Goal: Task Accomplishment & Management: Use online tool/utility

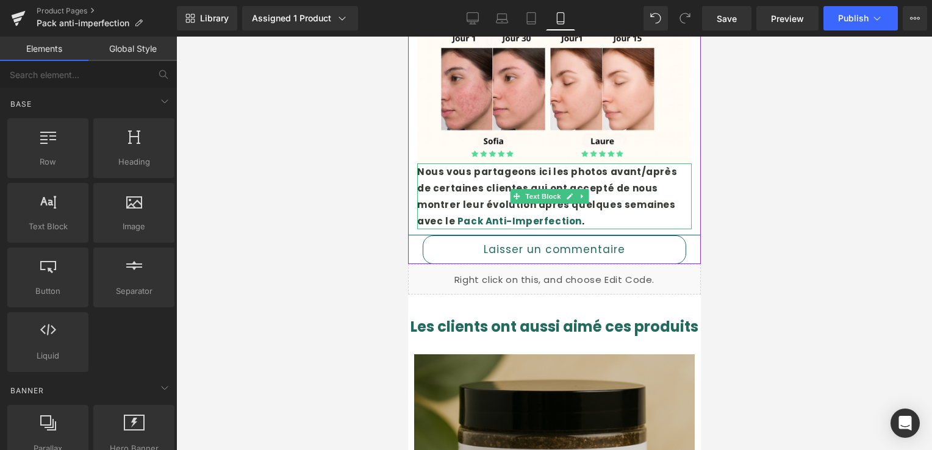
scroll to position [1342, 0]
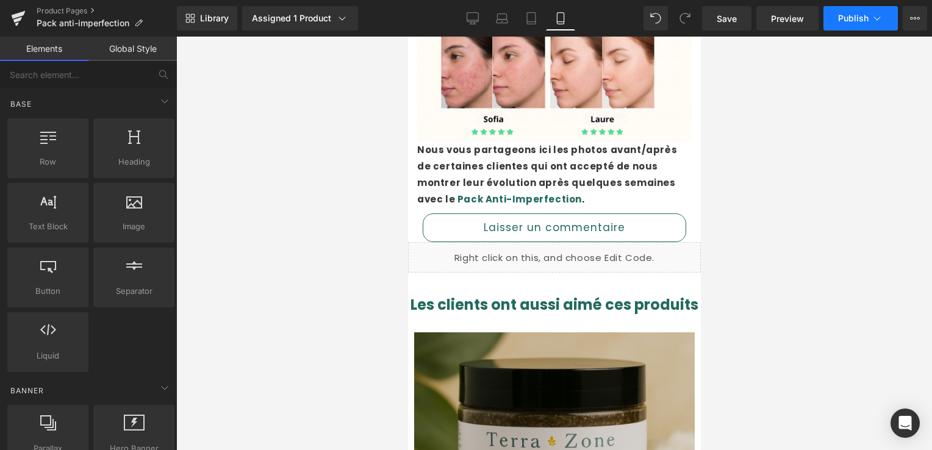
click at [866, 13] on span "Publish" at bounding box center [853, 18] width 31 height 10
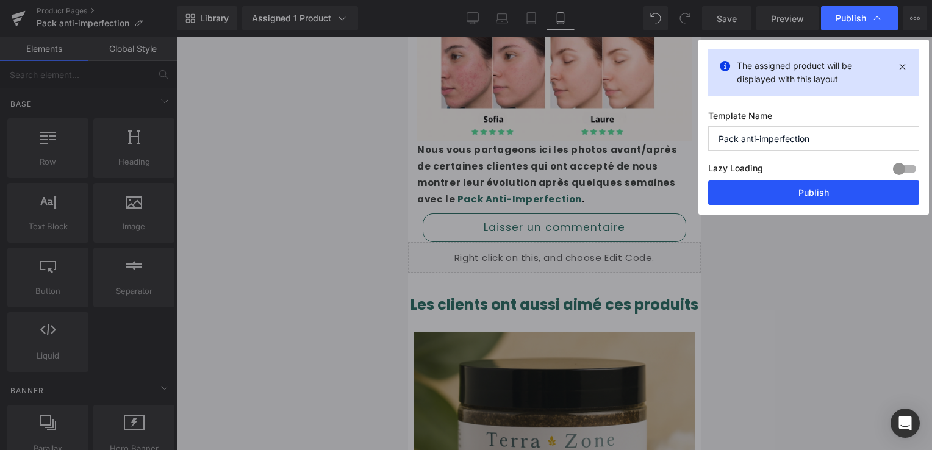
drag, startPoint x: 800, startPoint y: 186, endPoint x: 229, endPoint y: 142, distance: 573.3
click at [800, 186] on button "Publish" at bounding box center [813, 193] width 211 height 24
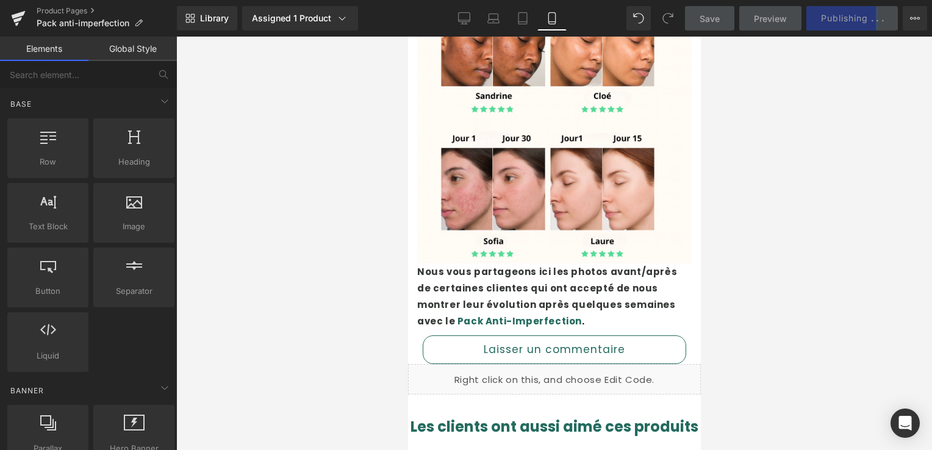
scroll to position [1037, 0]
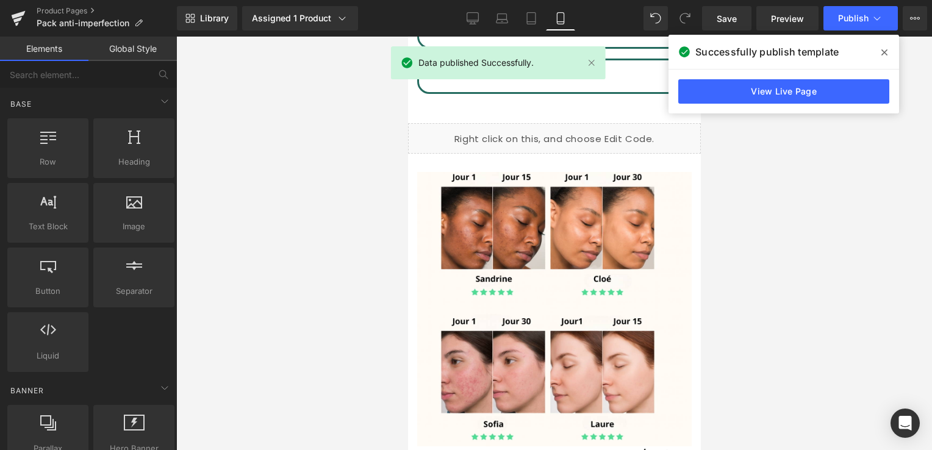
click at [882, 54] on icon at bounding box center [885, 53] width 6 height 10
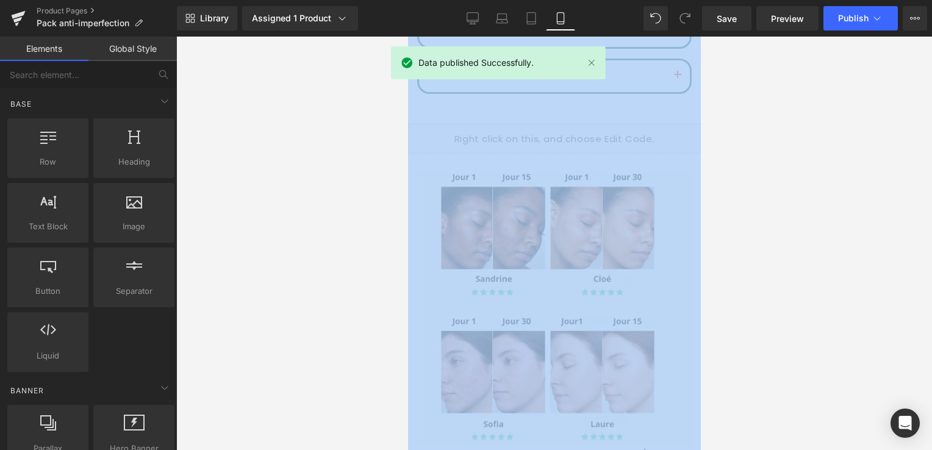
click at [882, 54] on div at bounding box center [554, 244] width 756 height 414
click at [769, 143] on div at bounding box center [554, 244] width 756 height 414
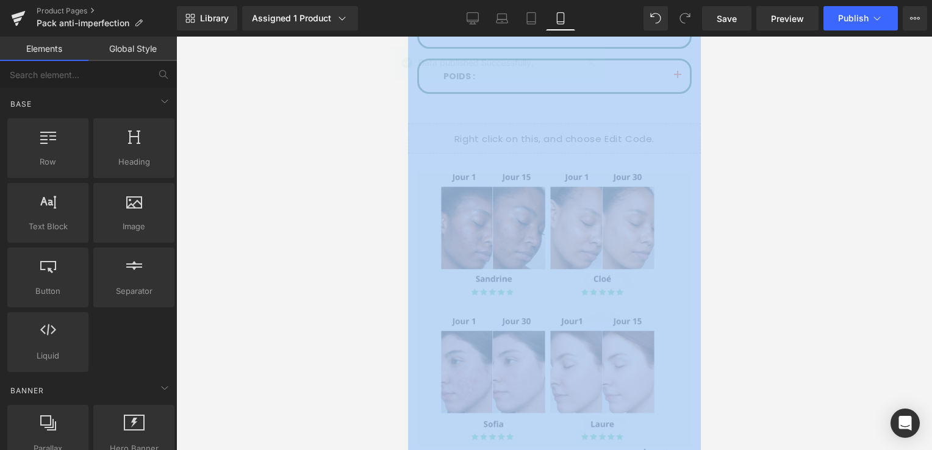
click at [831, 120] on div at bounding box center [554, 244] width 756 height 414
click at [830, 121] on div at bounding box center [554, 244] width 756 height 414
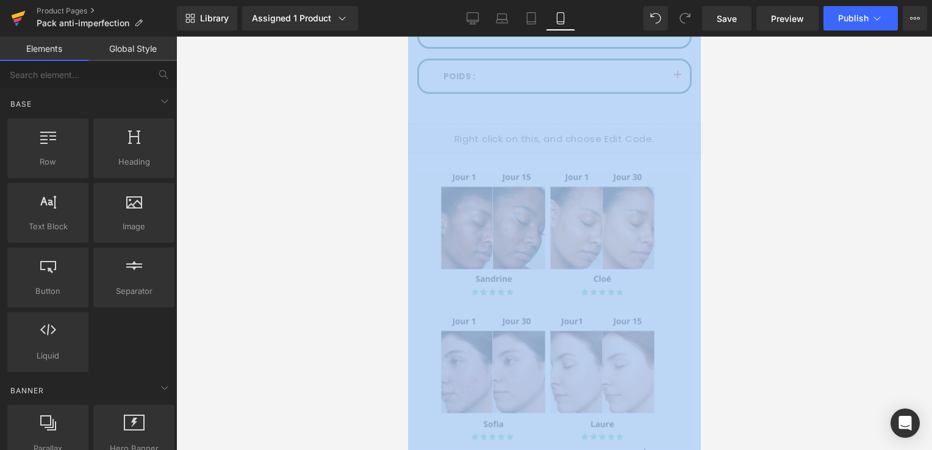
click at [22, 12] on icon at bounding box center [19, 15] width 14 height 8
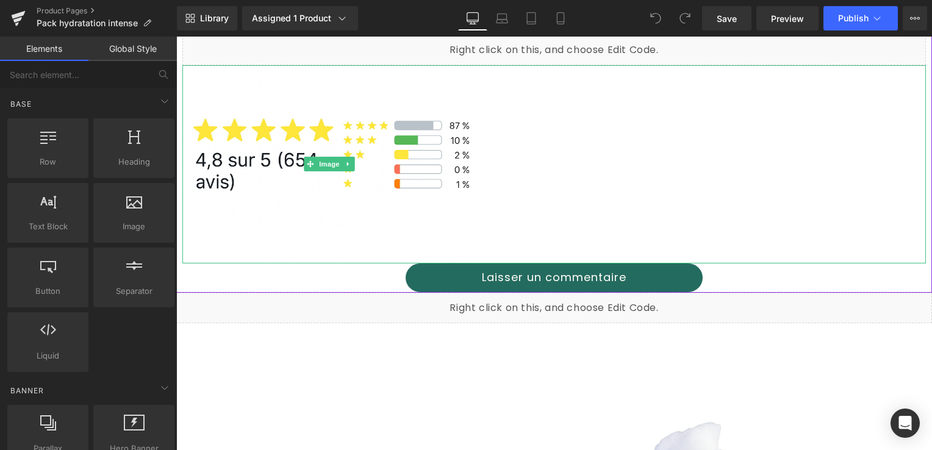
scroll to position [793, 0]
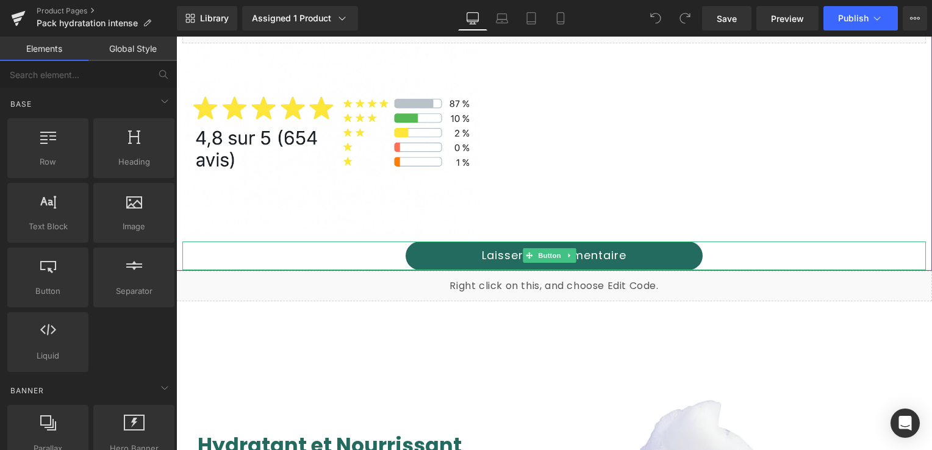
click at [465, 246] on link "Laisser un commentaire" at bounding box center [555, 256] width 298 height 29
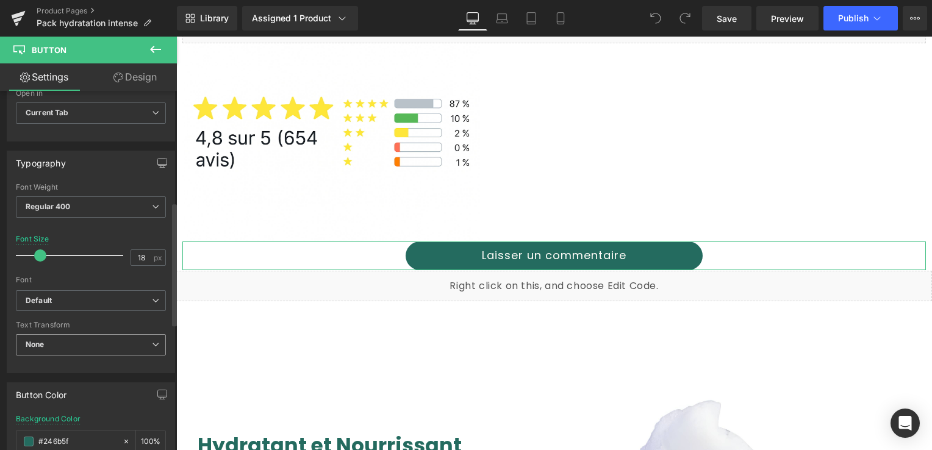
scroll to position [427, 0]
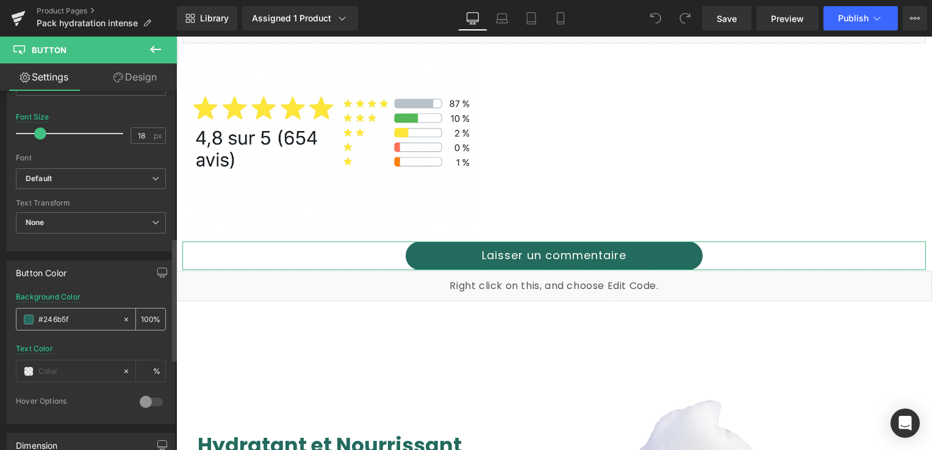
click at [75, 318] on input "#246b5f" at bounding box center [77, 319] width 78 height 13
click at [49, 315] on input "#246b5f" at bounding box center [77, 319] width 78 height 13
drag, startPoint x: 49, startPoint y: 315, endPoint x: 38, endPoint y: 314, distance: 11.6
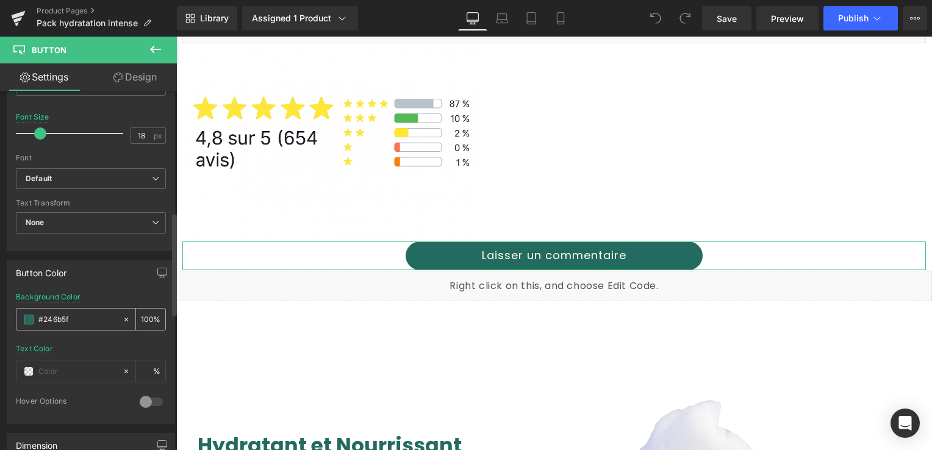
click at [38, 314] on input "#246b5f" at bounding box center [77, 319] width 78 height 13
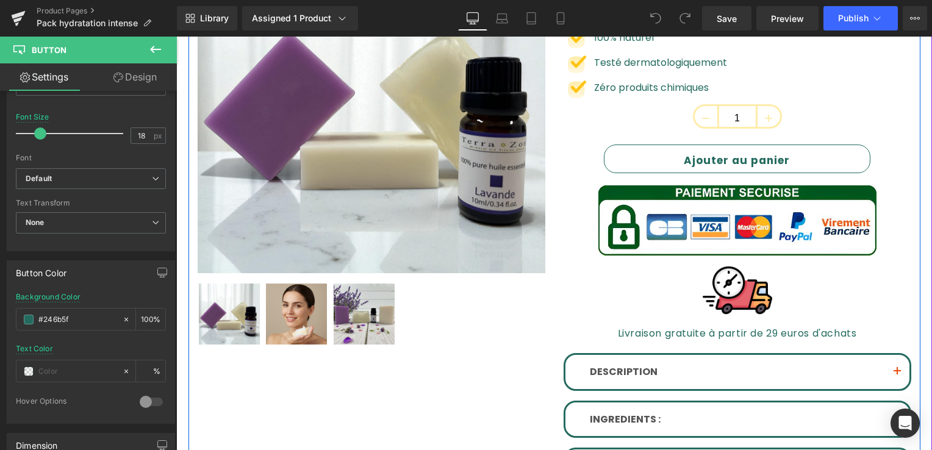
scroll to position [244, 0]
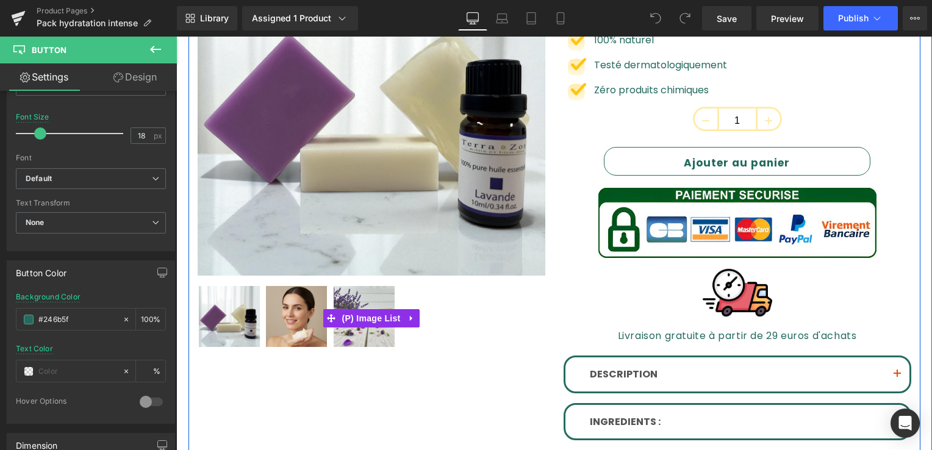
click at [290, 317] on img at bounding box center [296, 316] width 61 height 61
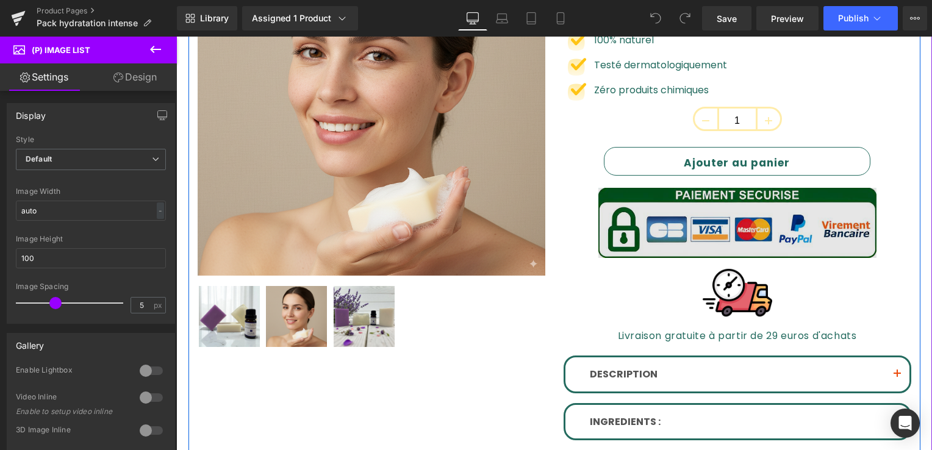
click at [682, 205] on img at bounding box center [737, 217] width 278 height 83
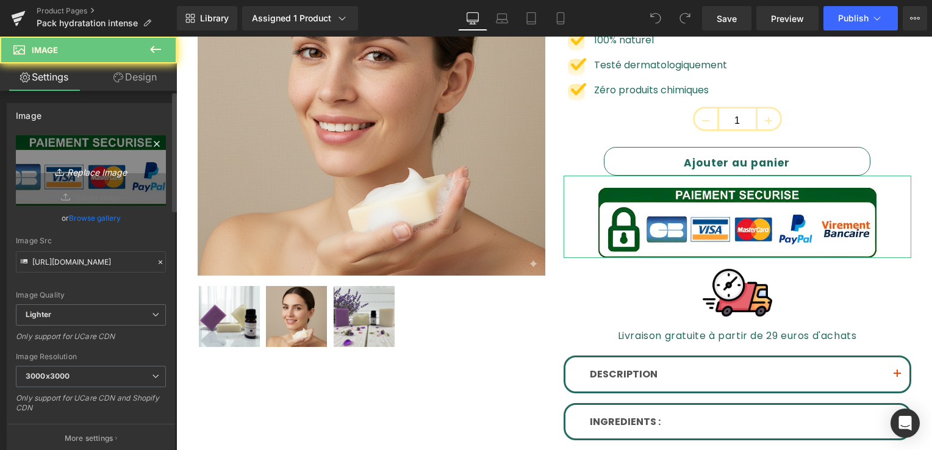
click at [104, 174] on icon "Replace Image" at bounding box center [91, 170] width 98 height 15
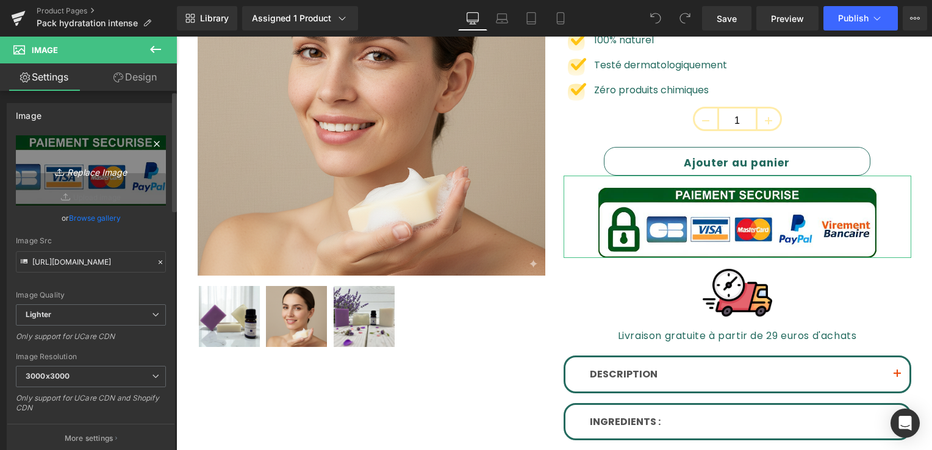
type input "C:\fakepath\code sécu bleu.png"
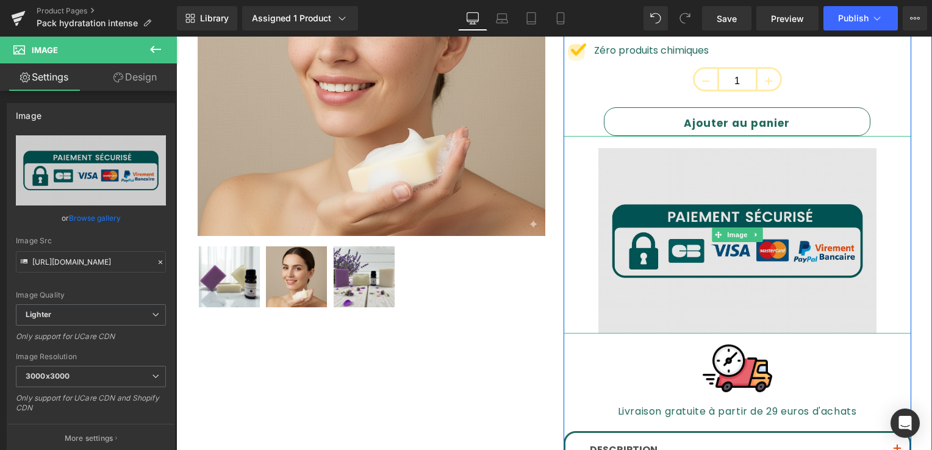
scroll to position [305, 0]
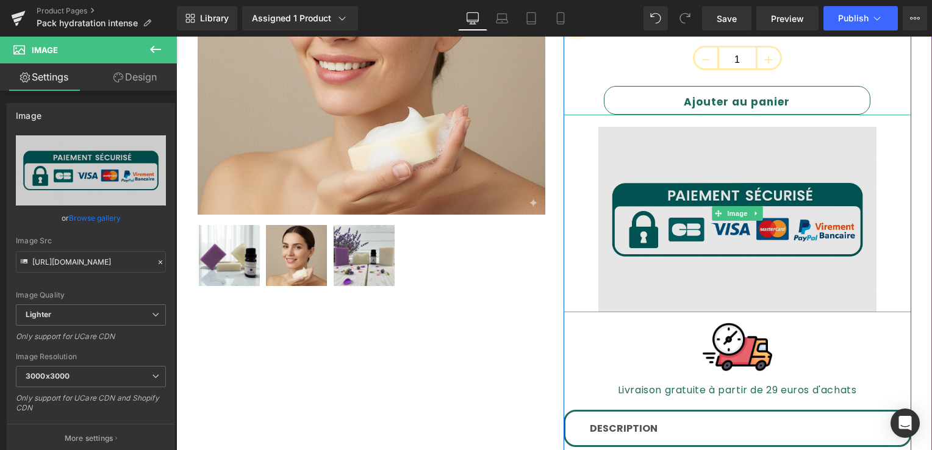
click at [698, 165] on img at bounding box center [737, 214] width 278 height 198
drag, startPoint x: 695, startPoint y: 309, endPoint x: 689, endPoint y: 294, distance: 15.9
click at [689, 294] on div "Image" at bounding box center [738, 214] width 348 height 198
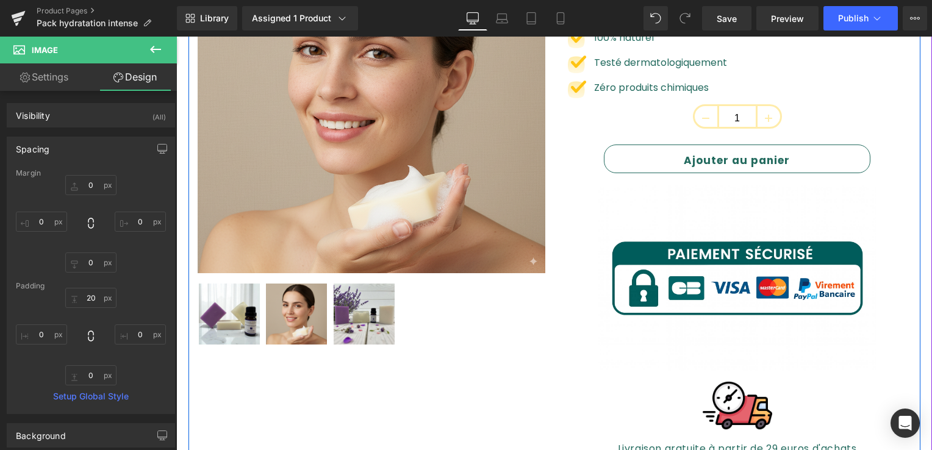
scroll to position [244, 0]
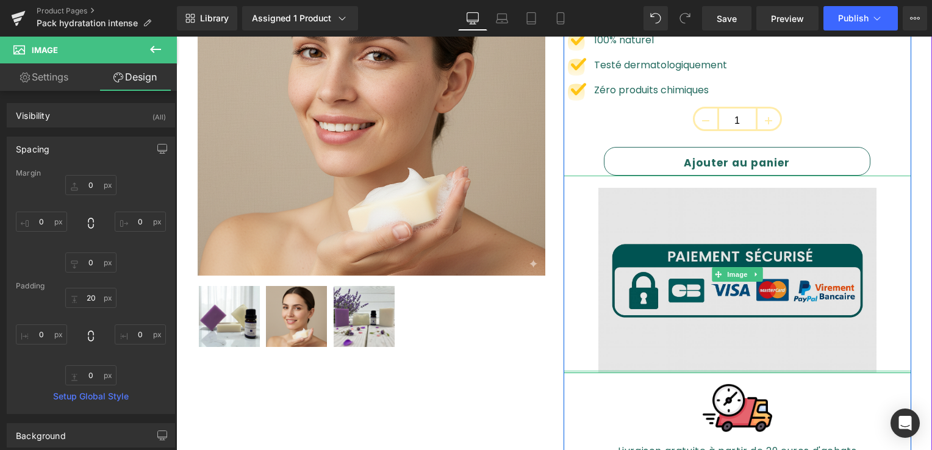
drag, startPoint x: 698, startPoint y: 369, endPoint x: 699, endPoint y: 350, distance: 18.9
click at [699, 350] on div "Image" at bounding box center [738, 275] width 348 height 198
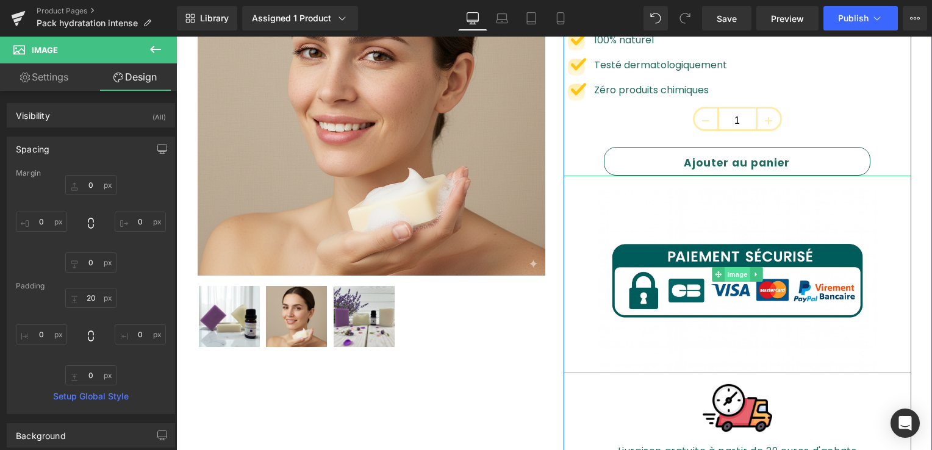
click at [728, 275] on span "Image" at bounding box center [738, 274] width 26 height 15
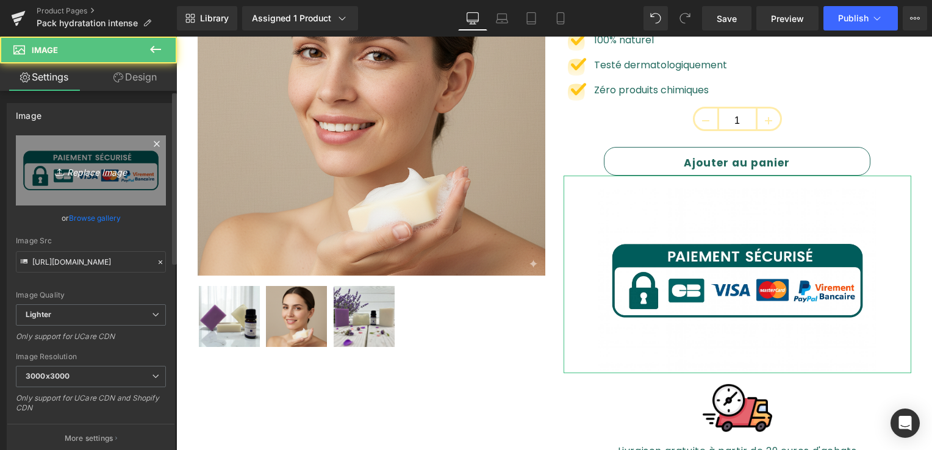
click at [80, 170] on icon "Replace Image" at bounding box center [91, 170] width 98 height 15
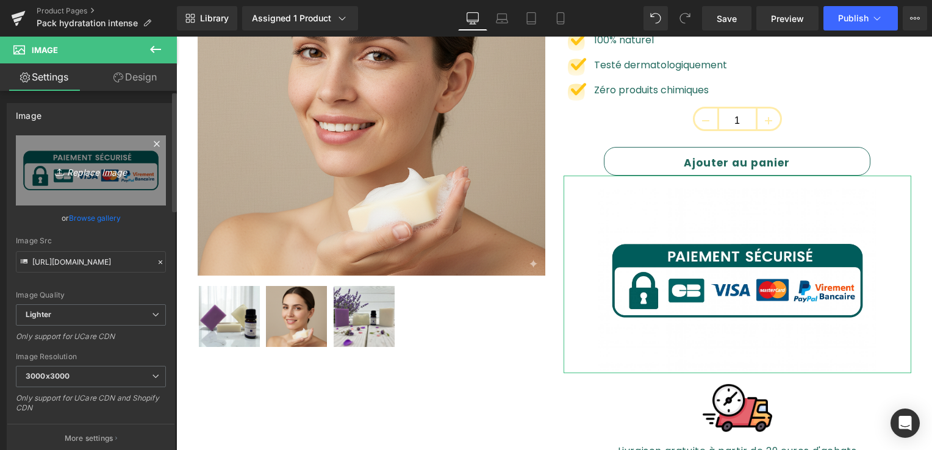
type input "C:\fakepath\code_sécu_bleu-removebg-preview.png"
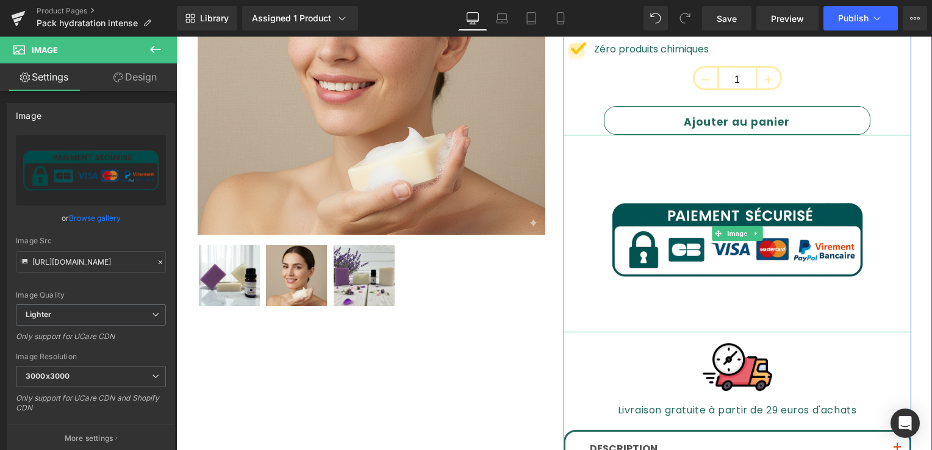
scroll to position [305, 0]
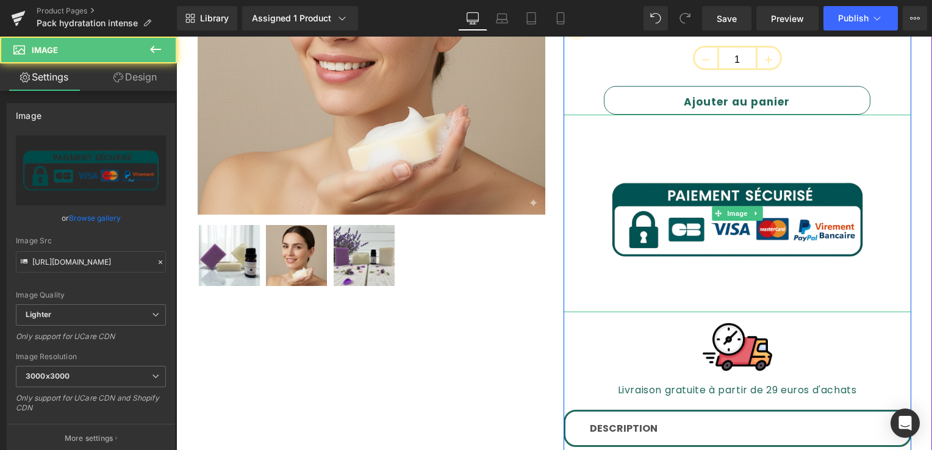
click at [634, 231] on img at bounding box center [737, 214] width 278 height 198
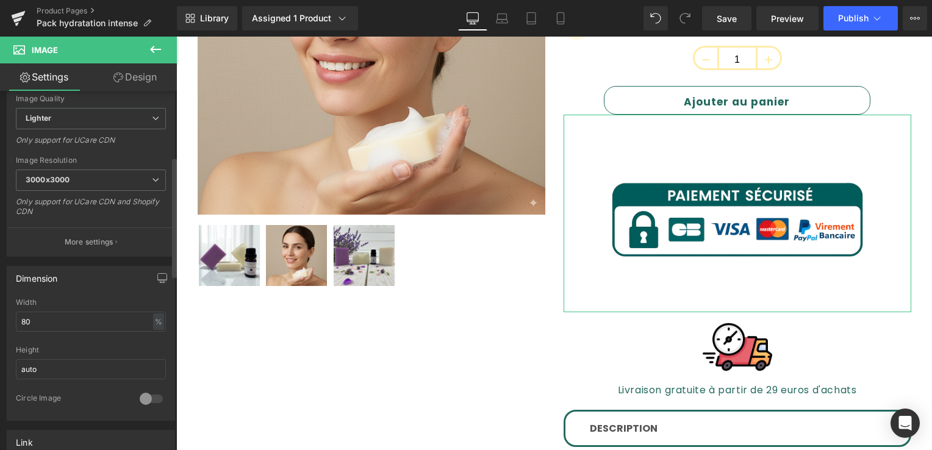
scroll to position [244, 0]
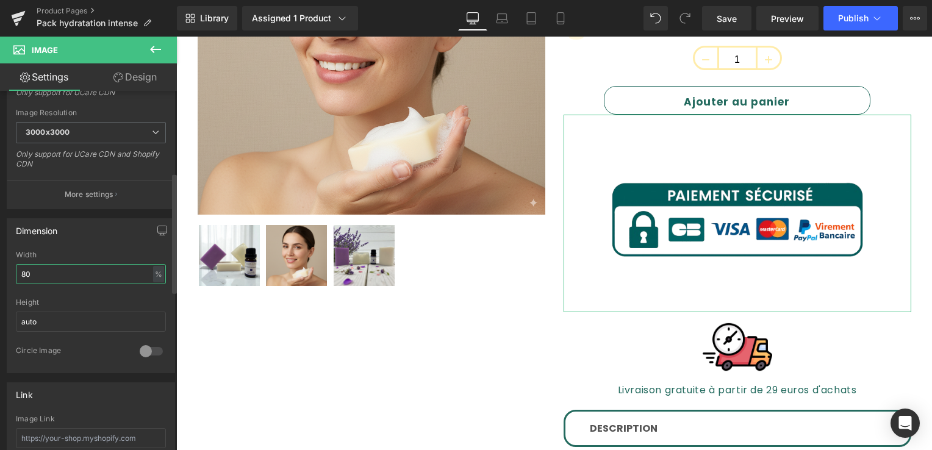
drag, startPoint x: 47, startPoint y: 275, endPoint x: 21, endPoint y: 272, distance: 25.7
click at [21, 273] on input "80" at bounding box center [91, 274] width 150 height 20
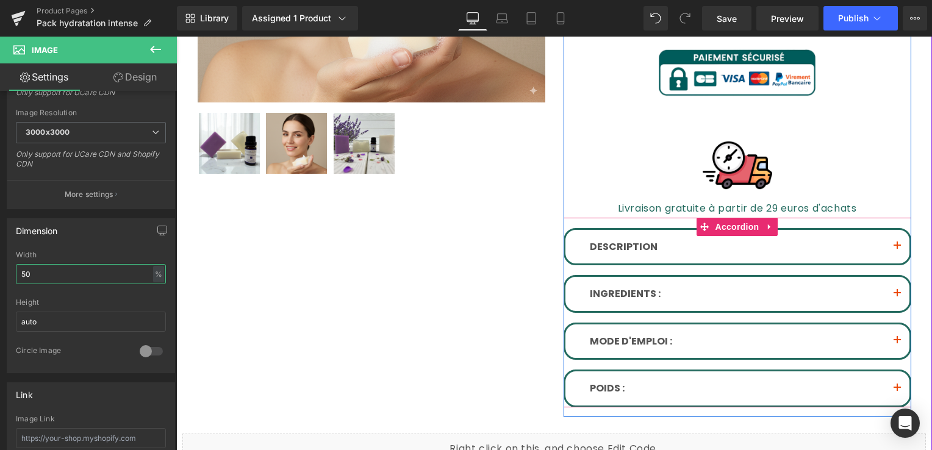
scroll to position [366, 0]
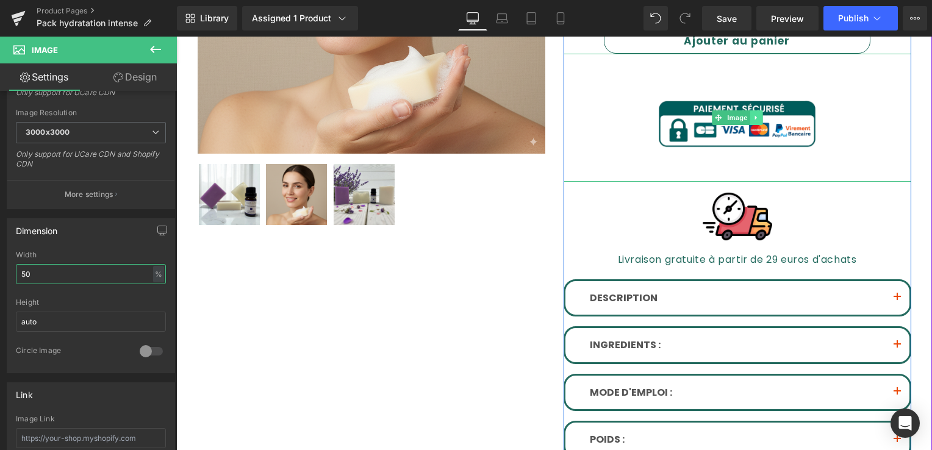
type input "50"
click at [750, 121] on link at bounding box center [756, 117] width 13 height 15
click at [756, 120] on link at bounding box center [762, 117] width 13 height 15
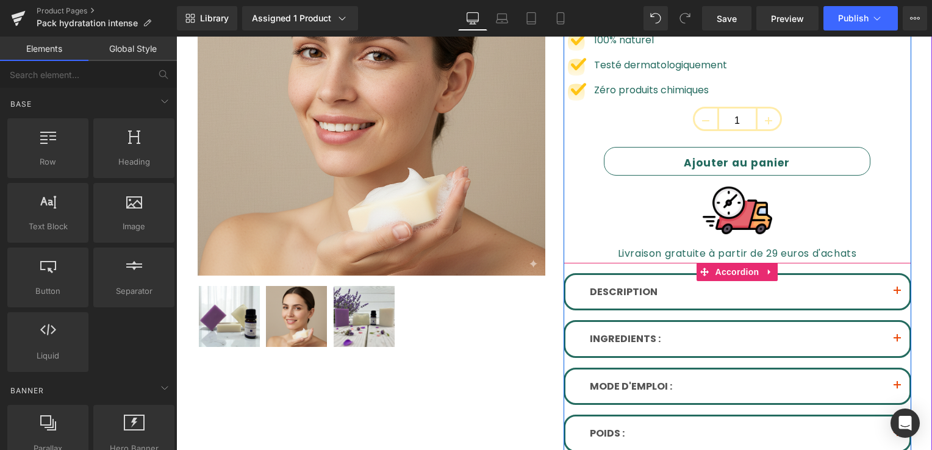
scroll to position [183, 0]
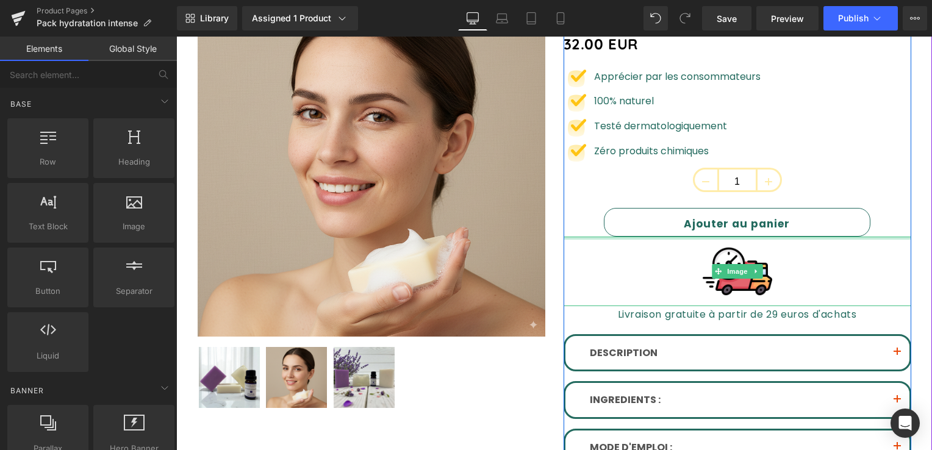
click at [682, 237] on div at bounding box center [738, 238] width 348 height 3
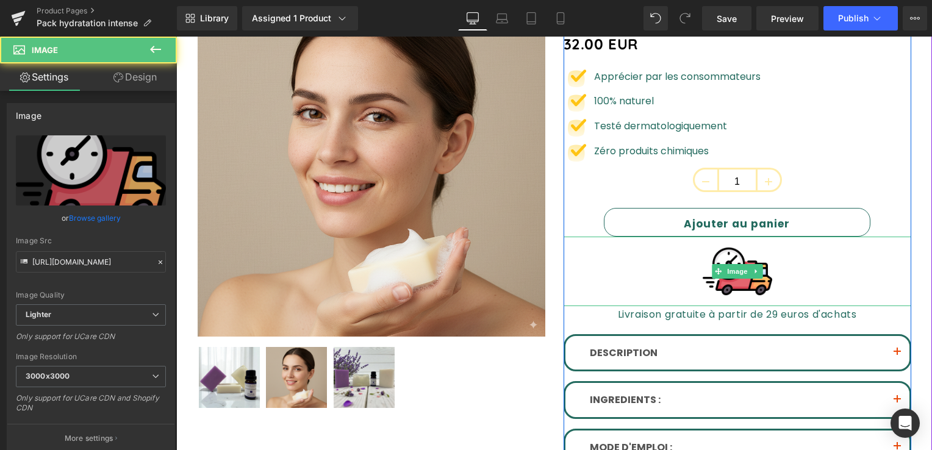
drag, startPoint x: 682, startPoint y: 237, endPoint x: 686, endPoint y: 251, distance: 14.5
click at [683, 245] on div "Image" at bounding box center [738, 272] width 348 height 70
click at [683, 245] on div at bounding box center [738, 272] width 348 height 70
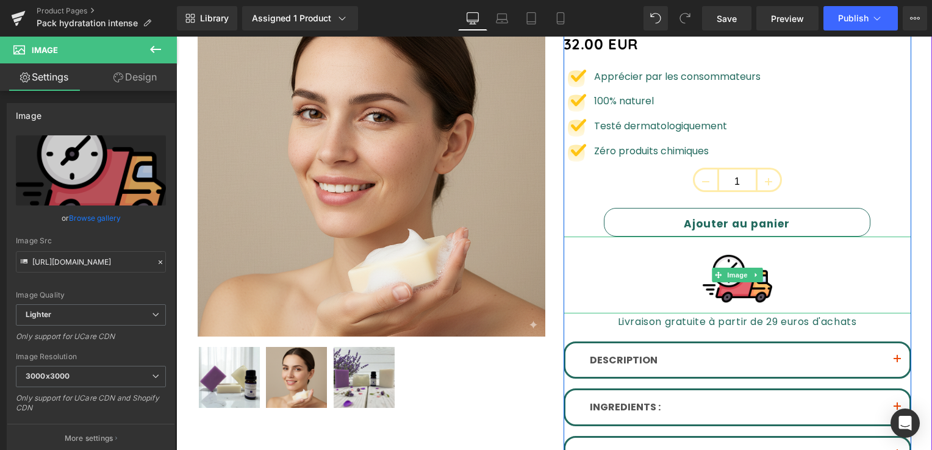
click at [658, 258] on div at bounding box center [738, 275] width 348 height 77
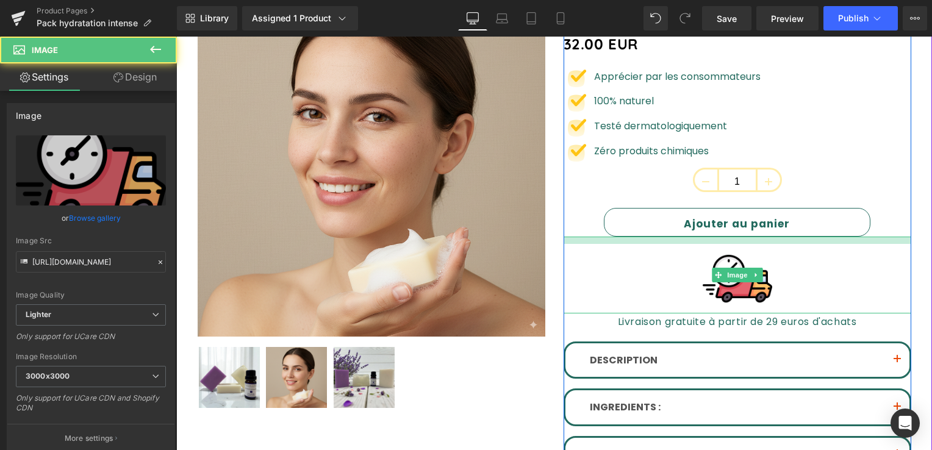
click at [664, 242] on div at bounding box center [738, 240] width 348 height 7
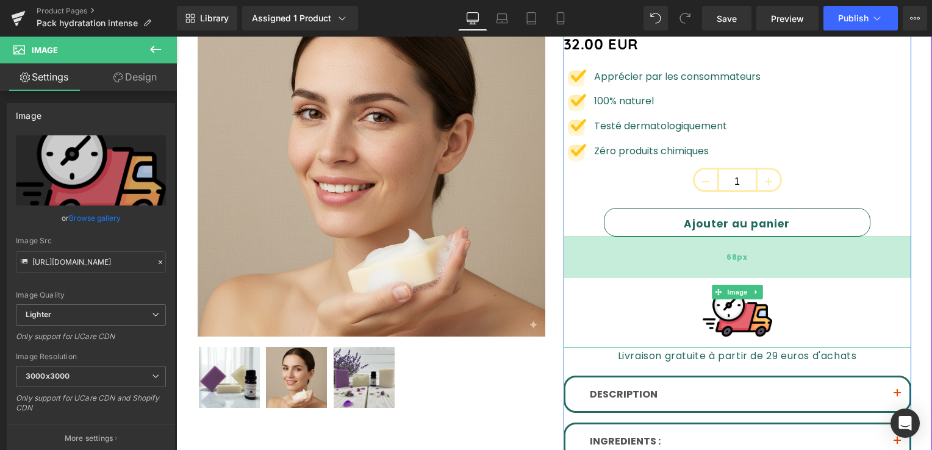
drag, startPoint x: 664, startPoint y: 242, endPoint x: 668, endPoint y: 276, distance: 34.4
click at [668, 276] on div "68px" at bounding box center [738, 257] width 348 height 41
drag, startPoint x: 668, startPoint y: 276, endPoint x: 347, endPoint y: 137, distance: 350.1
click at [668, 276] on div "68px" at bounding box center [738, 257] width 348 height 41
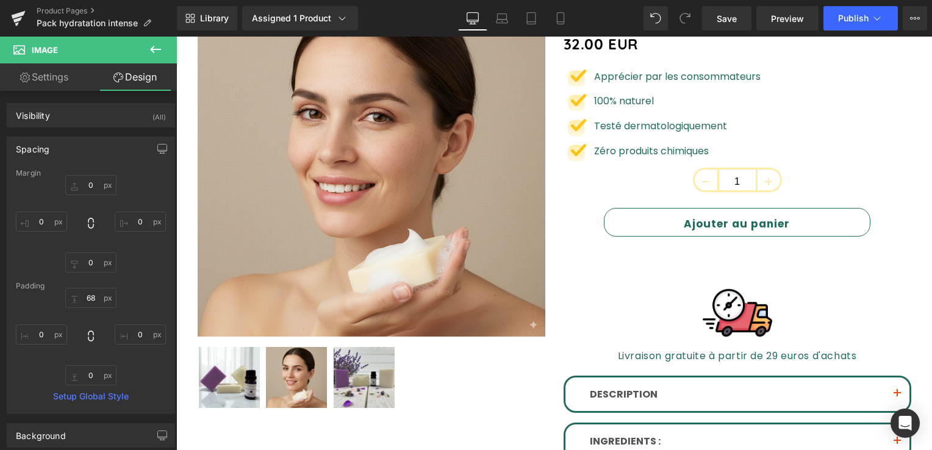
click at [145, 49] on button at bounding box center [155, 50] width 43 height 27
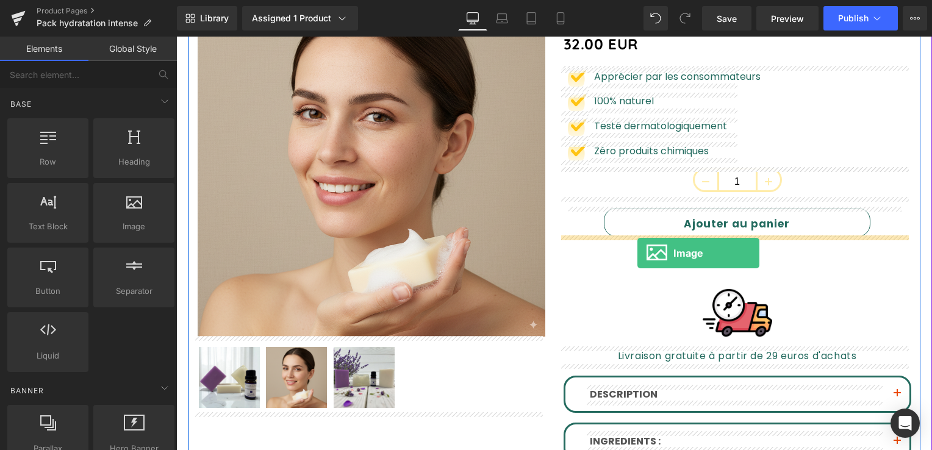
drag, startPoint x: 293, startPoint y: 251, endPoint x: 638, endPoint y: 253, distance: 344.1
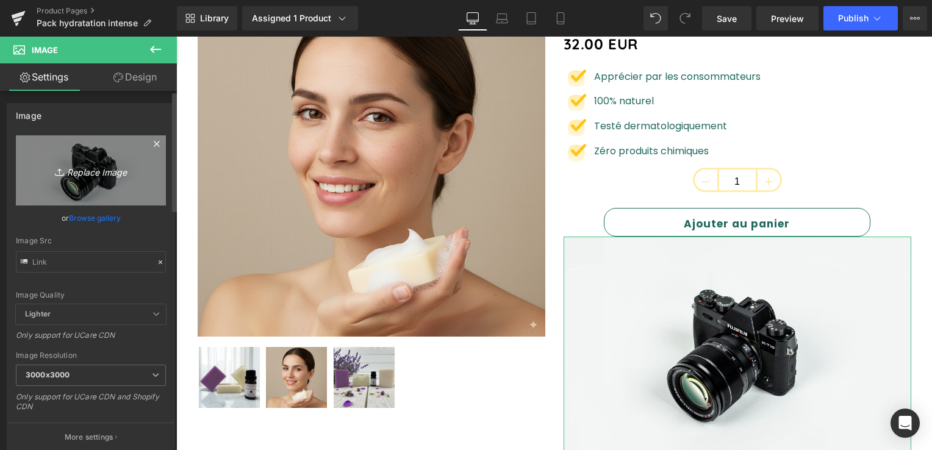
click at [80, 167] on icon "Replace Image" at bounding box center [91, 170] width 98 height 15
type input "C:\fakepath\code_sécu_bleu-removebg-preview.png"
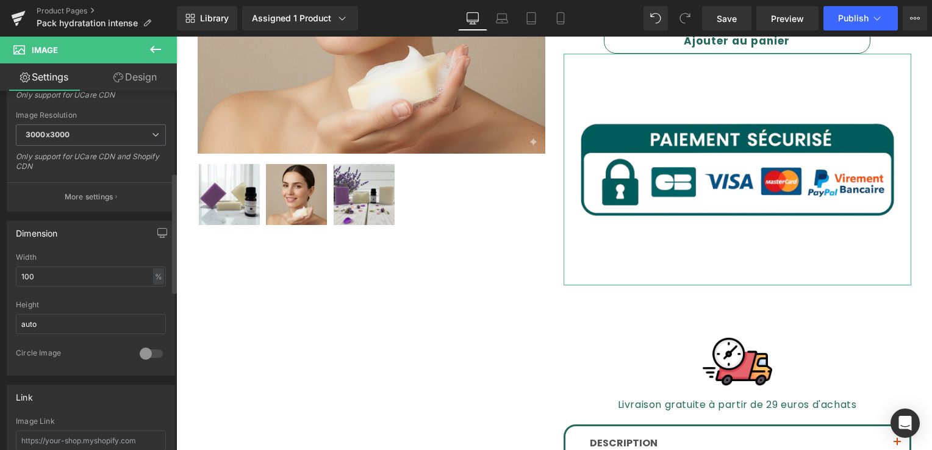
scroll to position [244, 0]
click at [59, 275] on input "100" at bounding box center [91, 274] width 150 height 20
drag, startPoint x: 59, startPoint y: 275, endPoint x: -2, endPoint y: 286, distance: 61.9
click at [0, 286] on html "Image You are previewing how the will restyle your page. You can not edit Eleme…" at bounding box center [466, 225] width 932 height 450
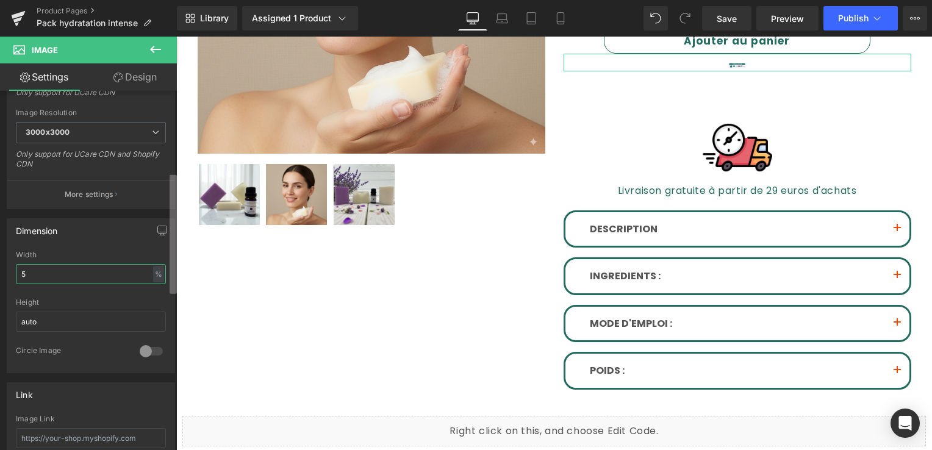
type input "50"
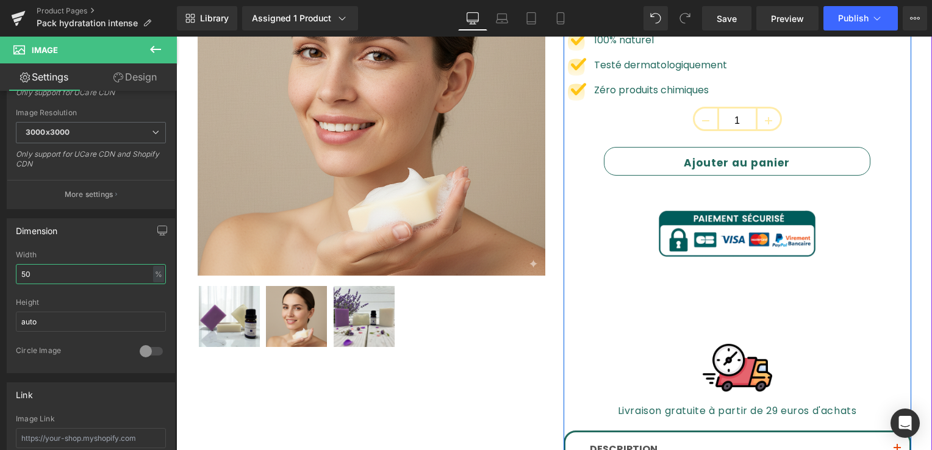
drag, startPoint x: 581, startPoint y: 177, endPoint x: 583, endPoint y: 167, distance: 10.1
click at [583, 167] on div "Pack Douceur Apaisante (P) Title 32.00 EUR (P) Price Image Apprécier par les co…" at bounding box center [738, 274] width 348 height 692
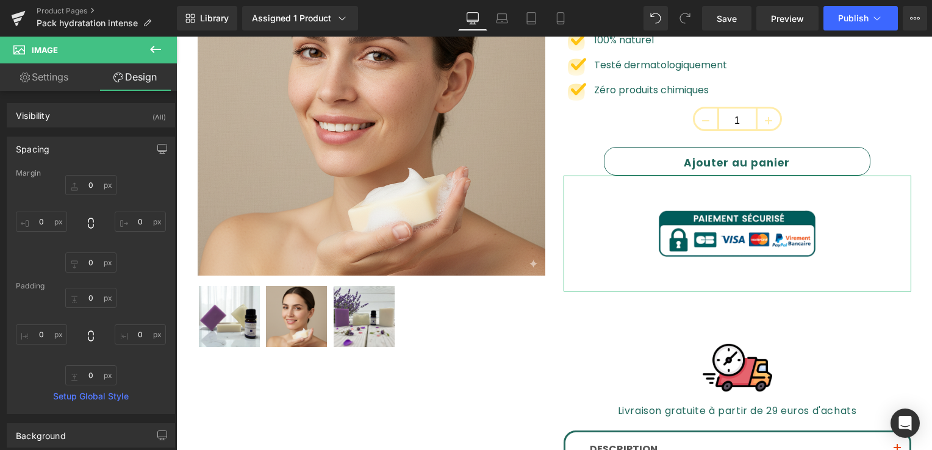
click at [56, 77] on link "Settings" at bounding box center [44, 76] width 88 height 27
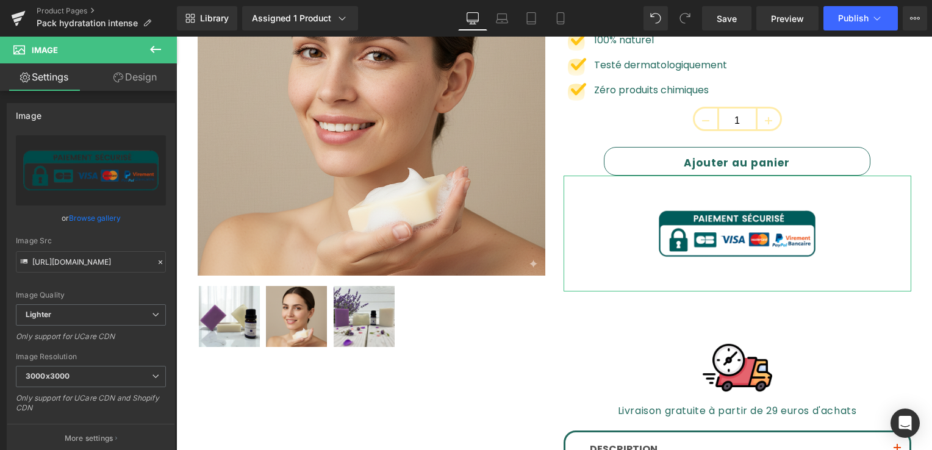
click at [146, 76] on link "Design" at bounding box center [135, 76] width 88 height 27
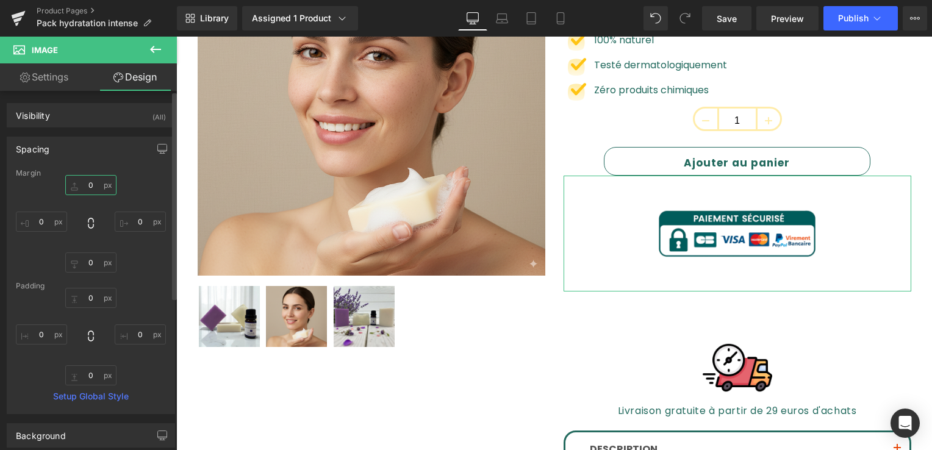
click at [93, 187] on input "text" at bounding box center [90, 185] width 51 height 20
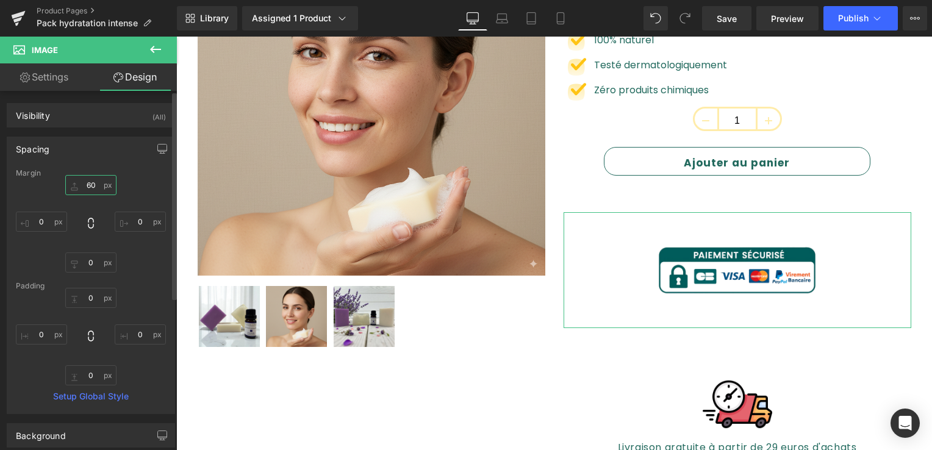
type input "6"
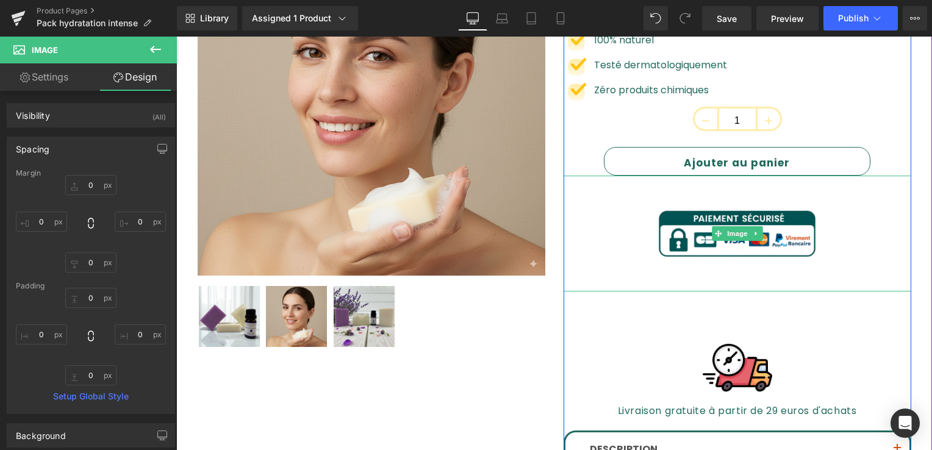
click at [673, 207] on img at bounding box center [737, 234] width 174 height 116
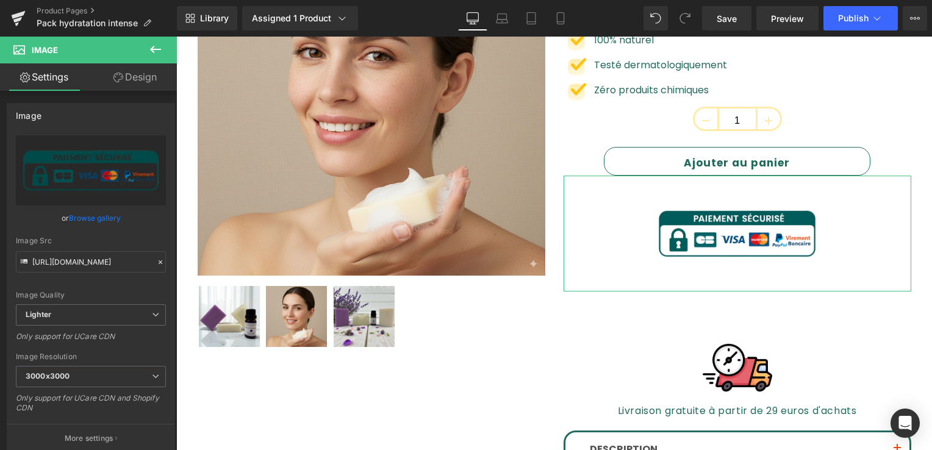
click at [131, 77] on link "Design" at bounding box center [135, 76] width 88 height 27
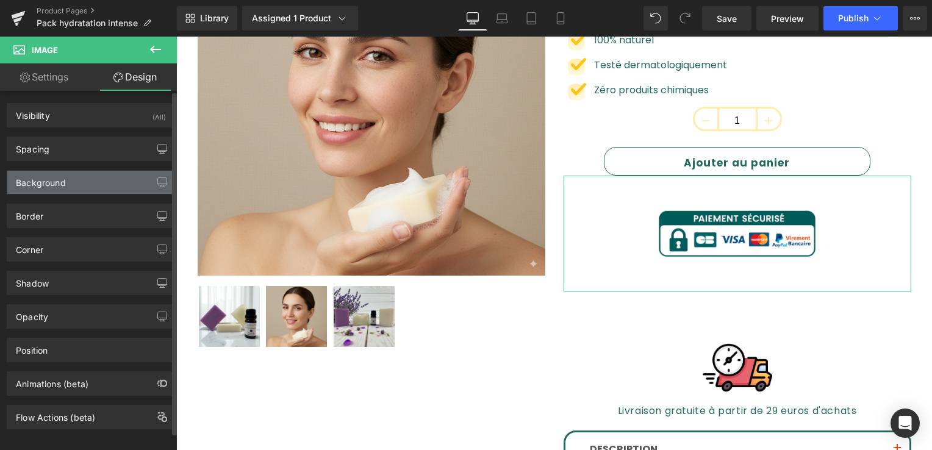
click at [38, 182] on div "Background" at bounding box center [41, 179] width 50 height 17
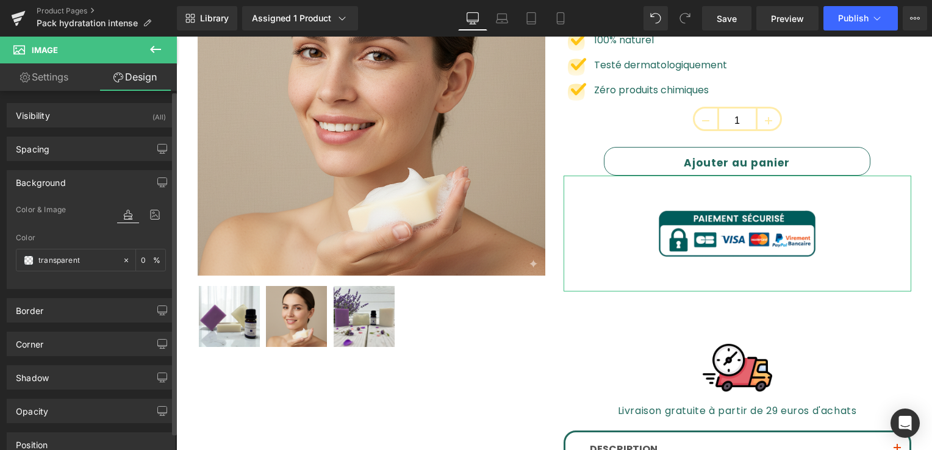
click at [38, 182] on div "Background" at bounding box center [41, 179] width 50 height 17
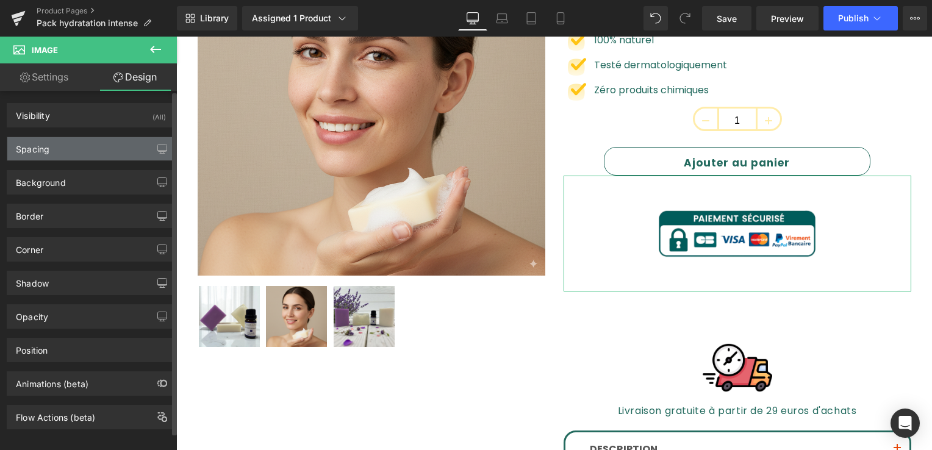
click at [70, 149] on div "Spacing" at bounding box center [90, 148] width 167 height 23
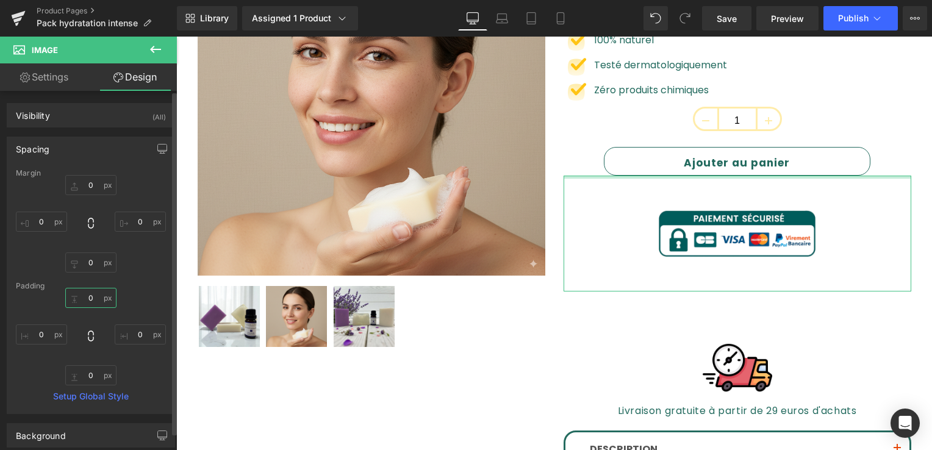
click at [93, 300] on input "0" at bounding box center [90, 298] width 51 height 20
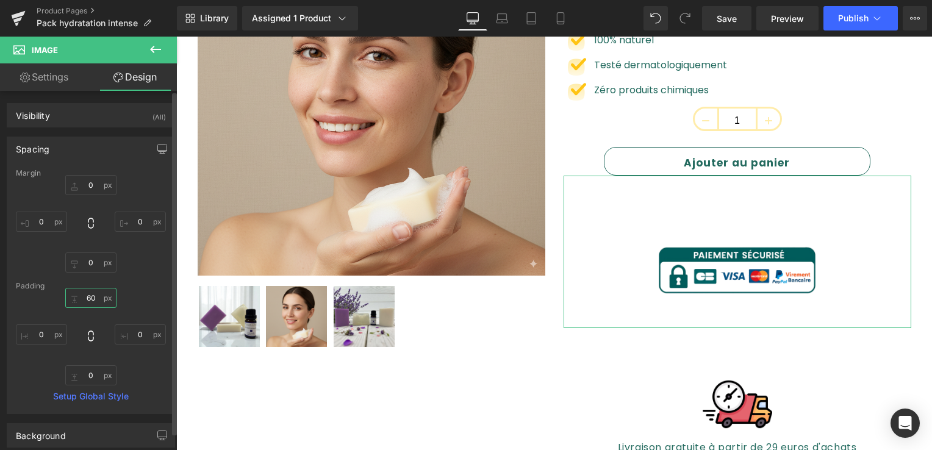
type input "6"
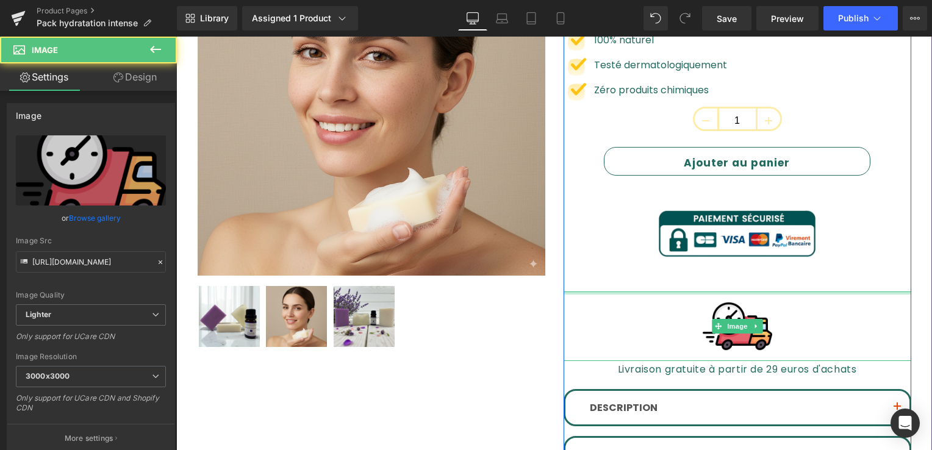
drag, startPoint x: 735, startPoint y: 306, endPoint x: 768, endPoint y: 218, distance: 93.8
click at [768, 218] on div "Pack Douceur Apaisante (P) Title 32.00 EUR (P) Price Image Apprécier par les co…" at bounding box center [738, 253] width 348 height 650
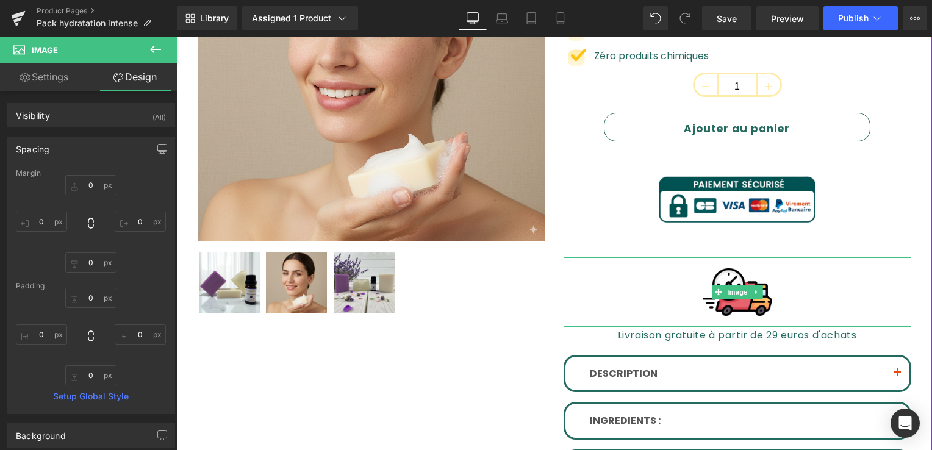
scroll to position [305, 0]
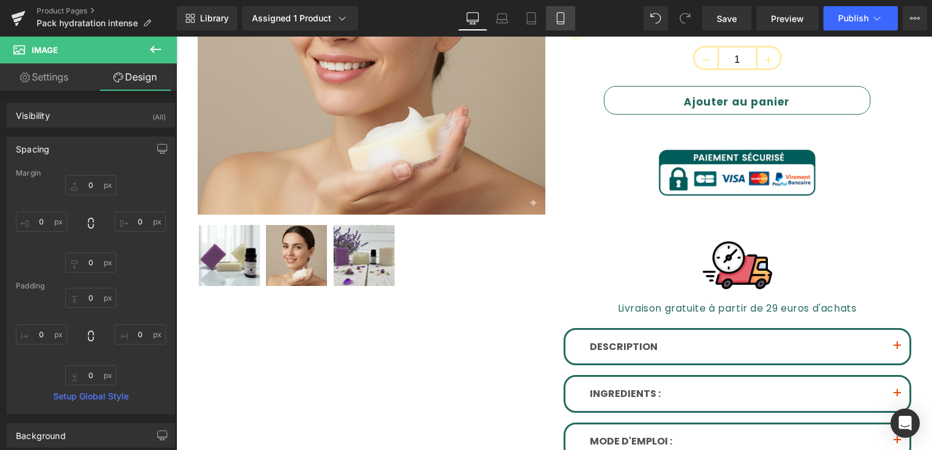
click at [552, 21] on link "Mobile" at bounding box center [560, 18] width 29 height 24
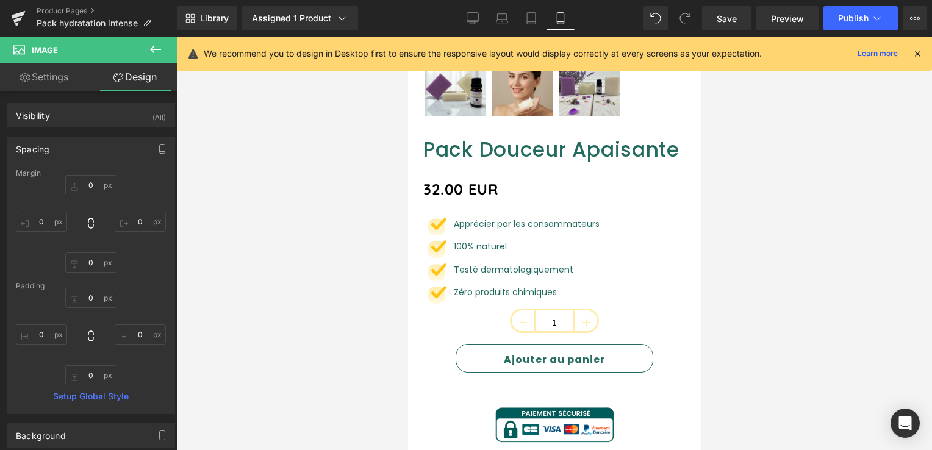
scroll to position [584, 0]
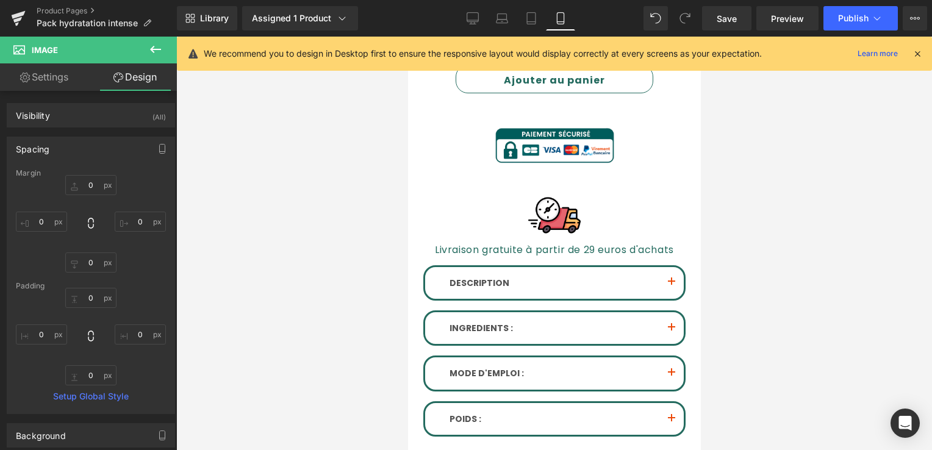
click at [925, 52] on div "We recommend you to design in Desktop first to ensure the responsive layout wou…" at bounding box center [554, 54] width 755 height 34
click at [921, 53] on icon at bounding box center [917, 53] width 11 height 11
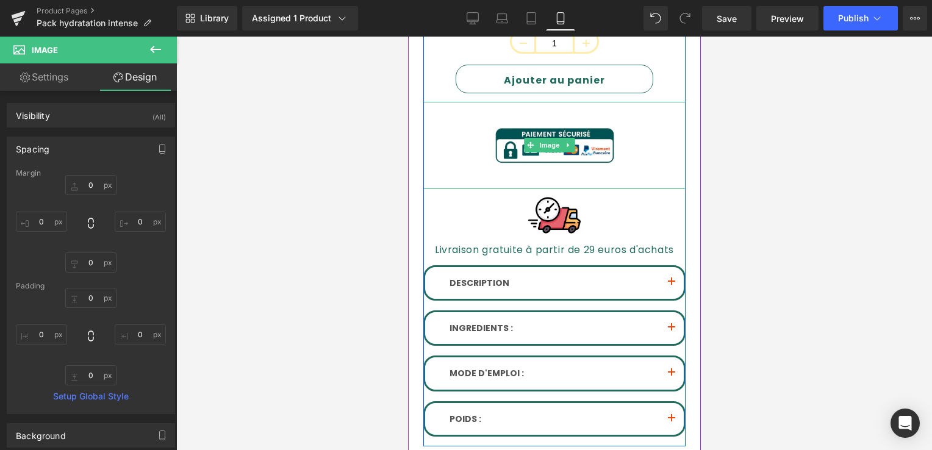
click at [555, 124] on img at bounding box center [554, 145] width 131 height 87
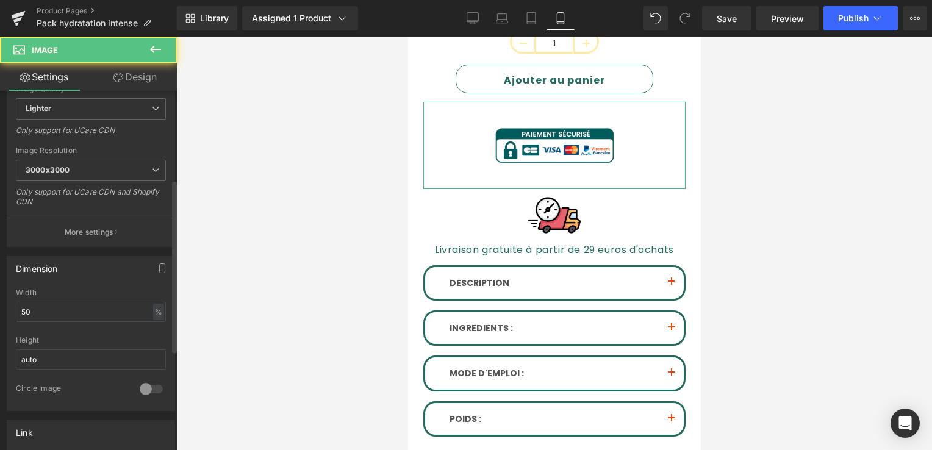
scroll to position [244, 0]
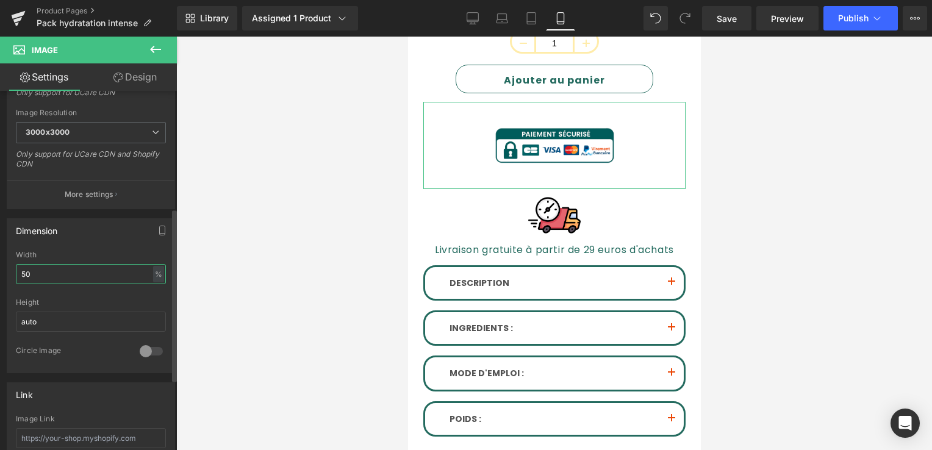
drag, startPoint x: 52, startPoint y: 270, endPoint x: 3, endPoint y: 270, distance: 48.8
click at [3, 270] on div "Dimension 50% Width 50 % % px auto Height auto 0 Circle Image" at bounding box center [91, 291] width 182 height 164
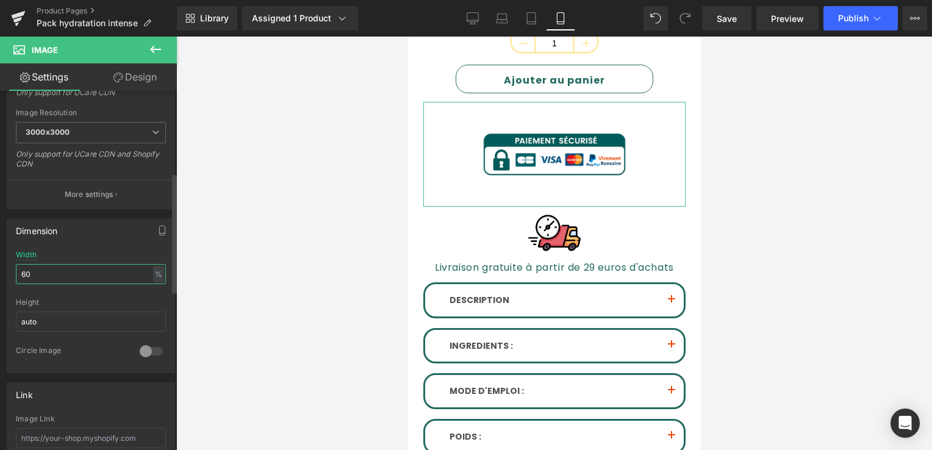
type input "6"
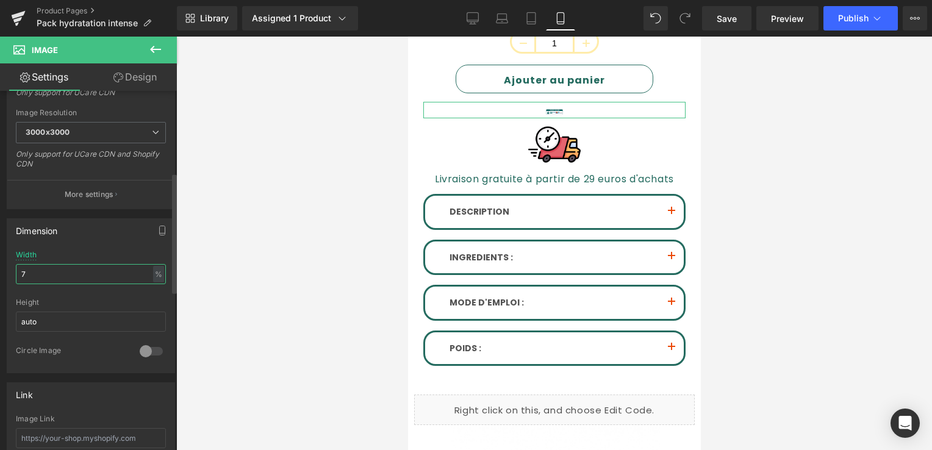
type input "70"
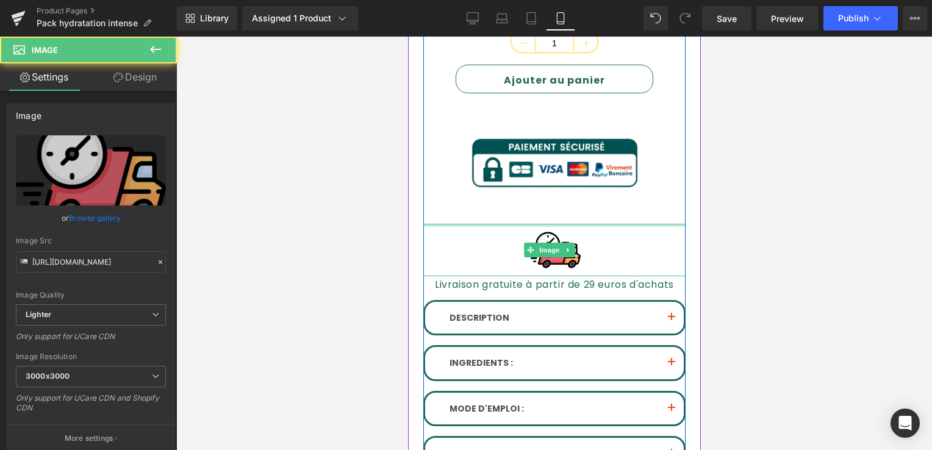
drag, startPoint x: 478, startPoint y: 212, endPoint x: 497, endPoint y: 187, distance: 31.7
click at [497, 187] on div "Pack Douceur Apaisante (P) Title 32.00 EUR (P) Price Image Apprécier par les co…" at bounding box center [554, 169] width 262 height 623
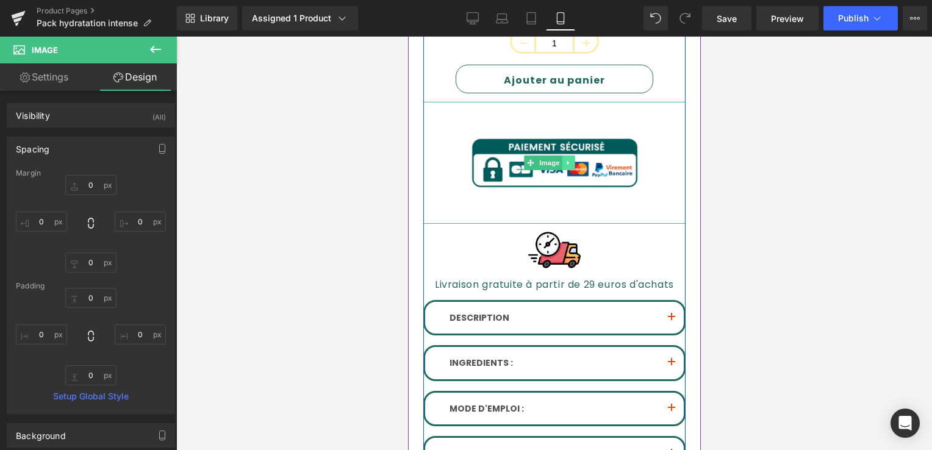
click at [567, 159] on icon at bounding box center [568, 162] width 7 height 7
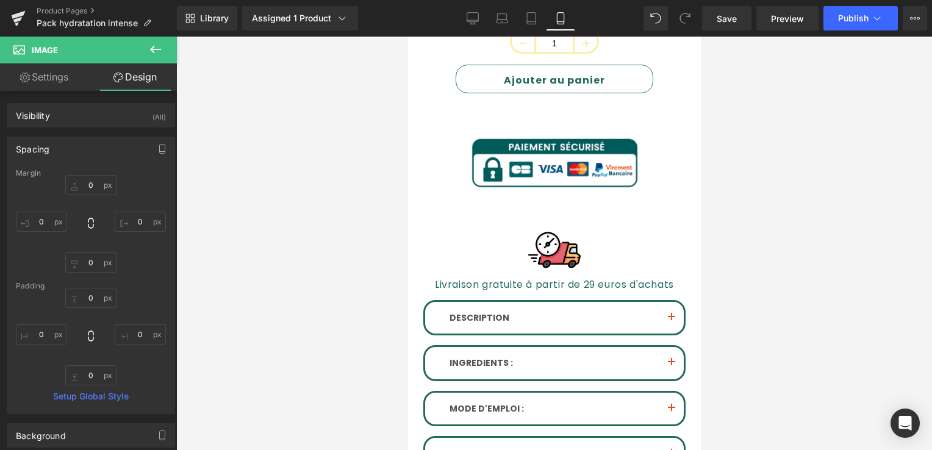
click at [398, 142] on div at bounding box center [554, 244] width 756 height 414
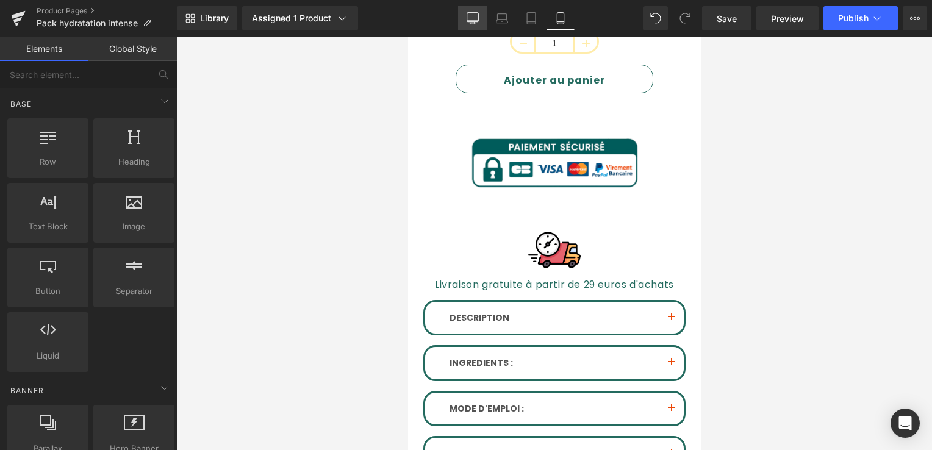
click at [487, 21] on link "Desktop" at bounding box center [472, 18] width 29 height 24
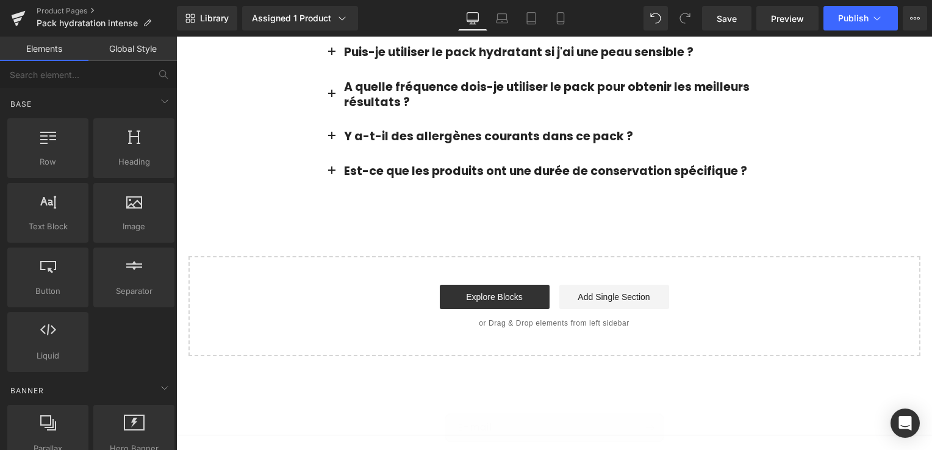
scroll to position [2412, 0]
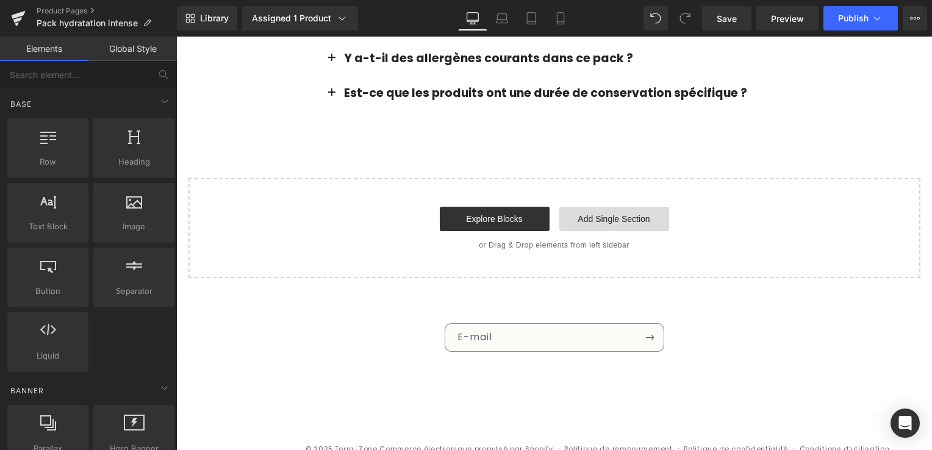
click at [609, 207] on link "Add Single Section" at bounding box center [614, 219] width 110 height 24
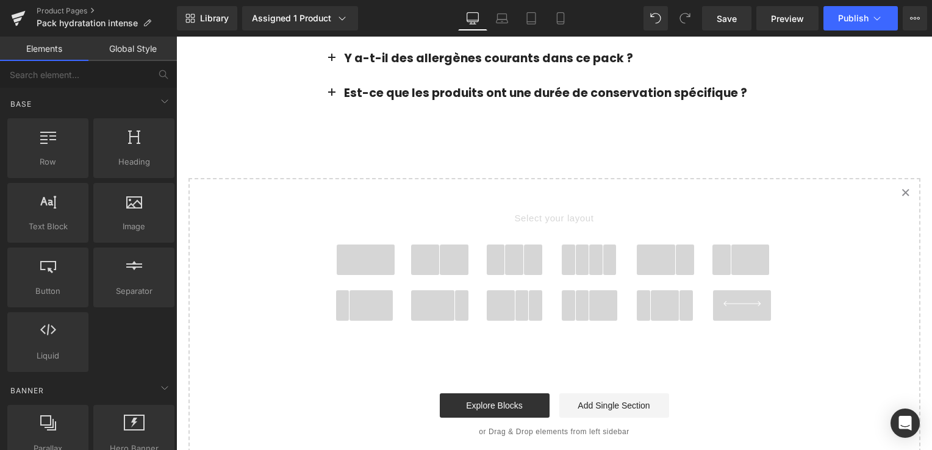
click at [429, 245] on span at bounding box center [425, 260] width 29 height 31
click at [429, 206] on span "Select your layout" at bounding box center [554, 221] width 451 height 47
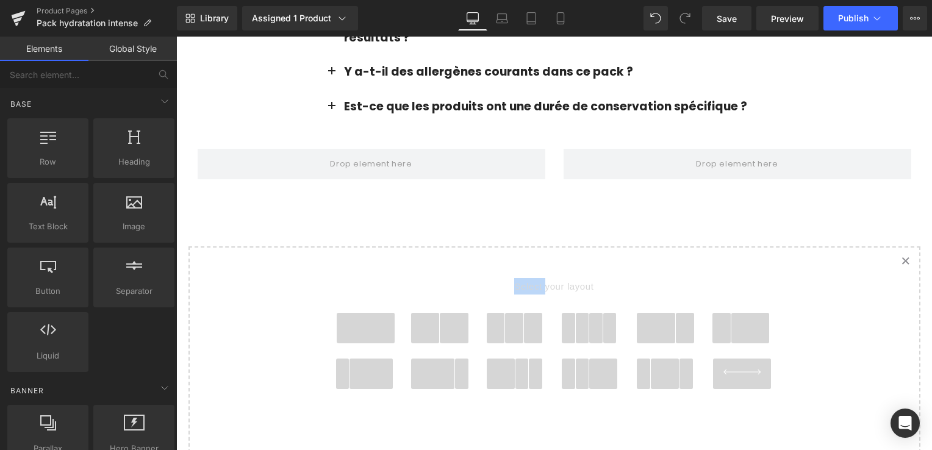
scroll to position [2398, 0]
drag, startPoint x: 429, startPoint y: 206, endPoint x: 358, endPoint y: 160, distance: 85.1
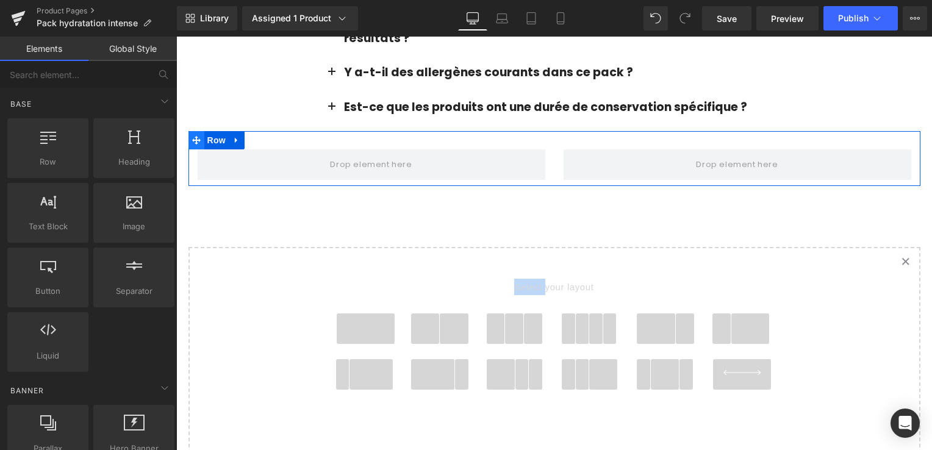
click at [192, 136] on icon at bounding box center [196, 140] width 9 height 9
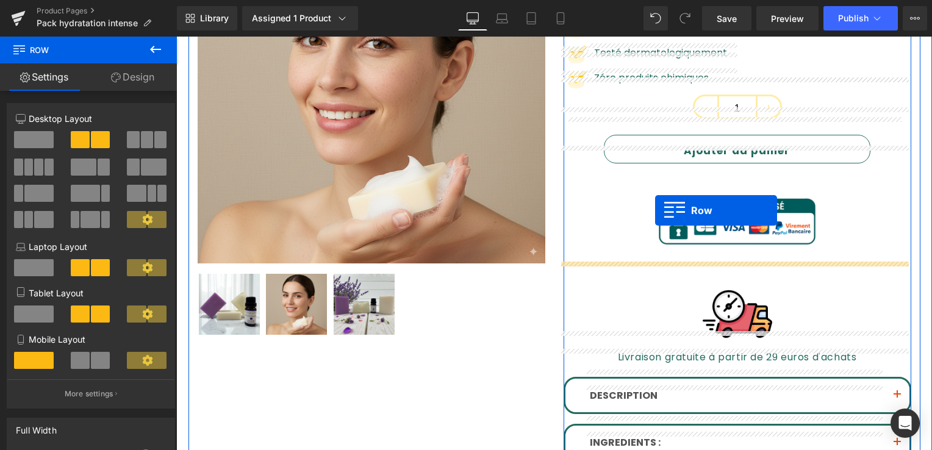
scroll to position [255, 0]
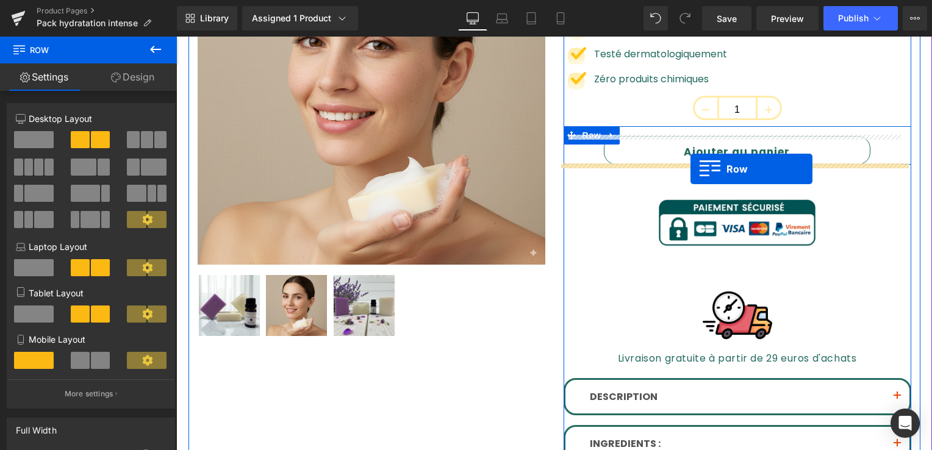
drag, startPoint x: 190, startPoint y: 92, endPoint x: 691, endPoint y: 169, distance: 506.1
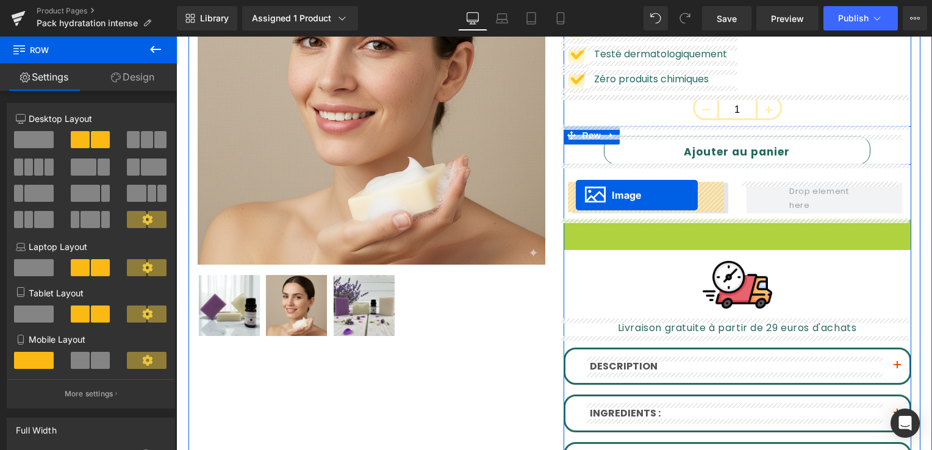
drag, startPoint x: 705, startPoint y: 279, endPoint x: 576, endPoint y: 195, distance: 154.3
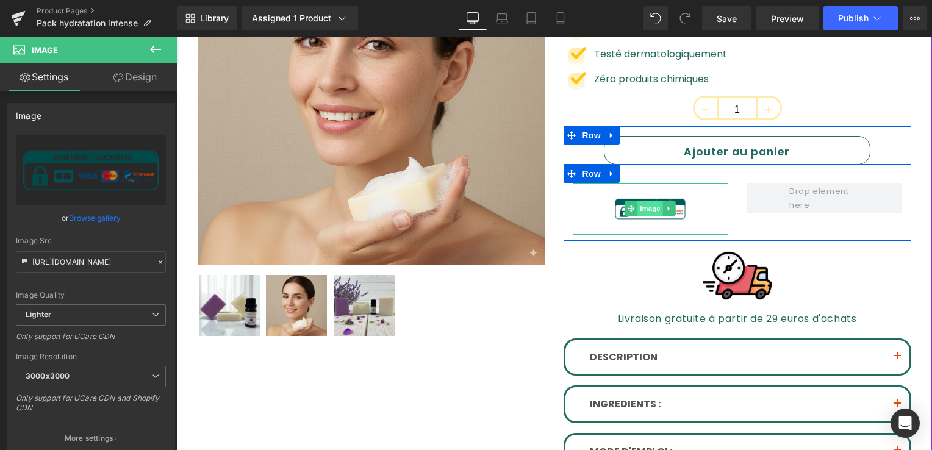
click at [638, 208] on span "Image" at bounding box center [651, 208] width 26 height 15
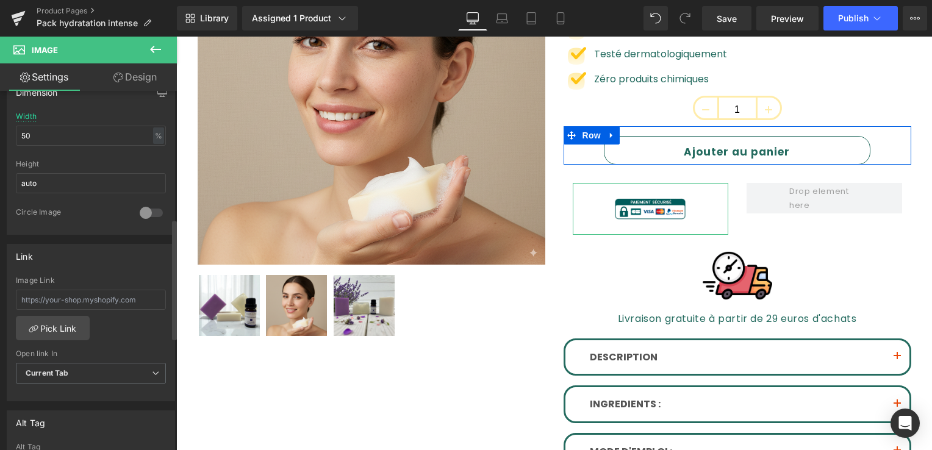
scroll to position [366, 0]
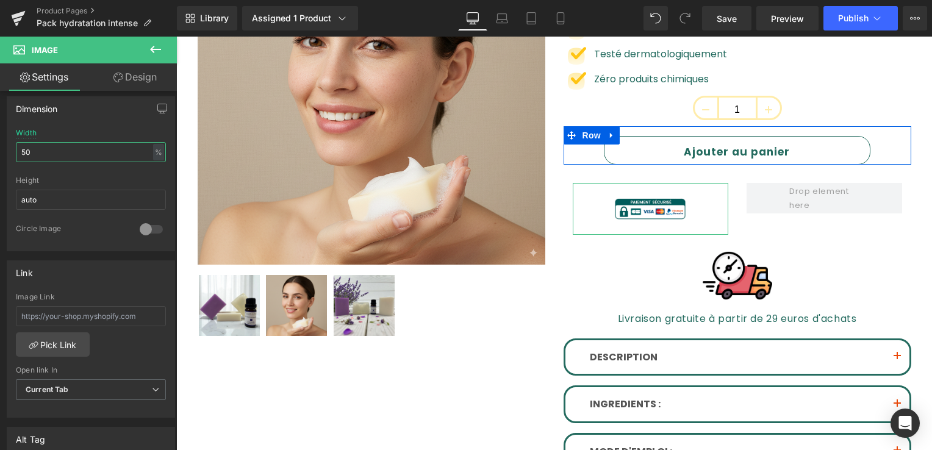
drag, startPoint x: 33, startPoint y: 148, endPoint x: -2, endPoint y: 153, distance: 35.7
click at [0, 153] on html "Image You are previewing how the will restyle your page. You can not edit Eleme…" at bounding box center [466, 225] width 932 height 450
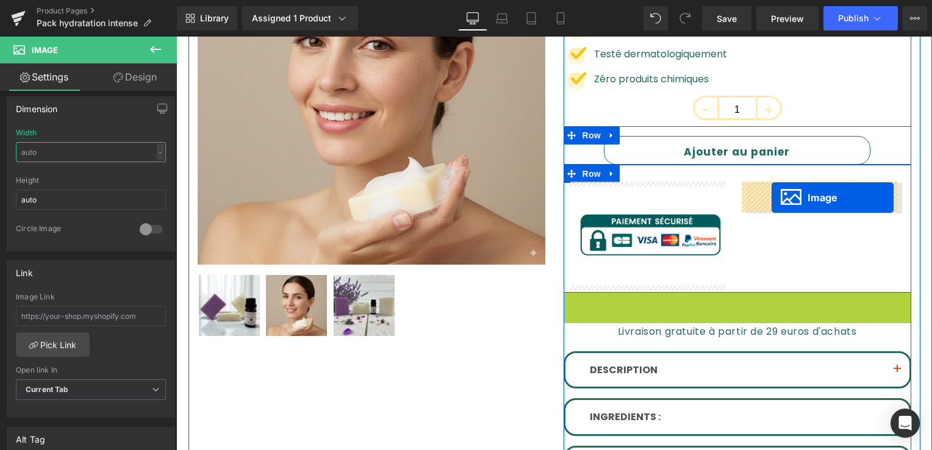
drag, startPoint x: 723, startPoint y: 328, endPoint x: 772, endPoint y: 198, distance: 139.4
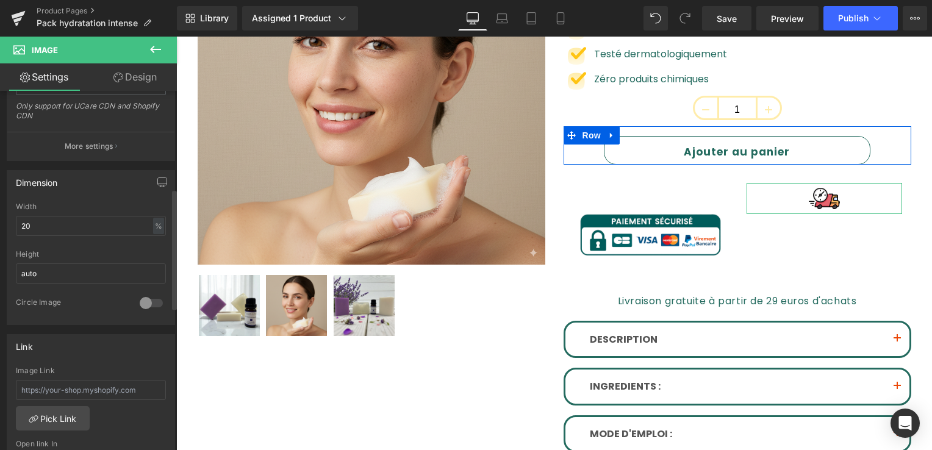
scroll to position [305, 0]
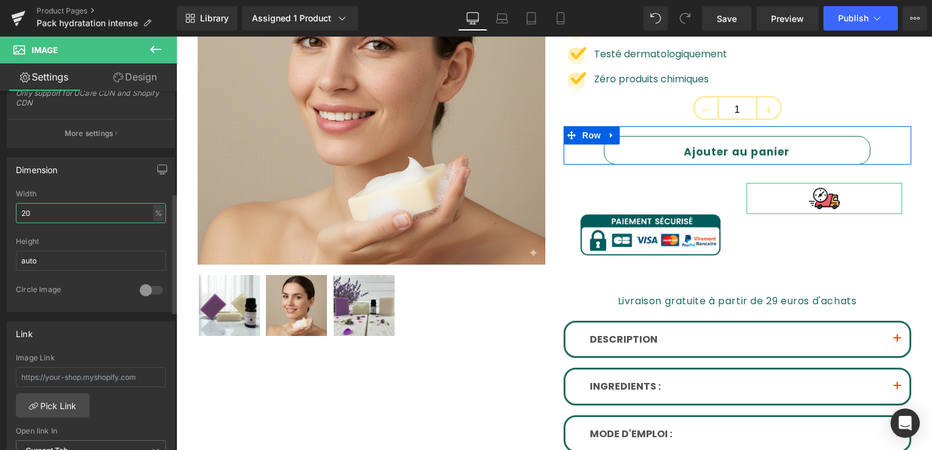
click at [57, 216] on input "20" at bounding box center [91, 213] width 150 height 20
click at [0, 214] on html "Image You are previewing how the will restyle your page. You can not edit Eleme…" at bounding box center [466, 225] width 932 height 450
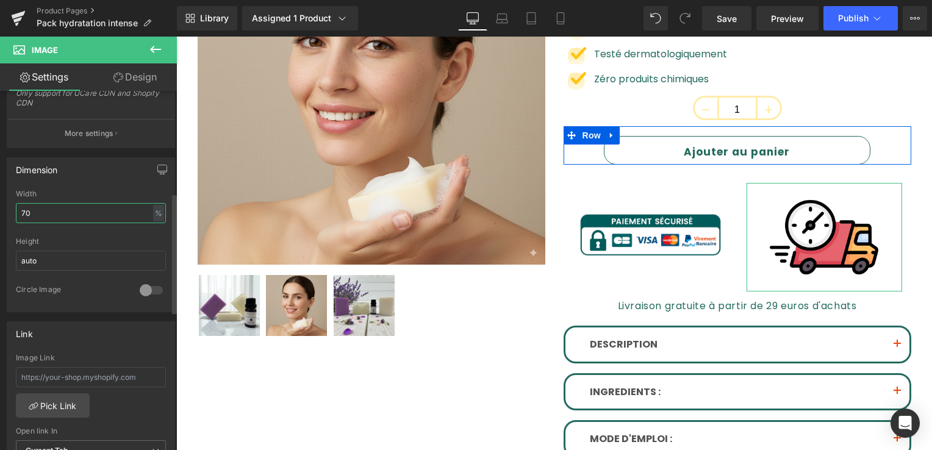
type input "7"
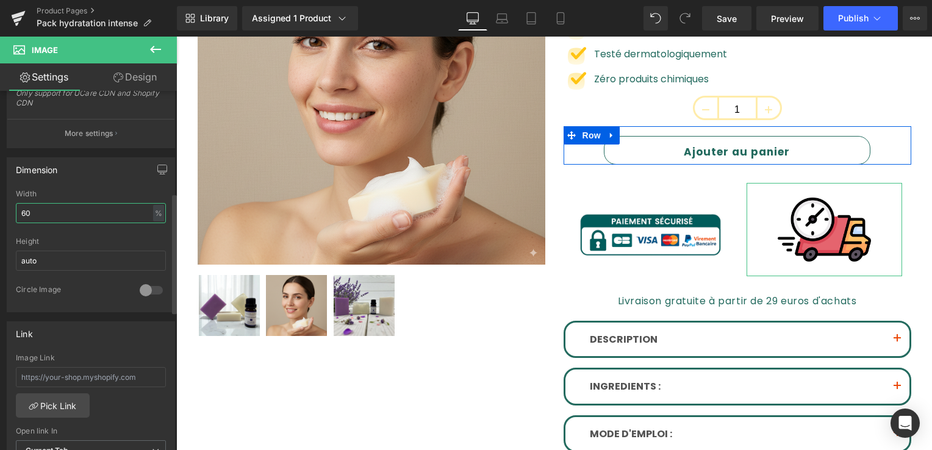
type input "6"
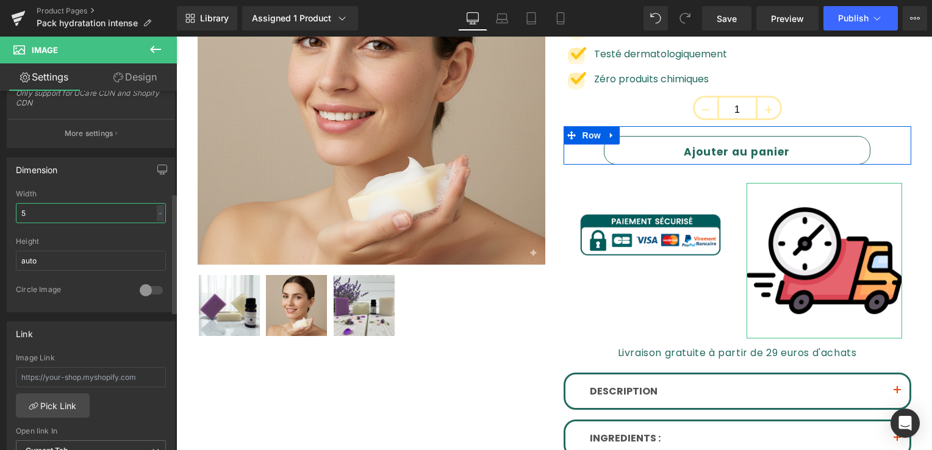
type input "55"
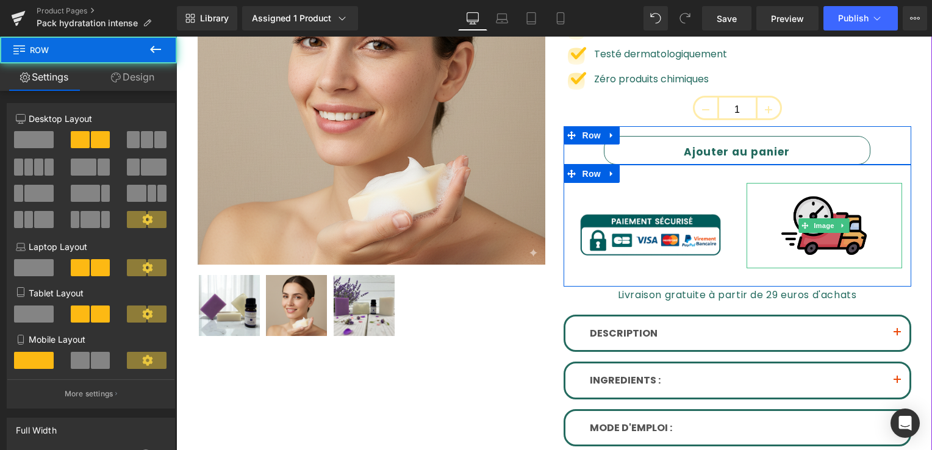
drag, startPoint x: 766, startPoint y: 289, endPoint x: 781, endPoint y: 255, distance: 37.2
click at [781, 255] on div "Image Image Row" at bounding box center [738, 226] width 348 height 122
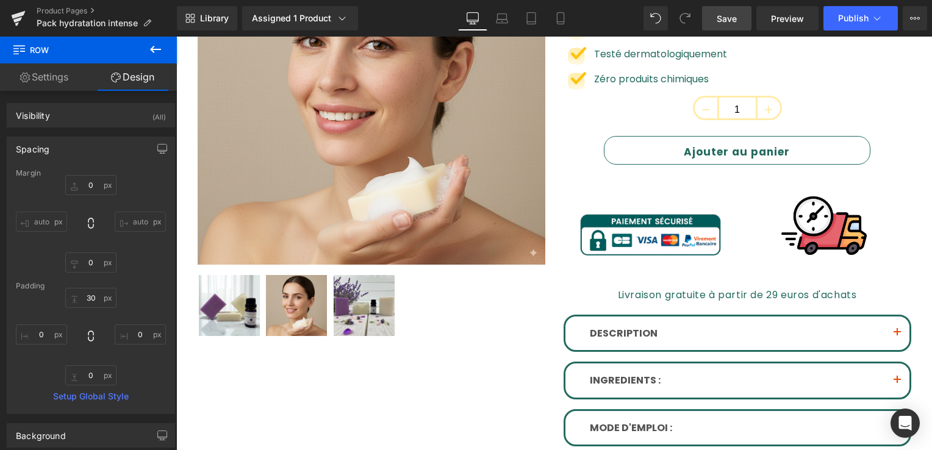
click at [720, 16] on span "Save" at bounding box center [727, 18] width 20 height 13
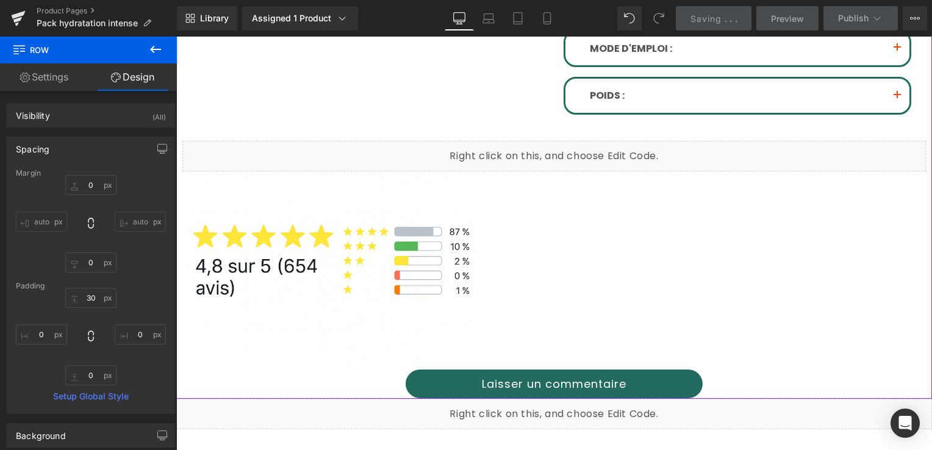
scroll to position [804, 0]
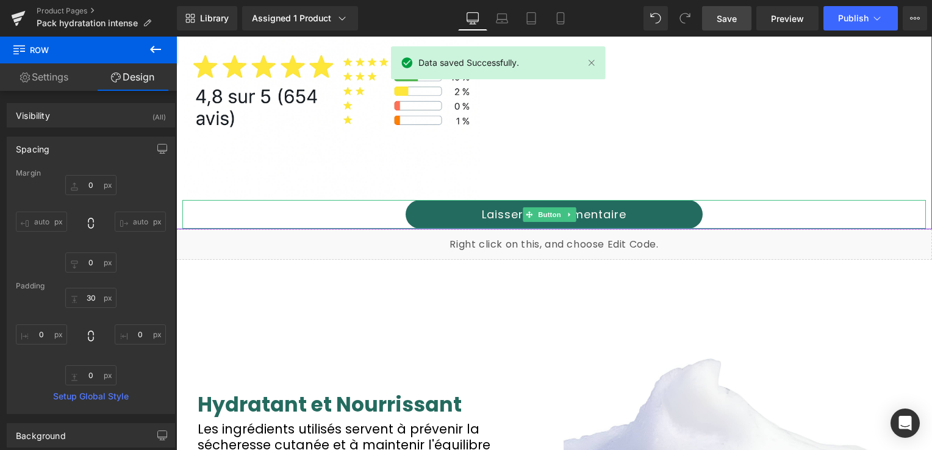
click at [468, 208] on link "Laisser un commentaire" at bounding box center [555, 214] width 298 height 29
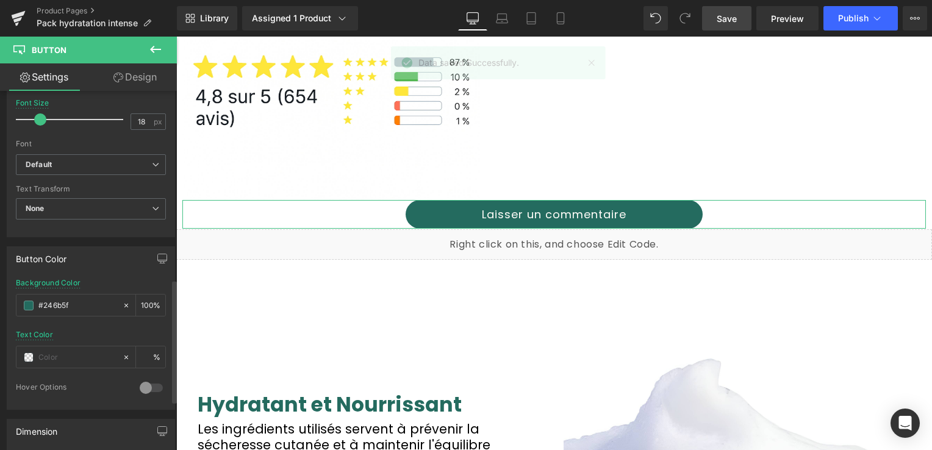
scroll to position [549, 0]
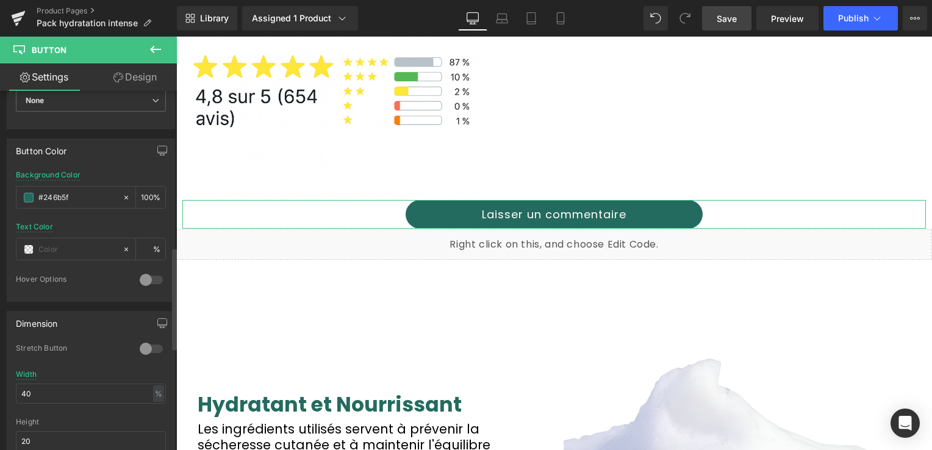
drag, startPoint x: 78, startPoint y: 195, endPoint x: 2, endPoint y: 197, distance: 75.7
click at [2, 197] on div "Button Color rgba(36, 107, 95, 1) Background Color #246b5f 100 % Text Color % 0…" at bounding box center [91, 215] width 182 height 173
click at [43, 248] on input "text" at bounding box center [77, 249] width 78 height 13
paste input "#246b5f"
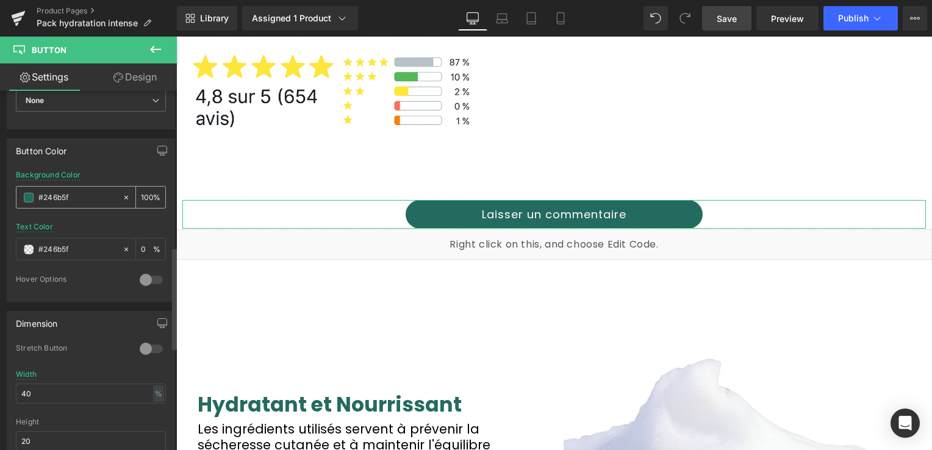
type input "#246b5f"
click at [30, 193] on span at bounding box center [29, 198] width 10 height 10
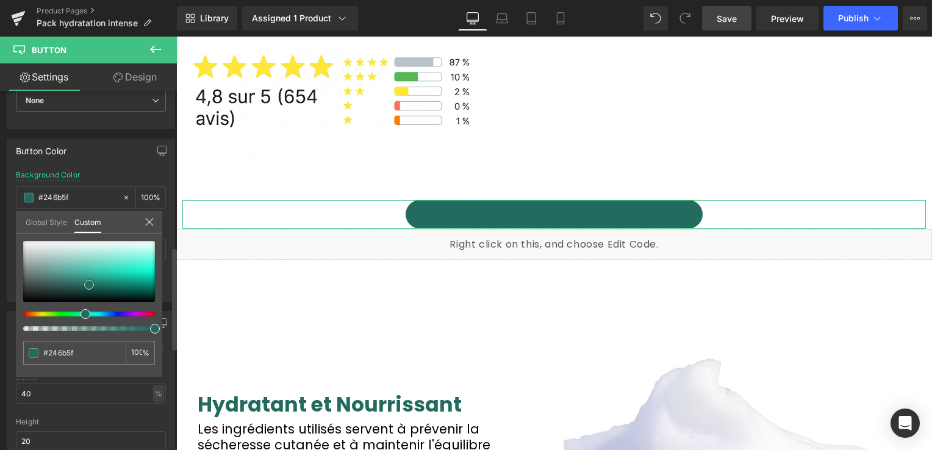
click at [90, 284] on span at bounding box center [89, 285] width 10 height 10
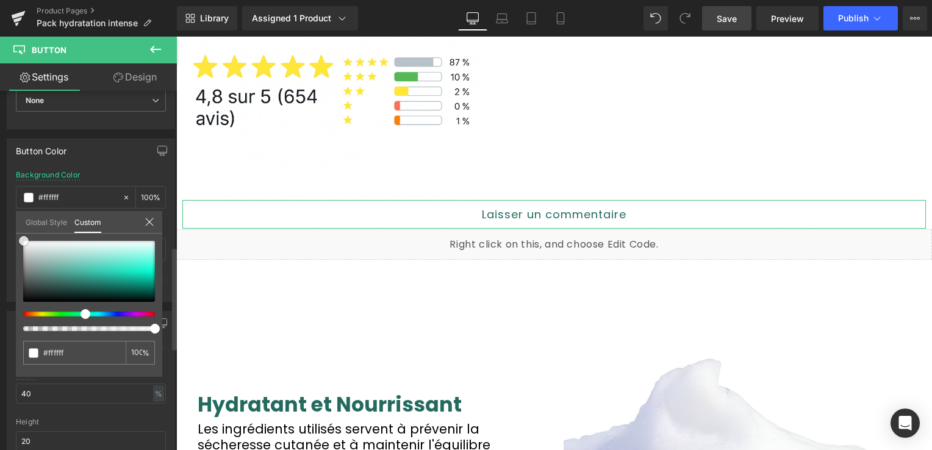
drag, startPoint x: 76, startPoint y: 264, endPoint x: 24, endPoint y: 229, distance: 62.9
click at [24, 229] on div "Global Style Custom Setup Global Style #246b5f 100 %" at bounding box center [89, 229] width 146 height 37
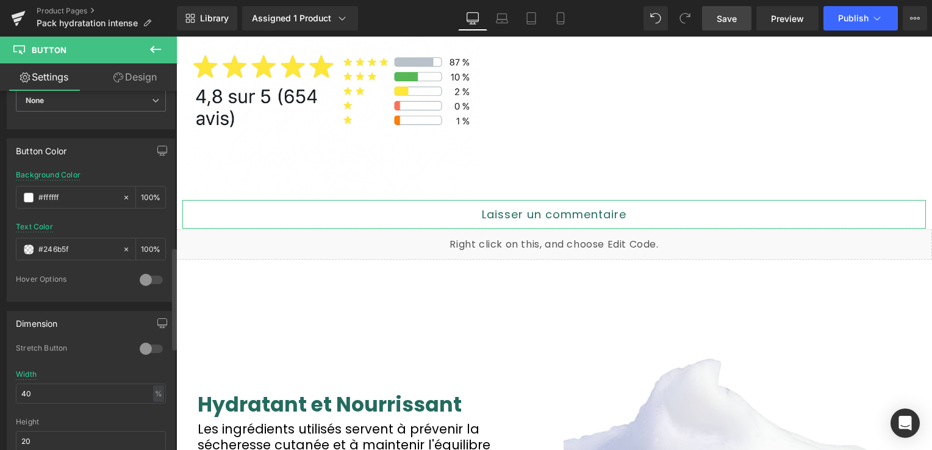
click at [140, 82] on link "Design" at bounding box center [135, 76] width 88 height 27
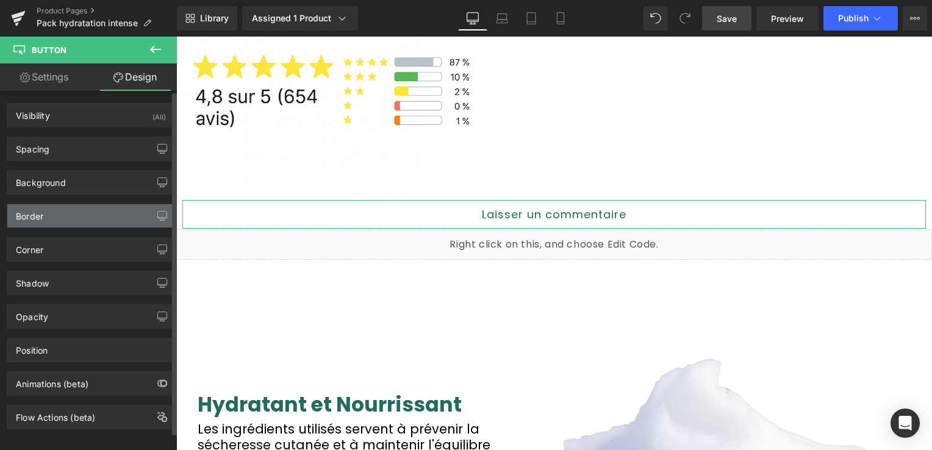
click at [45, 210] on div "Border" at bounding box center [90, 215] width 167 height 23
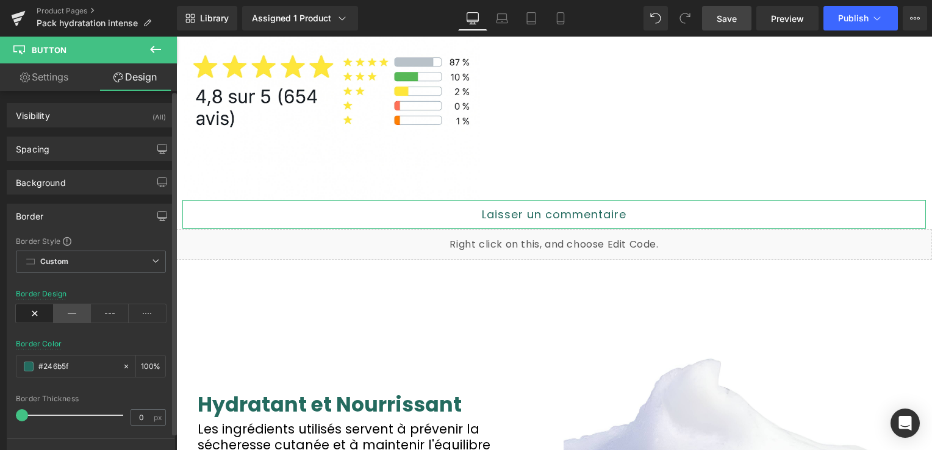
click at [61, 309] on icon at bounding box center [73, 313] width 38 height 18
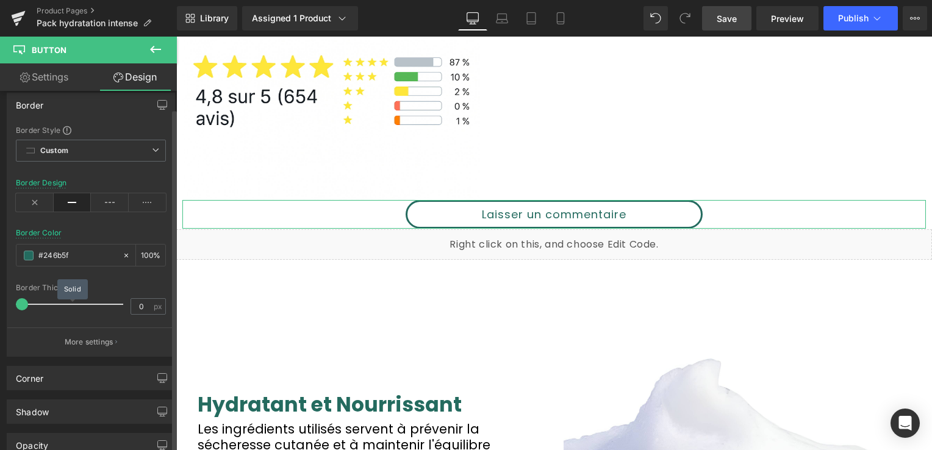
scroll to position [122, 0]
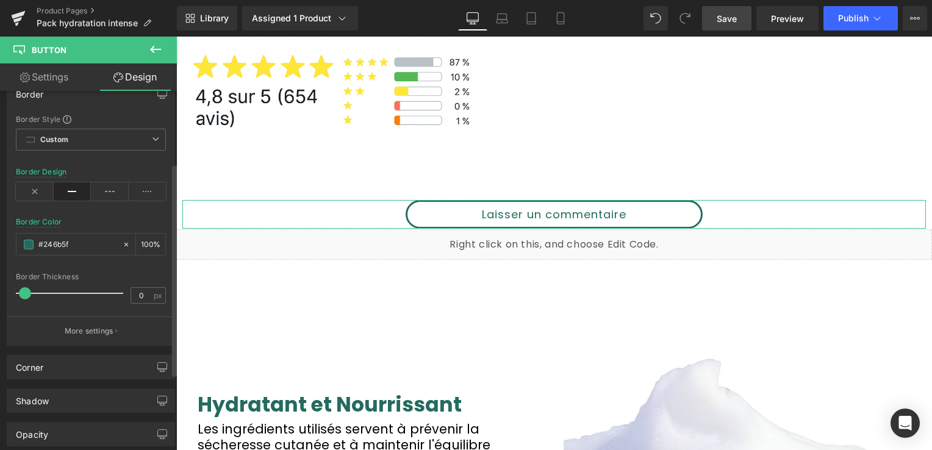
click at [22, 288] on span at bounding box center [25, 293] width 12 height 12
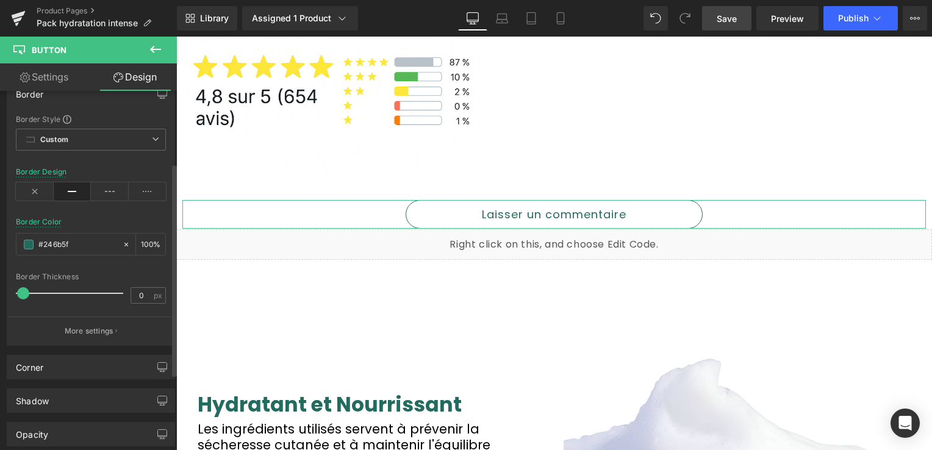
click at [20, 287] on span at bounding box center [23, 293] width 12 height 12
click at [722, 18] on span "Save" at bounding box center [727, 18] width 20 height 13
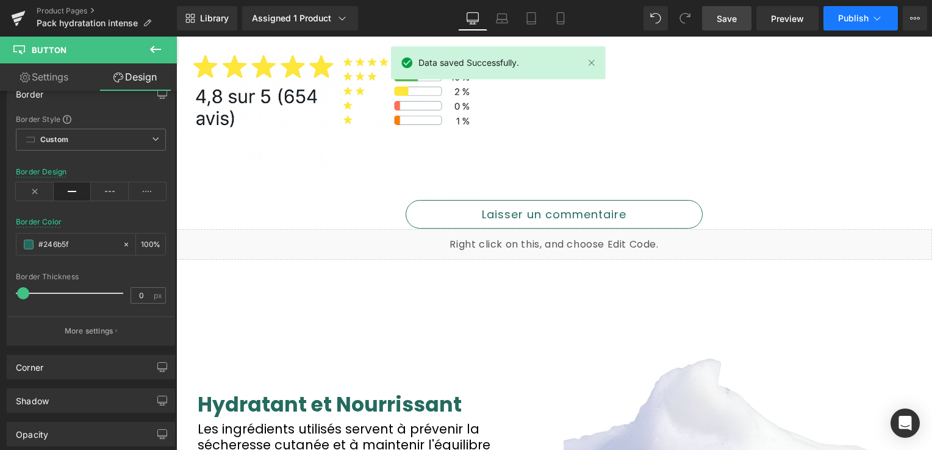
click at [856, 26] on button "Publish" at bounding box center [861, 18] width 74 height 24
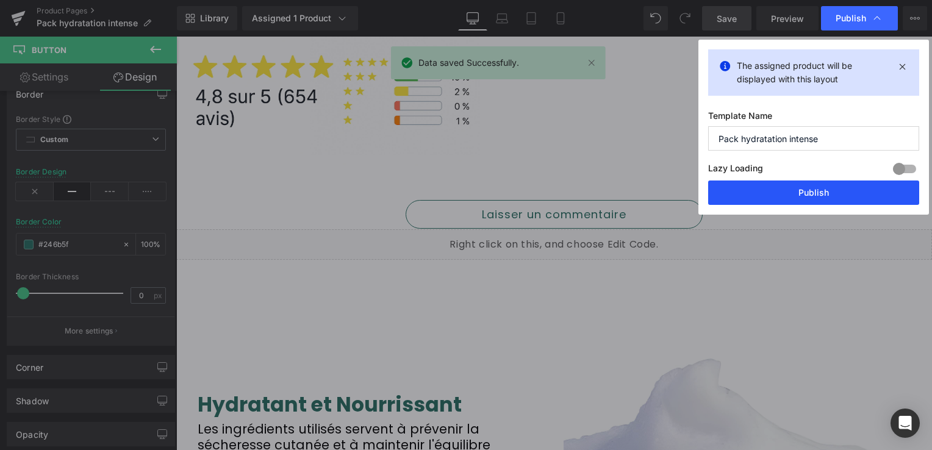
click at [810, 196] on button "Publish" at bounding box center [813, 193] width 211 height 24
drag, startPoint x: 986, startPoint y: 233, endPoint x: 810, endPoint y: 196, distance: 180.1
click at [810, 200] on div "Laisser un commentaire" at bounding box center [554, 214] width 744 height 29
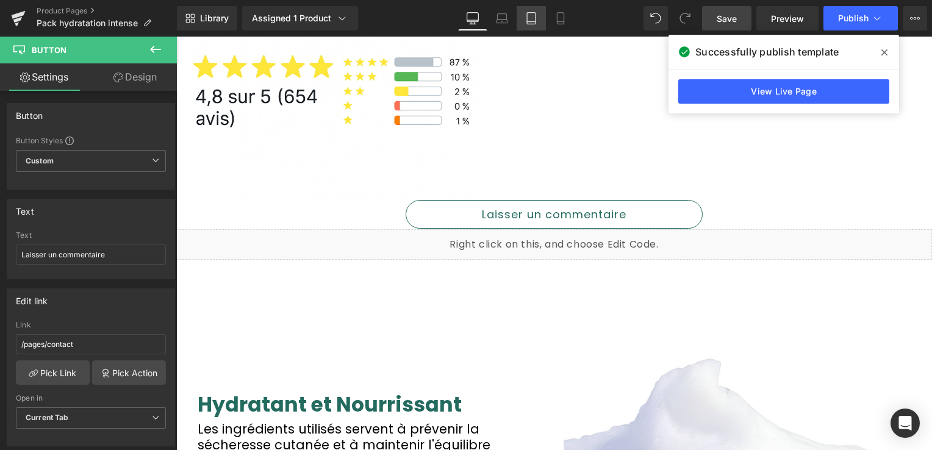
click at [520, 16] on link "Tablet" at bounding box center [531, 18] width 29 height 24
click at [516, 15] on div "Desktop Laptop Tablet Mobile" at bounding box center [516, 18] width 117 height 24
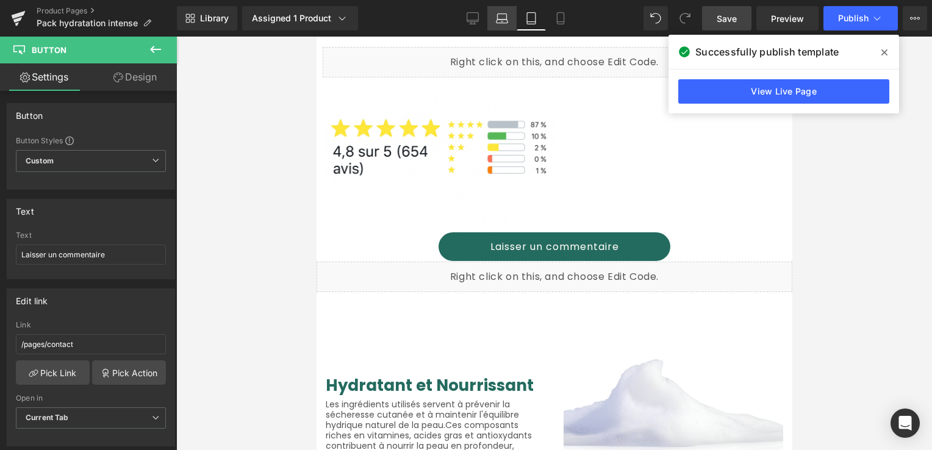
click at [498, 24] on icon at bounding box center [502, 18] width 12 height 12
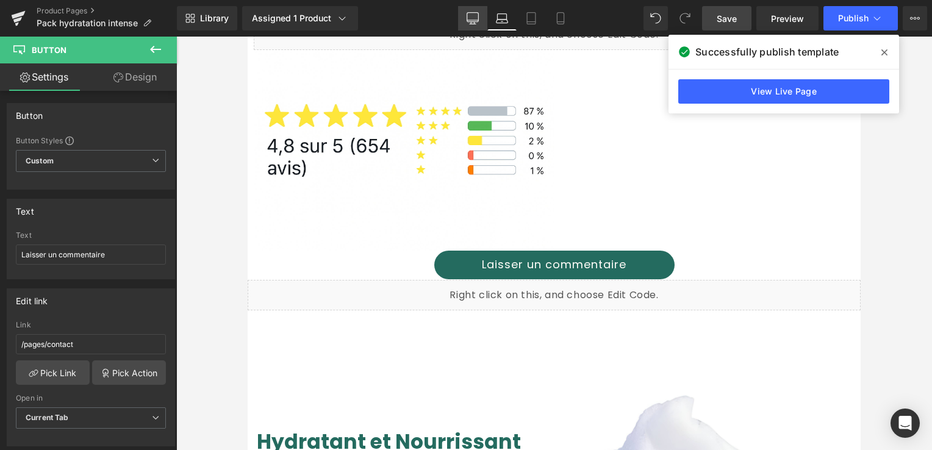
click at [476, 16] on icon at bounding box center [473, 18] width 12 height 12
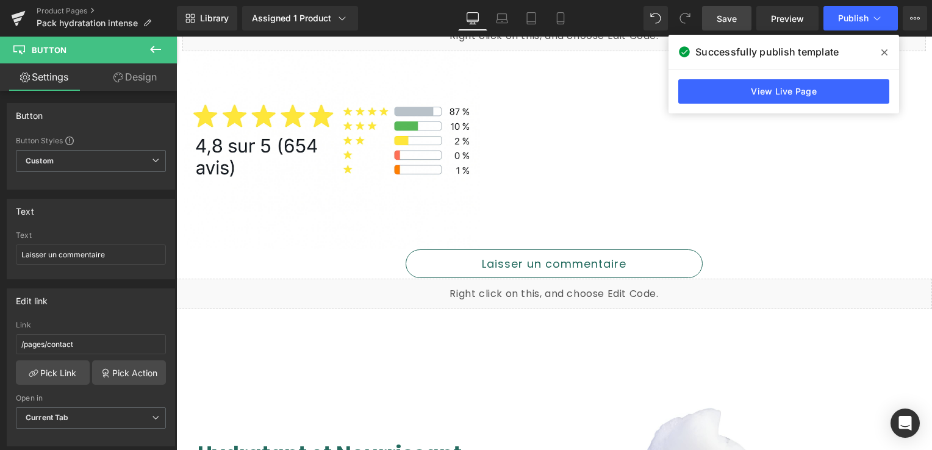
scroll to position [815, 0]
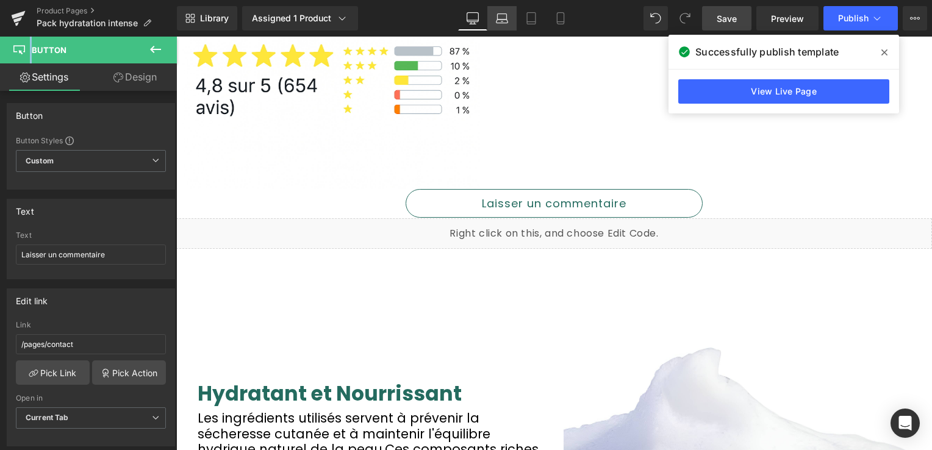
click at [510, 21] on link "Laptop" at bounding box center [501, 18] width 29 height 24
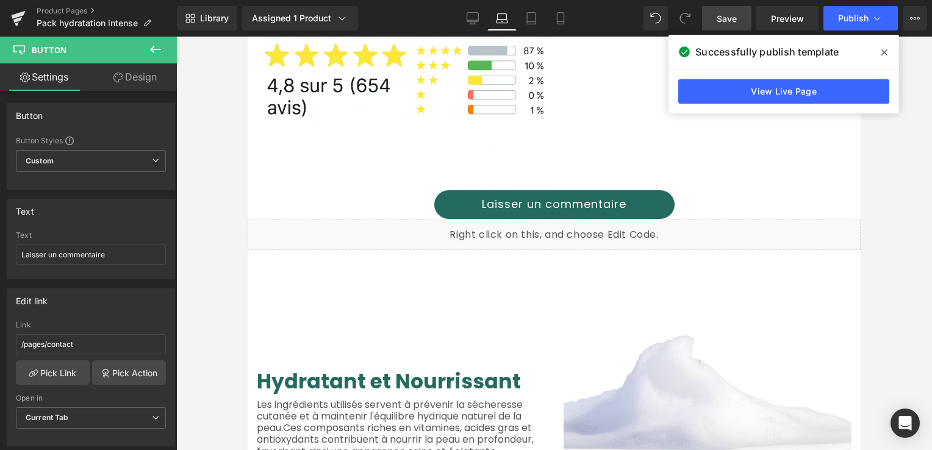
scroll to position [760, 0]
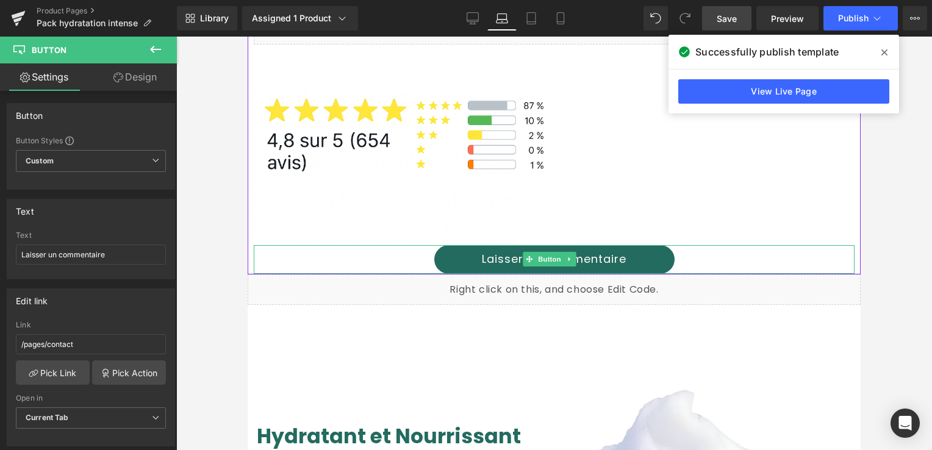
click at [461, 245] on link "Laisser un commentaire" at bounding box center [554, 259] width 240 height 29
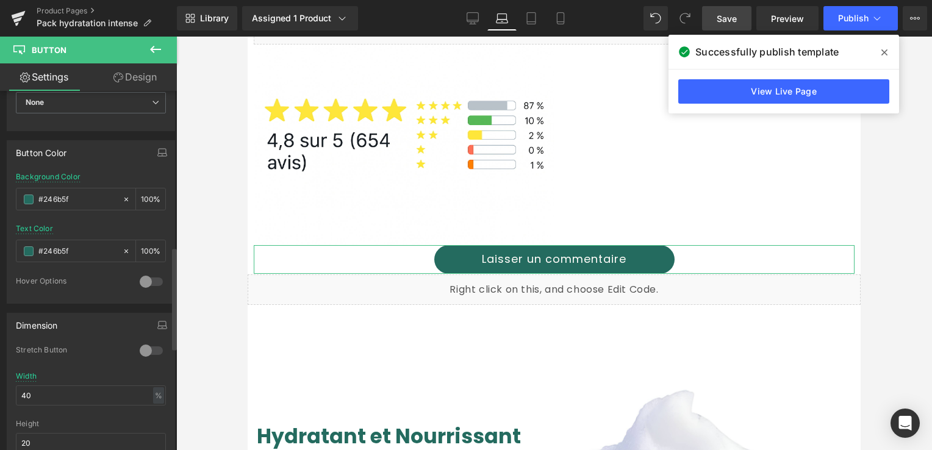
scroll to position [549, 0]
click at [30, 193] on span at bounding box center [29, 198] width 10 height 10
click at [24, 193] on span at bounding box center [29, 198] width 10 height 10
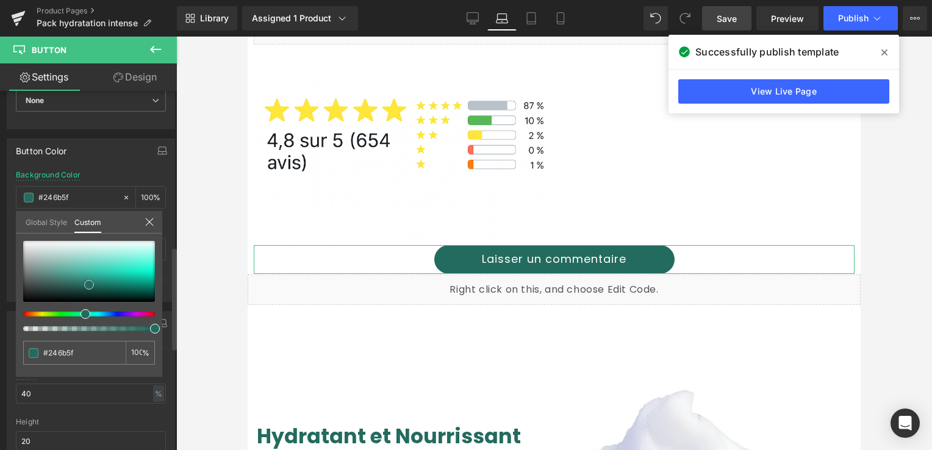
click at [87, 284] on span at bounding box center [89, 285] width 10 height 10
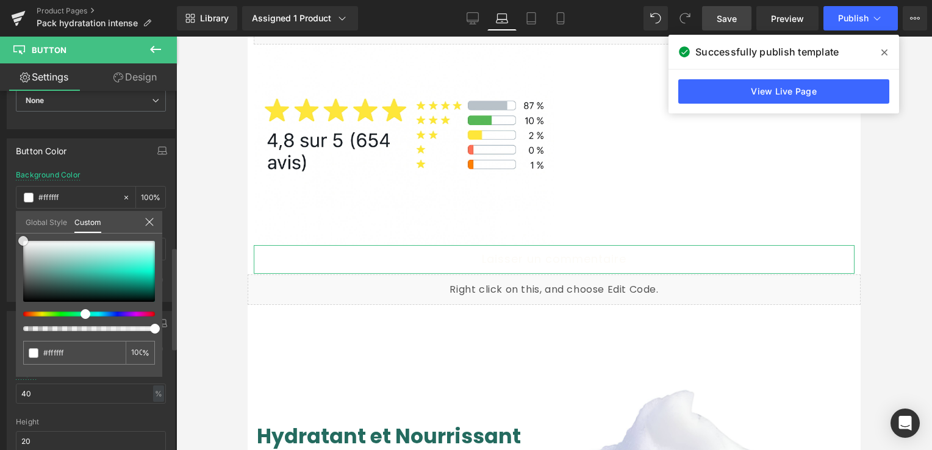
drag, startPoint x: 87, startPoint y: 284, endPoint x: 18, endPoint y: 238, distance: 83.1
click at [18, 238] on span at bounding box center [23, 241] width 10 height 10
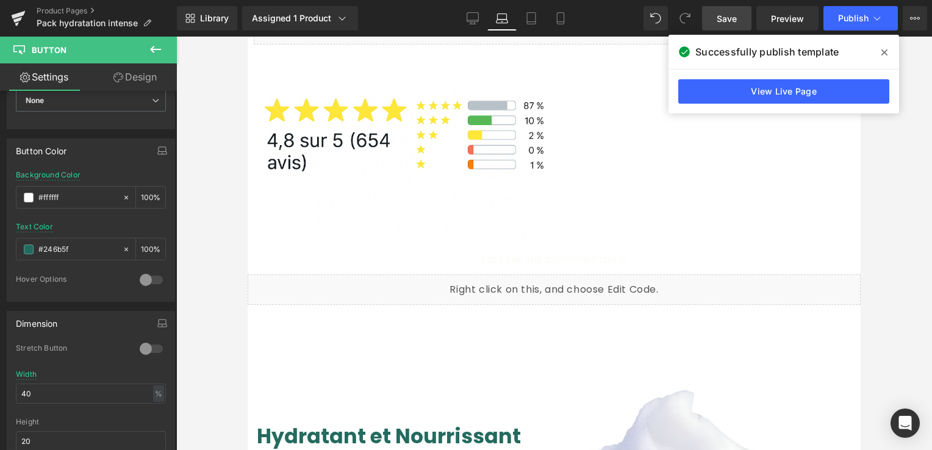
click at [228, 187] on div at bounding box center [554, 244] width 756 height 414
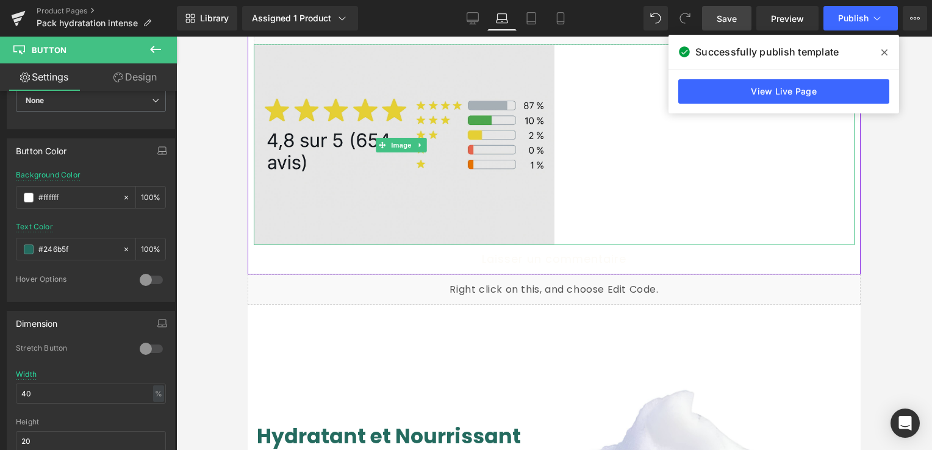
click at [323, 189] on img at bounding box center [404, 145] width 301 height 200
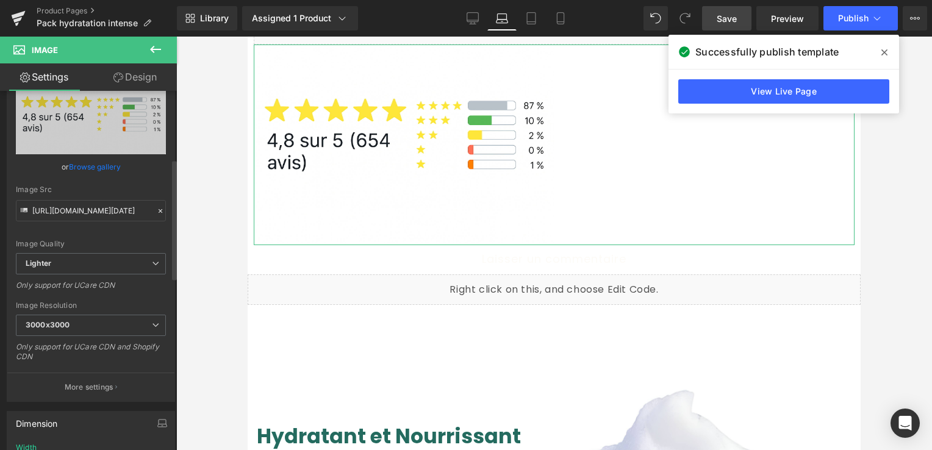
scroll to position [0, 0]
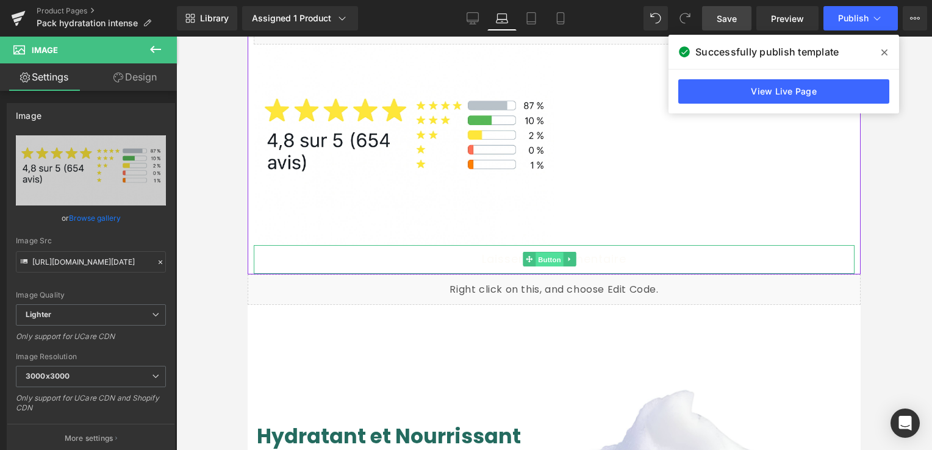
click at [537, 253] on span "Button" at bounding box center [550, 260] width 28 height 15
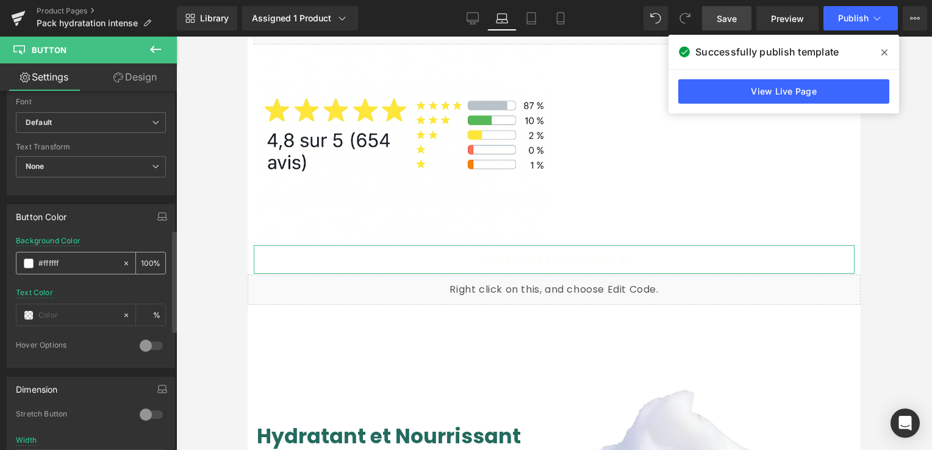
scroll to position [488, 0]
type input "#246b5f"
click at [84, 323] on div "Text Color #246b5f %" at bounding box center [91, 310] width 150 height 52
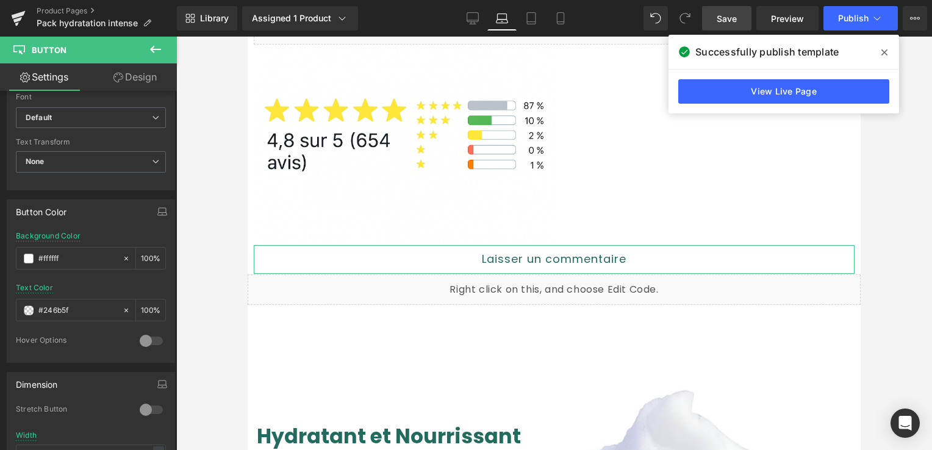
click at [131, 82] on link "Design" at bounding box center [135, 76] width 88 height 27
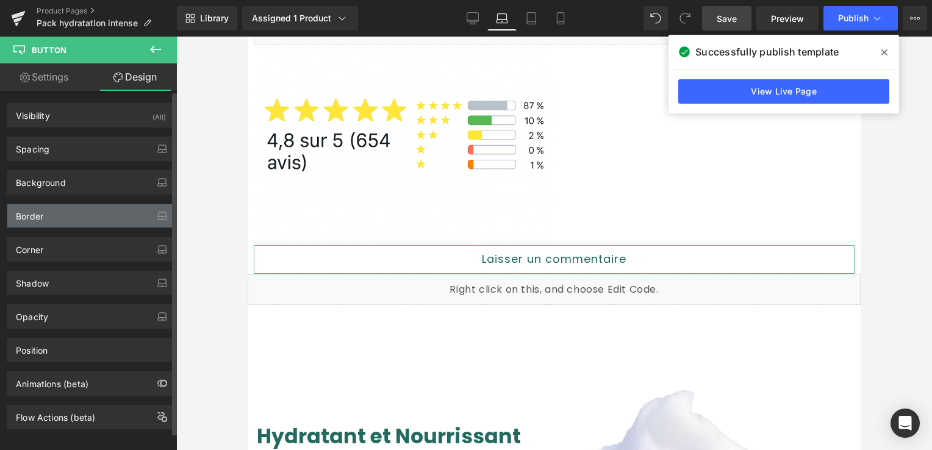
click at [67, 220] on div "Border" at bounding box center [90, 215] width 167 height 23
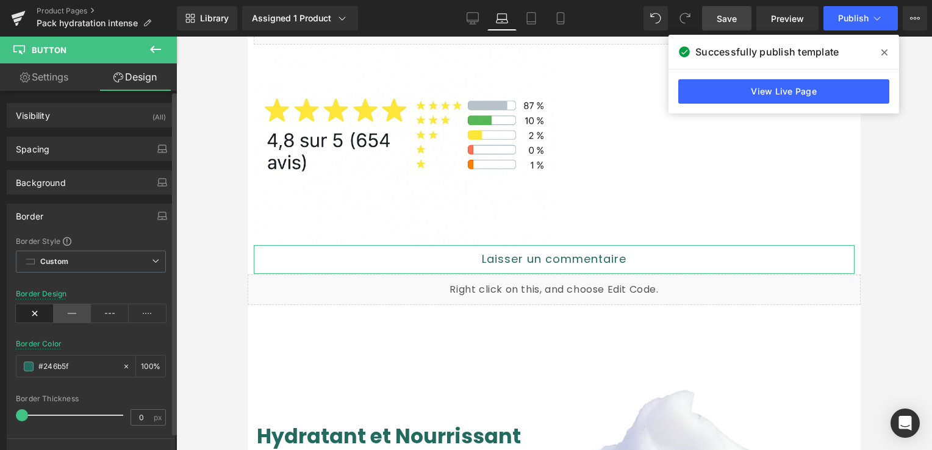
click at [70, 314] on icon at bounding box center [73, 313] width 38 height 18
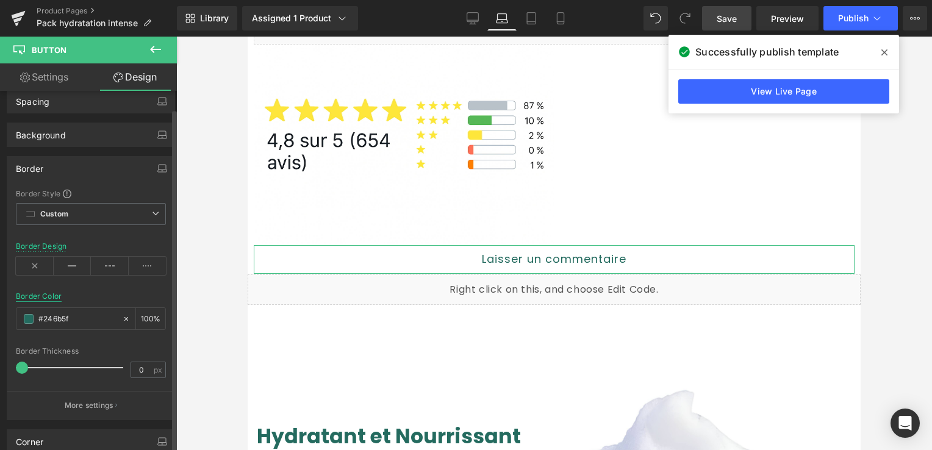
scroll to position [122, 0]
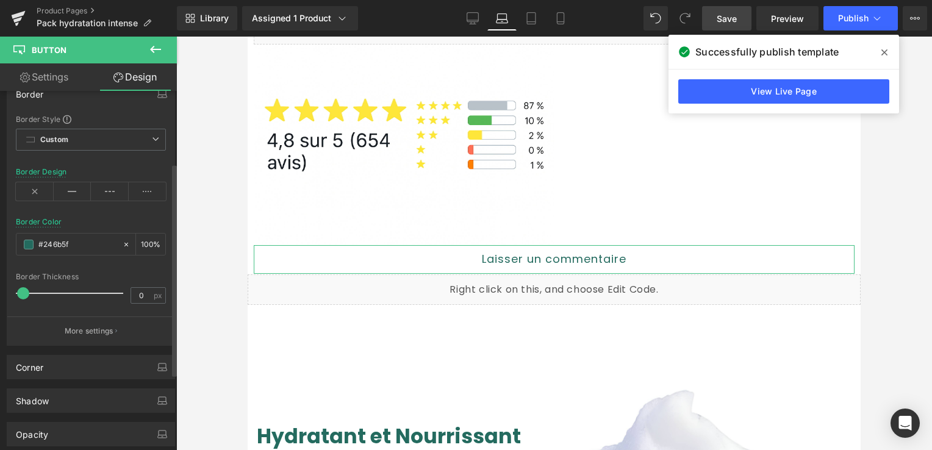
click at [21, 295] on span at bounding box center [23, 293] width 12 height 12
click at [63, 184] on icon at bounding box center [73, 191] width 38 height 18
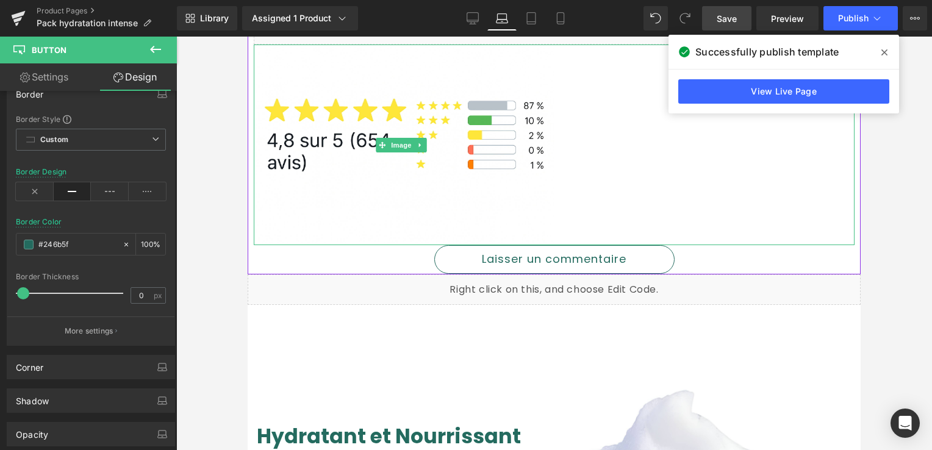
click at [673, 160] on div at bounding box center [554, 145] width 601 height 200
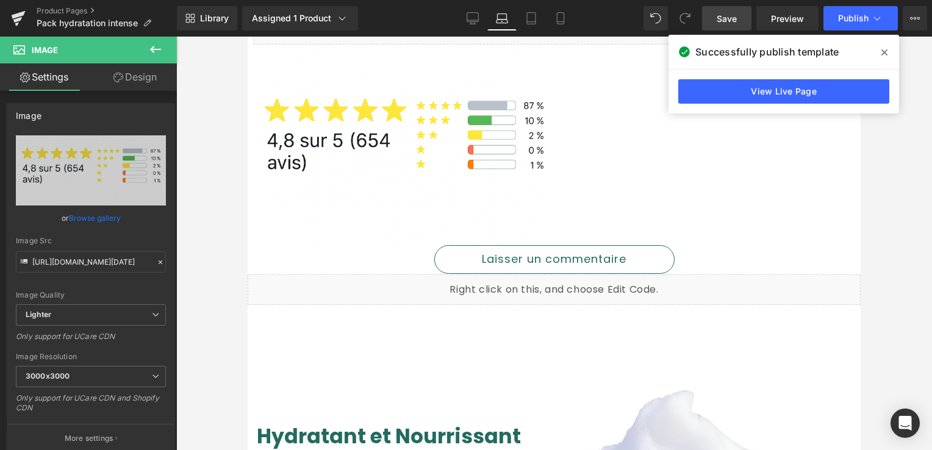
click at [724, 21] on span "Save" at bounding box center [727, 18] width 20 height 13
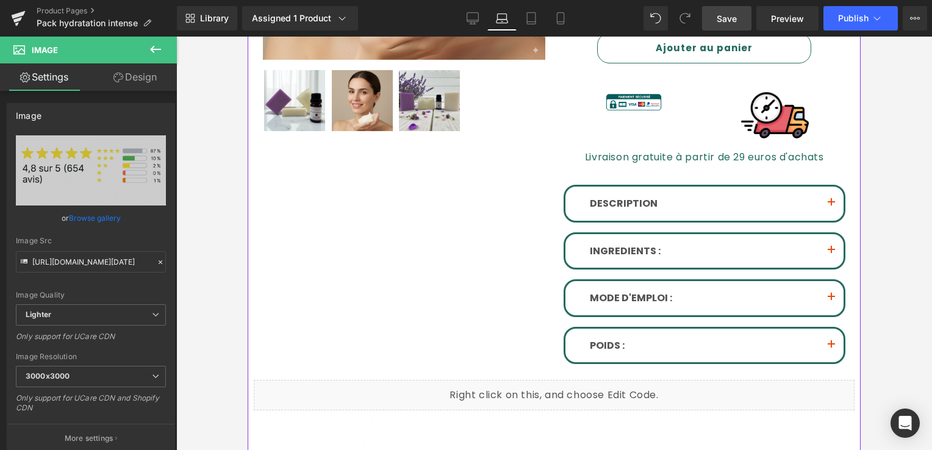
scroll to position [638, 0]
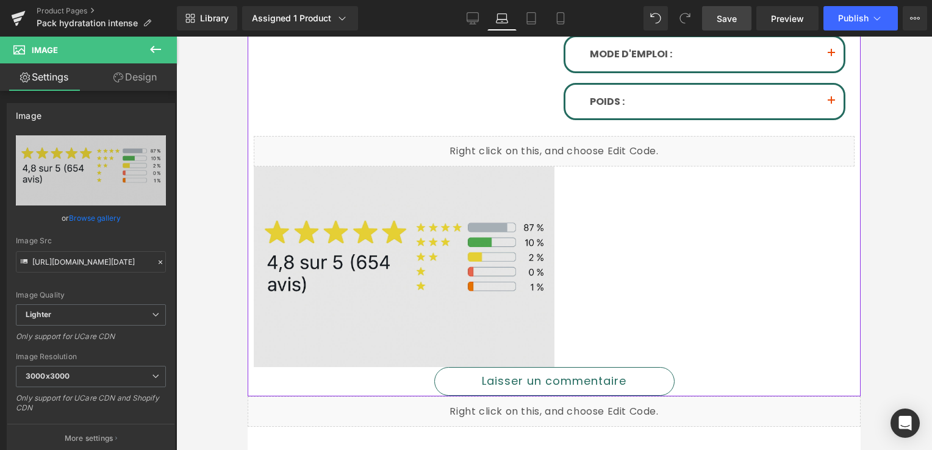
click at [461, 215] on img at bounding box center [404, 267] width 301 height 200
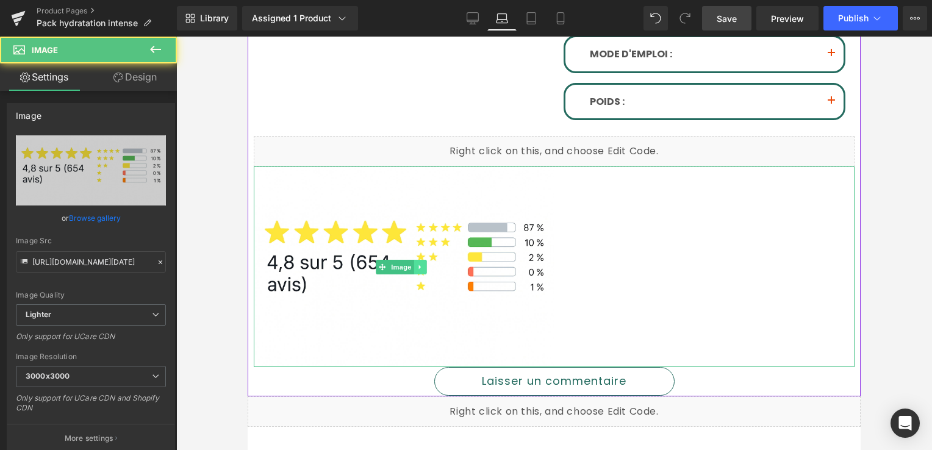
click at [415, 260] on link at bounding box center [420, 267] width 13 height 15
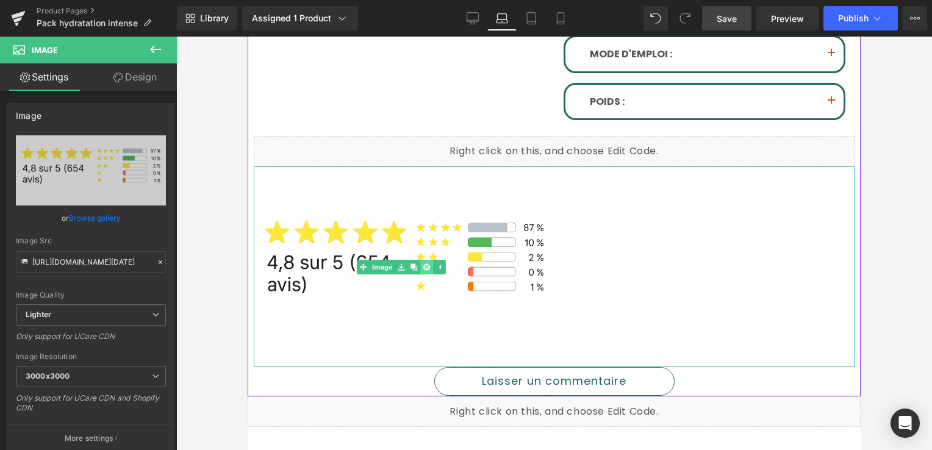
click at [425, 264] on icon at bounding box center [426, 267] width 7 height 7
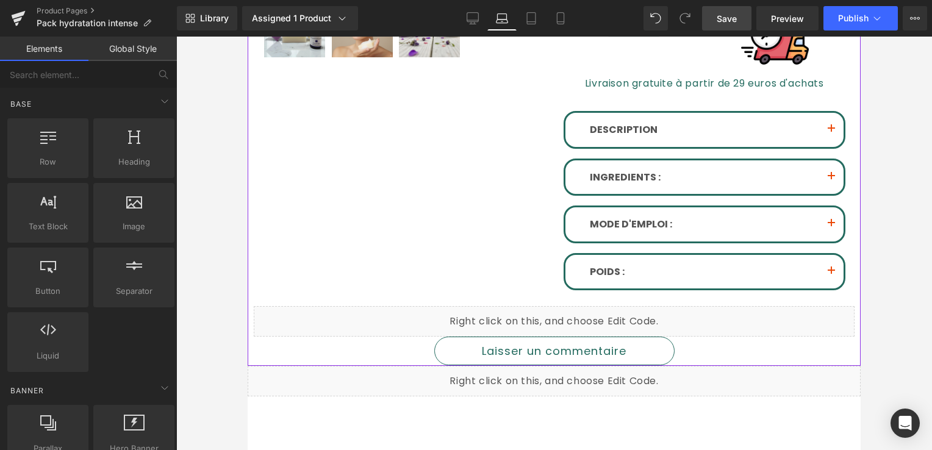
scroll to position [455, 0]
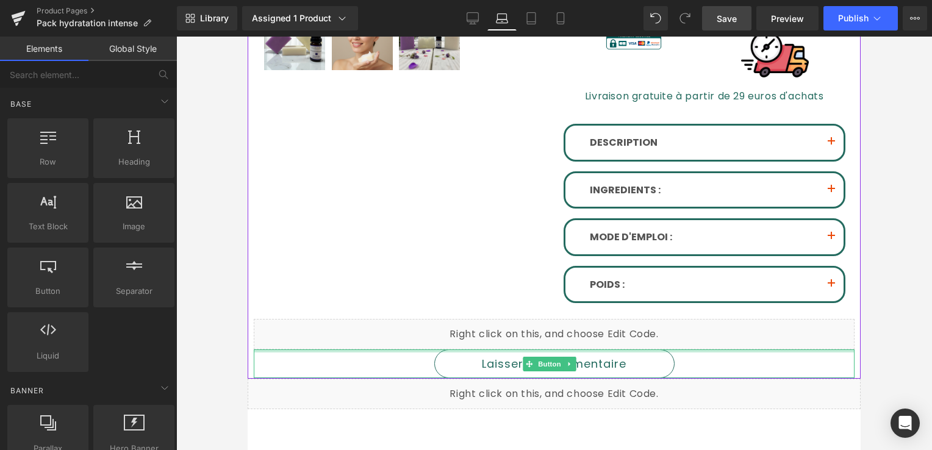
click at [423, 350] on div at bounding box center [554, 351] width 601 height 3
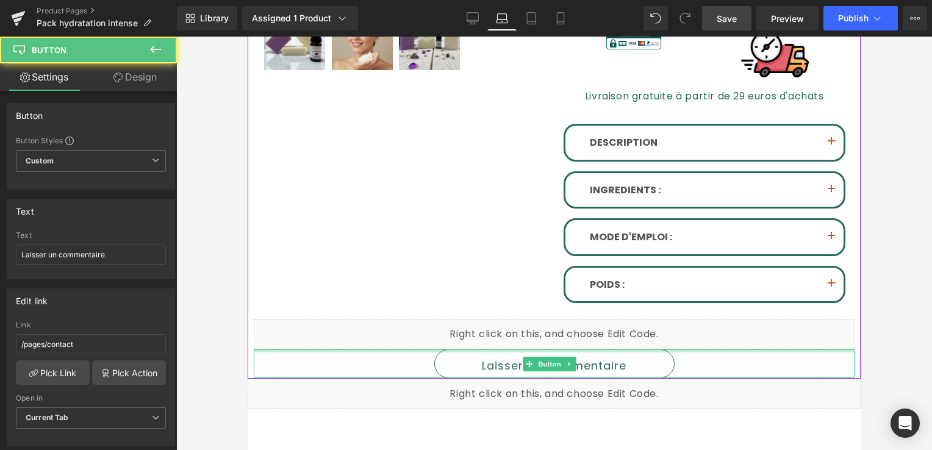
click at [423, 350] on div "Laisser un commentaire Button" at bounding box center [554, 364] width 601 height 29
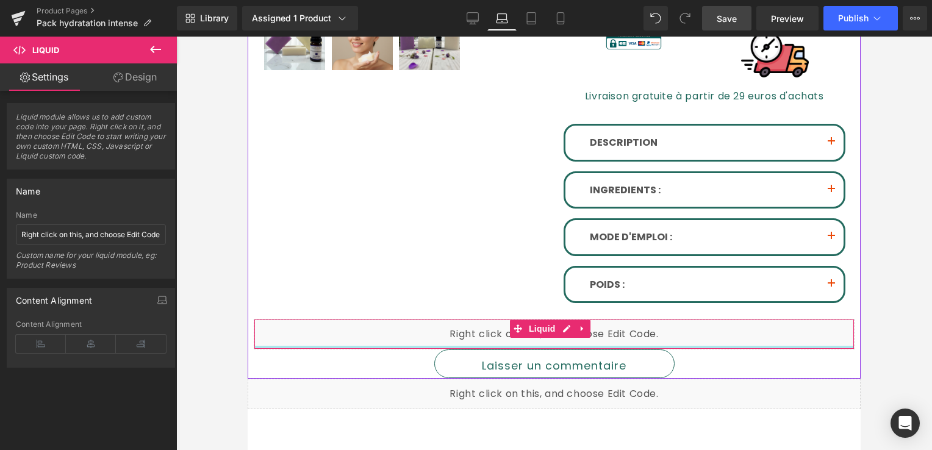
click at [425, 319] on div "Liquid" at bounding box center [554, 334] width 601 height 31
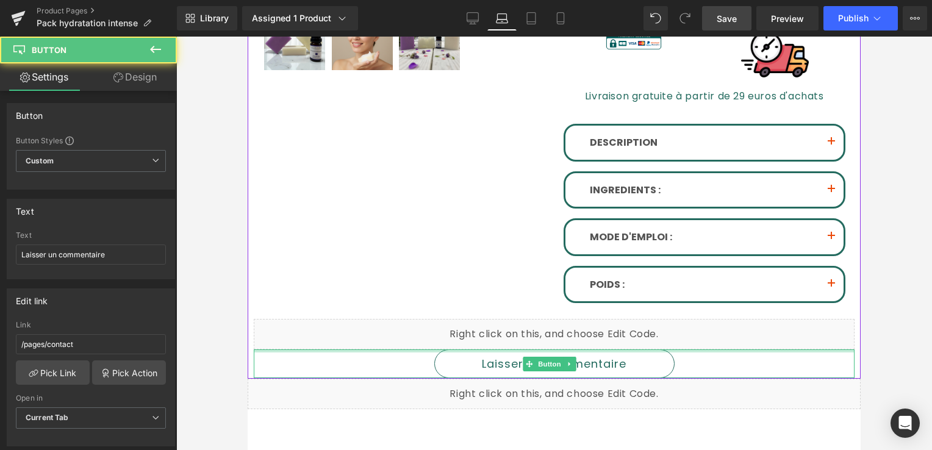
click at [422, 312] on div "Sale Off (P) Image" at bounding box center [554, 39] width 601 height 680
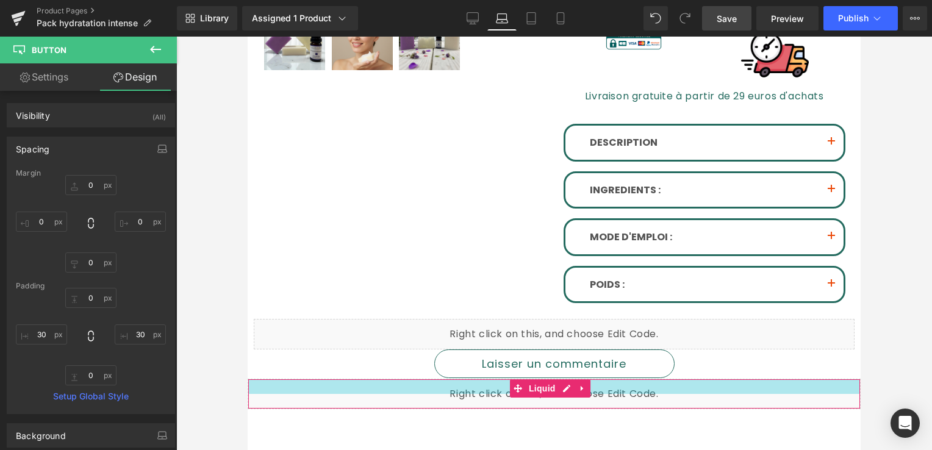
click at [741, 350] on div "Laisser un commentaire" at bounding box center [554, 364] width 601 height 29
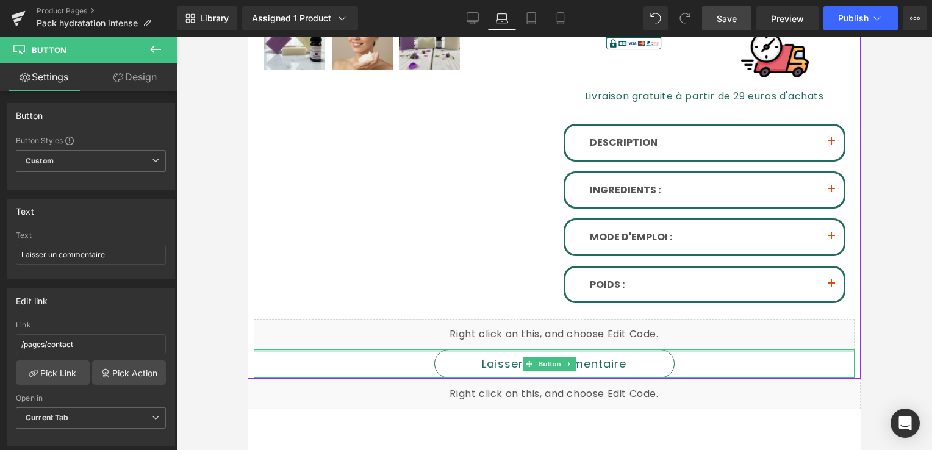
click at [755, 350] on div at bounding box center [554, 351] width 601 height 3
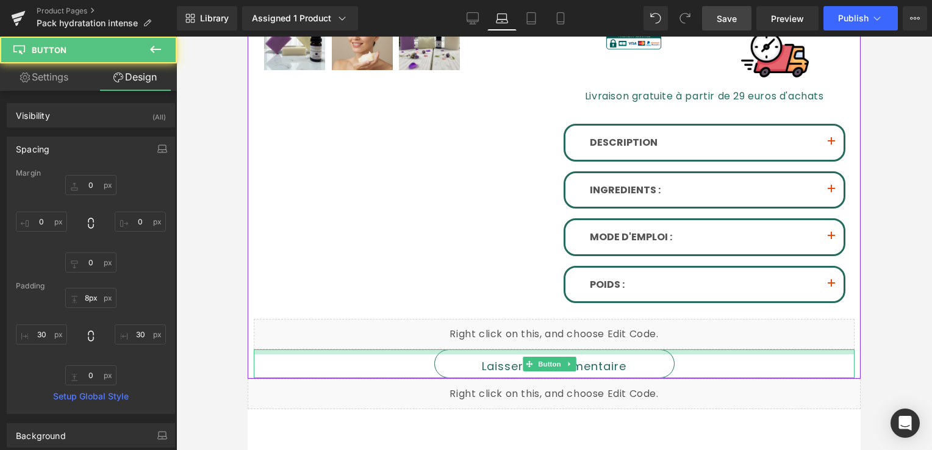
click at [754, 350] on div at bounding box center [554, 352] width 601 height 5
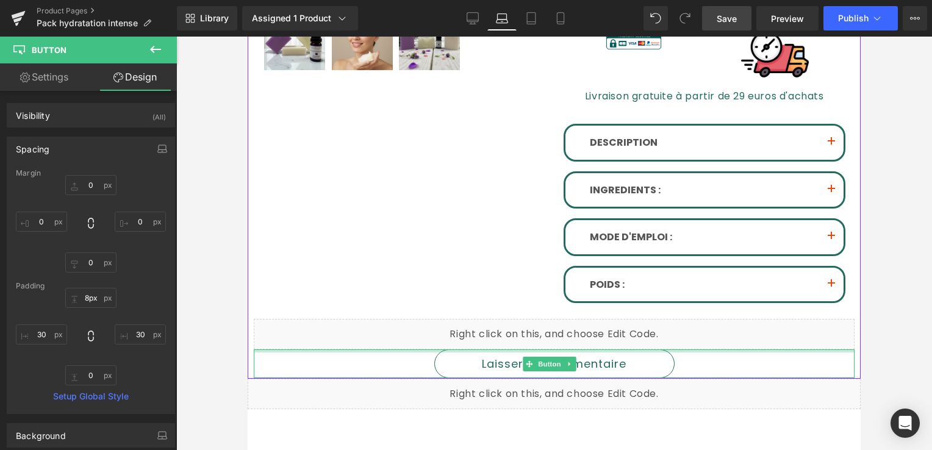
drag, startPoint x: 754, startPoint y: 321, endPoint x: 751, endPoint y: 244, distance: 76.9
click at [750, 297] on div "Sale Off (P) Image" at bounding box center [554, 39] width 601 height 680
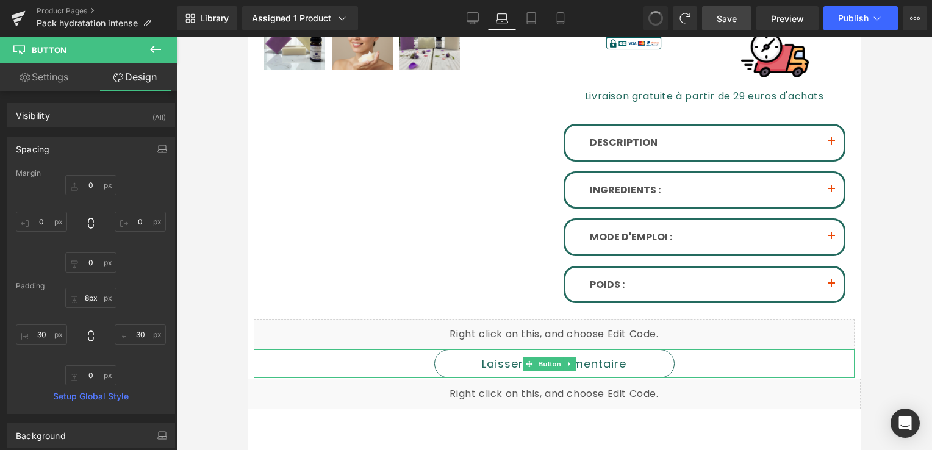
click at [642, 14] on div "Library Assigned 1 Product Product Preview Pack Douceur Apaisante Manage assign…" at bounding box center [554, 18] width 755 height 24
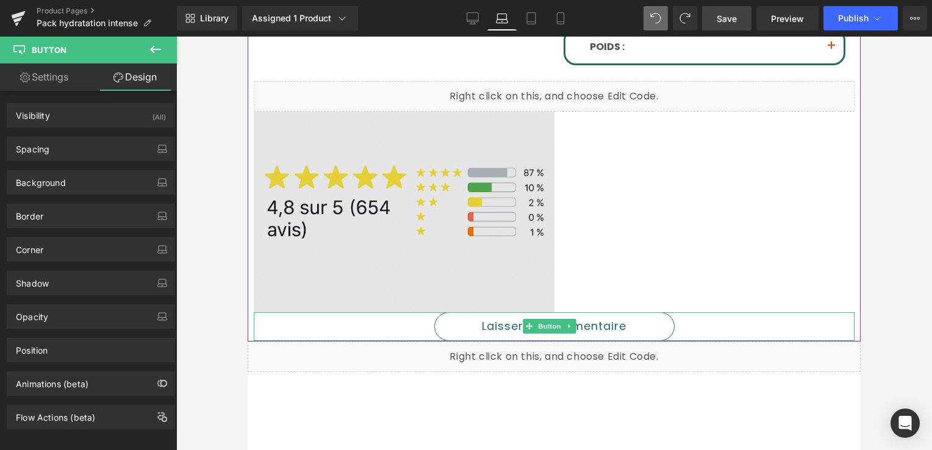
scroll to position [699, 0]
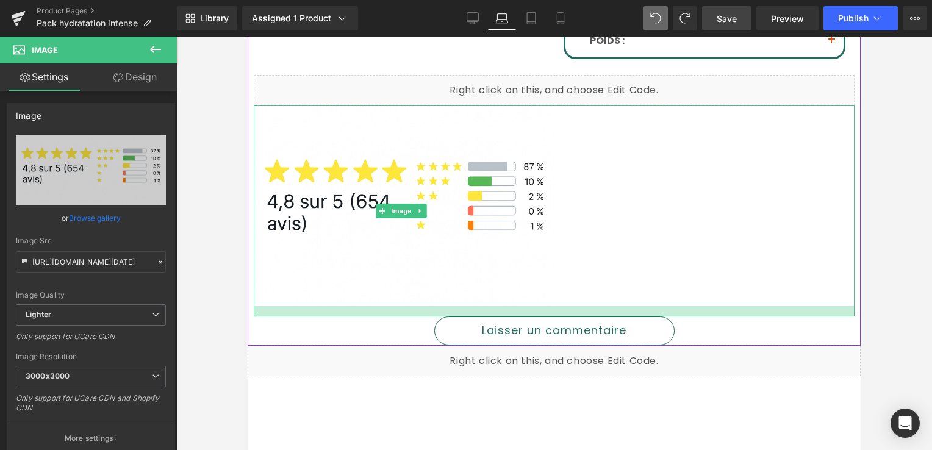
drag, startPoint x: 482, startPoint y: 266, endPoint x: 483, endPoint y: 276, distance: 10.4
click at [483, 306] on div at bounding box center [554, 311] width 601 height 10
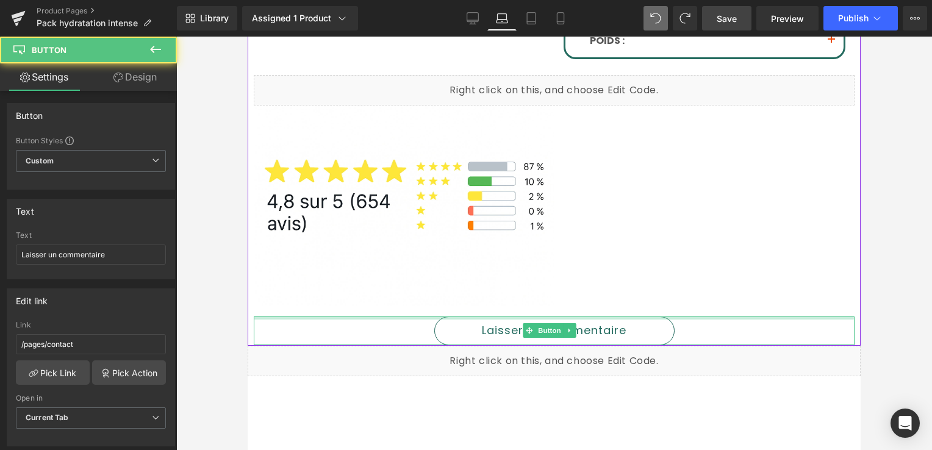
click at [421, 317] on div at bounding box center [554, 318] width 601 height 3
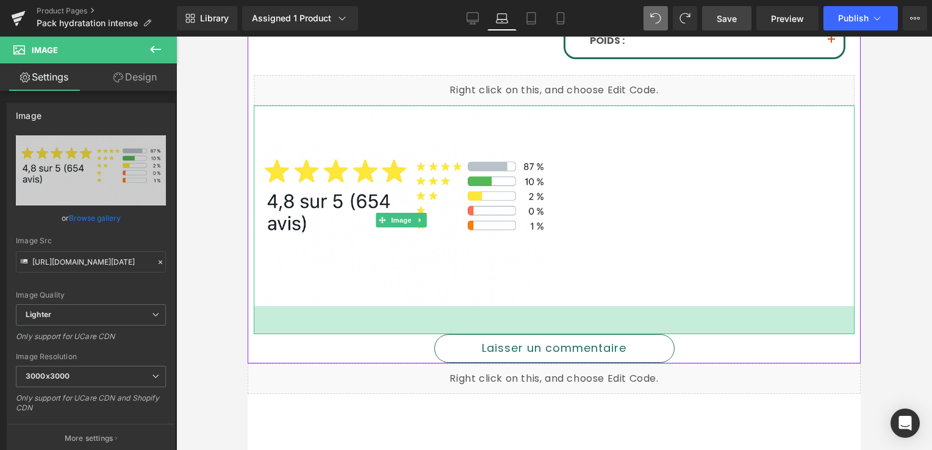
drag, startPoint x: 426, startPoint y: 276, endPoint x: 425, endPoint y: 293, distance: 17.7
click at [425, 306] on div "46px" at bounding box center [554, 320] width 601 height 28
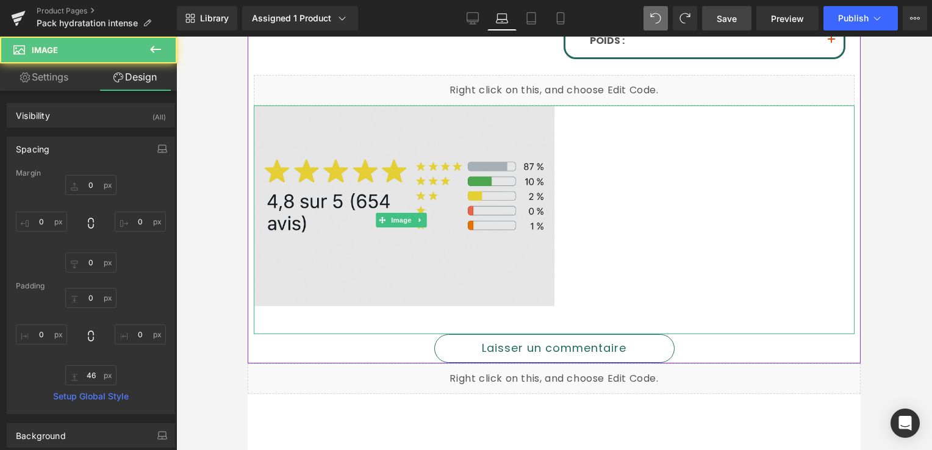
click at [442, 231] on img at bounding box center [404, 220] width 301 height 228
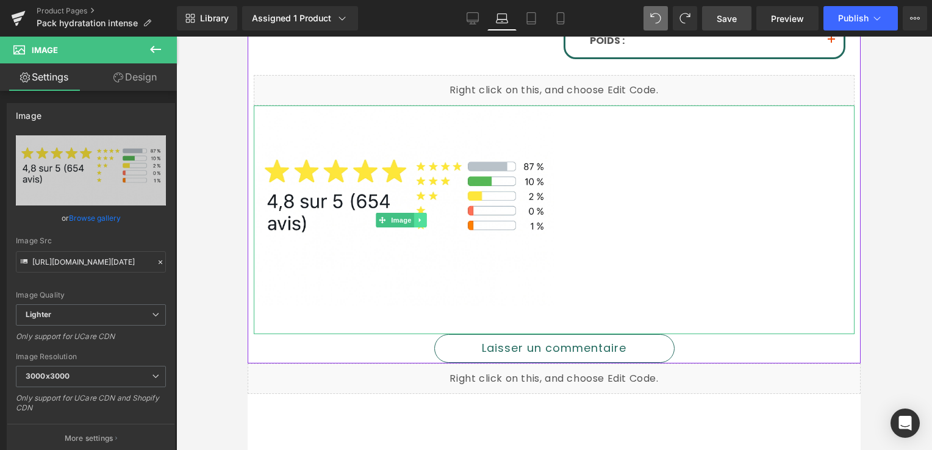
click at [420, 218] on icon at bounding box center [420, 220] width 2 height 4
click at [424, 217] on icon at bounding box center [426, 220] width 7 height 7
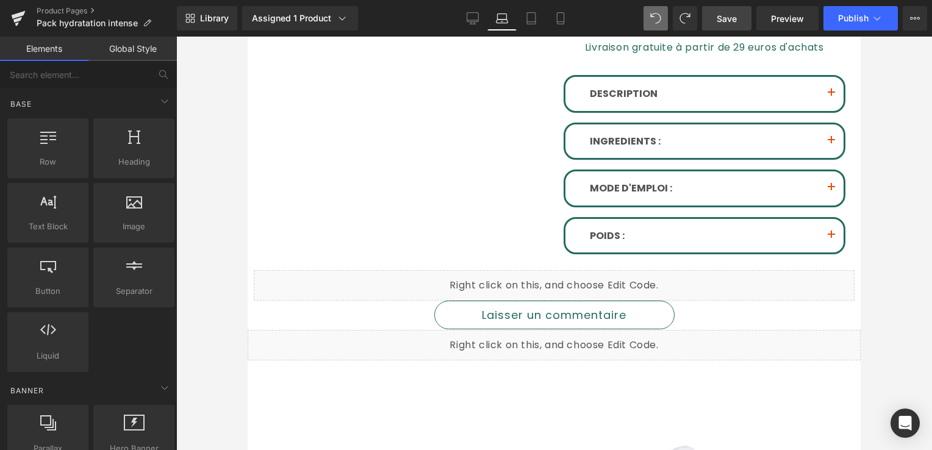
scroll to position [455, 0]
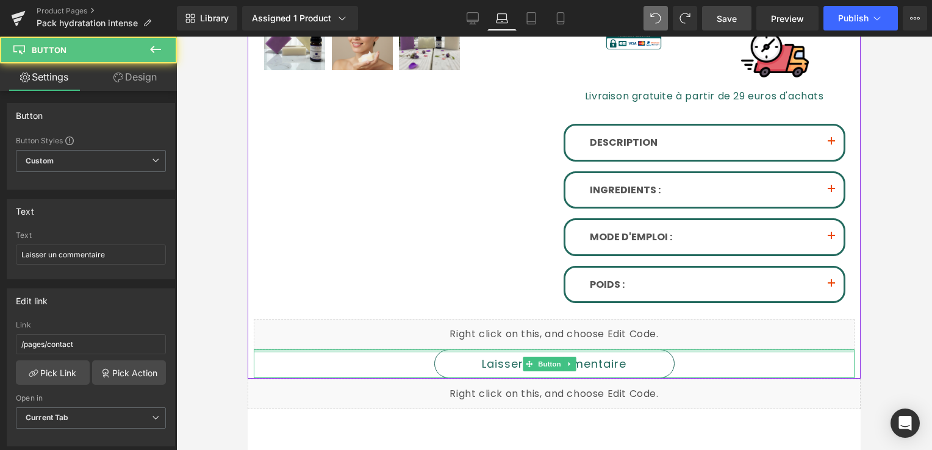
click at [399, 350] on div at bounding box center [554, 351] width 601 height 3
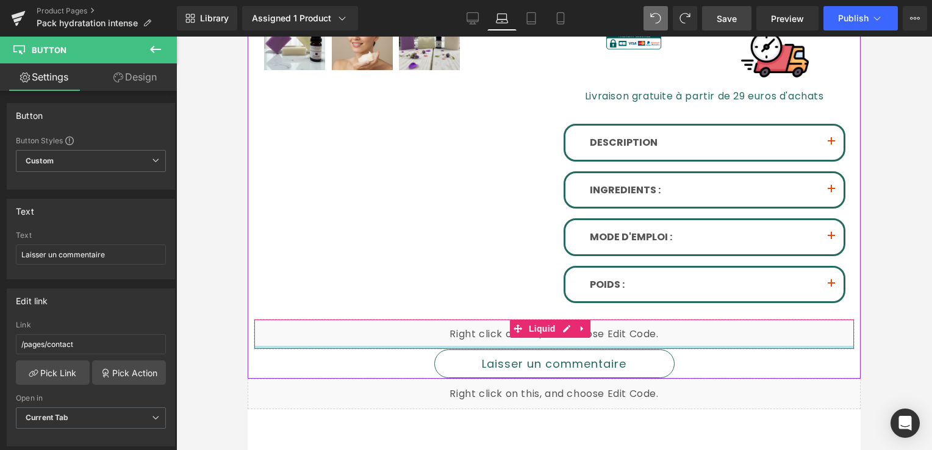
click at [394, 346] on div at bounding box center [554, 347] width 600 height 3
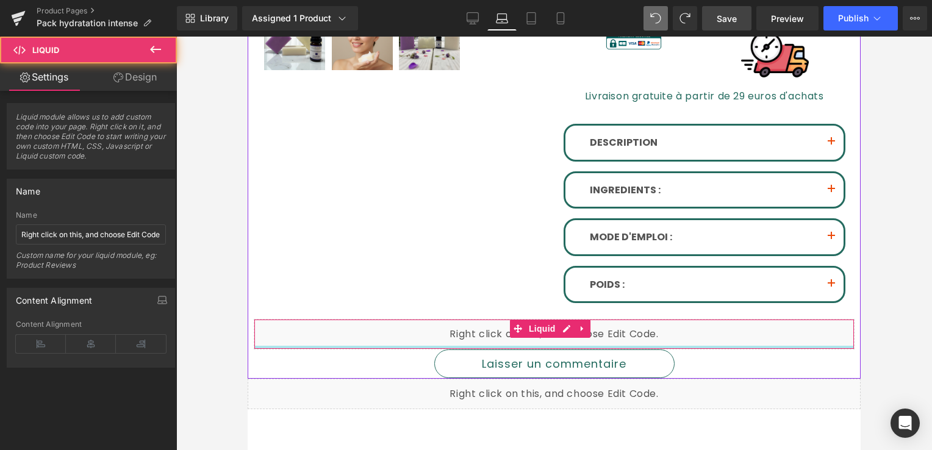
click at [394, 346] on div at bounding box center [554, 347] width 600 height 3
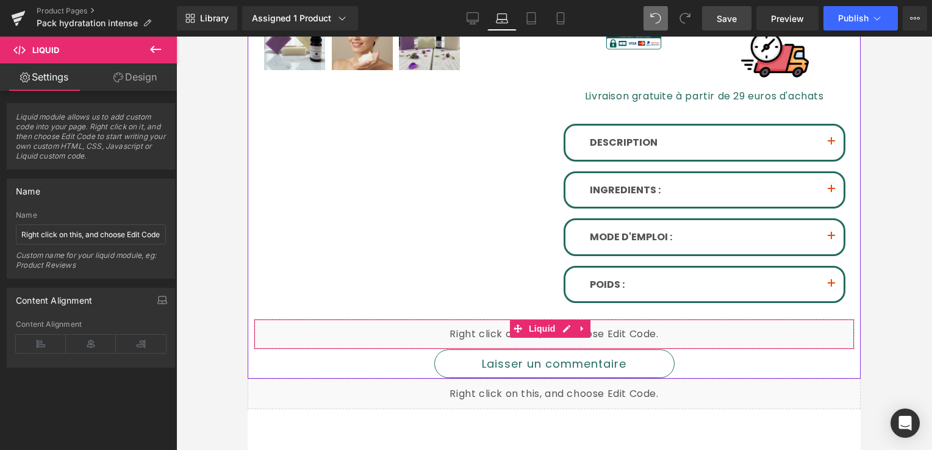
drag, startPoint x: 394, startPoint y: 314, endPoint x: 412, endPoint y: 275, distance: 43.1
click at [411, 319] on div "Liquid" at bounding box center [554, 334] width 601 height 31
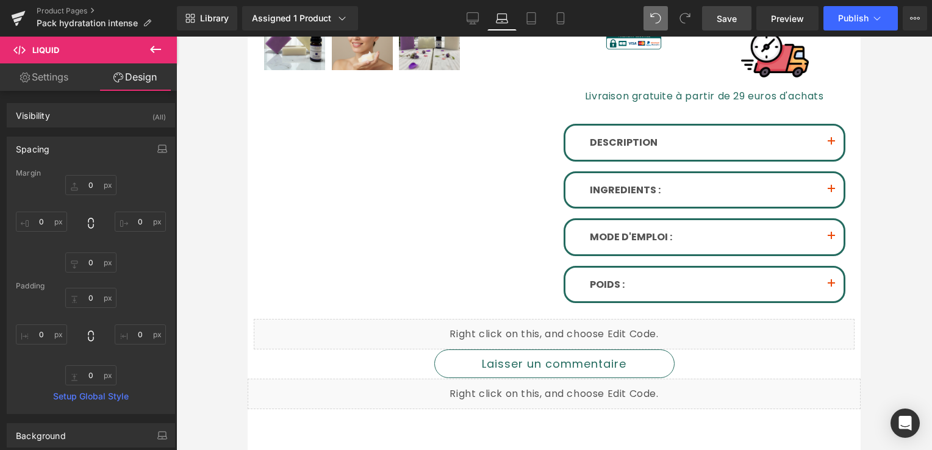
drag, startPoint x: 726, startPoint y: 14, endPoint x: 347, endPoint y: 31, distance: 379.2
click at [726, 14] on span "Save" at bounding box center [727, 18] width 20 height 13
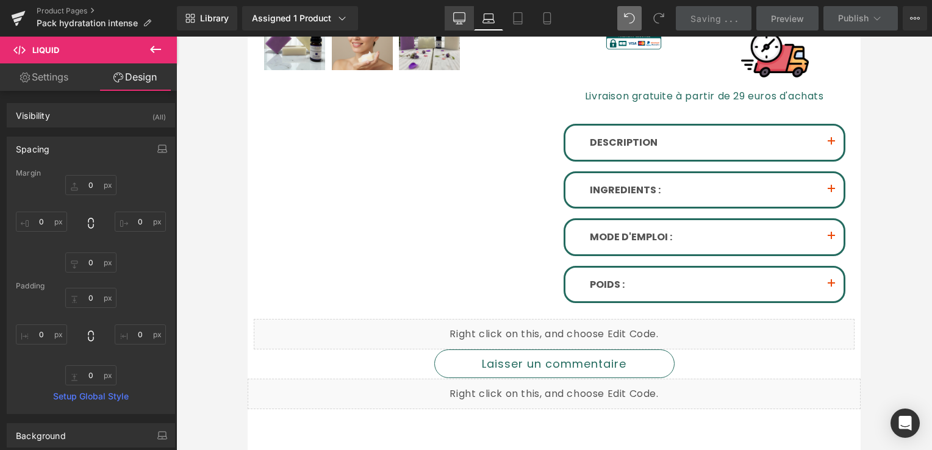
click at [465, 20] on icon at bounding box center [459, 18] width 12 height 12
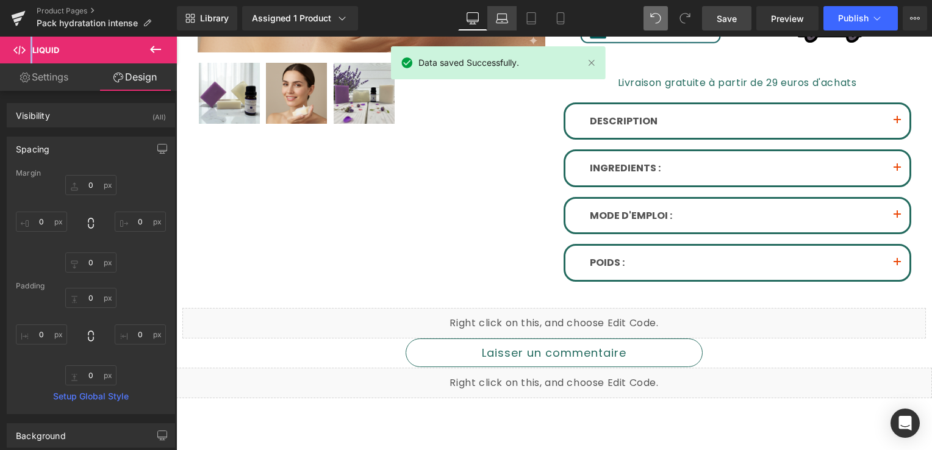
click at [506, 20] on icon at bounding box center [502, 18] width 12 height 12
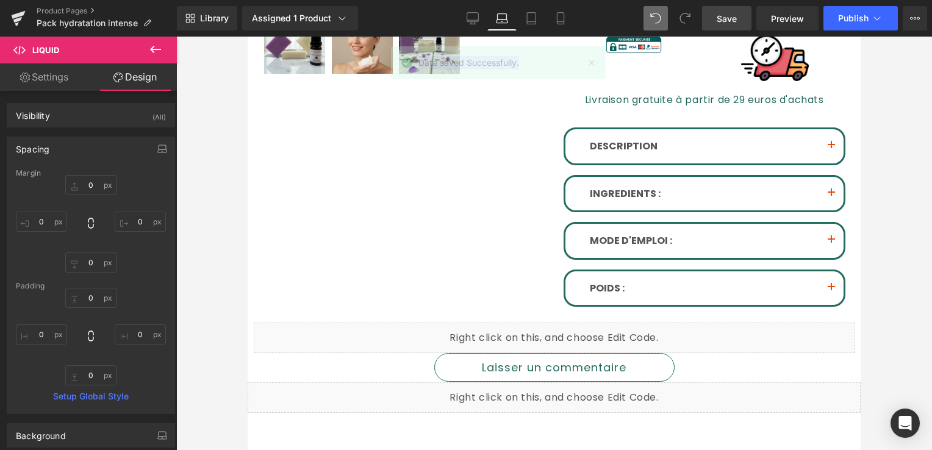
drag, startPoint x: 506, startPoint y: 20, endPoint x: 426, endPoint y: 15, distance: 80.1
click at [426, 15] on div "Library Assigned 1 Product Product Preview Pack Douceur Apaisante Manage assign…" at bounding box center [554, 18] width 755 height 24
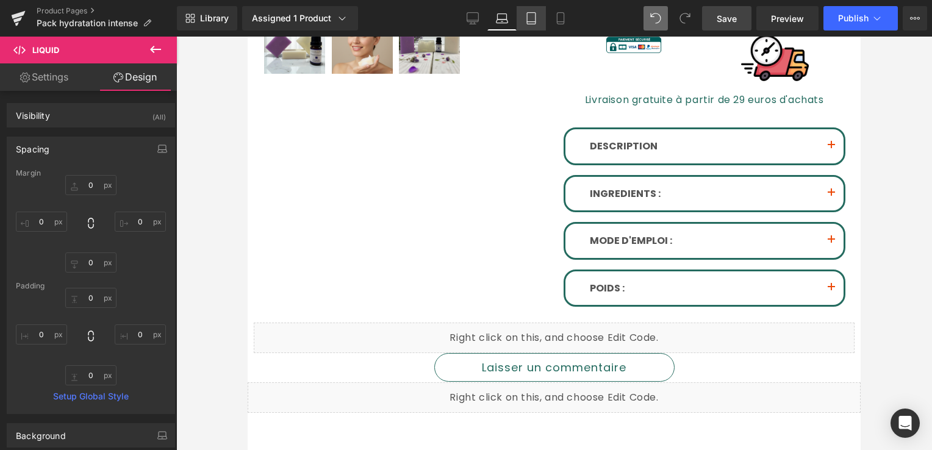
click at [526, 20] on icon at bounding box center [531, 18] width 12 height 12
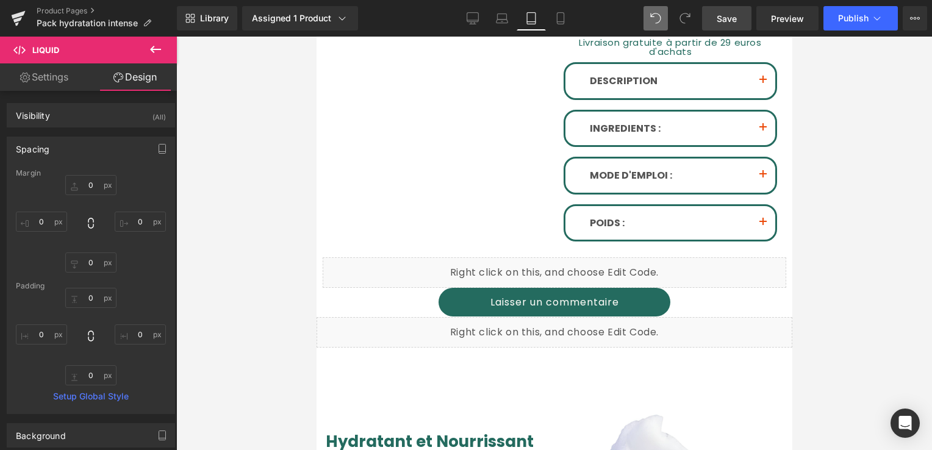
scroll to position [404, 0]
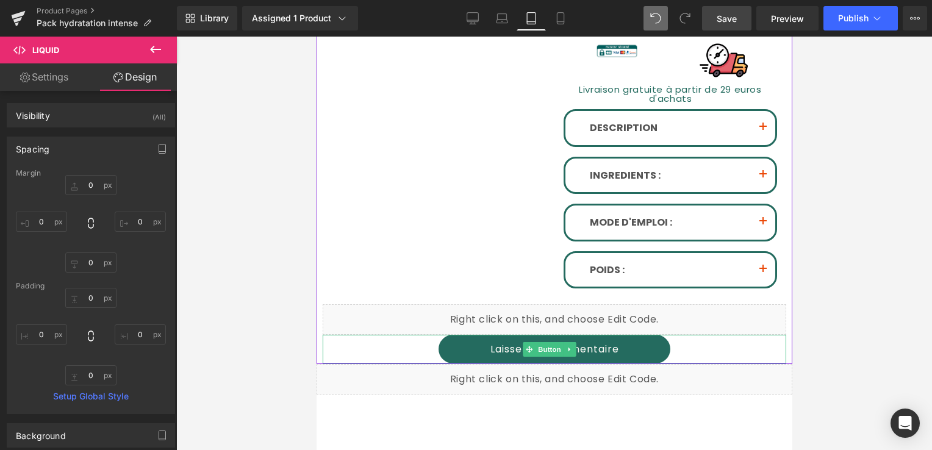
click at [468, 335] on link "Laisser un commentaire" at bounding box center [554, 349] width 232 height 29
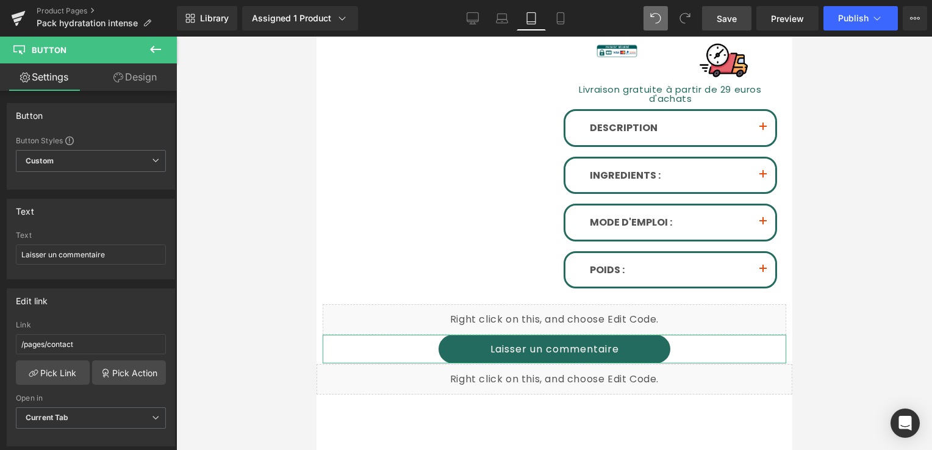
click at [140, 82] on link "Design" at bounding box center [135, 76] width 88 height 27
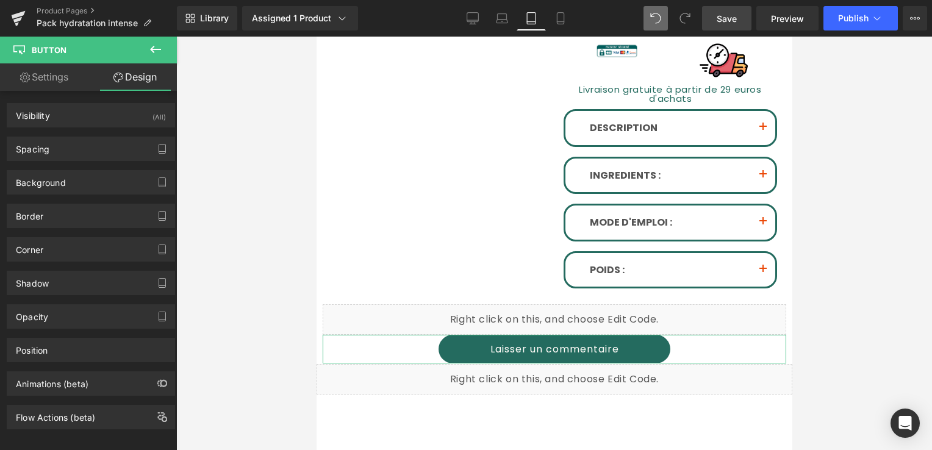
click at [56, 73] on link "Settings" at bounding box center [44, 76] width 88 height 27
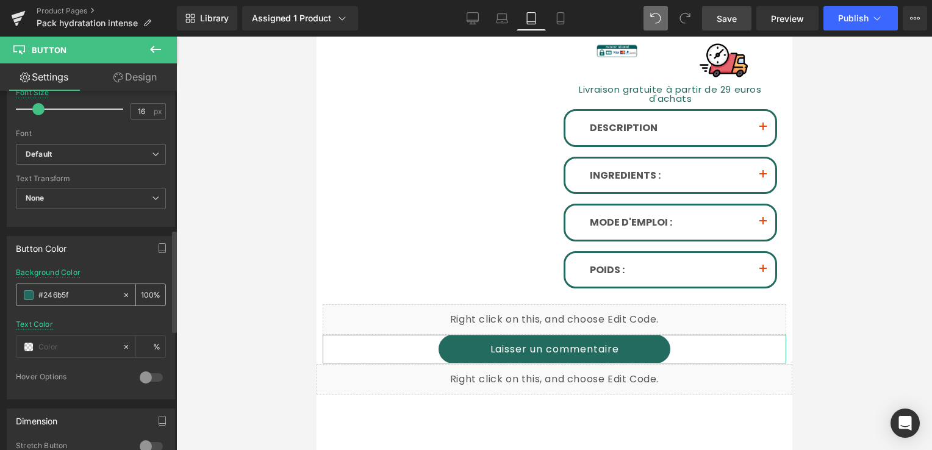
scroll to position [488, 0]
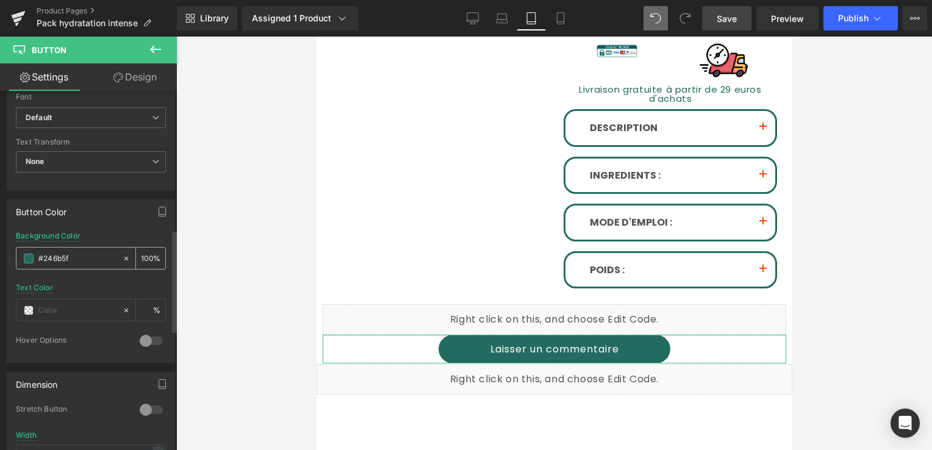
click at [76, 257] on input "#246b5f" at bounding box center [77, 258] width 78 height 13
drag, startPoint x: 76, startPoint y: 257, endPoint x: 36, endPoint y: 256, distance: 40.3
click at [36, 256] on div "#246b5f" at bounding box center [69, 258] width 106 height 21
drag, startPoint x: 80, startPoint y: 257, endPoint x: 29, endPoint y: 255, distance: 50.7
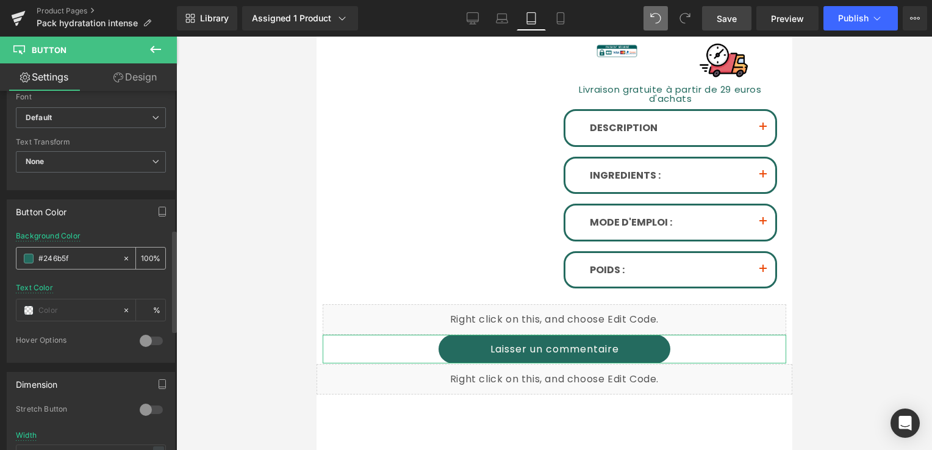
click at [29, 255] on div "#246b5f" at bounding box center [69, 258] width 106 height 21
click at [57, 305] on input "text" at bounding box center [77, 310] width 78 height 13
paste input "#246b5f"
type input "#246b5f"
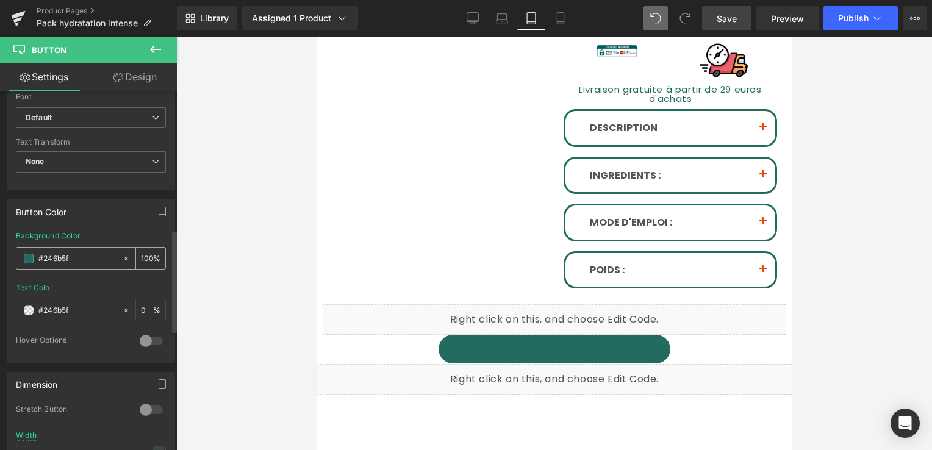
click at [27, 257] on span at bounding box center [29, 259] width 10 height 10
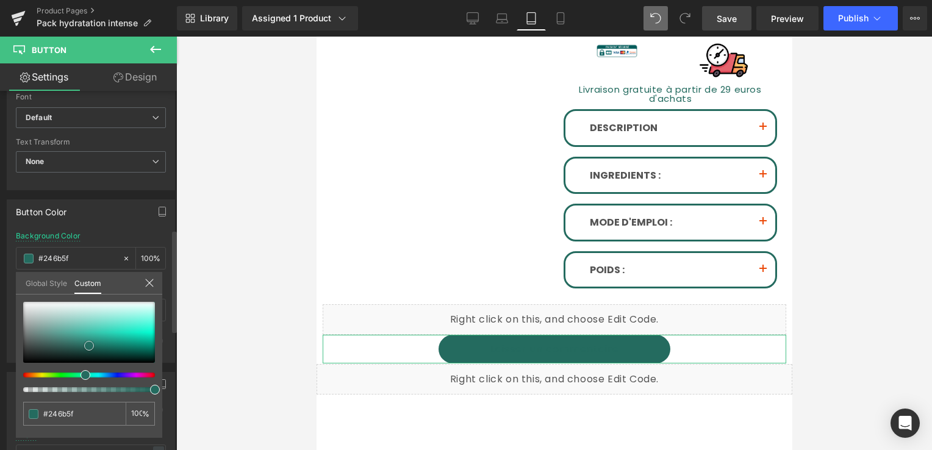
click at [88, 344] on span at bounding box center [89, 346] width 10 height 10
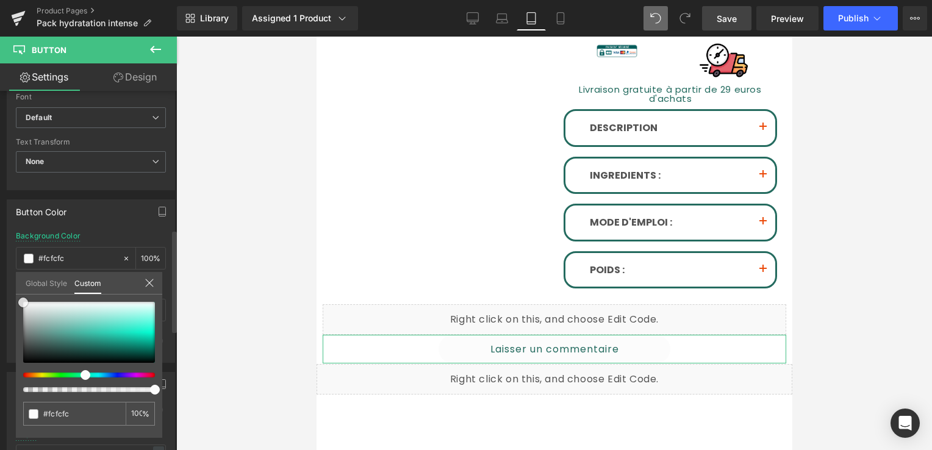
drag, startPoint x: 88, startPoint y: 344, endPoint x: 15, endPoint y: 301, distance: 85.1
click at [16, 301] on div "#246b5f 100 %" at bounding box center [89, 302] width 146 height 15
click at [135, 79] on link "Design" at bounding box center [135, 76] width 88 height 27
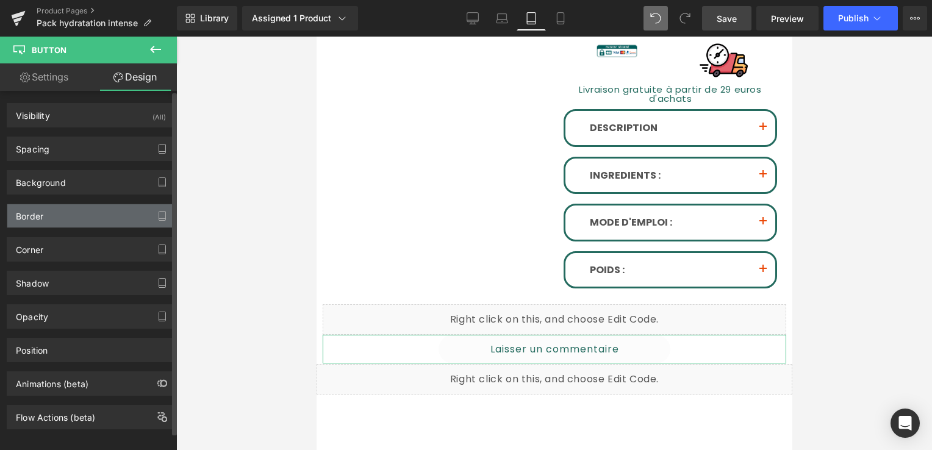
click at [59, 213] on div "Border" at bounding box center [90, 215] width 167 height 23
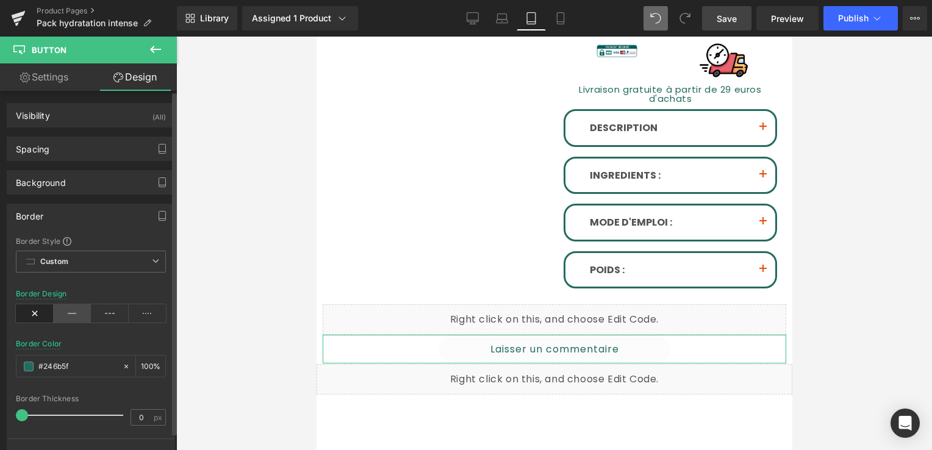
click at [61, 317] on icon at bounding box center [73, 313] width 38 height 18
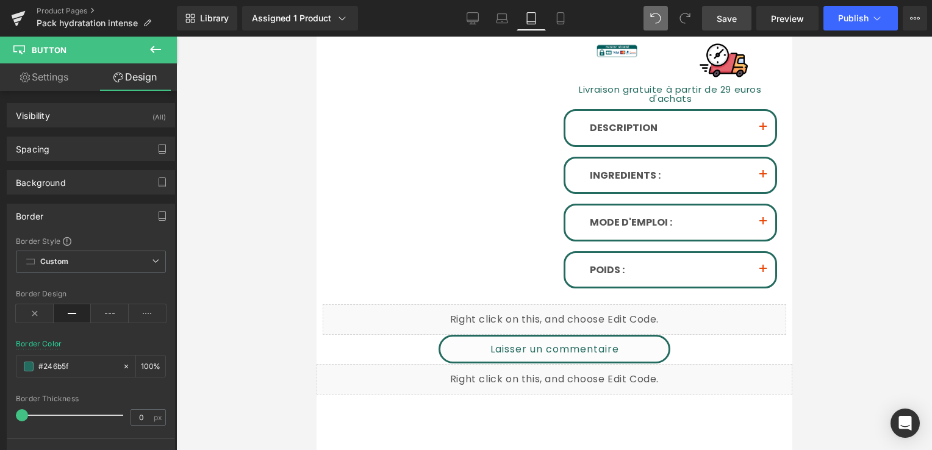
click at [732, 23] on span "Save" at bounding box center [727, 18] width 20 height 13
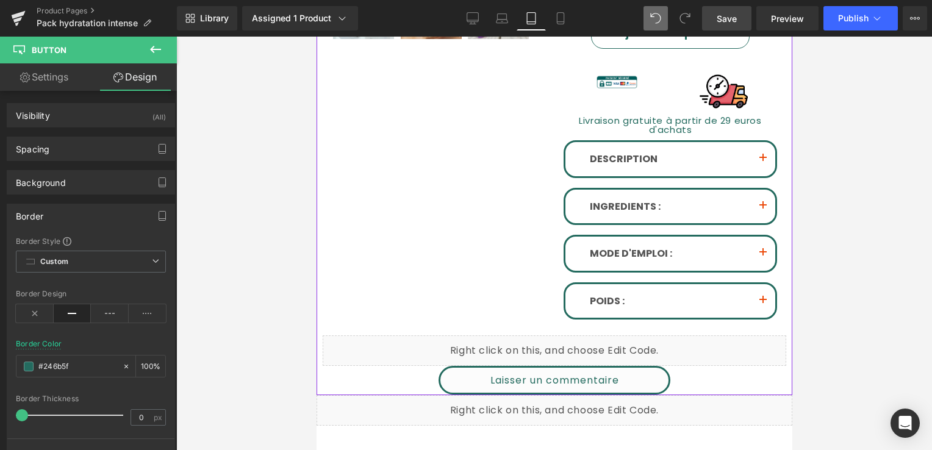
scroll to position [221, 0]
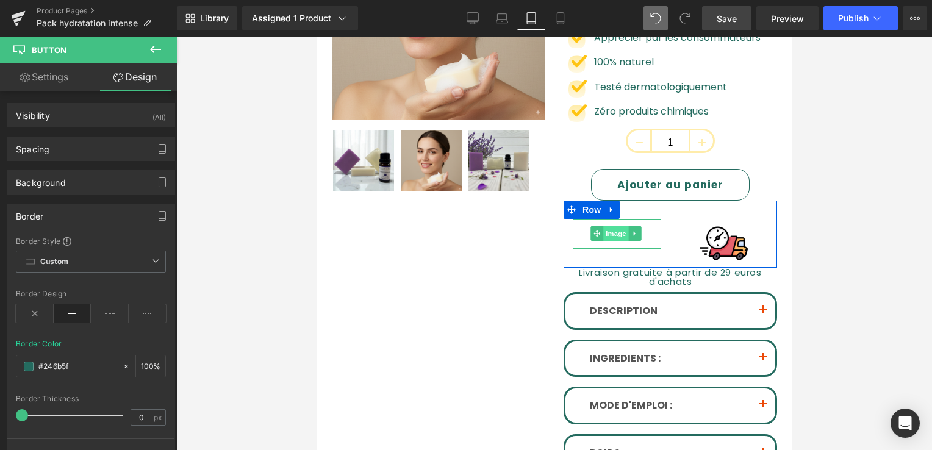
click at [606, 237] on span "Image" at bounding box center [616, 233] width 26 height 15
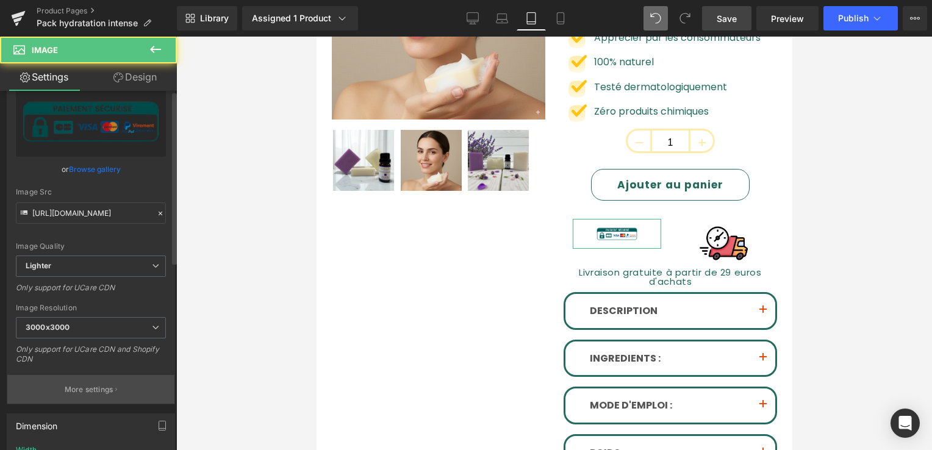
scroll to position [122, 0]
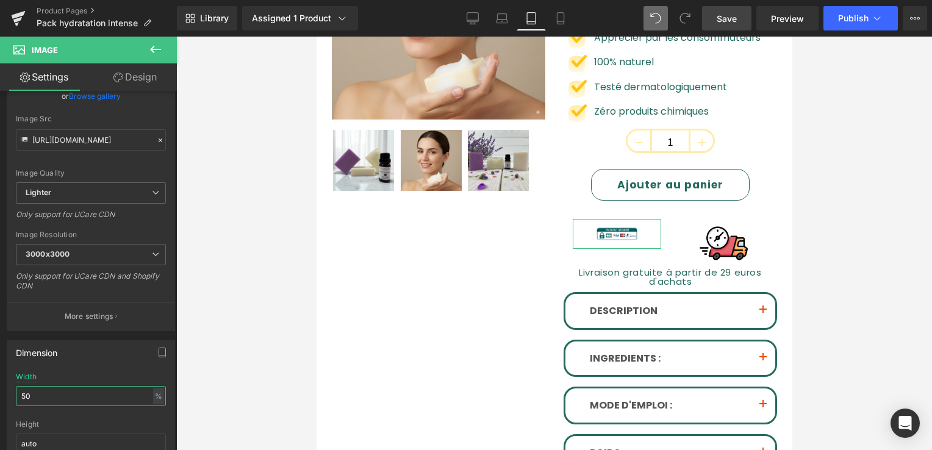
drag, startPoint x: 42, startPoint y: 392, endPoint x: -2, endPoint y: 406, distance: 46.9
click at [0, 406] on html "Image You are previewing how the will restyle your page. You can not edit Eleme…" at bounding box center [466, 225] width 932 height 450
drag, startPoint x: -2, startPoint y: 406, endPoint x: 5, endPoint y: 408, distance: 7.5
click at [0, 407] on html "Image You are previewing how the will restyle your page. You can not edit Eleme…" at bounding box center [466, 225] width 932 height 450
drag, startPoint x: 5, startPoint y: 408, endPoint x: 102, endPoint y: 385, distance: 99.7
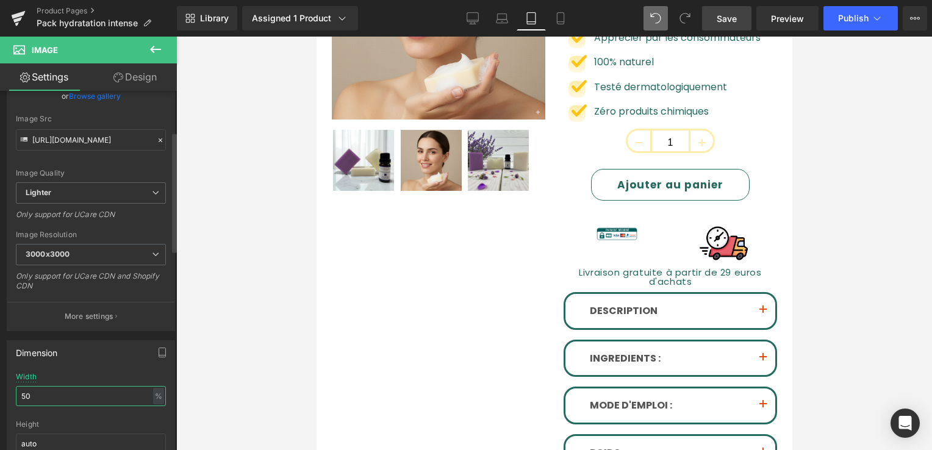
click at [102, 386] on input "50" at bounding box center [91, 396] width 150 height 20
type input "5"
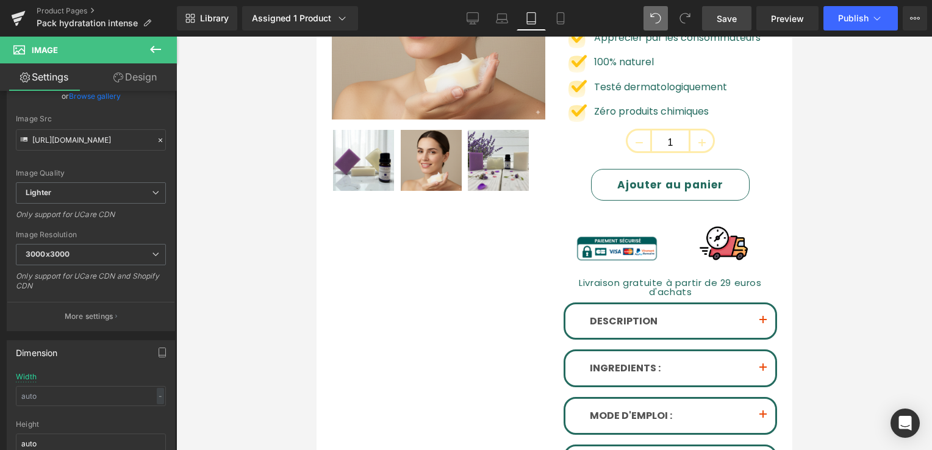
click at [727, 18] on span "Save" at bounding box center [727, 18] width 20 height 13
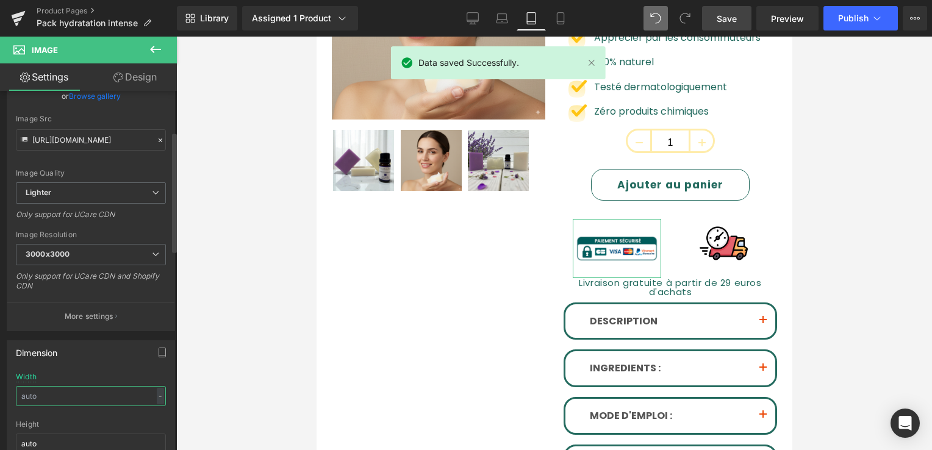
click at [50, 398] on input "text" at bounding box center [91, 396] width 150 height 20
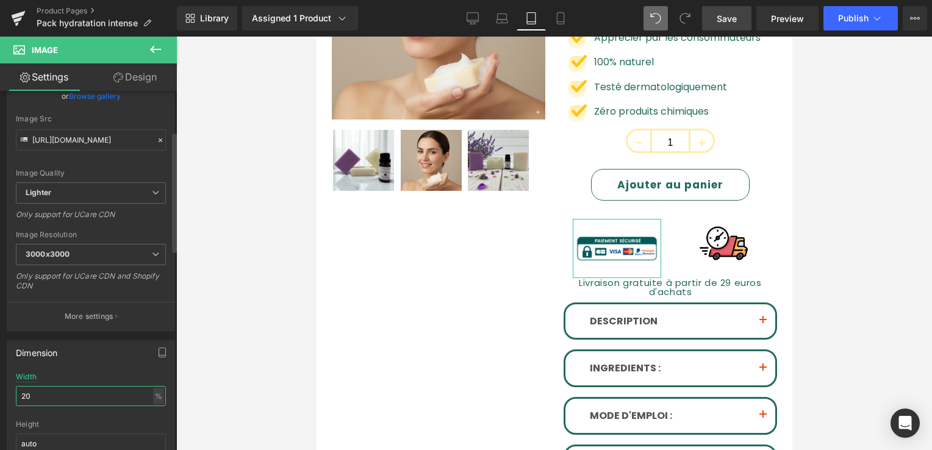
type input "2"
type input "300"
click at [730, 26] on link "Save" at bounding box center [726, 18] width 49 height 24
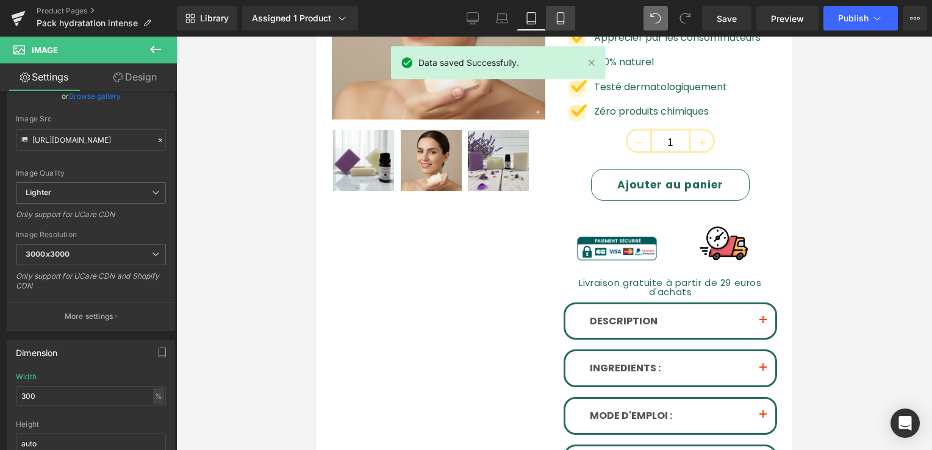
click at [561, 21] on icon at bounding box center [561, 18] width 12 height 12
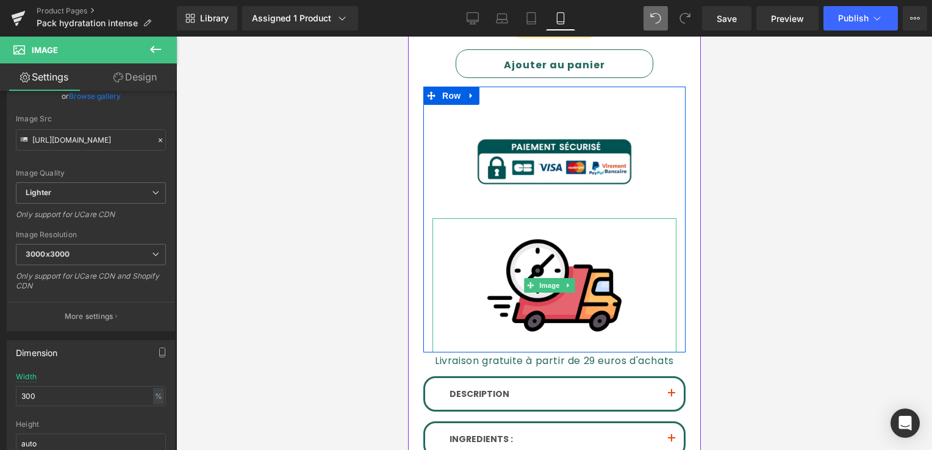
scroll to position [478, 0]
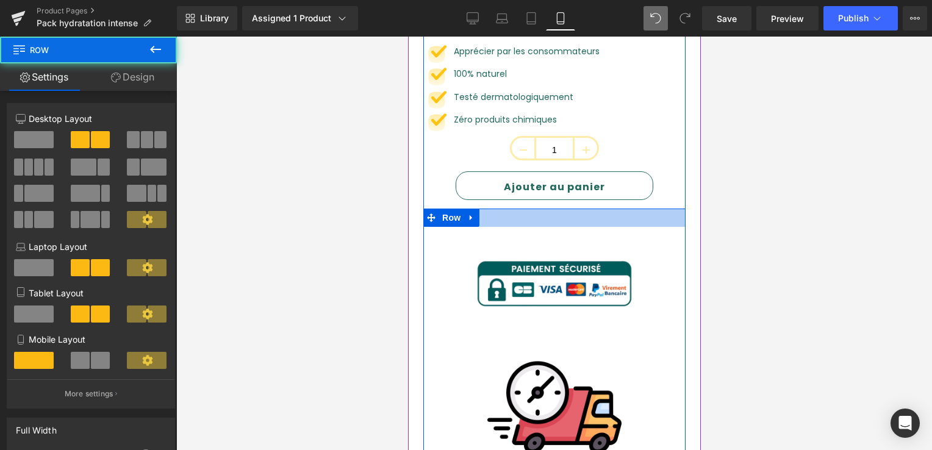
click at [513, 209] on div at bounding box center [554, 218] width 262 height 18
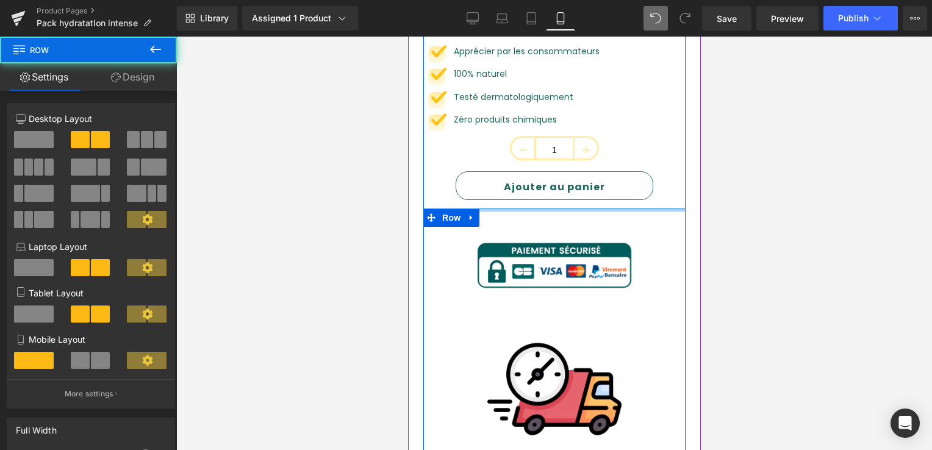
drag, startPoint x: 513, startPoint y: 201, endPoint x: 530, endPoint y: 162, distance: 42.6
click at [530, 162] on div "Pack Douceur Apaisante (P) Title 32.00 EUR (P) Price Image Apprécier par les co…" at bounding box center [554, 313] width 262 height 697
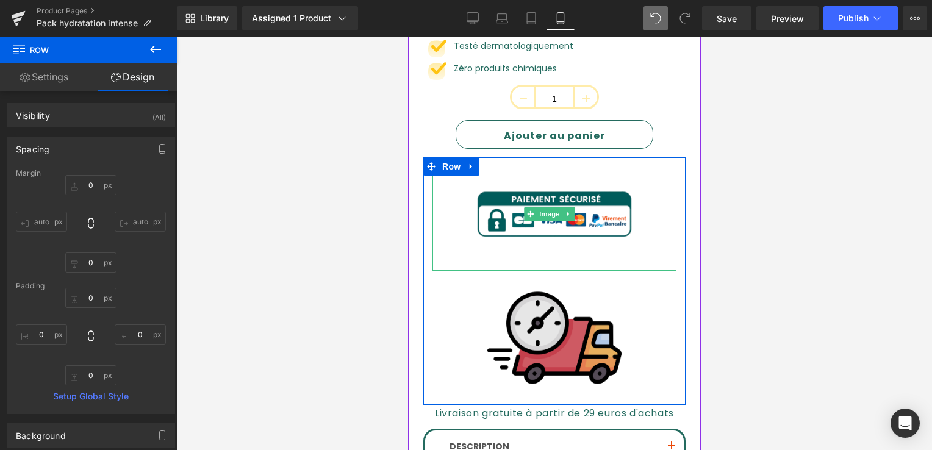
scroll to position [600, 0]
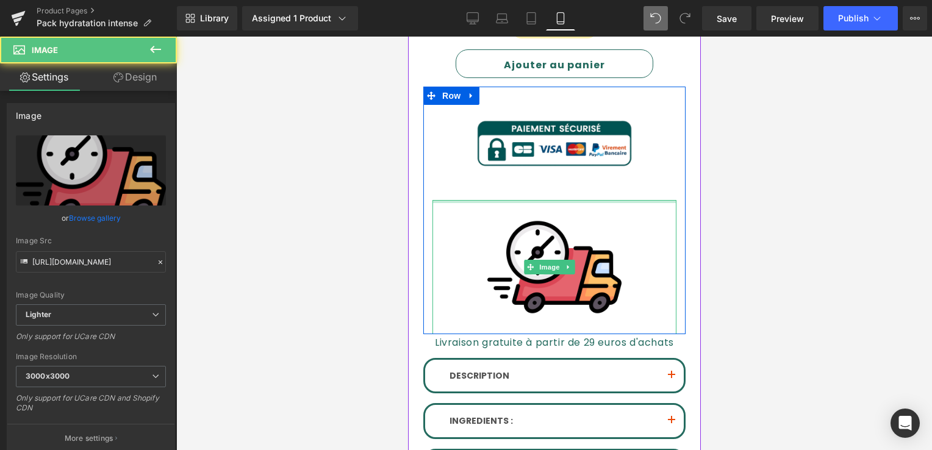
drag, startPoint x: 518, startPoint y: 187, endPoint x: 522, endPoint y: 165, distance: 21.7
click at [522, 167] on div "Image Image Row" at bounding box center [554, 211] width 262 height 248
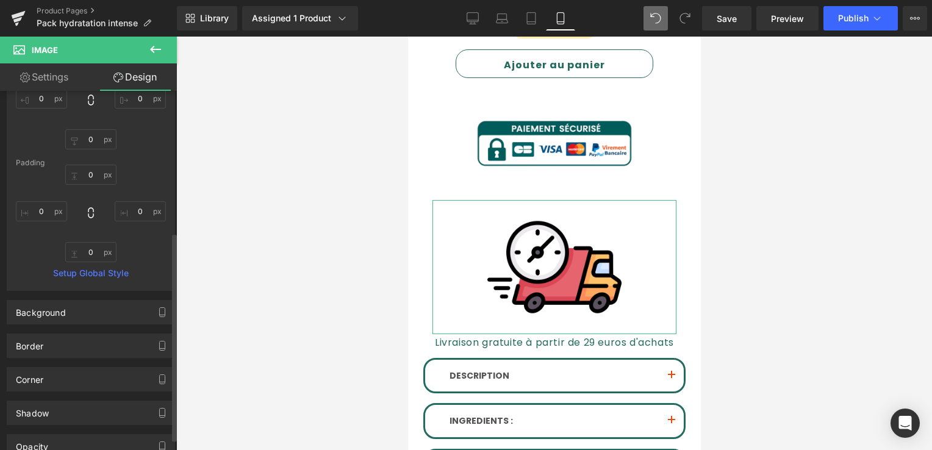
scroll to position [244, 0]
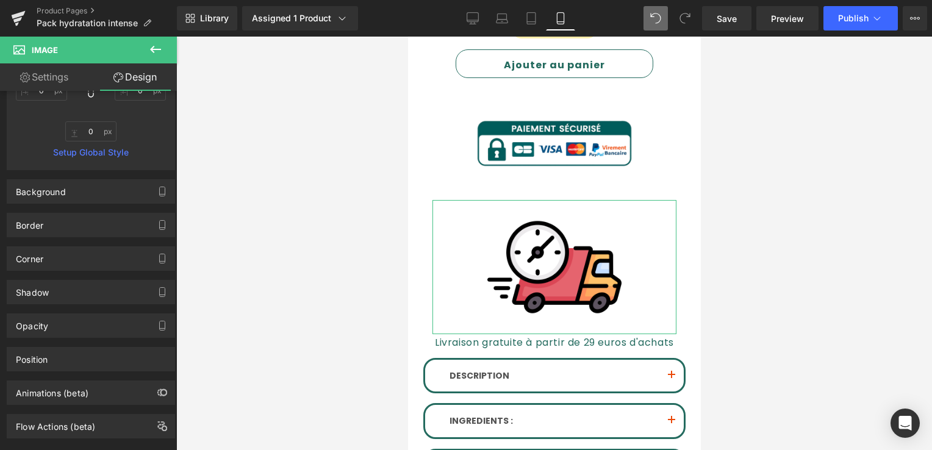
click at [44, 70] on link "Settings" at bounding box center [44, 76] width 88 height 27
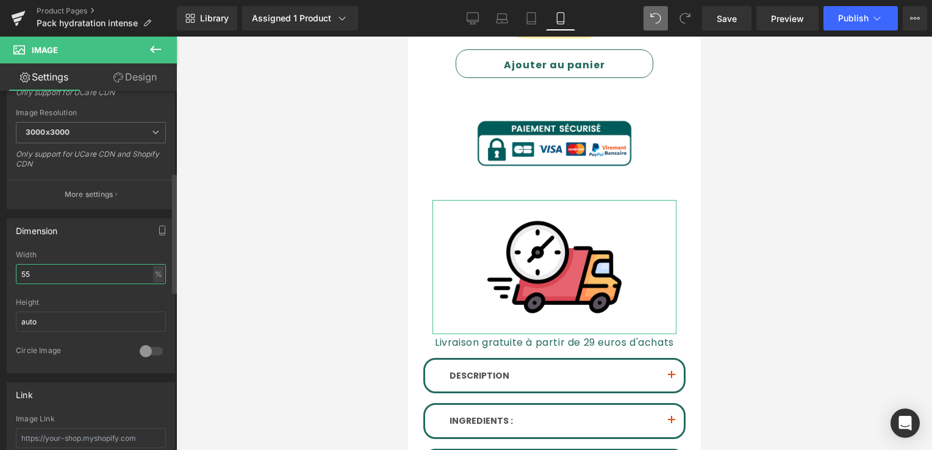
drag, startPoint x: 48, startPoint y: 265, endPoint x: 18, endPoint y: 270, distance: 29.6
click at [18, 270] on input "55" at bounding box center [91, 274] width 150 height 20
click at [100, 270] on input "55" at bounding box center [91, 274] width 150 height 20
click at [66, 270] on input "55" at bounding box center [91, 274] width 150 height 20
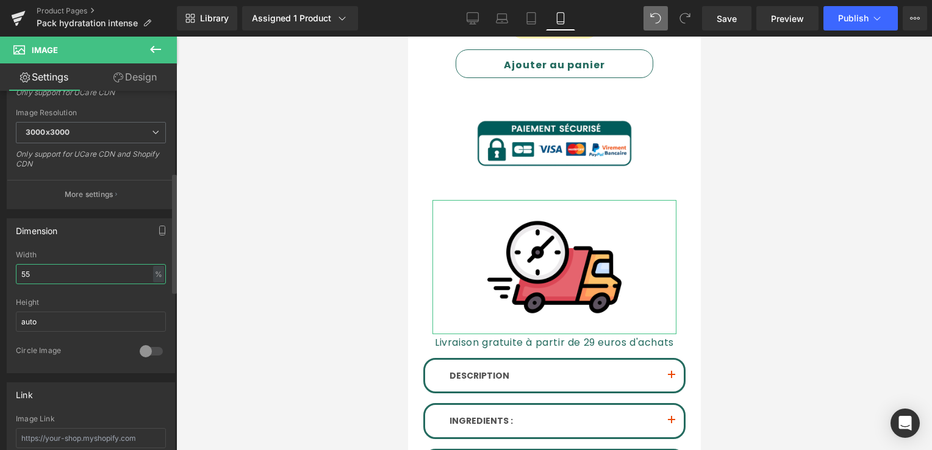
click at [59, 270] on input "55" at bounding box center [91, 274] width 150 height 20
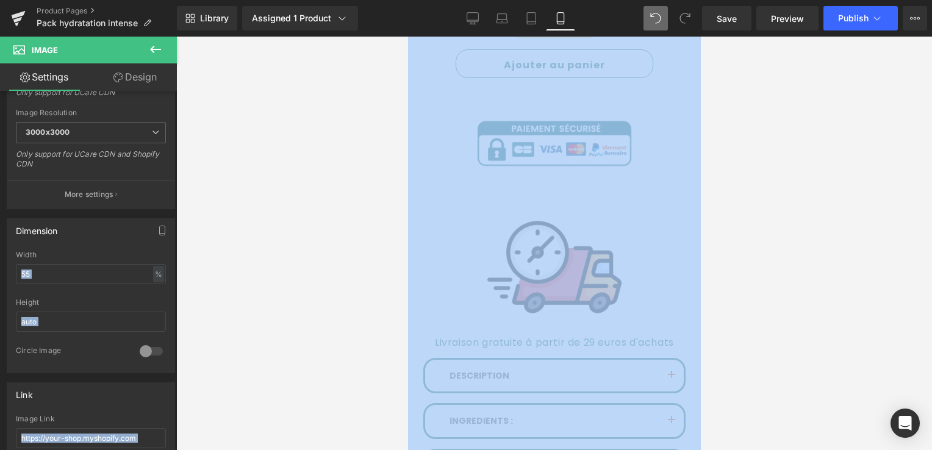
drag, startPoint x: 13, startPoint y: 280, endPoint x: -2, endPoint y: 283, distance: 16.2
click at [0, 283] on html "Image You are previewing how the will restyle your page. You can not edit Eleme…" at bounding box center [466, 225] width 932 height 450
drag, startPoint x: -2, startPoint y: 283, endPoint x: 51, endPoint y: 268, distance: 55.6
click at [51, 268] on input "55" at bounding box center [91, 274] width 150 height 20
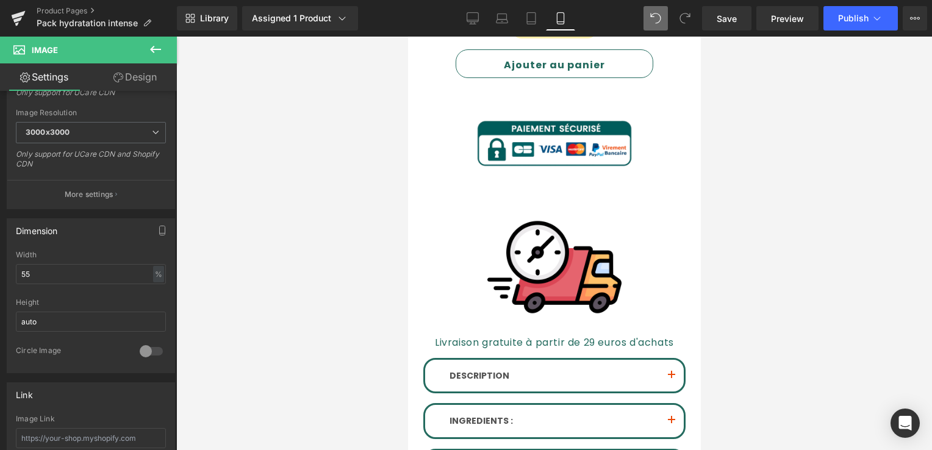
click at [408, 37] on div at bounding box center [408, 37] width 0 height 0
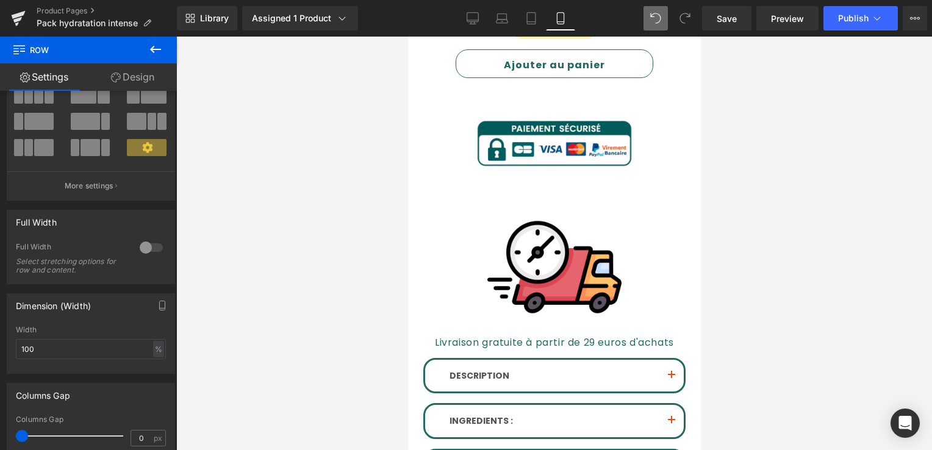
scroll to position [183, 0]
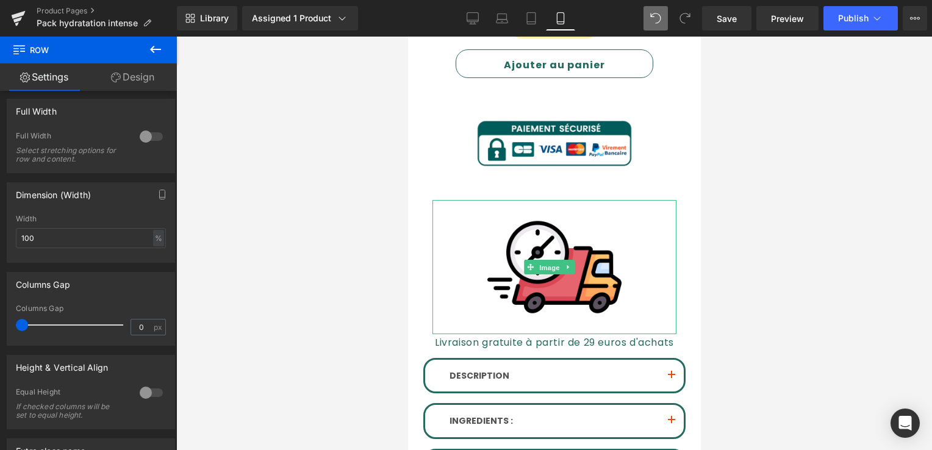
click at [549, 260] on link "Image" at bounding box center [543, 267] width 38 height 15
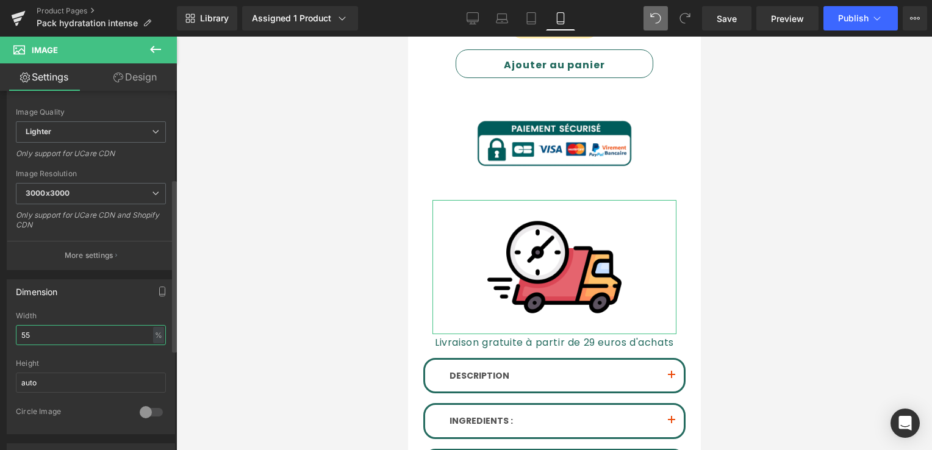
click at [38, 329] on input "55" at bounding box center [91, 335] width 150 height 20
type input "5"
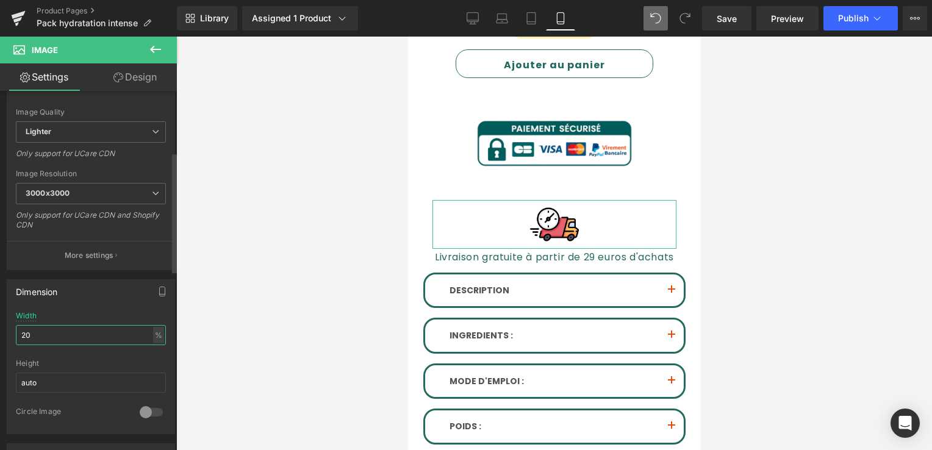
type input "2"
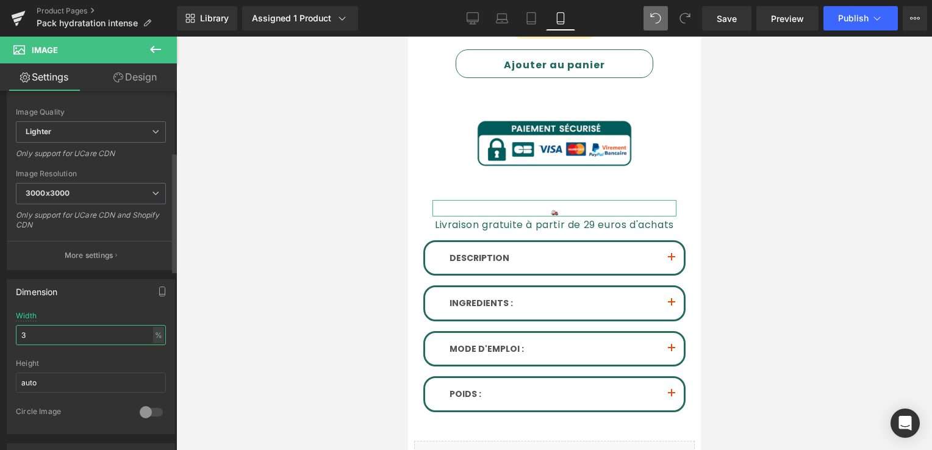
type input "30"
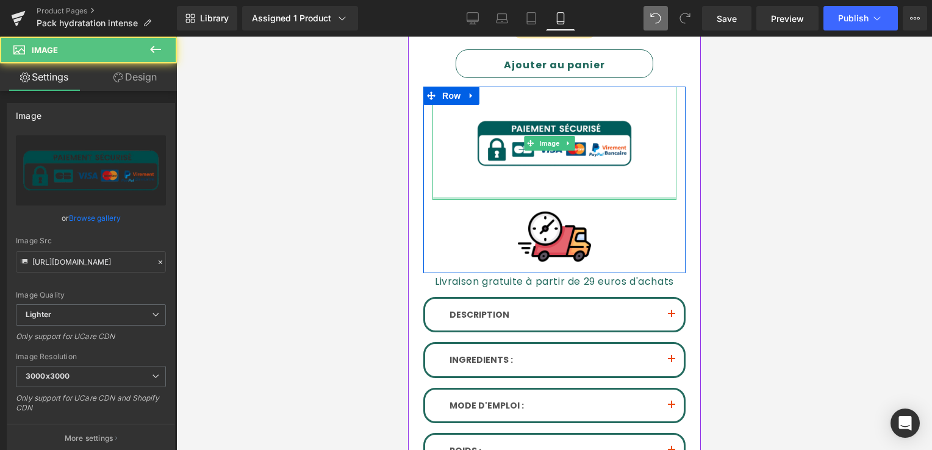
drag, startPoint x: 520, startPoint y: 184, endPoint x: 603, endPoint y: 41, distance: 164.6
click at [519, 170] on div "Image" at bounding box center [554, 144] width 244 height 114
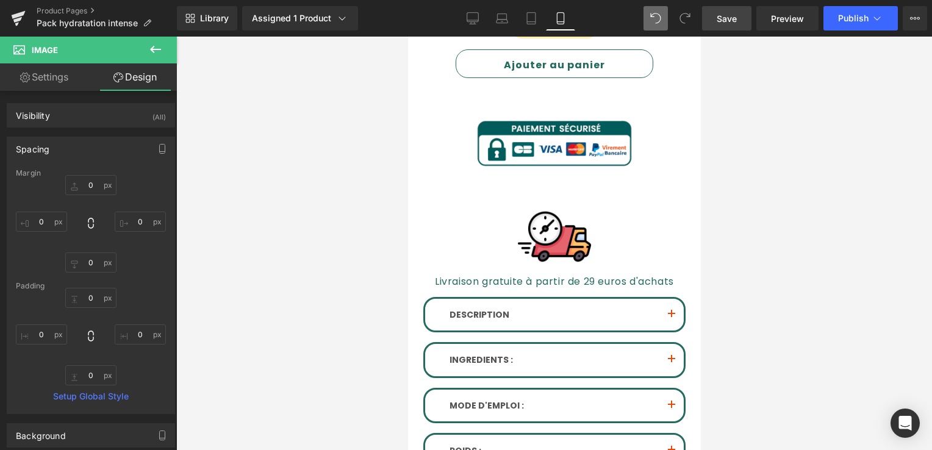
click at [715, 18] on link "Save" at bounding box center [726, 18] width 49 height 24
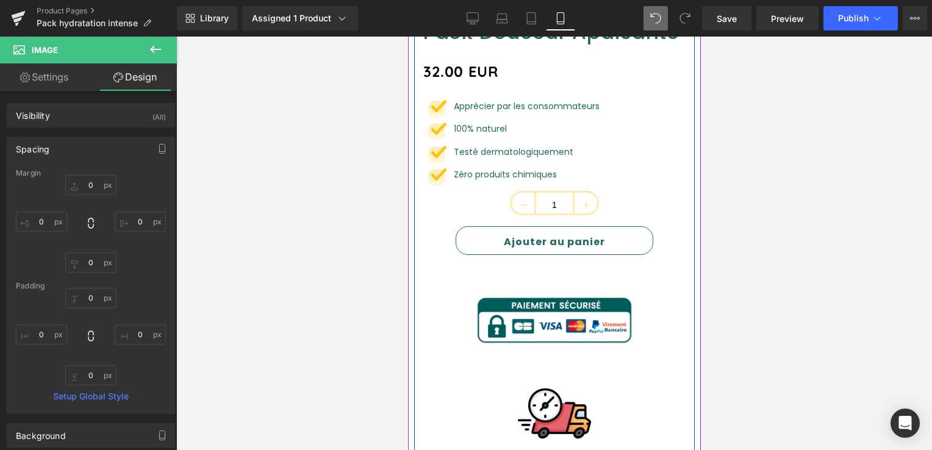
scroll to position [417, 0]
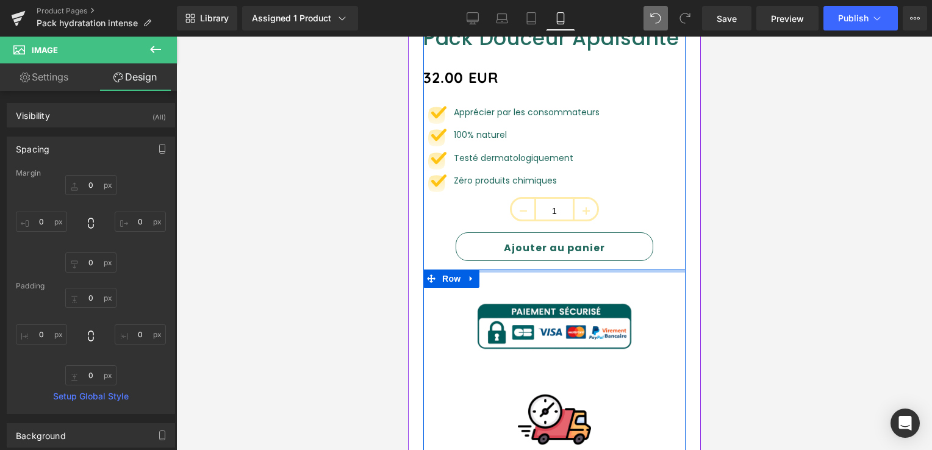
click at [520, 270] on div "Image Image Row" at bounding box center [554, 363] width 262 height 187
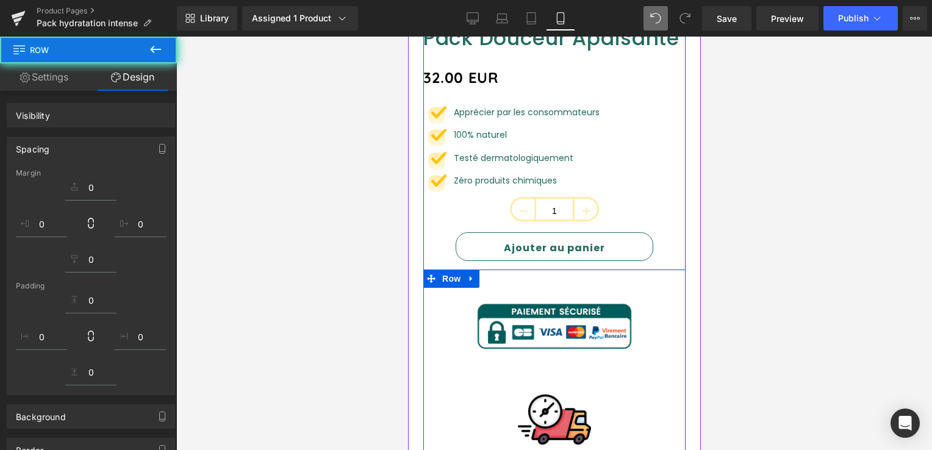
drag, startPoint x: 520, startPoint y: 260, endPoint x: 528, endPoint y: 248, distance: 15.1
click at [528, 248] on div "Pack Douceur Apaisante (P) Title 32.00 EUR (P) Price Image Apprécier par les co…" at bounding box center [554, 344] width 262 height 636
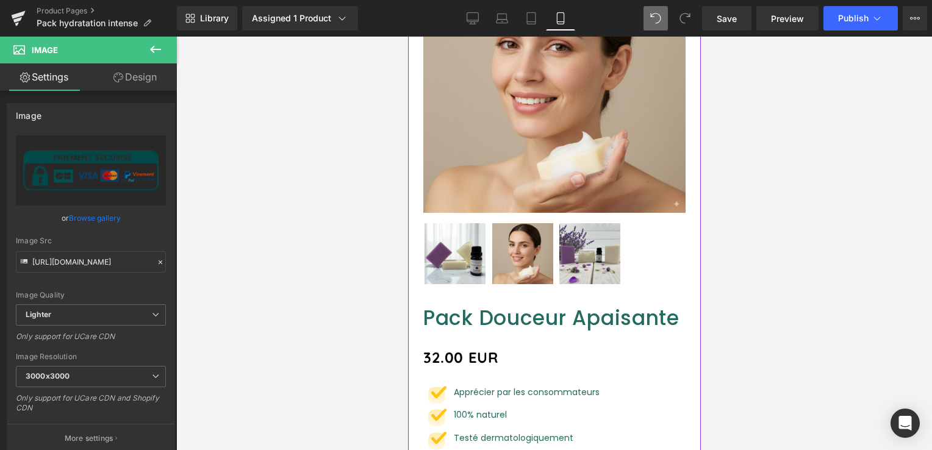
scroll to position [305, 0]
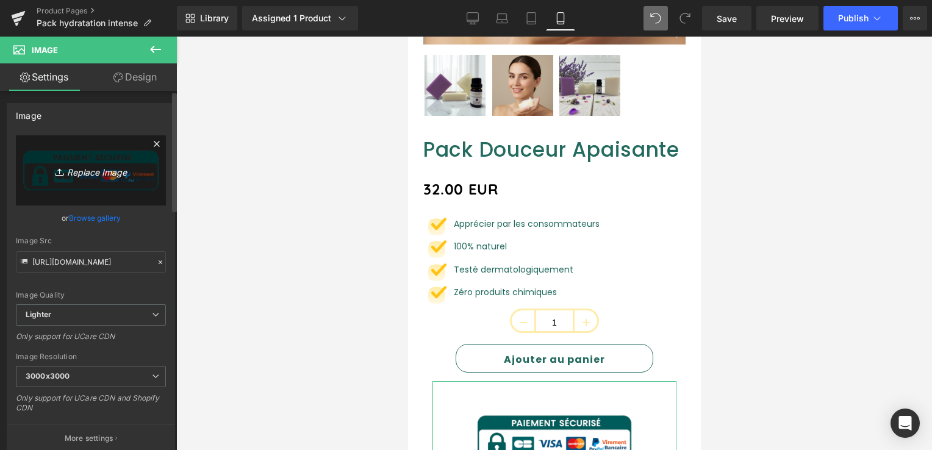
click at [93, 174] on icon "Replace Image" at bounding box center [91, 170] width 98 height 15
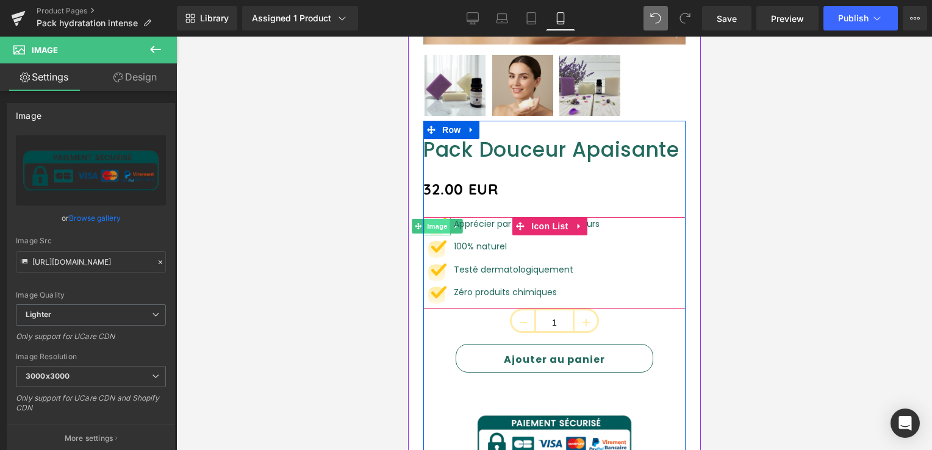
click at [437, 219] on span "Image" at bounding box center [437, 226] width 26 height 15
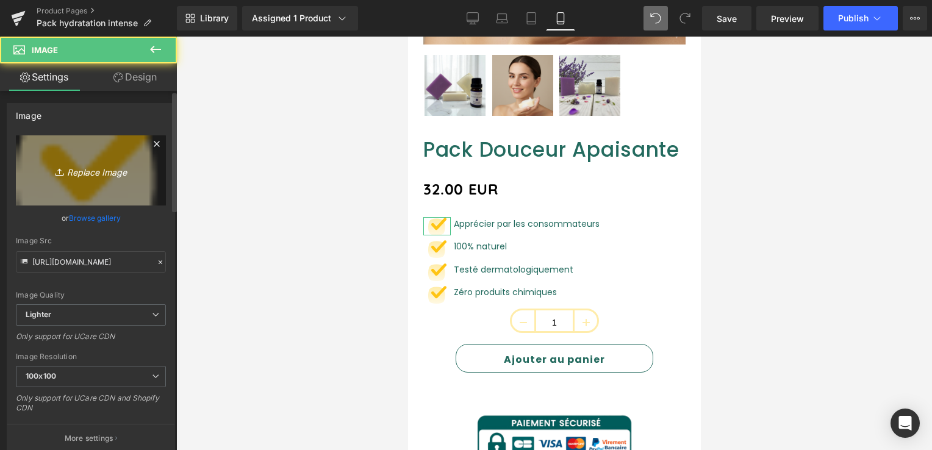
click at [70, 168] on icon "Replace Image" at bounding box center [91, 170] width 98 height 15
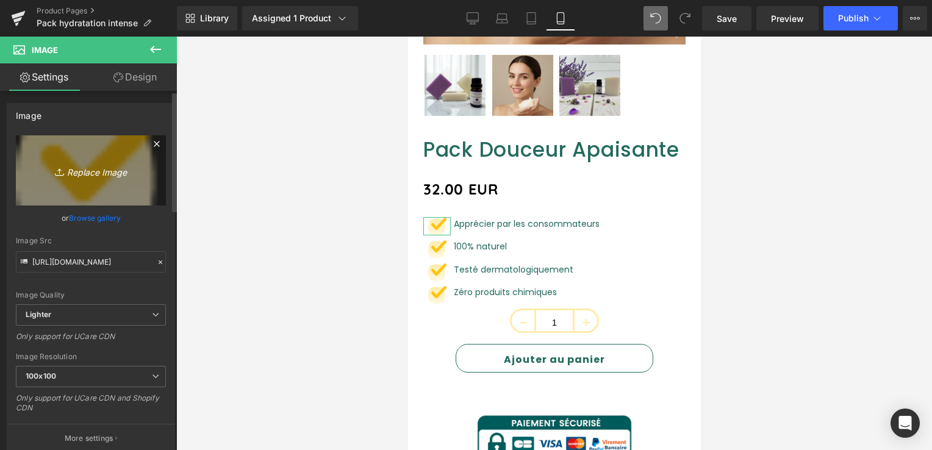
type input "C:\fakepath\0bf76aea-eeb1-4ebe-a5e9-25e69d1fef9b-removebg-preview.png"
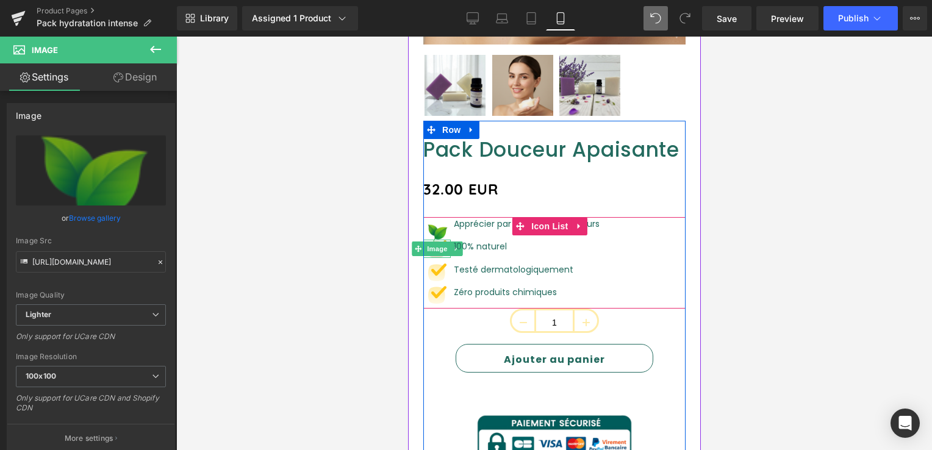
click at [437, 242] on span "Image" at bounding box center [437, 249] width 26 height 15
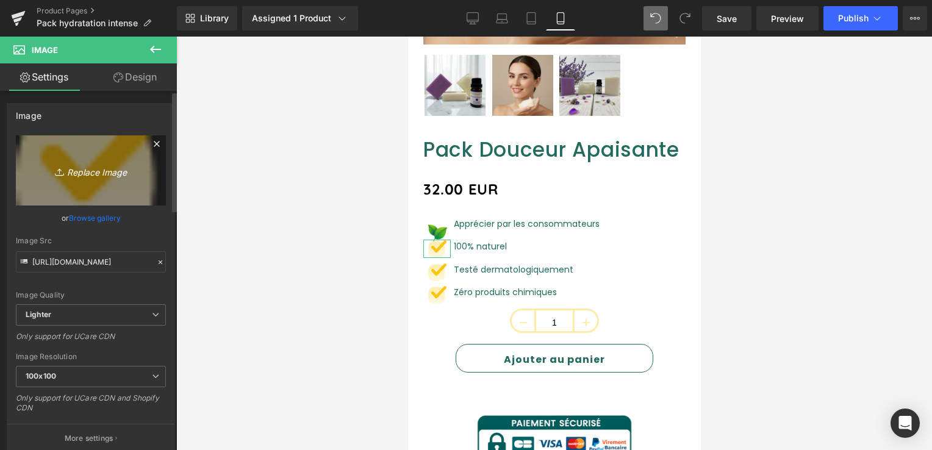
click at [68, 164] on icon "Replace Image" at bounding box center [91, 170] width 98 height 15
type input "C:\fakepath\Capture_d_écran_2025-10-01_145102-removebg-preview.png"
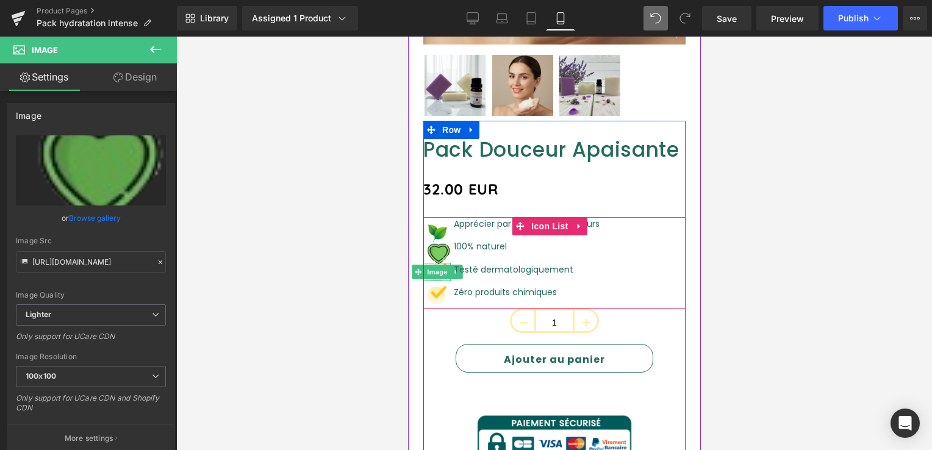
click at [436, 265] on span "Image" at bounding box center [437, 272] width 26 height 15
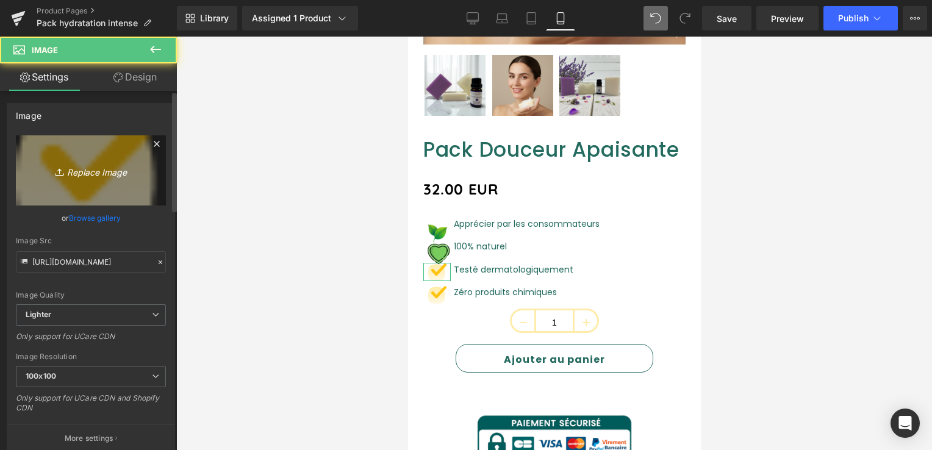
click at [107, 157] on link "Replace Image" at bounding box center [91, 170] width 150 height 70
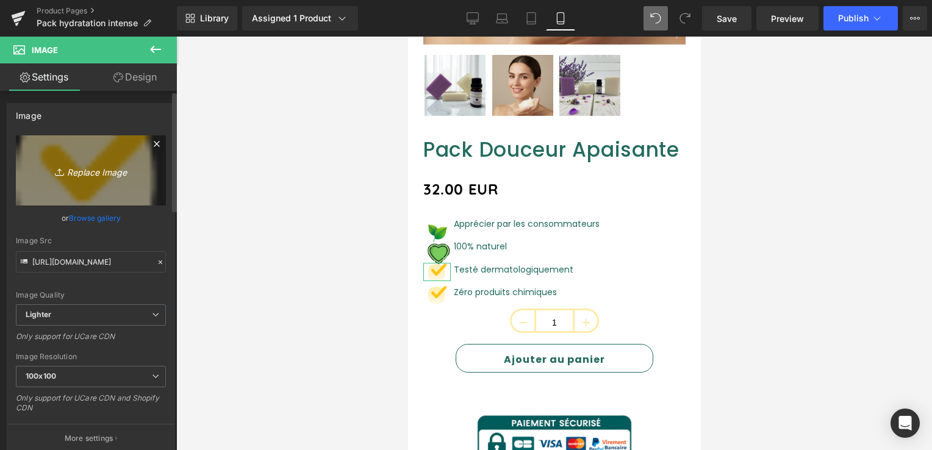
type input "C:\fakepath\Capture_d_écran_2025-10-01_145110-removebg-preview.png"
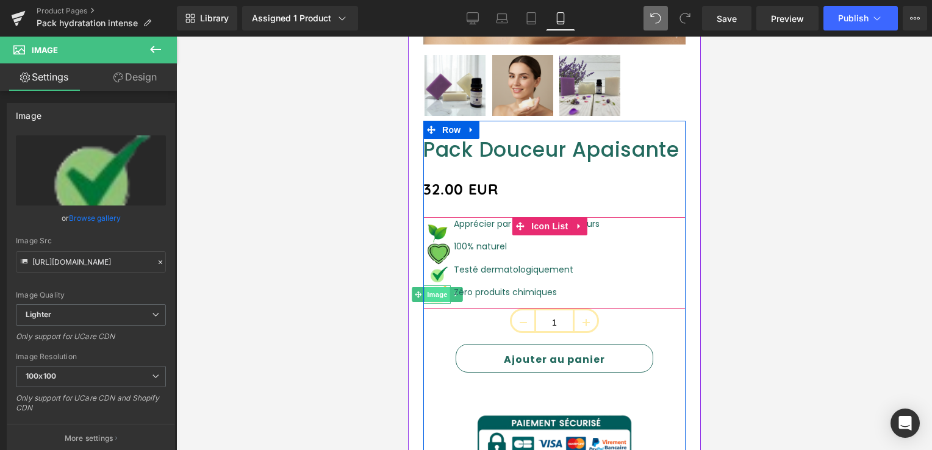
click at [439, 287] on span "Image" at bounding box center [437, 294] width 26 height 15
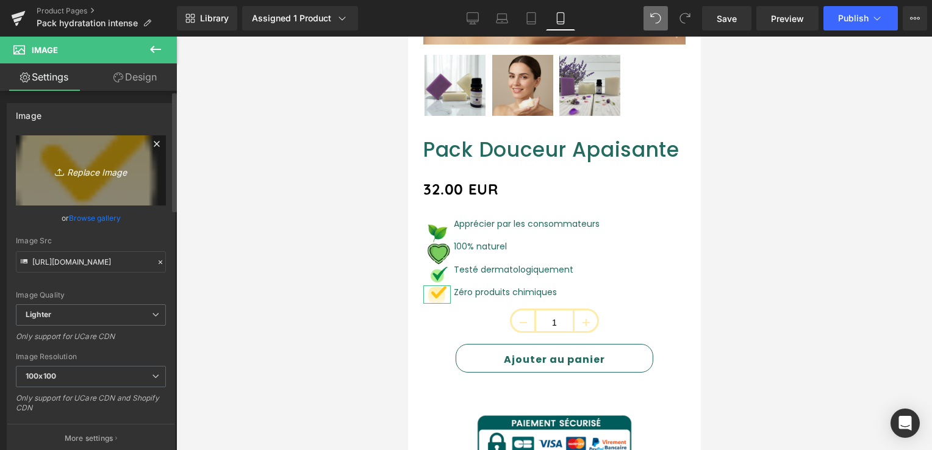
click at [79, 174] on icon "Replace Image" at bounding box center [91, 170] width 98 height 15
type input "C:\fakepath\Capture_d_écran_2025-10-01_145120-removebg-preview.png"
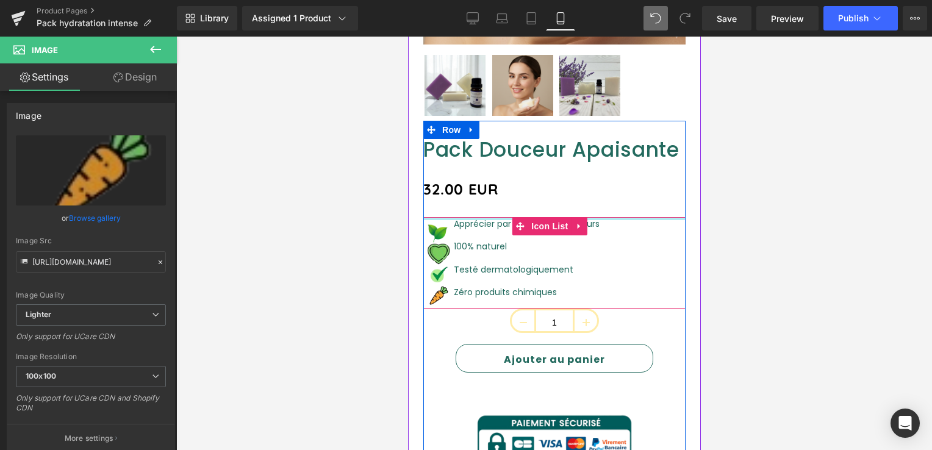
click at [468, 217] on div at bounding box center [554, 218] width 262 height 3
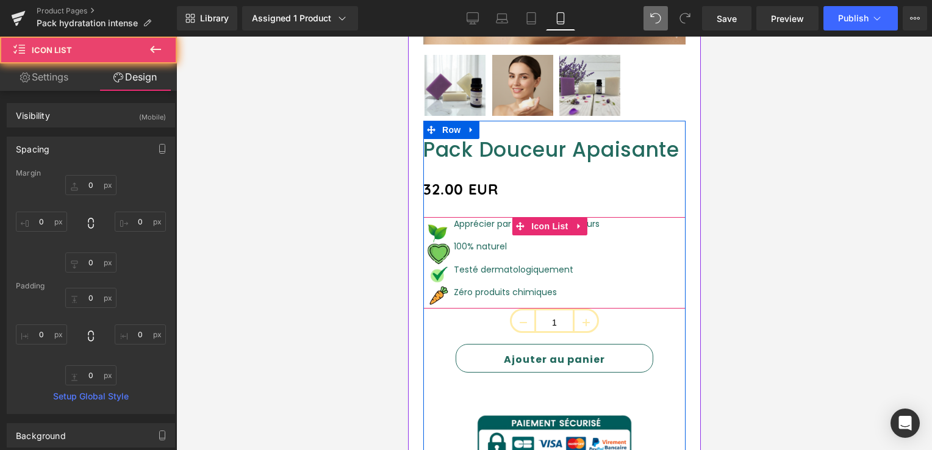
click at [468, 217] on div at bounding box center [554, 217] width 262 height 1
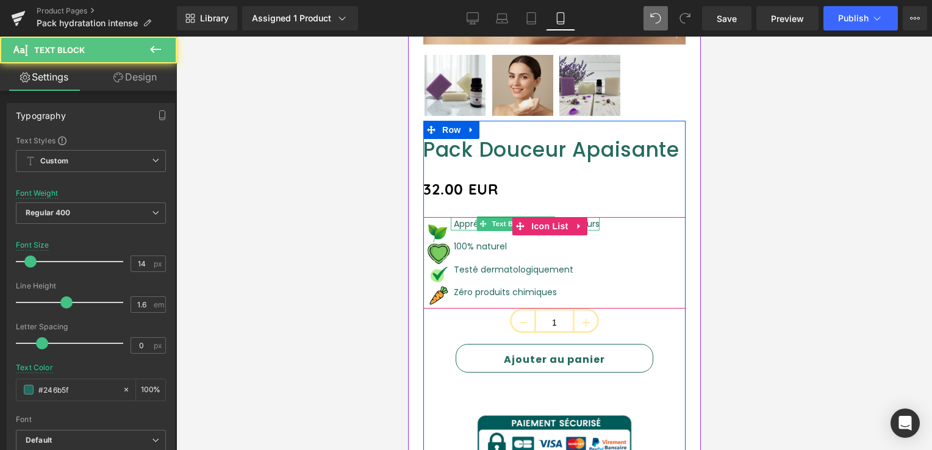
click at [462, 218] on font "Apprécier par les consommateurs" at bounding box center [526, 224] width 146 height 12
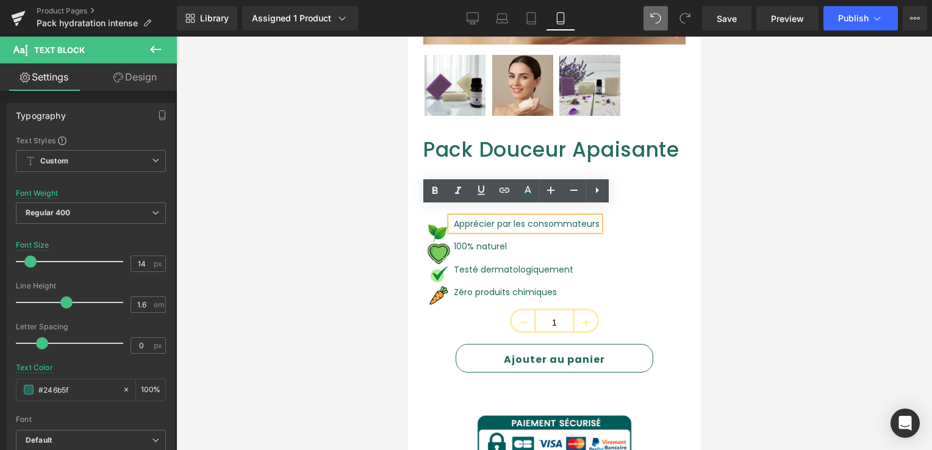
click at [487, 218] on font "Apprécier par les consommateurs" at bounding box center [526, 224] width 146 height 12
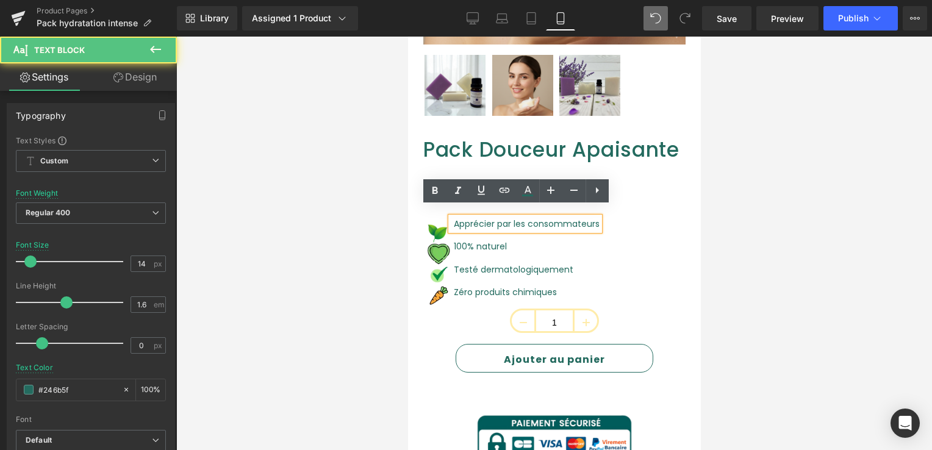
click at [603, 220] on div "Image Apprécier par les consommateurs Text Block Image 100% naturel Text Block …" at bounding box center [554, 263] width 262 height 92
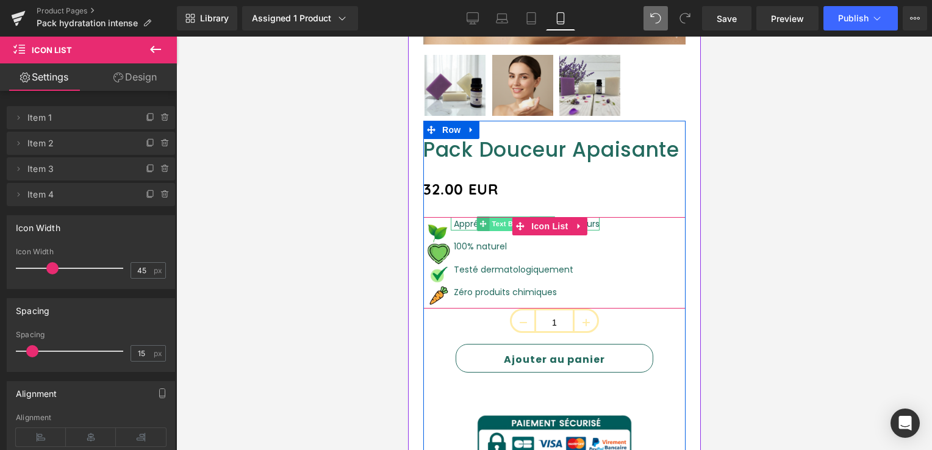
click at [499, 217] on span "Text Block" at bounding box center [509, 224] width 40 height 15
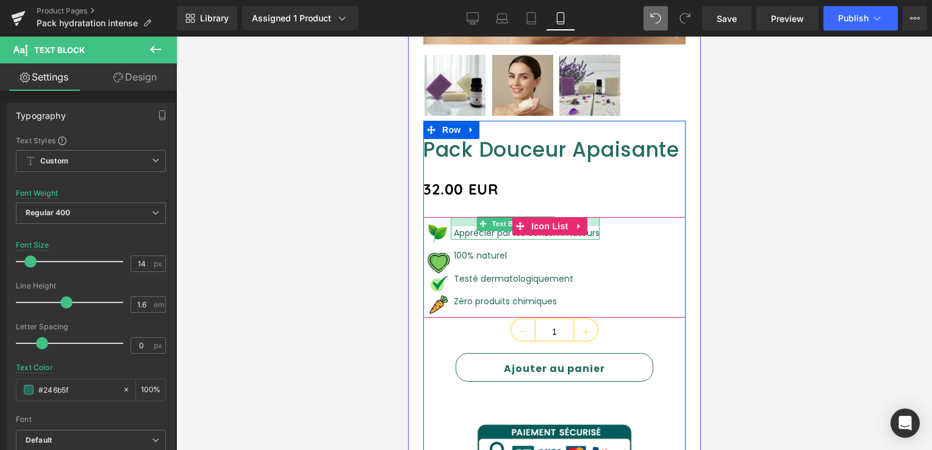
drag, startPoint x: 458, startPoint y: 209, endPoint x: 459, endPoint y: 215, distance: 6.8
click at [459, 217] on div "Apprécier par les consommateurs Text Block" at bounding box center [524, 228] width 149 height 23
click at [459, 226] on p "Apprécier par les consommateurs" at bounding box center [526, 232] width 146 height 13
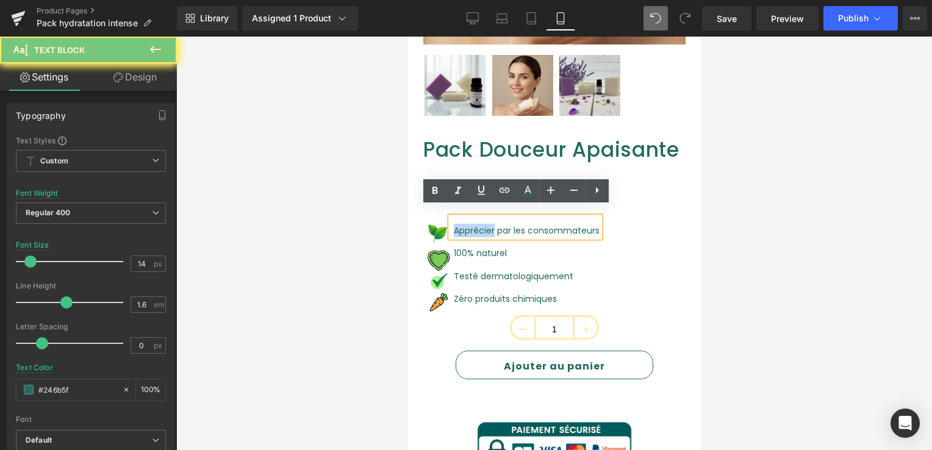
click at [459, 224] on p "Apprécier par les consommateurs" at bounding box center [526, 230] width 146 height 13
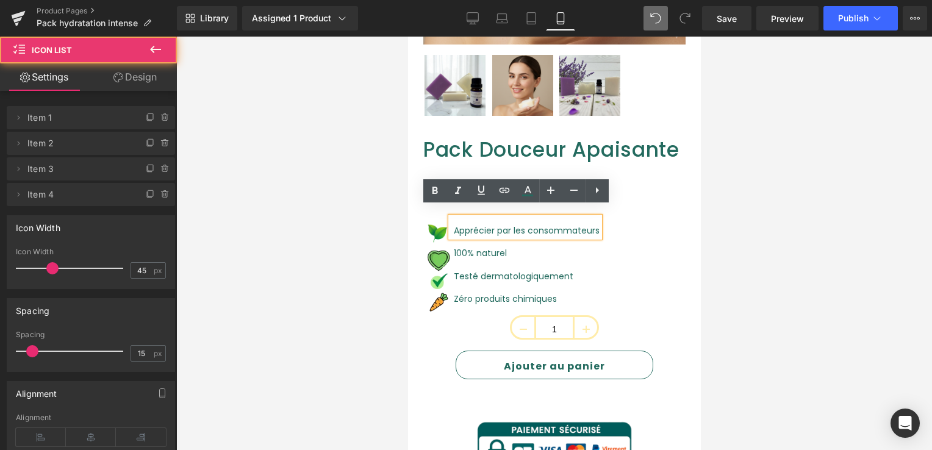
click at [634, 233] on div "Image Apprécier par les consommateurs Text Block Image 100% naturel Text Block …" at bounding box center [554, 266] width 262 height 98
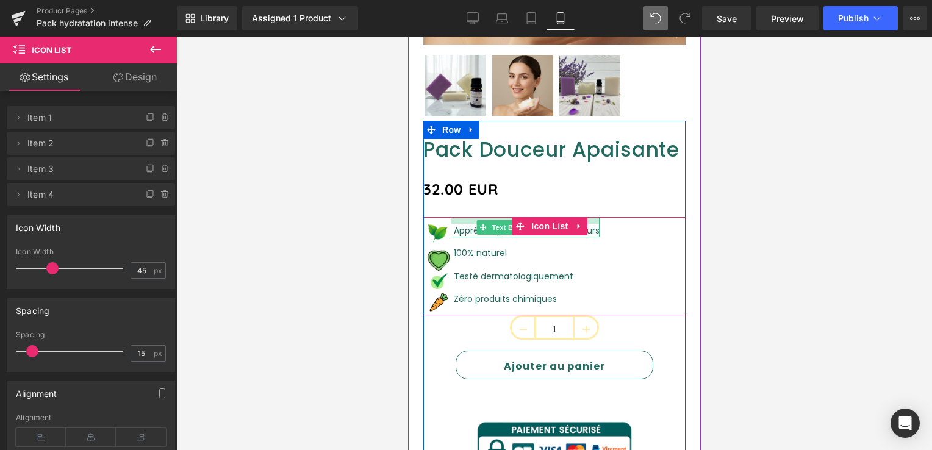
click at [464, 217] on div at bounding box center [524, 220] width 149 height 7
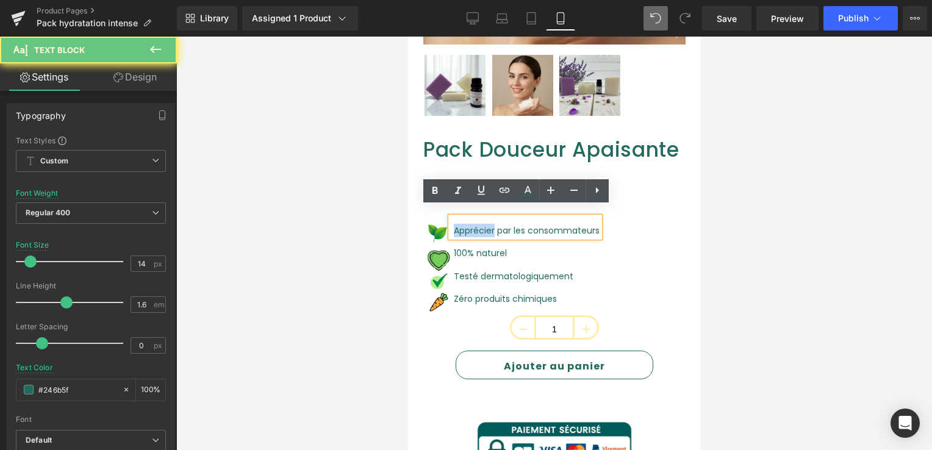
click at [464, 217] on div "Apprécier par les consommateurs" at bounding box center [524, 227] width 149 height 20
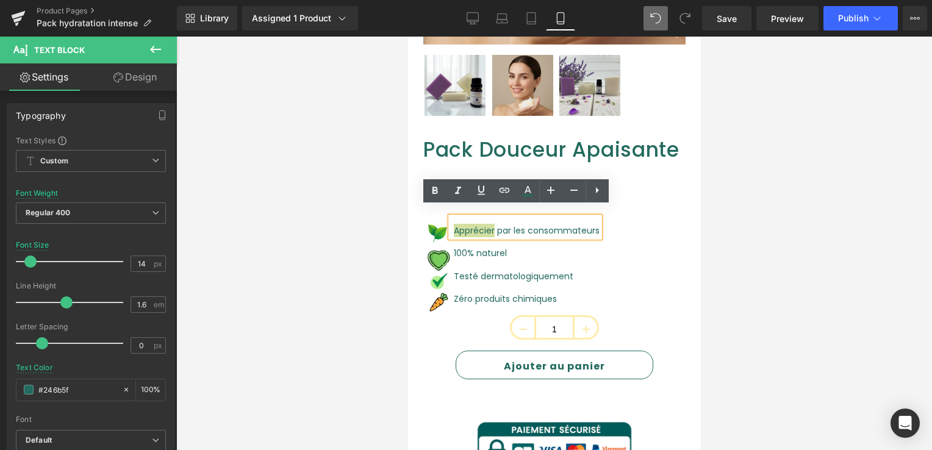
click at [703, 235] on div at bounding box center [554, 244] width 756 height 414
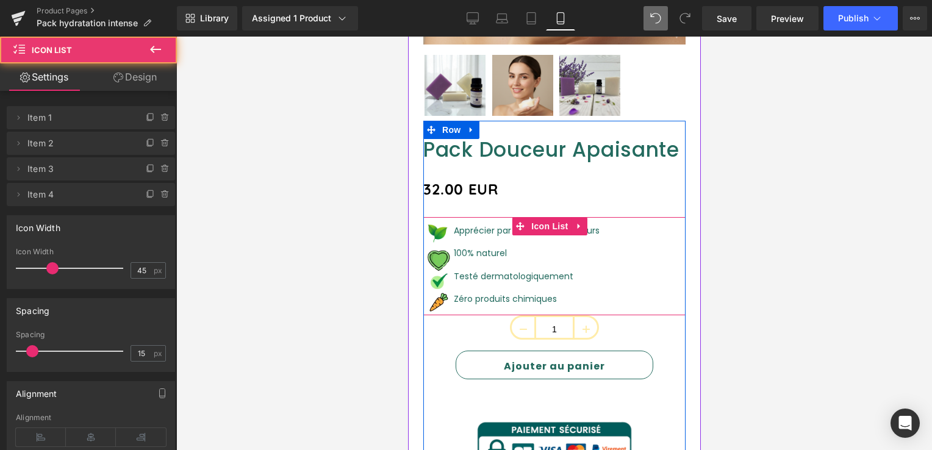
click at [644, 235] on div "Image Apprécier par les consommateurs Text Block Image 100% naturel Text Block …" at bounding box center [554, 266] width 262 height 98
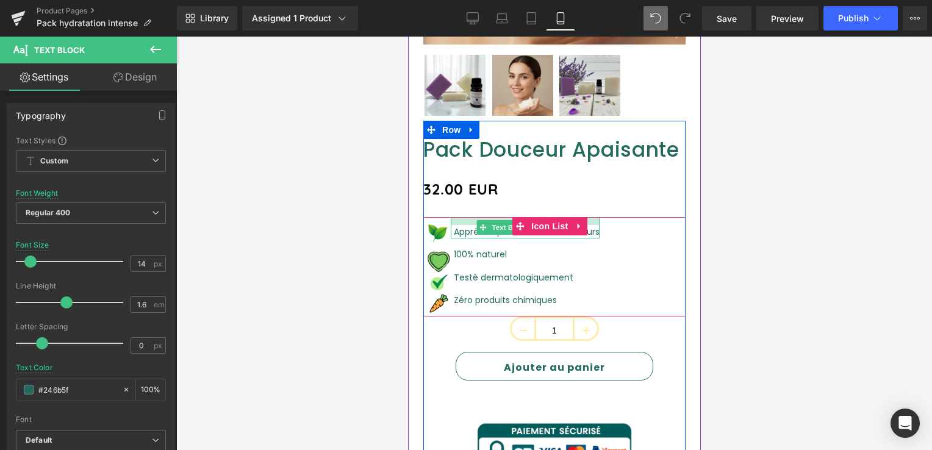
click at [472, 217] on div at bounding box center [524, 221] width 149 height 8
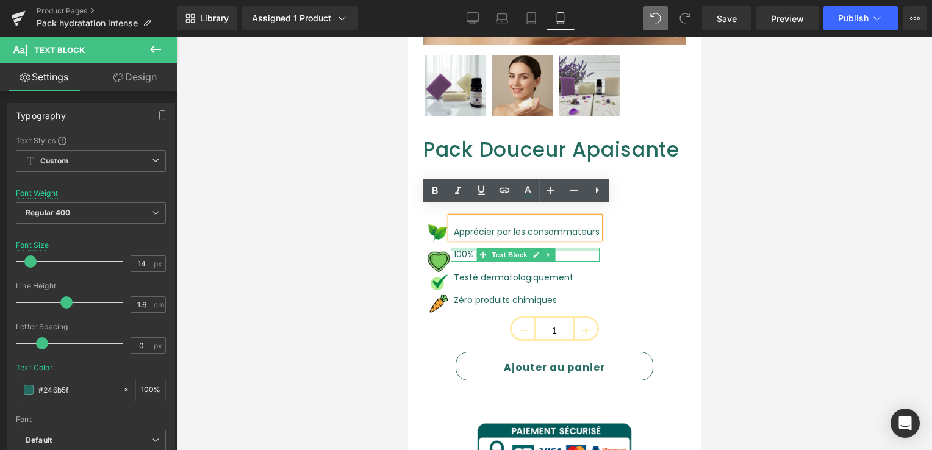
click at [466, 248] on div at bounding box center [524, 249] width 149 height 3
click at [466, 248] on p "100% naturel" at bounding box center [526, 254] width 146 height 13
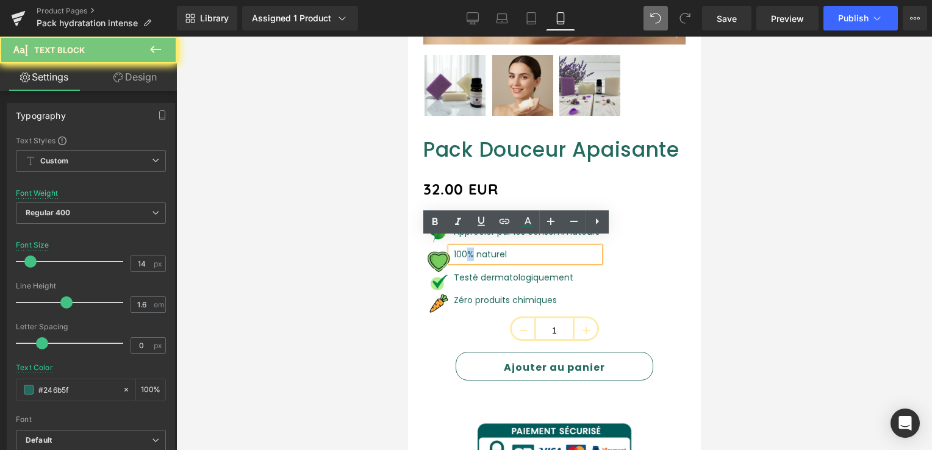
click at [466, 248] on p "100% naturel" at bounding box center [526, 254] width 146 height 13
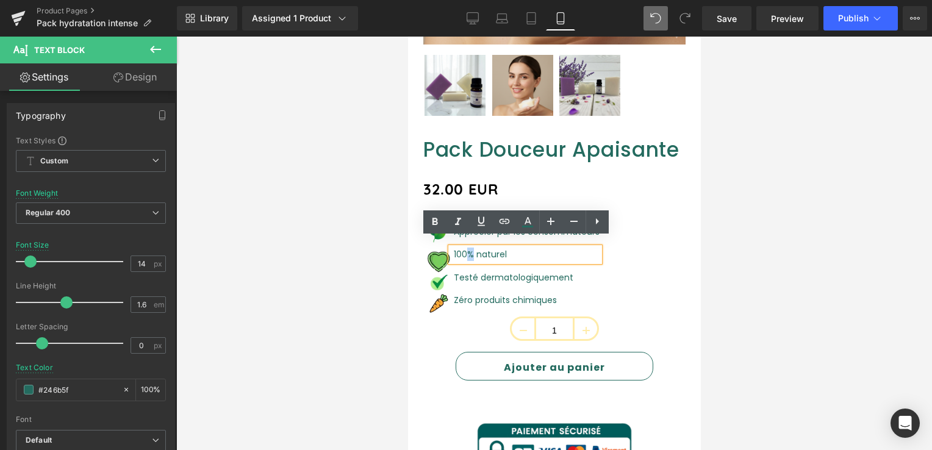
click at [637, 247] on div "Image Apprécier par les consommateurs Text Block Image 100% naturel Text Block …" at bounding box center [554, 266] width 262 height 99
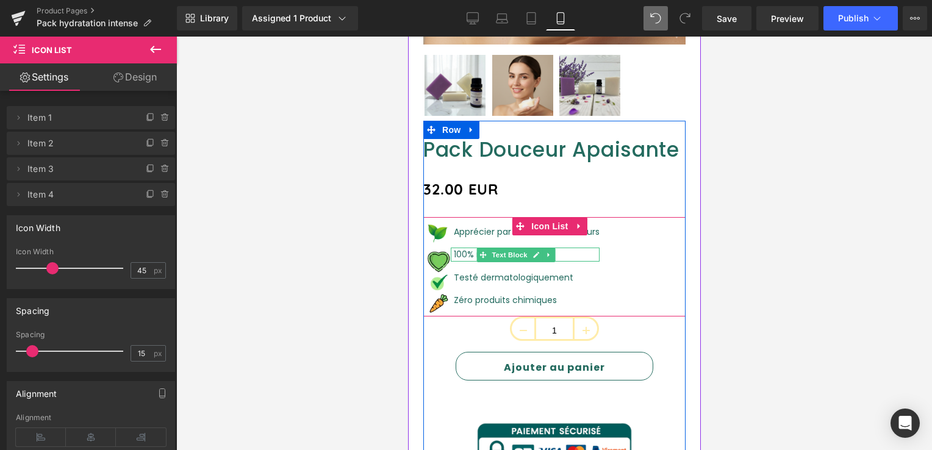
click at [465, 248] on div at bounding box center [524, 248] width 149 height 1
click at [465, 248] on p "100% naturel" at bounding box center [526, 254] width 146 height 13
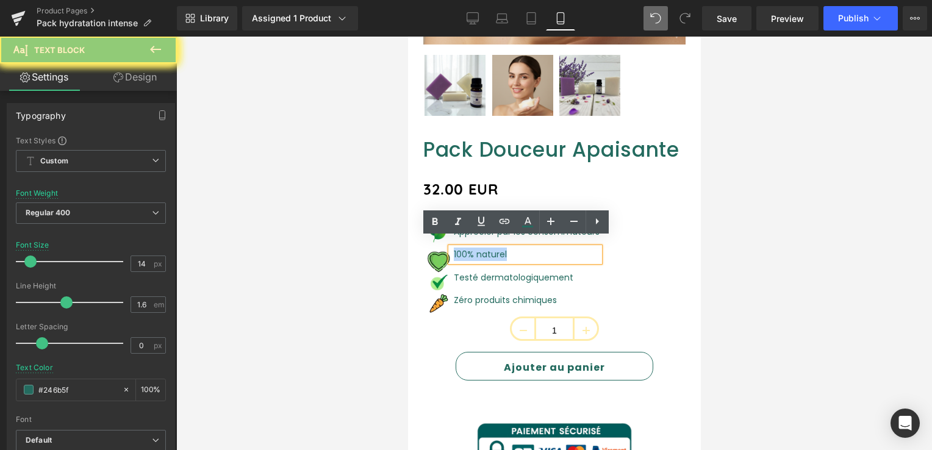
click at [465, 248] on p "100% naturel" at bounding box center [526, 254] width 146 height 13
click at [628, 248] on div "Image Apprécier par les consommateurs Text Block Image 100% naturel Text Block …" at bounding box center [554, 266] width 262 height 99
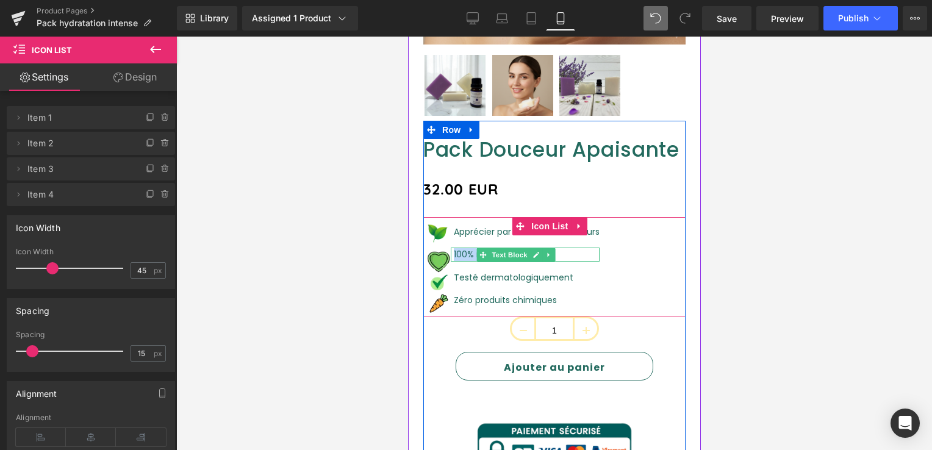
click at [470, 248] on font "100% naturel" at bounding box center [479, 254] width 53 height 12
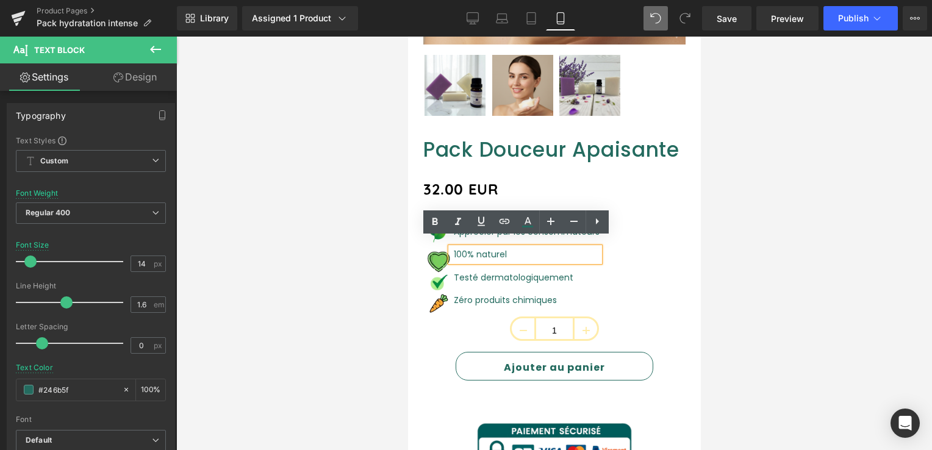
click at [536, 248] on p "100% naturel" at bounding box center [526, 254] width 146 height 13
click at [625, 249] on div "Image Apprécier par les consommateurs Text Block Image 100% naturel Text Block …" at bounding box center [554, 266] width 262 height 99
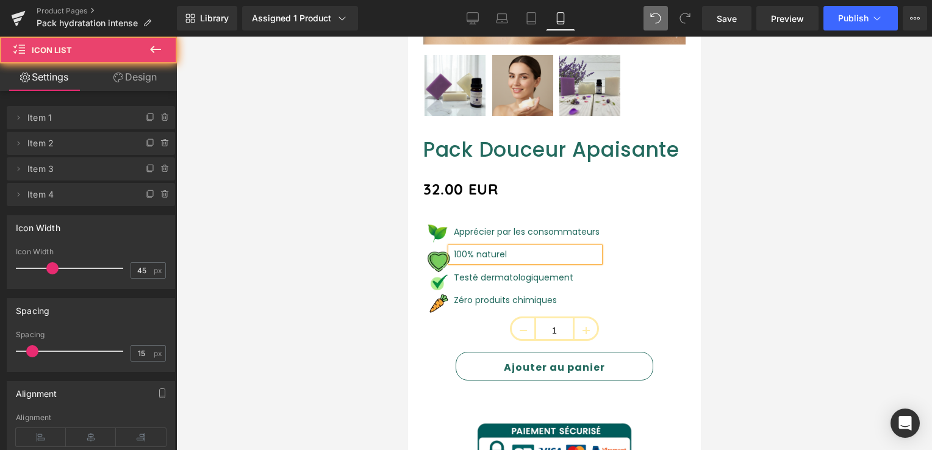
click at [625, 249] on div "Image Apprécier par les consommateurs Text Block Image 100% naturel Text Block …" at bounding box center [554, 266] width 262 height 99
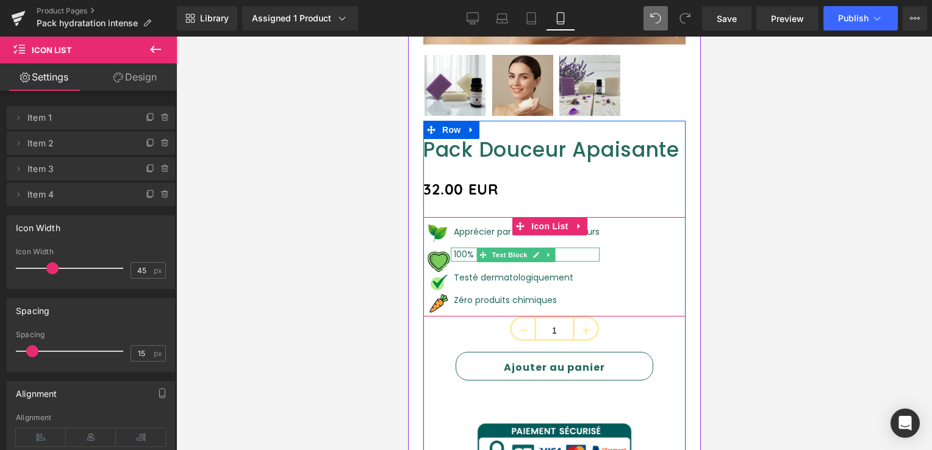
click at [468, 248] on font "100% naturel" at bounding box center [479, 254] width 53 height 12
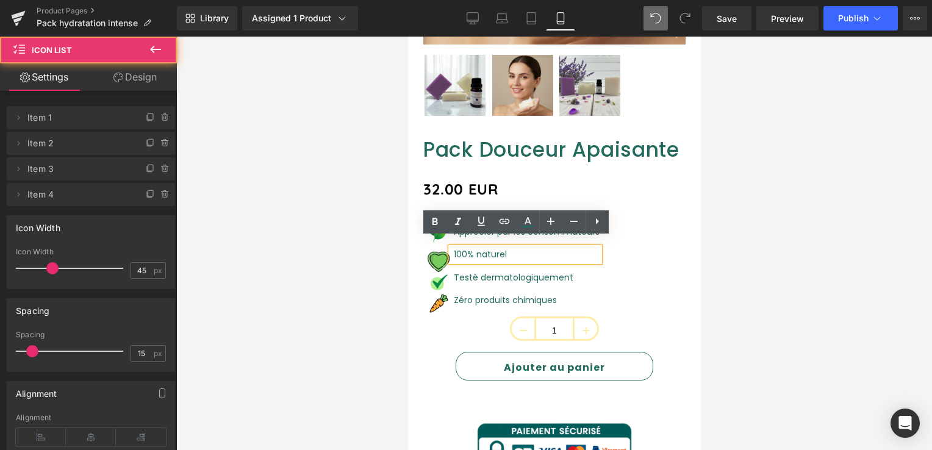
click at [613, 250] on div "Image Apprécier par les consommateurs Text Block Image 100% naturel Text Block …" at bounding box center [554, 266] width 262 height 99
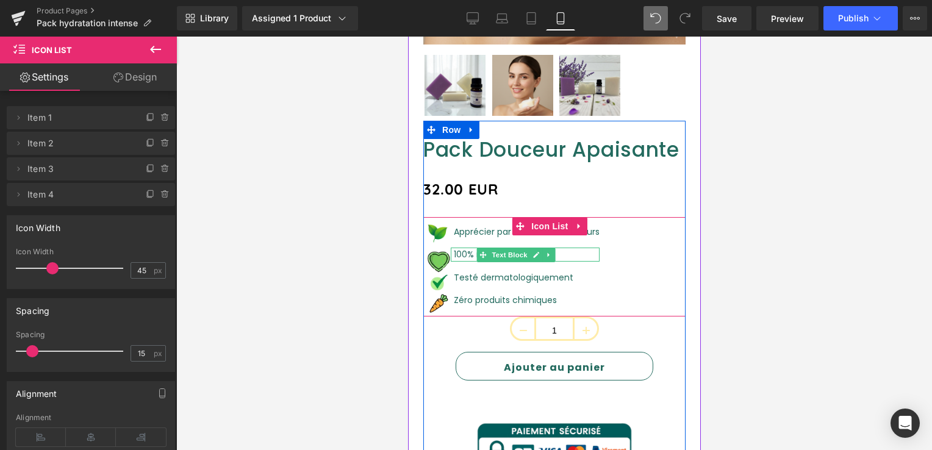
click at [467, 248] on div at bounding box center [524, 248] width 149 height 1
click at [467, 248] on p "100% naturel" at bounding box center [526, 254] width 146 height 13
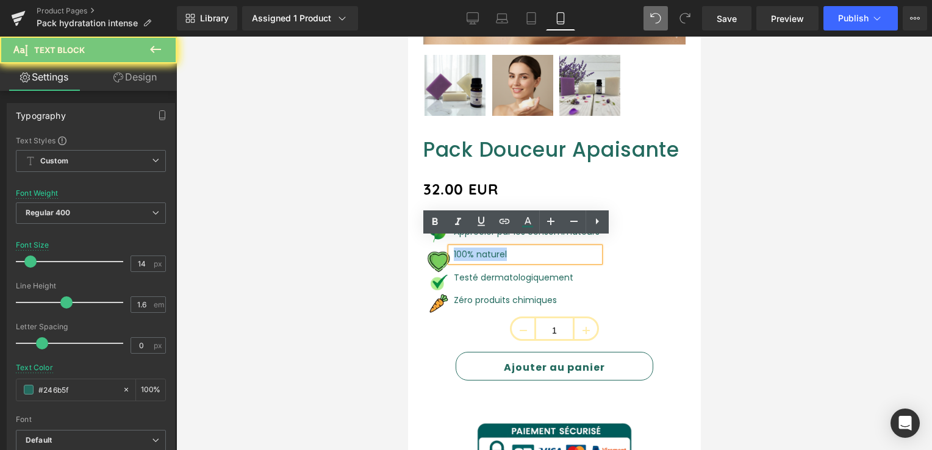
click at [467, 248] on p "100% naturel" at bounding box center [526, 254] width 146 height 13
click at [647, 256] on div "Image Apprécier par les consommateurs Text Block Image 100% naturel Text Block …" at bounding box center [554, 266] width 262 height 99
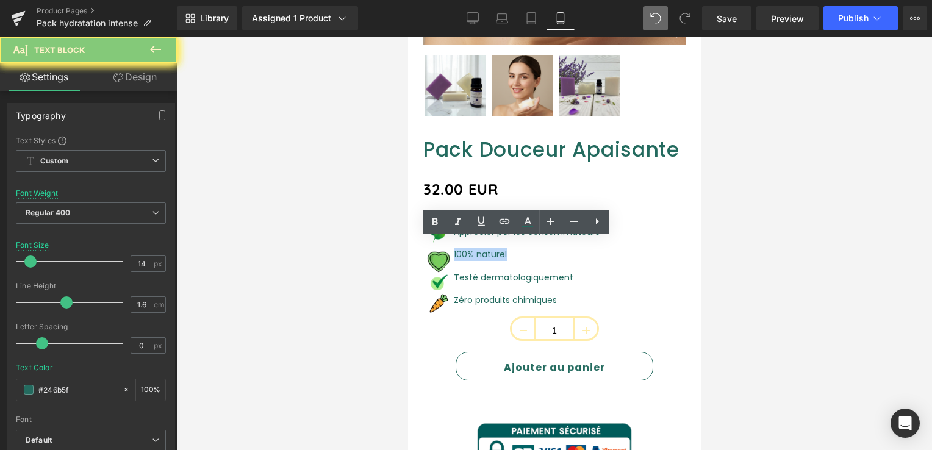
drag, startPoint x: 647, startPoint y: 256, endPoint x: 625, endPoint y: 253, distance: 22.3
click at [647, 256] on div "Image Apprécier par les consommateurs Text Block Image 100% naturel Text Block …" at bounding box center [554, 266] width 262 height 99
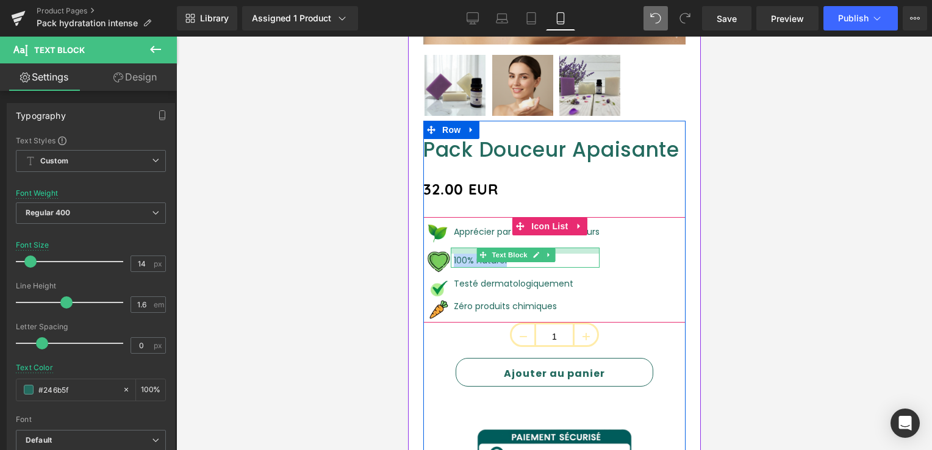
drag, startPoint x: 567, startPoint y: 238, endPoint x: 566, endPoint y: 244, distance: 6.2
click at [566, 248] on div at bounding box center [524, 251] width 149 height 6
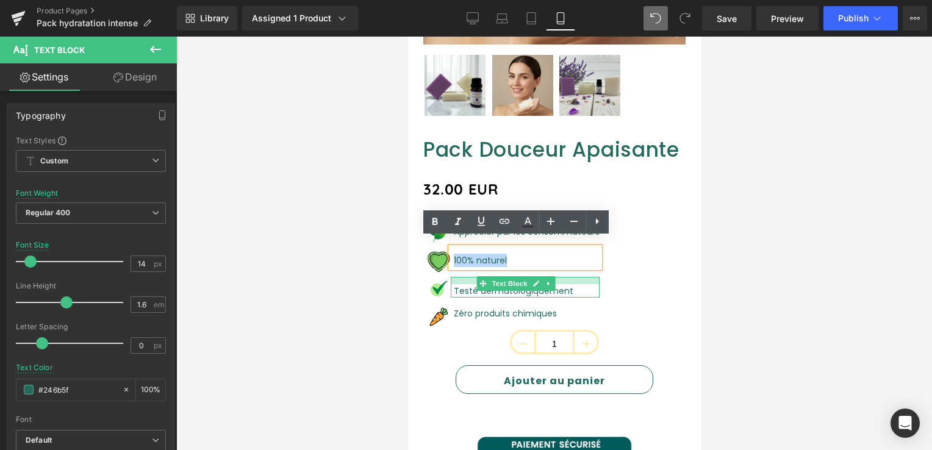
drag, startPoint x: 472, startPoint y: 267, endPoint x: 470, endPoint y: 275, distance: 7.4
click at [470, 277] on div "Testé dermatologiquement Text Block" at bounding box center [524, 287] width 149 height 21
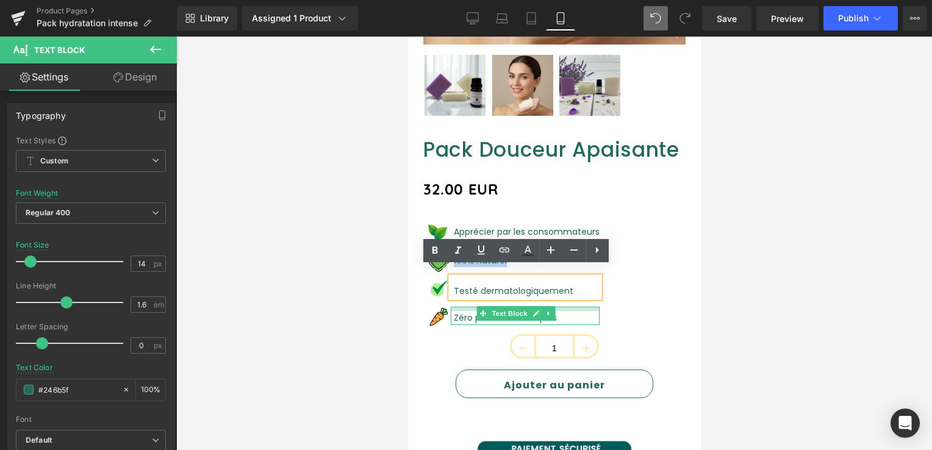
click at [469, 307] on div at bounding box center [524, 309] width 149 height 4
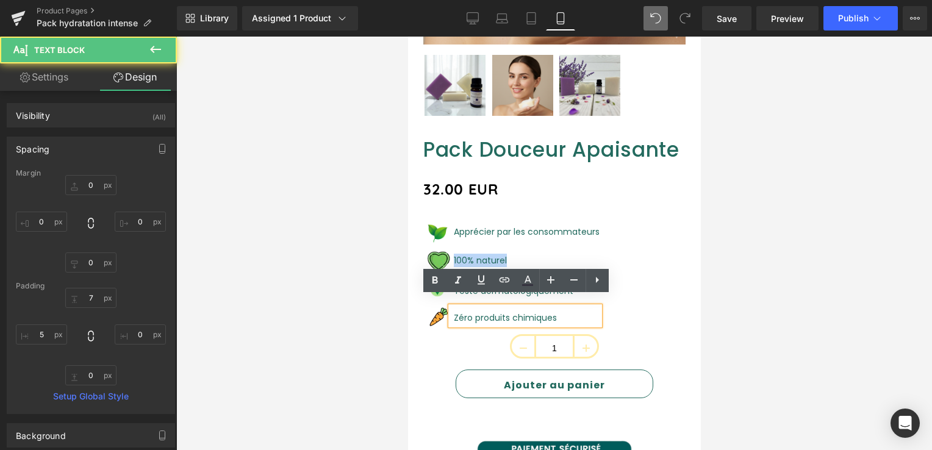
click at [668, 292] on div "Image Apprécier par les consommateurs Text Block Image 100% naturel Text Block …" at bounding box center [554, 275] width 262 height 117
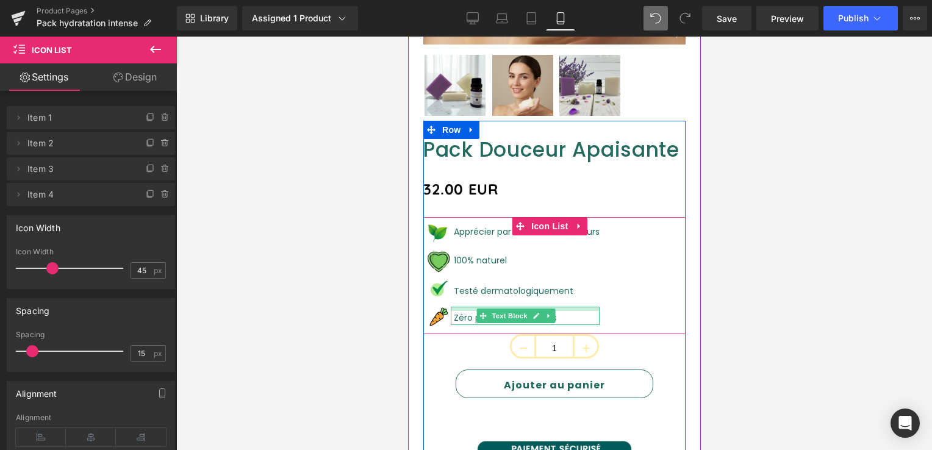
click at [469, 307] on div at bounding box center [524, 309] width 149 height 4
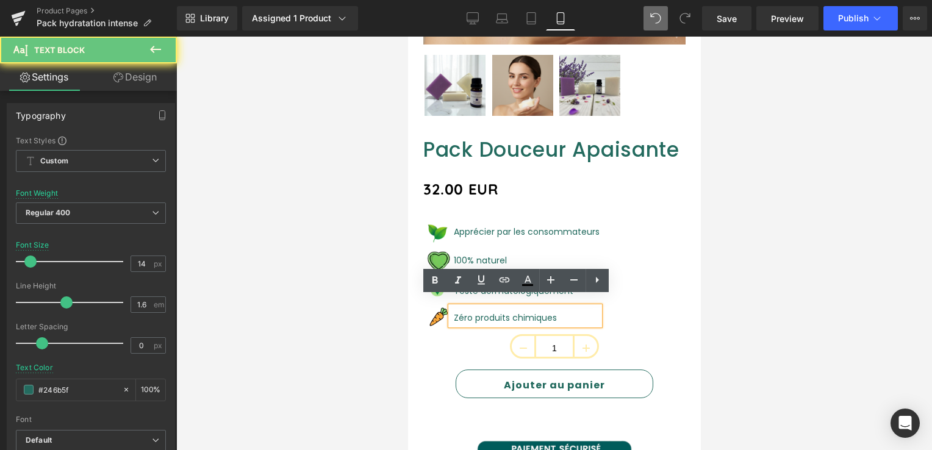
click at [469, 307] on div "Zéro produits chimiques" at bounding box center [524, 316] width 149 height 18
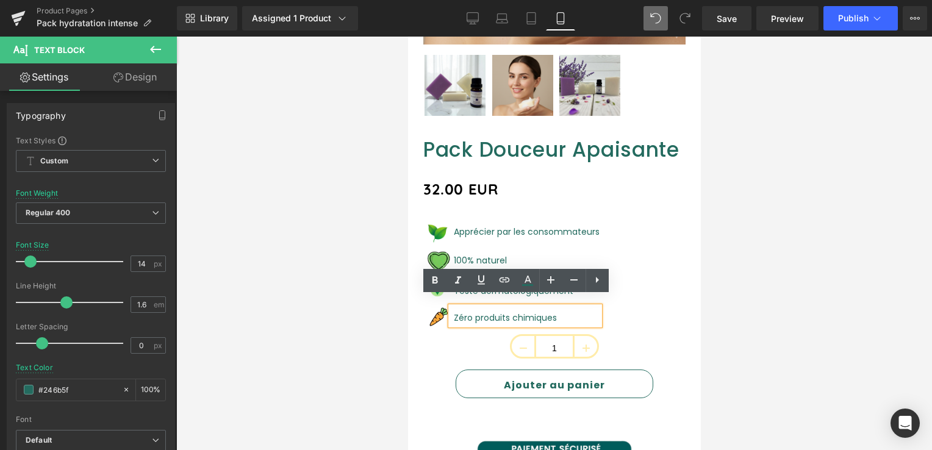
click at [663, 312] on div "Image Apprécier par les consommateurs Text Block Image 100% naturel Text Block …" at bounding box center [554, 275] width 262 height 117
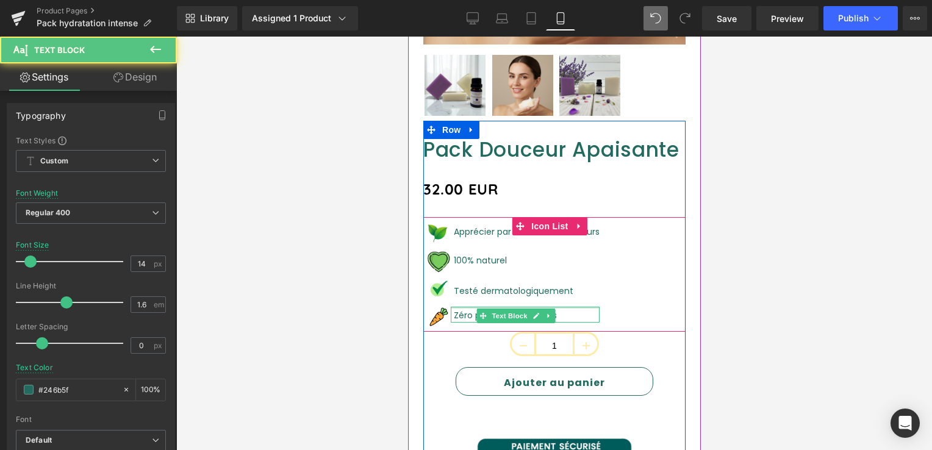
click at [469, 307] on div at bounding box center [524, 308] width 149 height 2
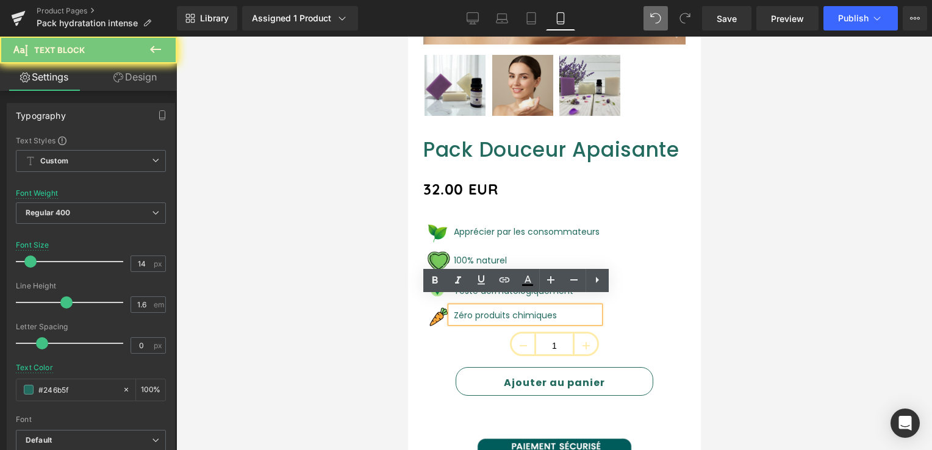
click at [469, 307] on div "Zéro produits chimiques" at bounding box center [524, 314] width 149 height 15
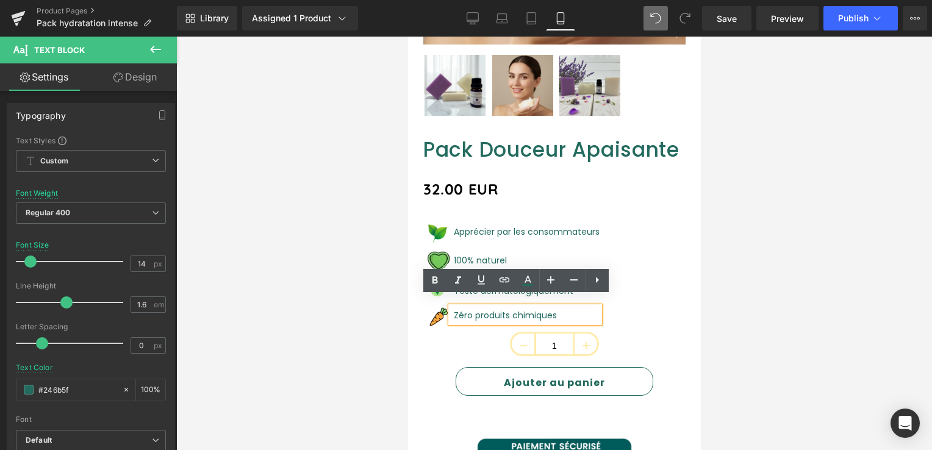
click at [598, 300] on div "Image Apprécier par les consommateurs Text Block Image 100% naturel Text Block …" at bounding box center [554, 274] width 262 height 115
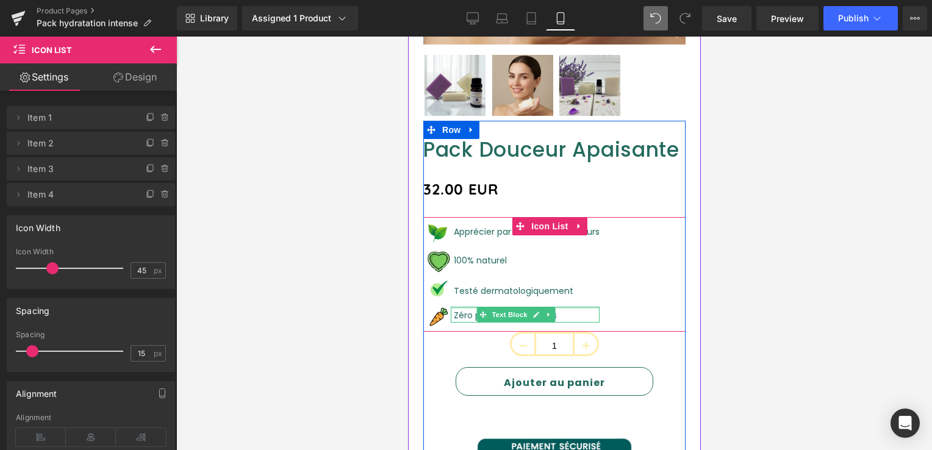
click at [466, 296] on ul "Image Apprécier par les consommateurs Text Block Image 100% naturel Text Block …" at bounding box center [511, 274] width 176 height 115
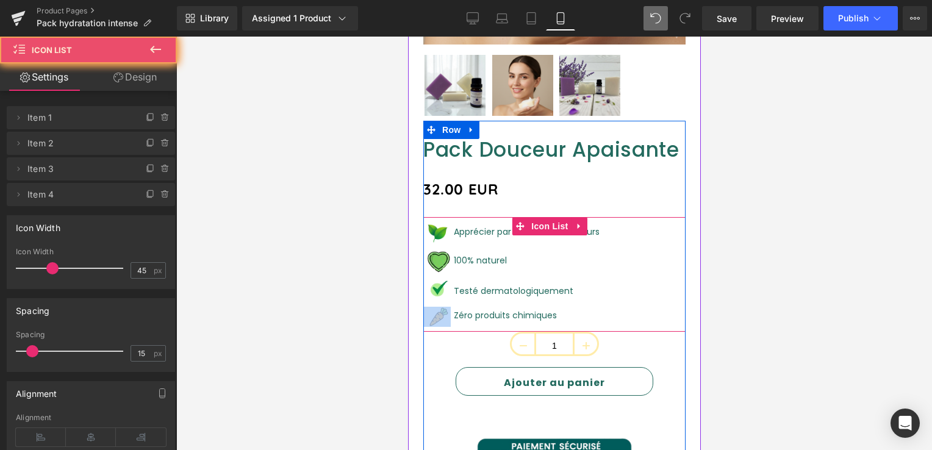
click at [466, 296] on ul "Image Apprécier par les consommateurs Text Block Image 100% naturel Text Block …" at bounding box center [511, 274] width 176 height 115
drag, startPoint x: 465, startPoint y: 296, endPoint x: 620, endPoint y: 304, distance: 154.5
click at [620, 304] on div "Image Apprécier par les consommateurs Text Block Image 100% naturel Text Block …" at bounding box center [554, 274] width 262 height 115
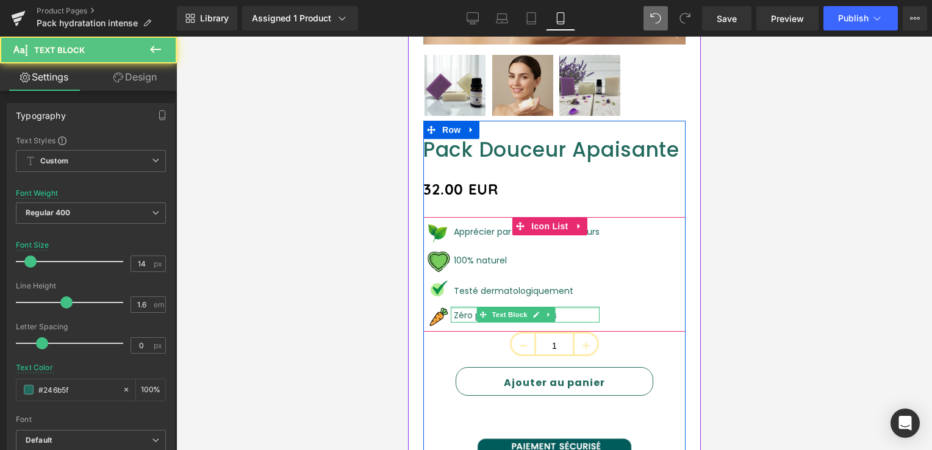
click at [465, 307] on div at bounding box center [524, 308] width 149 height 2
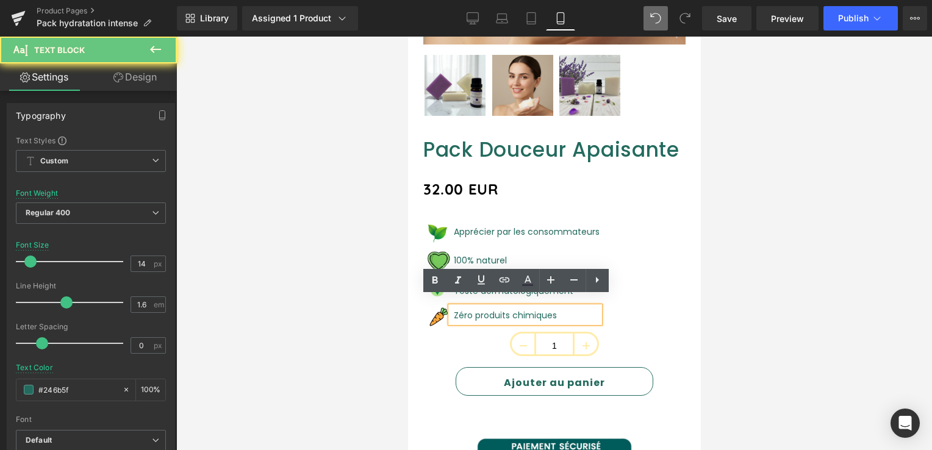
click at [465, 307] on div "Zéro produits chimiques" at bounding box center [524, 314] width 149 height 15
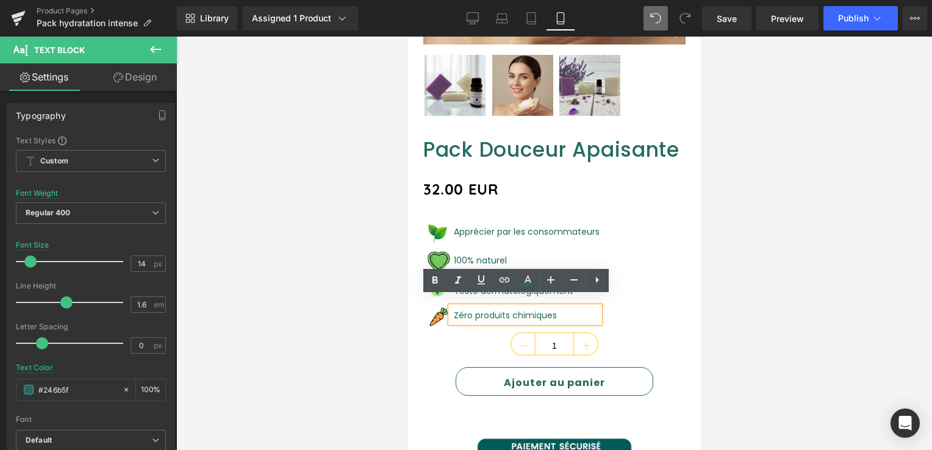
click at [616, 303] on div "Image Apprécier par les consommateurs Text Block Image 100% naturel Text Block …" at bounding box center [554, 274] width 262 height 115
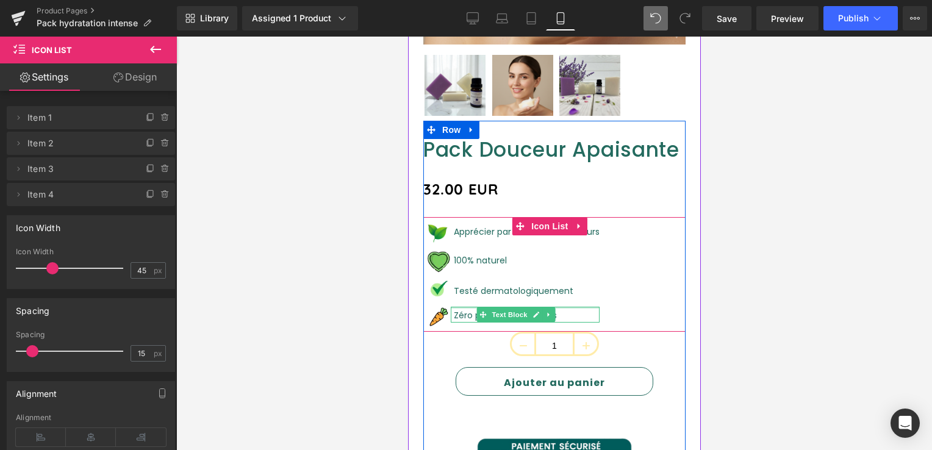
click at [462, 307] on div at bounding box center [524, 308] width 149 height 2
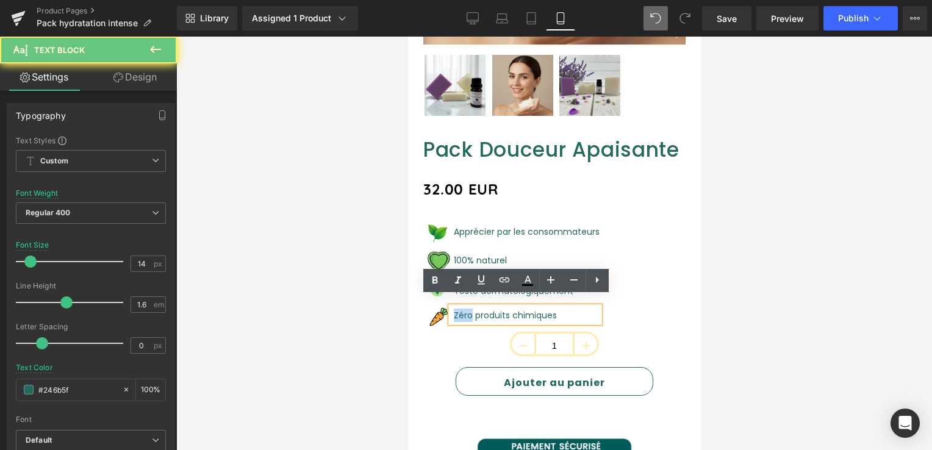
click at [462, 307] on div "Zéro produits chimiques" at bounding box center [524, 314] width 149 height 15
click at [630, 303] on div "Image Apprécier par les consommateurs Text Block Image 100% naturel Text Block …" at bounding box center [554, 274] width 262 height 115
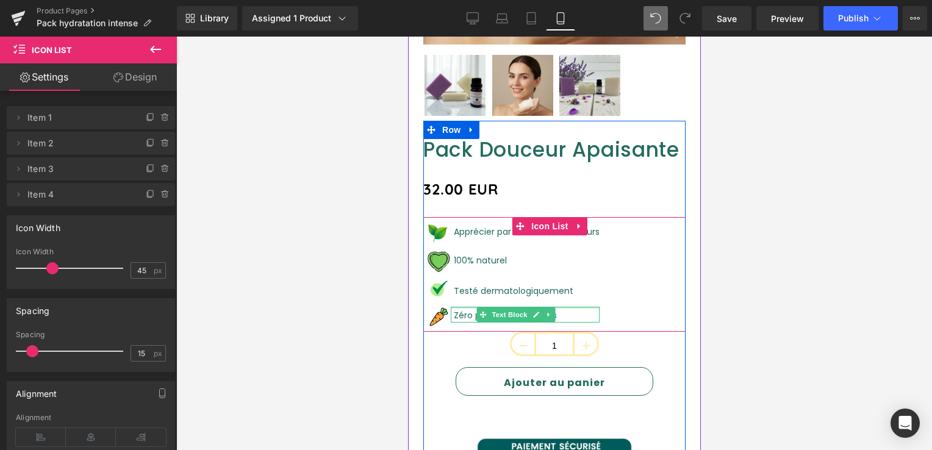
click at [472, 307] on div at bounding box center [524, 308] width 149 height 2
click at [472, 307] on div "Zéro produits chimiques" at bounding box center [524, 314] width 149 height 15
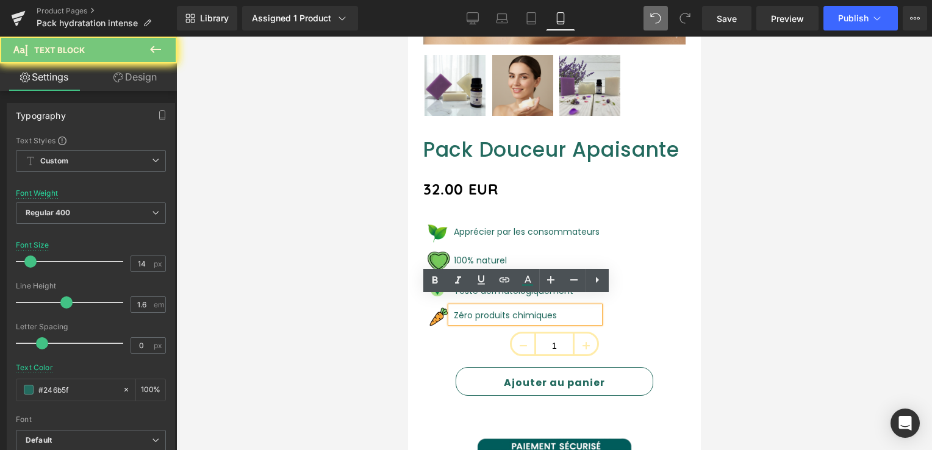
click at [472, 307] on div "Zéro produits chimiques" at bounding box center [524, 314] width 149 height 15
click at [626, 306] on div "Image Apprécier par les consommateurs Text Block Image 100% naturel Text Block …" at bounding box center [554, 274] width 262 height 115
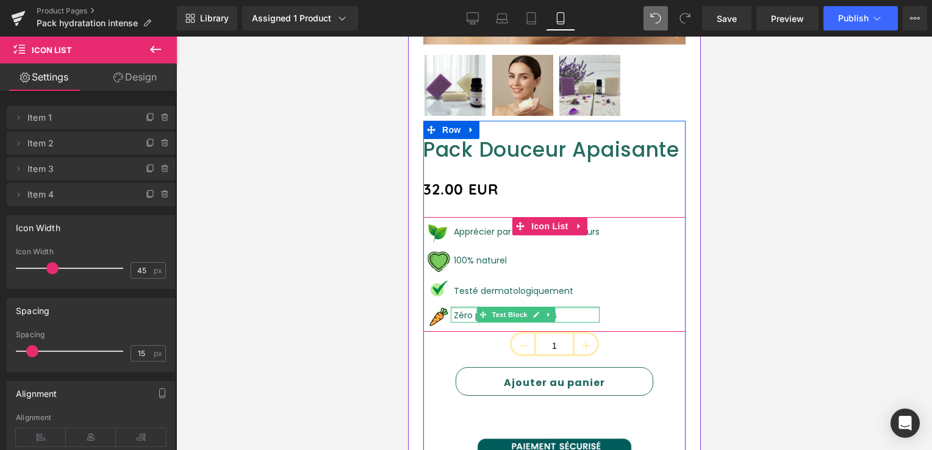
click at [464, 307] on div at bounding box center [524, 308] width 149 height 2
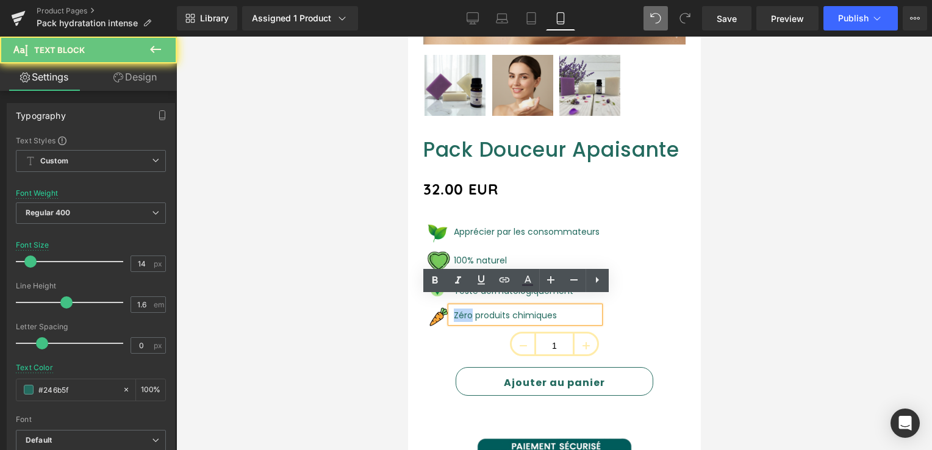
click at [464, 307] on div "Zéro produits chimiques" at bounding box center [524, 314] width 149 height 15
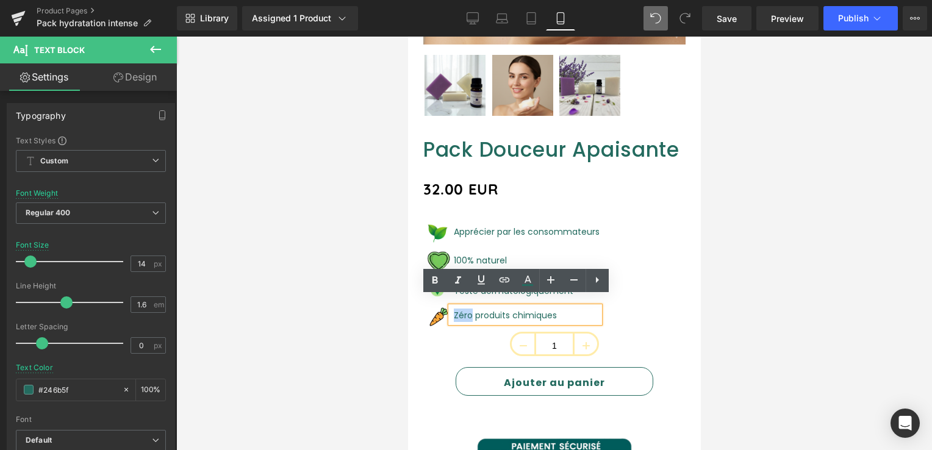
click at [590, 299] on div "Image Apprécier par les consommateurs Text Block Image 100% naturel Text Block …" at bounding box center [554, 274] width 262 height 115
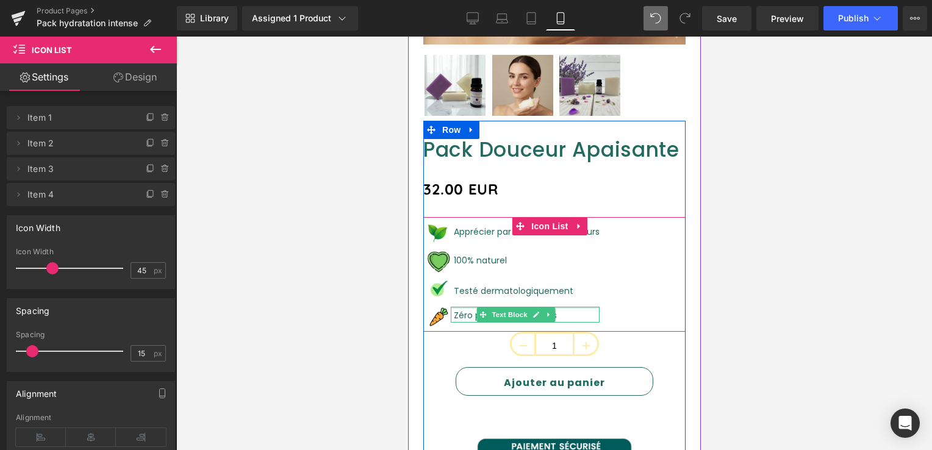
click at [467, 307] on div at bounding box center [524, 308] width 149 height 2
click at [467, 307] on div "Zéro produits chimiques" at bounding box center [524, 314] width 149 height 15
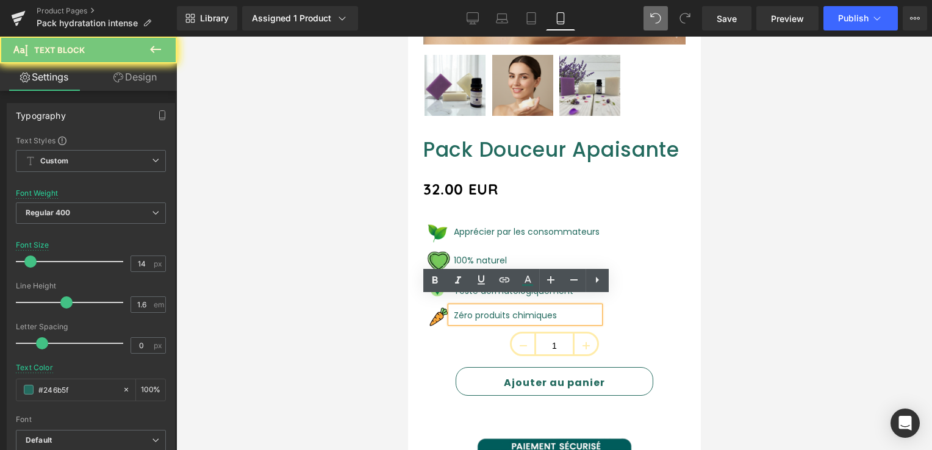
click at [467, 307] on div "Zéro produits chimiques" at bounding box center [524, 314] width 149 height 15
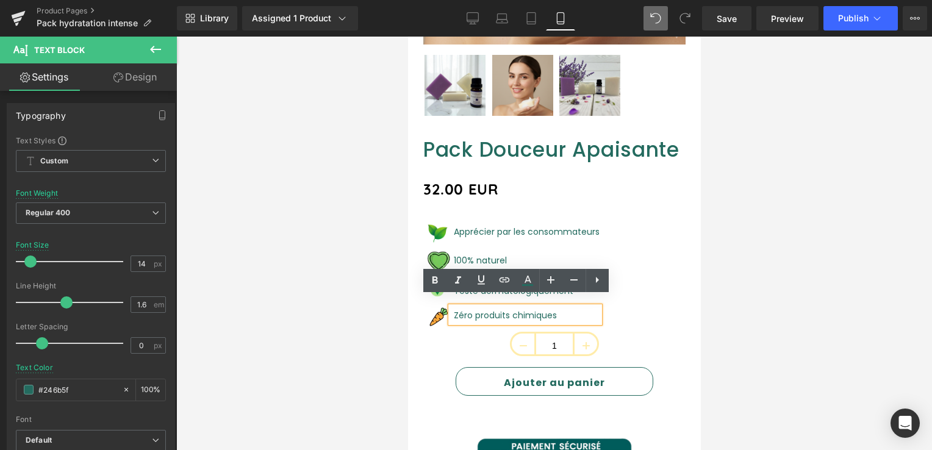
click at [633, 316] on div "Image Apprécier par les consommateurs Text Block Image 100% naturel Text Block …" at bounding box center [554, 274] width 262 height 115
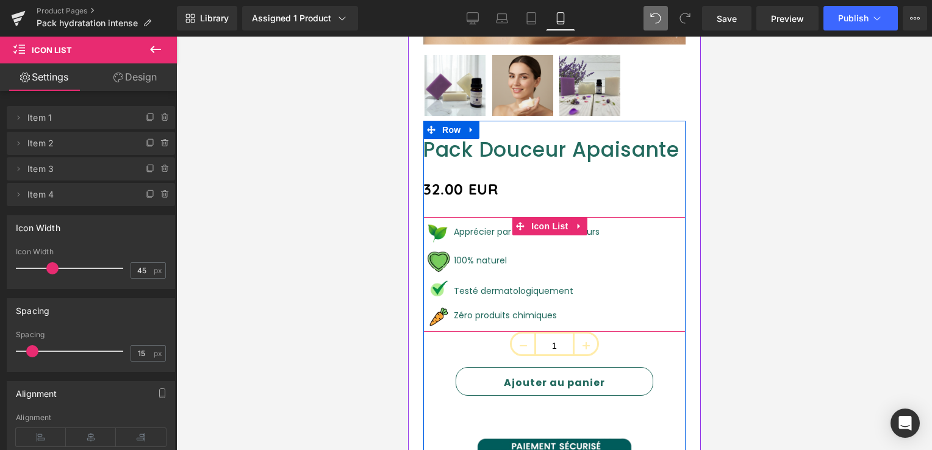
click at [614, 301] on div "Image Apprécier par les consommateurs Text Block Image 100% naturel Text Block …" at bounding box center [554, 274] width 262 height 115
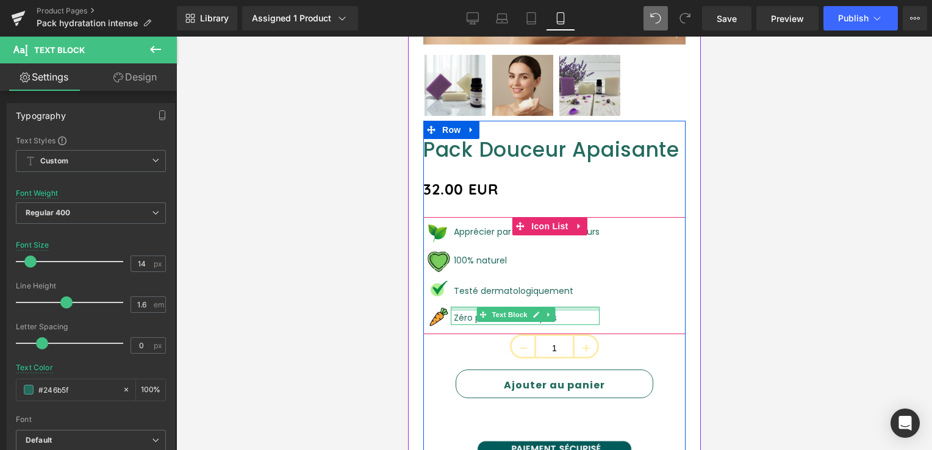
drag, startPoint x: 467, startPoint y: 298, endPoint x: 474, endPoint y: 300, distance: 7.1
click at [474, 307] on div at bounding box center [524, 309] width 149 height 4
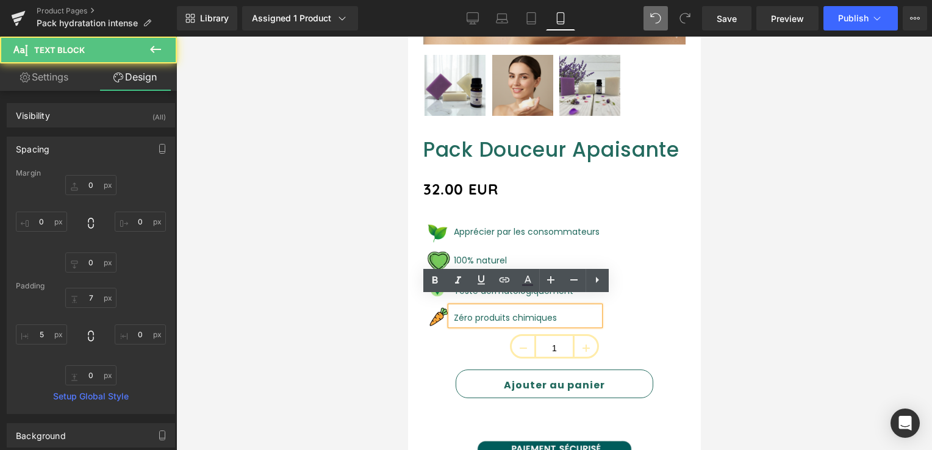
click at [627, 302] on div "Image Apprécier par les consommateurs Text Block Image 100% naturel Text Block …" at bounding box center [554, 275] width 262 height 117
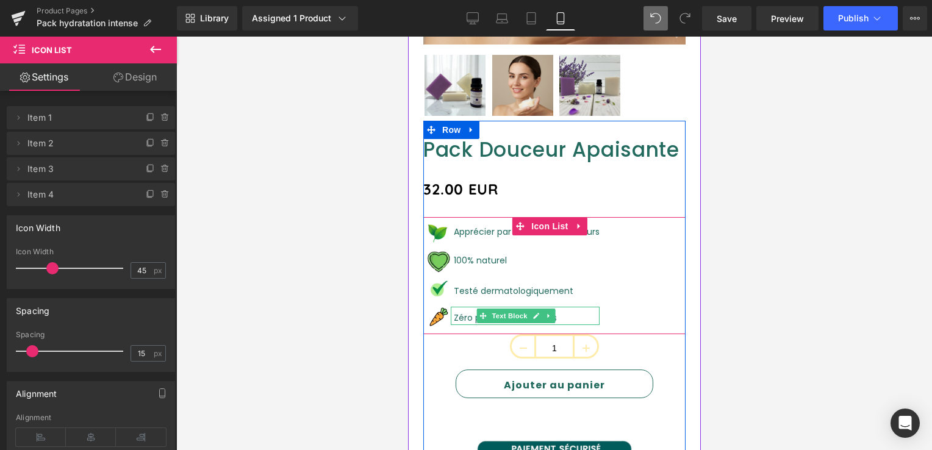
click at [469, 312] on font "Zéro produits chimiques" at bounding box center [504, 318] width 103 height 12
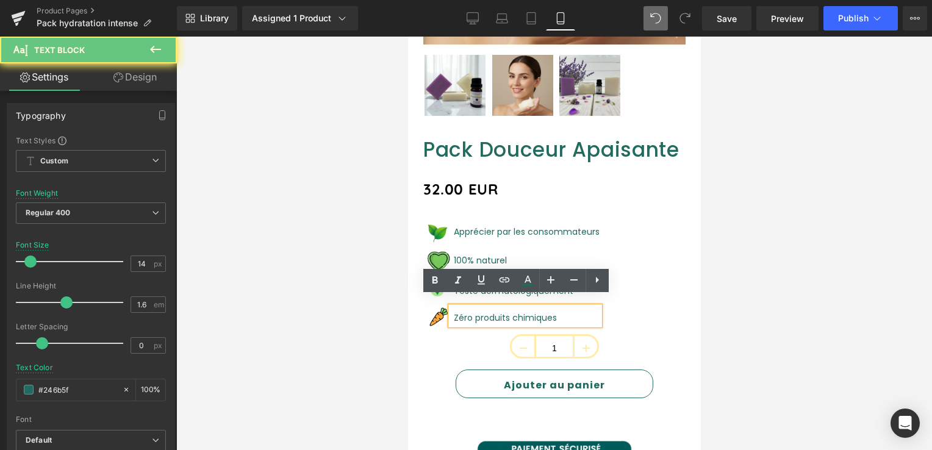
click at [469, 312] on font "Zéro produits chimiques" at bounding box center [504, 318] width 103 height 12
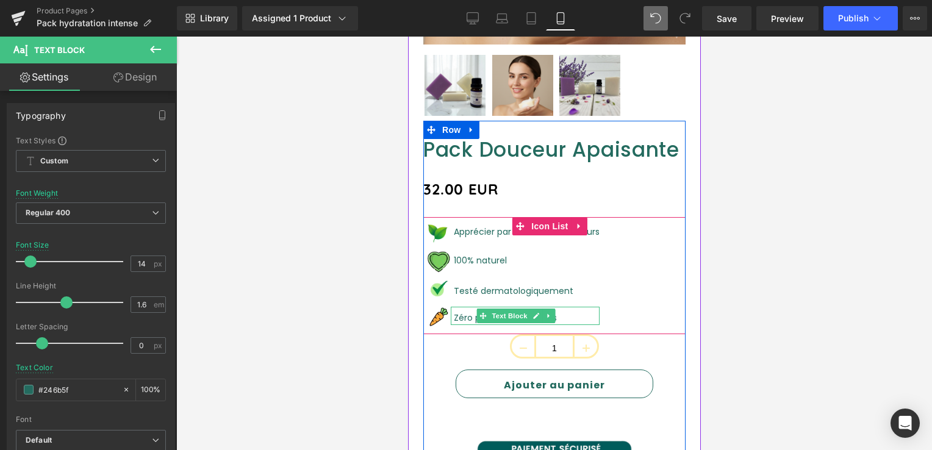
click at [558, 311] on p "Zéro produits chimiques" at bounding box center [526, 317] width 146 height 13
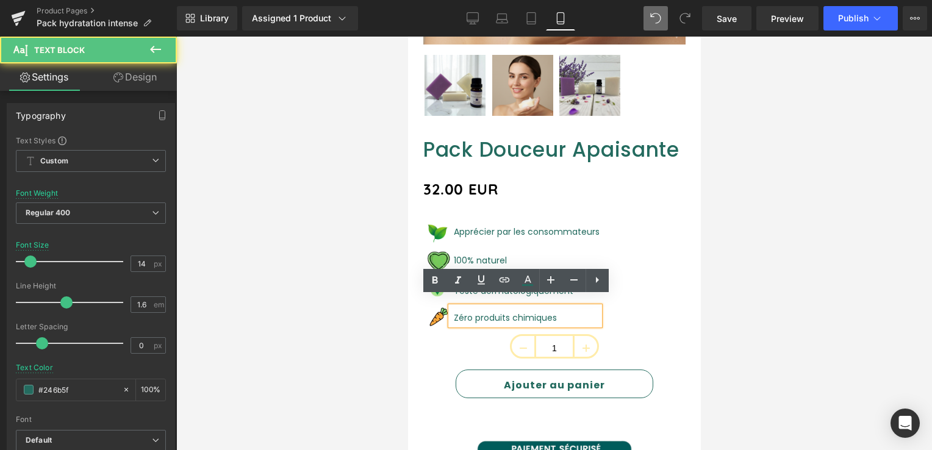
click at [544, 312] on font "Zéro produits chimiques" at bounding box center [504, 318] width 103 height 12
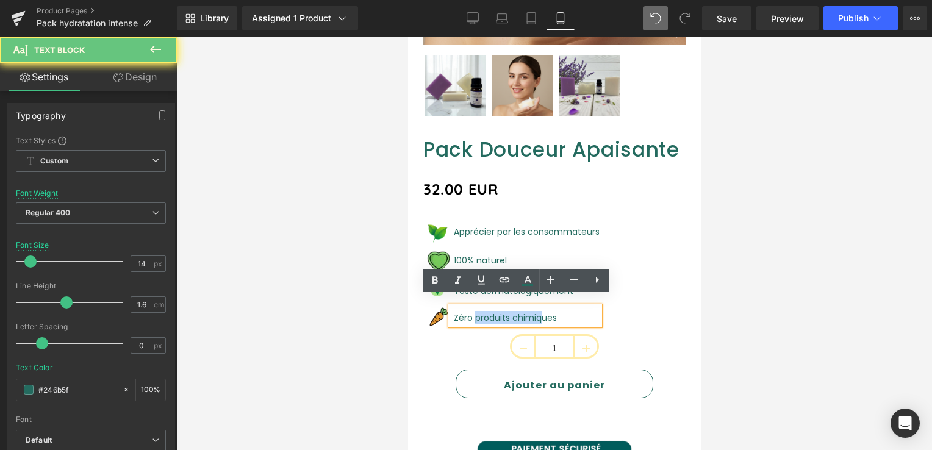
drag, startPoint x: 533, startPoint y: 307, endPoint x: 441, endPoint y: 314, distance: 91.8
click at [441, 314] on li "Image Zéro produits chimiques Text Block" at bounding box center [511, 316] width 176 height 18
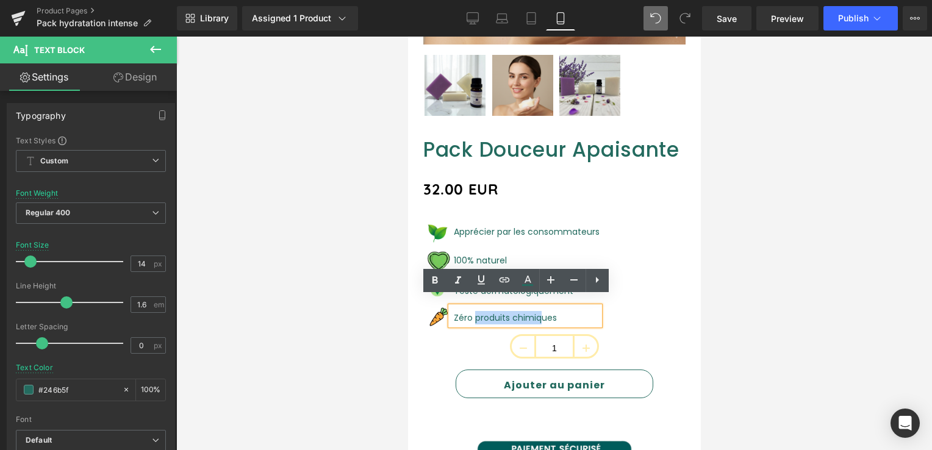
click at [548, 311] on p "Zéro produits chimiques" at bounding box center [526, 317] width 146 height 13
click at [437, 282] on icon at bounding box center [434, 280] width 5 height 7
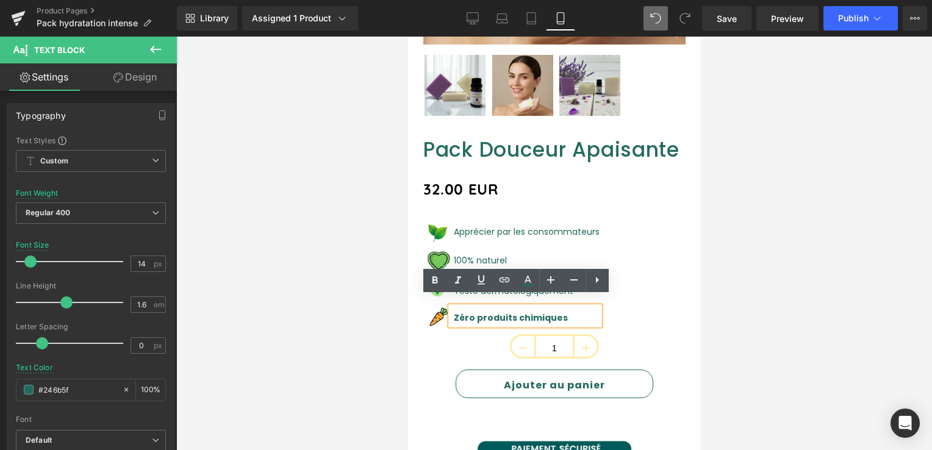
click at [642, 315] on div "Image Apprécier par les consommateurs Text Block Image 100% naturel Text Block …" at bounding box center [554, 275] width 262 height 117
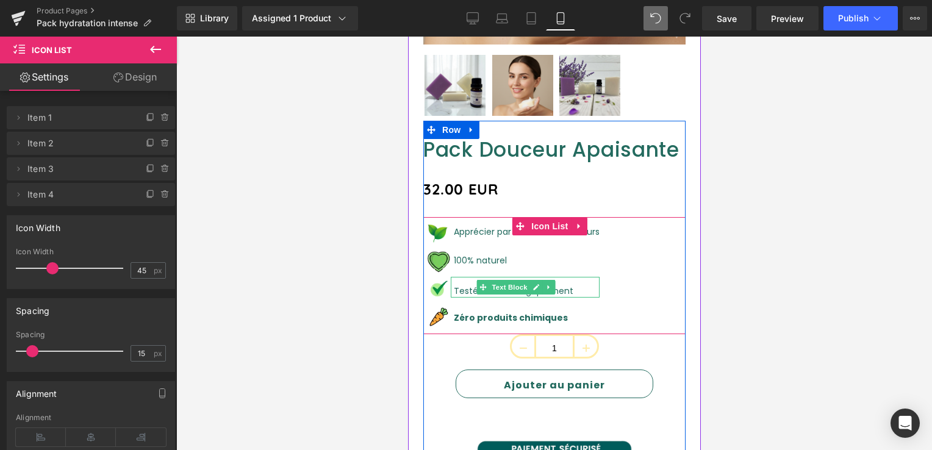
click at [466, 285] on font "Testé dermatologiquement" at bounding box center [513, 291] width 120 height 12
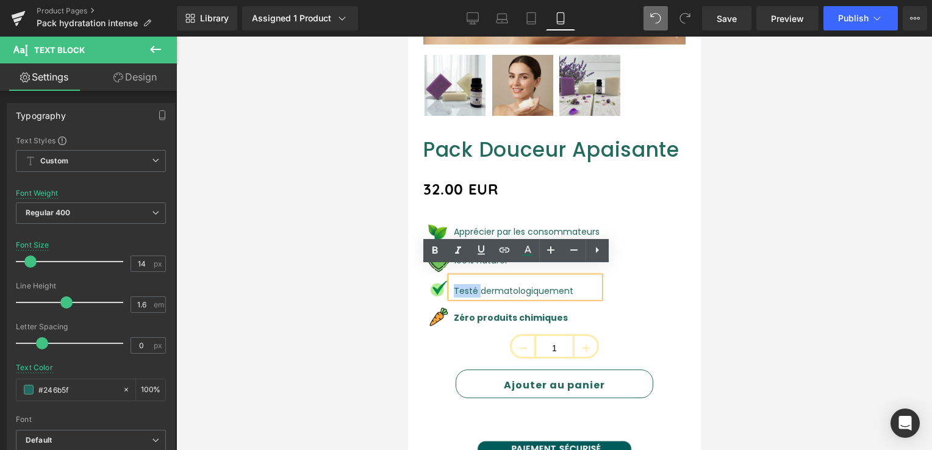
click at [567, 284] on p "Testé dermatologiquement" at bounding box center [526, 290] width 146 height 13
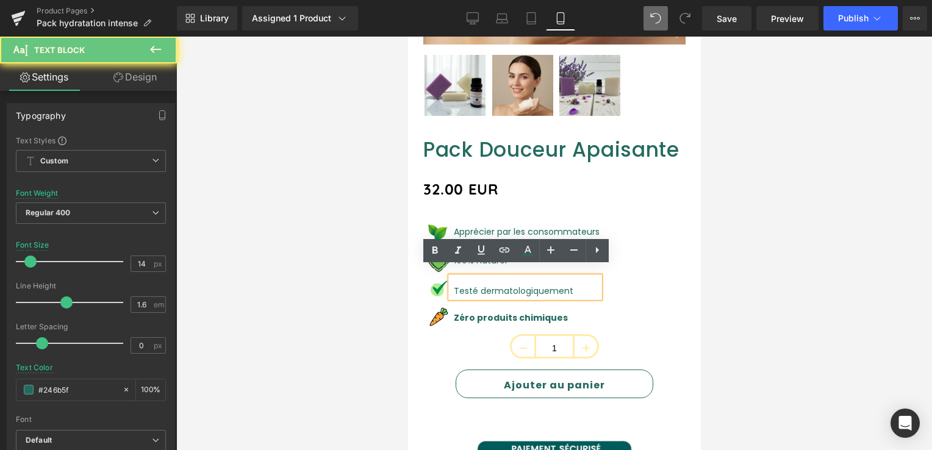
click at [564, 284] on p "Testé dermatologiquement" at bounding box center [526, 290] width 146 height 13
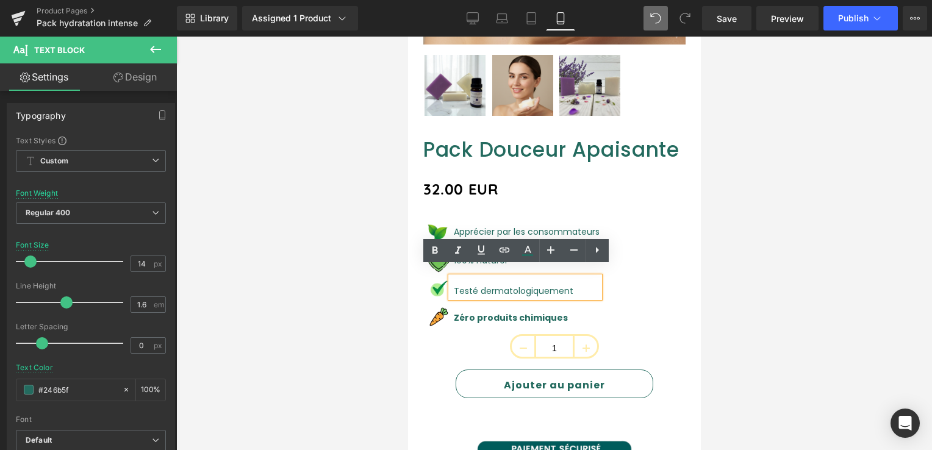
click at [558, 284] on p "Testé dermatologiquement" at bounding box center [526, 290] width 146 height 13
drag, startPoint x: 544, startPoint y: 283, endPoint x: 447, endPoint y: 295, distance: 97.8
click at [447, 295] on ul "Image Apprécier par les consommateurs Text Block Image 100% naturel Text Block …" at bounding box center [511, 275] width 176 height 117
click at [431, 251] on icon at bounding box center [435, 250] width 15 height 15
click at [659, 285] on div "Image Apprécier par les consommateurs Text Block Image 100% naturel Text Block …" at bounding box center [554, 275] width 262 height 117
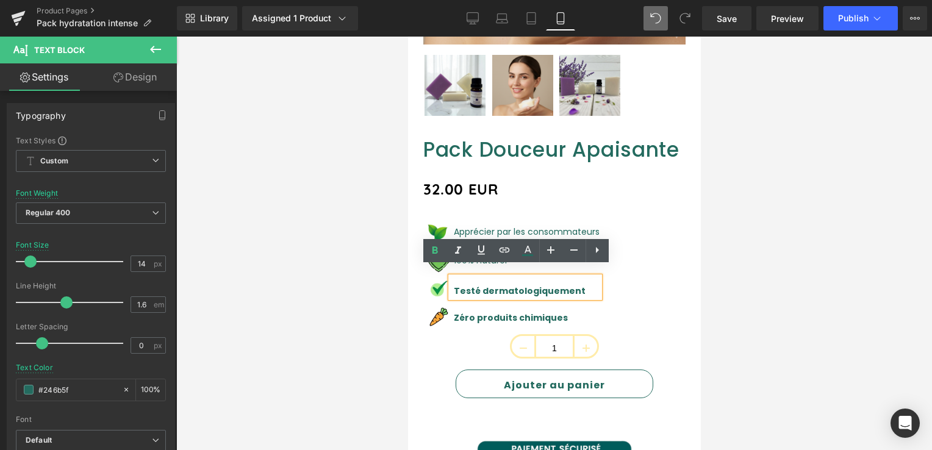
click at [659, 285] on div "Image Apprécier par les consommateurs Text Block Image 100% naturel Text Block …" at bounding box center [554, 275] width 262 height 117
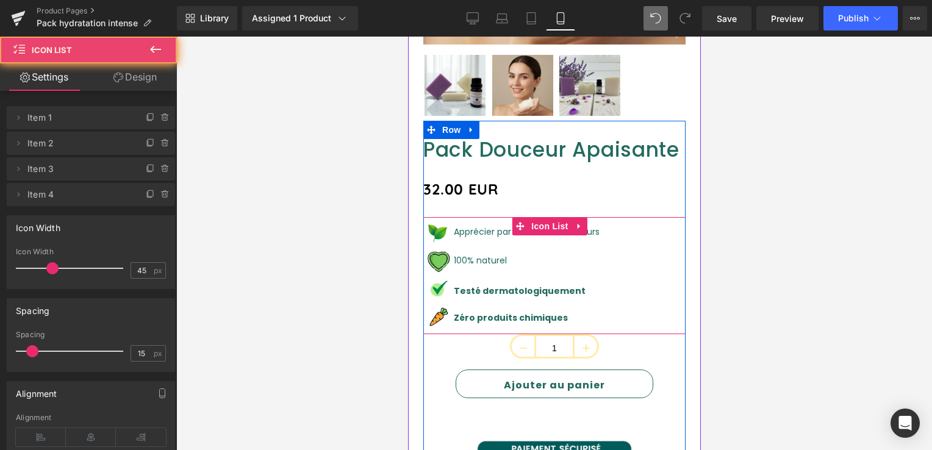
click at [408, 37] on div at bounding box center [408, 37] width 0 height 0
click at [474, 256] on font "100% naturel" at bounding box center [479, 260] width 53 height 12
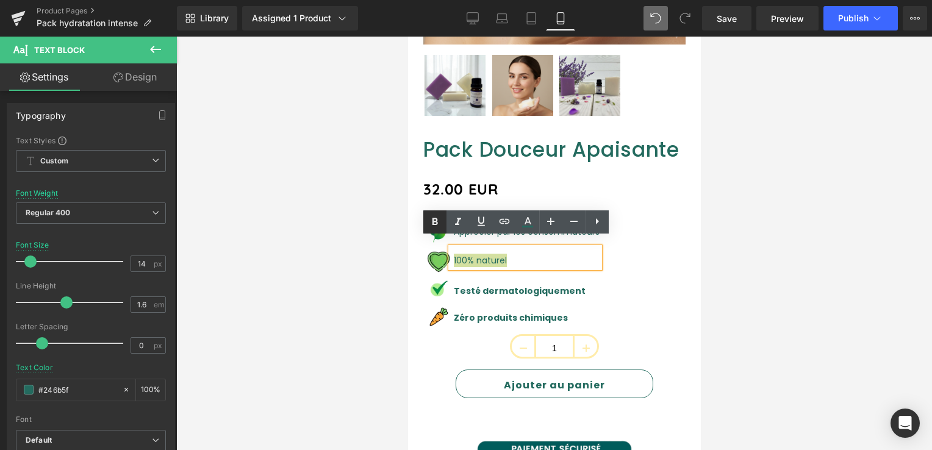
click at [432, 227] on icon at bounding box center [435, 222] width 15 height 15
click at [614, 259] on div "Image Apprécier par les consommateurs Text Block Image 100% naturel Text Block …" at bounding box center [554, 275] width 262 height 117
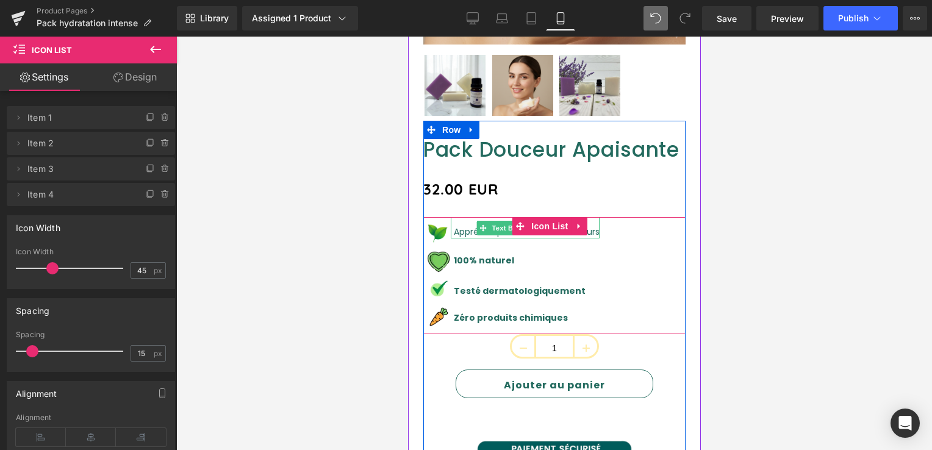
click at [466, 226] on font "Apprécier par les consommateurs" at bounding box center [526, 232] width 146 height 12
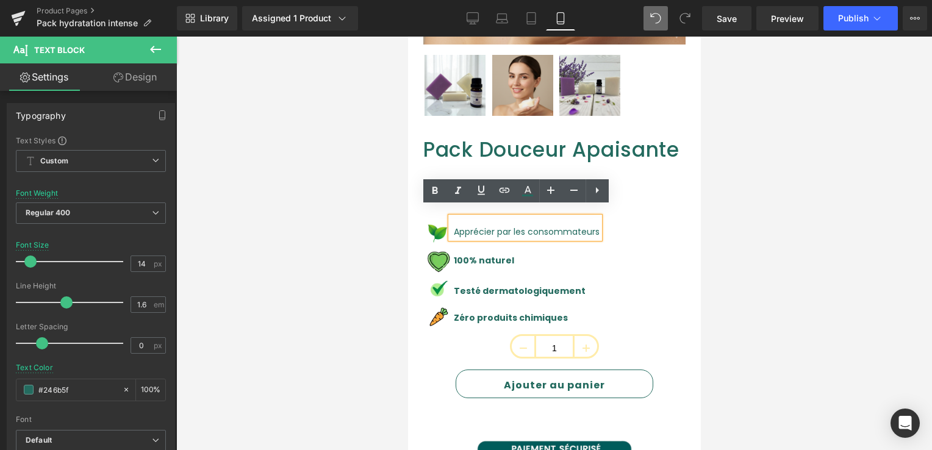
click at [579, 226] on font "Apprécier par les consommateurs" at bounding box center [526, 232] width 146 height 12
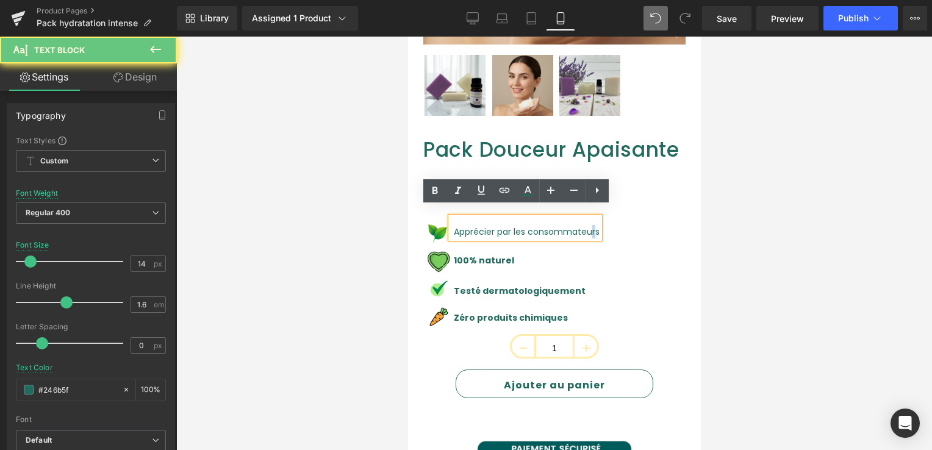
drag, startPoint x: 579, startPoint y: 221, endPoint x: 558, endPoint y: 221, distance: 21.4
click at [572, 226] on font "Apprécier par les consommateurs" at bounding box center [526, 232] width 146 height 12
click at [566, 226] on font "Apprécier par les consommateurs" at bounding box center [526, 232] width 146 height 12
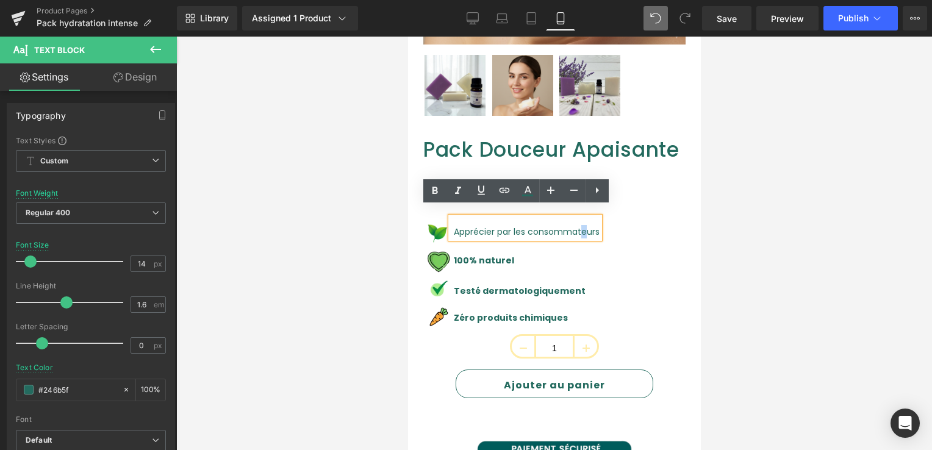
click at [652, 228] on div "Image Apprécier par les consommateurs Text Block Image 100% naturel Text Block …" at bounding box center [554, 275] width 262 height 117
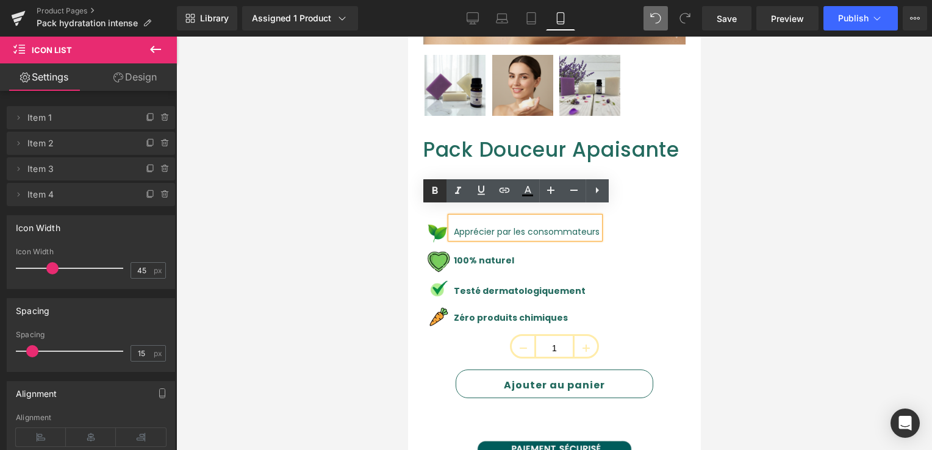
click at [434, 190] on icon at bounding box center [434, 190] width 5 height 7
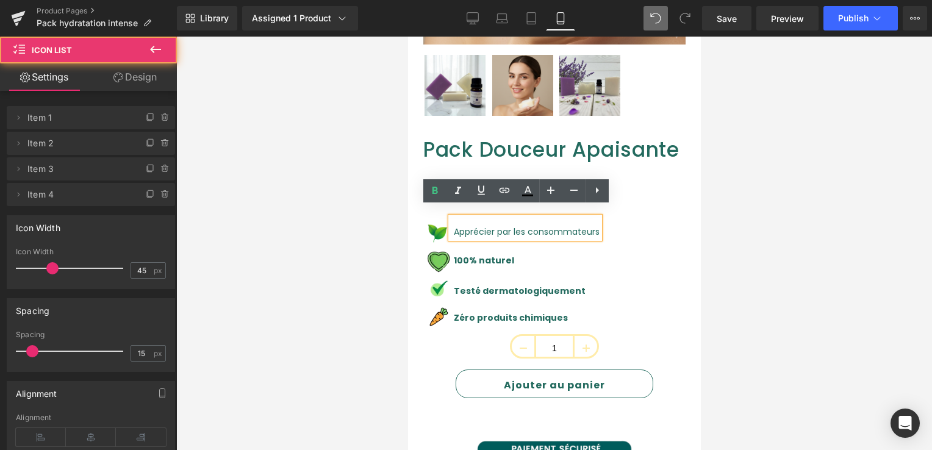
click at [616, 236] on div "Image Apprécier par les consommateurs Text Block Image 100% naturel Text Block …" at bounding box center [554, 275] width 262 height 117
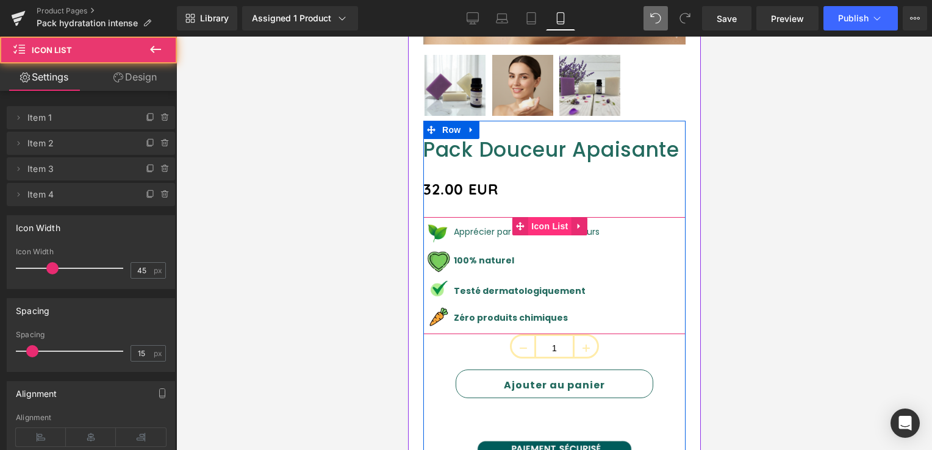
click at [532, 218] on span "Icon List" at bounding box center [549, 226] width 43 height 18
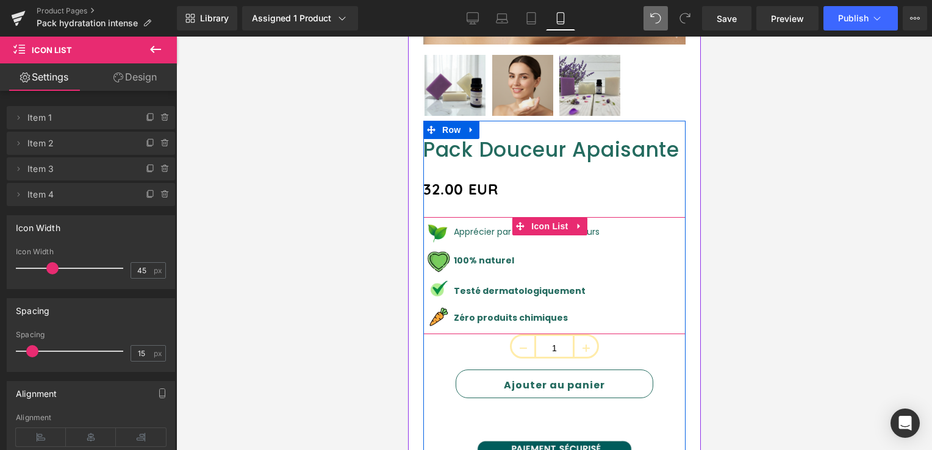
click at [456, 227] on div "Apprécier par les consommateurs Text Block" at bounding box center [524, 227] width 149 height 21
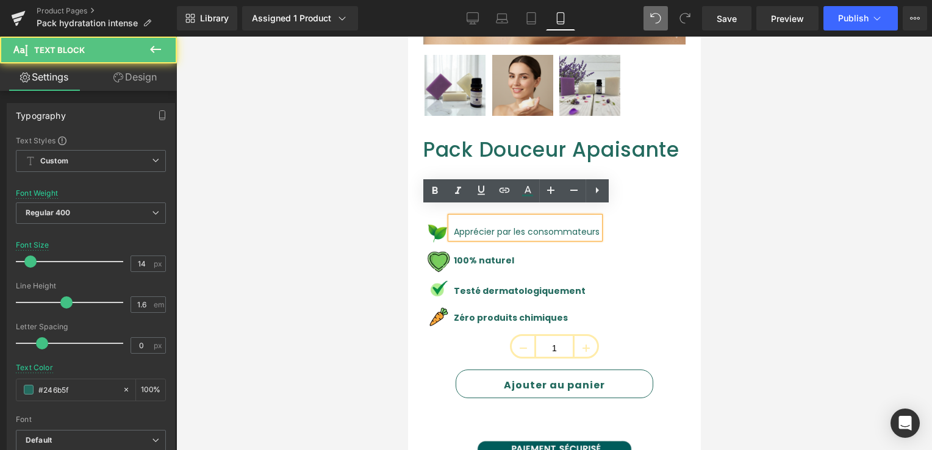
click at [470, 226] on font "Apprécier par les consommateurs" at bounding box center [526, 232] width 146 height 12
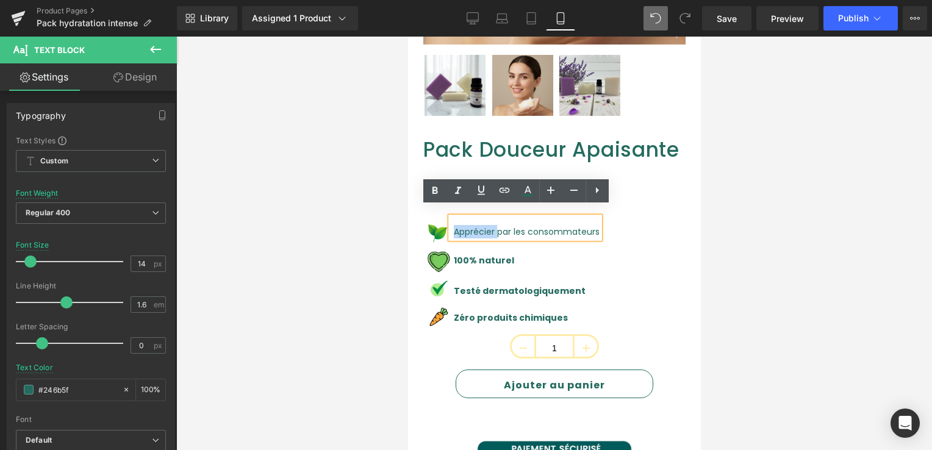
click at [458, 226] on font "Apprécier par les consommateurs" at bounding box center [526, 232] width 146 height 12
click at [454, 226] on font "Apprécier par les consommateurs" at bounding box center [526, 232] width 146 height 12
drag, startPoint x: 454, startPoint y: 219, endPoint x: 572, endPoint y: 214, distance: 118.5
click at [572, 217] on div "Apprécier par les consommateurs" at bounding box center [524, 227] width 149 height 21
click at [432, 192] on icon at bounding box center [435, 191] width 15 height 15
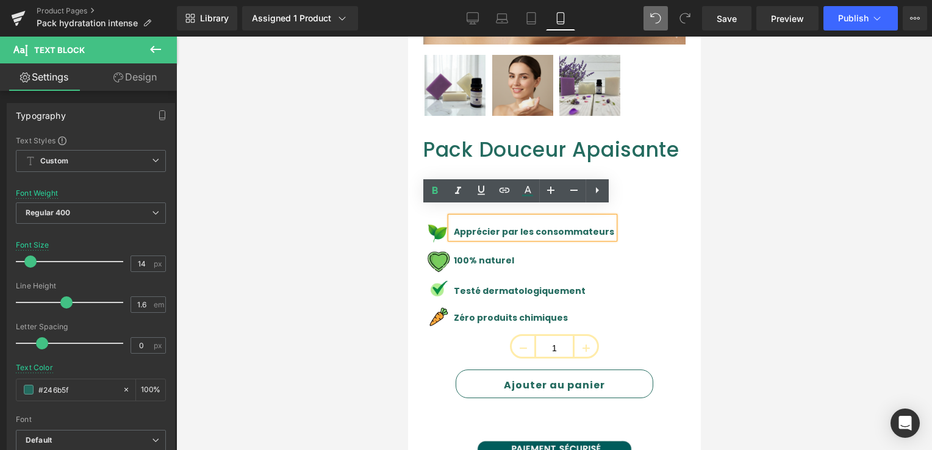
click at [622, 248] on div "Image Apprécier par les consommateurs Text Block Image 100% naturel Text Block …" at bounding box center [554, 275] width 262 height 117
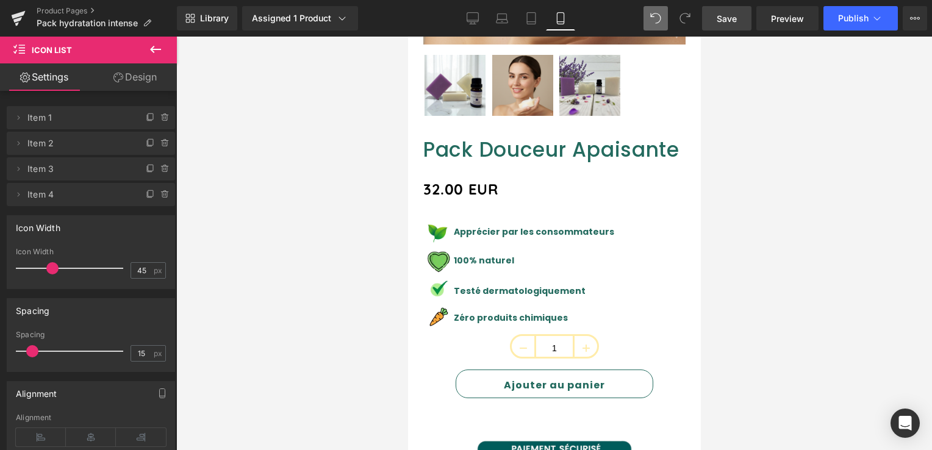
click at [737, 21] on span "Save" at bounding box center [727, 18] width 20 height 13
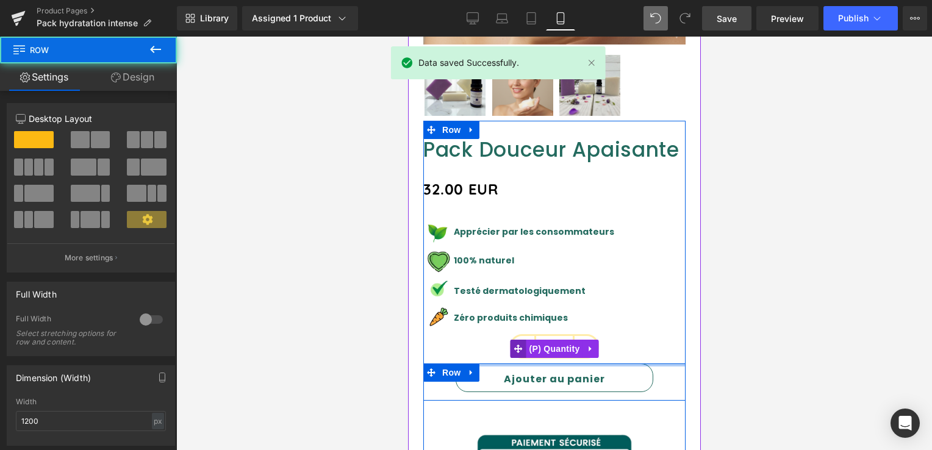
drag, startPoint x: 513, startPoint y: 355, endPoint x: 512, endPoint y: 341, distance: 14.1
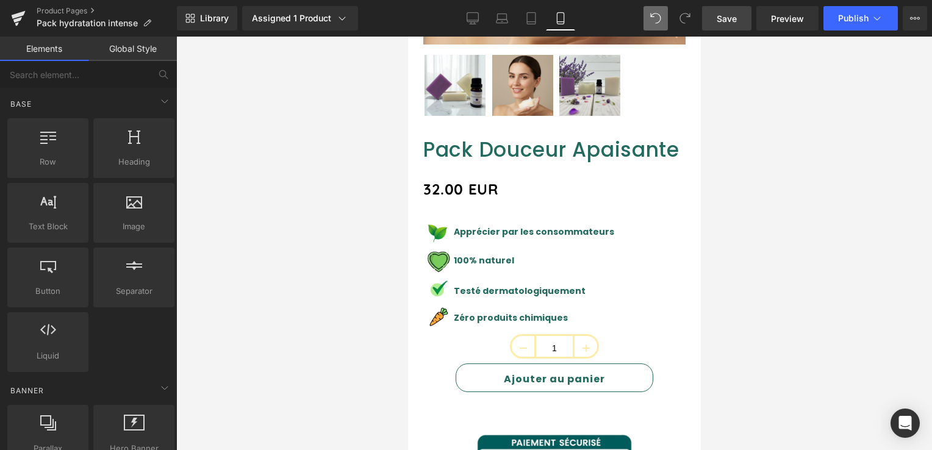
click at [761, 292] on div at bounding box center [554, 244] width 756 height 414
click at [408, 37] on div at bounding box center [408, 37] width 0 height 0
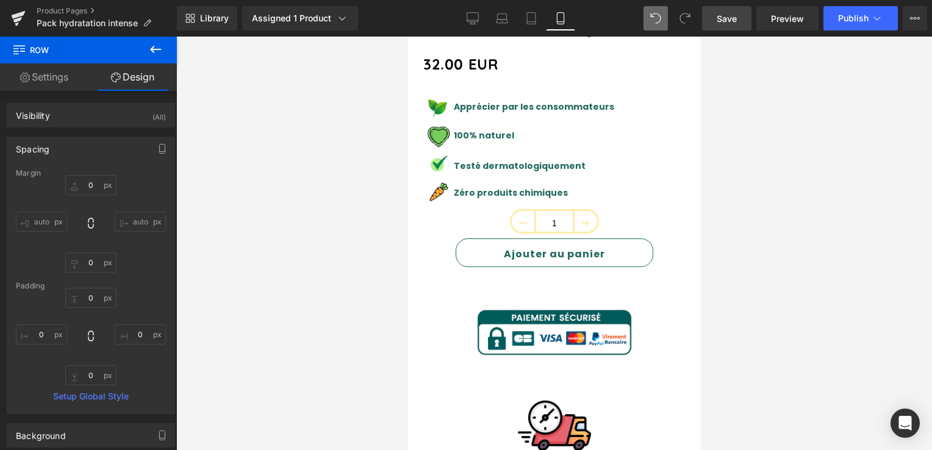
scroll to position [549, 0]
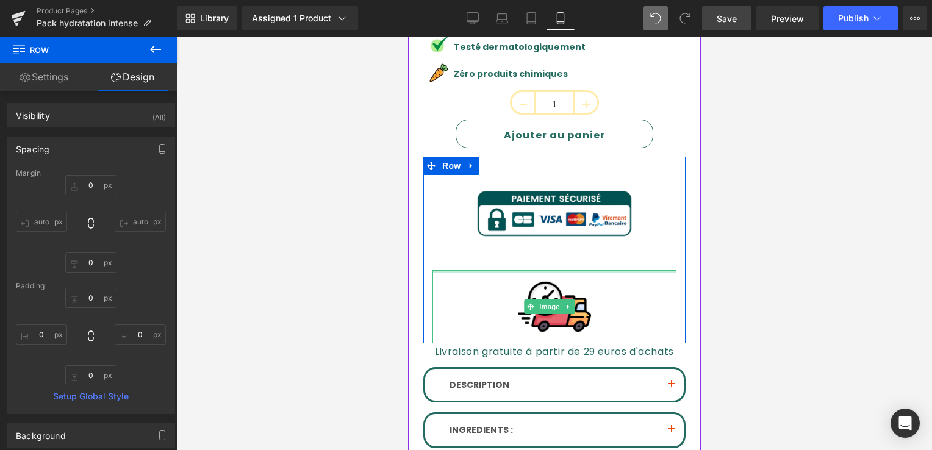
drag, startPoint x: 596, startPoint y: 257, endPoint x: 600, endPoint y: 250, distance: 8.7
click at [596, 270] on div "Image" at bounding box center [554, 306] width 244 height 73
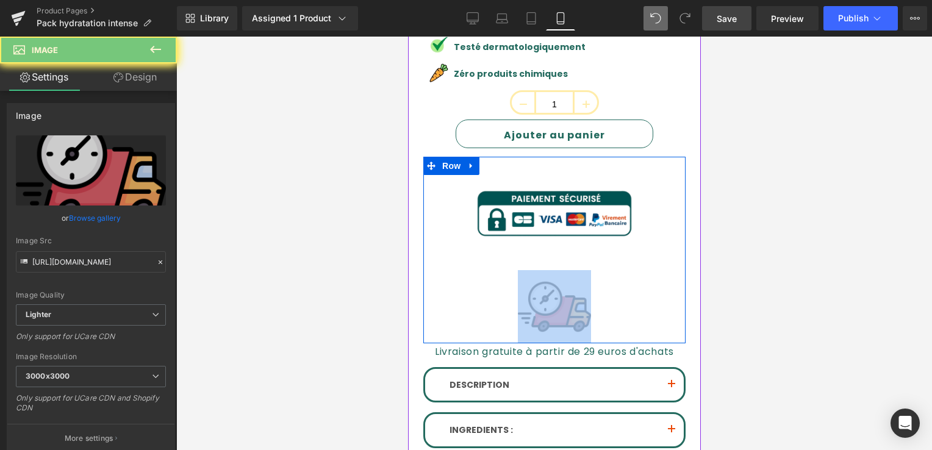
click at [600, 250] on div "Image Image Row" at bounding box center [554, 250] width 262 height 187
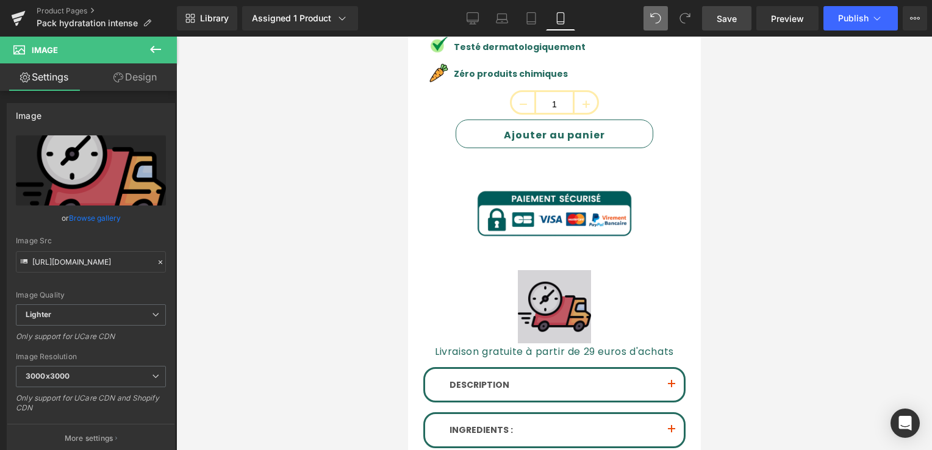
click at [791, 243] on div at bounding box center [554, 244] width 756 height 414
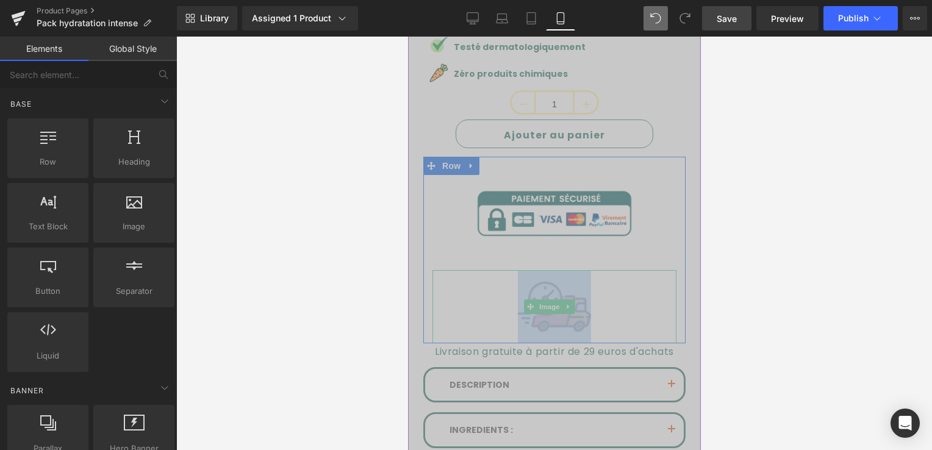
click at [656, 270] on div at bounding box center [554, 306] width 244 height 73
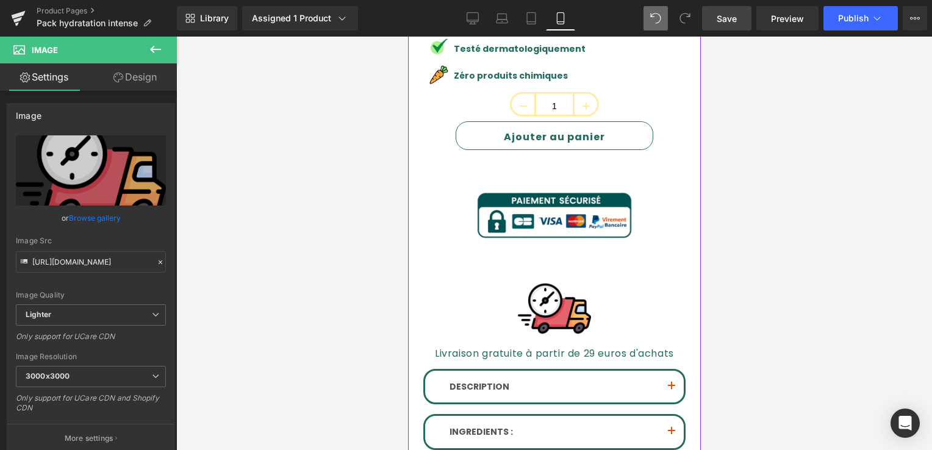
scroll to position [610, 0]
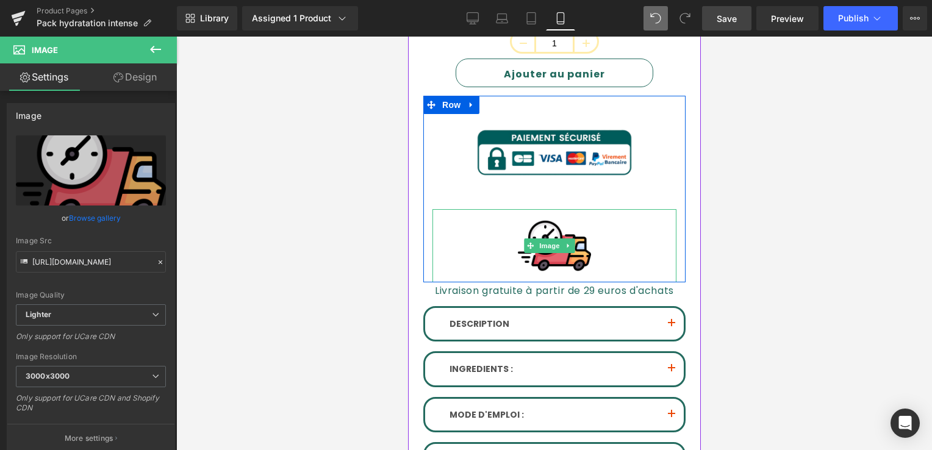
click at [483, 239] on div at bounding box center [554, 245] width 244 height 73
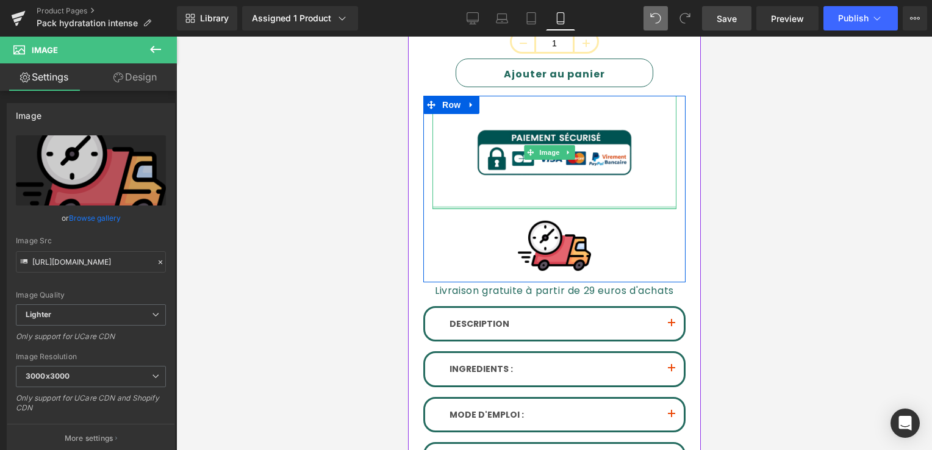
click at [494, 206] on div at bounding box center [554, 207] width 244 height 3
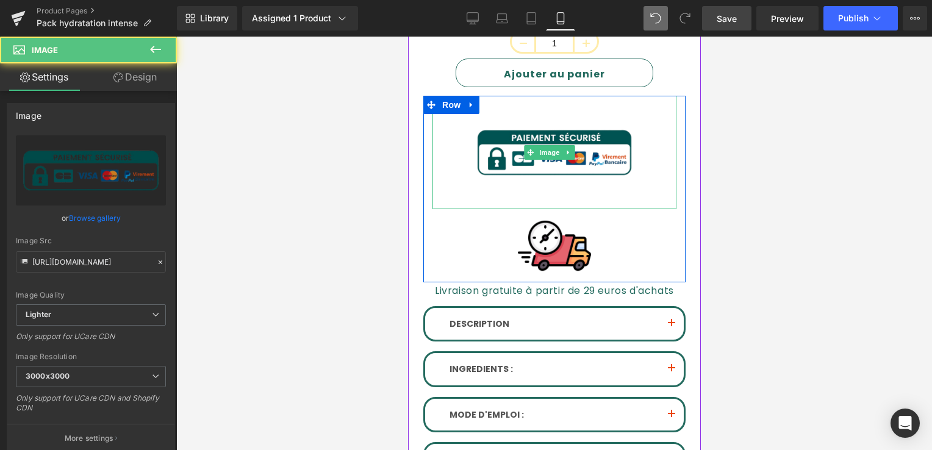
drag, startPoint x: 494, startPoint y: 193, endPoint x: 498, endPoint y: 185, distance: 9.5
click at [498, 185] on div "Image" at bounding box center [554, 153] width 244 height 114
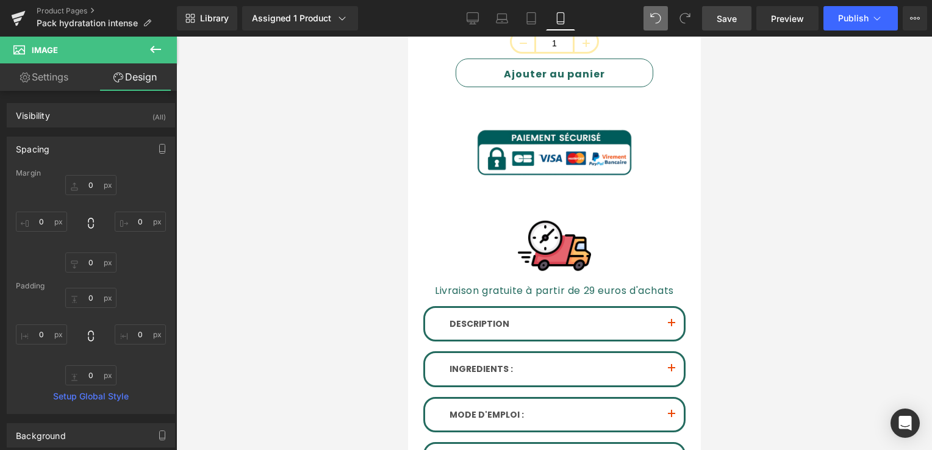
click at [796, 235] on div at bounding box center [554, 244] width 756 height 414
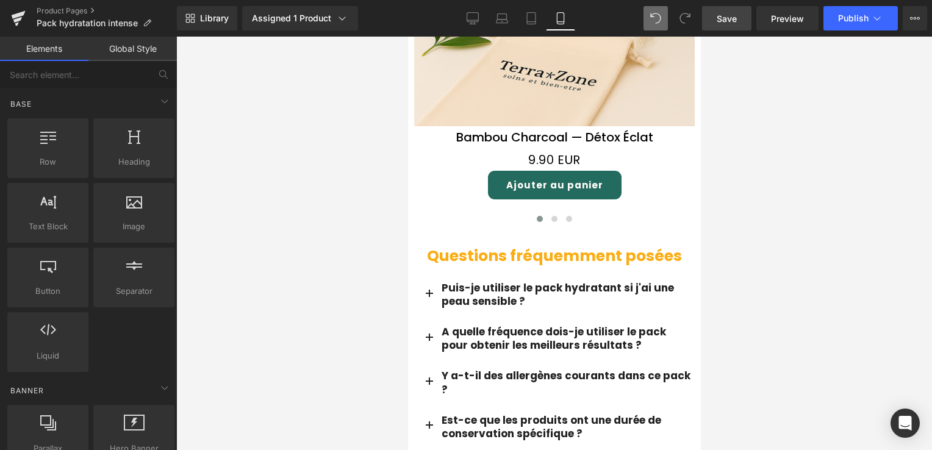
scroll to position [1769, 0]
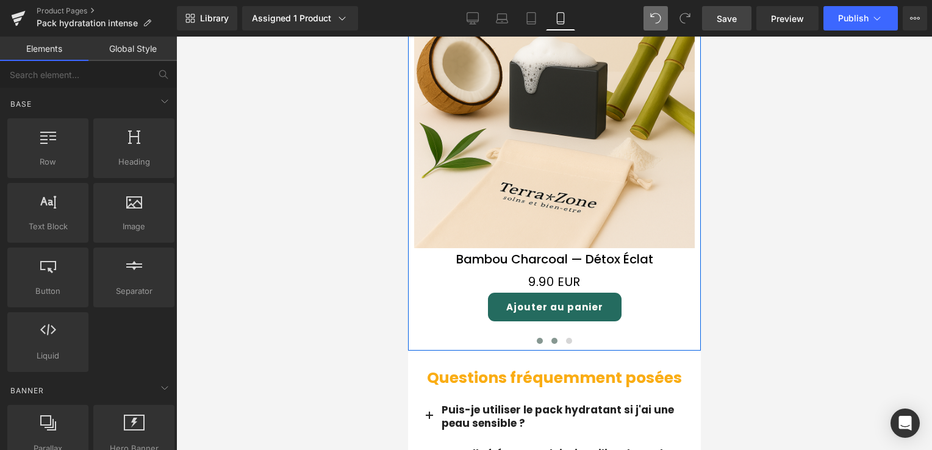
click at [552, 335] on button at bounding box center [554, 341] width 15 height 12
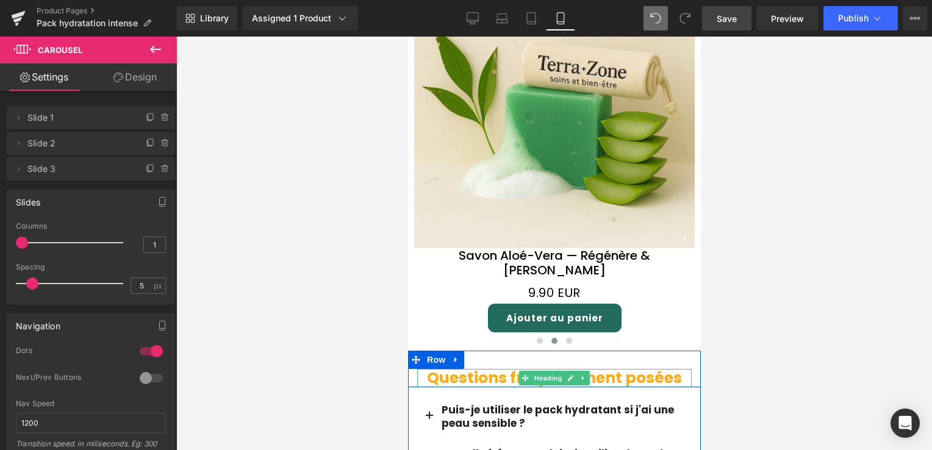
click at [468, 367] on font "Questions fréquemment posées" at bounding box center [553, 377] width 255 height 21
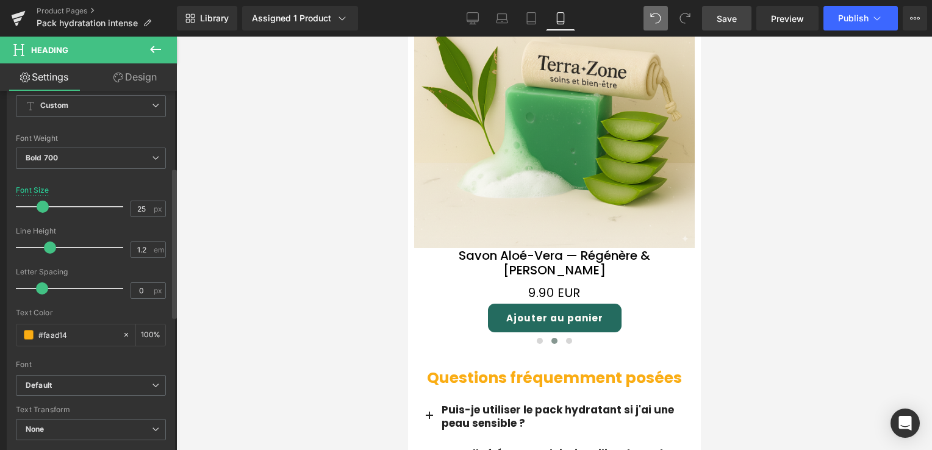
scroll to position [183, 0]
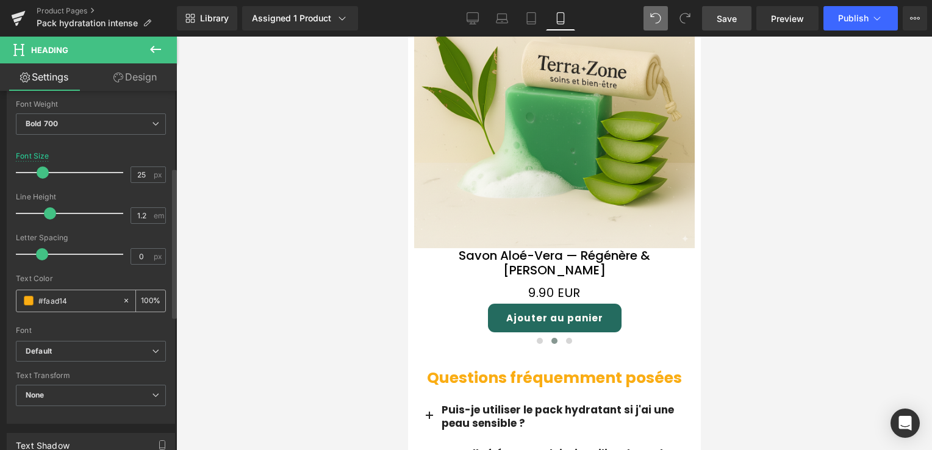
click at [122, 298] on icon at bounding box center [126, 300] width 9 height 9
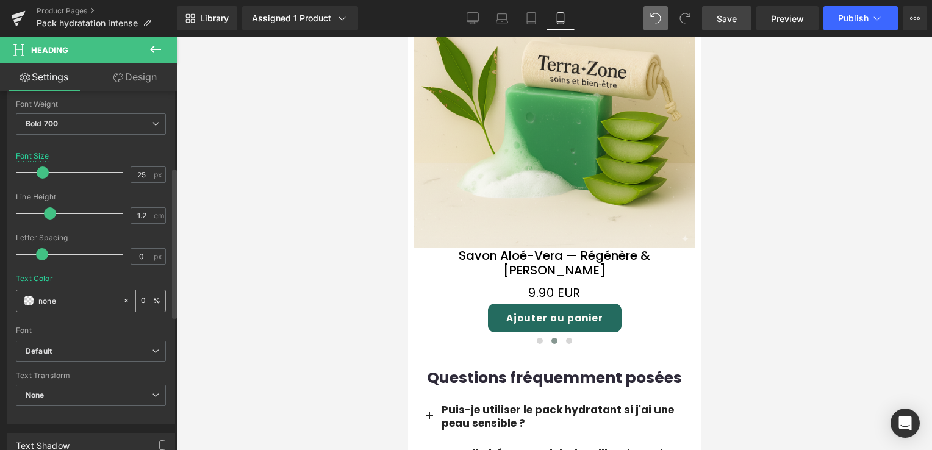
click at [59, 300] on input "#faad14" at bounding box center [77, 300] width 78 height 13
drag, startPoint x: 59, startPoint y: 300, endPoint x: 28, endPoint y: 303, distance: 31.3
click at [28, 303] on div "#faad14" at bounding box center [69, 300] width 106 height 21
paste input "246b5f"
type input "#246b5f"
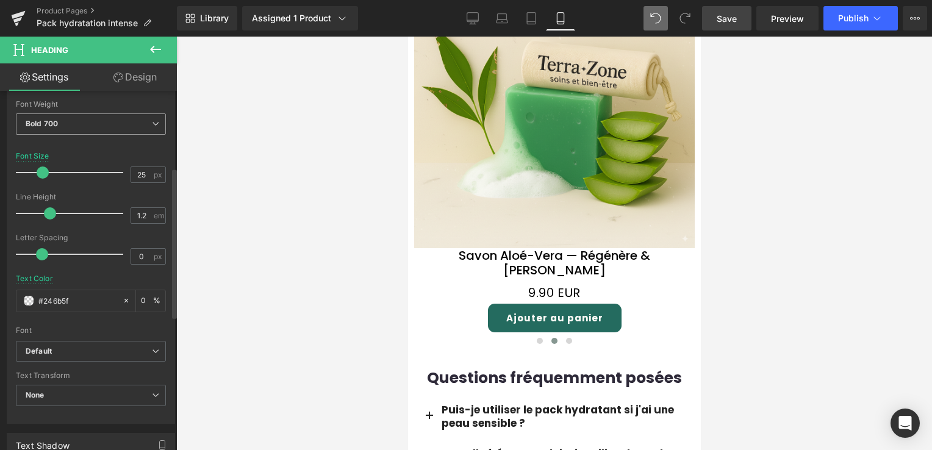
click at [81, 118] on span "Bold 700" at bounding box center [91, 123] width 150 height 21
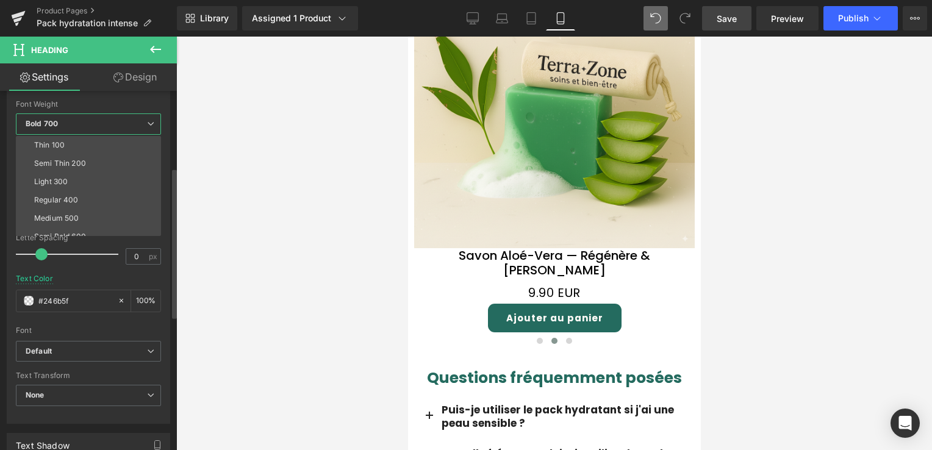
click at [68, 326] on div "Font" at bounding box center [88, 330] width 145 height 9
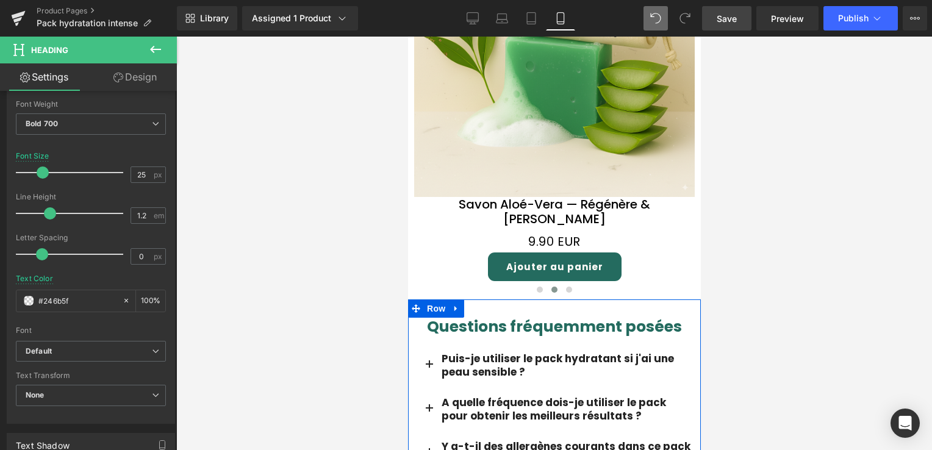
scroll to position [1891, 0]
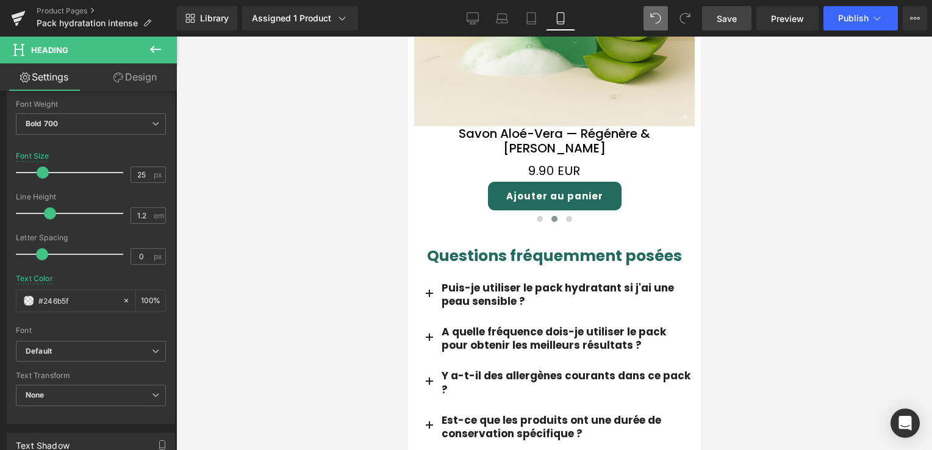
click at [715, 29] on link "Save" at bounding box center [726, 18] width 49 height 24
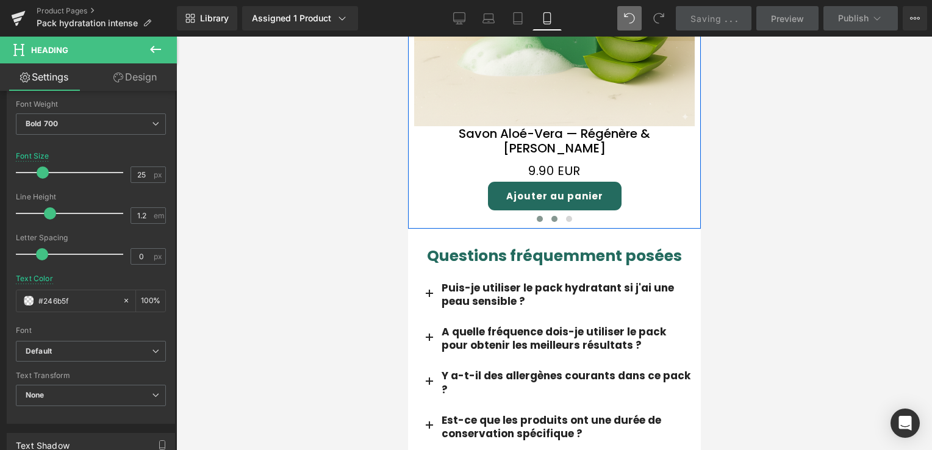
click at [532, 213] on button at bounding box center [539, 219] width 15 height 12
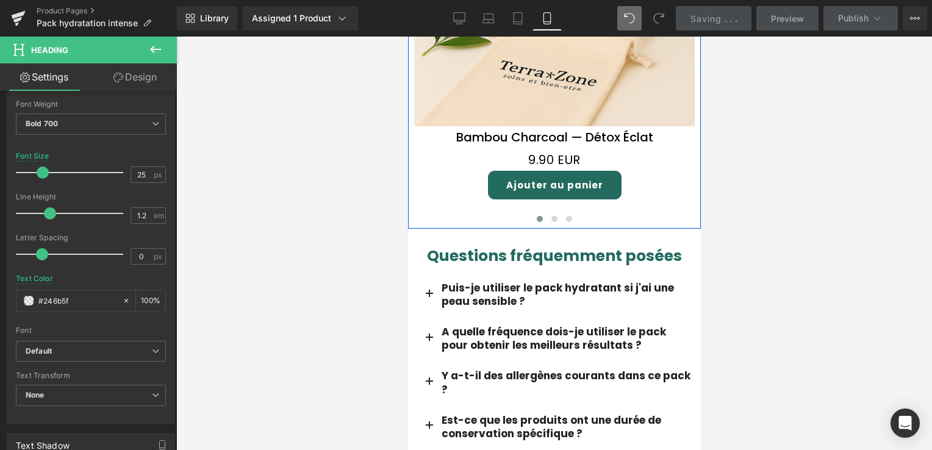
click at [532, 213] on button at bounding box center [539, 219] width 15 height 12
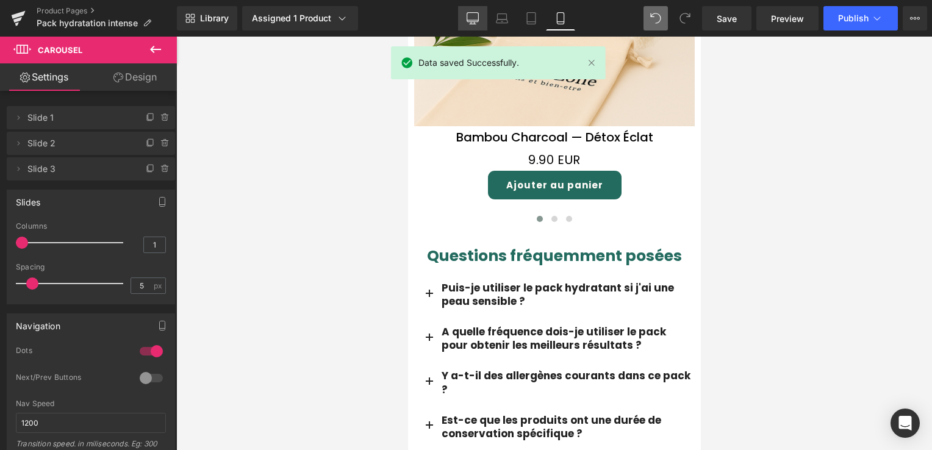
click at [461, 15] on link "Desktop" at bounding box center [472, 18] width 29 height 24
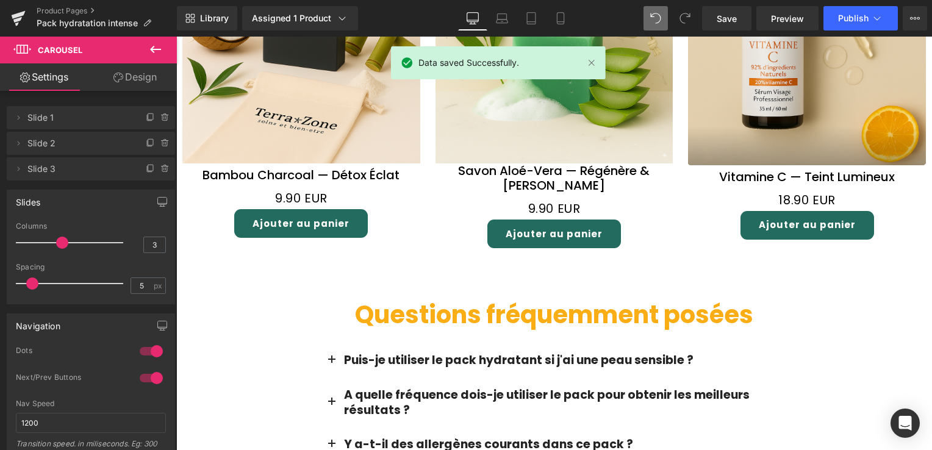
scroll to position [1781, 0]
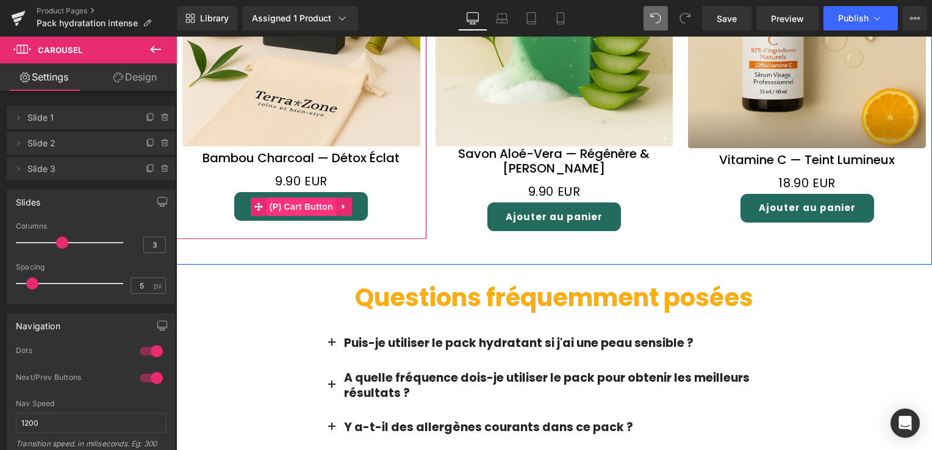
click at [299, 198] on span "(P) Cart Button" at bounding box center [302, 207] width 70 height 18
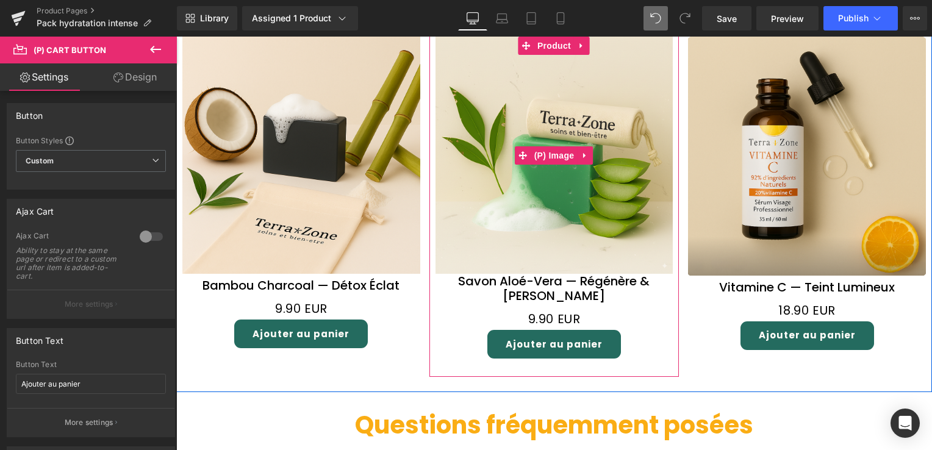
scroll to position [1659, 0]
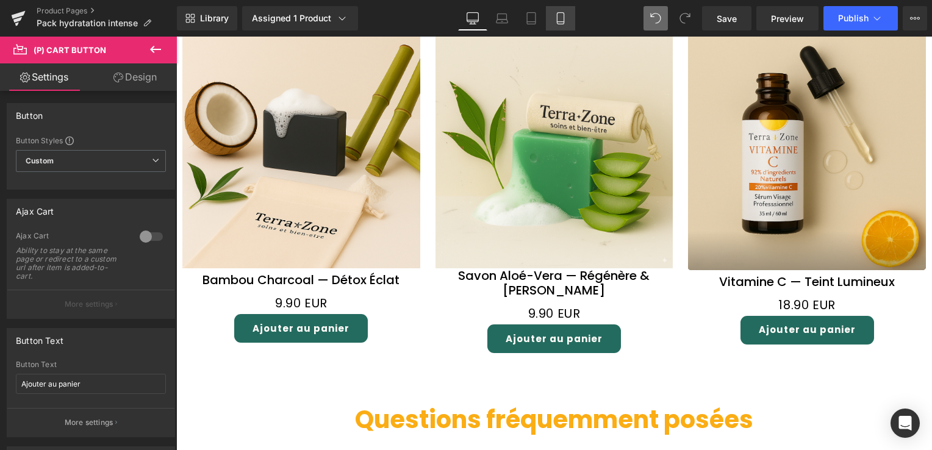
click at [566, 21] on link "Mobile" at bounding box center [560, 18] width 29 height 24
click at [566, 21] on icon at bounding box center [561, 18] width 12 height 12
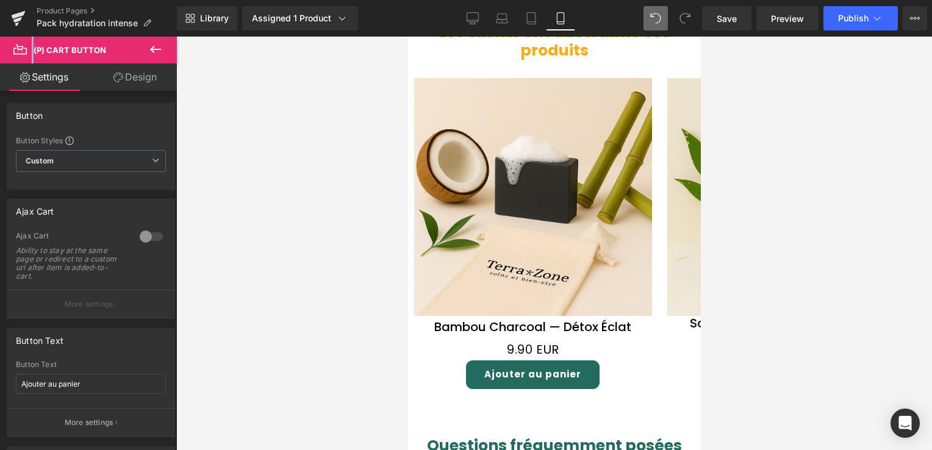
scroll to position [1781, 0]
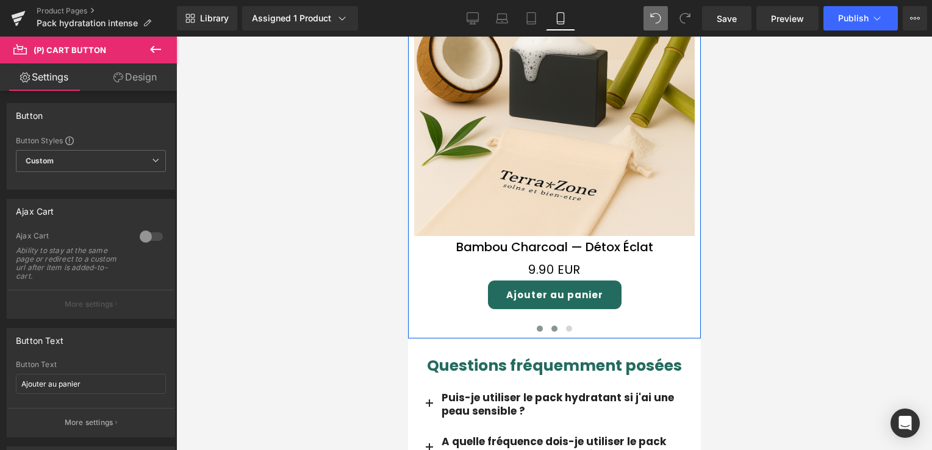
click at [551, 326] on span at bounding box center [554, 329] width 6 height 6
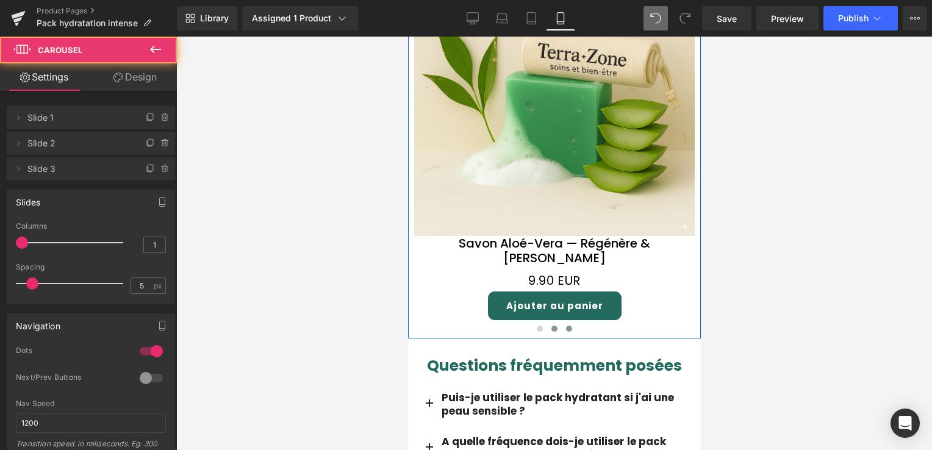
click at [562, 323] on button at bounding box center [568, 329] width 15 height 12
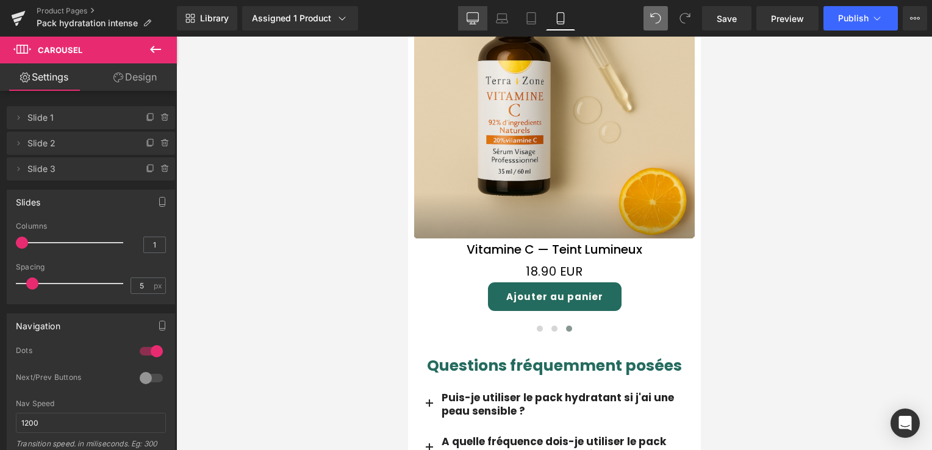
click at [464, 20] on link "Desktop" at bounding box center [472, 18] width 29 height 24
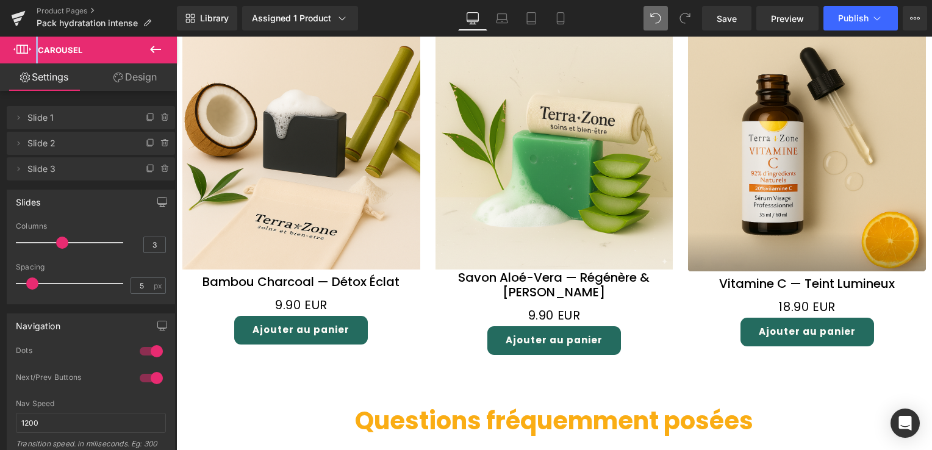
scroll to position [1659, 0]
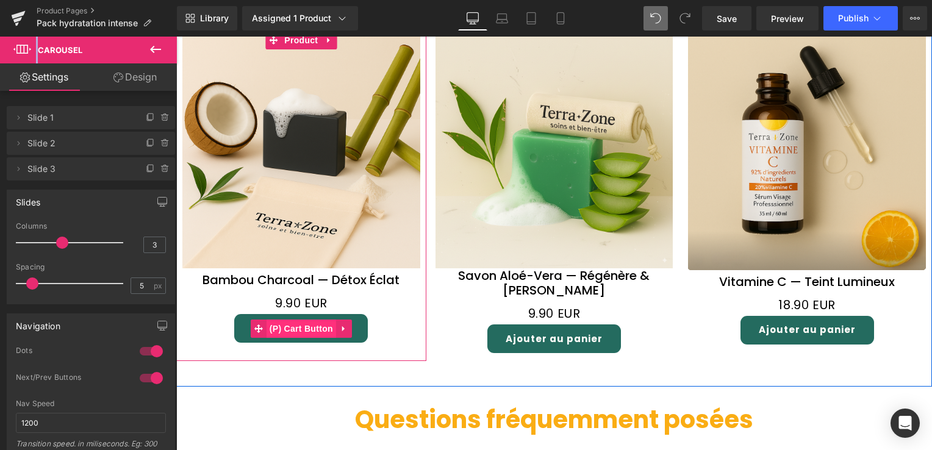
click at [289, 320] on span "(P) Cart Button" at bounding box center [302, 329] width 70 height 18
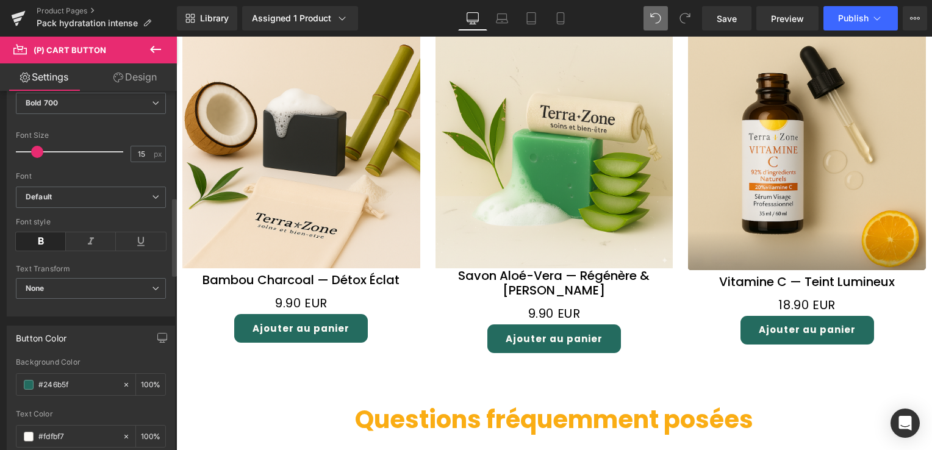
scroll to position [488, 0]
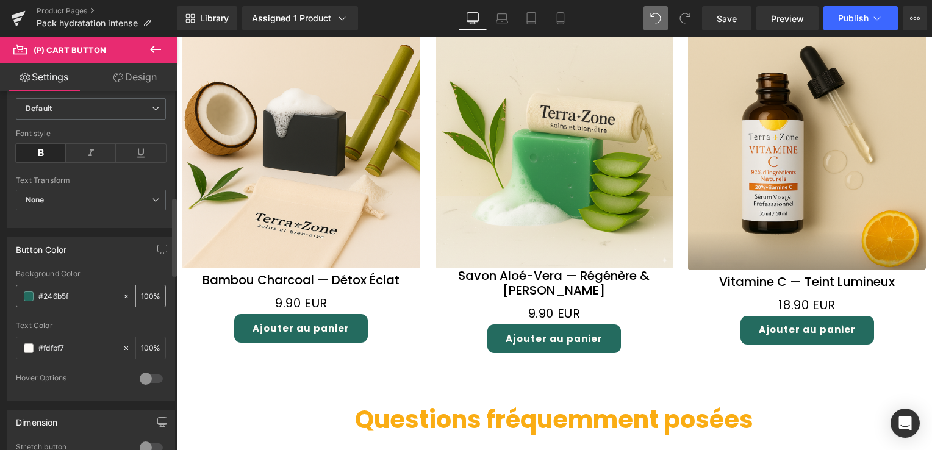
click at [73, 292] on input "#246b5f" at bounding box center [77, 296] width 78 height 13
drag, startPoint x: 73, startPoint y: 292, endPoint x: 15, endPoint y: 294, distance: 58.6
click at [4, 296] on div "Button Color rgba(36, 107, 95, 1) Background Color #246b5f 100 % #fdfbf7 Text C…" at bounding box center [91, 314] width 182 height 173
click at [124, 347] on icon at bounding box center [126, 349] width 4 height 4
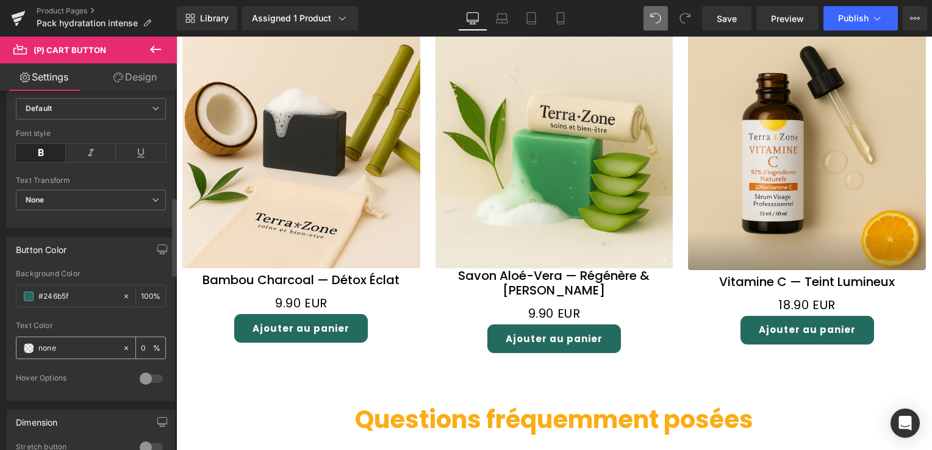
click at [60, 349] on input "#fdfbf7" at bounding box center [77, 348] width 78 height 13
click at [57, 349] on input "#fdfbf7" at bounding box center [77, 348] width 78 height 13
click at [54, 348] on input "#fdfbf7" at bounding box center [77, 348] width 78 height 13
click at [39, 345] on input "#fdfbf7" at bounding box center [77, 348] width 78 height 13
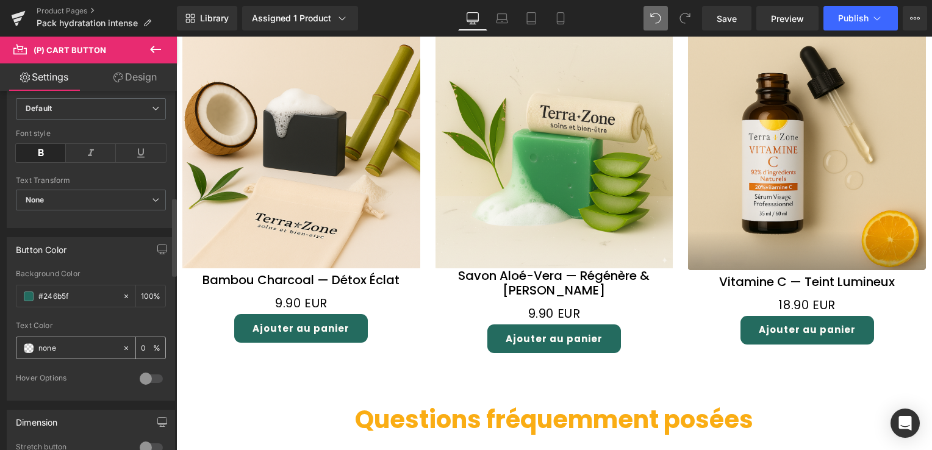
click at [39, 345] on input "#fdfbf7" at bounding box center [77, 348] width 78 height 13
paste input "246b5f"
type input "#246b5f"
click at [32, 293] on span at bounding box center [29, 297] width 10 height 10
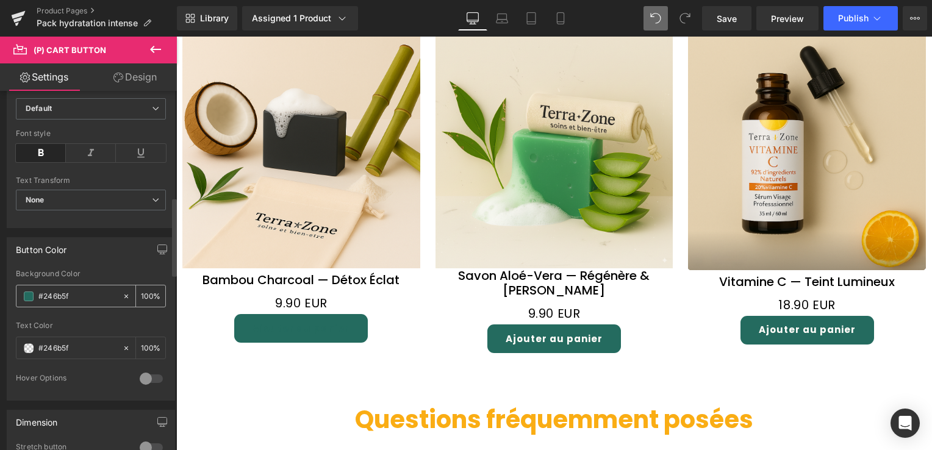
click at [32, 293] on span at bounding box center [29, 297] width 10 height 10
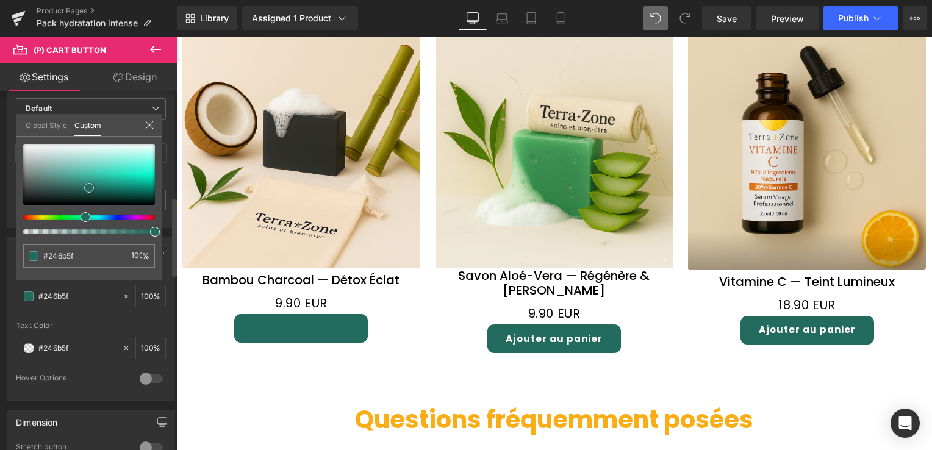
click at [88, 189] on span at bounding box center [89, 188] width 10 height 10
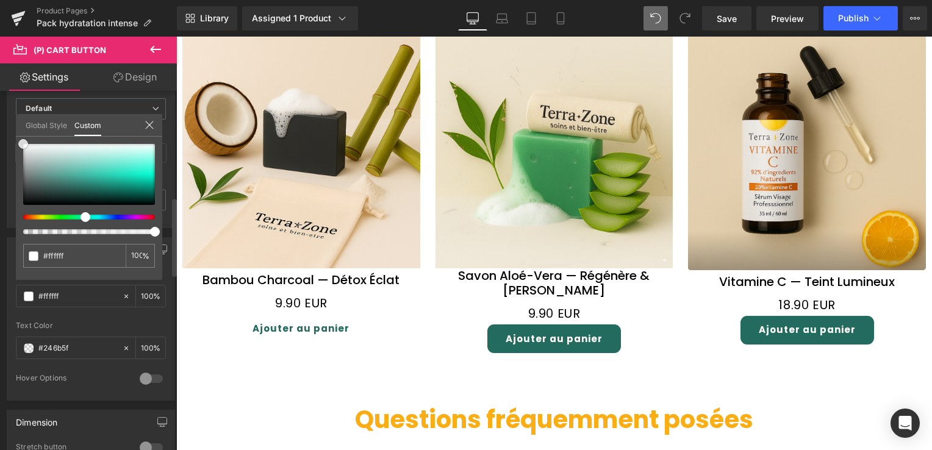
drag, startPoint x: 88, startPoint y: 189, endPoint x: 17, endPoint y: 133, distance: 90.8
click at [17, 133] on div "Global Style Custom Setup Global Style #246b5f 100 %" at bounding box center [89, 132] width 146 height 37
click at [127, 74] on link "Design" at bounding box center [135, 76] width 88 height 27
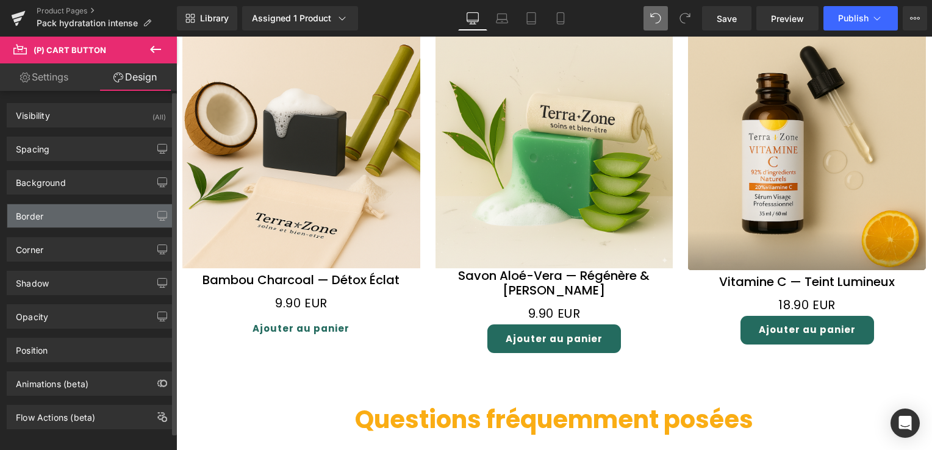
click at [77, 207] on div "Border" at bounding box center [90, 215] width 167 height 23
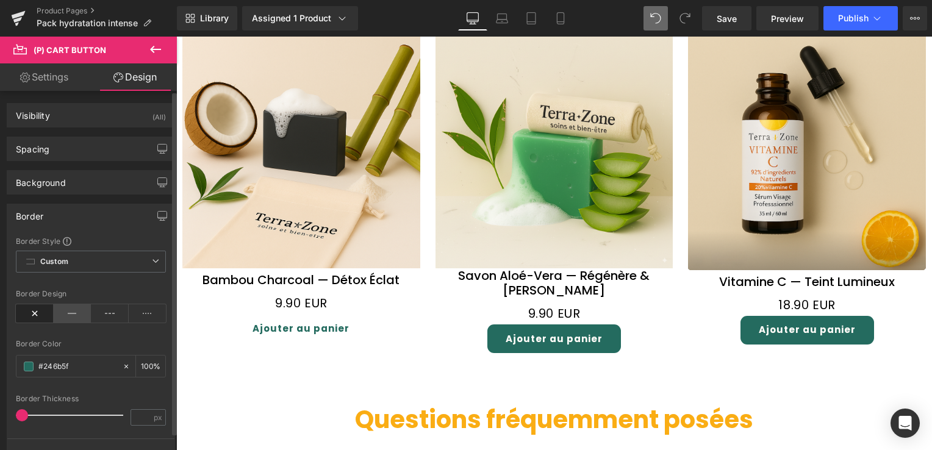
click at [63, 314] on icon at bounding box center [73, 313] width 38 height 18
click at [21, 416] on span at bounding box center [22, 415] width 12 height 12
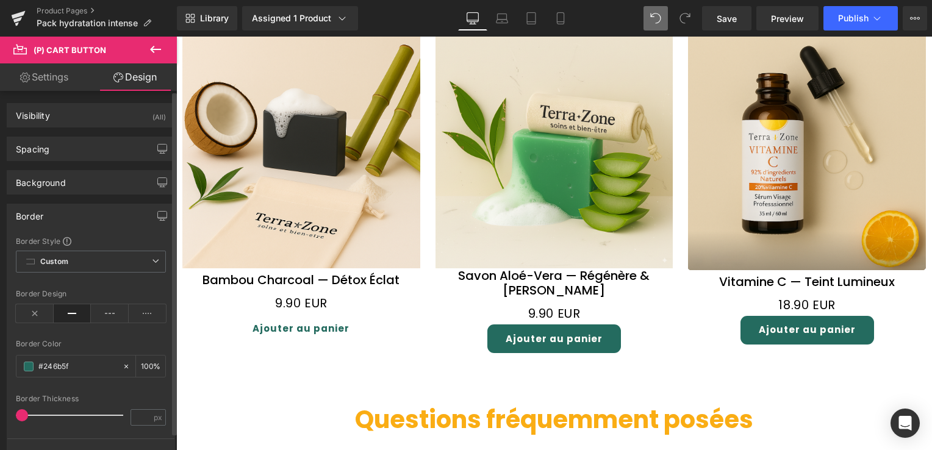
click at [21, 416] on span at bounding box center [22, 415] width 12 height 12
click at [22, 417] on span at bounding box center [22, 415] width 12 height 12
click at [22, 417] on span at bounding box center [23, 415] width 12 height 12
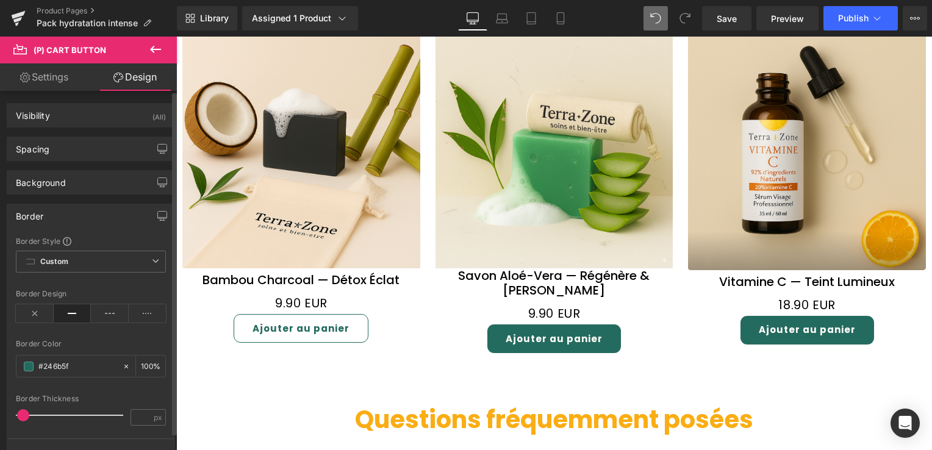
click at [22, 417] on span at bounding box center [23, 415] width 12 height 12
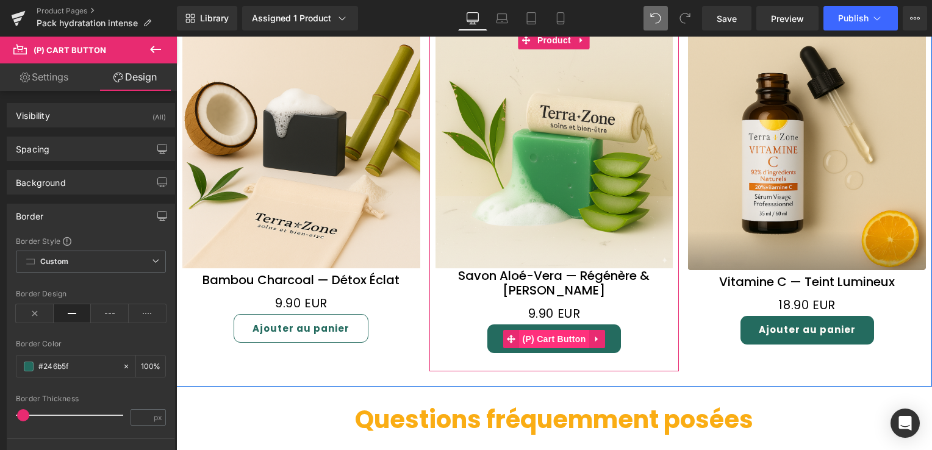
click at [541, 330] on span "(P) Cart Button" at bounding box center [554, 339] width 70 height 18
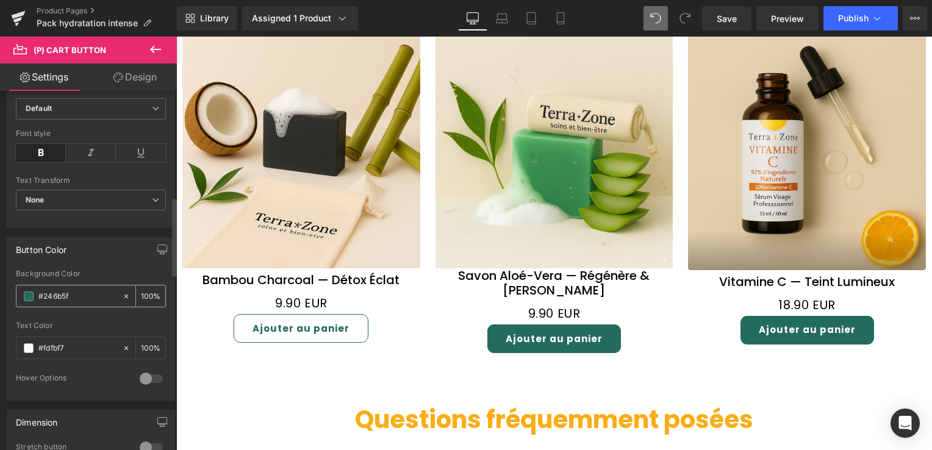
click at [122, 292] on icon at bounding box center [126, 296] width 9 height 9
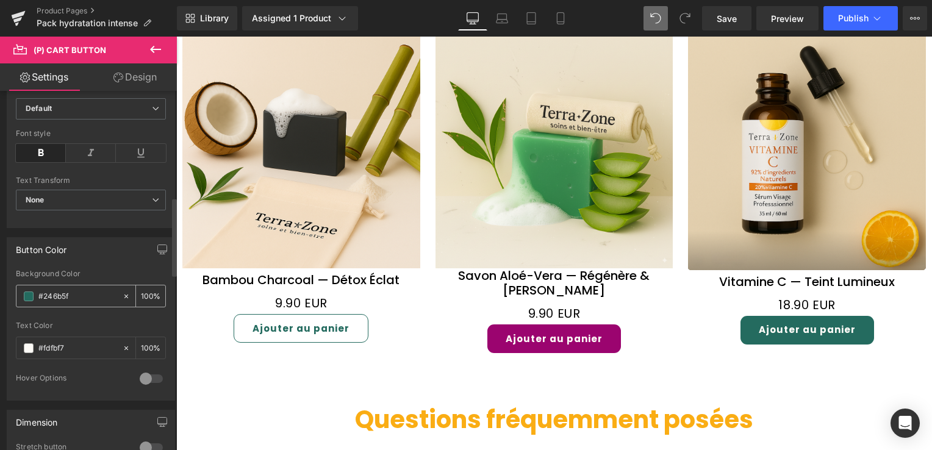
click at [122, 292] on icon at bounding box center [126, 296] width 9 height 9
drag, startPoint x: 122, startPoint y: 292, endPoint x: 45, endPoint y: 295, distance: 76.9
click at [73, 317] on div at bounding box center [91, 318] width 150 height 8
click at [62, 293] on input "#246b5f" at bounding box center [77, 296] width 78 height 13
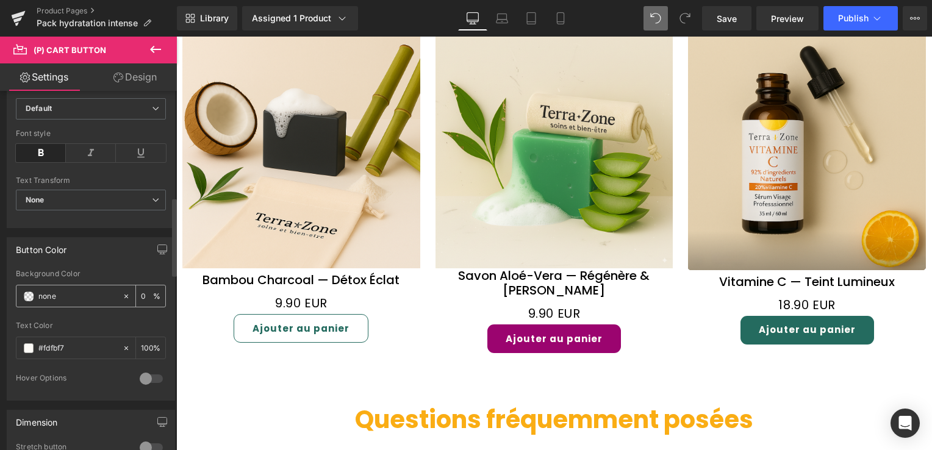
click at [62, 293] on input "#246b5f" at bounding box center [77, 296] width 78 height 13
paste input "text"
type input "#246b5f"
drag, startPoint x: 62, startPoint y: 293, endPoint x: 111, endPoint y: 111, distance: 189.0
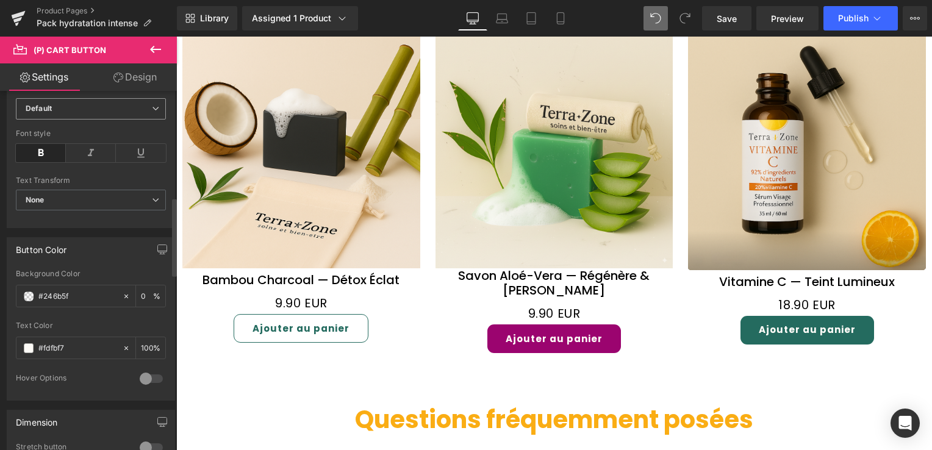
click at [111, 111] on b "Default" at bounding box center [89, 109] width 126 height 10
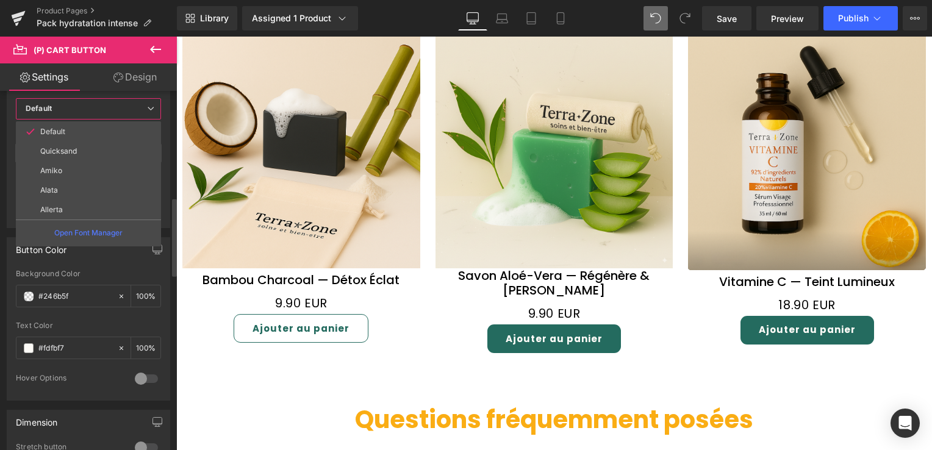
click at [91, 329] on div "Text Color #fdfbf7 100 %" at bounding box center [88, 347] width 145 height 52
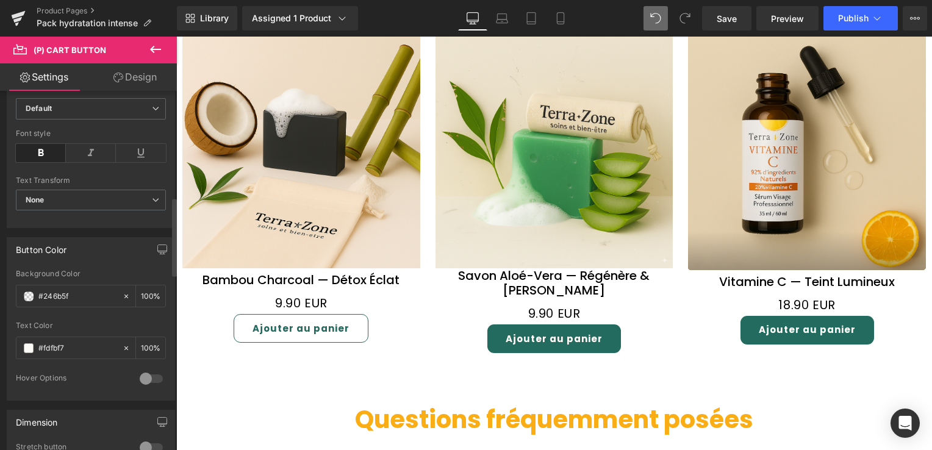
click at [91, 329] on div "Text Color #fdfbf7 100 %" at bounding box center [91, 347] width 150 height 52
click at [27, 345] on span at bounding box center [29, 348] width 10 height 10
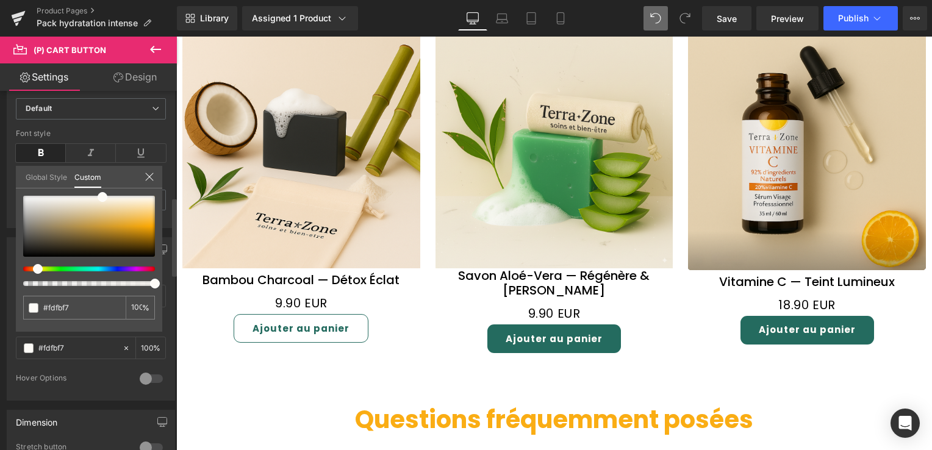
drag, startPoint x: 103, startPoint y: 191, endPoint x: 51, endPoint y: 198, distance: 52.9
click at [51, 198] on div "#fdfbf7 100 %" at bounding box center [89, 196] width 146 height 15
drag, startPoint x: 101, startPoint y: 196, endPoint x: 22, endPoint y: 170, distance: 83.0
click at [22, 170] on div "Global Style Custom Setup Global Style #fdfbf7 100 %" at bounding box center [89, 184] width 146 height 37
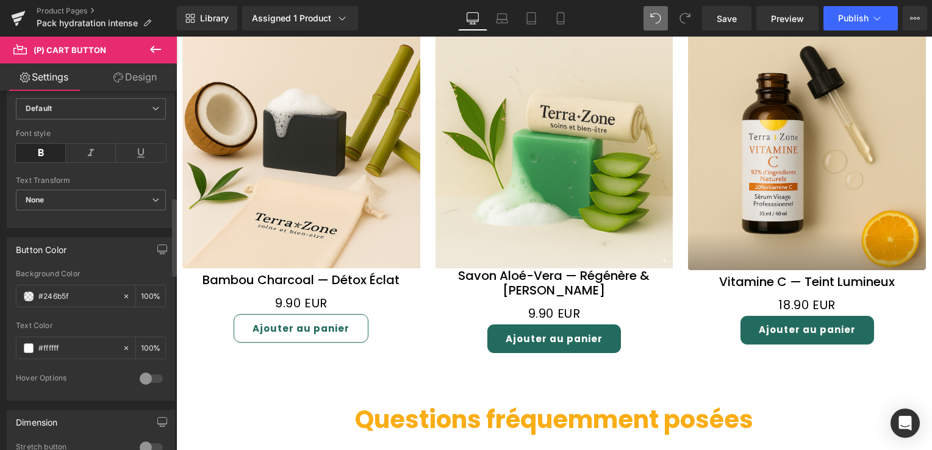
click at [143, 80] on link "Design" at bounding box center [135, 76] width 88 height 27
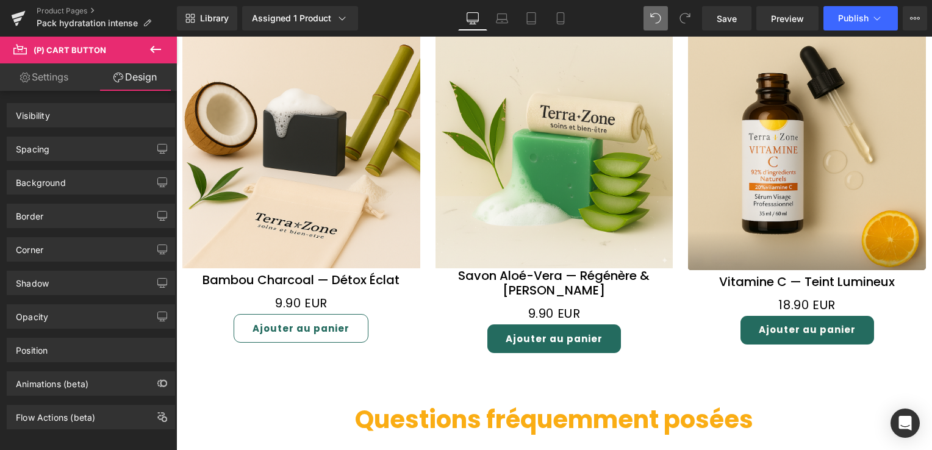
click at [143, 80] on link "Design" at bounding box center [135, 76] width 88 height 27
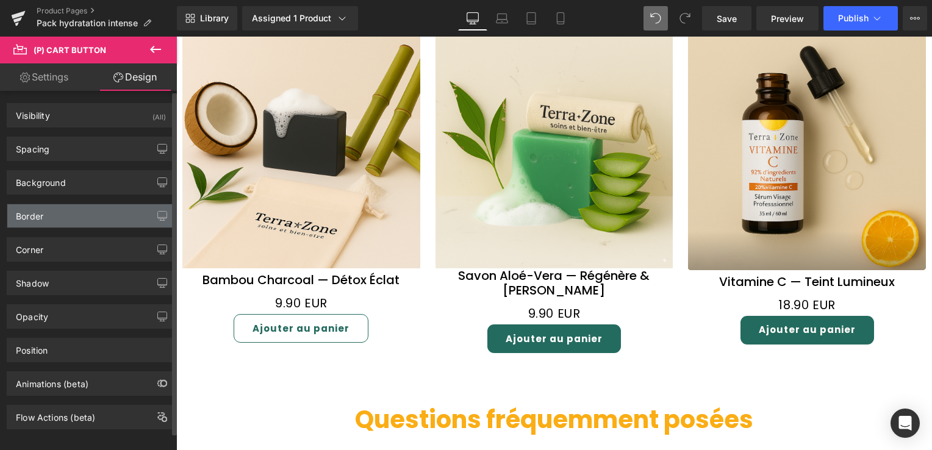
click at [85, 217] on div "Border" at bounding box center [90, 215] width 167 height 23
click at [84, 214] on div "Border" at bounding box center [90, 215] width 167 height 23
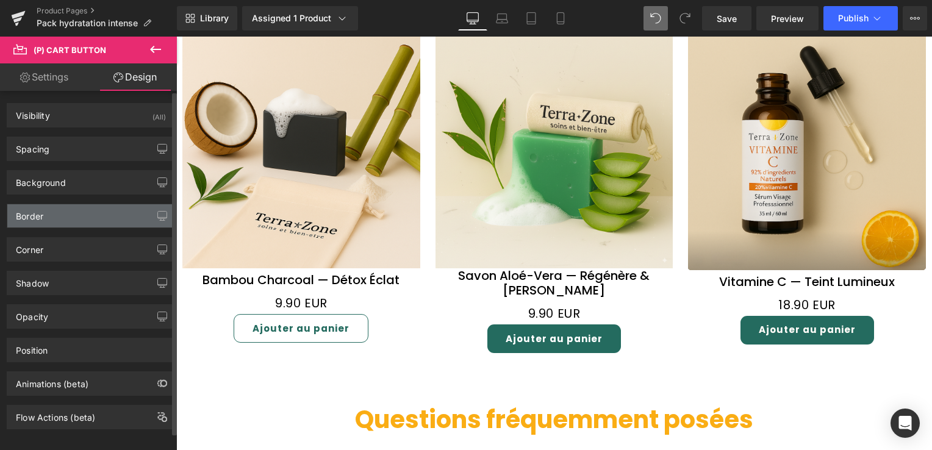
click at [84, 214] on div "Border" at bounding box center [90, 215] width 167 height 23
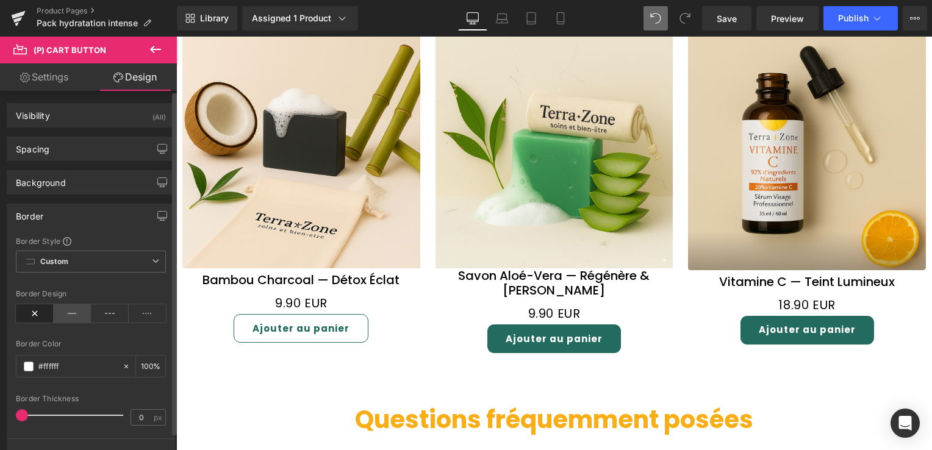
click at [64, 315] on icon at bounding box center [73, 313] width 38 height 18
click at [124, 365] on icon at bounding box center [126, 366] width 4 height 4
click at [23, 359] on div "#ffffff" at bounding box center [69, 366] width 106 height 21
click at [46, 362] on input "#ffffff" at bounding box center [77, 366] width 78 height 13
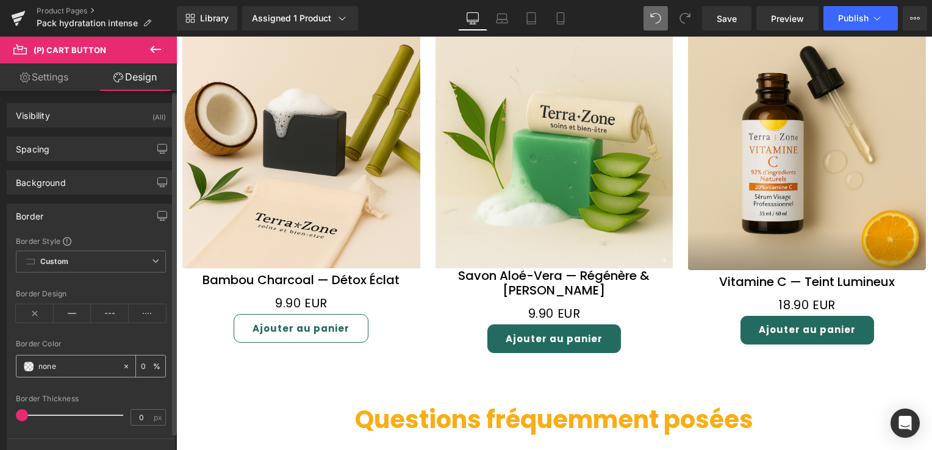
paste input "246b5"
type input "#246b5f"
click at [83, 378] on div "Border Color #246b5f 100 %" at bounding box center [91, 366] width 150 height 52
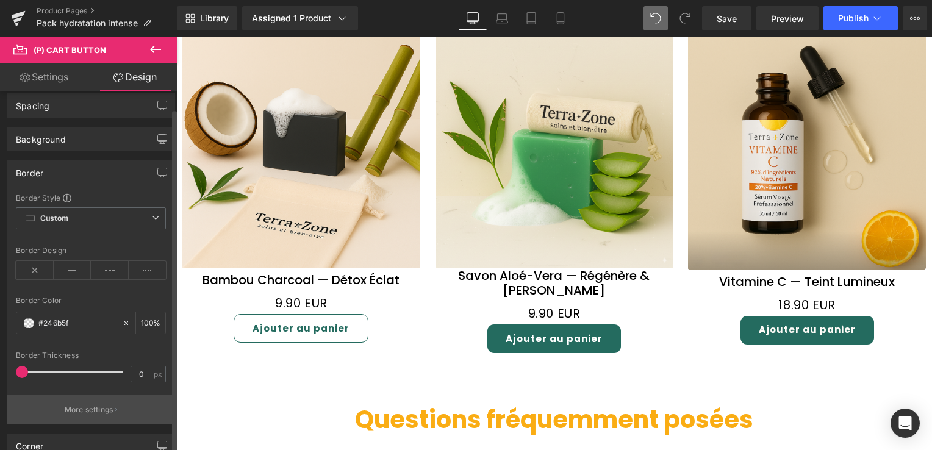
scroll to position [61, 0]
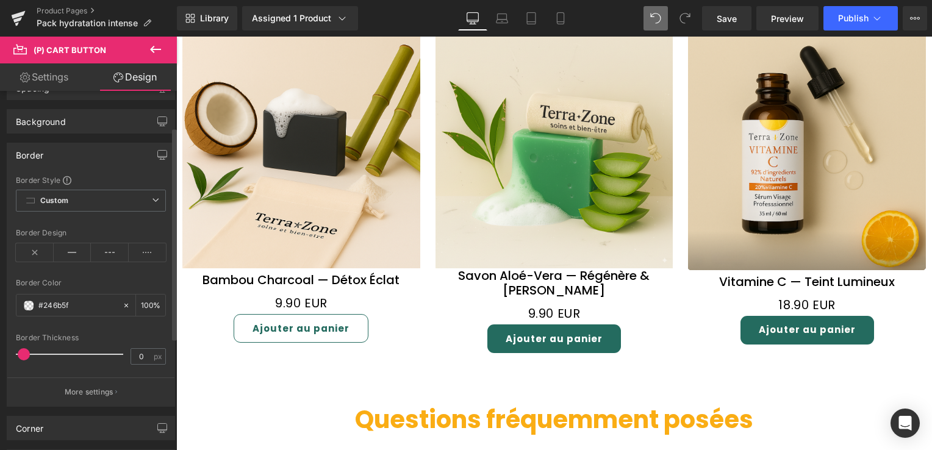
click at [25, 353] on span at bounding box center [24, 354] width 12 height 12
click at [25, 350] on span at bounding box center [24, 354] width 12 height 12
click at [24, 350] on span at bounding box center [22, 354] width 12 height 12
click at [24, 350] on span at bounding box center [23, 354] width 12 height 12
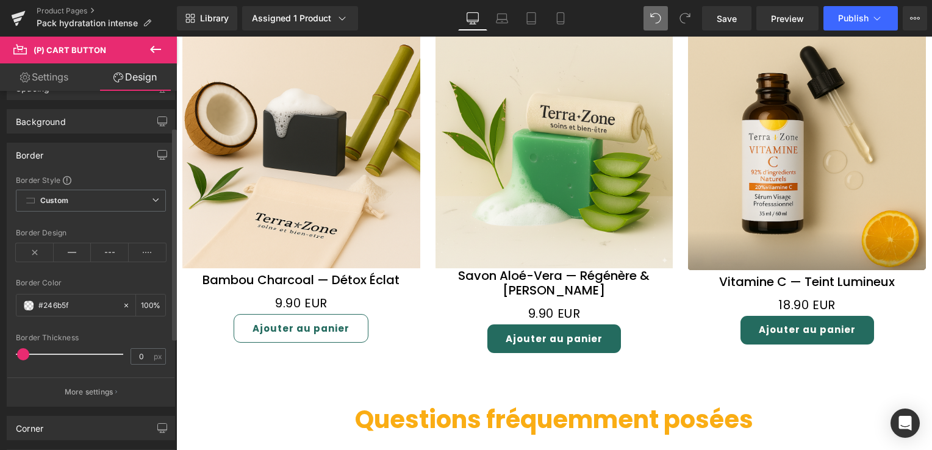
click at [24, 350] on span at bounding box center [23, 354] width 12 height 12
click at [109, 370] on div at bounding box center [91, 371] width 150 height 8
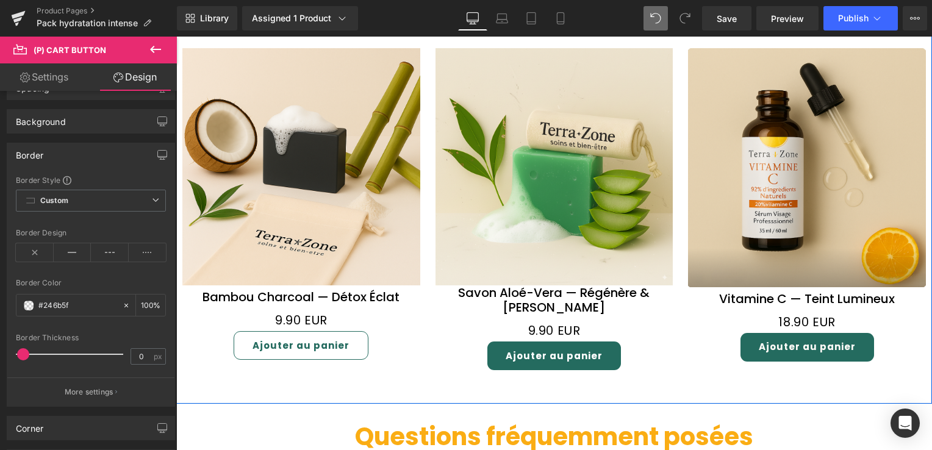
scroll to position [1708, 0]
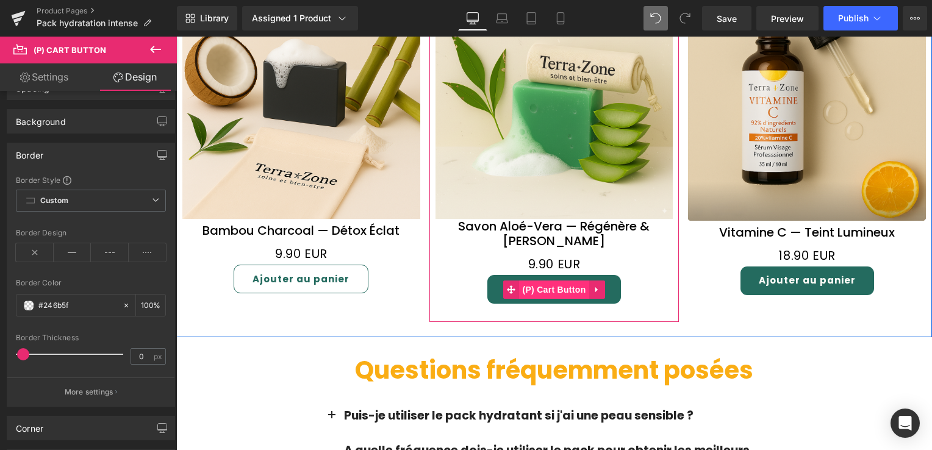
click at [525, 281] on span "(P) Cart Button" at bounding box center [554, 290] width 70 height 18
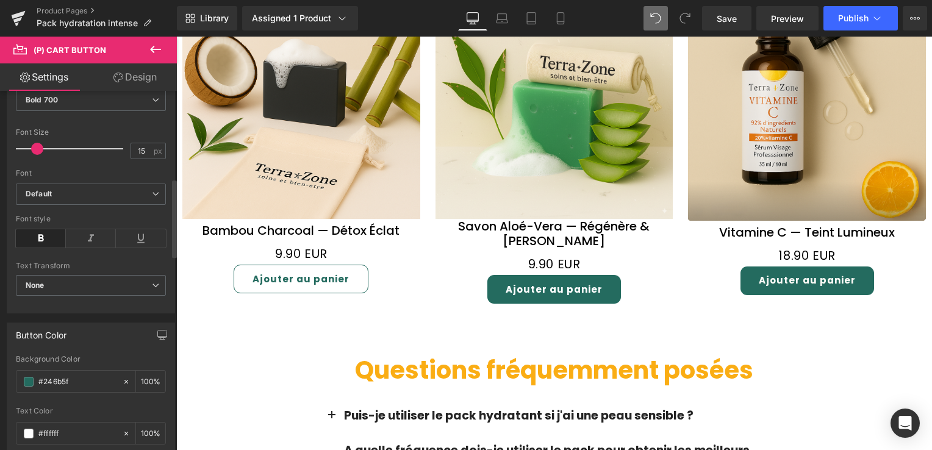
scroll to position [488, 0]
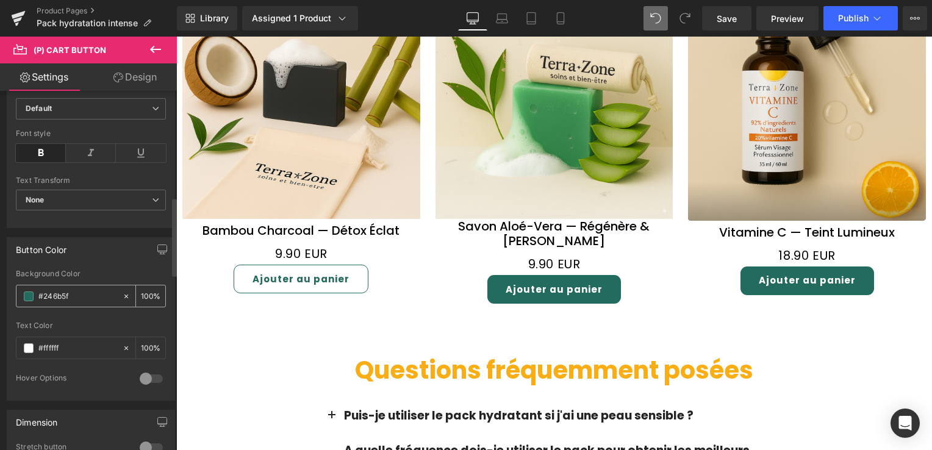
click at [71, 296] on input "#246b5f" at bounding box center [77, 296] width 78 height 13
drag, startPoint x: 71, startPoint y: 296, endPoint x: 27, endPoint y: 296, distance: 43.3
click at [27, 296] on div "#246b5f" at bounding box center [69, 296] width 106 height 21
click at [122, 344] on icon at bounding box center [126, 348] width 9 height 9
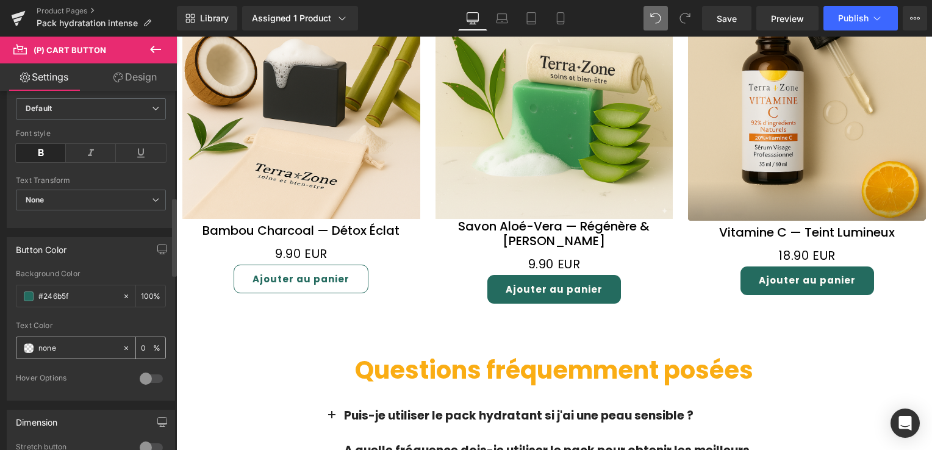
click at [57, 345] on input "#ffffff" at bounding box center [77, 348] width 78 height 13
click at [55, 345] on input "#ffffff" at bounding box center [77, 348] width 78 height 13
click at [39, 343] on input "#ffffff" at bounding box center [77, 348] width 78 height 13
click at [55, 343] on input "#ffffff" at bounding box center [77, 348] width 78 height 13
drag, startPoint x: 55, startPoint y: 343, endPoint x: 47, endPoint y: 343, distance: 7.9
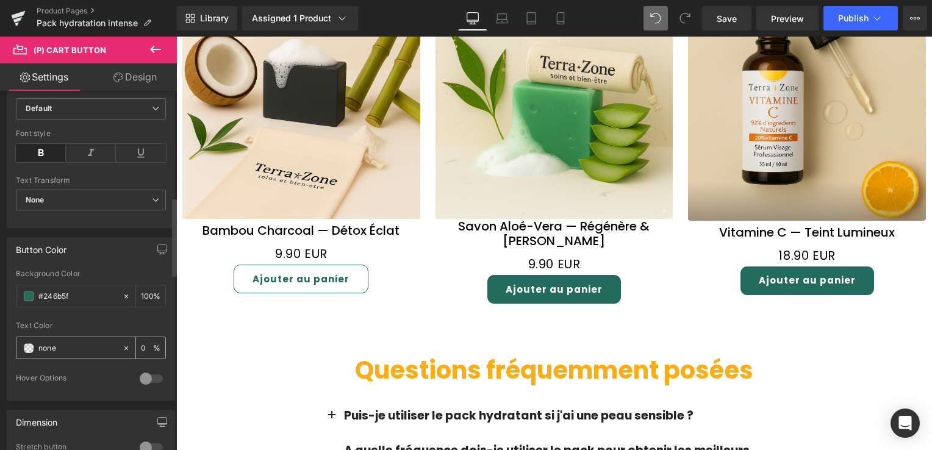
click at [47, 343] on input "#ffffff" at bounding box center [77, 348] width 78 height 13
click at [37, 340] on div "#ffffff" at bounding box center [69, 347] width 106 height 21
paste input "246b5"
type input "#246b5f"
click at [73, 362] on div "Text Color #246b5f 100 %" at bounding box center [91, 347] width 150 height 52
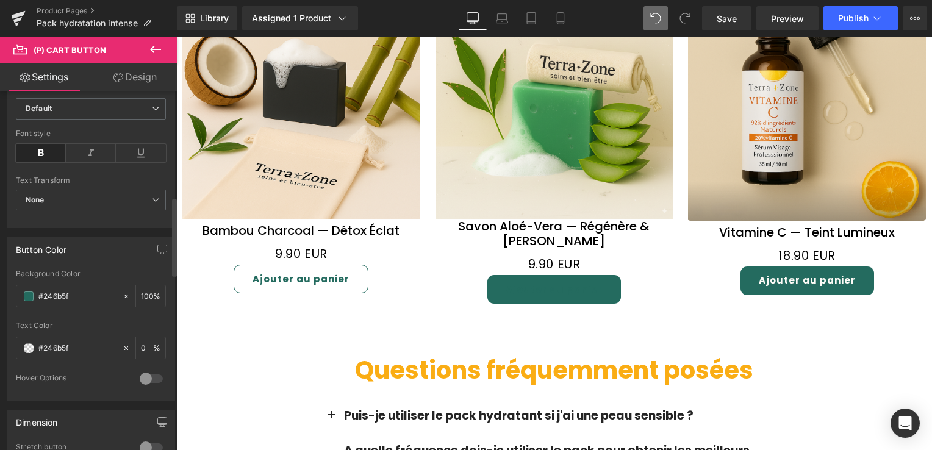
click at [73, 362] on div "Text Color #246b5f 100 %" at bounding box center [91, 347] width 150 height 52
drag, startPoint x: 73, startPoint y: 362, endPoint x: 27, endPoint y: 292, distance: 84.1
click at [27, 292] on span at bounding box center [29, 297] width 10 height 10
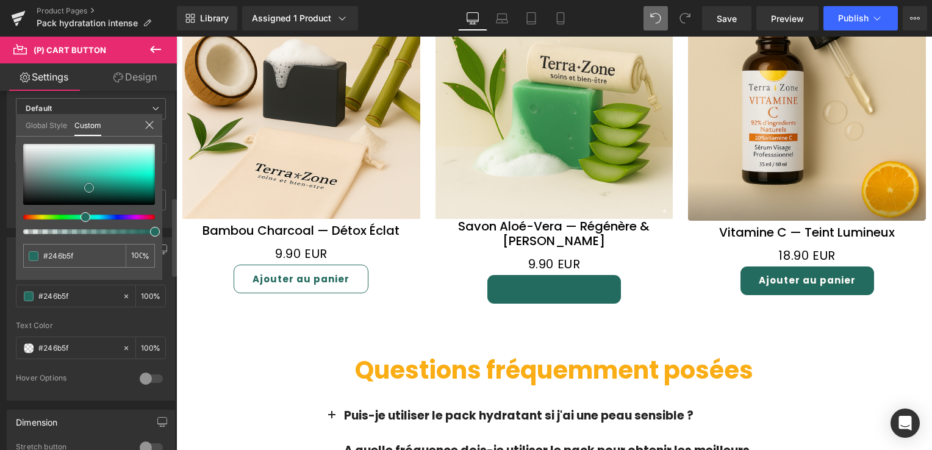
click at [88, 188] on span at bounding box center [89, 188] width 10 height 10
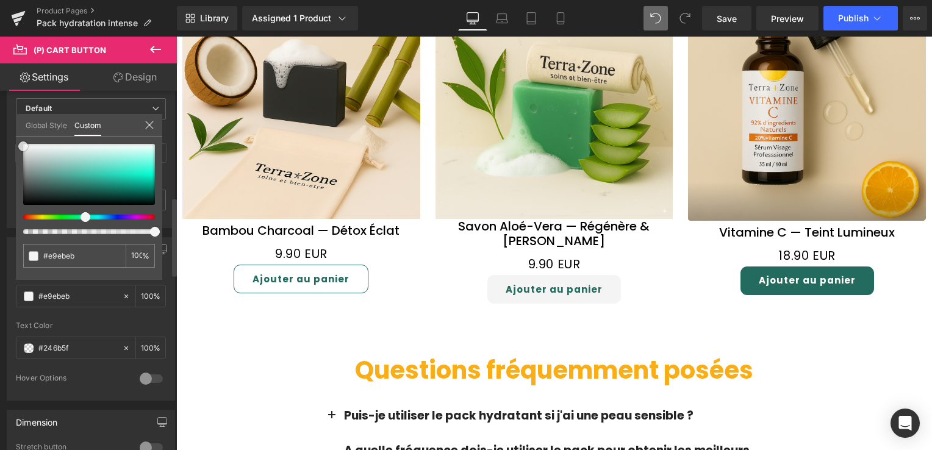
drag, startPoint x: 88, startPoint y: 188, endPoint x: 22, endPoint y: 146, distance: 77.9
click at [22, 146] on span at bounding box center [23, 147] width 10 height 10
click at [129, 77] on link "Design" at bounding box center [135, 76] width 88 height 27
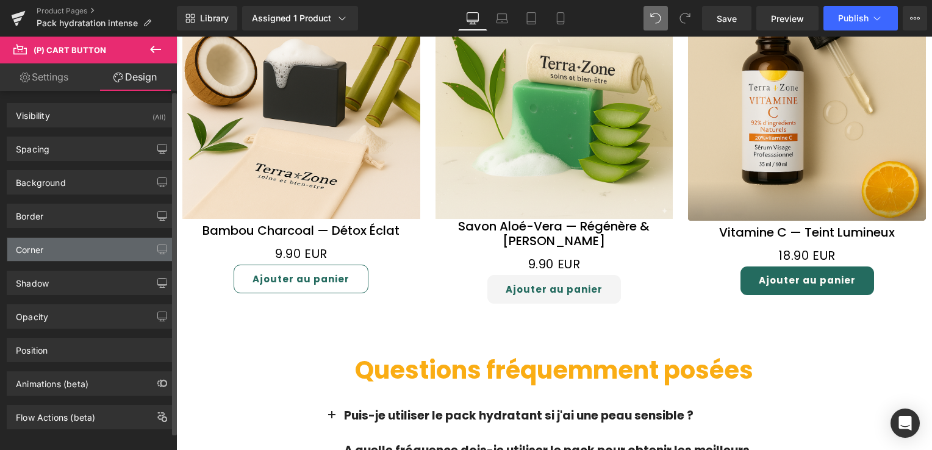
click at [78, 243] on div "Corner" at bounding box center [90, 249] width 167 height 23
click at [78, 245] on div "Corner" at bounding box center [90, 249] width 167 height 23
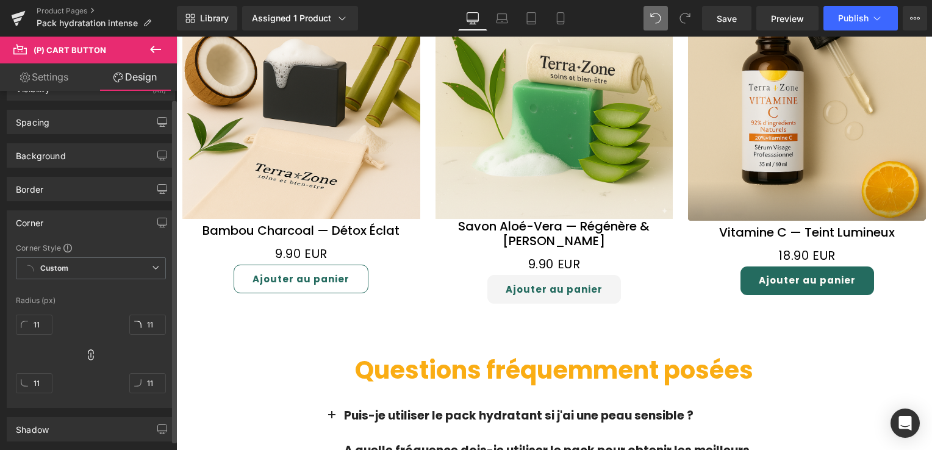
scroll to position [0, 0]
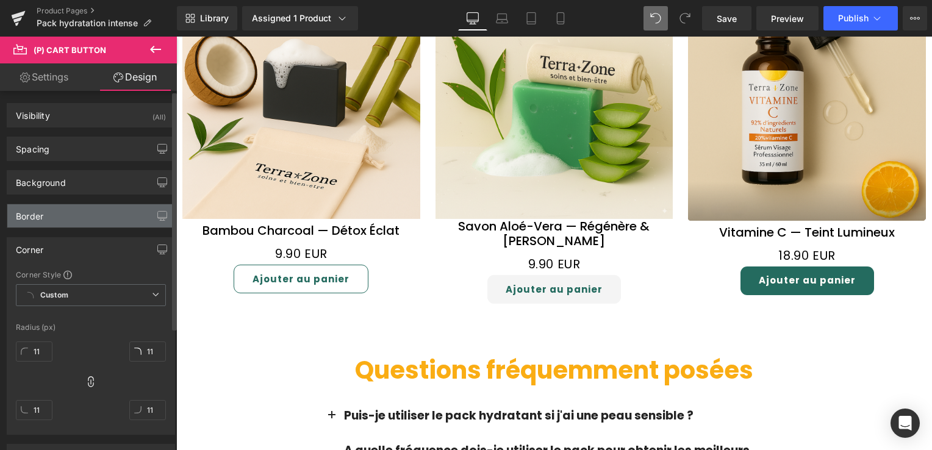
click at [63, 221] on div "Border" at bounding box center [90, 215] width 167 height 23
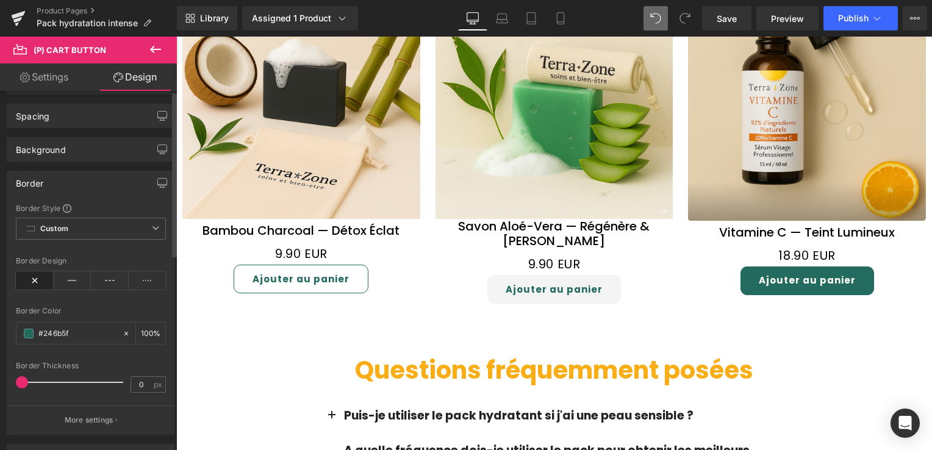
scroll to position [61, 0]
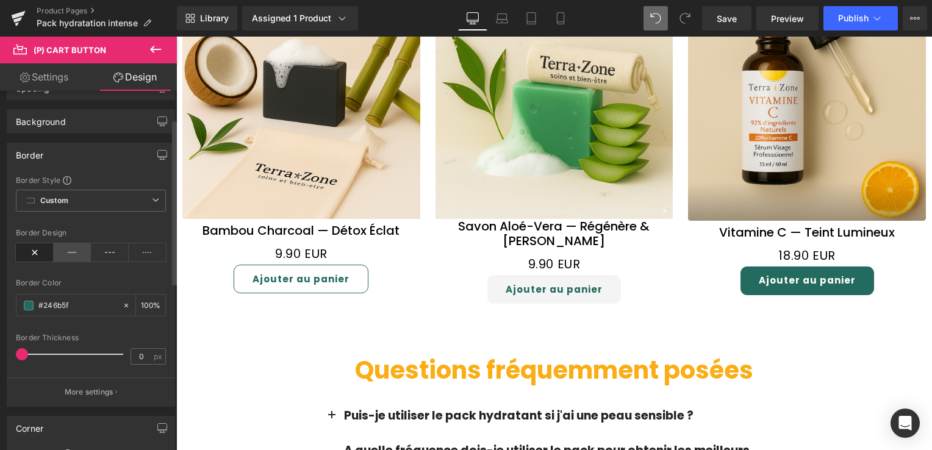
click at [65, 248] on icon at bounding box center [73, 252] width 38 height 18
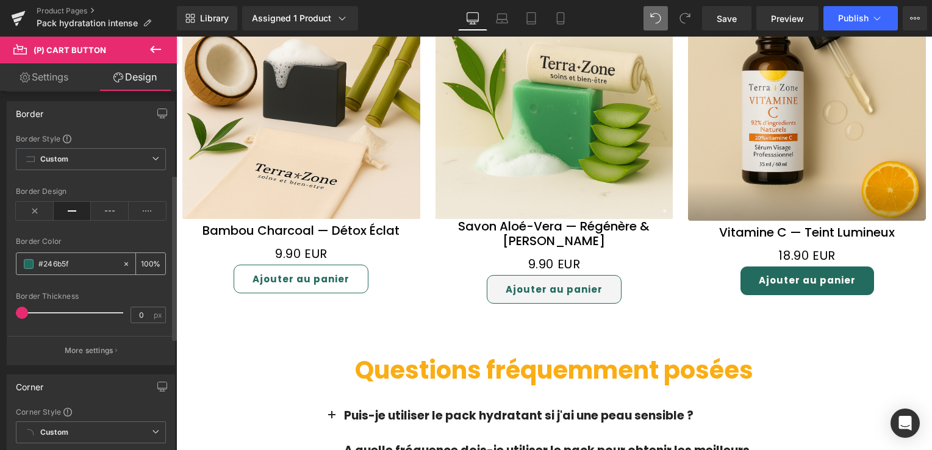
scroll to position [183, 0]
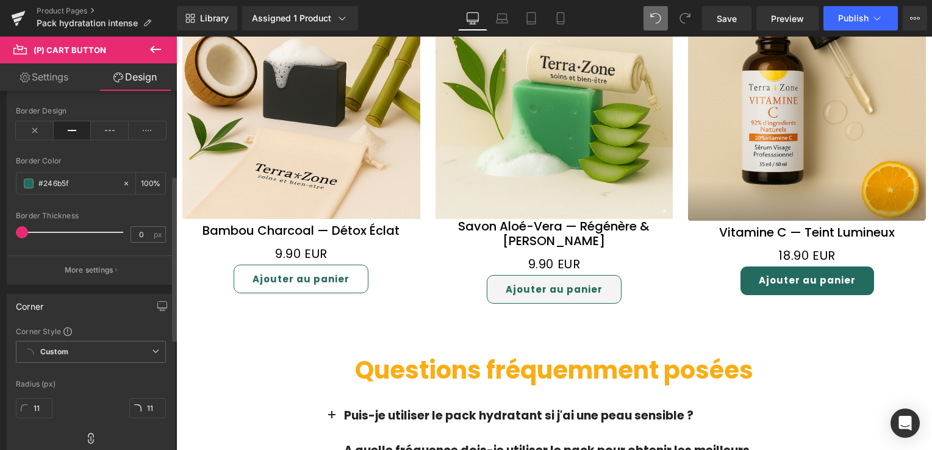
click at [23, 234] on span at bounding box center [22, 232] width 12 height 12
click at [24, 233] on span at bounding box center [23, 232] width 12 height 12
click at [62, 78] on link "Settings" at bounding box center [44, 76] width 88 height 27
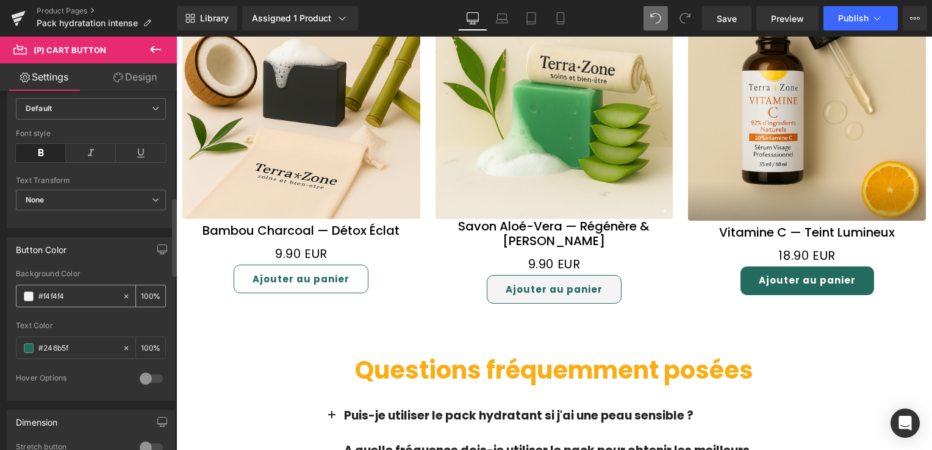
click at [26, 295] on span at bounding box center [29, 297] width 10 height 10
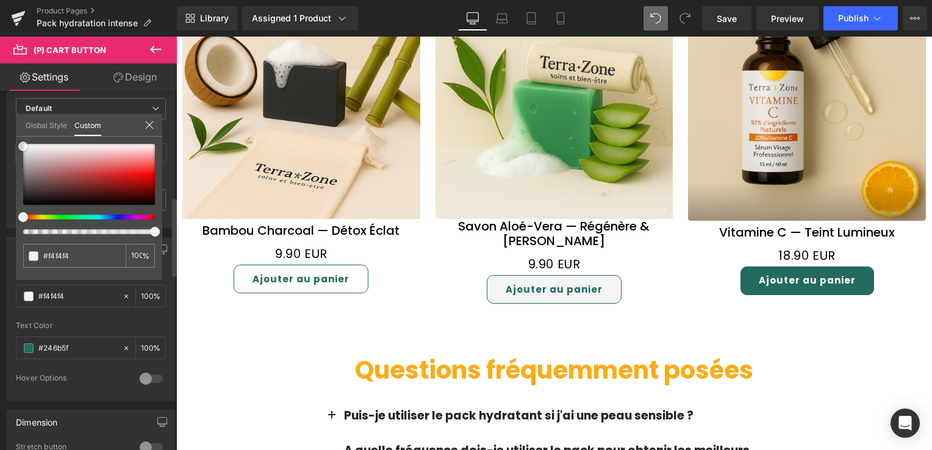
click at [20, 145] on span at bounding box center [23, 147] width 10 height 10
drag, startPoint x: 22, startPoint y: 145, endPoint x: 18, endPoint y: 135, distance: 10.4
click at [18, 135] on div "Global Style Custom Setup Global Style #f4f4f4 100 %" at bounding box center [89, 132] width 146 height 37
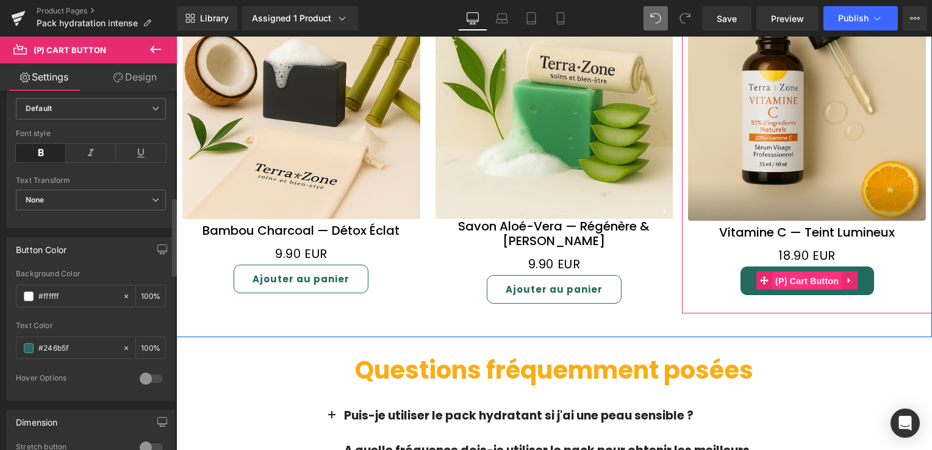
click at [792, 272] on span "(P) Cart Button" at bounding box center [807, 281] width 70 height 18
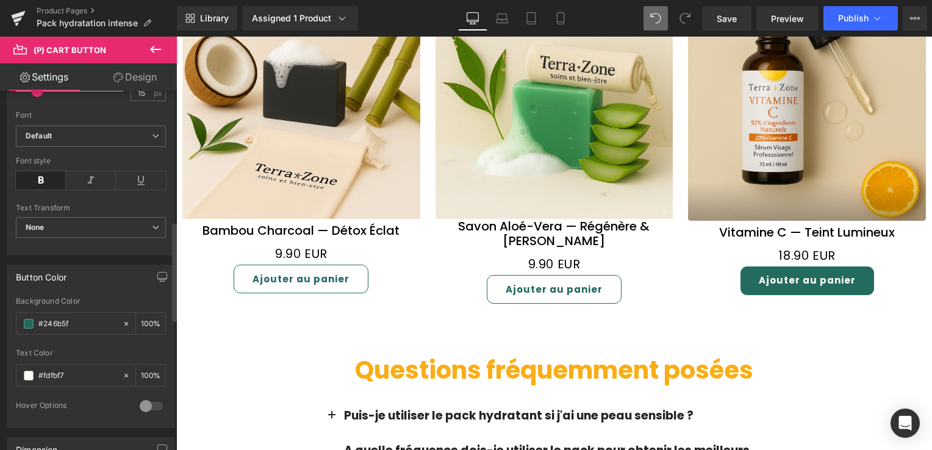
scroll to position [549, 0]
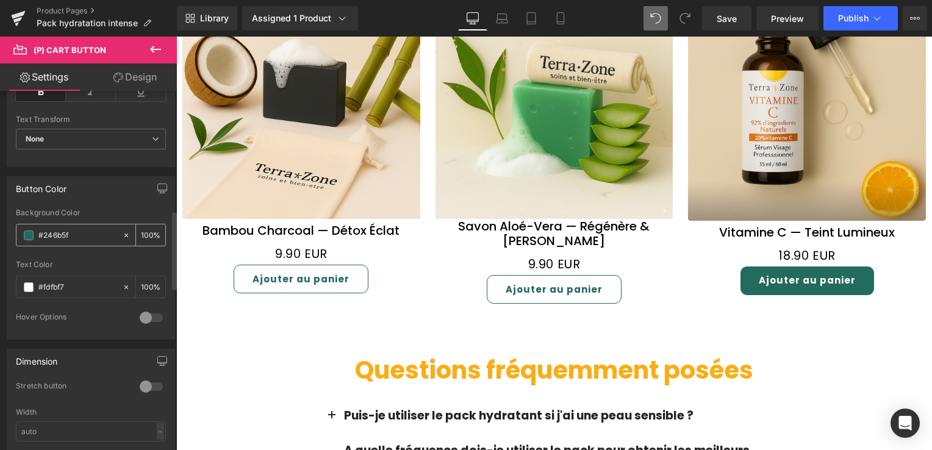
click at [76, 229] on input "#246b5f" at bounding box center [77, 235] width 78 height 13
drag, startPoint x: 76, startPoint y: 228, endPoint x: -1, endPoint y: 234, distance: 77.1
click at [0, 234] on html "(P) Cart Button You are previewing how the will restyle your page. You can not …" at bounding box center [466, 225] width 932 height 450
click at [124, 283] on icon at bounding box center [126, 287] width 9 height 9
drag, startPoint x: 56, startPoint y: 283, endPoint x: 35, endPoint y: 279, distance: 21.1
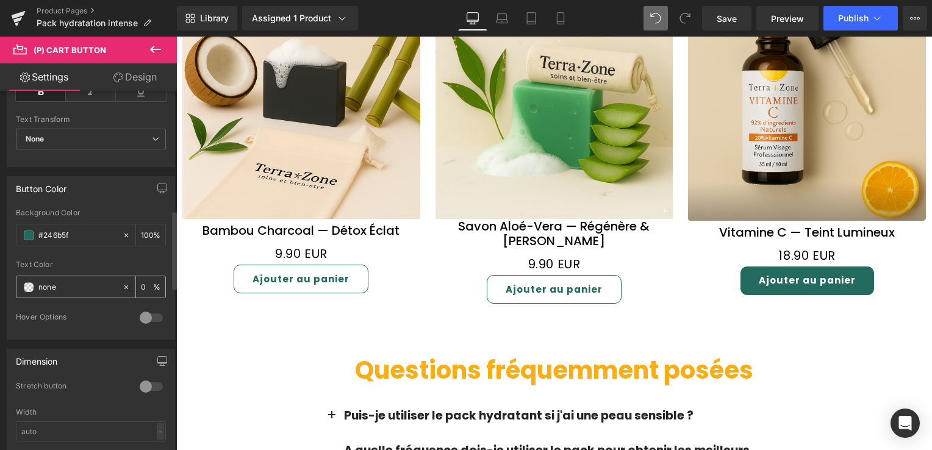
click at [35, 279] on div "#fdfbf7" at bounding box center [69, 286] width 106 height 21
paste input "246b5f"
type input "#246b5f"
click at [84, 304] on div at bounding box center [91, 308] width 150 height 8
click at [32, 232] on span at bounding box center [29, 236] width 10 height 10
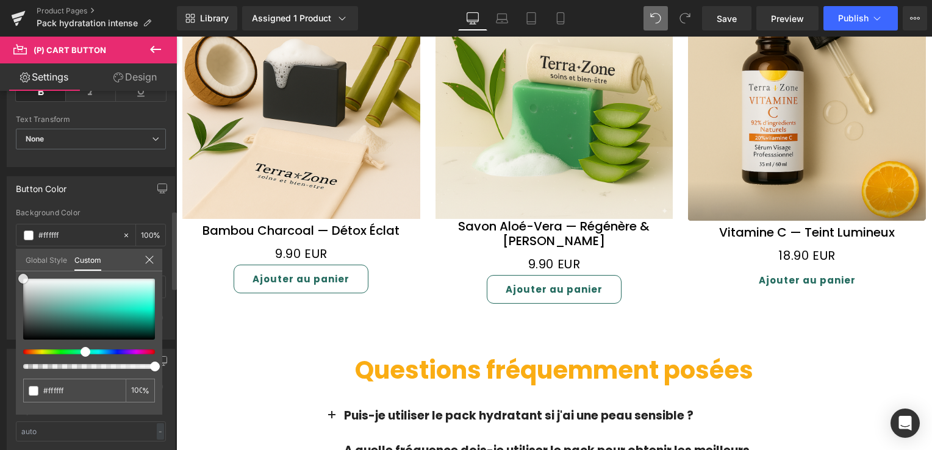
drag, startPoint x: 89, startPoint y: 323, endPoint x: 5, endPoint y: 263, distance: 102.8
click at [5, 263] on div "Button Color rgba(36, 107, 95, 1) Background Color #246b5f 100 % #fdfbf7 Text C…" at bounding box center [91, 253] width 182 height 173
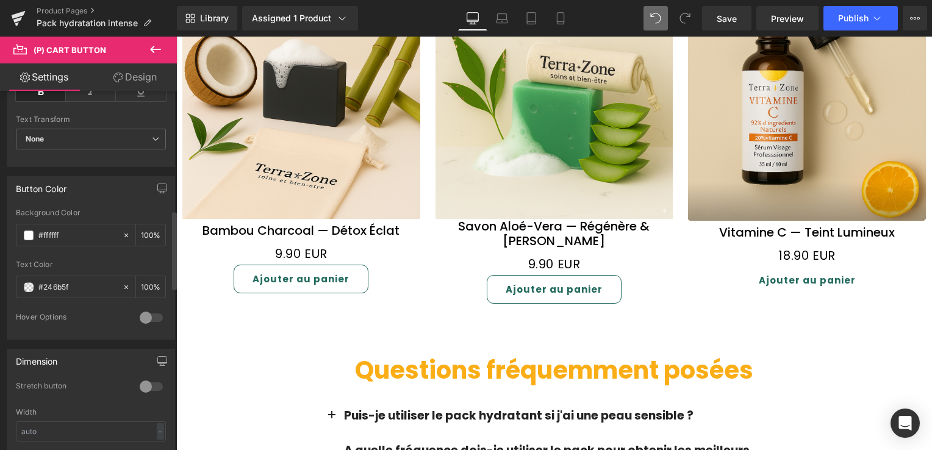
click at [7, 275] on div "rgba(36, 107, 95, 1) Background Color #246b5f 100 % #fdfbf7 Text Color #246b5f …" at bounding box center [90, 274] width 167 height 131
click at [102, 296] on div "Text Color #246b5f 100 %" at bounding box center [91, 286] width 150 height 52
click at [142, 76] on link "Design" at bounding box center [135, 76] width 88 height 27
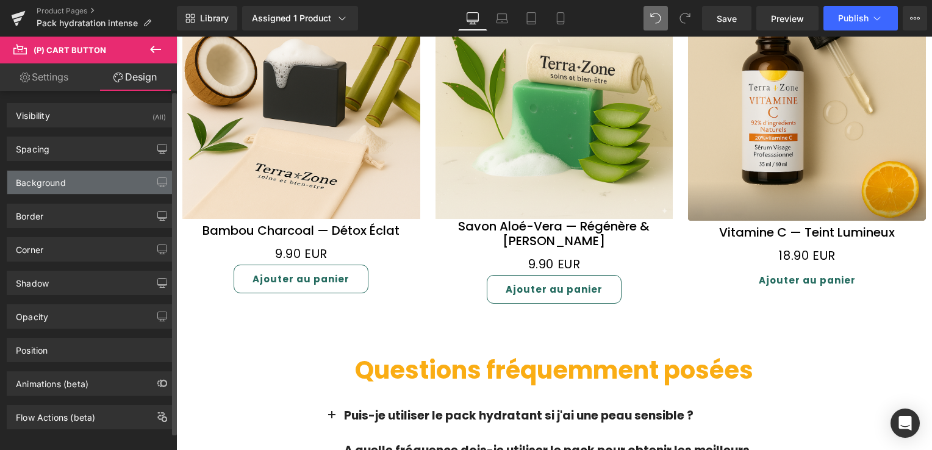
click at [79, 184] on div "Background" at bounding box center [90, 182] width 167 height 23
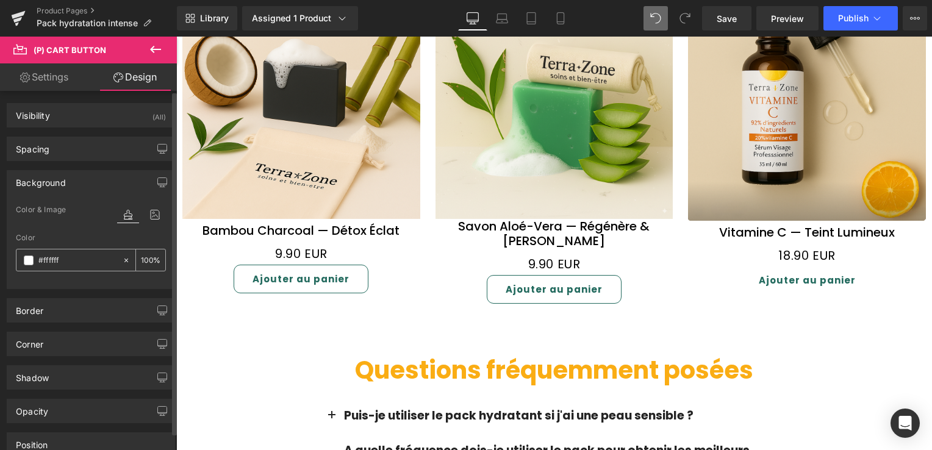
paste input "246b5"
type input "#246b5f"
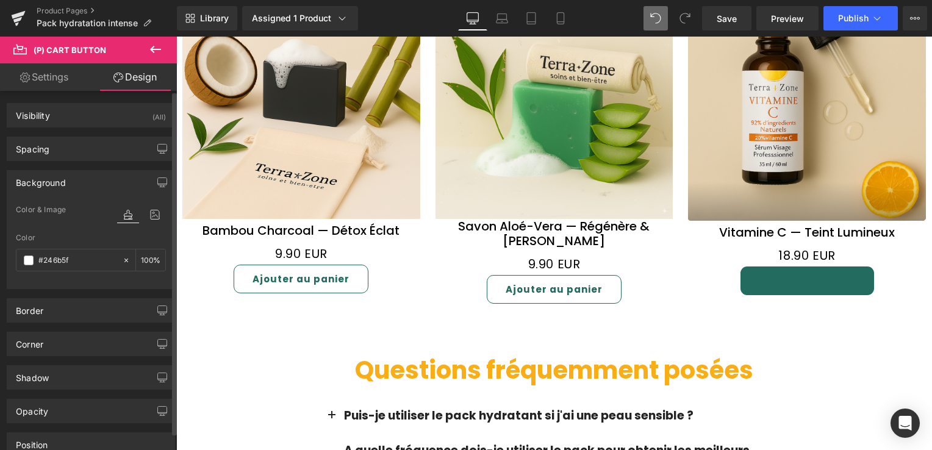
click at [62, 278] on div at bounding box center [91, 282] width 150 height 8
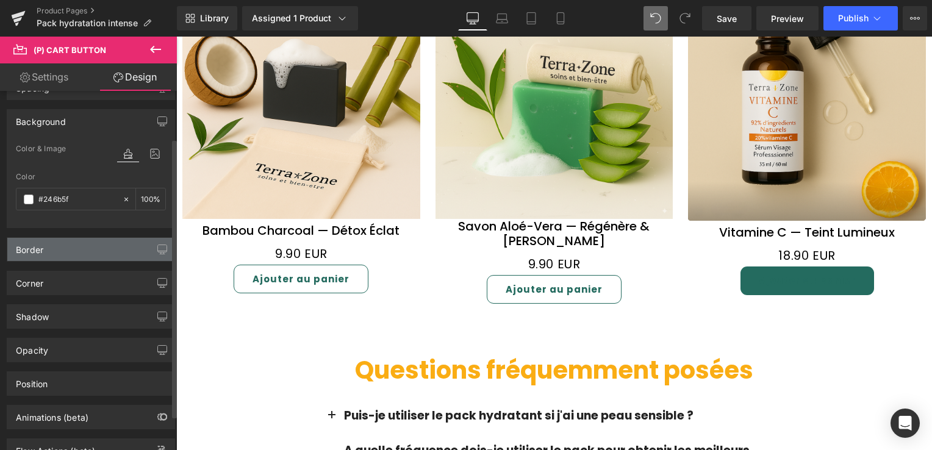
click at [48, 252] on div "Border" at bounding box center [90, 249] width 167 height 23
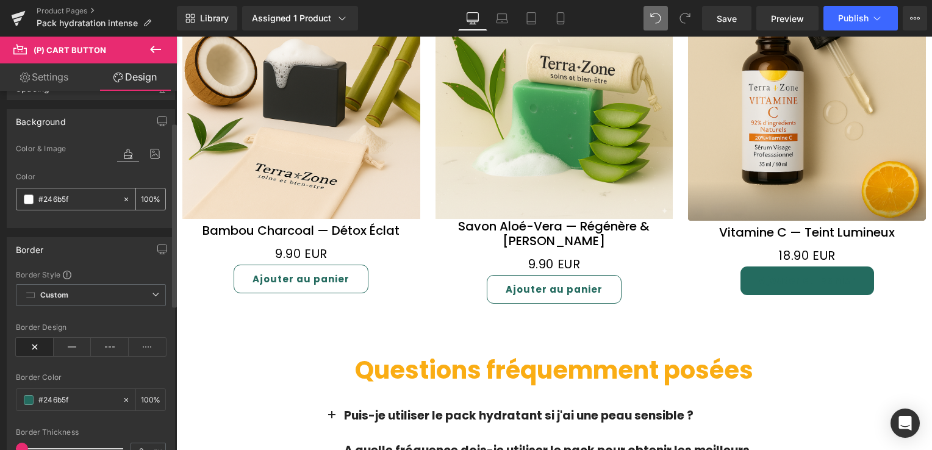
click at [122, 197] on icon at bounding box center [126, 199] width 9 height 9
click at [59, 197] on input "#246b5f" at bounding box center [77, 199] width 78 height 13
click at [48, 197] on input "#246b5f" at bounding box center [77, 199] width 78 height 13
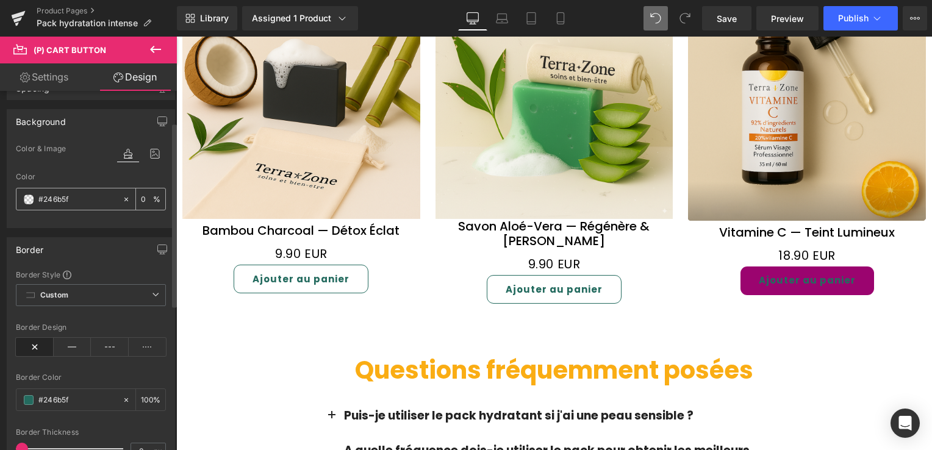
click at [27, 199] on div "#246b5f" at bounding box center [69, 199] width 106 height 21
click at [27, 199] on span at bounding box center [29, 200] width 10 height 10
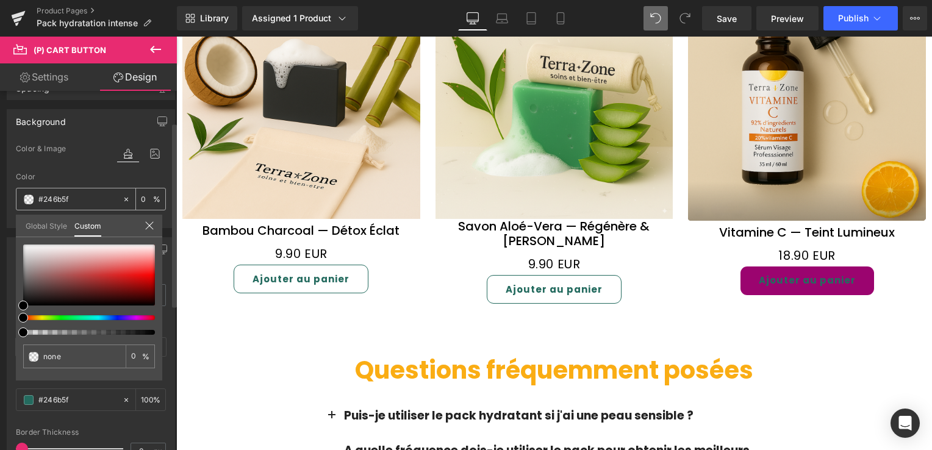
click at [26, 198] on span at bounding box center [29, 200] width 10 height 10
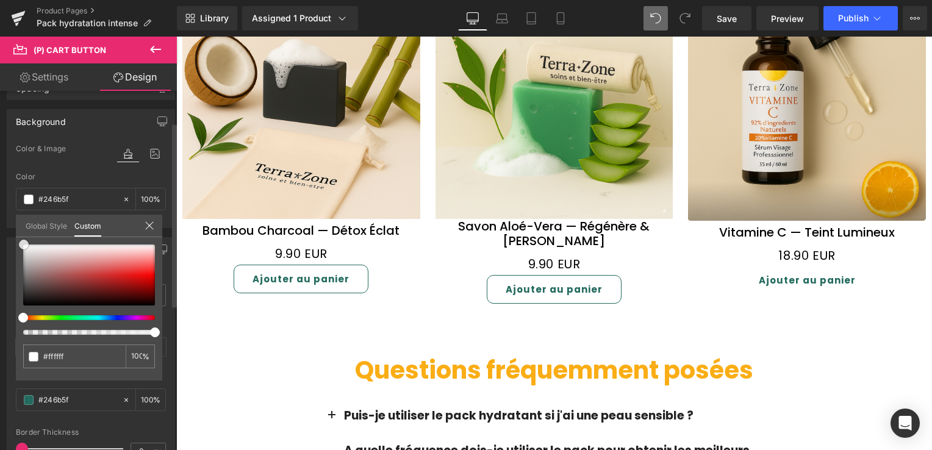
drag, startPoint x: 21, startPoint y: 301, endPoint x: 22, endPoint y: 234, distance: 67.7
click at [22, 234] on div "Global Style Custom Setup Global Style none 0 %" at bounding box center [89, 233] width 146 height 37
click at [22, 234] on div "Global Style" at bounding box center [46, 226] width 49 height 22
click at [21, 231] on div "Global Style Custom" at bounding box center [89, 226] width 146 height 23
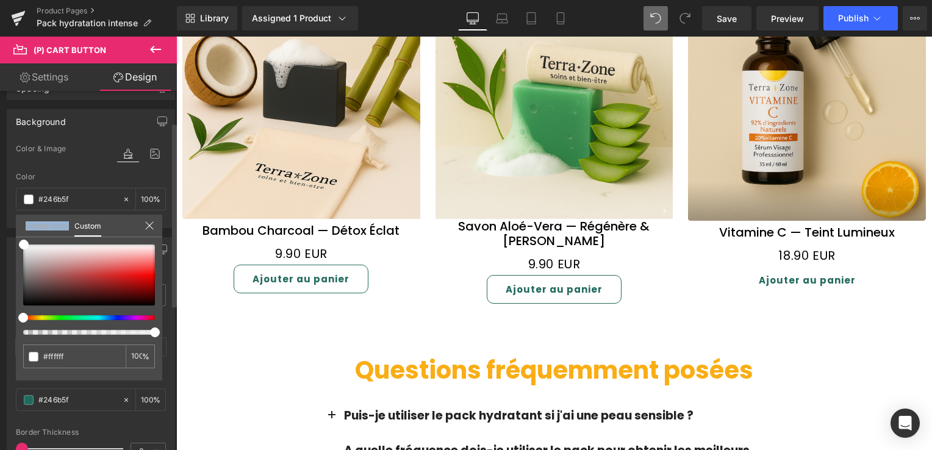
click at [21, 231] on div "Global Style Custom" at bounding box center [89, 226] width 146 height 23
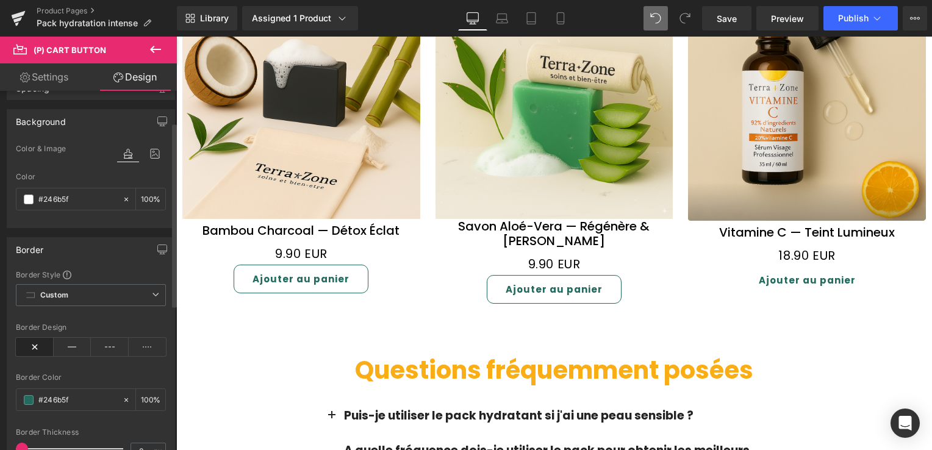
drag, startPoint x: 21, startPoint y: 231, endPoint x: 2, endPoint y: 203, distance: 33.3
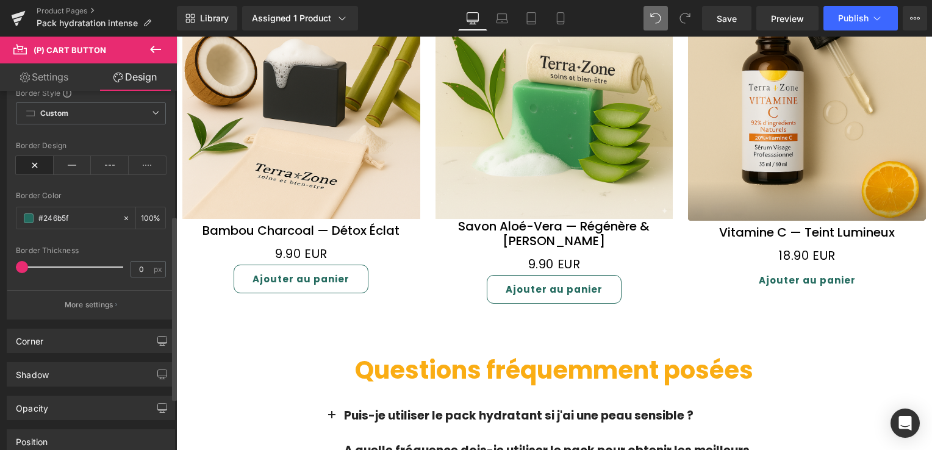
scroll to position [244, 0]
click at [67, 155] on icon at bounding box center [73, 164] width 38 height 18
click at [67, 158] on icon at bounding box center [73, 164] width 38 height 18
click at [63, 165] on icon at bounding box center [73, 164] width 38 height 18
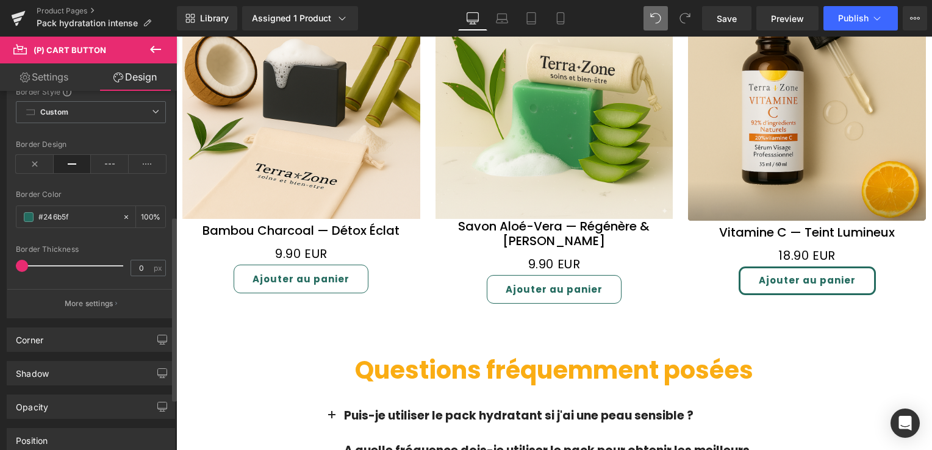
click at [23, 262] on span at bounding box center [22, 266] width 12 height 12
click at [23, 262] on span at bounding box center [25, 266] width 12 height 12
click at [21, 260] on span at bounding box center [23, 266] width 12 height 12
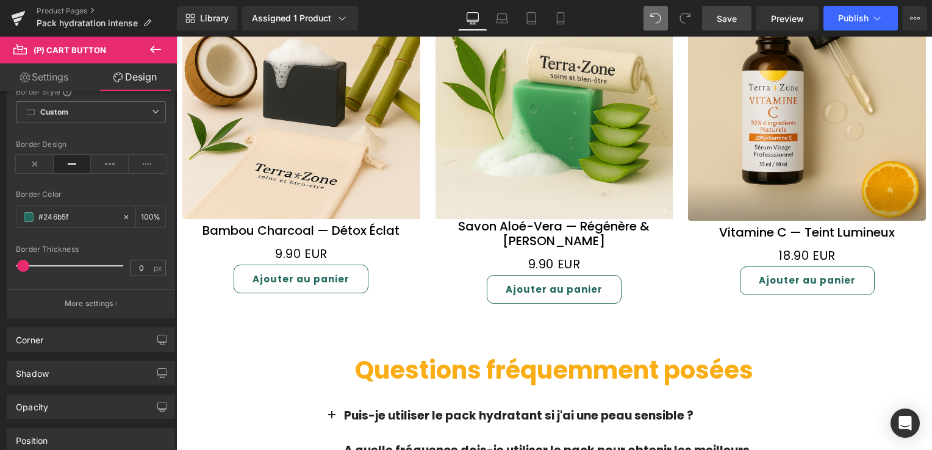
click at [717, 21] on link "Save" at bounding box center [726, 18] width 49 height 24
click at [156, 43] on icon at bounding box center [155, 49] width 15 height 15
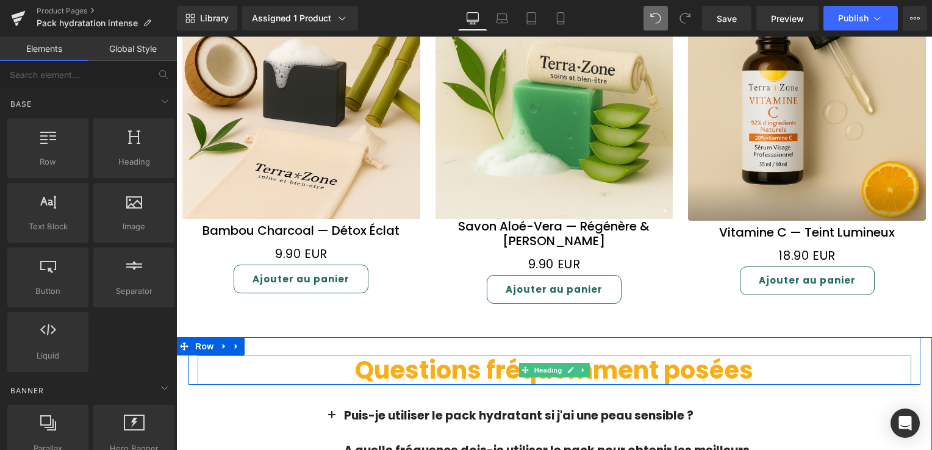
click at [442, 353] on font "Questions fréquemment posées" at bounding box center [554, 370] width 398 height 34
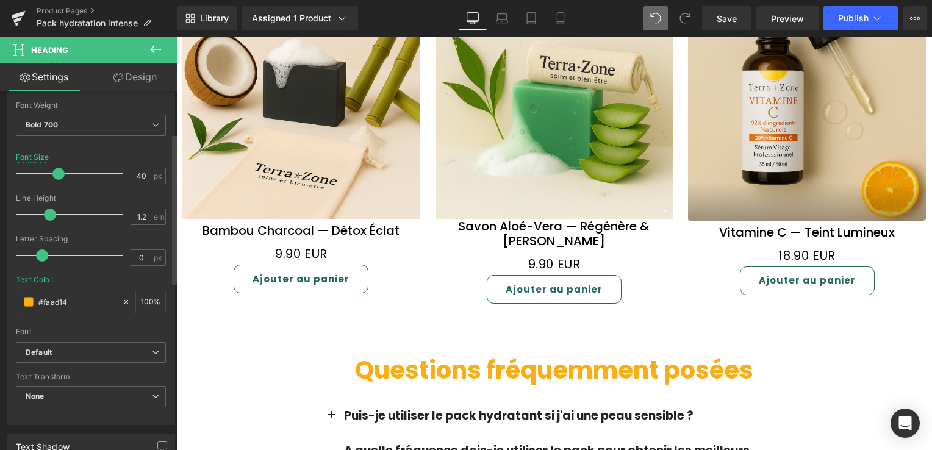
scroll to position [183, 0]
click at [24, 304] on span at bounding box center [29, 301] width 10 height 10
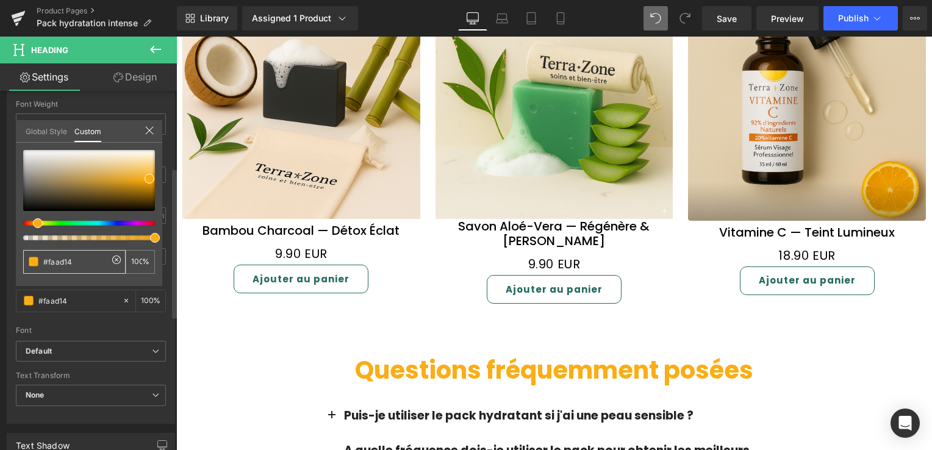
click at [117, 257] on icon at bounding box center [117, 260] width 10 height 10
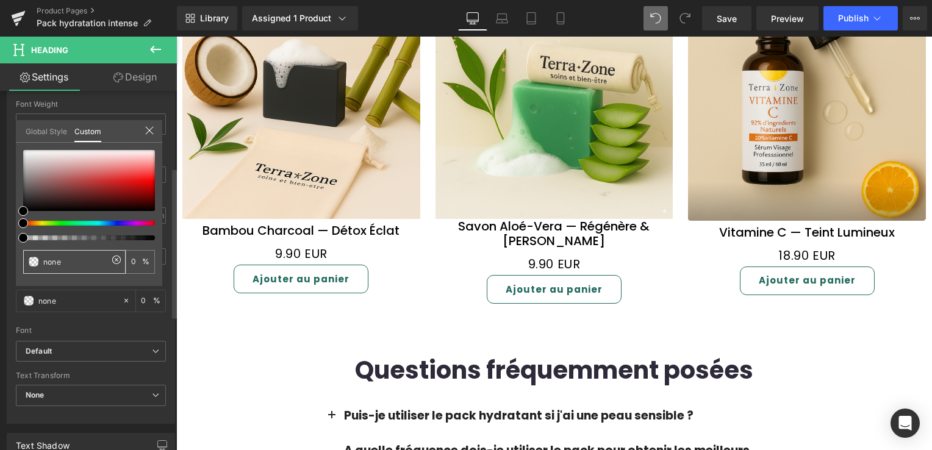
click at [52, 262] on input "#faad14" at bounding box center [75, 262] width 65 height 13
paste input "246b5f"
type input "#246b5f"
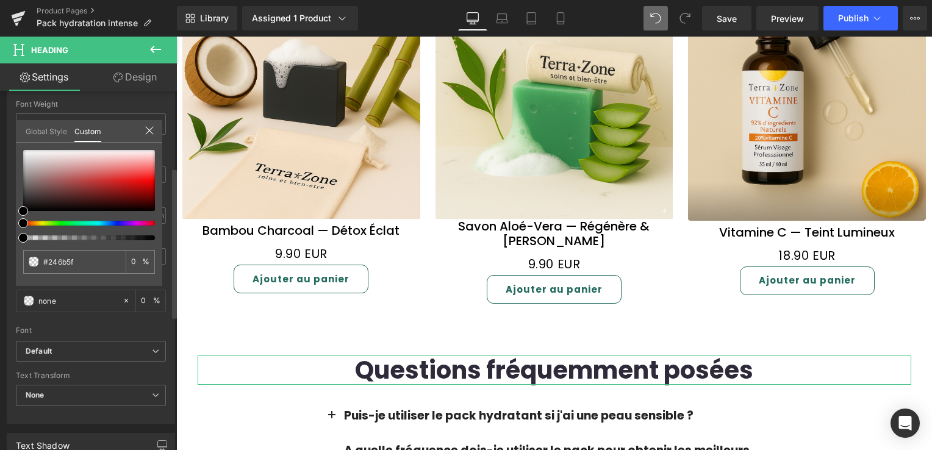
click at [82, 314] on div "Text Color #faad14 100 %" at bounding box center [91, 301] width 150 height 52
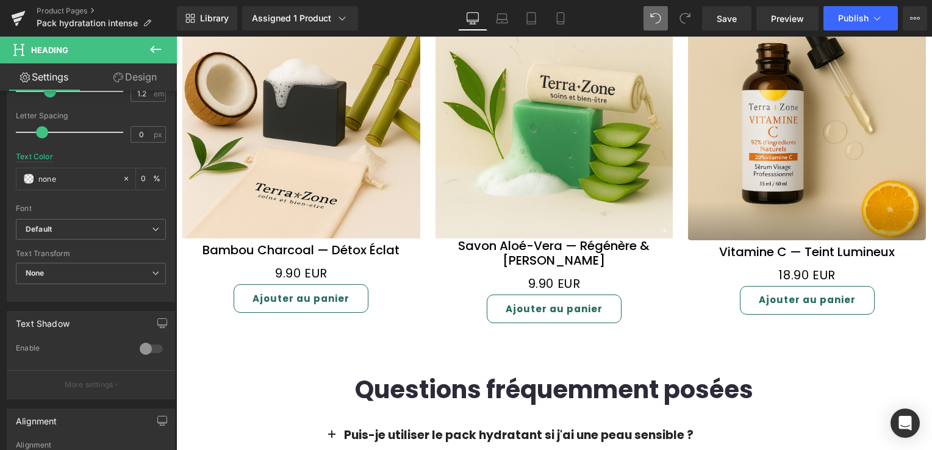
scroll to position [1769, 0]
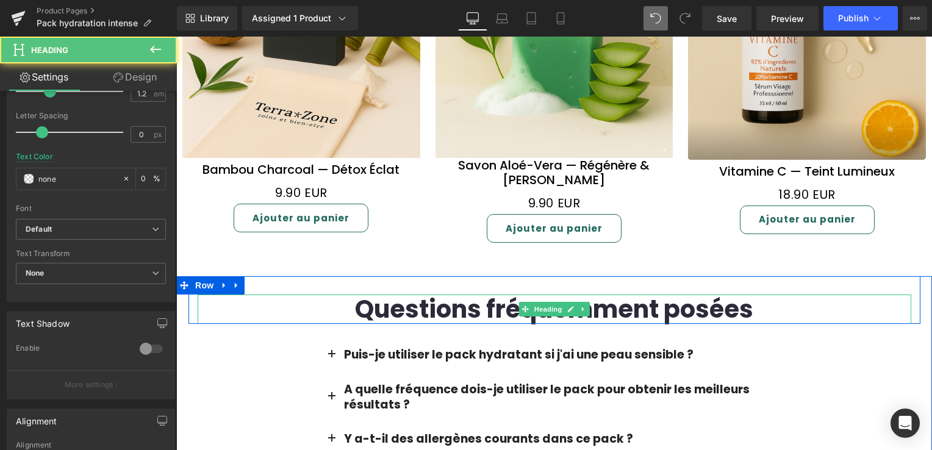
click at [464, 292] on font "Questions fréquemment posées" at bounding box center [554, 309] width 398 height 34
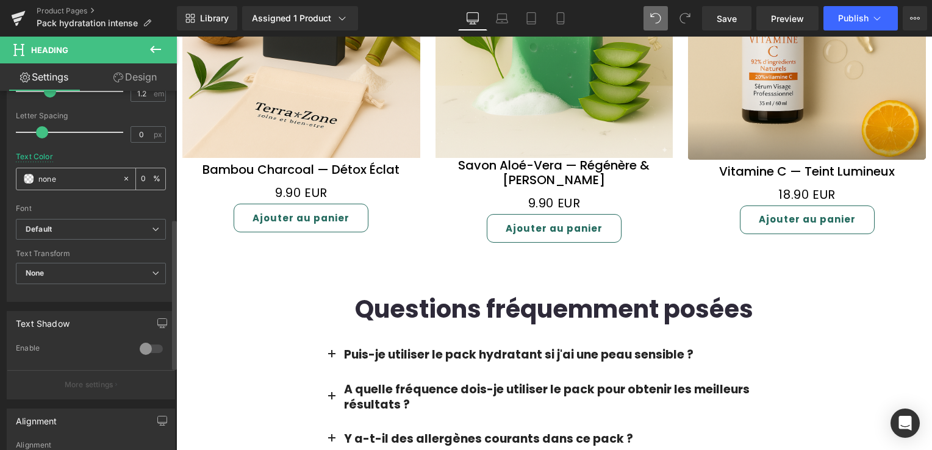
click at [122, 175] on icon at bounding box center [126, 178] width 9 height 9
click at [56, 179] on input "#faad14" at bounding box center [77, 178] width 78 height 13
paste input "246b5f"
type input "#246b5f"
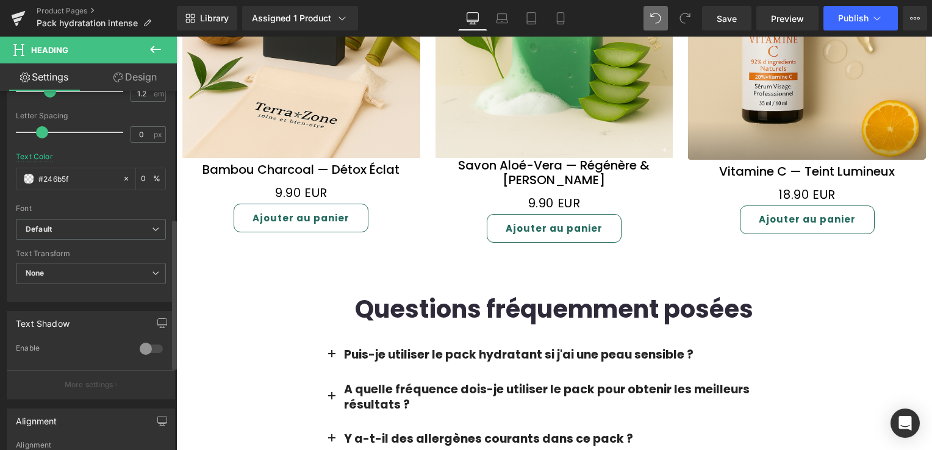
click at [85, 196] on div at bounding box center [91, 200] width 150 height 8
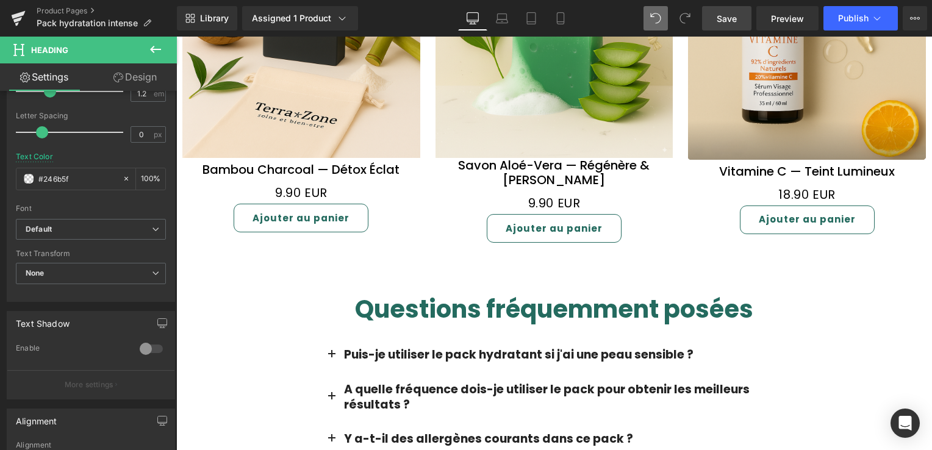
click at [733, 22] on span "Save" at bounding box center [727, 18] width 20 height 13
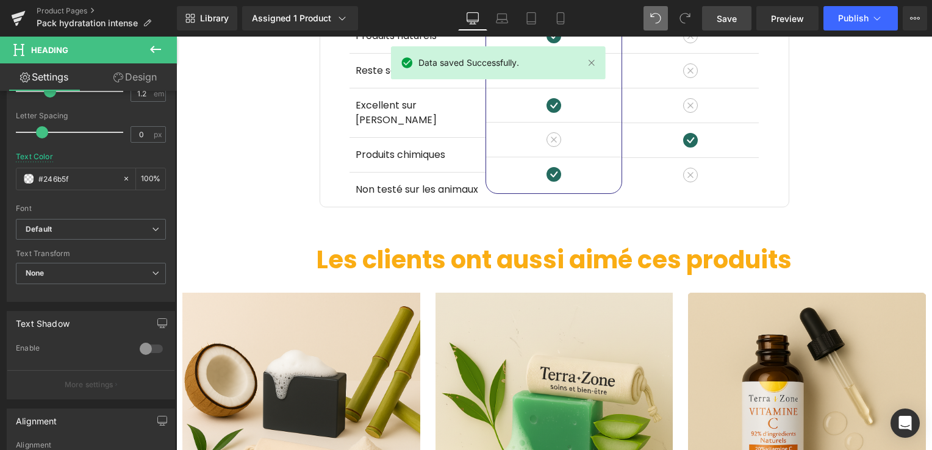
scroll to position [1403, 0]
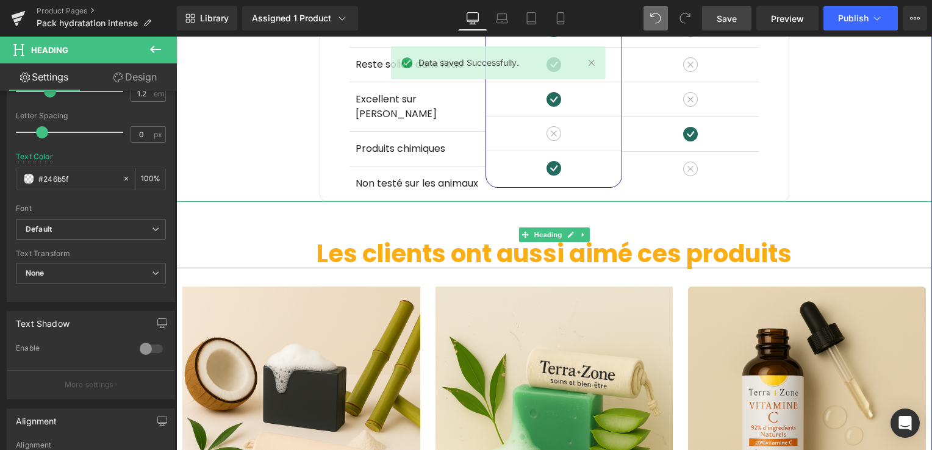
click at [543, 237] on font "Les clients ont aussi aimé ces produits" at bounding box center [554, 254] width 475 height 34
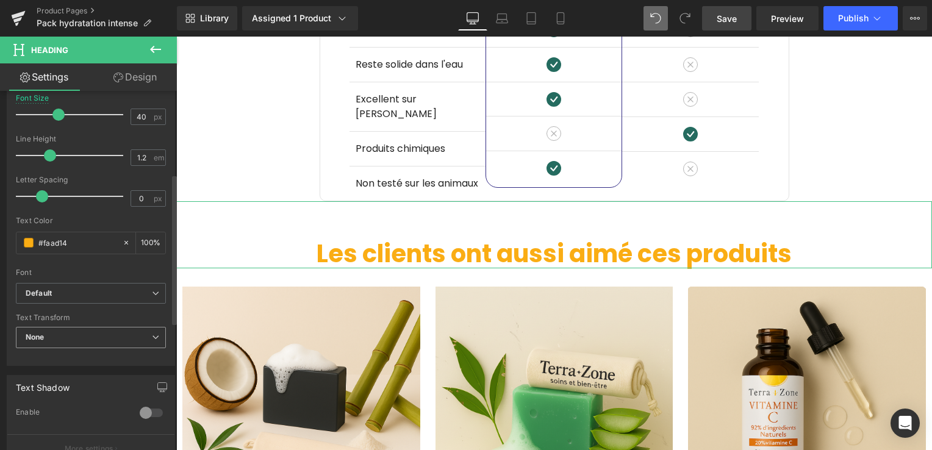
scroll to position [244, 0]
click at [122, 235] on icon at bounding box center [126, 239] width 9 height 9
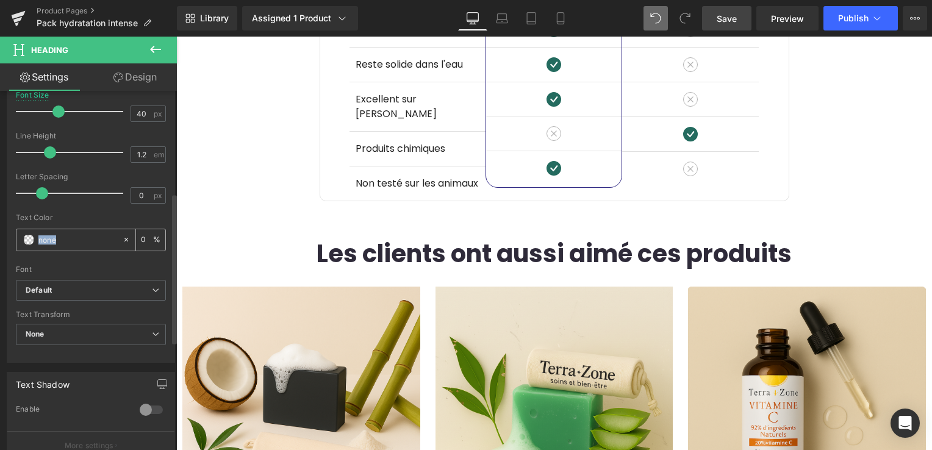
drag, startPoint x: 121, startPoint y: 235, endPoint x: 49, endPoint y: 238, distance: 72.6
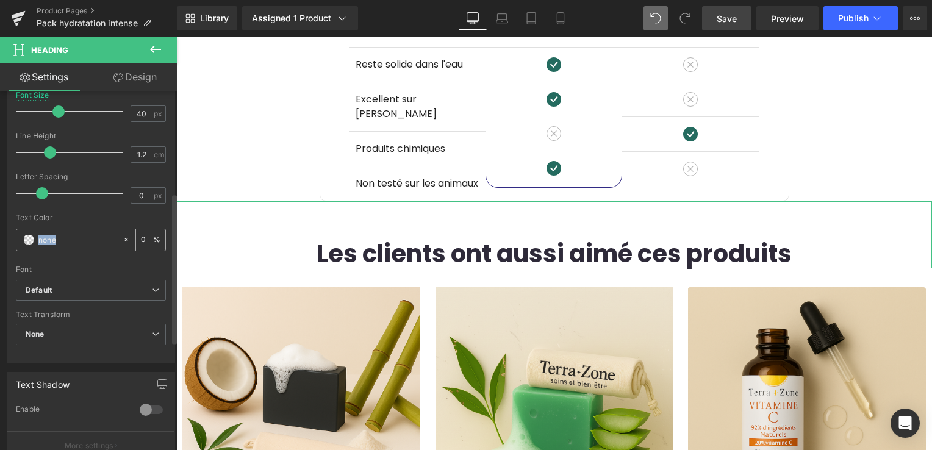
click at [66, 275] on div "Font Default Quicksand Amiko Alata Allerta Default Default Quicksand Amiko Alat…" at bounding box center [91, 132] width 150 height 295
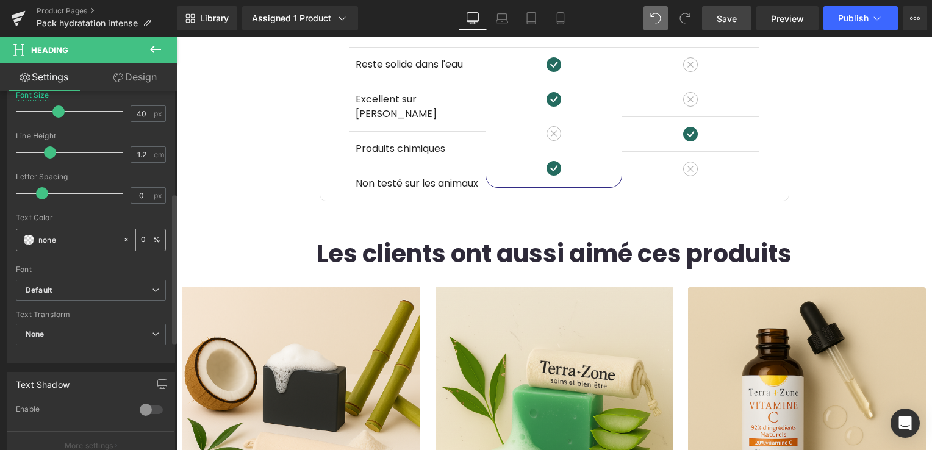
drag, startPoint x: 66, startPoint y: 275, endPoint x: 57, endPoint y: 242, distance: 34.6
click at [57, 242] on input "#faad14" at bounding box center [77, 239] width 78 height 13
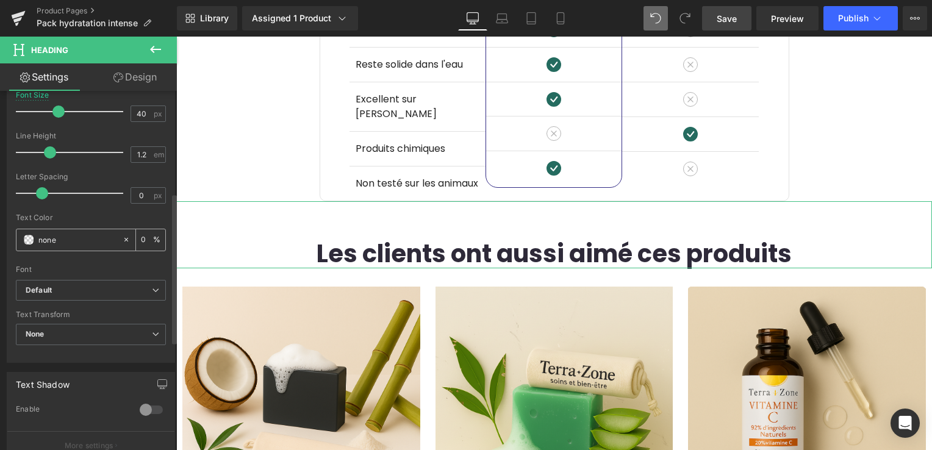
click at [57, 242] on input "#faad14" at bounding box center [77, 239] width 78 height 13
paste input "246b5f"
type input "#246b5f"
click at [92, 259] on div at bounding box center [91, 261] width 150 height 8
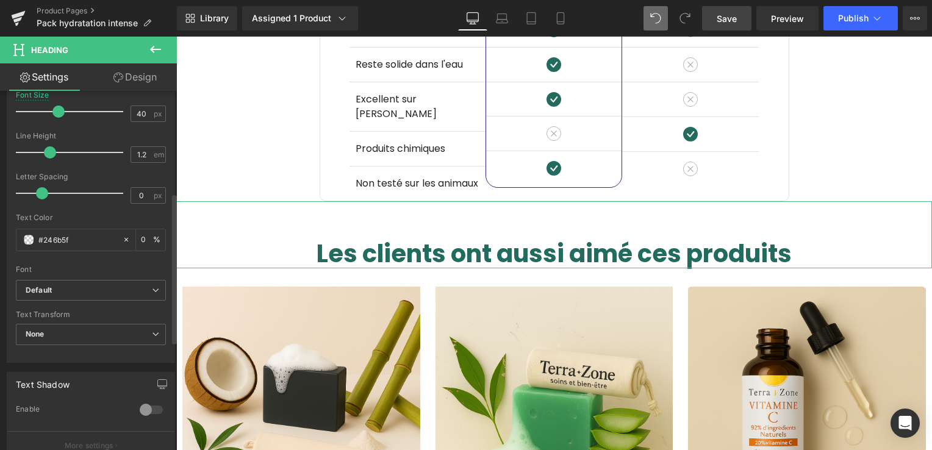
click at [92, 259] on div at bounding box center [91, 261] width 150 height 8
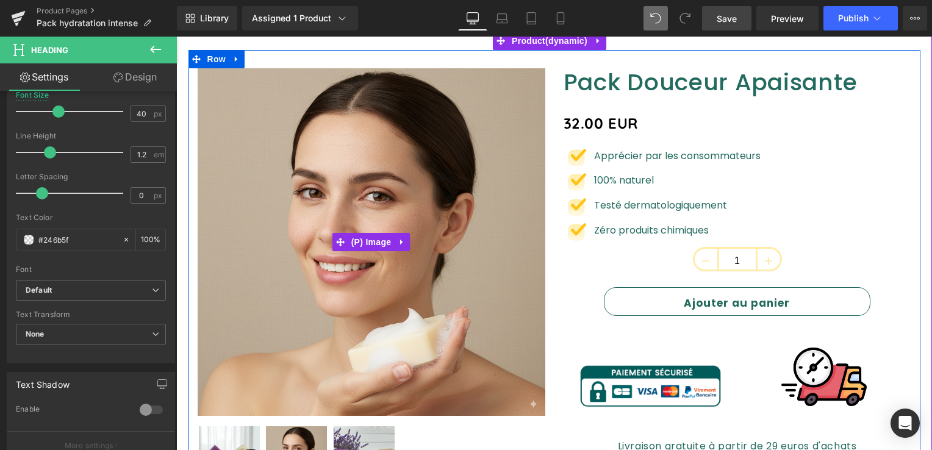
scroll to position [122, 0]
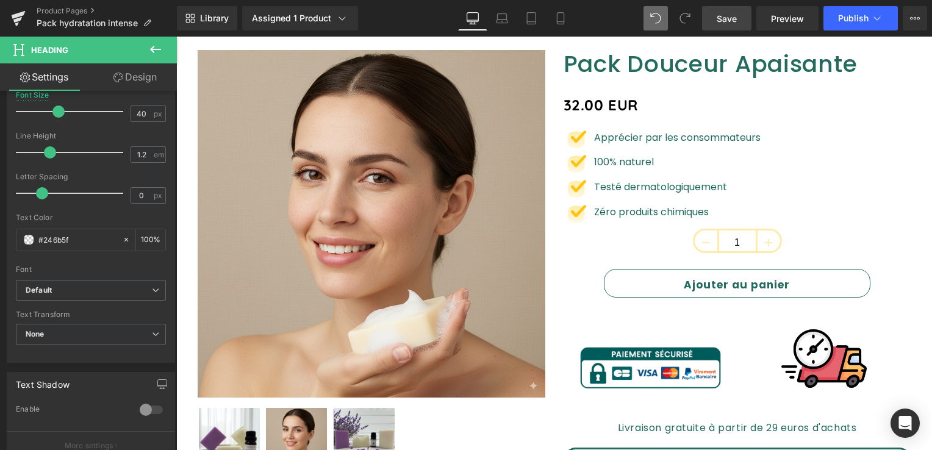
click at [732, 23] on span "Save" at bounding box center [727, 18] width 20 height 13
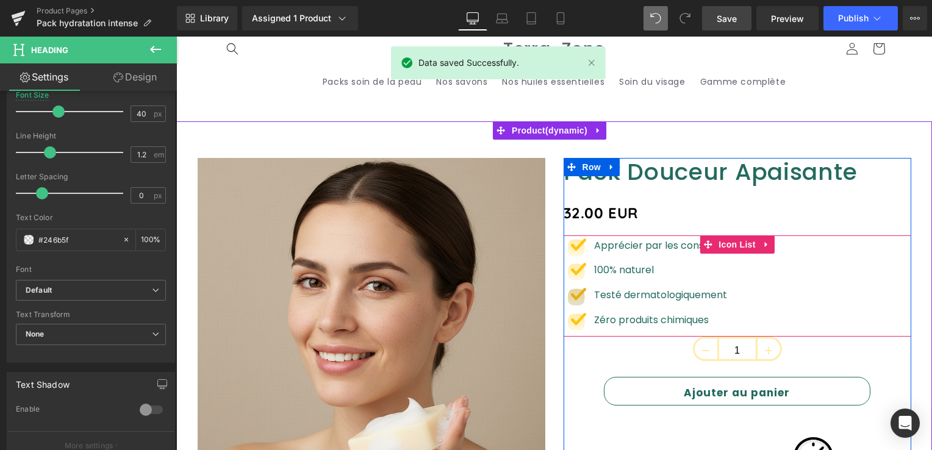
scroll to position [0, 0]
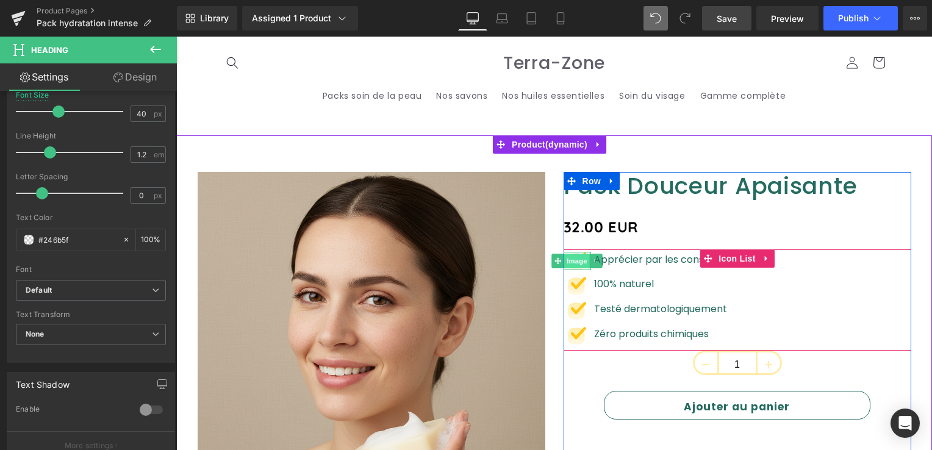
click at [571, 264] on span "Image" at bounding box center [577, 261] width 26 height 15
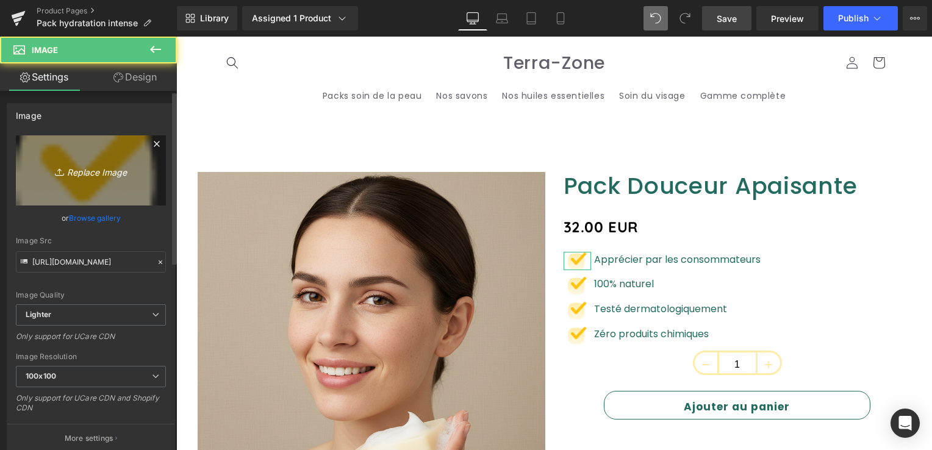
click at [93, 164] on icon "Replace Image" at bounding box center [91, 170] width 98 height 15
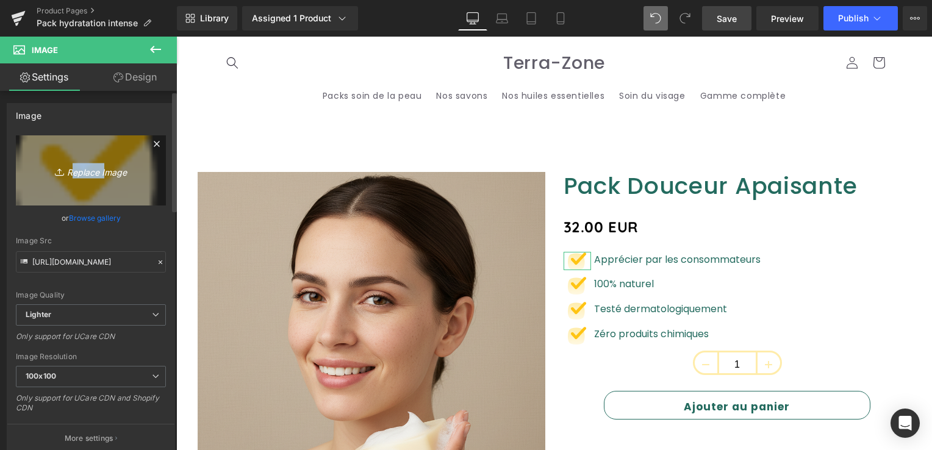
type input "C:\fakepath\0bf76aea-eeb1-4ebe-a5e9-25e69d1fef9b-removebg-preview.png"
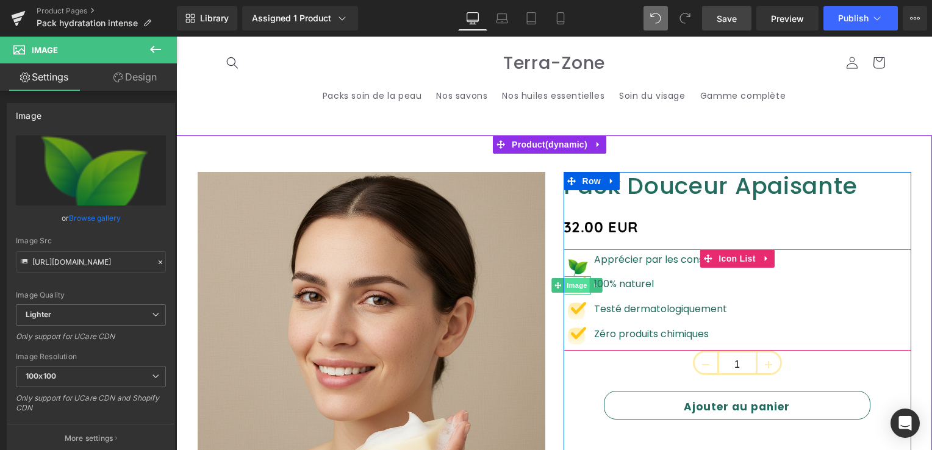
click at [573, 282] on span "Image" at bounding box center [577, 285] width 26 height 15
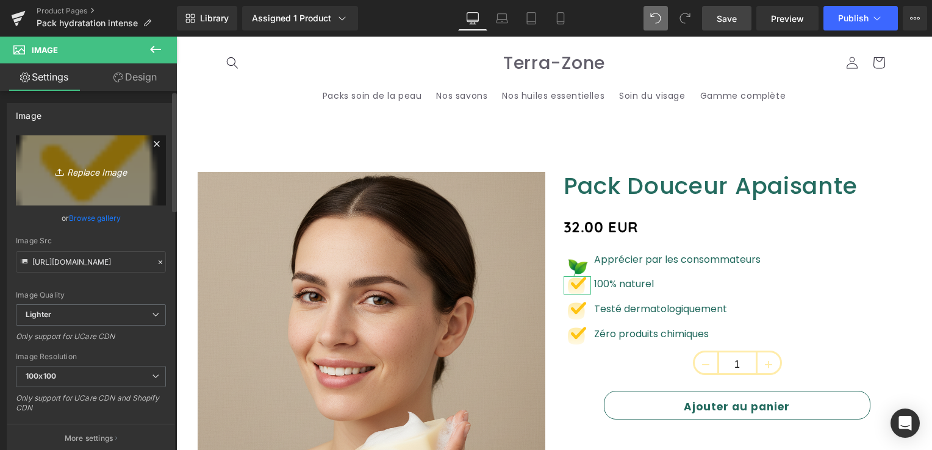
click at [93, 171] on icon "Replace Image" at bounding box center [91, 170] width 98 height 15
type input "C:\fakepath\Capture_d_écran_2025-10-01_145102-removebg-preview.png"
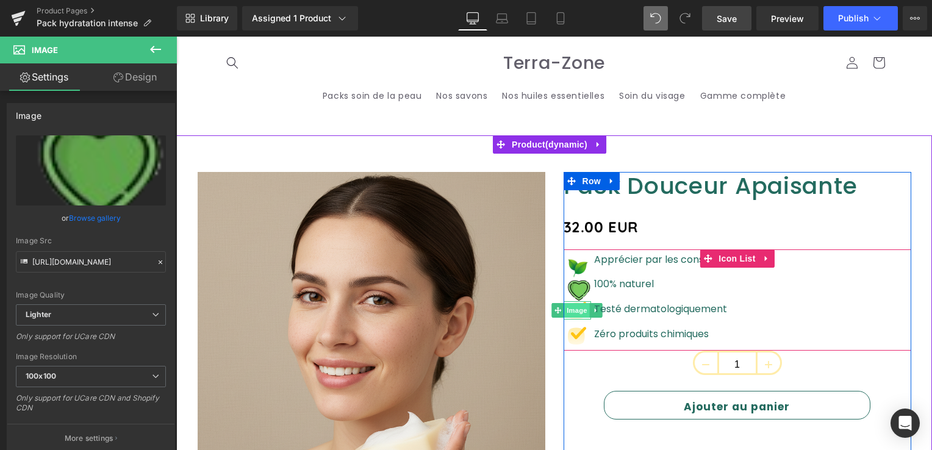
click at [573, 306] on span "Image" at bounding box center [577, 310] width 26 height 15
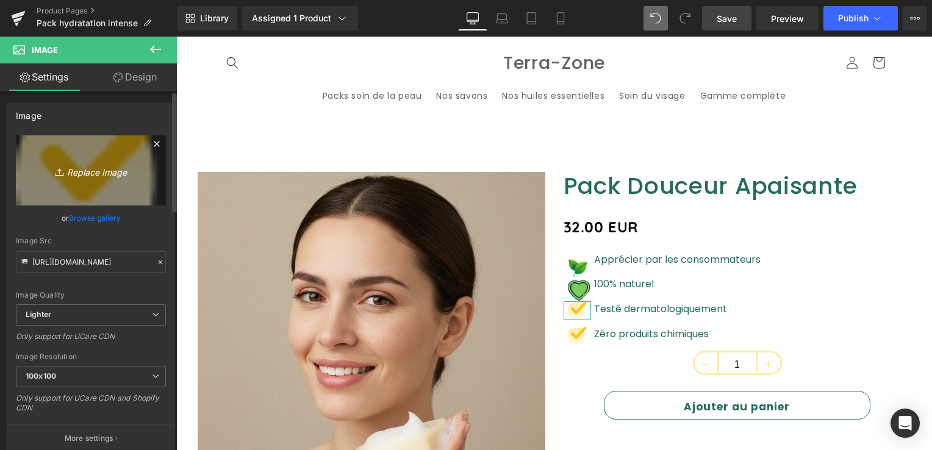
click at [115, 174] on icon "Replace Image" at bounding box center [91, 170] width 98 height 15
type input "C:\fakepath\Capture_d_écran_2025-10-01_145110-removebg-preview.png"
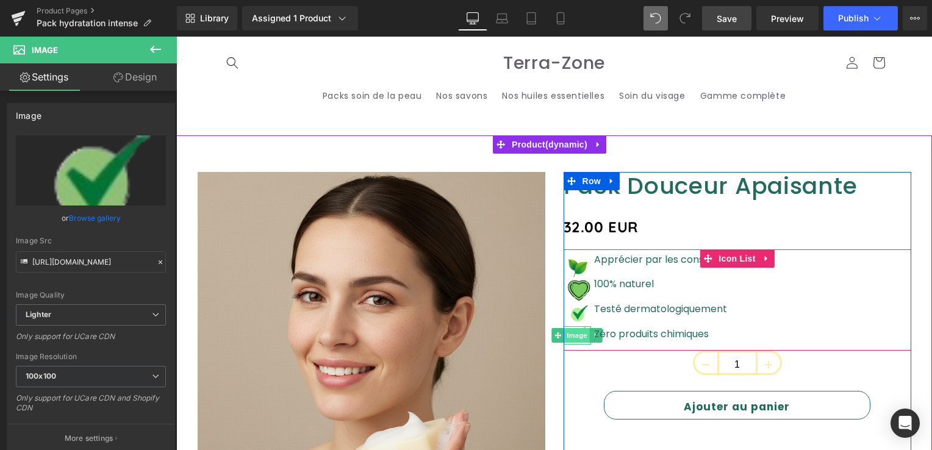
click at [578, 333] on span "Image" at bounding box center [577, 335] width 26 height 15
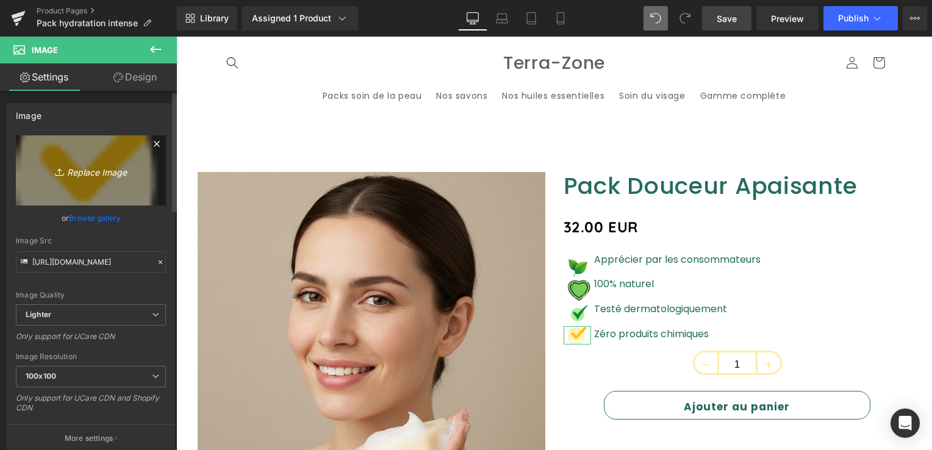
click at [85, 174] on icon "Replace Image" at bounding box center [91, 170] width 98 height 15
type input "C:\fakepath\Capture_d_écran_2025-10-01_145120-removebg-preview.png"
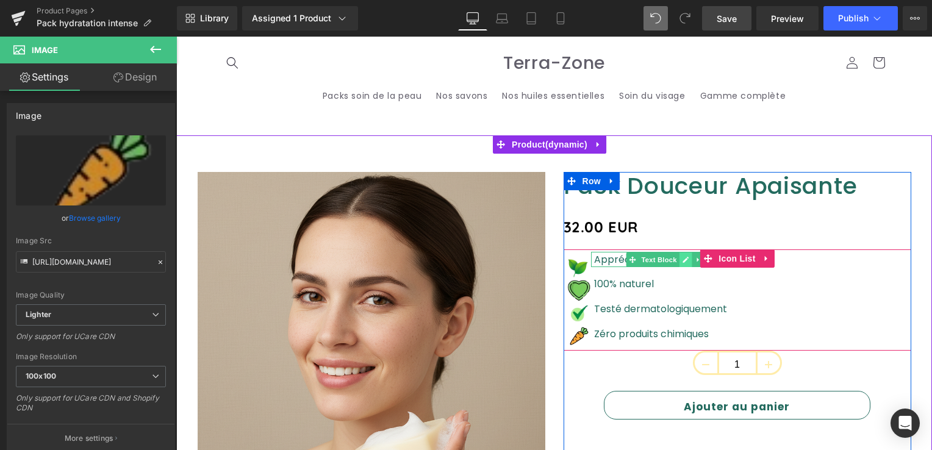
click at [683, 259] on icon at bounding box center [686, 260] width 6 height 6
click at [681, 259] on p "Apprécier par les consommateurs" at bounding box center [677, 260] width 167 height 16
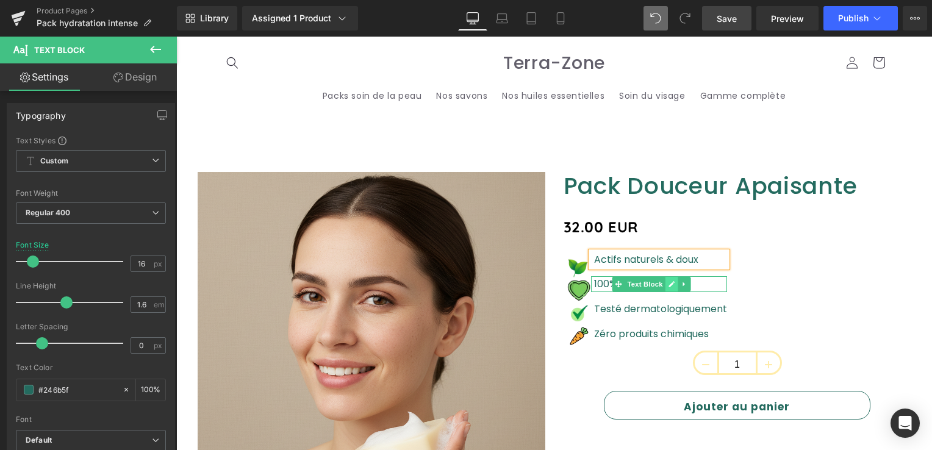
click at [668, 281] on icon at bounding box center [671, 284] width 7 height 7
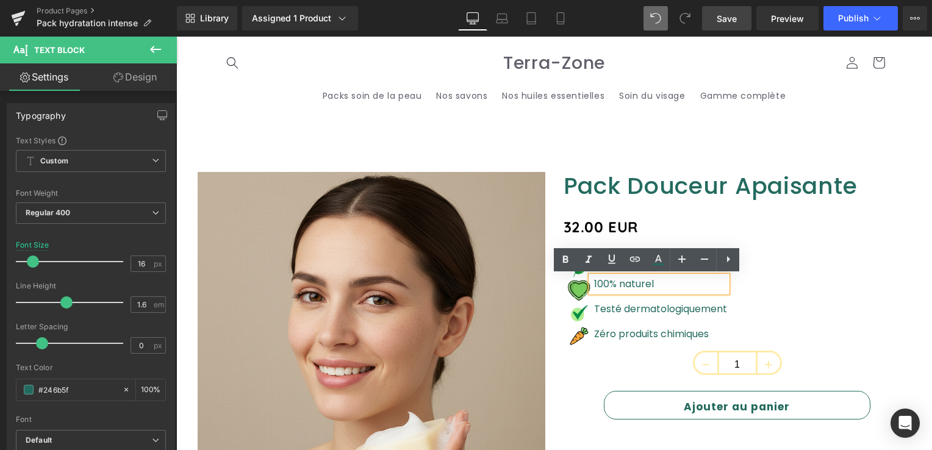
click at [649, 285] on p "100% naturel" at bounding box center [660, 284] width 133 height 16
click at [791, 253] on div "Image Actifs naturels & doux Text Block Image 100% naturel Text Block Image Tes…" at bounding box center [738, 301] width 348 height 99
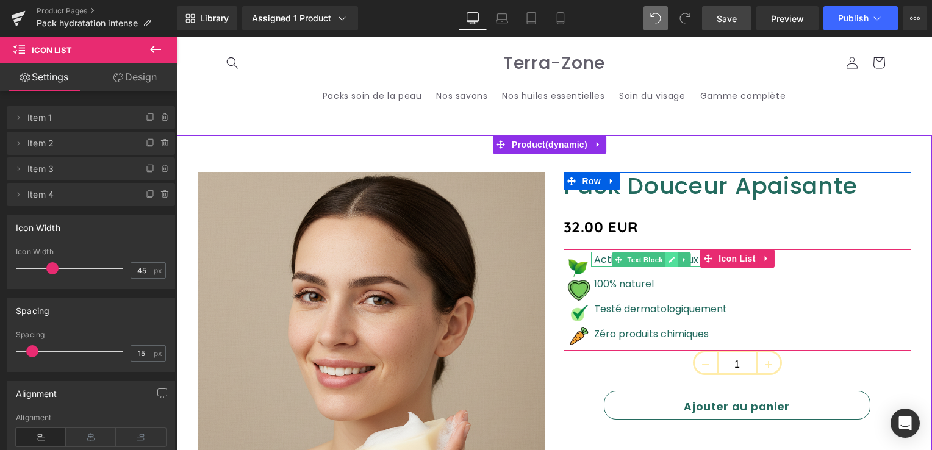
click at [668, 260] on icon at bounding box center [671, 259] width 7 height 7
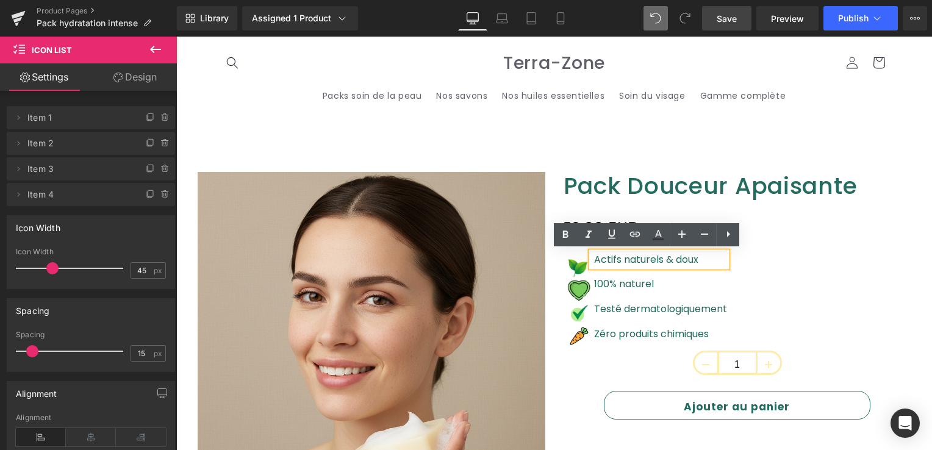
click at [683, 259] on p "Actifs naturels & doux" at bounding box center [660, 260] width 133 height 16
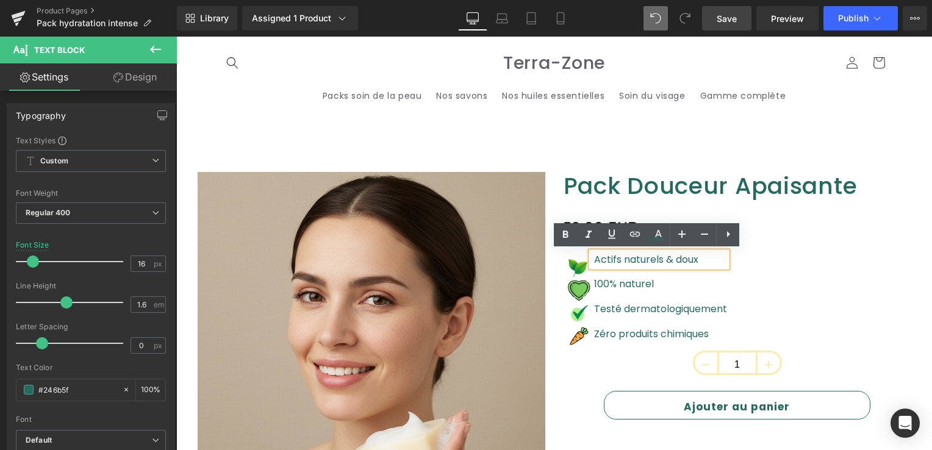
click at [647, 257] on p "Actifs naturels & doux" at bounding box center [660, 260] width 133 height 16
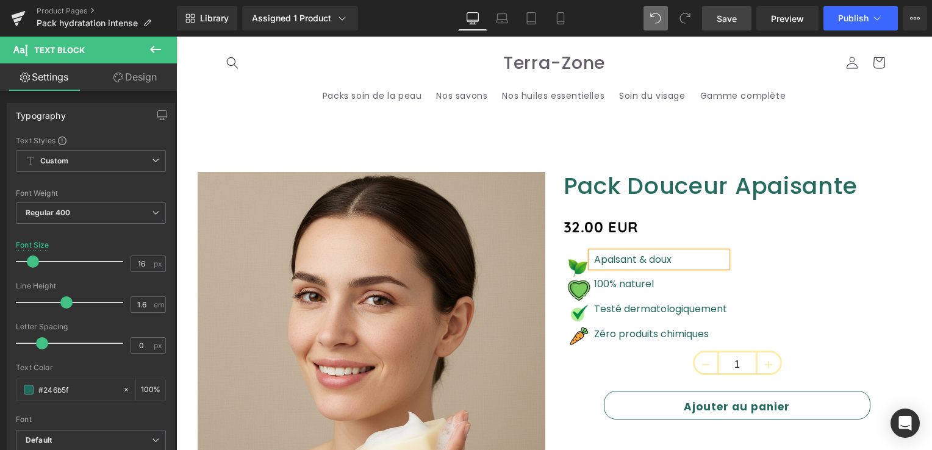
click at [664, 264] on p "Apaisant & doux" at bounding box center [660, 260] width 133 height 16
click at [669, 284] on icon at bounding box center [672, 284] width 6 height 6
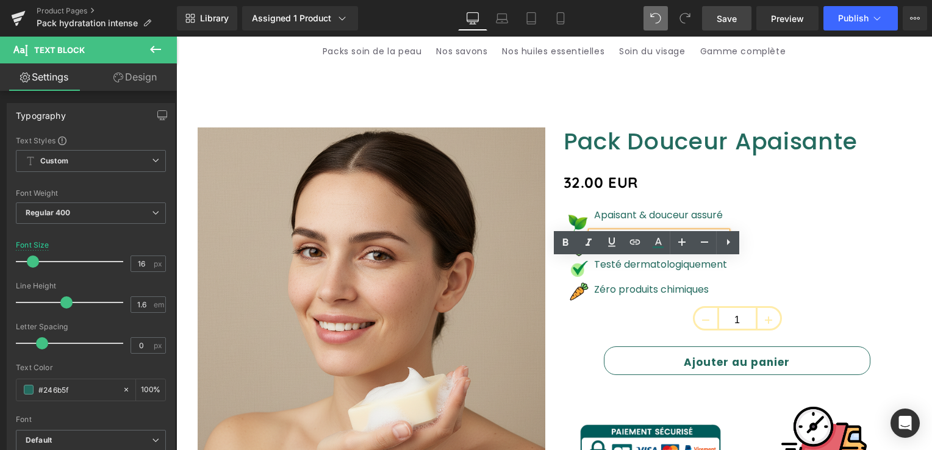
scroll to position [61, 0]
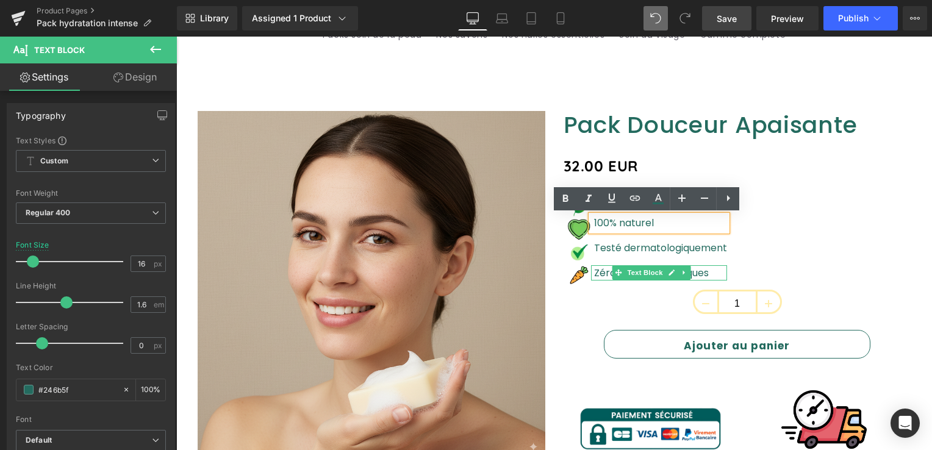
click at [691, 272] on font "Zéro produits chimiques" at bounding box center [651, 273] width 115 height 14
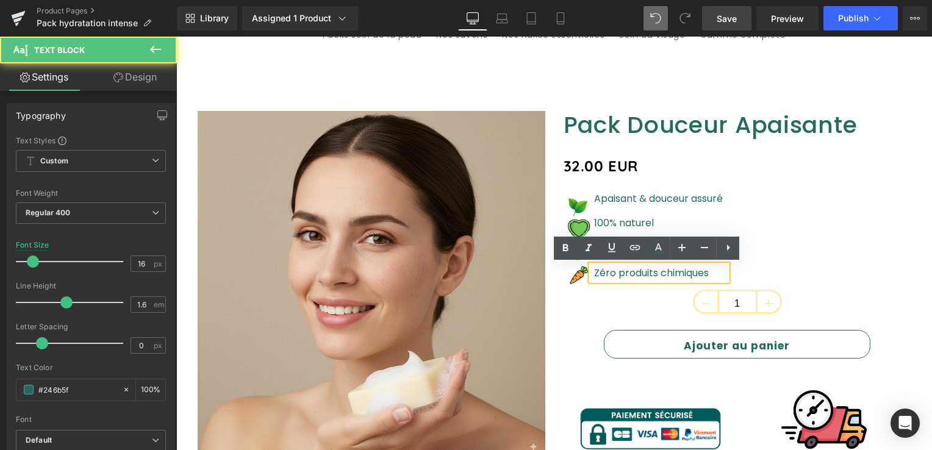
click at [691, 272] on font "Zéro produits chimiques" at bounding box center [651, 273] width 115 height 14
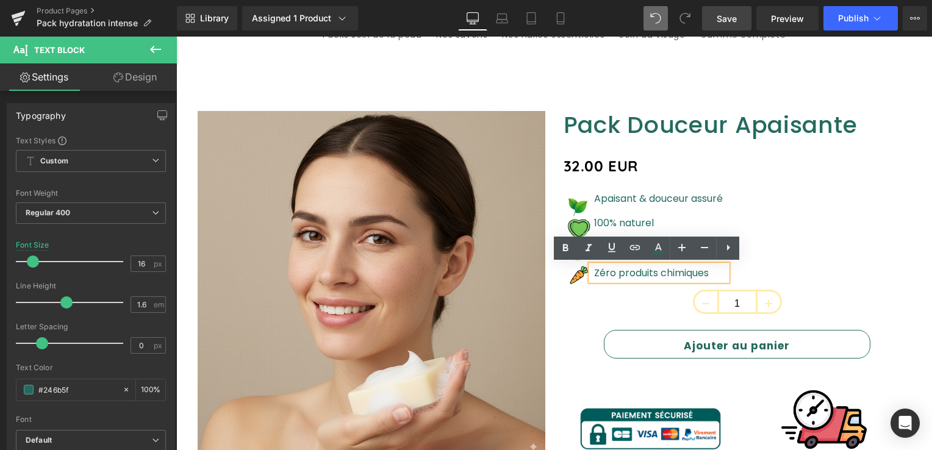
click at [691, 272] on font "Zéro produits chimiques" at bounding box center [651, 273] width 115 height 14
click at [689, 272] on font "Zéro produits chimiques" at bounding box center [651, 273] width 115 height 14
drag, startPoint x: 688, startPoint y: 272, endPoint x: 680, endPoint y: 272, distance: 7.9
click at [688, 272] on font "Zéro produits chimiques" at bounding box center [651, 273] width 115 height 14
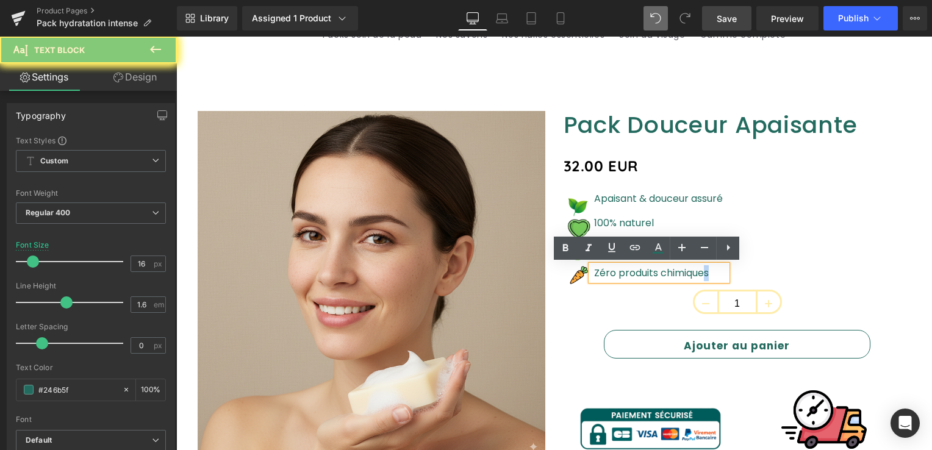
click at [671, 271] on font "Zéro produits chimiques" at bounding box center [651, 273] width 115 height 14
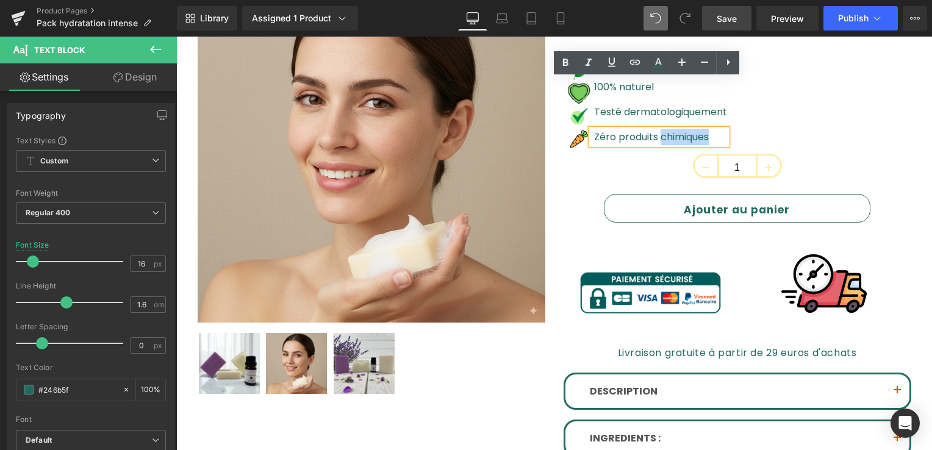
scroll to position [183, 0]
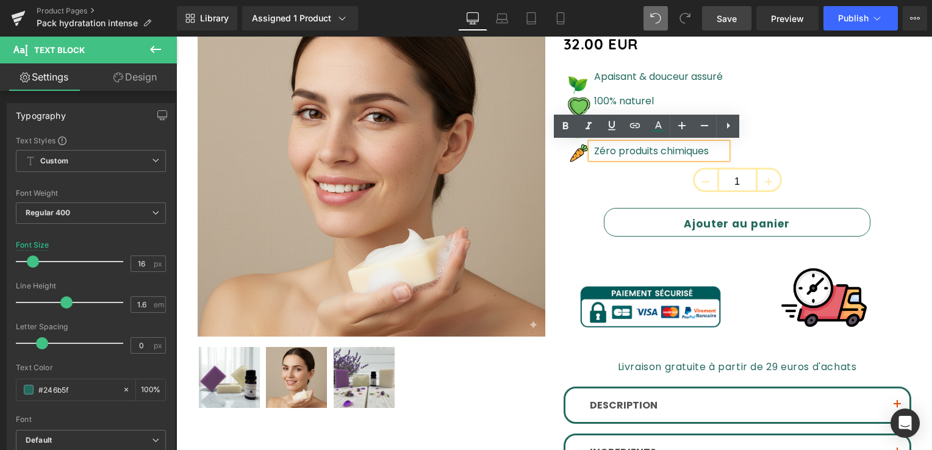
click at [638, 149] on font "Zéro produits chimiques" at bounding box center [651, 151] width 115 height 14
drag, startPoint x: 691, startPoint y: 151, endPoint x: 592, endPoint y: 151, distance: 99.4
click at [594, 151] on font "Zéro produits chimiques" at bounding box center [651, 151] width 115 height 14
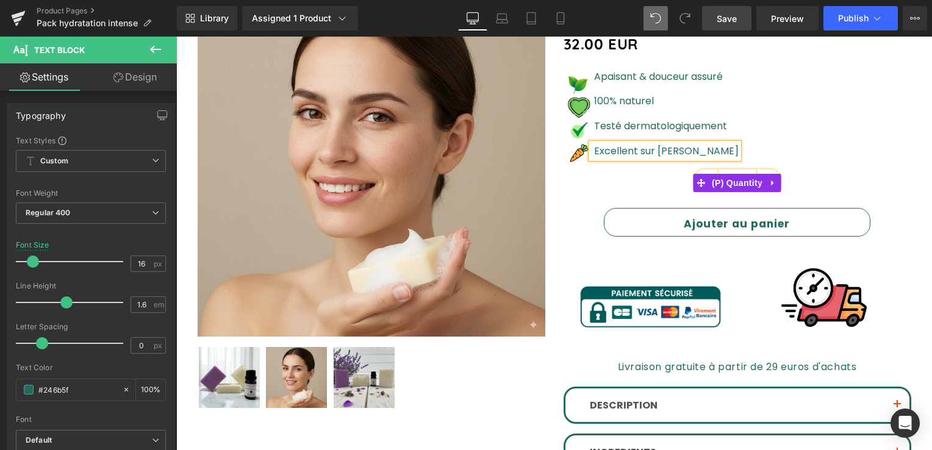
click at [597, 183] on div "1" at bounding box center [738, 183] width 348 height 31
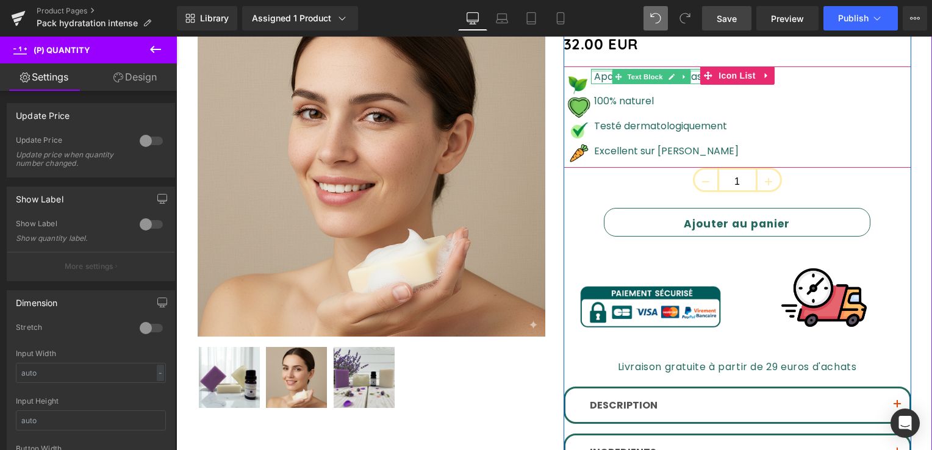
click at [602, 70] on div at bounding box center [665, 70] width 148 height 3
click at [602, 70] on p "Apaisant & douceur assuré" at bounding box center [666, 77] width 145 height 16
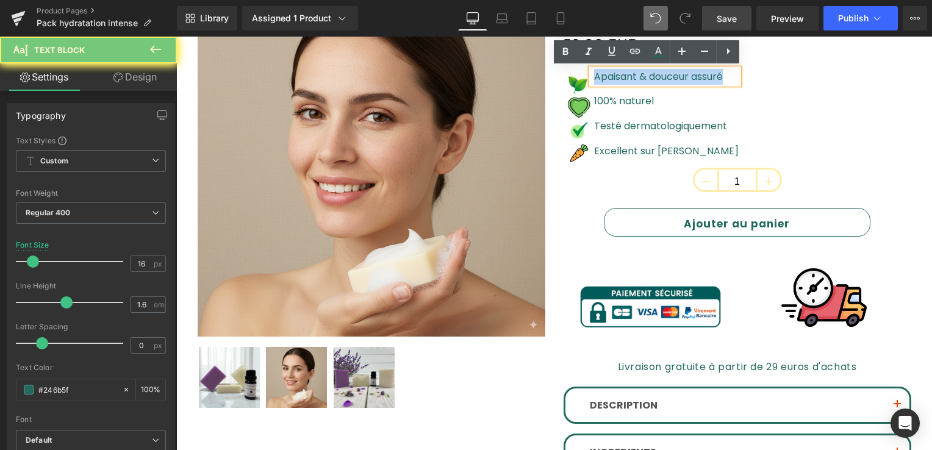
drag, startPoint x: 602, startPoint y: 70, endPoint x: 599, endPoint y: 76, distance: 6.6
click at [599, 76] on p "Apaisant & douceur assuré" at bounding box center [666, 77] width 145 height 16
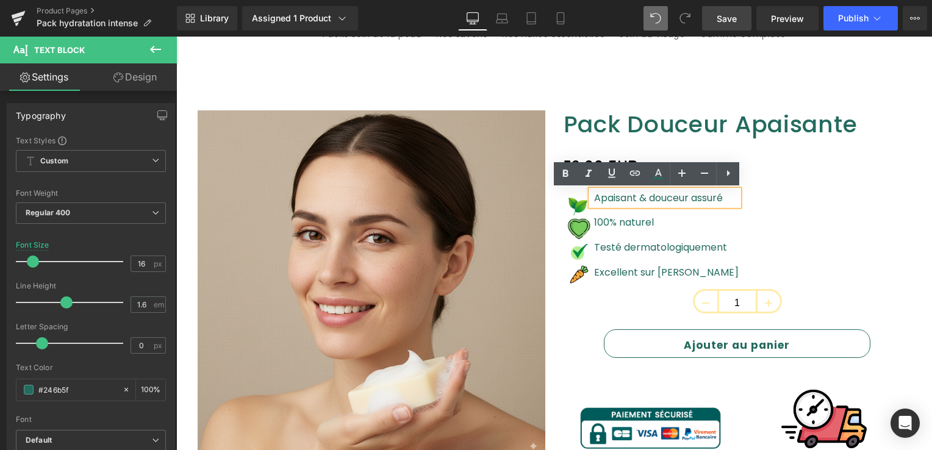
scroll to position [61, 0]
click at [758, 76] on div "Sale Off (P) Image" at bounding box center [554, 424] width 756 height 700
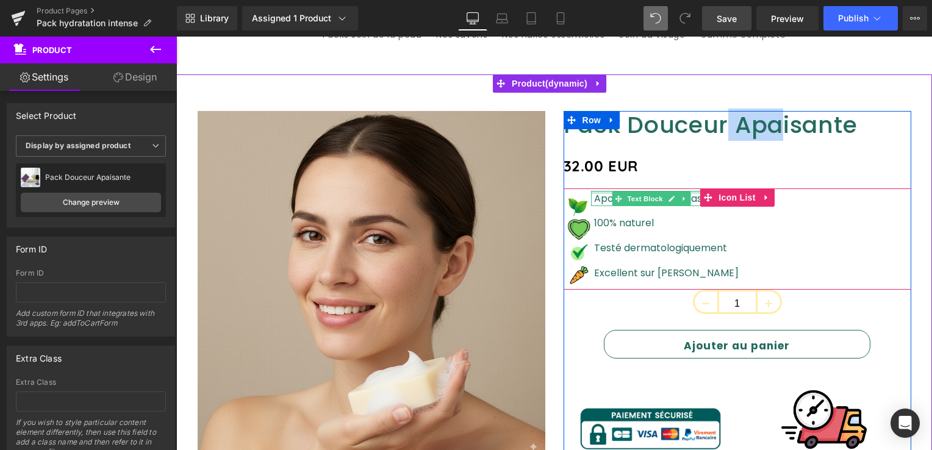
click at [600, 192] on div at bounding box center [665, 192] width 148 height 3
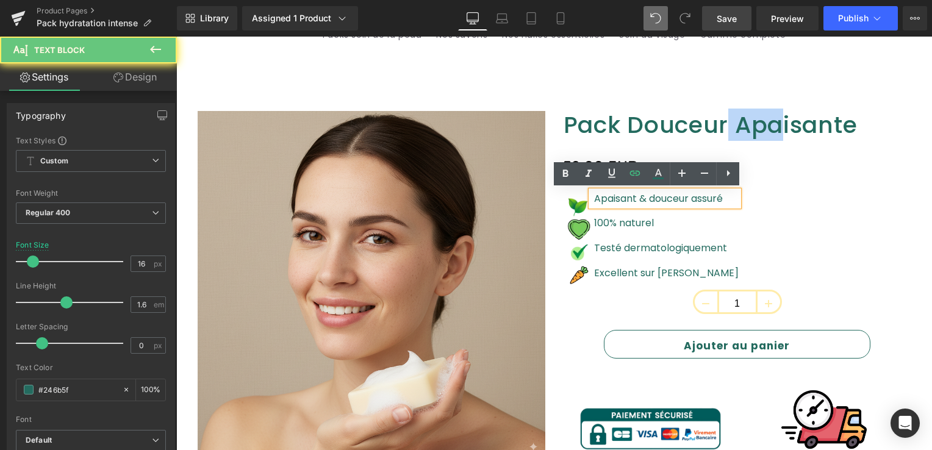
click at [600, 194] on p "Apaisant & douceur assuré" at bounding box center [666, 199] width 145 height 16
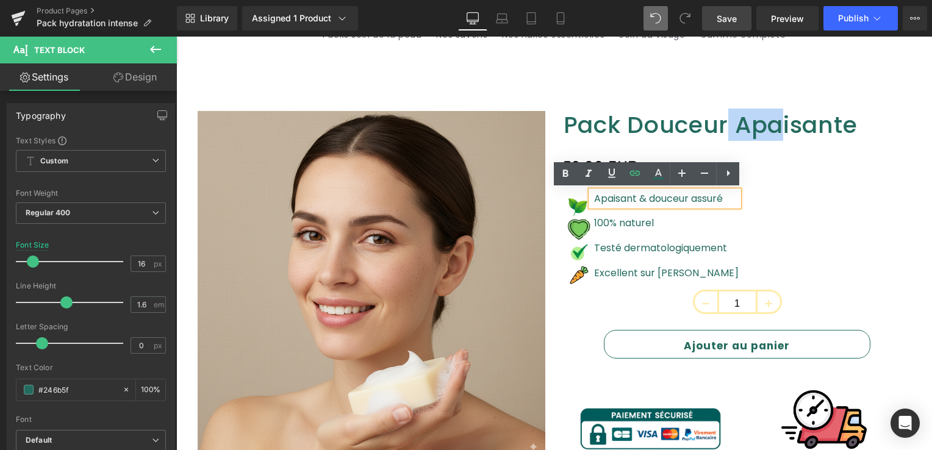
click at [774, 219] on div "Image Apaisant & douceur assuré Text Block Image 100% naturel Text Block Image …" at bounding box center [738, 240] width 348 height 99
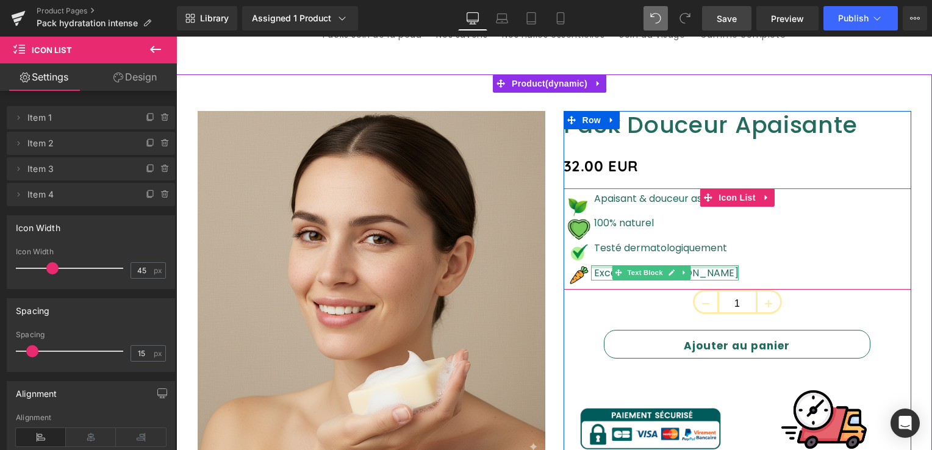
click at [598, 265] on div at bounding box center [665, 266] width 148 height 3
click at [598, 265] on p "Excellent sur [PERSON_NAME]" at bounding box center [666, 273] width 145 height 16
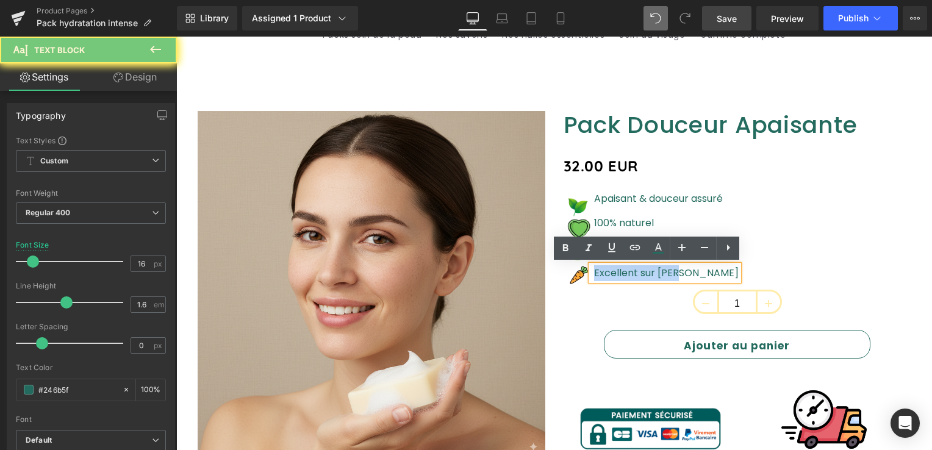
click at [597, 266] on p "Excellent sur [PERSON_NAME]" at bounding box center [666, 273] width 145 height 16
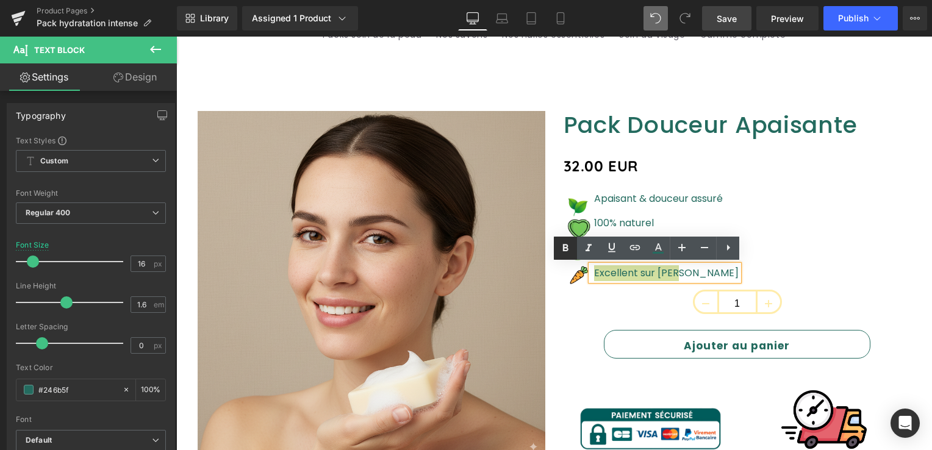
click at [570, 243] on icon at bounding box center [565, 248] width 15 height 15
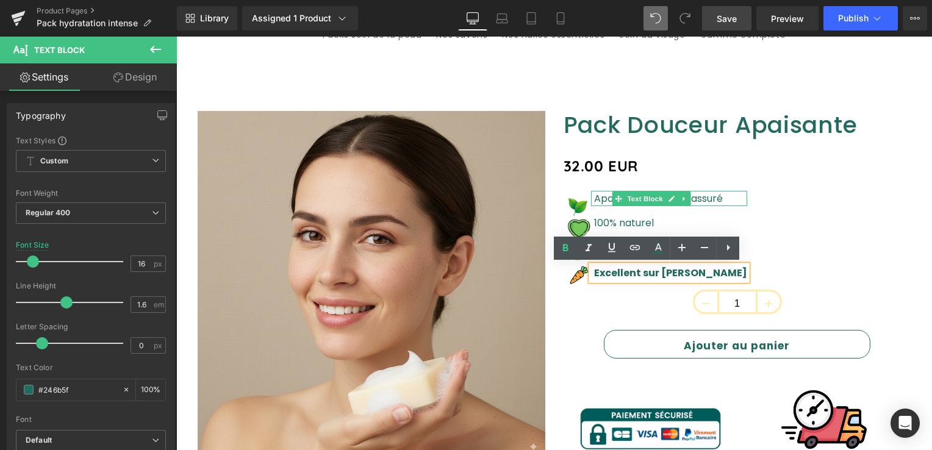
click at [600, 199] on p "Apaisant & douceur assuré" at bounding box center [670, 199] width 153 height 16
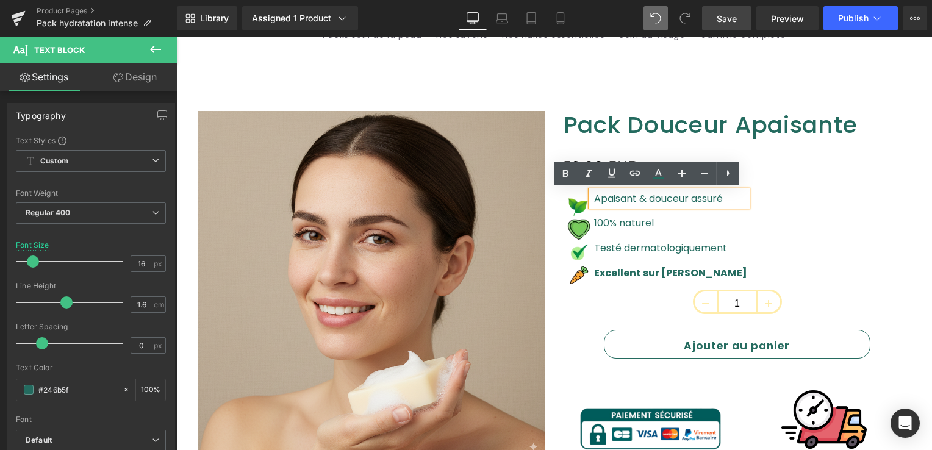
click at [594, 199] on p "Apaisant & douceur assuré" at bounding box center [670, 199] width 153 height 16
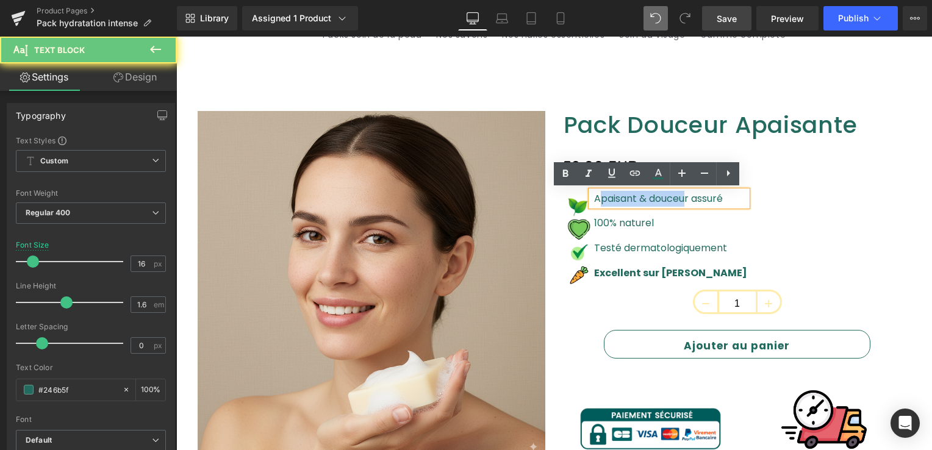
drag, startPoint x: 605, startPoint y: 196, endPoint x: 675, endPoint y: 198, distance: 69.6
click at [671, 198] on p "Apaisant & douceur assuré" at bounding box center [670, 199] width 153 height 16
click at [676, 198] on p "Apaisant & douceur assuré" at bounding box center [670, 199] width 153 height 16
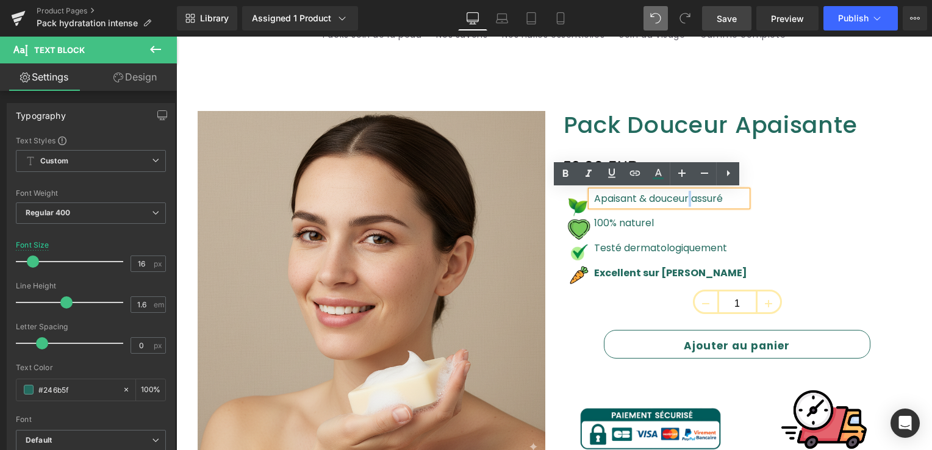
click at [707, 196] on div "Apaisant & douceur assuré" at bounding box center [669, 199] width 156 height 16
drag, startPoint x: 707, startPoint y: 196, endPoint x: 647, endPoint y: 201, distance: 60.6
click at [656, 200] on div "Apaisant & douceur assuré" at bounding box center [669, 199] width 156 height 16
click at [561, 173] on icon at bounding box center [565, 174] width 15 height 15
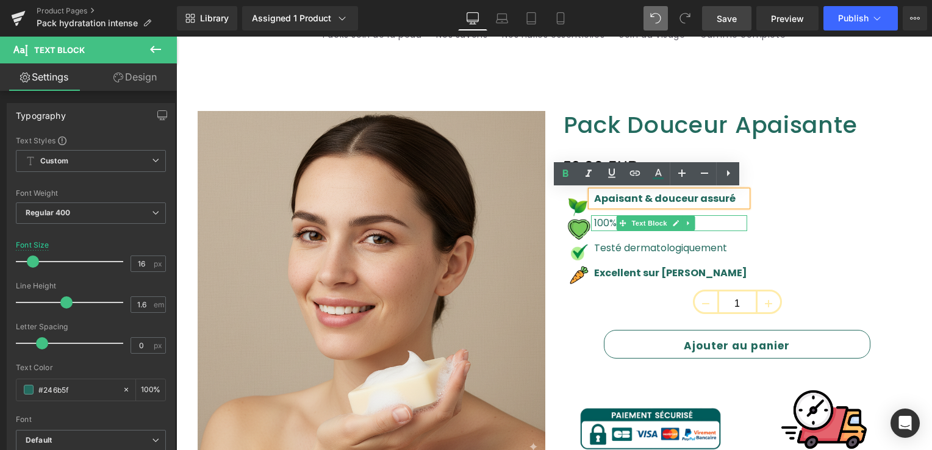
click at [610, 221] on font "100% naturel" at bounding box center [624, 223] width 60 height 14
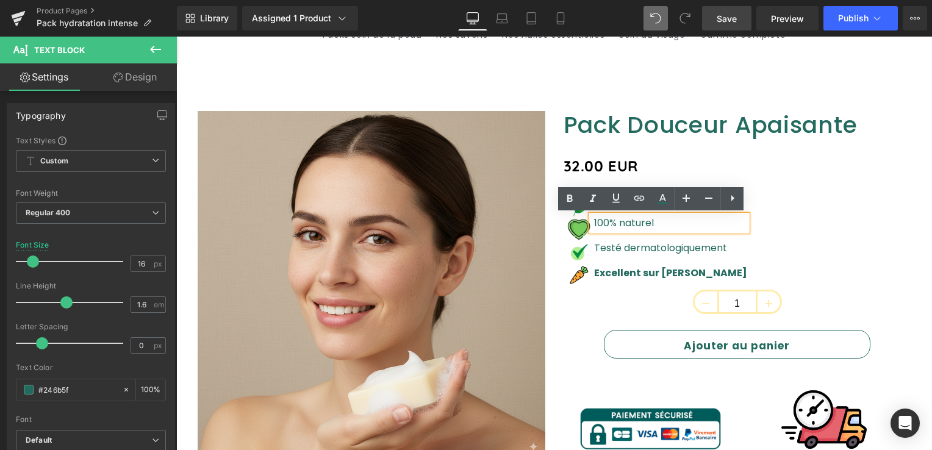
click at [644, 223] on p "100% naturel" at bounding box center [670, 223] width 153 height 16
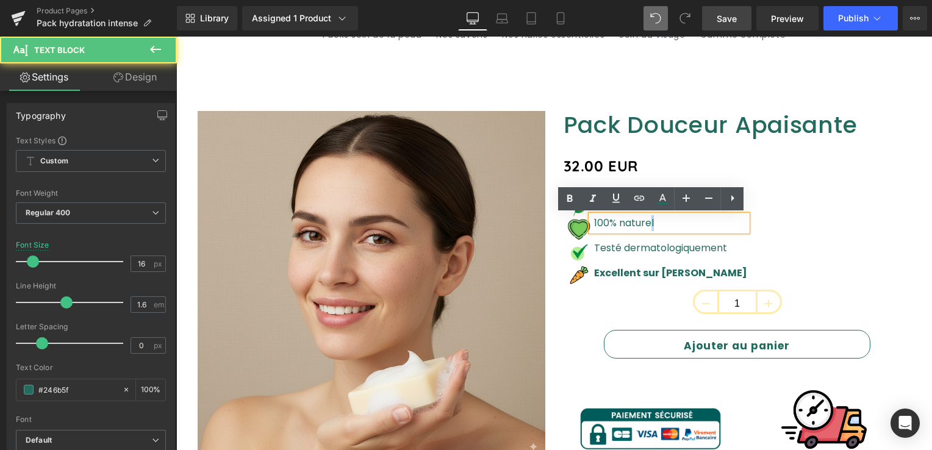
click at [603, 226] on font "100% naturel" at bounding box center [624, 223] width 60 height 14
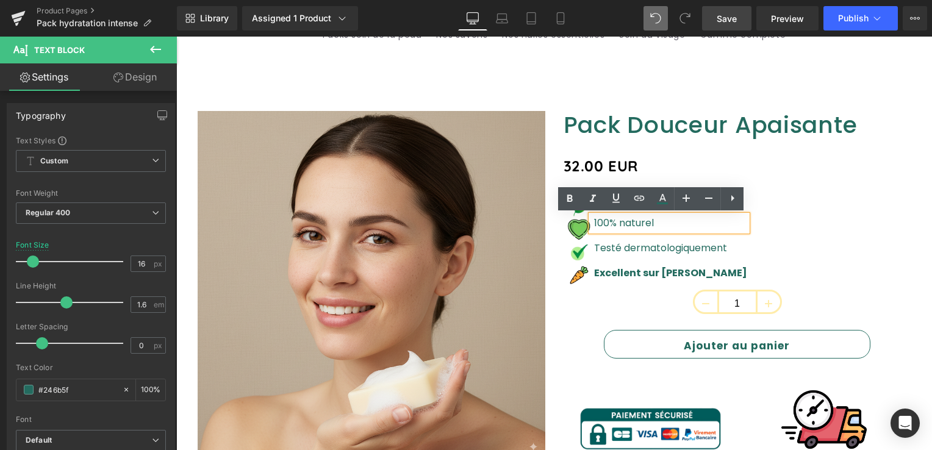
click at [594, 223] on font "100% naturel" at bounding box center [624, 223] width 60 height 14
click at [594, 222] on font "100% naturel" at bounding box center [624, 223] width 60 height 14
drag, startPoint x: 614, startPoint y: 222, endPoint x: 650, endPoint y: 223, distance: 36.0
click at [650, 223] on p "100% naturel" at bounding box center [670, 223] width 153 height 16
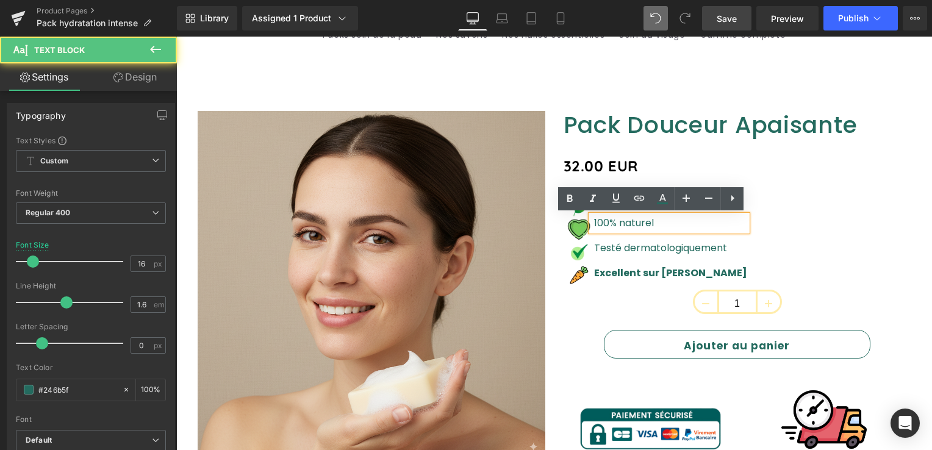
drag, startPoint x: 644, startPoint y: 224, endPoint x: 632, endPoint y: 224, distance: 11.6
click at [641, 224] on font "100% naturel" at bounding box center [624, 223] width 60 height 14
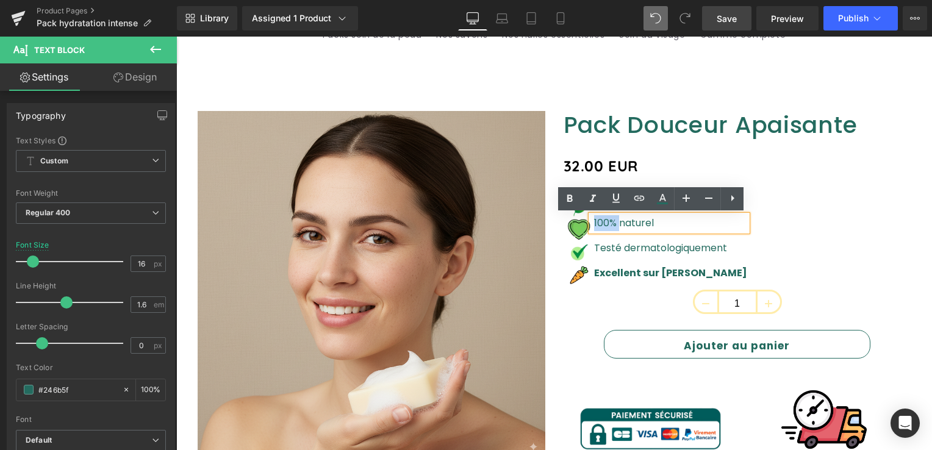
drag, startPoint x: 613, startPoint y: 223, endPoint x: 588, endPoint y: 223, distance: 25.0
click at [591, 223] on div "100% naturel" at bounding box center [669, 223] width 156 height 16
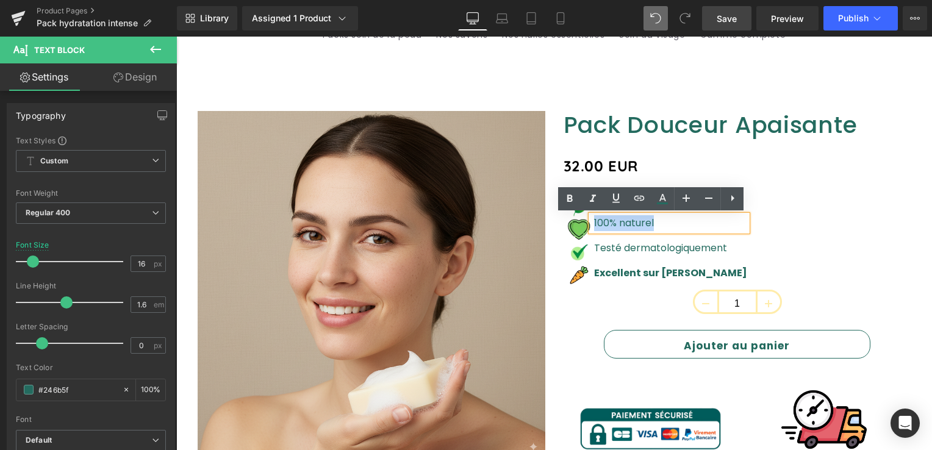
click at [591, 223] on div "100% naturel" at bounding box center [669, 223] width 156 height 16
click at [572, 199] on icon at bounding box center [569, 198] width 5 height 7
click at [669, 249] on link at bounding box center [675, 248] width 13 height 15
click at [666, 249] on font "Testé dermatologiquement" at bounding box center [660, 248] width 133 height 14
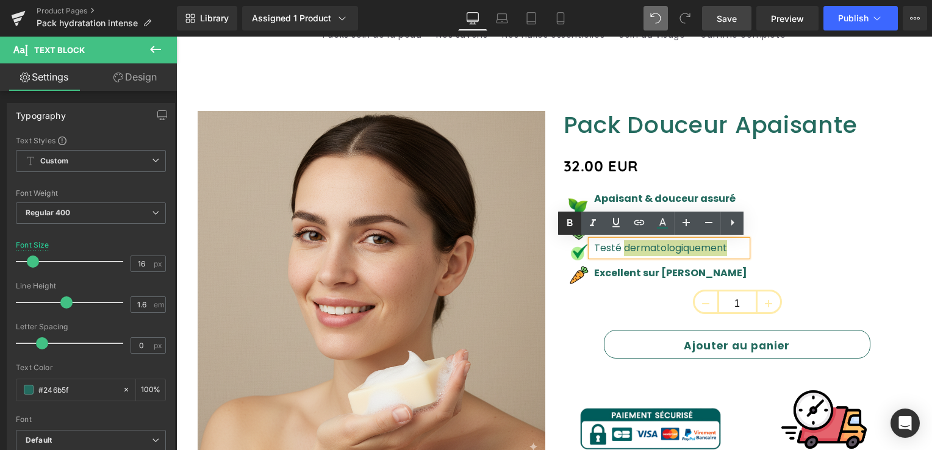
click at [566, 226] on icon at bounding box center [569, 223] width 15 height 15
click at [605, 250] on font "Testé dermatologiquement" at bounding box center [666, 248] width 145 height 14
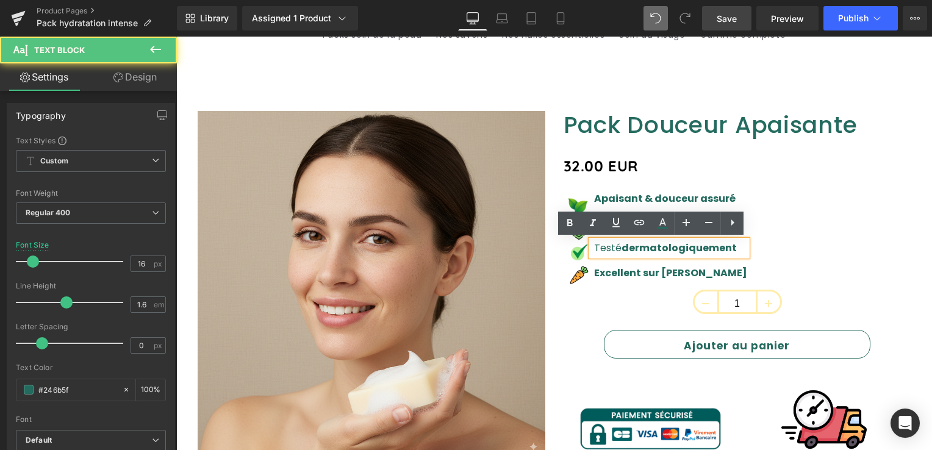
click at [606, 250] on font "Testé dermatologiquement" at bounding box center [666, 248] width 145 height 14
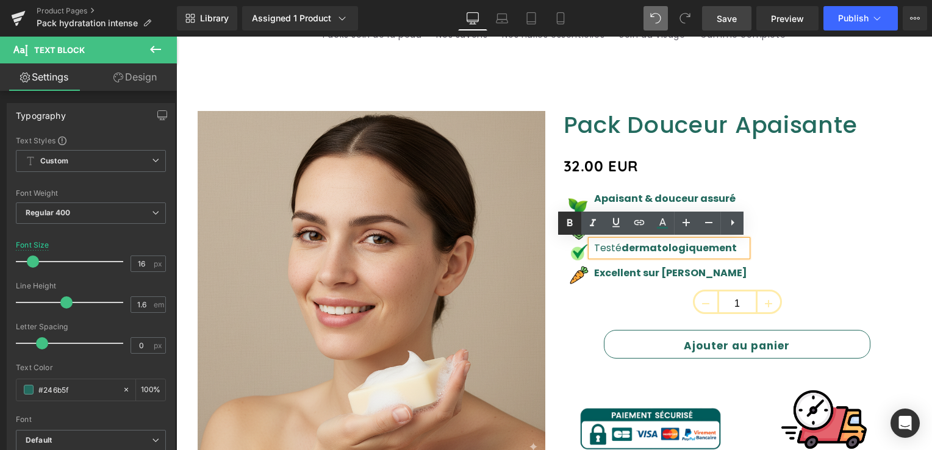
click at [570, 226] on icon at bounding box center [569, 223] width 5 height 7
click at [605, 299] on div "1" at bounding box center [738, 305] width 348 height 31
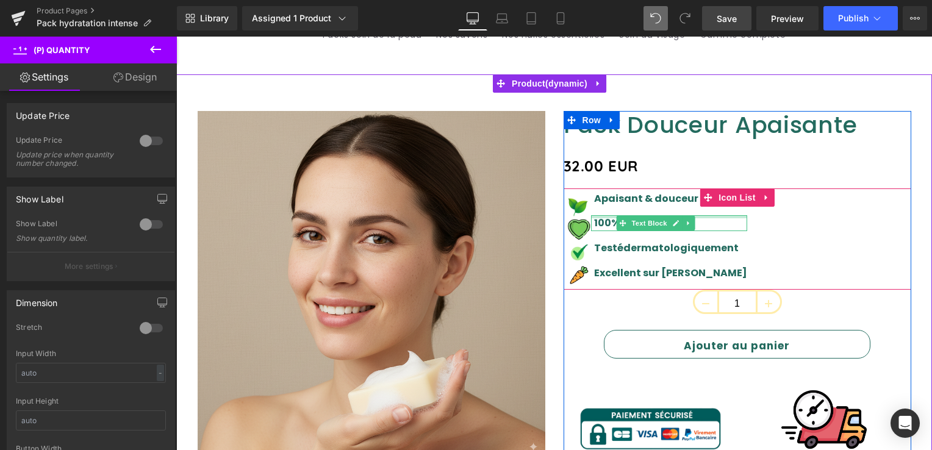
click at [603, 216] on div at bounding box center [669, 216] width 156 height 3
click at [603, 216] on p "100% naturel" at bounding box center [670, 223] width 153 height 16
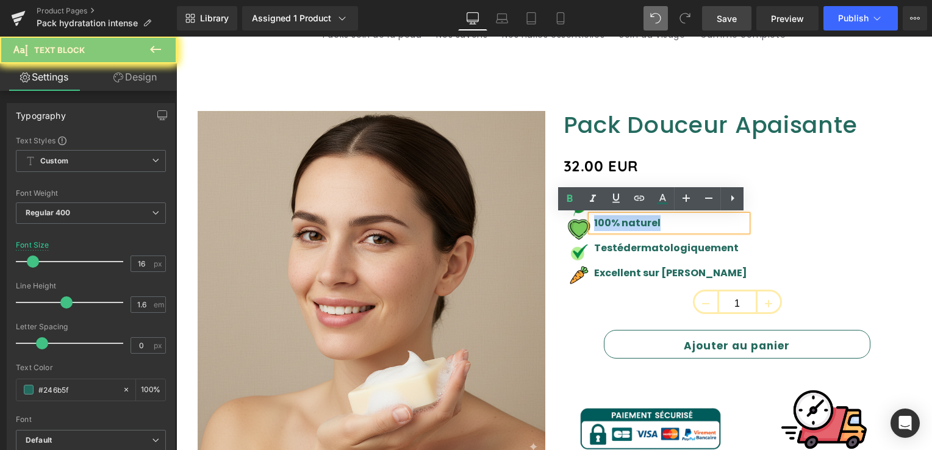
click at [603, 221] on p "100% naturel" at bounding box center [670, 223] width 153 height 16
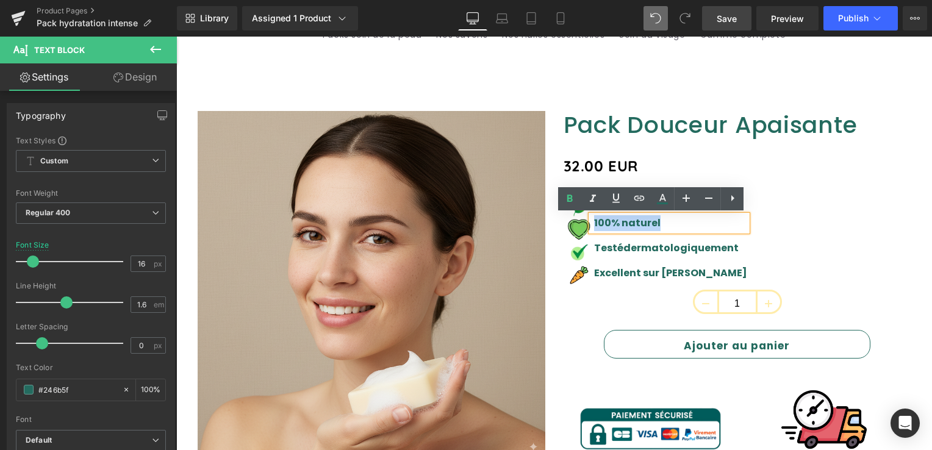
click at [738, 239] on div "Image Apaisant & douceur assuré Text Block Image 100% naturel Text Block Image …" at bounding box center [738, 240] width 348 height 99
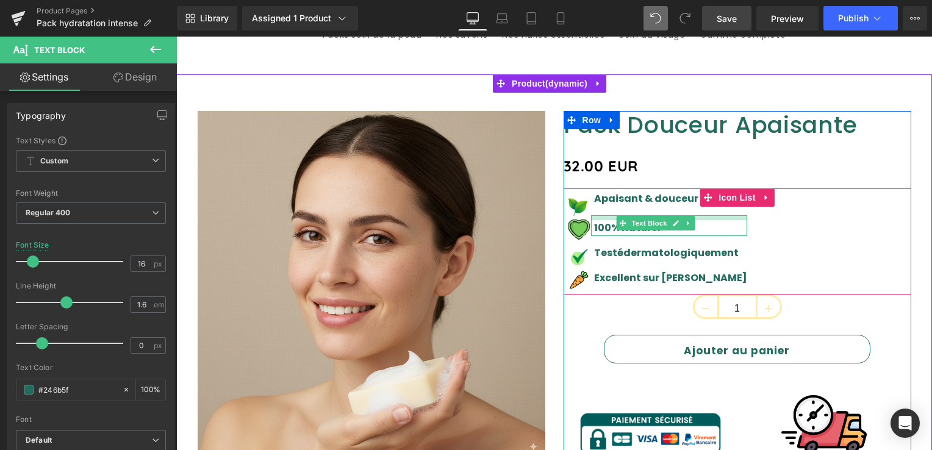
click at [700, 221] on div "100% naturel Text Block" at bounding box center [669, 225] width 156 height 21
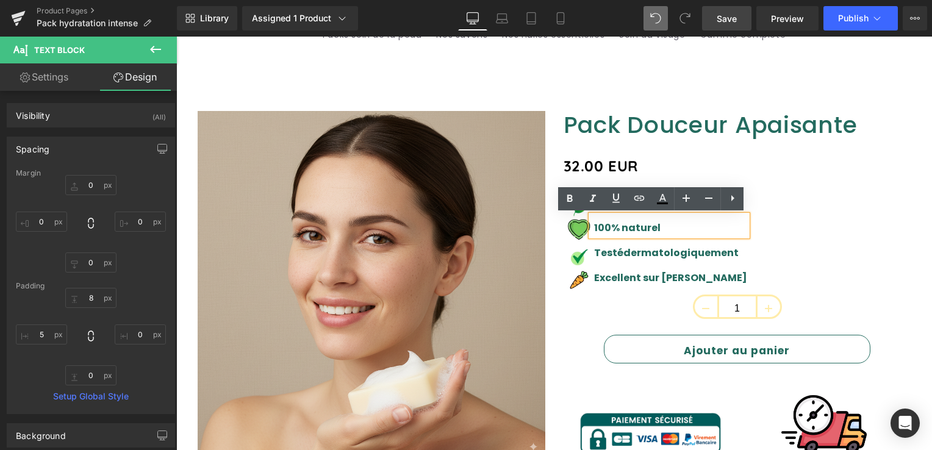
click at [796, 218] on div "Image Apaisant & douceur assuré Text Block Image 100% naturel Text Block Image …" at bounding box center [738, 243] width 348 height 104
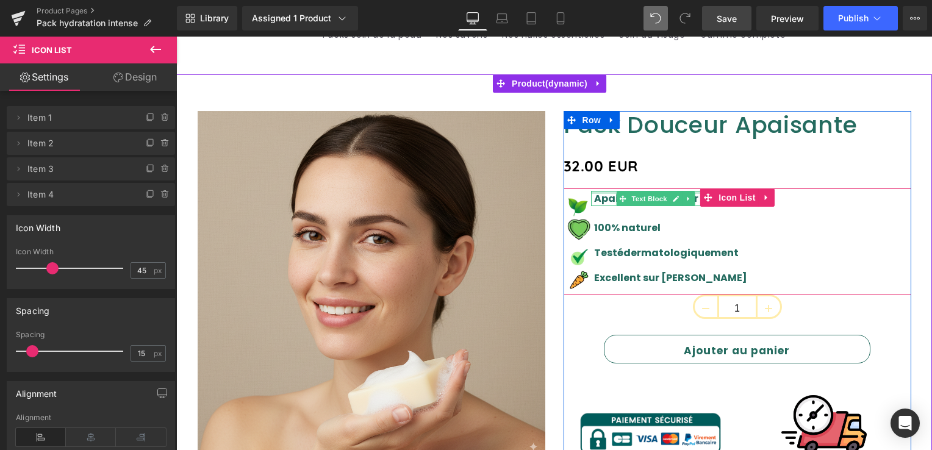
click at [693, 192] on div at bounding box center [669, 192] width 156 height 3
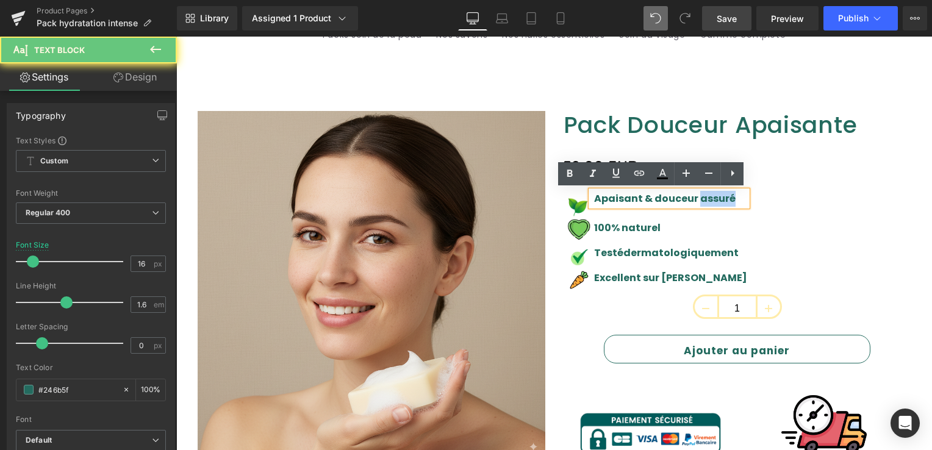
click at [694, 195] on p "Apaisant & douceur assuré" at bounding box center [670, 199] width 153 height 16
click at [718, 235] on div "Image Apaisant & douceur assuré Text Block Image 100% naturel Text Block Image …" at bounding box center [738, 243] width 348 height 104
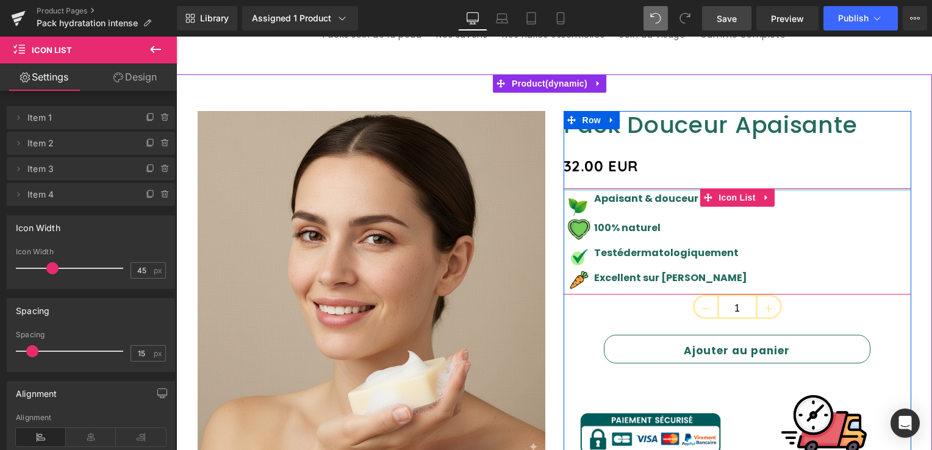
click at [692, 190] on div at bounding box center [738, 190] width 348 height 2
click at [691, 192] on div at bounding box center [669, 192] width 156 height 3
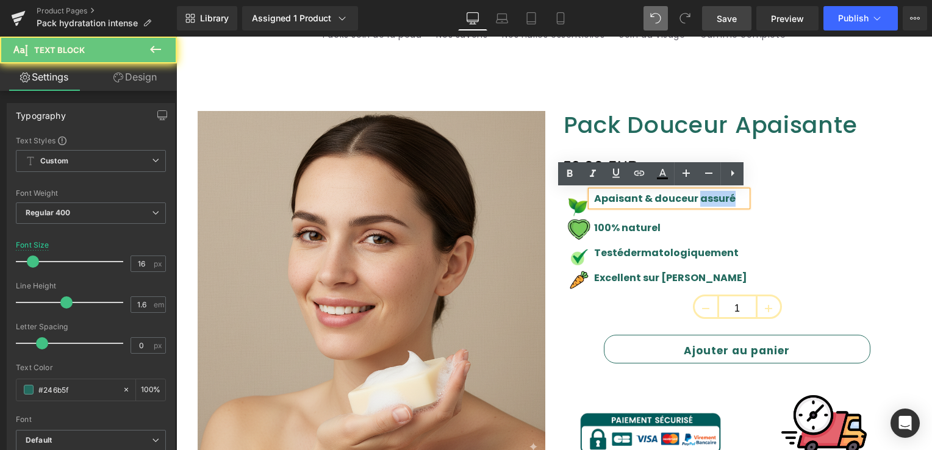
click at [691, 194] on p "Apaisant & douceur assuré" at bounding box center [670, 199] width 153 height 16
click at [691, 194] on strong "Apaisant & douceur assuré" at bounding box center [665, 199] width 142 height 14
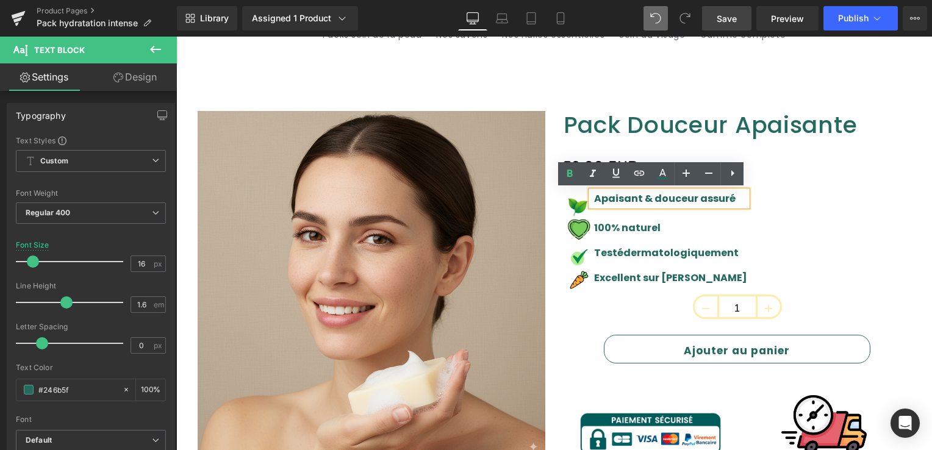
click at [770, 226] on div "Image Apaisant & douceur assuré Text Block Image 100% naturel Text Block Image …" at bounding box center [738, 243] width 348 height 104
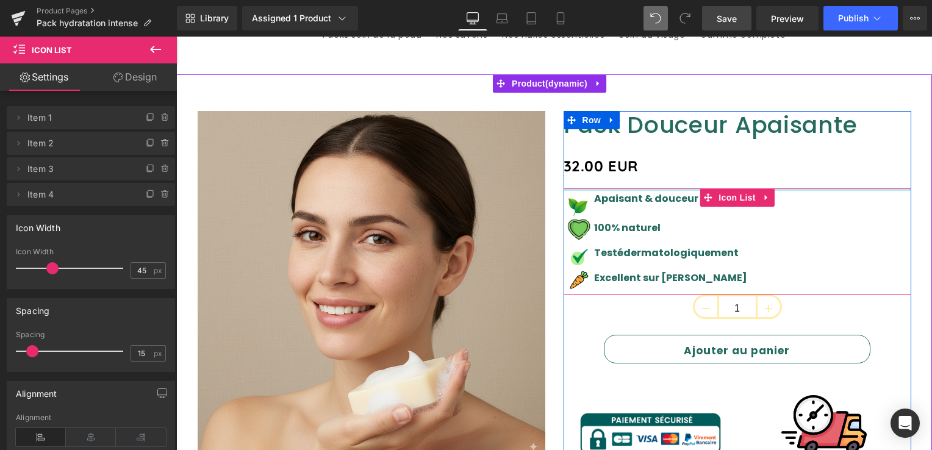
click at [597, 190] on div at bounding box center [738, 190] width 348 height 2
click at [597, 192] on div at bounding box center [669, 192] width 156 height 3
click at [597, 192] on strong "Apaisant & douceur assuré" at bounding box center [665, 199] width 142 height 14
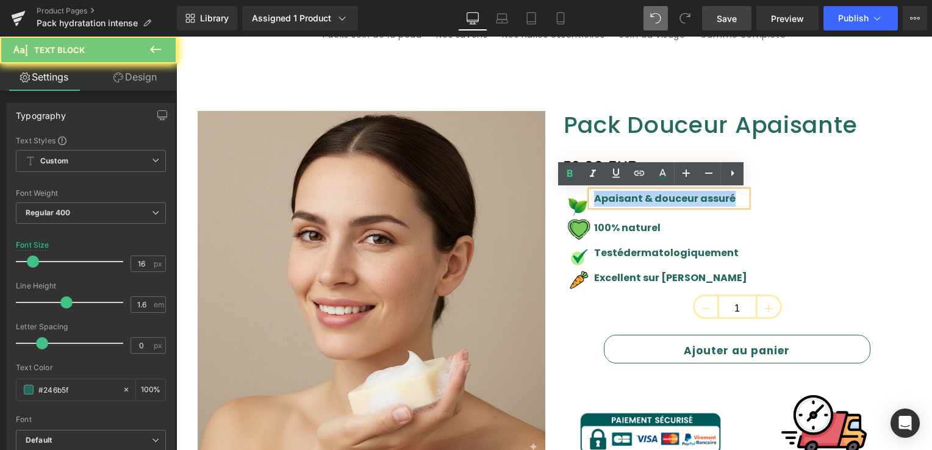
click at [598, 193] on strong "Apaisant & douceur assuré" at bounding box center [665, 199] width 142 height 14
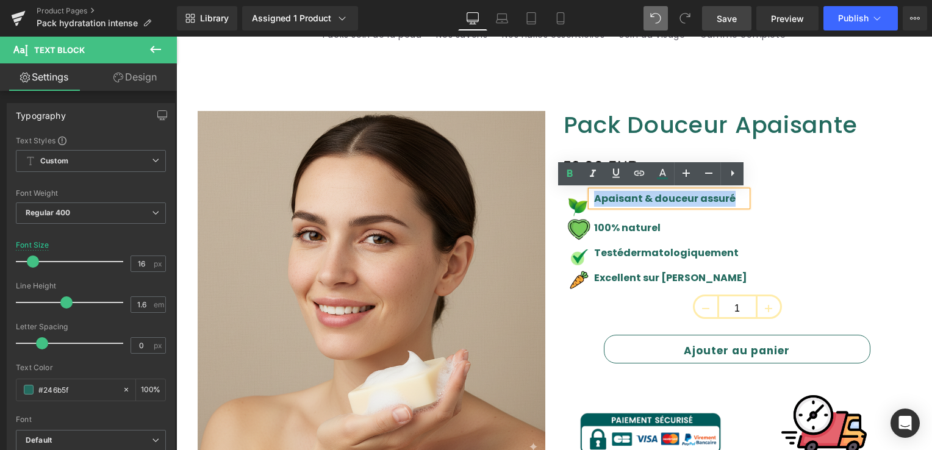
click at [785, 237] on div "Image Apaisant & douceur assuré Text Block Image 100% naturel Text Block Image …" at bounding box center [738, 243] width 348 height 104
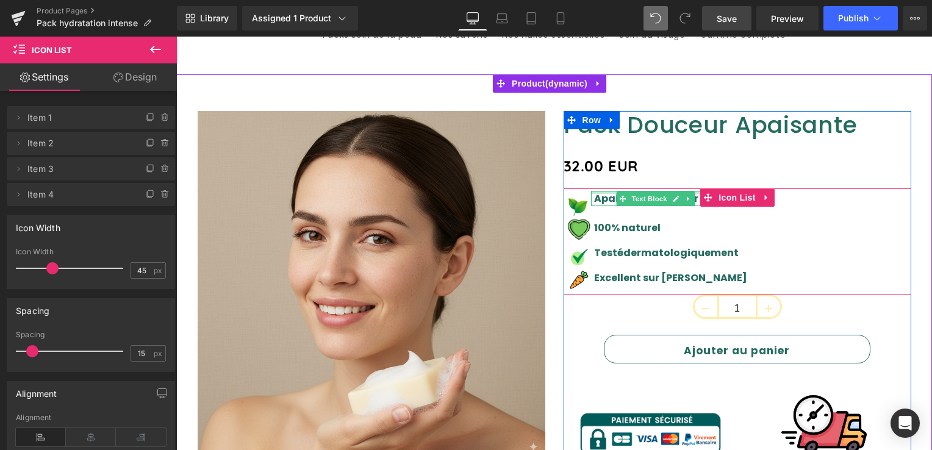
click at [691, 192] on div at bounding box center [669, 192] width 156 height 3
click at [691, 192] on p "Apaisant & douceur assuré" at bounding box center [670, 199] width 153 height 16
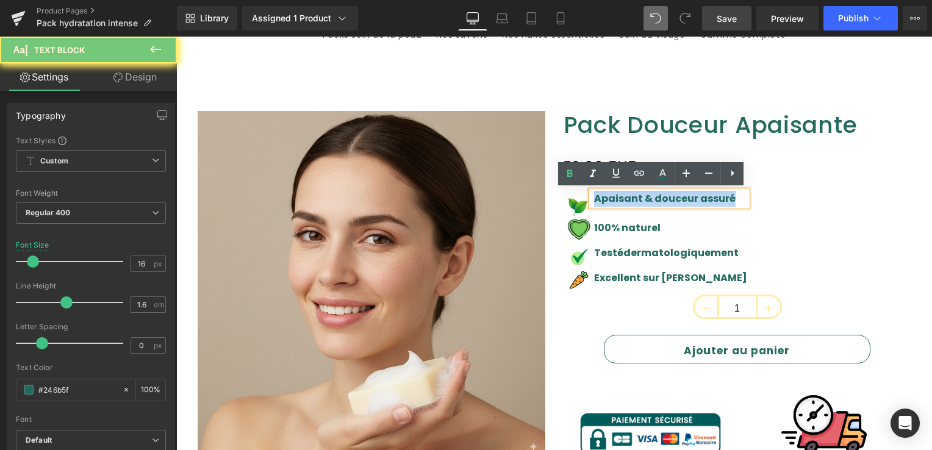
click at [691, 195] on p "Apaisant & douceur assuré" at bounding box center [670, 199] width 153 height 16
click at [723, 217] on div "Image Apaisant & douceur assuré Text Block Image 100% naturel Text Block Image …" at bounding box center [738, 243] width 348 height 104
click at [723, 218] on div "Image Apaisant & douceur assuré Text Block Image 100% naturel Text Block Image …" at bounding box center [738, 243] width 348 height 104
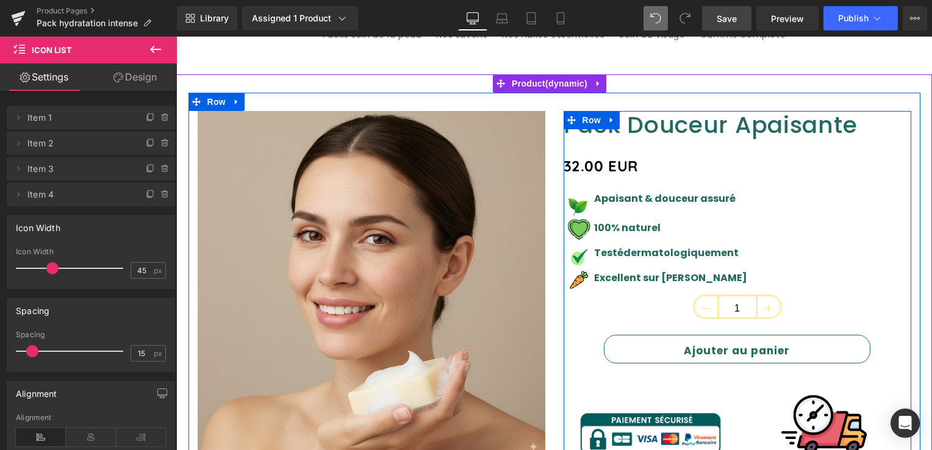
click at [810, 178] on div "32.00 EUR" at bounding box center [738, 166] width 348 height 26
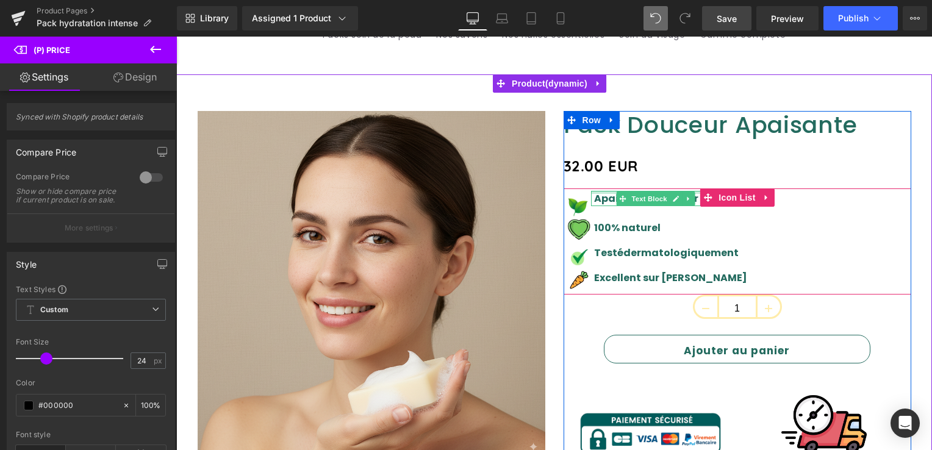
click at [694, 192] on div at bounding box center [669, 192] width 156 height 3
click at [694, 192] on p "Apaisant & douceur assuré" at bounding box center [670, 199] width 153 height 16
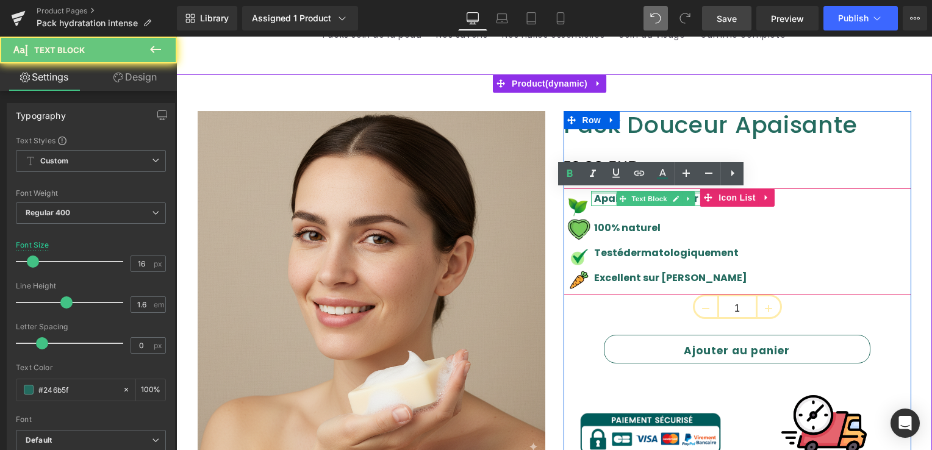
click at [694, 192] on p "Apaisant & douceur assuré" at bounding box center [670, 199] width 153 height 16
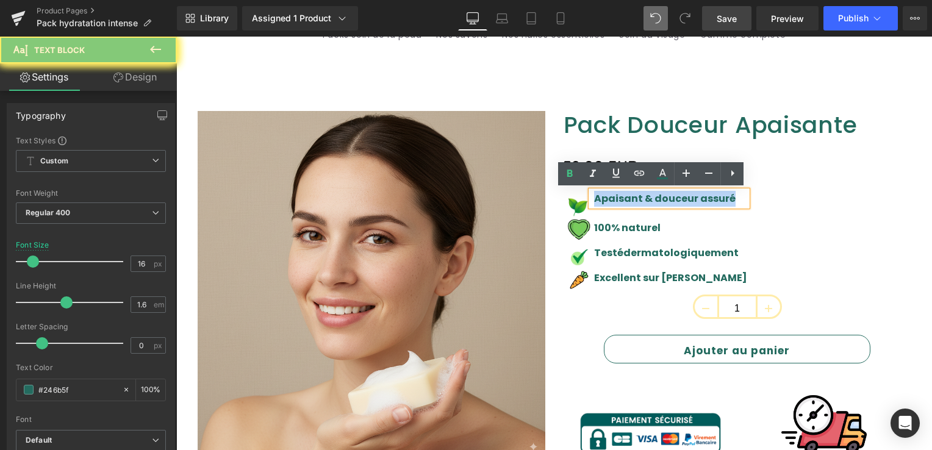
click at [694, 193] on p "Apaisant & douceur assuré" at bounding box center [670, 199] width 153 height 16
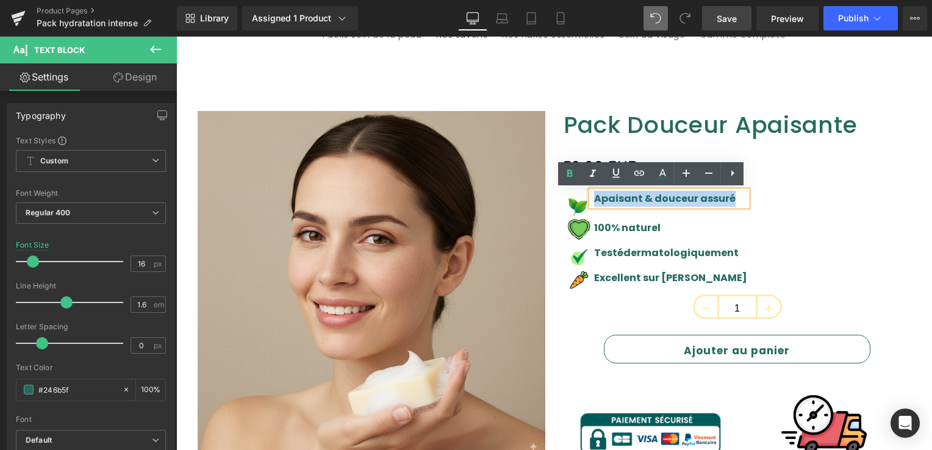
click at [769, 206] on div "Image Apaisant & douceur assuré Text Block Image 100% naturel Text Block Image …" at bounding box center [738, 243] width 348 height 104
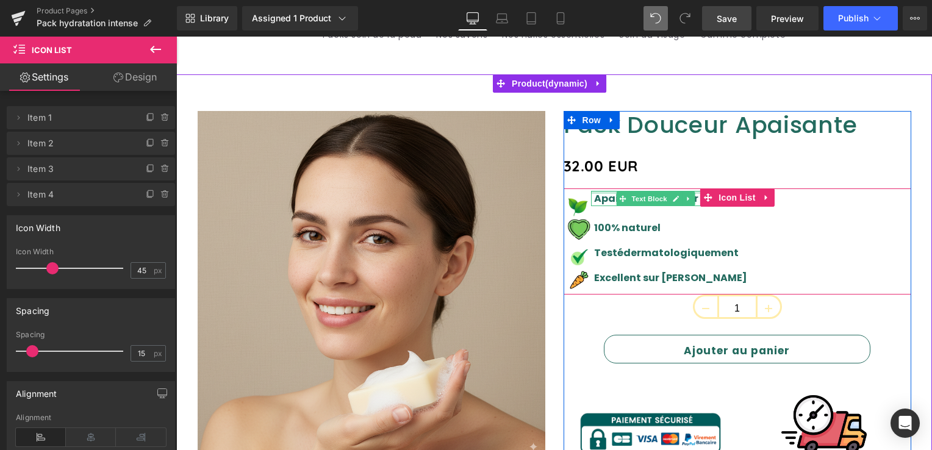
click at [593, 191] on div at bounding box center [669, 192] width 156 height 3
click at [594, 191] on p "Apaisant & douceur assuré" at bounding box center [670, 199] width 153 height 16
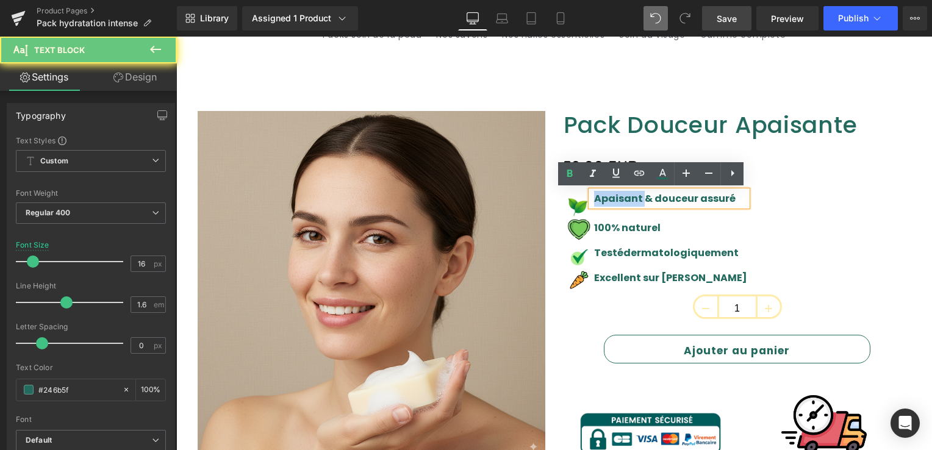
click at [594, 191] on p "Apaisant & douceur assuré" at bounding box center [670, 199] width 153 height 16
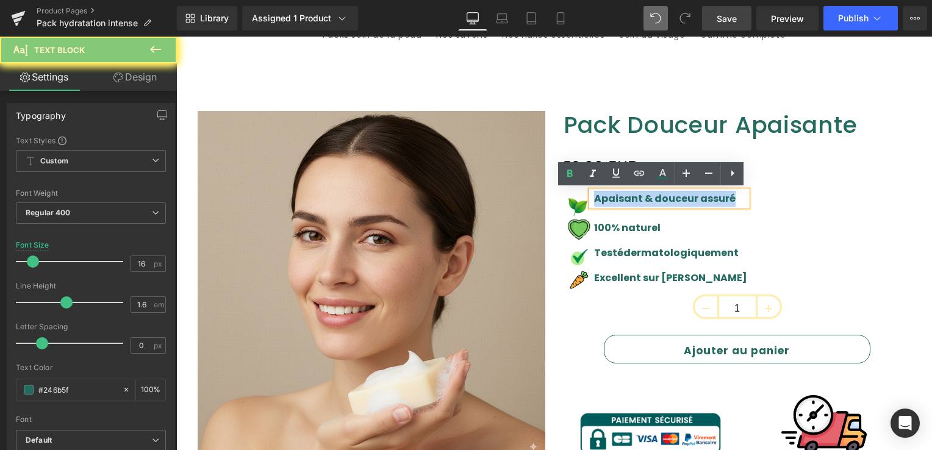
click at [594, 192] on p "Apaisant & douceur assuré" at bounding box center [670, 199] width 153 height 16
click at [774, 231] on div "Image Apaisant & douceur assuré Text Block Image 100% naturel Text Block Image …" at bounding box center [738, 243] width 348 height 104
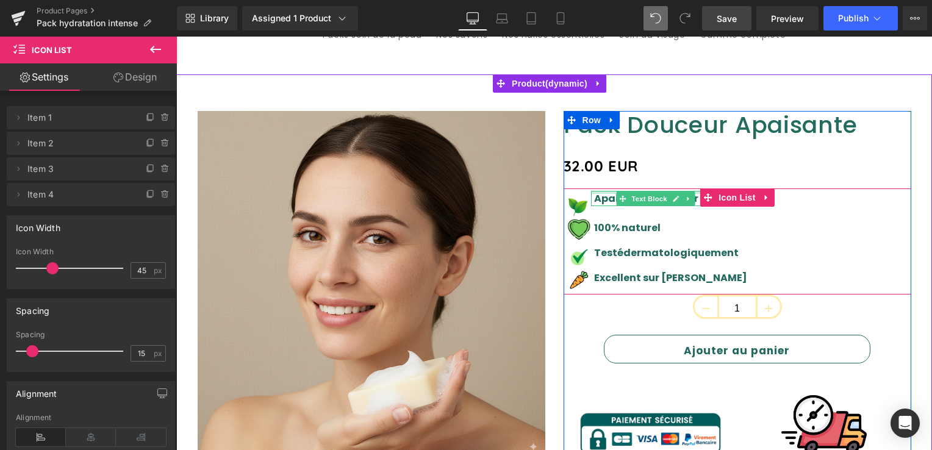
click at [594, 192] on div at bounding box center [669, 192] width 156 height 3
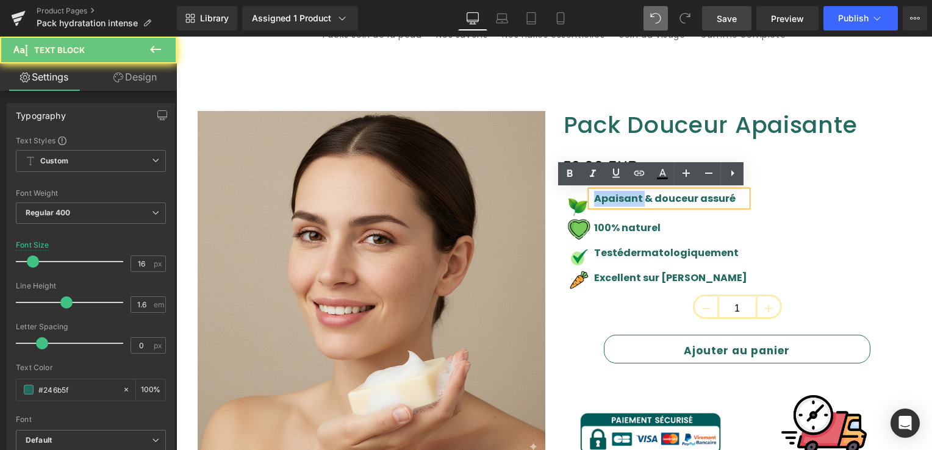
click at [594, 192] on p "Apaisant & douceur assuré" at bounding box center [670, 199] width 153 height 16
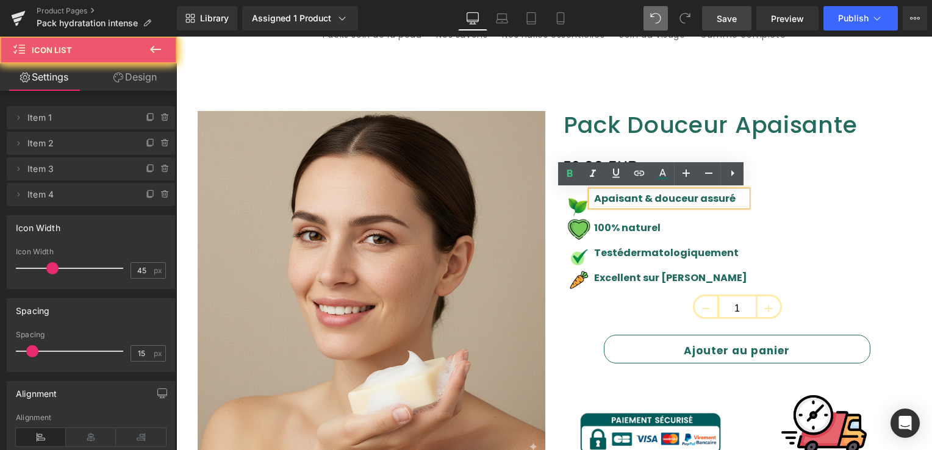
click at [752, 234] on div "Image Apaisant & douceur assuré Text Block Image 100% naturel Text Block Image …" at bounding box center [738, 243] width 348 height 104
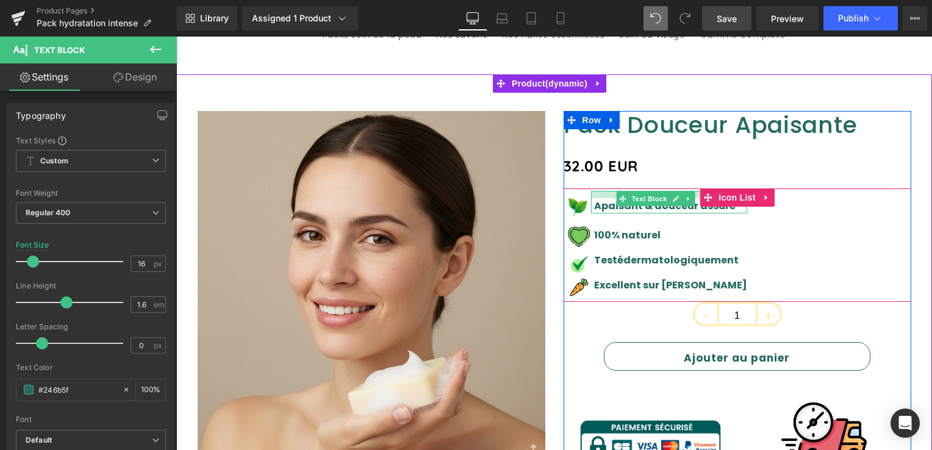
drag, startPoint x: 693, startPoint y: 192, endPoint x: 691, endPoint y: 199, distance: 7.7
click at [691, 199] on div "Apaisant & douceur assuré Text Block" at bounding box center [669, 202] width 156 height 23
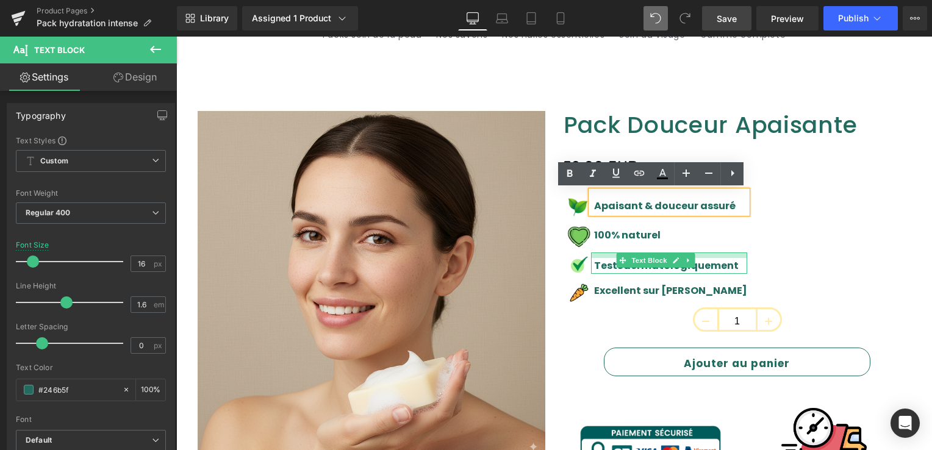
click at [700, 259] on div "Testé dermatologiquement Text Block" at bounding box center [669, 263] width 156 height 21
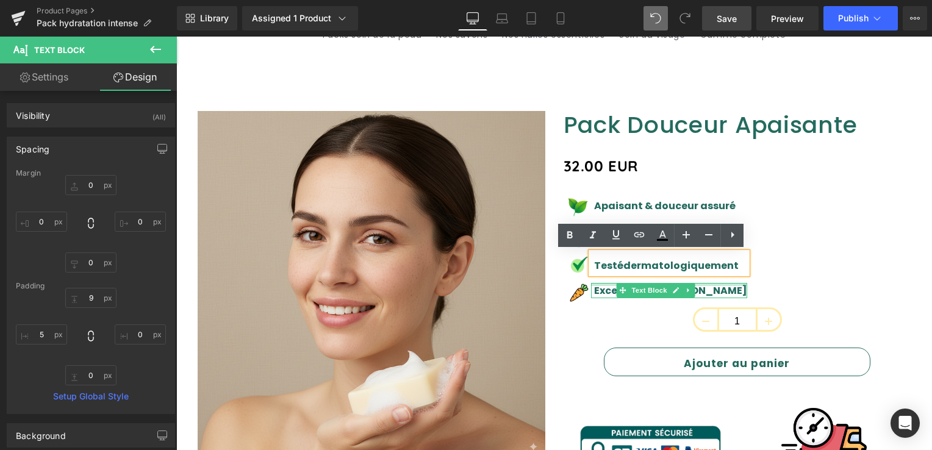
click at [699, 284] on div at bounding box center [669, 284] width 156 height 3
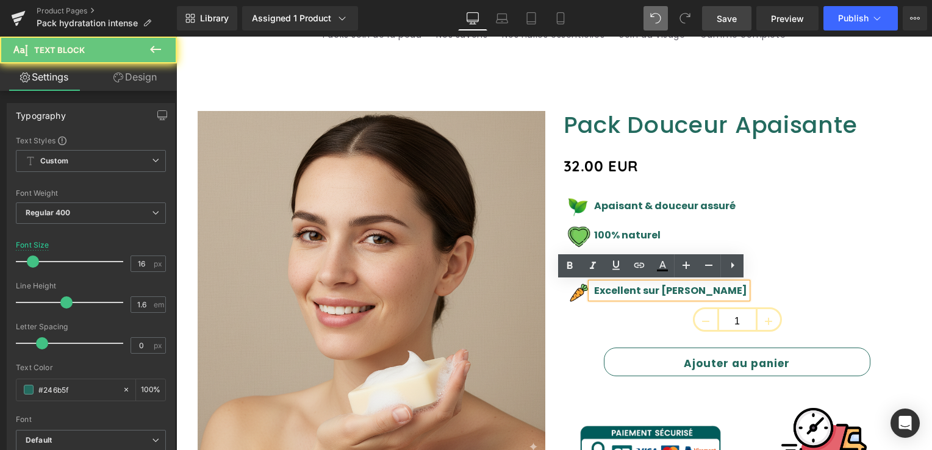
click at [699, 286] on p "Excellent sur [PERSON_NAME]" at bounding box center [670, 291] width 153 height 16
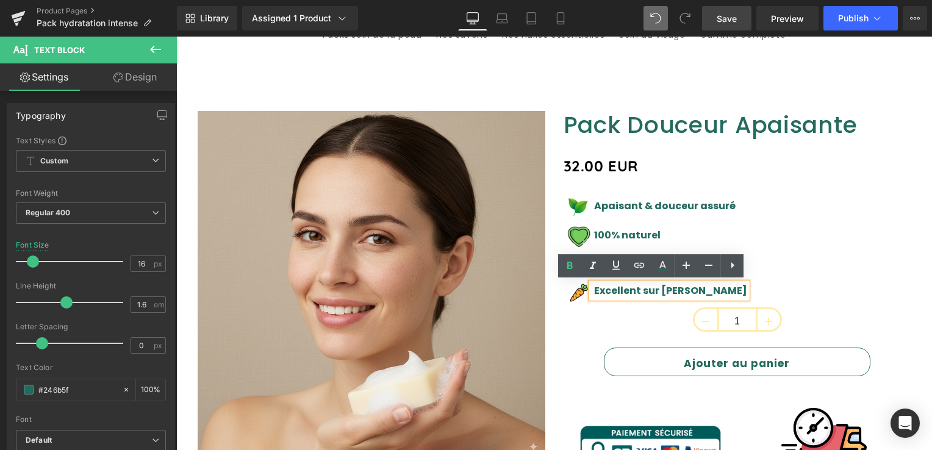
click at [782, 287] on div "Image Apaisant & douceur assuré Text Block Image 100% naturel Text Block Image …" at bounding box center [738, 249] width 348 height 117
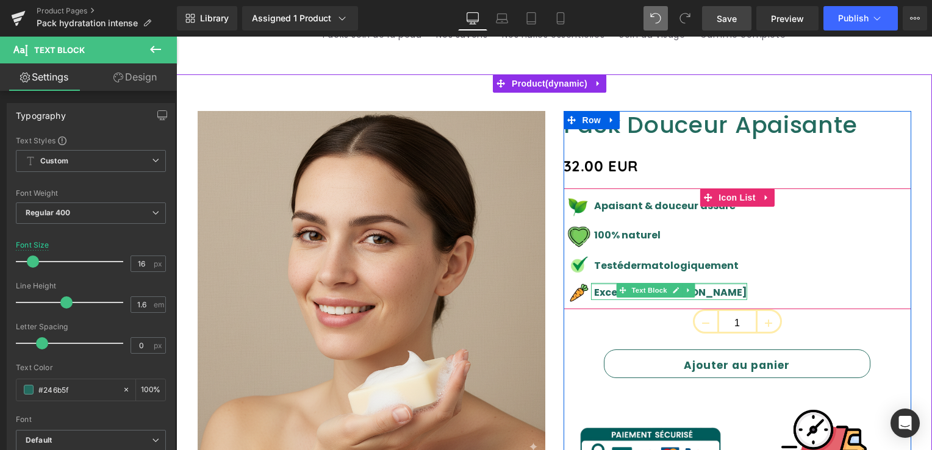
click at [699, 286] on div "Excellent sur Yuka Text Block" at bounding box center [669, 292] width 156 height 18
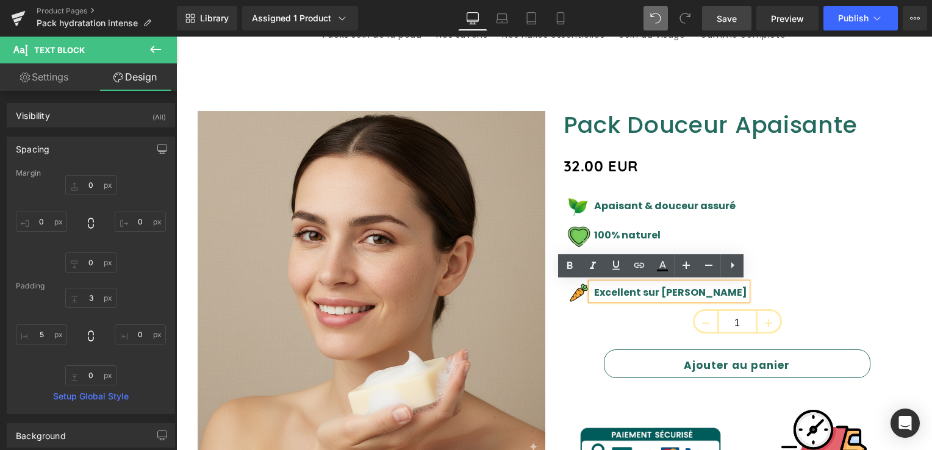
click at [789, 267] on div "Image Apaisant & douceur assuré Text Block Image 100% naturel Text Block Image …" at bounding box center [738, 250] width 348 height 118
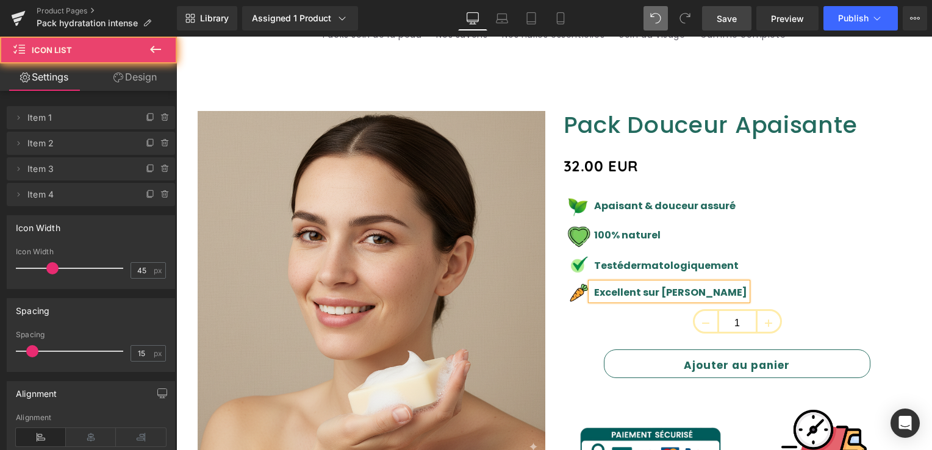
click at [790, 267] on div "Image Apaisant & douceur assuré Text Block Image 100% naturel Text Block Image …" at bounding box center [738, 250] width 348 height 118
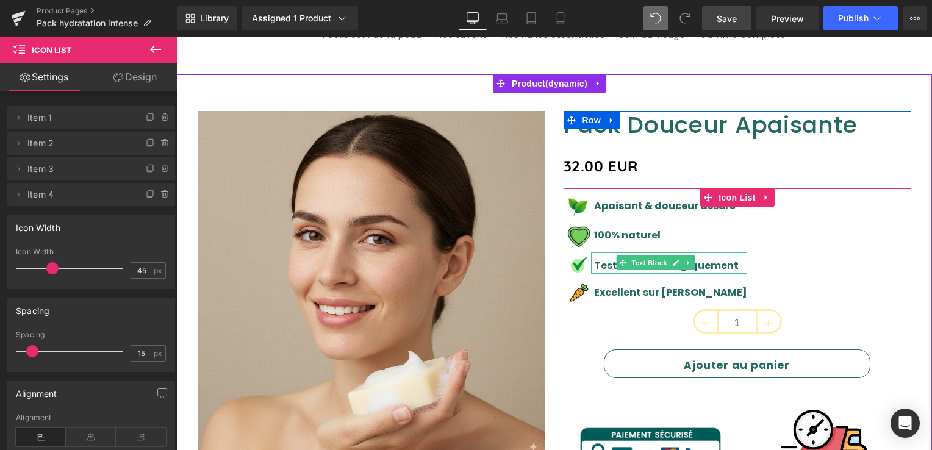
click at [697, 265] on strong "dermatologiquement" at bounding box center [680, 266] width 115 height 14
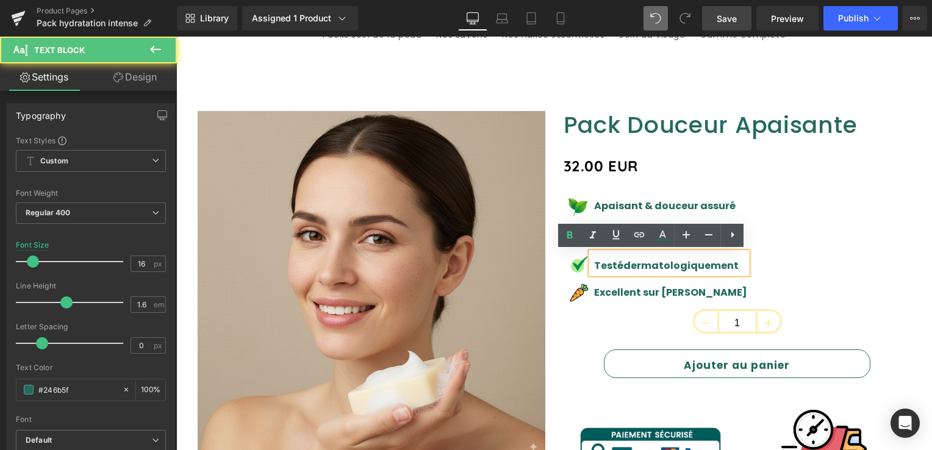
click at [623, 261] on strong "dermatologiquement" at bounding box center [680, 266] width 115 height 14
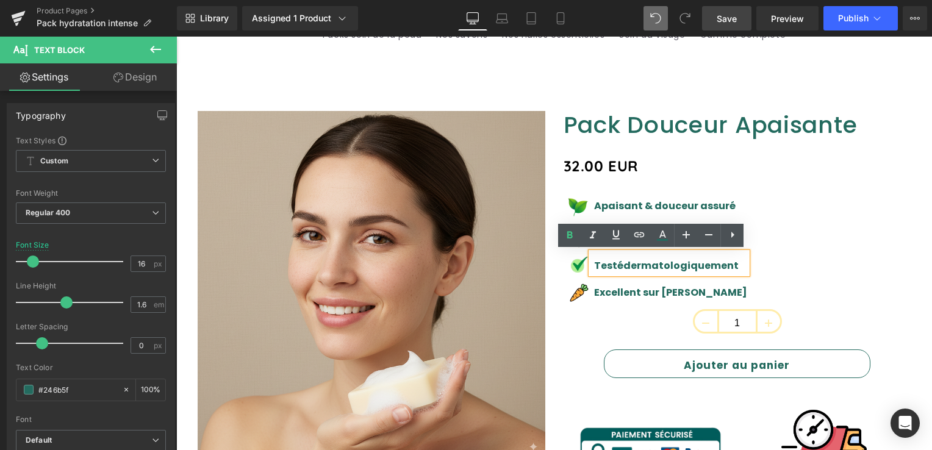
click at [713, 265] on font "Testé dermatologiquement" at bounding box center [667, 266] width 147 height 14
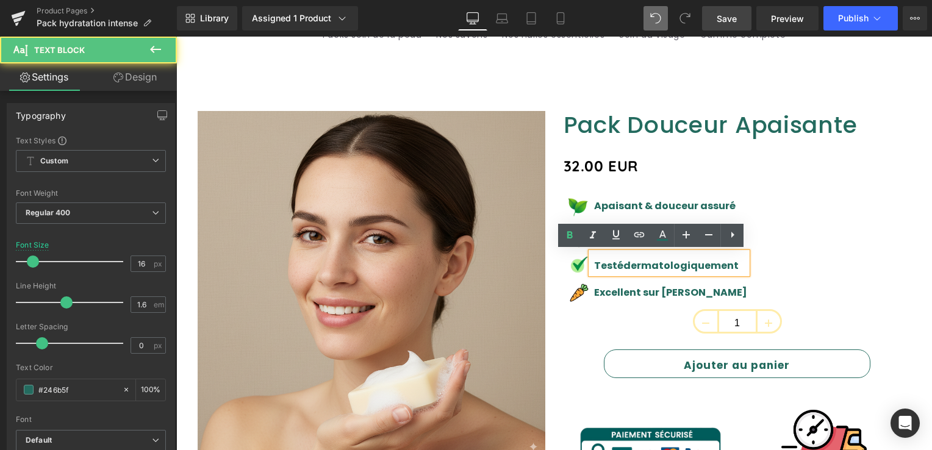
click at [713, 265] on font "Testé dermatologiquement" at bounding box center [667, 266] width 147 height 14
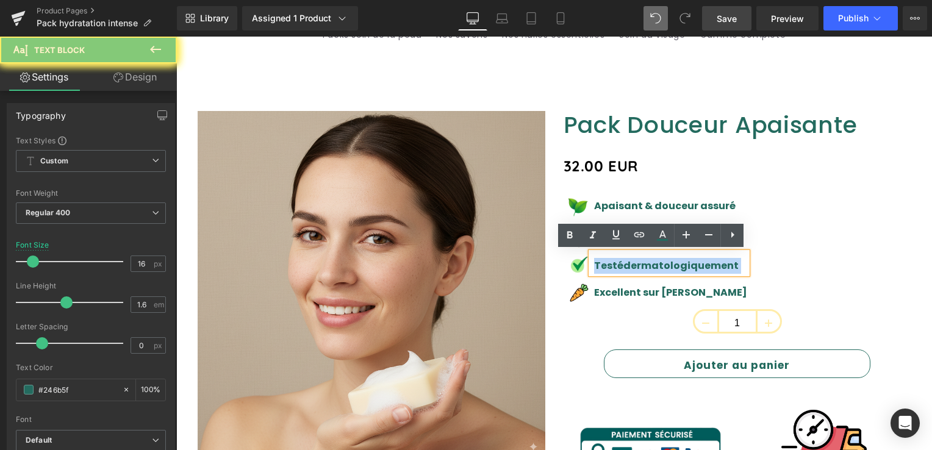
click at [711, 264] on font "Testé dermatologiquement" at bounding box center [667, 266] width 147 height 14
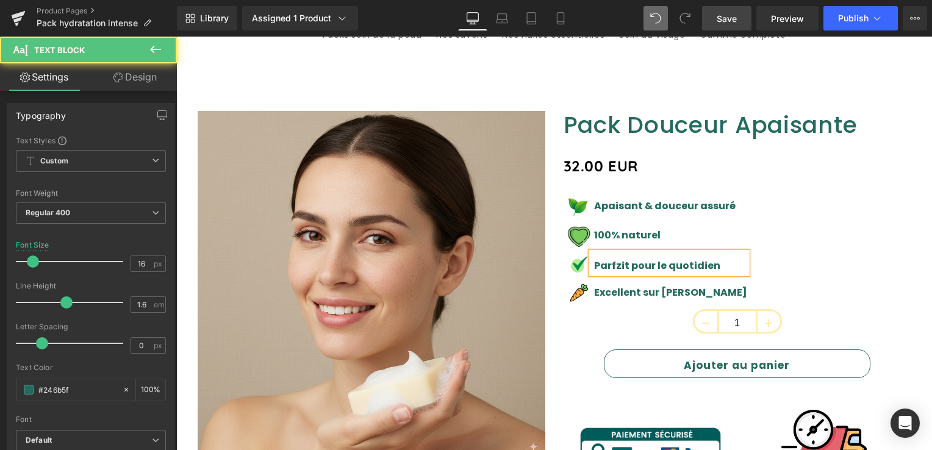
click at [613, 270] on b "Parfzit pour le quotidien" at bounding box center [657, 266] width 126 height 14
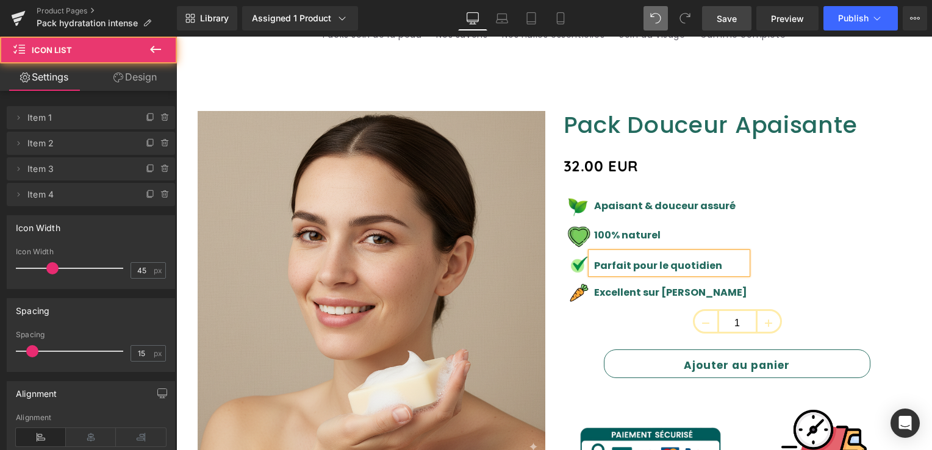
click at [813, 233] on div "Image Apaisant & douceur assuré Text Block Image 100% naturel Text Block Image …" at bounding box center [738, 250] width 348 height 118
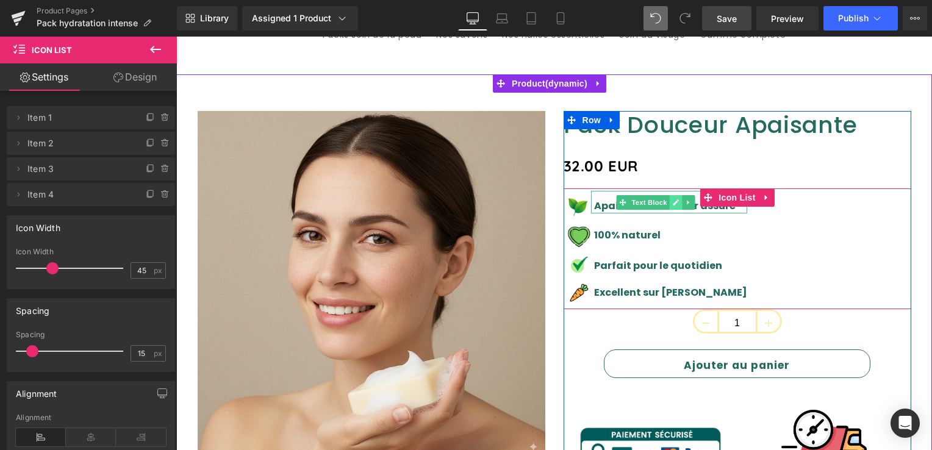
click at [673, 205] on icon at bounding box center [675, 202] width 7 height 7
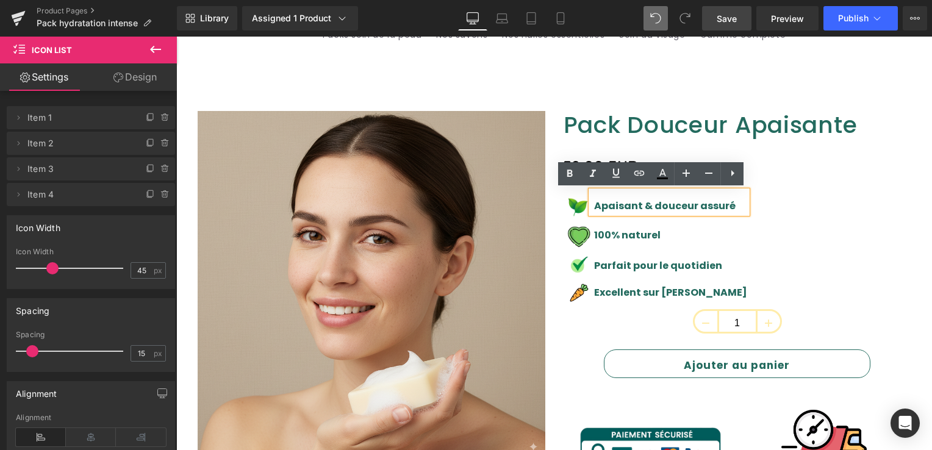
click at [715, 202] on strong "Apaisant & douceur assuré" at bounding box center [665, 206] width 142 height 14
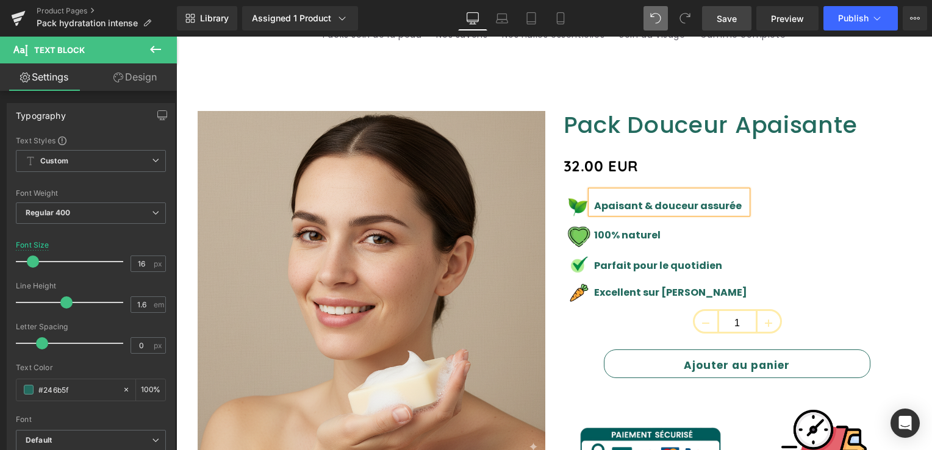
click at [789, 185] on div "Pack Douceur Apaisante (P) Title 32.00 EUR (P) Price Image Apaisant & douceur a…" at bounding box center [738, 414] width 348 height 606
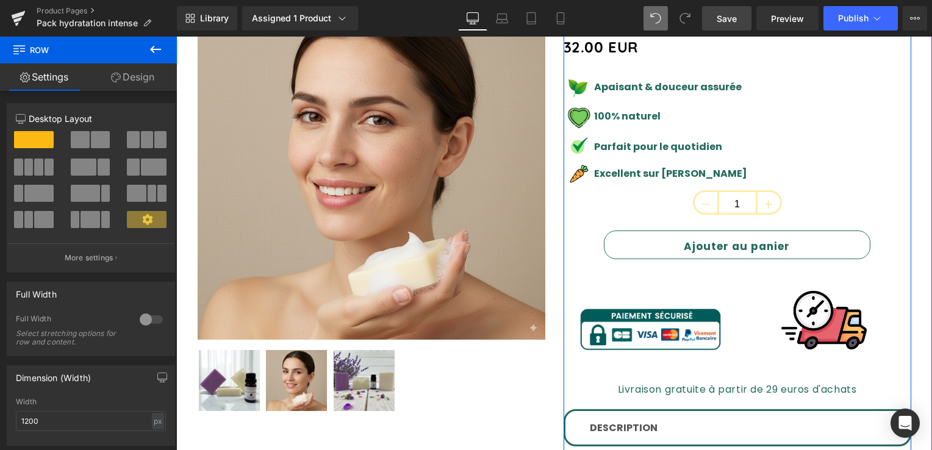
scroll to position [183, 0]
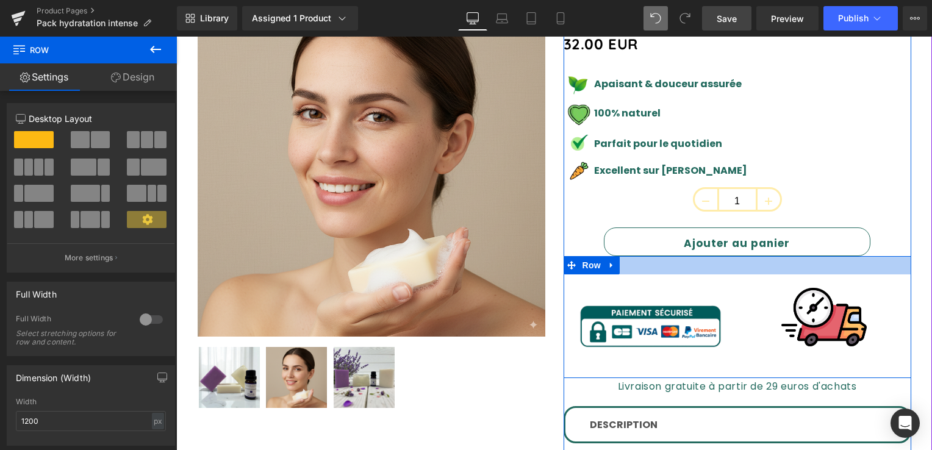
click at [650, 256] on div at bounding box center [738, 265] width 348 height 18
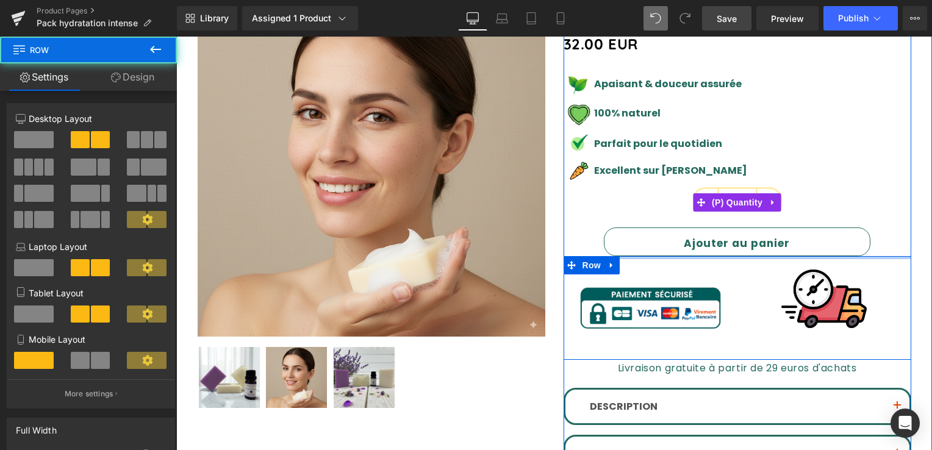
drag, startPoint x: 650, startPoint y: 255, endPoint x: 668, endPoint y: 207, distance: 50.8
click at [668, 207] on div "Pack Douceur Apaisante (P) Title 32.00 EUR (P) Price Image Apaisant & douceur a…" at bounding box center [738, 283] width 348 height 588
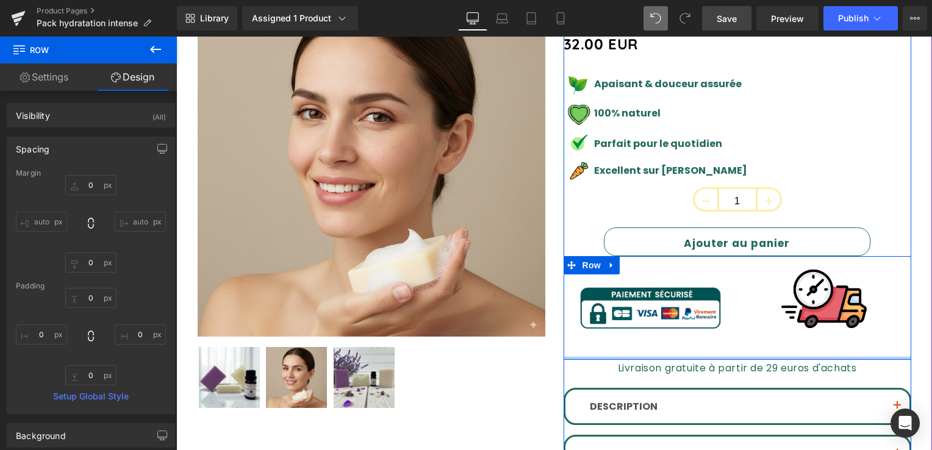
drag, startPoint x: 676, startPoint y: 357, endPoint x: 680, endPoint y: 343, distance: 14.7
click at [680, 346] on div "Image Image Row" at bounding box center [738, 308] width 348 height 104
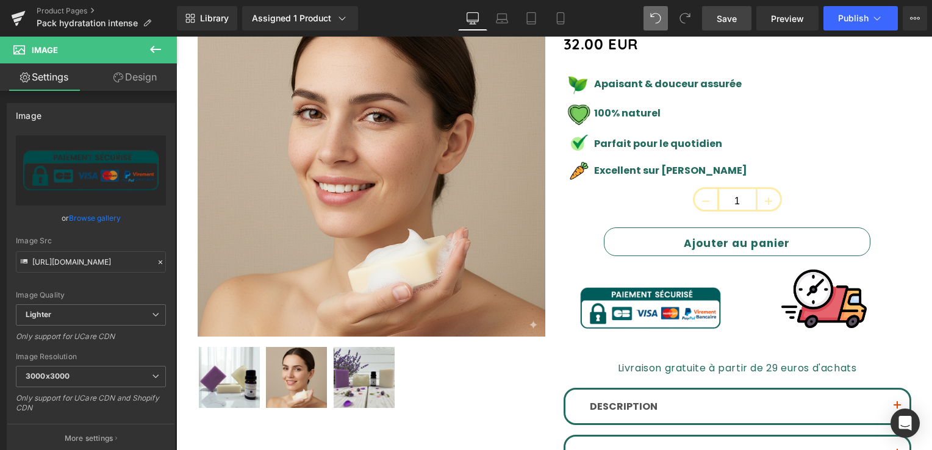
drag, startPoint x: 417, startPoint y: 216, endPoint x: 736, endPoint y: 11, distance: 379.7
click at [738, 10] on link "Save" at bounding box center [726, 18] width 49 height 24
click at [736, 10] on link "Save" at bounding box center [726, 18] width 49 height 24
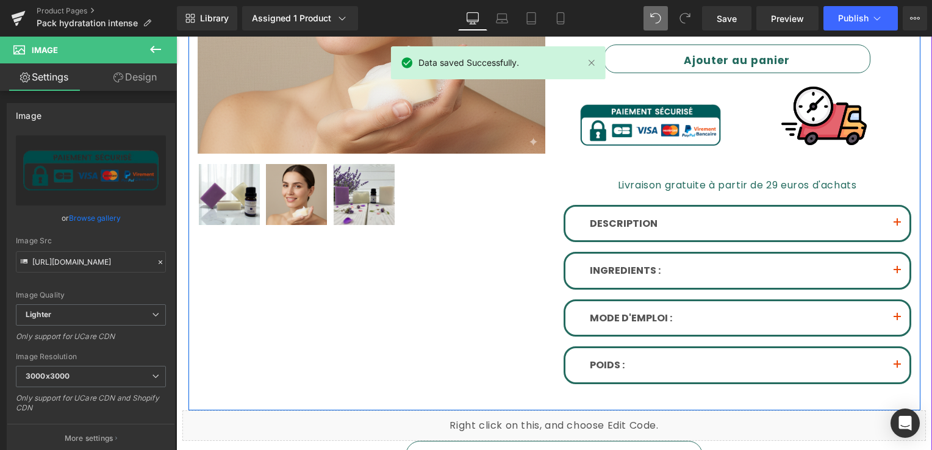
scroll to position [549, 0]
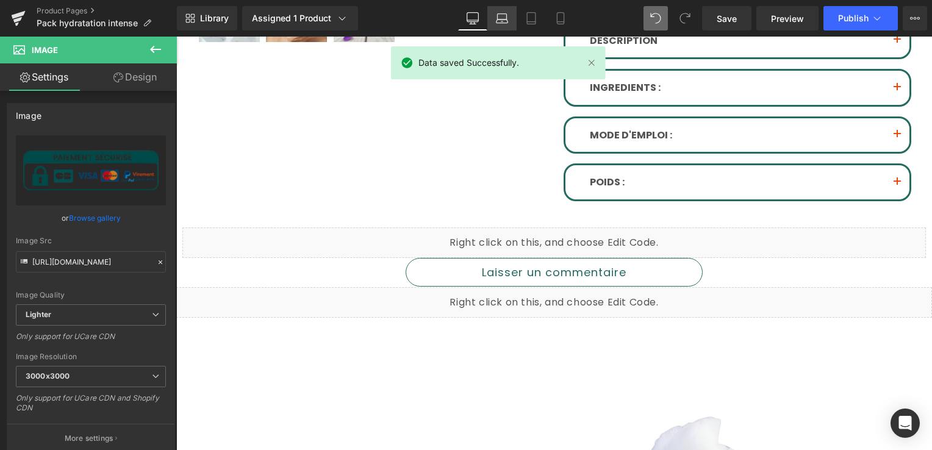
click at [500, 17] on icon at bounding box center [502, 18] width 12 height 12
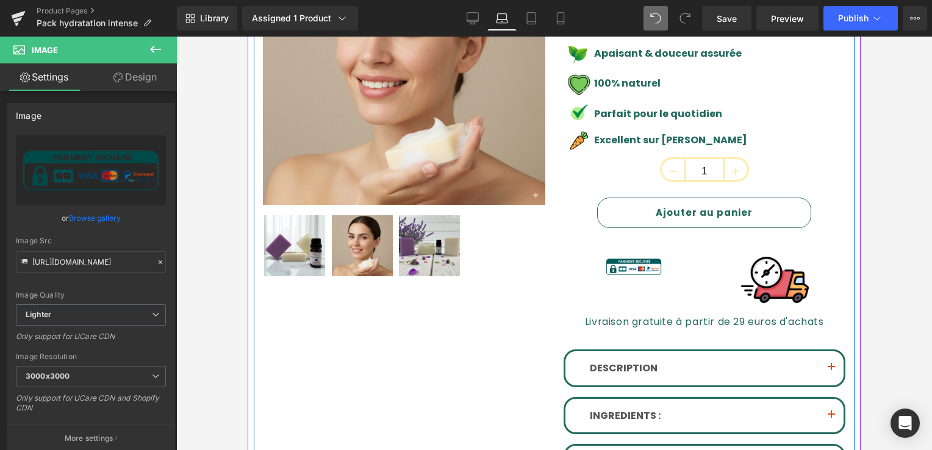
scroll to position [228, 0]
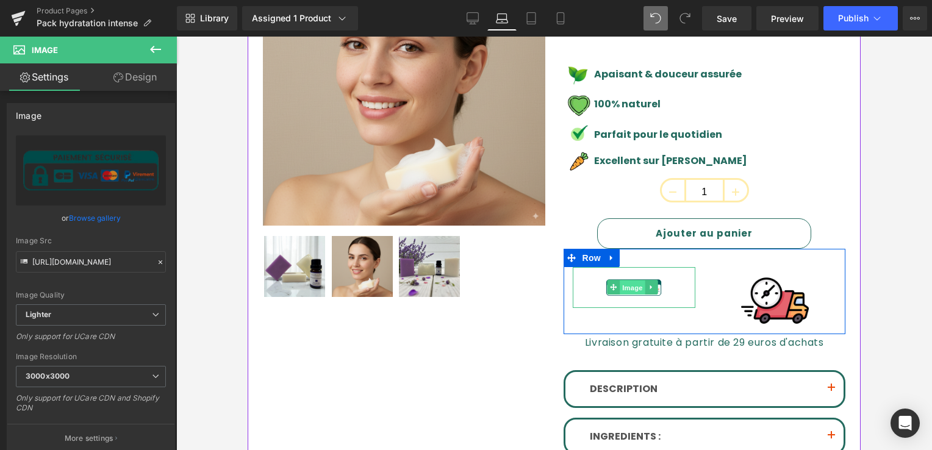
click at [620, 281] on span "Image" at bounding box center [633, 288] width 26 height 15
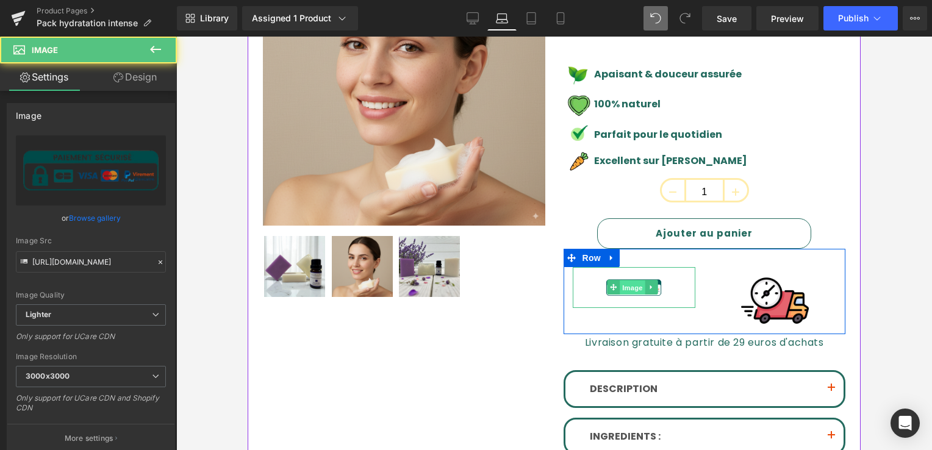
click at [620, 281] on span "Image" at bounding box center [633, 288] width 26 height 15
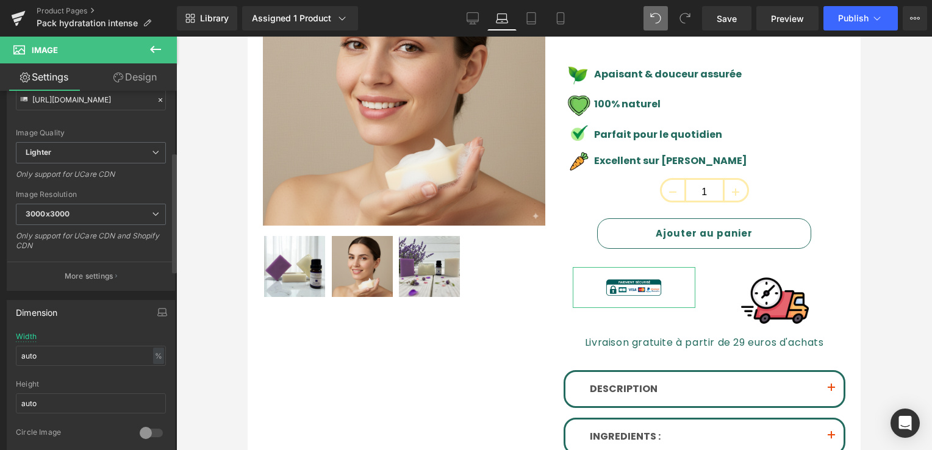
scroll to position [183, 0]
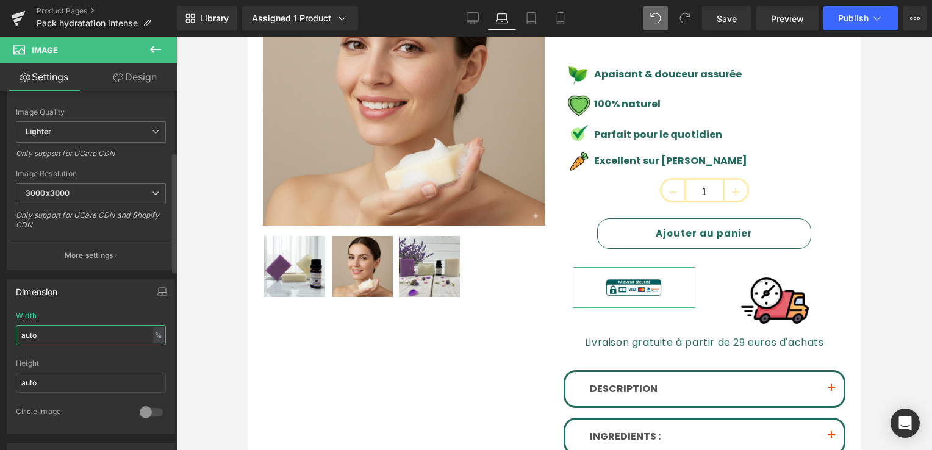
click at [43, 335] on input "auto" at bounding box center [91, 335] width 150 height 20
type input "7"
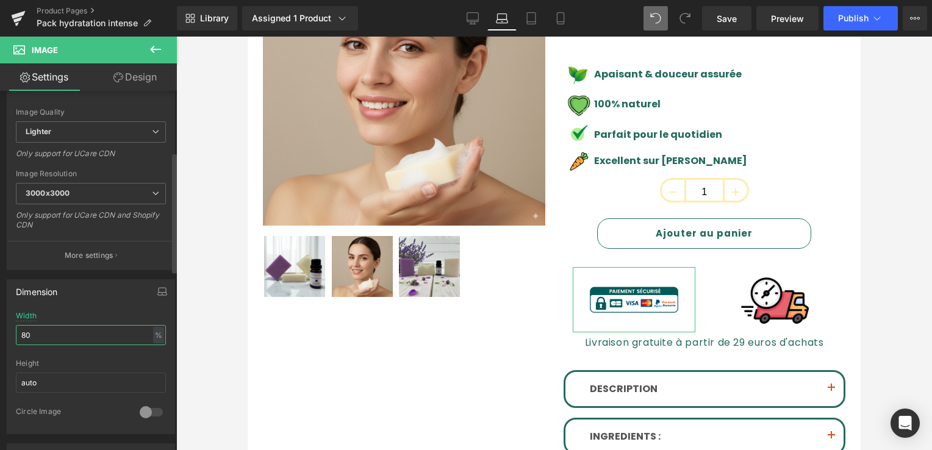
type input "8"
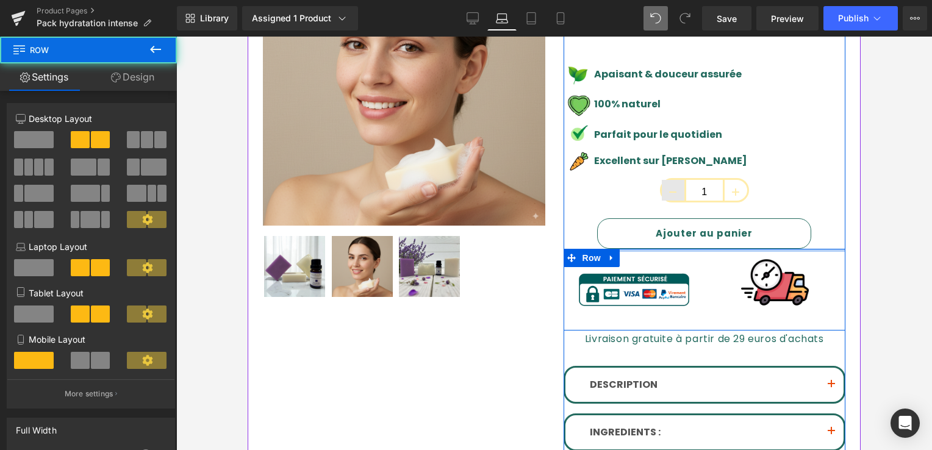
drag, startPoint x: 640, startPoint y: 231, endPoint x: 675, endPoint y: 161, distance: 77.8
click at [675, 161] on div "Pack Douceur Apaisante (P) Title 32.00 EUR (P) Price Image Apaisant & douceur a…" at bounding box center [705, 250] width 282 height 612
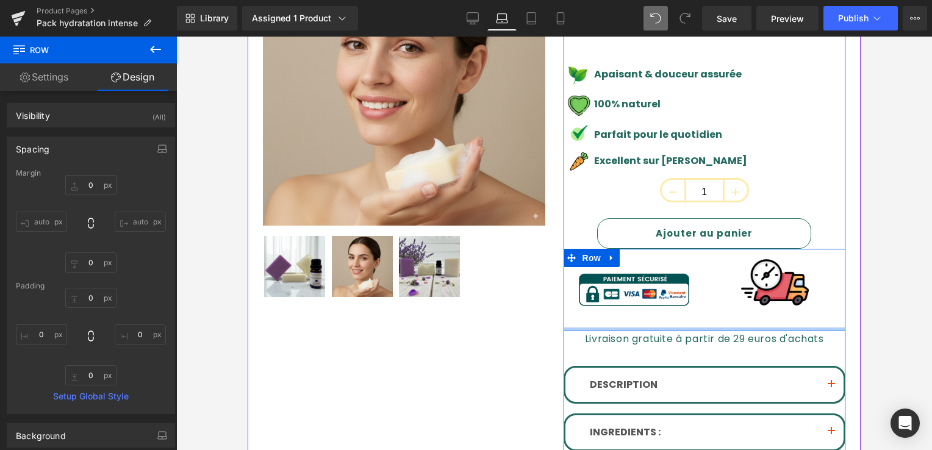
click at [664, 328] on div at bounding box center [705, 329] width 282 height 3
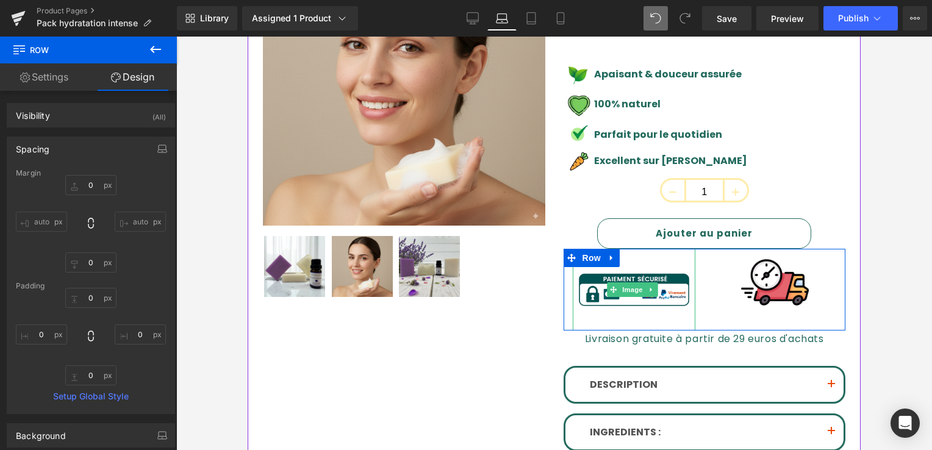
drag, startPoint x: 664, startPoint y: 299, endPoint x: 666, endPoint y: 287, distance: 12.3
click at [666, 287] on div "Image Image Row" at bounding box center [705, 290] width 282 height 82
click at [666, 287] on img at bounding box center [634, 290] width 123 height 82
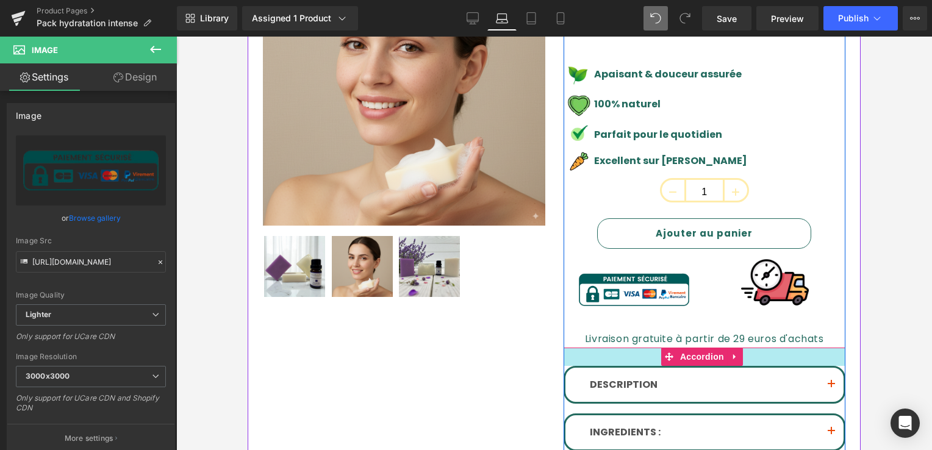
click at [643, 348] on div at bounding box center [705, 357] width 282 height 18
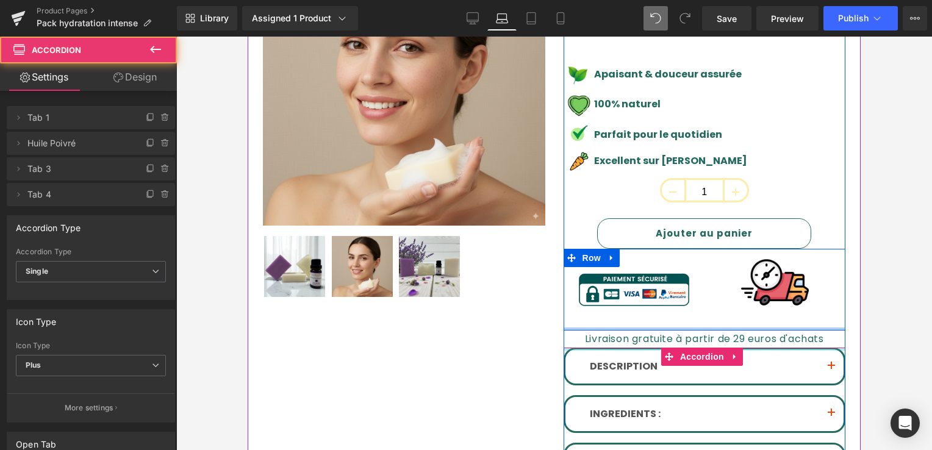
drag, startPoint x: 643, startPoint y: 319, endPoint x: 653, endPoint y: 299, distance: 22.4
click at [653, 299] on div "Pack Douceur Apaisante (P) Title 32.00 EUR (P) Price Image Apaisant & douceur a…" at bounding box center [705, 241] width 282 height 594
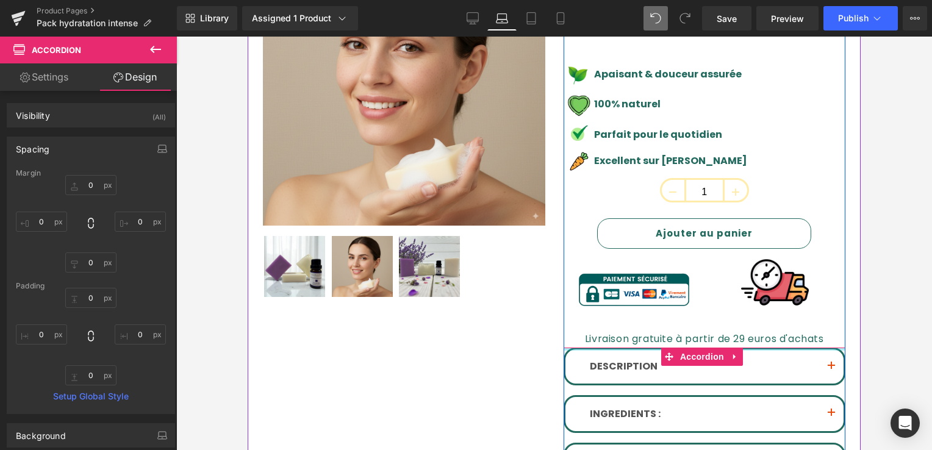
click at [644, 348] on div at bounding box center [705, 349] width 282 height 3
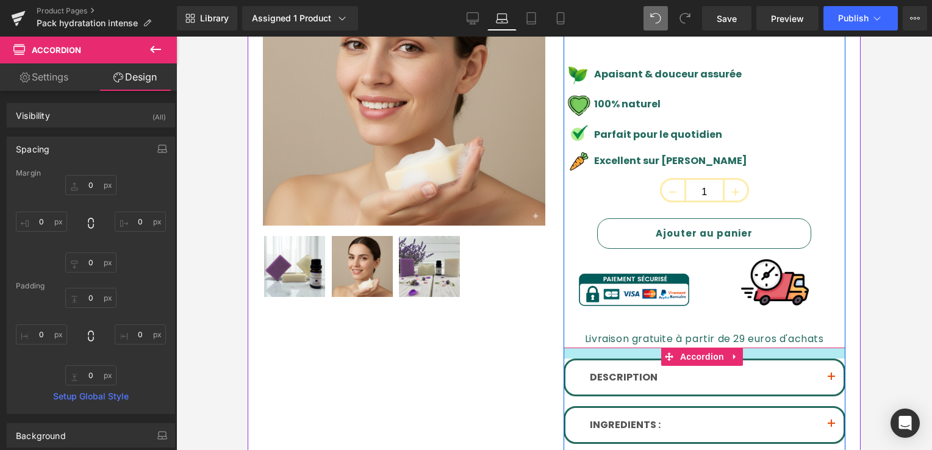
drag, startPoint x: 644, startPoint y: 320, endPoint x: 644, endPoint y: 331, distance: 11.0
click at [644, 348] on div "DESCRIPTION Text Block Plongez dans une oasis de bien-être avec notre pack hydr…" at bounding box center [705, 443] width 282 height 190
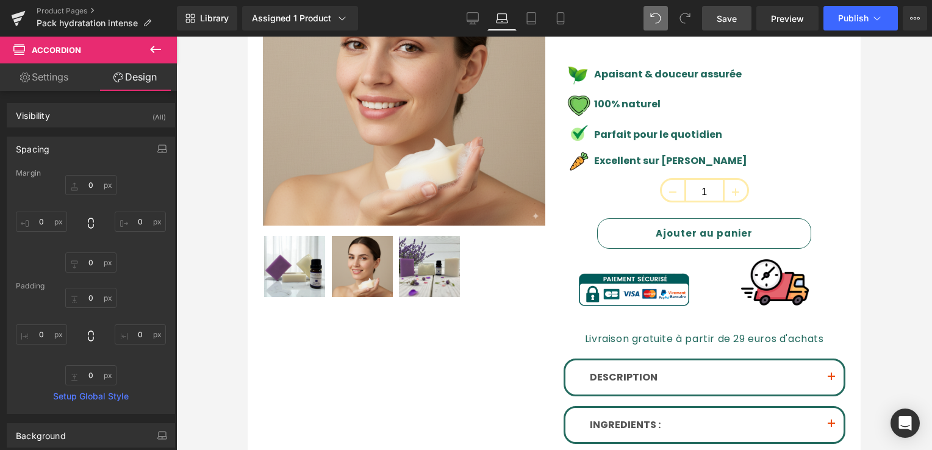
click at [724, 21] on span "Save" at bounding box center [727, 18] width 20 height 13
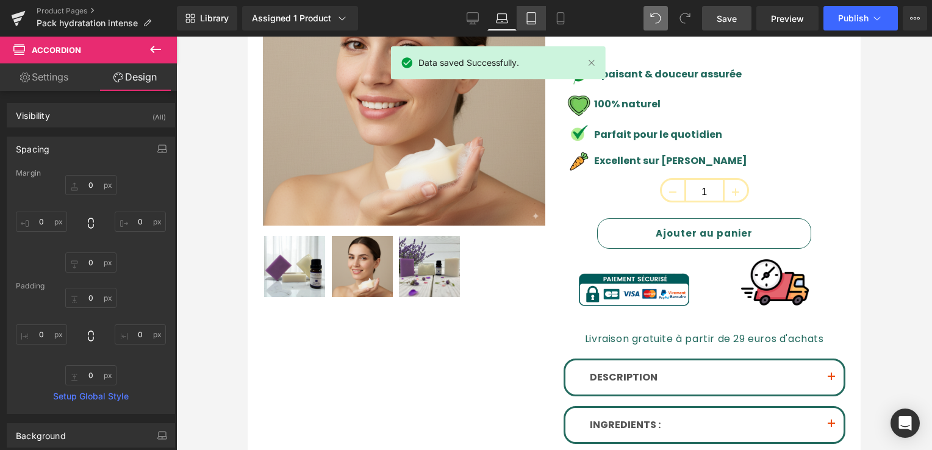
click at [534, 13] on icon at bounding box center [531, 19] width 9 height 12
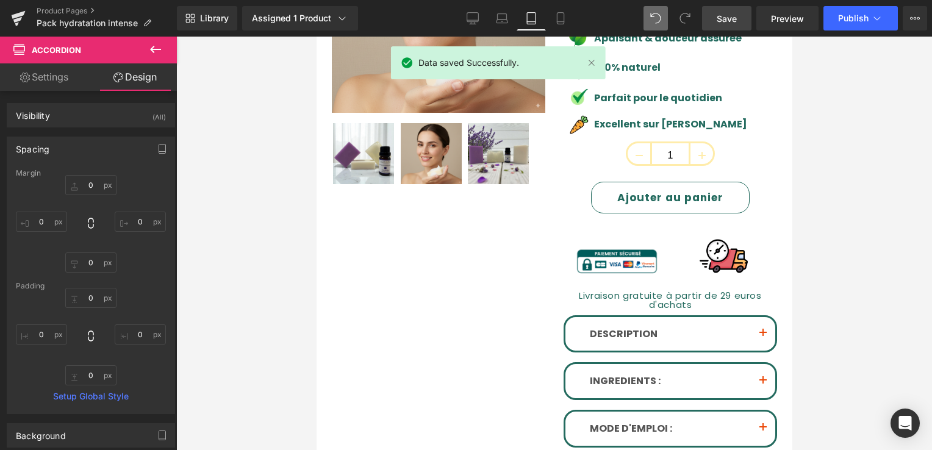
scroll to position [207, 0]
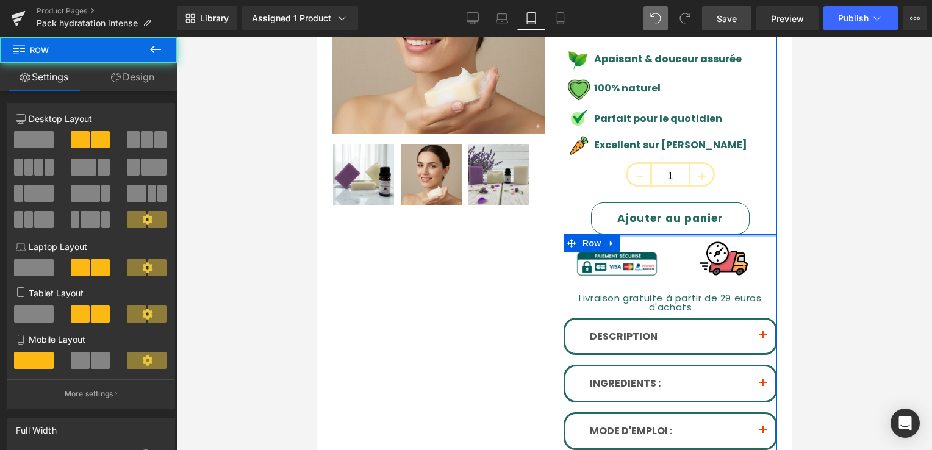
drag, startPoint x: 633, startPoint y: 248, endPoint x: 640, endPoint y: 196, distance: 51.7
click at [638, 206] on div "Pack Douceur Apaisante (P) Title 32.00 EUR (P) Price Image Apaisant & douceur a…" at bounding box center [670, 222] width 214 height 570
click at [638, 204] on button "Ajouter au panier" at bounding box center [670, 219] width 159 height 32
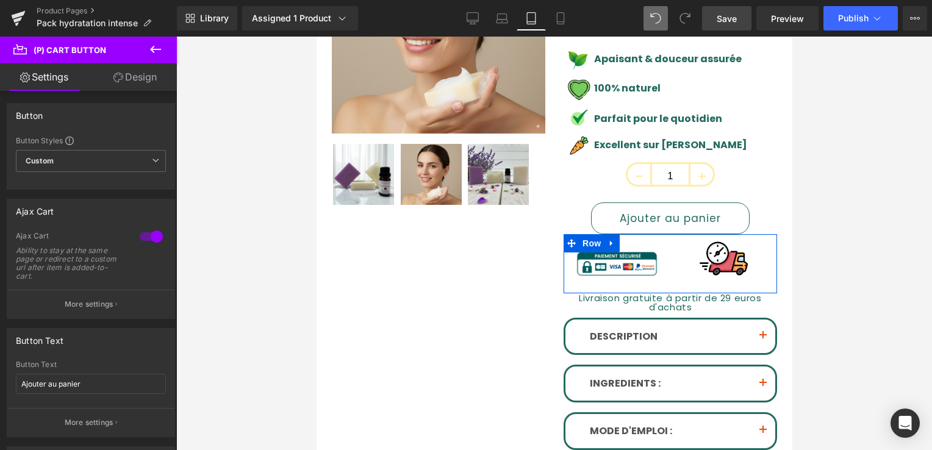
click at [713, 22] on link "Save" at bounding box center [726, 18] width 49 height 24
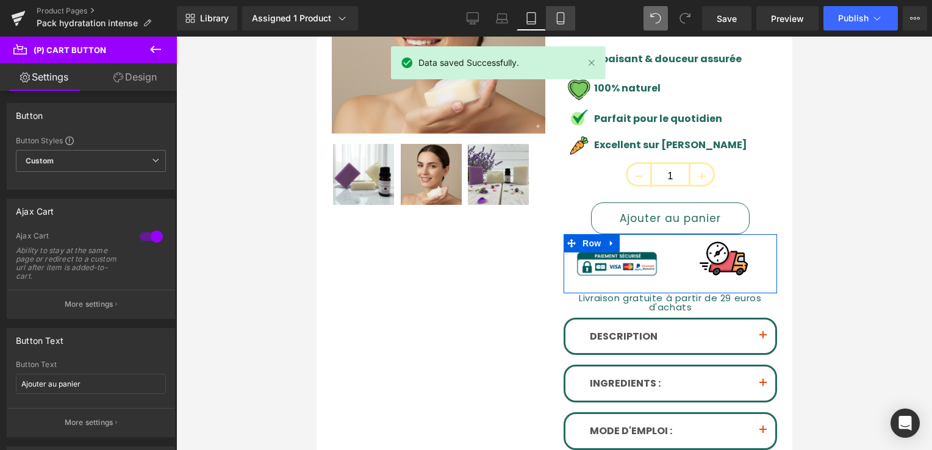
click at [558, 18] on icon at bounding box center [561, 18] width 12 height 12
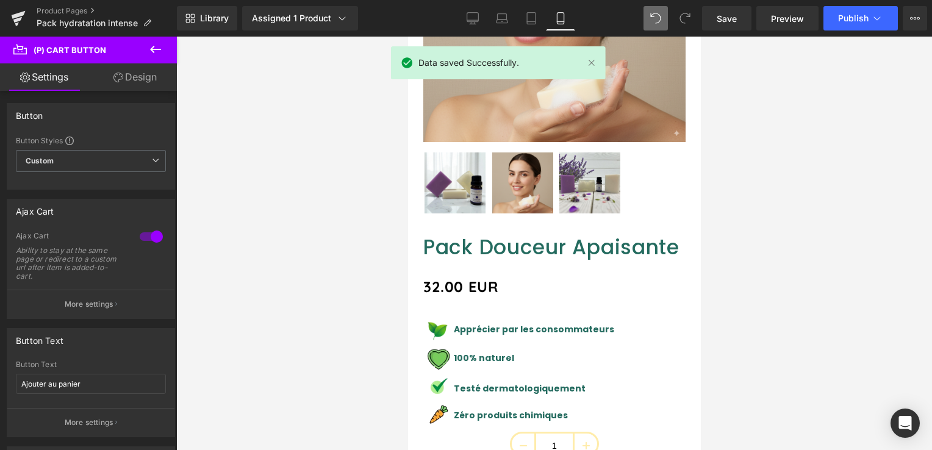
scroll to position [458, 0]
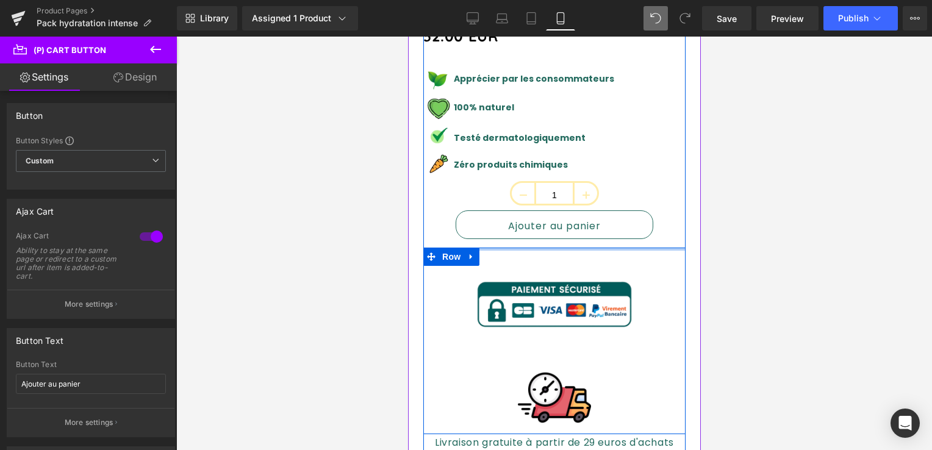
click at [508, 248] on div at bounding box center [554, 249] width 262 height 3
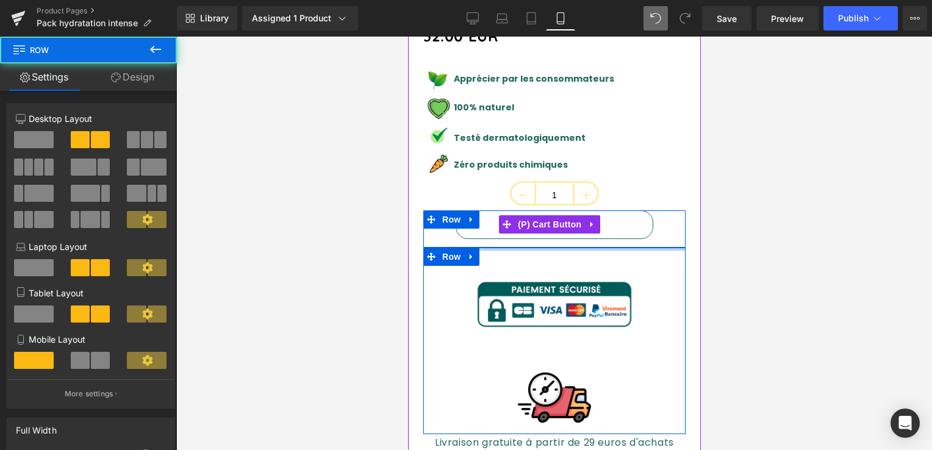
drag, startPoint x: 508, startPoint y: 239, endPoint x: 511, endPoint y: 221, distance: 18.5
click at [511, 228] on div "Pack Douceur Apaisante (P) Title 32.00 EUR (P) Price Image Apaisant & douceur a…" at bounding box center [554, 312] width 262 height 655
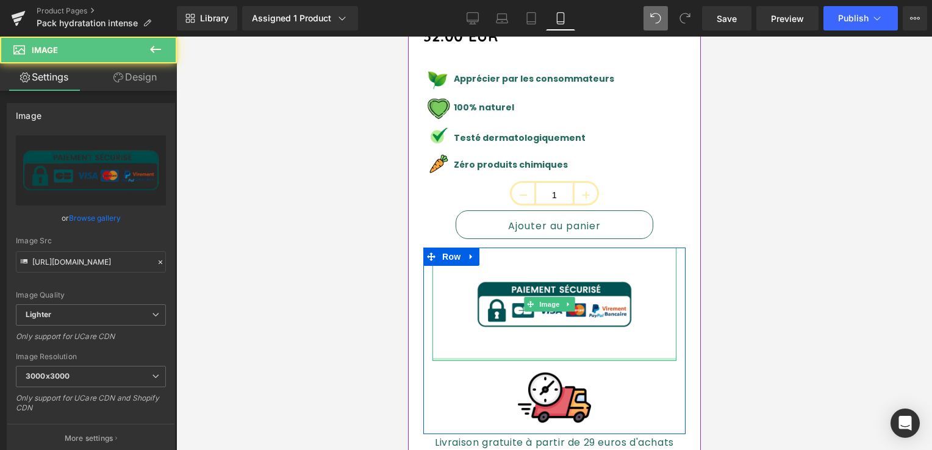
drag, startPoint x: 525, startPoint y: 345, endPoint x: 525, endPoint y: 318, distance: 26.2
click at [525, 318] on div "Image" at bounding box center [554, 305] width 244 height 114
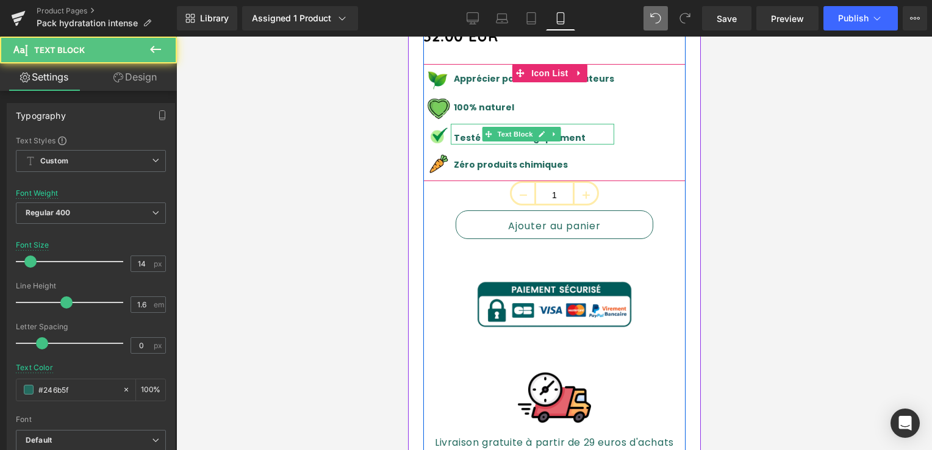
click at [477, 132] on strong "Testé dermatologiquement" at bounding box center [519, 138] width 132 height 12
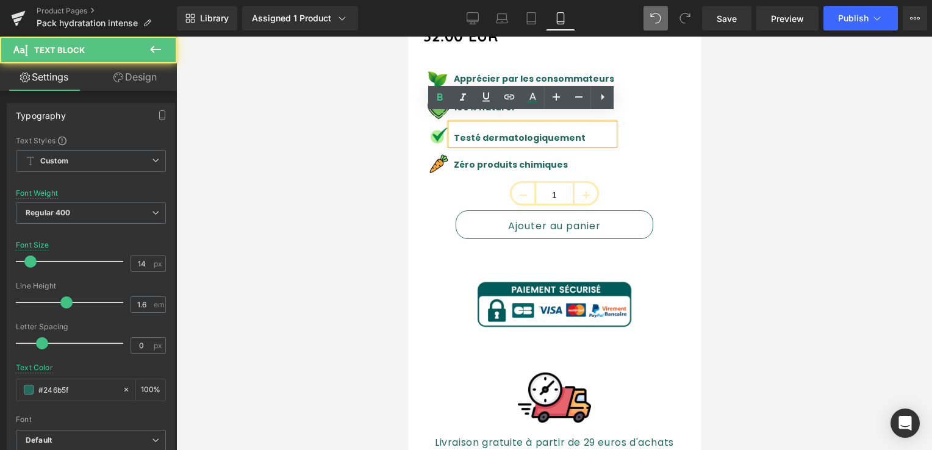
click at [485, 132] on strong "Testé dermatologiquement" at bounding box center [519, 138] width 132 height 12
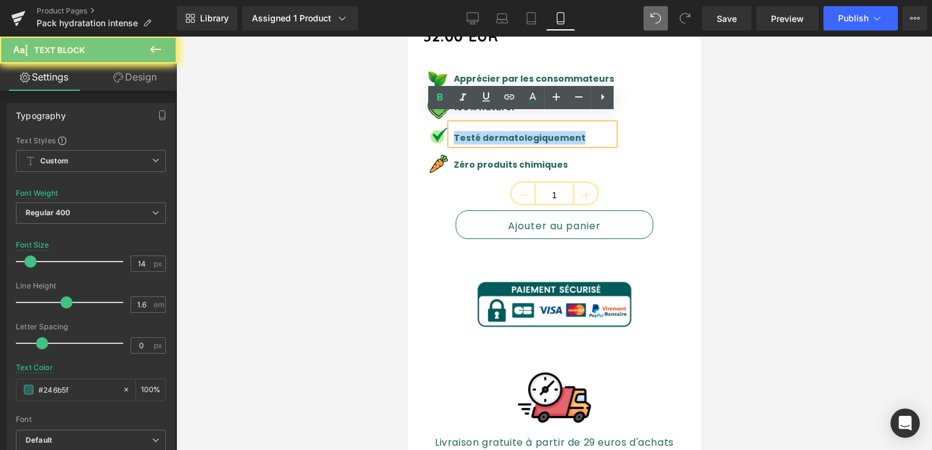
click at [485, 132] on strong "Testé dermatologiquement" at bounding box center [519, 138] width 132 height 12
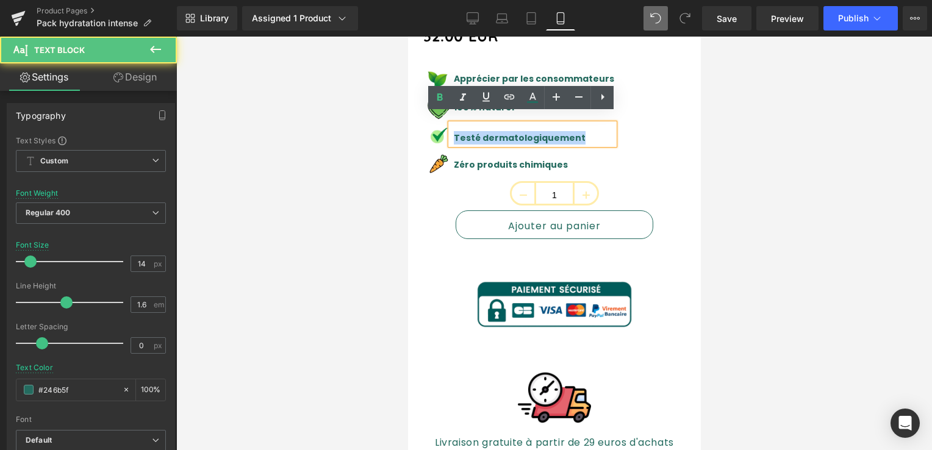
click at [485, 132] on strong "Testé dermatologiquement" at bounding box center [519, 138] width 132 height 12
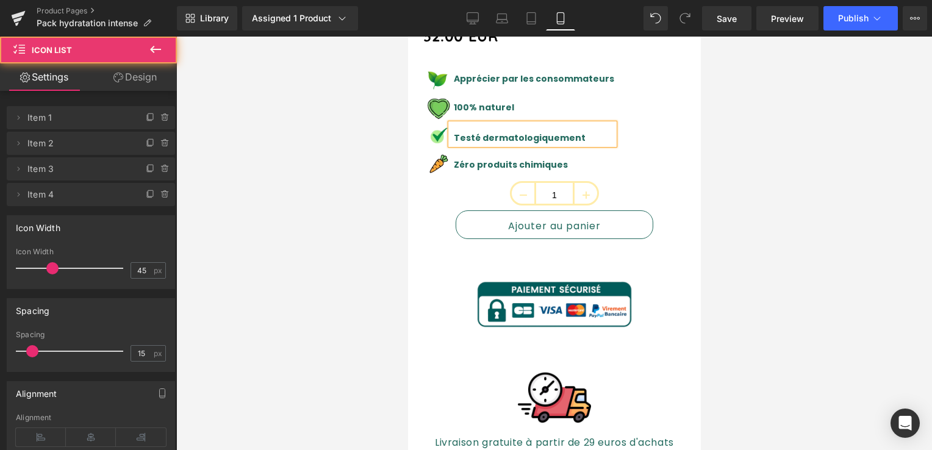
click at [616, 127] on div "Image Apprécier par les consommateurs Text Block Image 100% naturel Text Block …" at bounding box center [554, 122] width 262 height 117
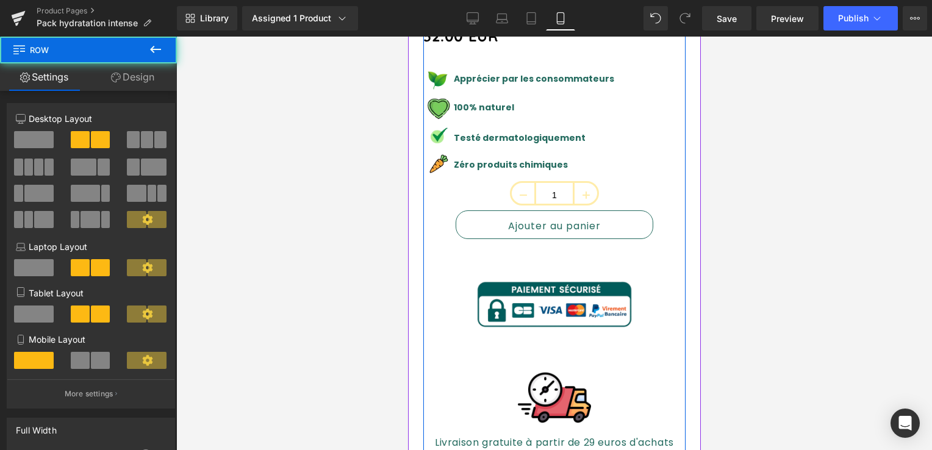
drag, startPoint x: 523, startPoint y: 239, endPoint x: 528, endPoint y: 228, distance: 12.0
click at [528, 228] on div "Pack Douceur Apaisante (P) Title 32.00 EUR (P) Price Image Apaisant & douceur a…" at bounding box center [554, 312] width 262 height 655
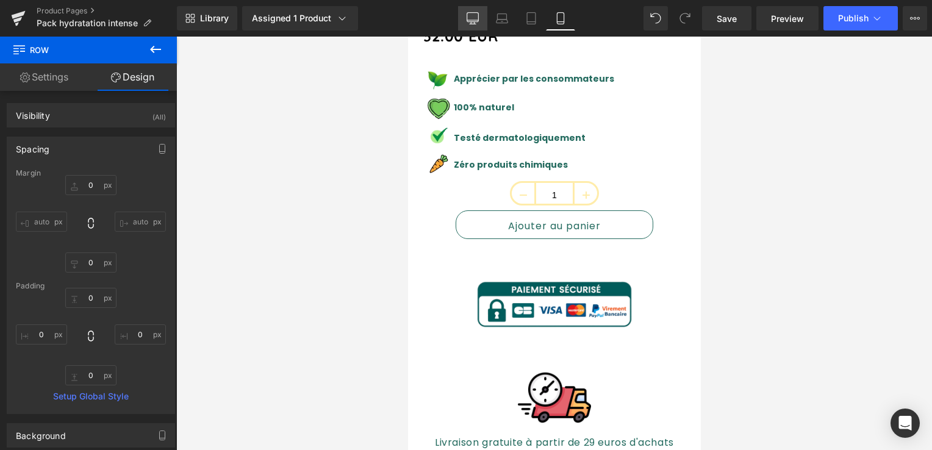
click at [481, 16] on link "Desktop" at bounding box center [472, 18] width 29 height 24
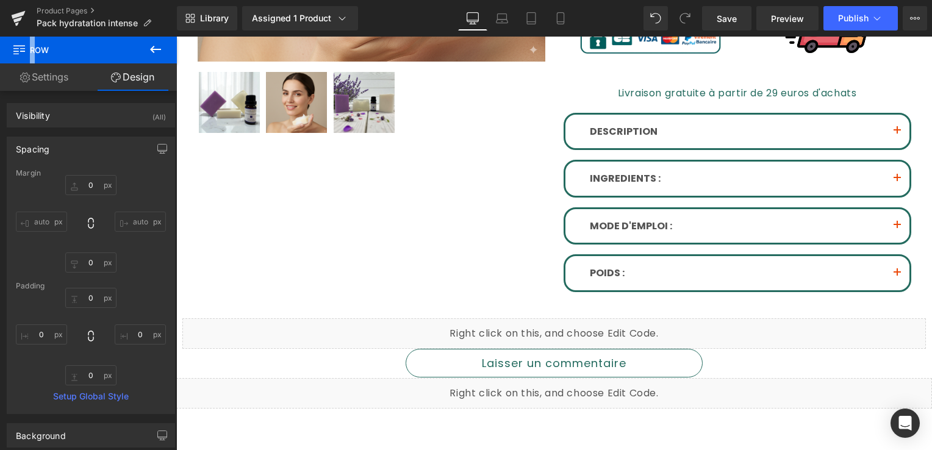
type input "0"
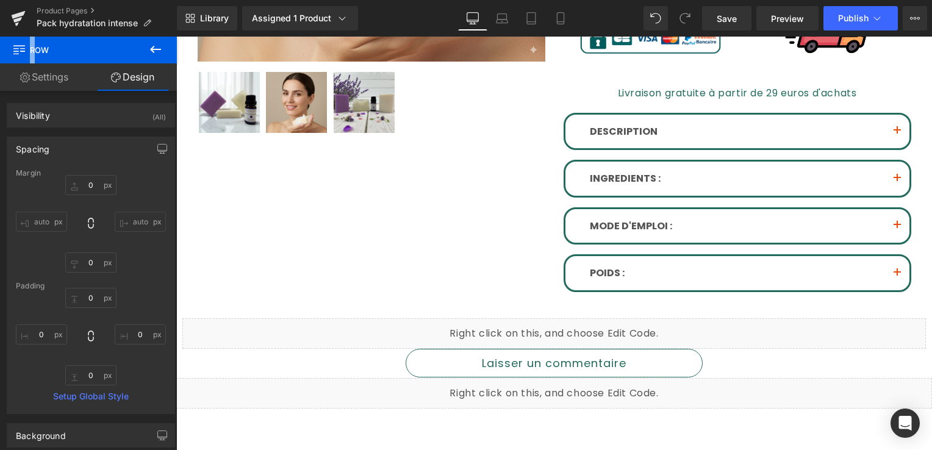
type input "0"
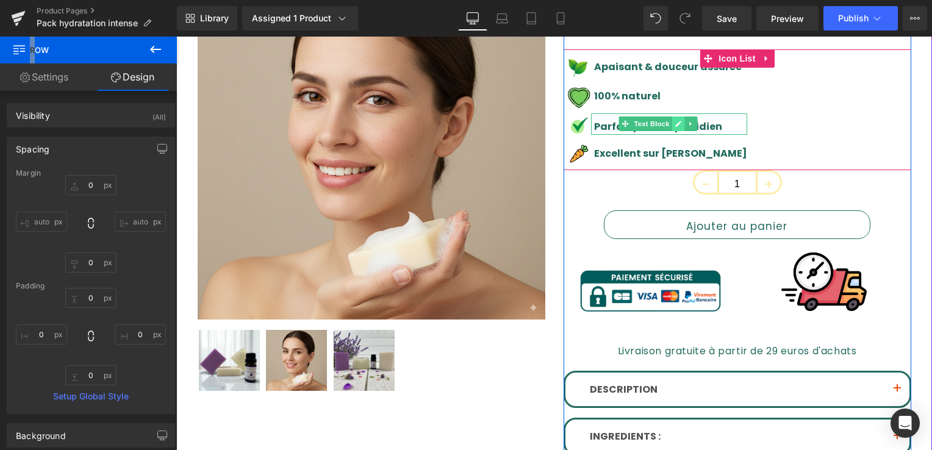
click at [675, 121] on icon at bounding box center [678, 124] width 6 height 6
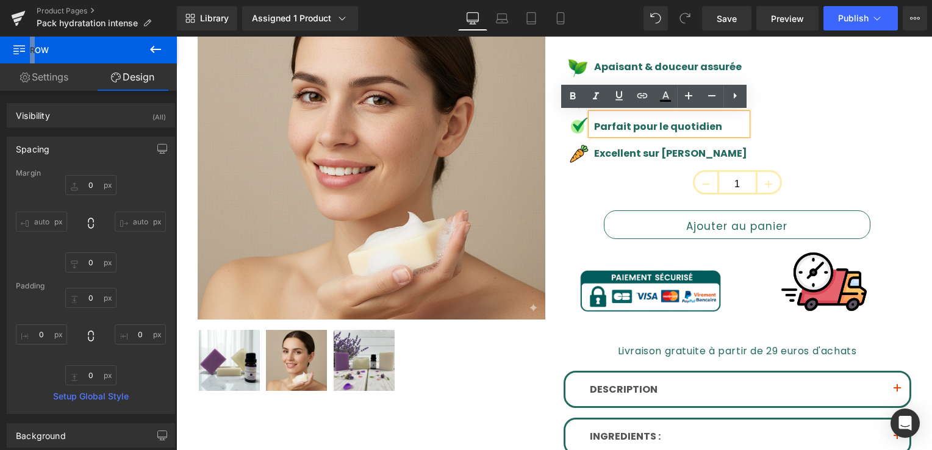
click at [703, 126] on p "Parfait pour le quotidien" at bounding box center [670, 127] width 153 height 16
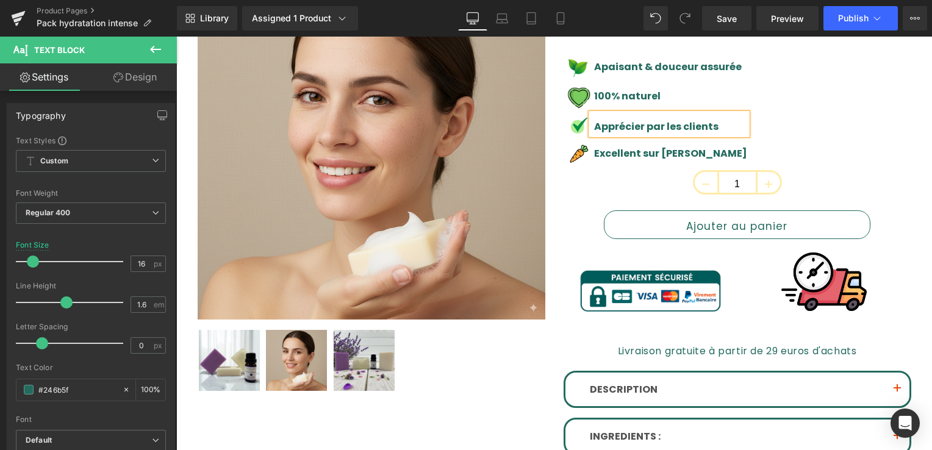
click at [831, 136] on div "Image Apaisant & douceur assurée Text Block Image 100% naturel Text Block Image…" at bounding box center [738, 111] width 348 height 118
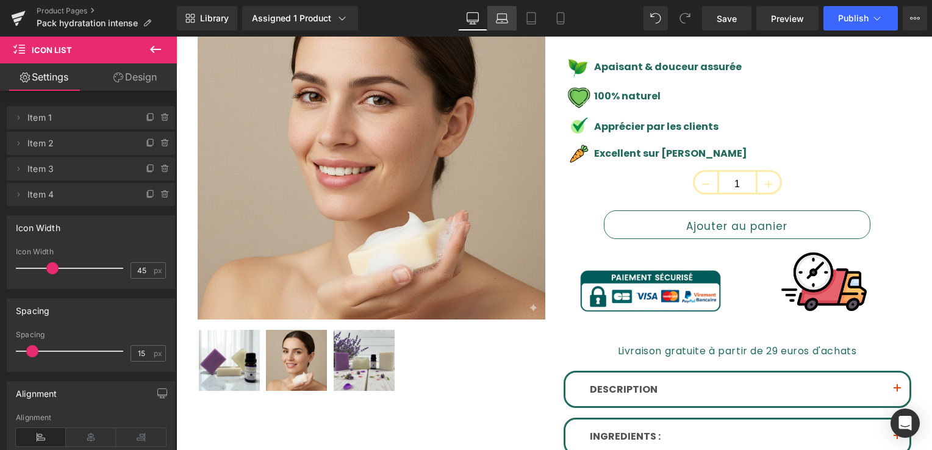
click at [501, 16] on icon at bounding box center [502, 18] width 12 height 12
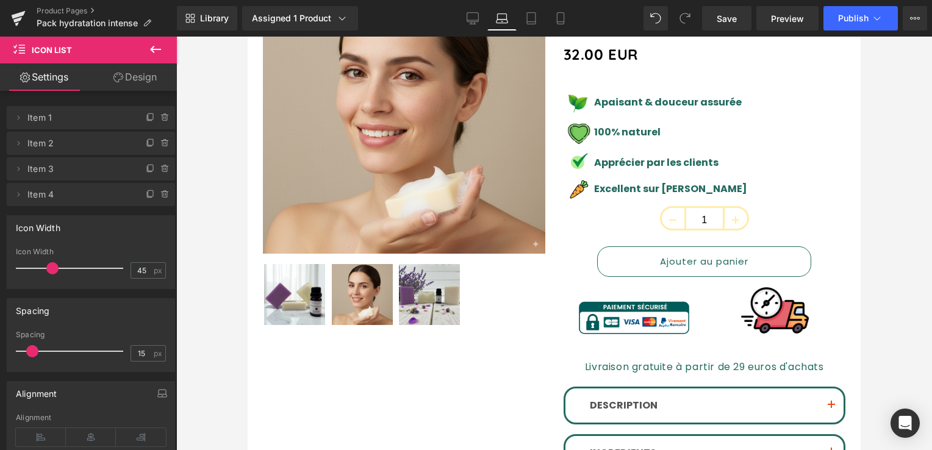
scroll to position [207, 0]
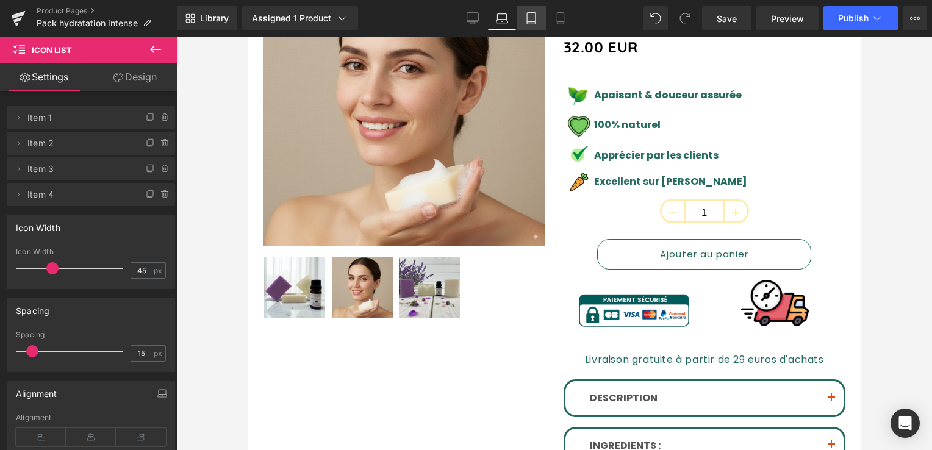
click at [532, 21] on icon at bounding box center [531, 18] width 12 height 12
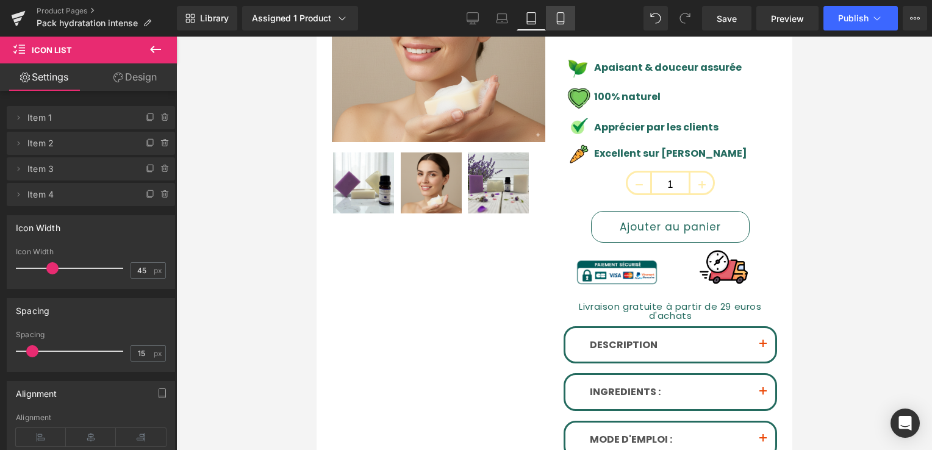
click at [563, 18] on icon at bounding box center [561, 18] width 12 height 12
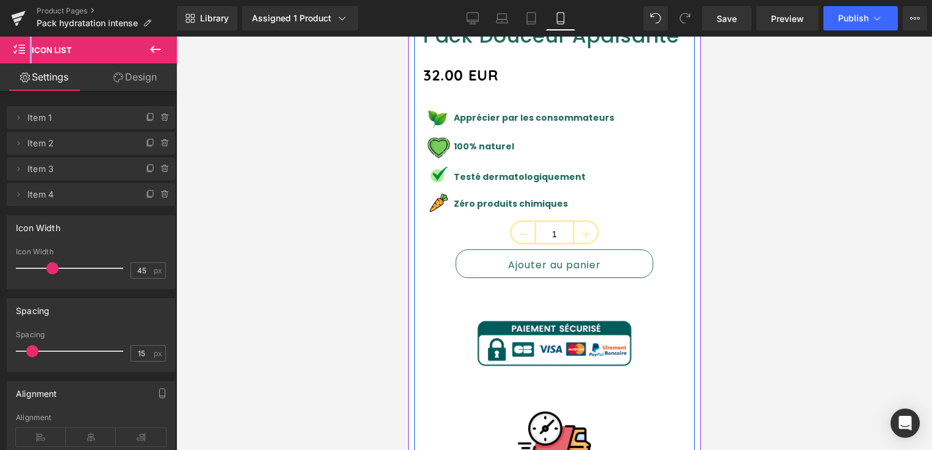
scroll to position [427, 0]
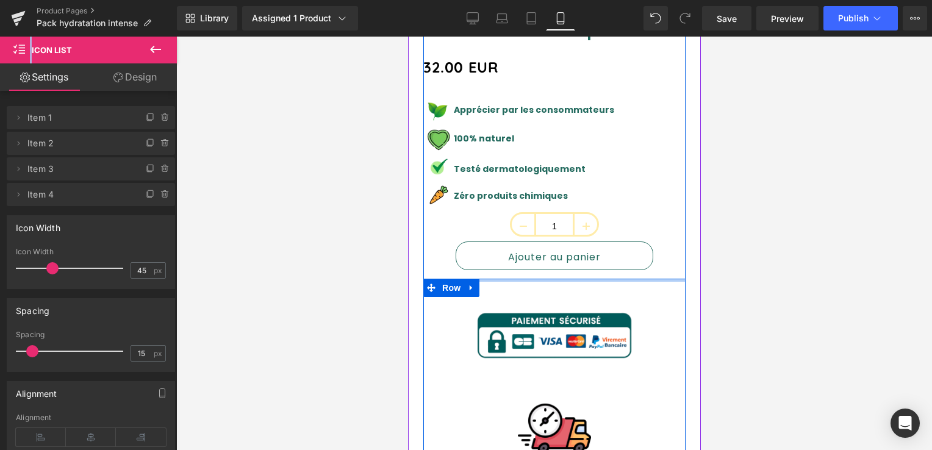
drag, startPoint x: 535, startPoint y: 269, endPoint x: 536, endPoint y: 257, distance: 11.6
click at [535, 279] on div at bounding box center [554, 280] width 262 height 3
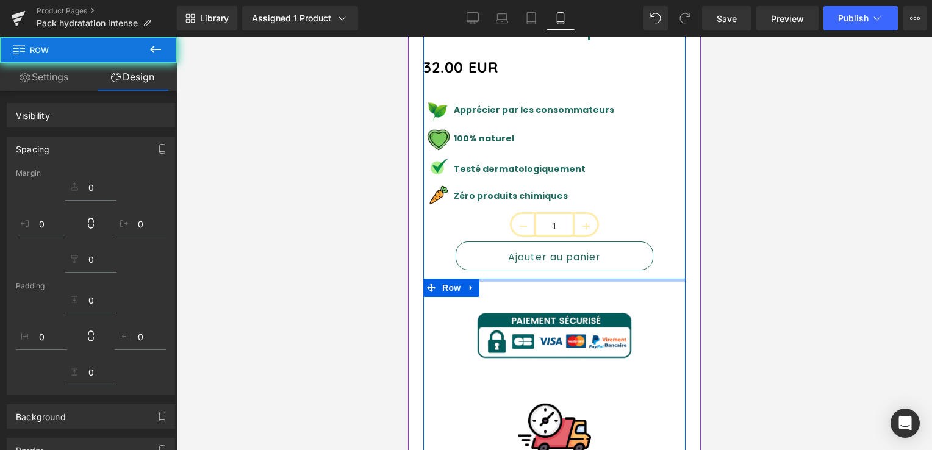
type input "0px"
click at [536, 257] on div "Pack Douceur Apaisante (P) Title 32.00 EUR (P) Price Image Apaisant & douceur a…" at bounding box center [554, 343] width 262 height 655
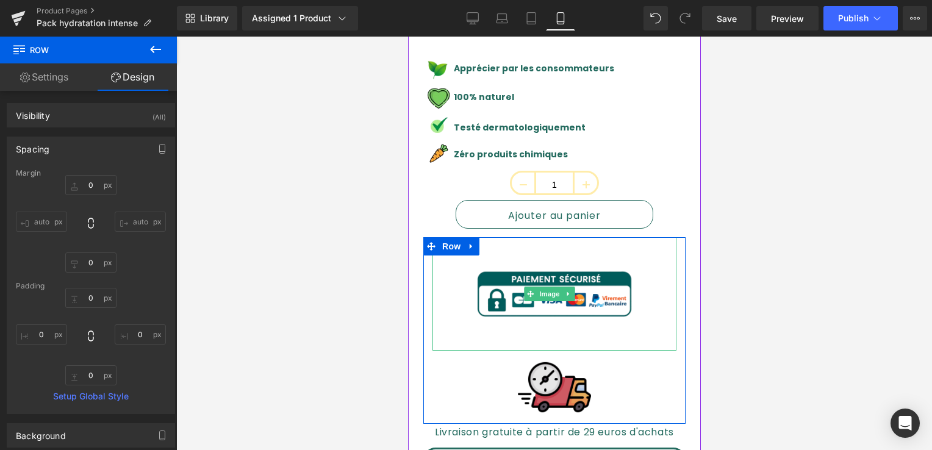
scroll to position [549, 0]
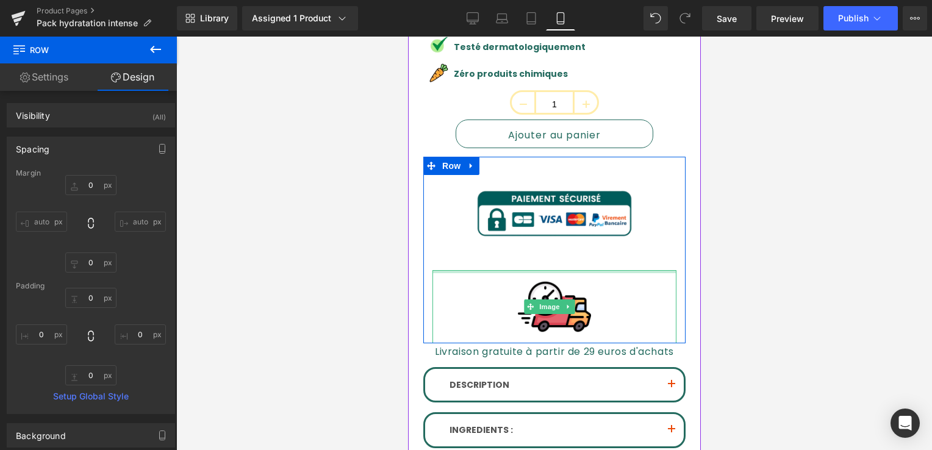
click at [497, 270] on div at bounding box center [554, 271] width 244 height 3
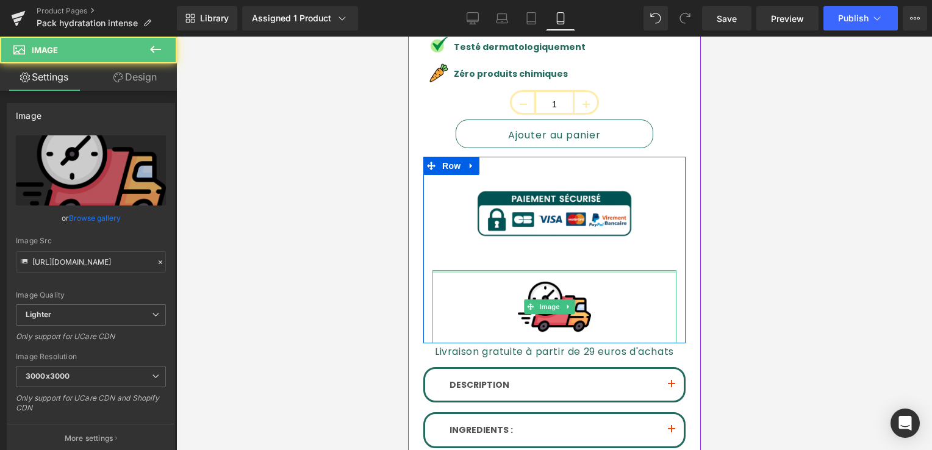
drag, startPoint x: 497, startPoint y: 256, endPoint x: 498, endPoint y: 246, distance: 10.5
click at [498, 246] on div "Image Image Row" at bounding box center [554, 250] width 262 height 187
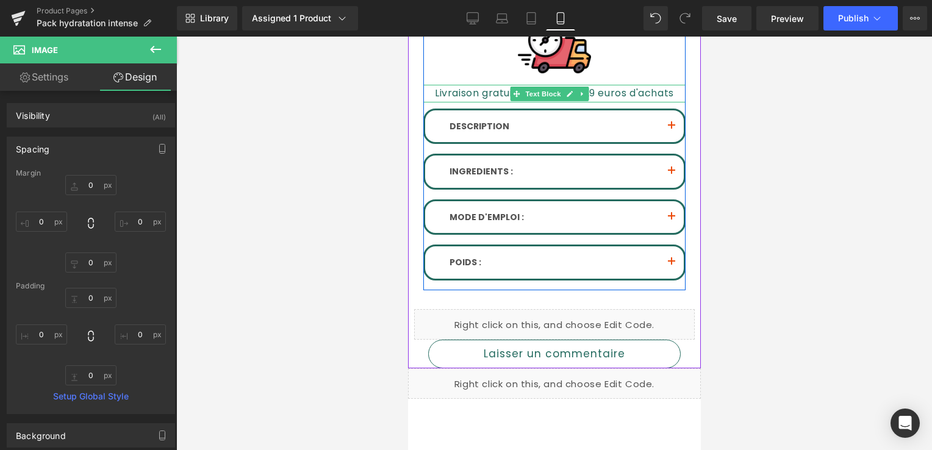
scroll to position [915, 0]
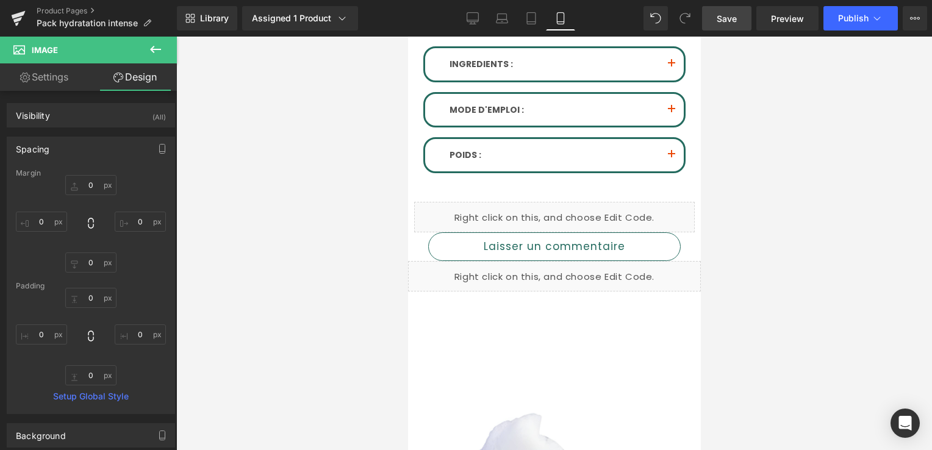
click at [737, 17] on span "Save" at bounding box center [727, 18] width 20 height 13
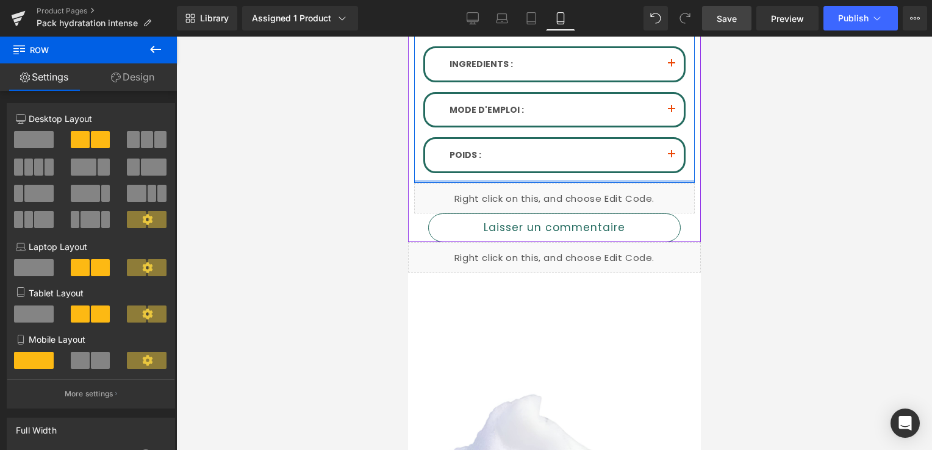
drag, startPoint x: 501, startPoint y: 178, endPoint x: 511, endPoint y: 157, distance: 22.7
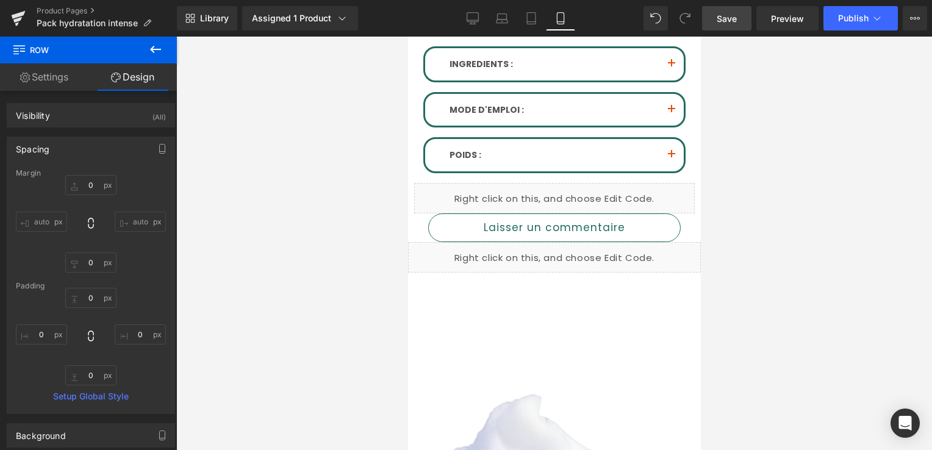
click at [733, 20] on span "Save" at bounding box center [727, 18] width 20 height 13
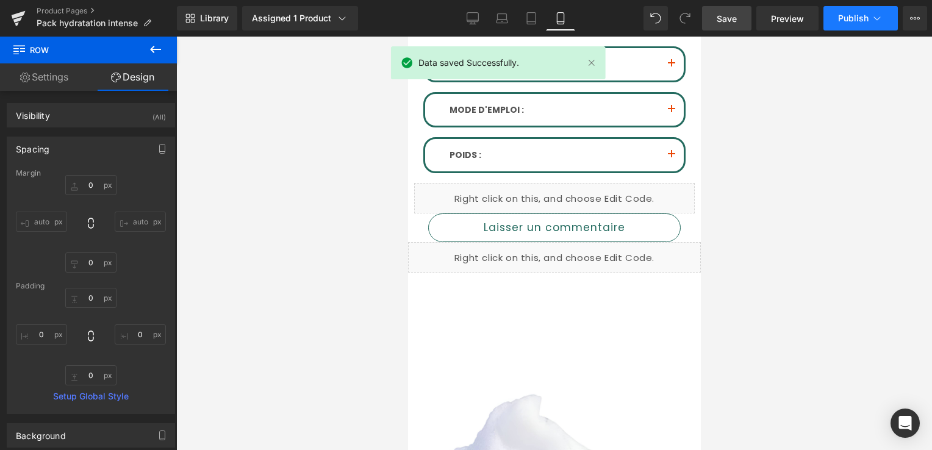
click at [837, 24] on button "Publish" at bounding box center [861, 18] width 74 height 24
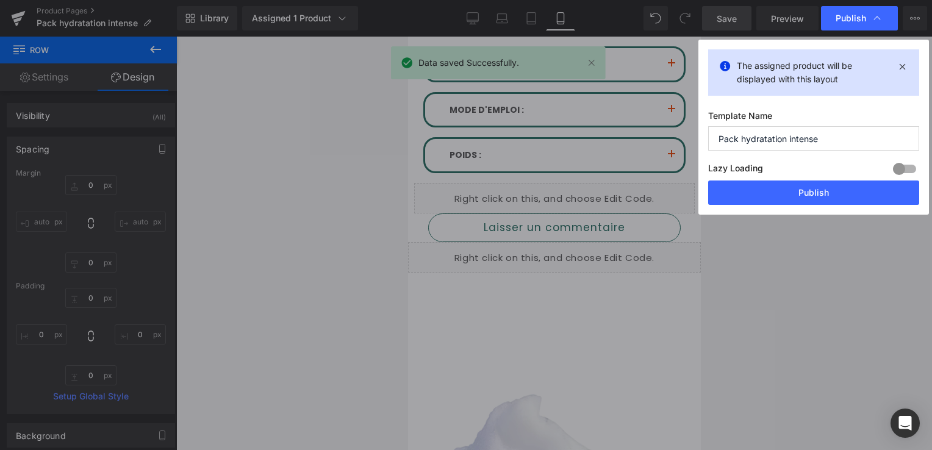
click at [837, 24] on span "Publish" at bounding box center [860, 18] width 48 height 12
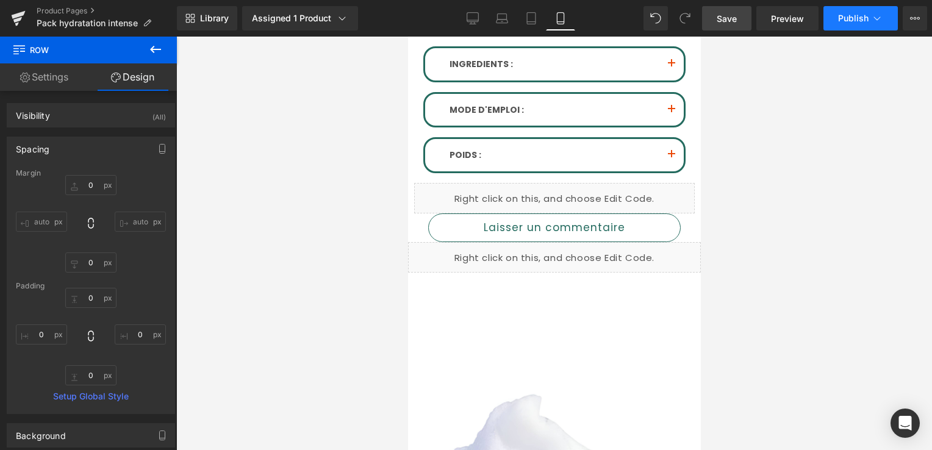
click at [854, 14] on span "Publish" at bounding box center [853, 18] width 31 height 10
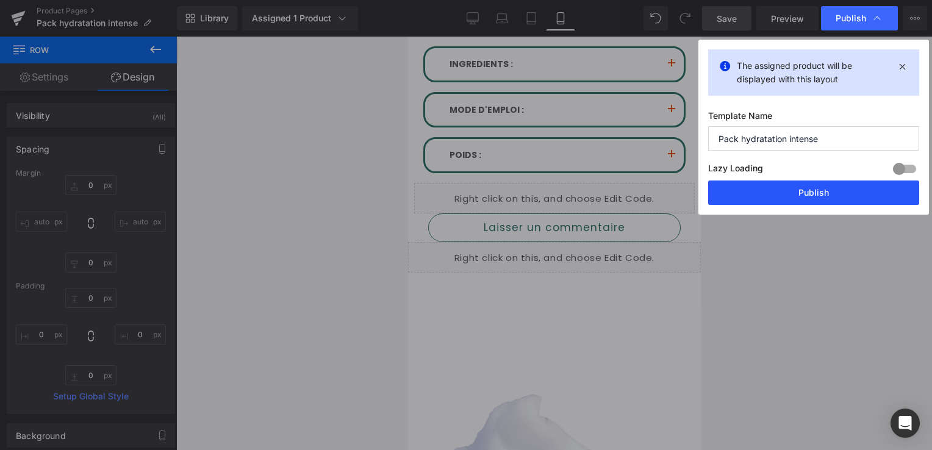
click at [822, 187] on button "Publish" at bounding box center [813, 193] width 211 height 24
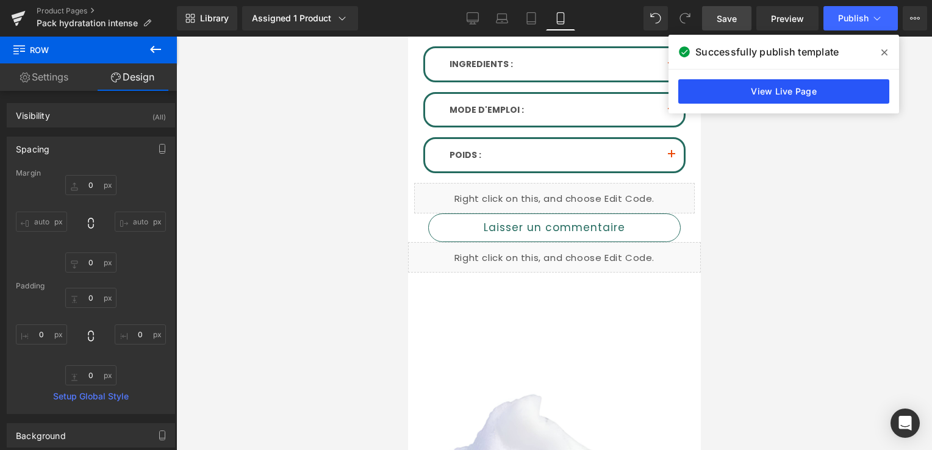
click at [814, 101] on link "View Live Page" at bounding box center [783, 91] width 211 height 24
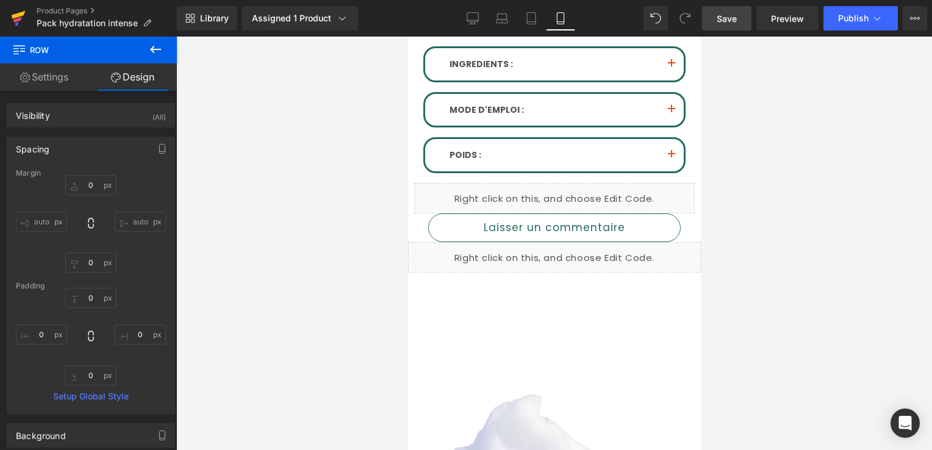
click at [18, 13] on icon at bounding box center [18, 18] width 15 height 31
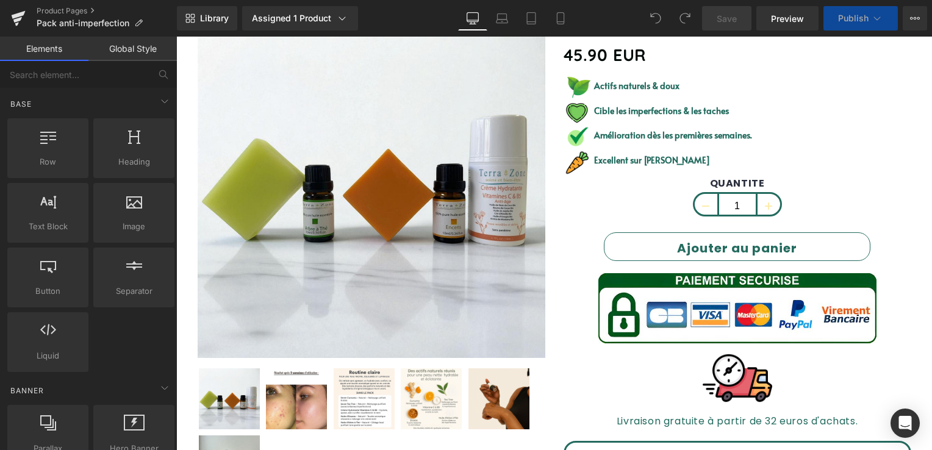
scroll to position [305, 0]
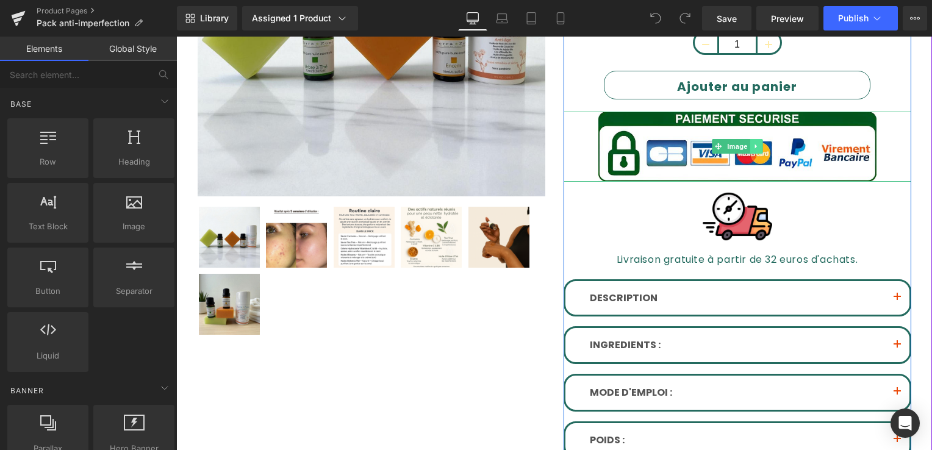
click at [753, 144] on icon at bounding box center [756, 146] width 7 height 7
click at [759, 145] on icon at bounding box center [762, 146] width 7 height 7
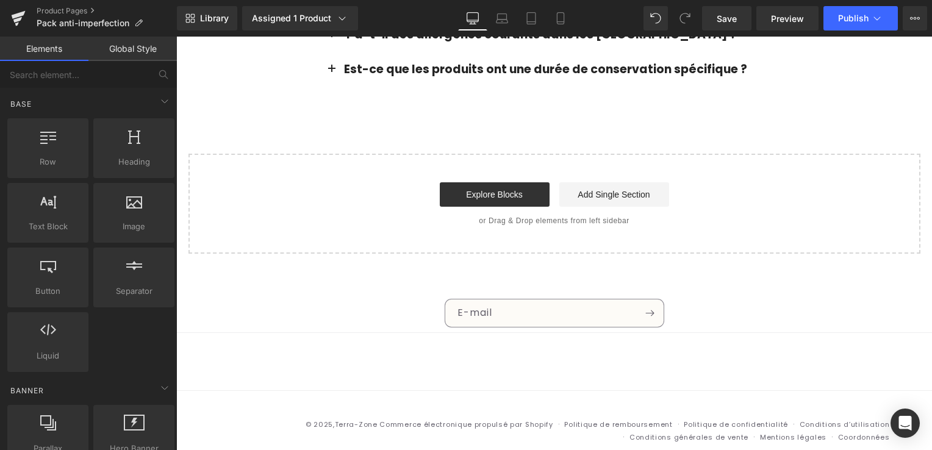
scroll to position [2308, 0]
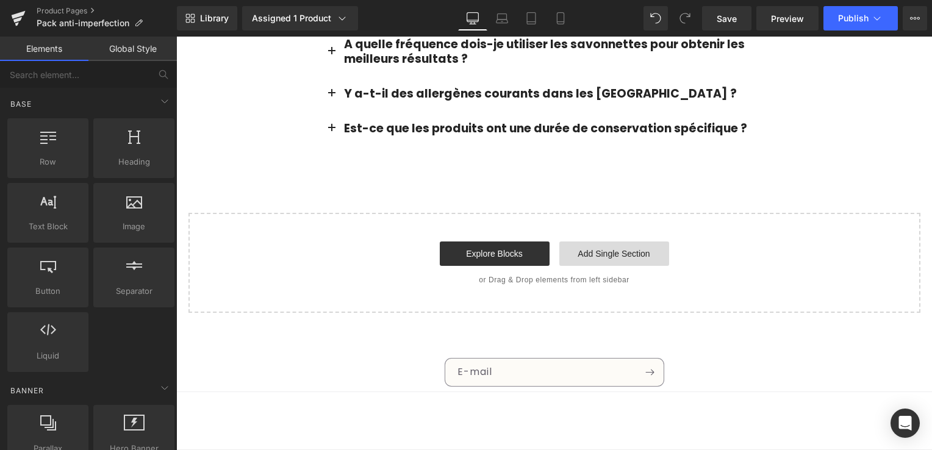
click at [599, 242] on link "Add Single Section" at bounding box center [614, 254] width 110 height 24
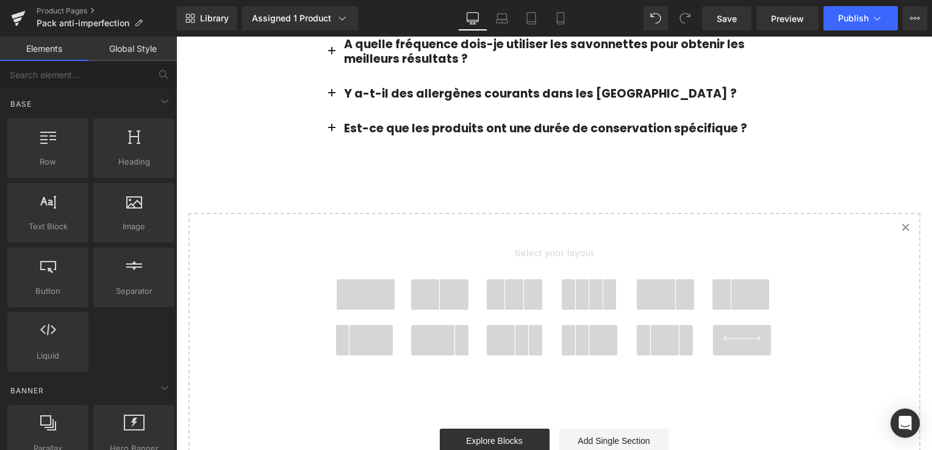
click at [440, 279] on span at bounding box center [454, 294] width 29 height 31
click at [437, 264] on div "Select your layout" at bounding box center [555, 307] width 488 height 187
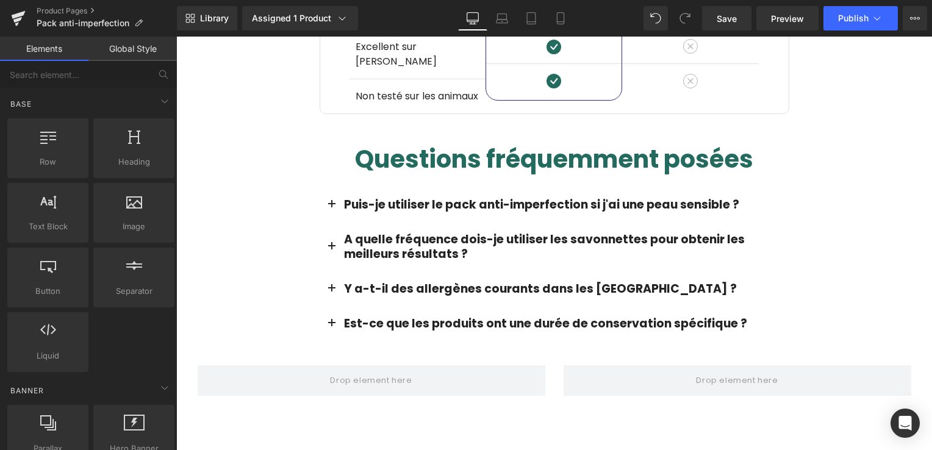
scroll to position [2111, 0]
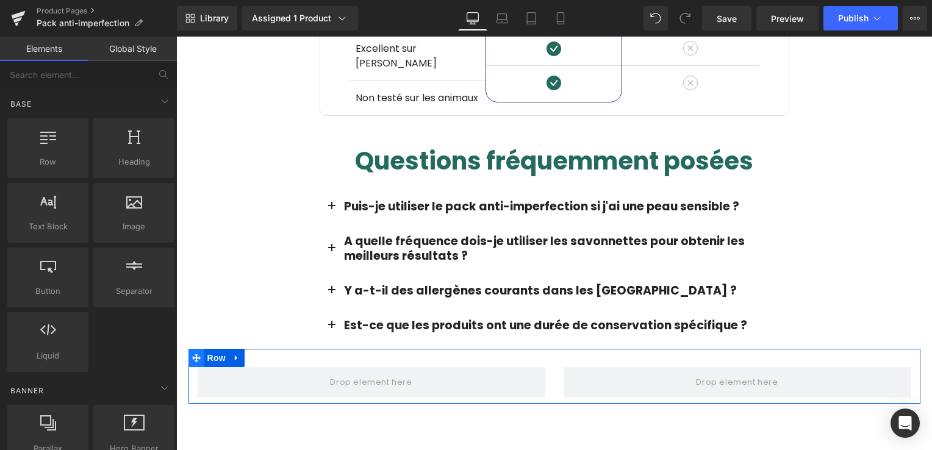
click at [192, 354] on icon at bounding box center [196, 358] width 9 height 9
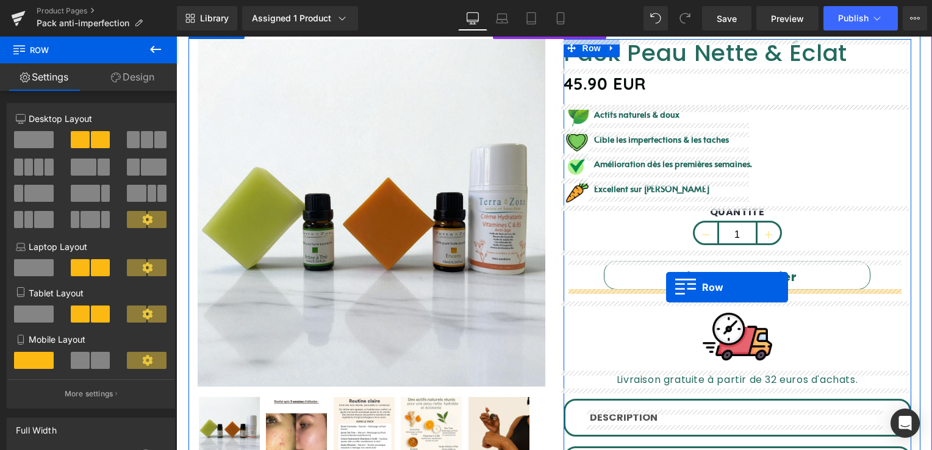
scroll to position [113, 0]
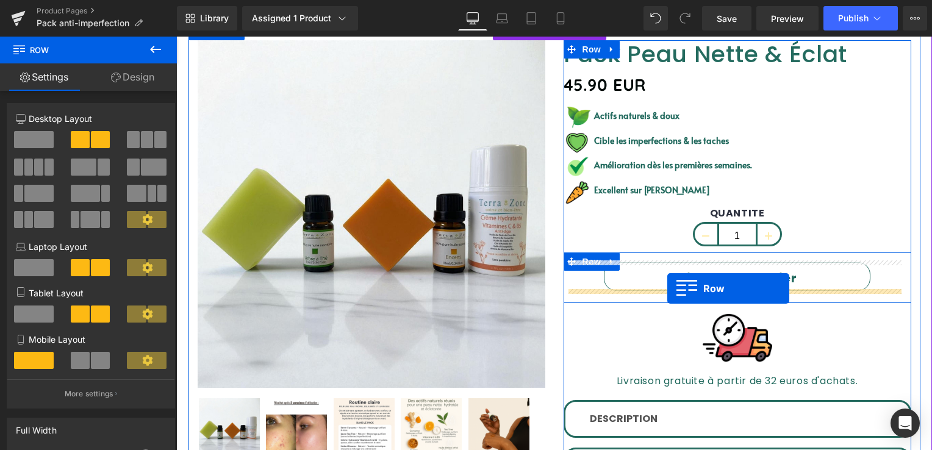
drag, startPoint x: 190, startPoint y: 339, endPoint x: 667, endPoint y: 289, distance: 479.7
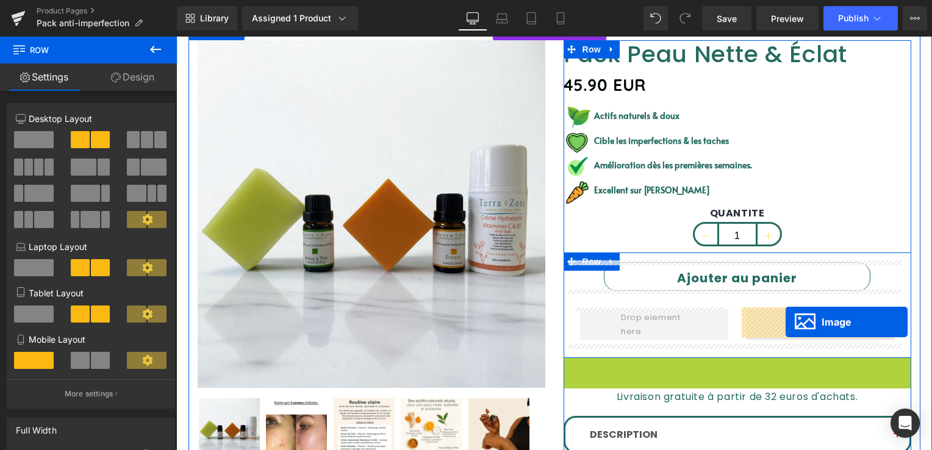
drag, startPoint x: 723, startPoint y: 389, endPoint x: 786, endPoint y: 321, distance: 91.9
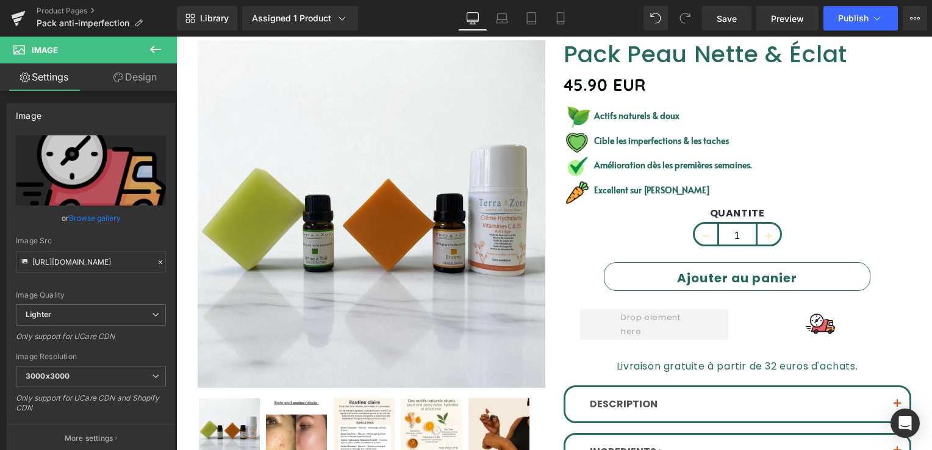
click at [151, 49] on icon at bounding box center [155, 49] width 11 height 7
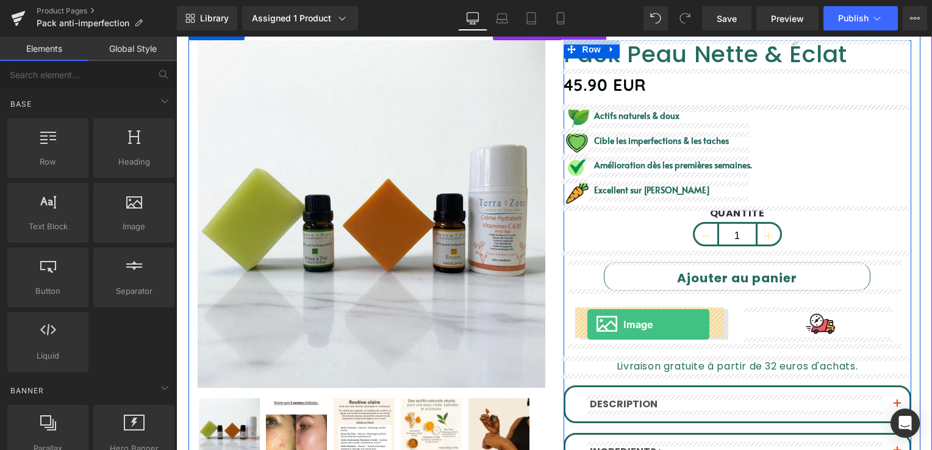
drag, startPoint x: 301, startPoint y: 268, endPoint x: 587, endPoint y: 325, distance: 292.2
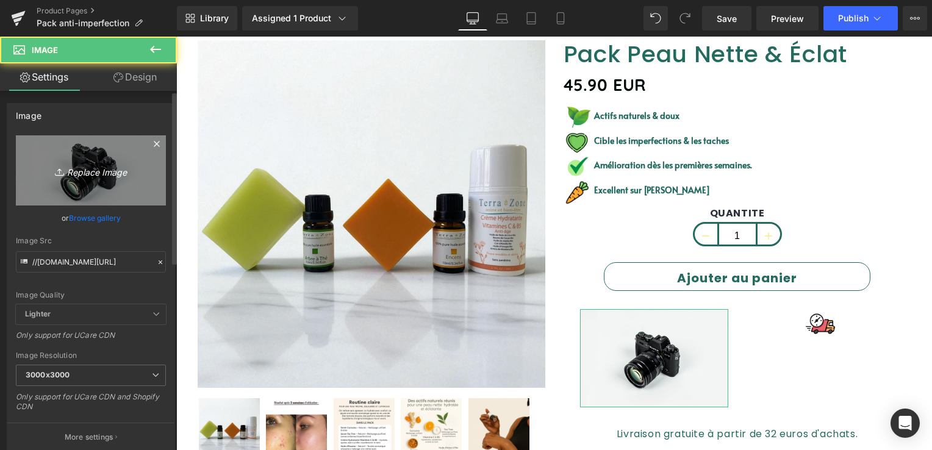
click at [73, 171] on icon "Replace Image" at bounding box center [91, 170] width 98 height 15
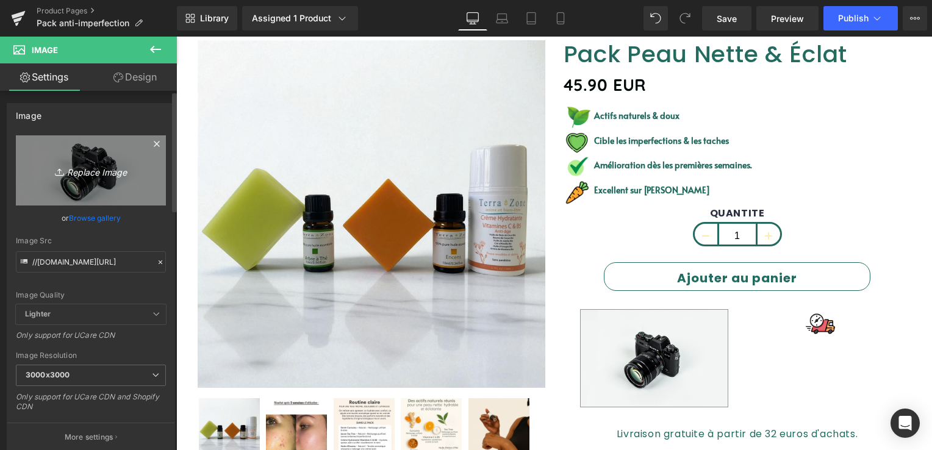
type input "C:\fakepath\code_sécu_bleu-removebg-preview.png"
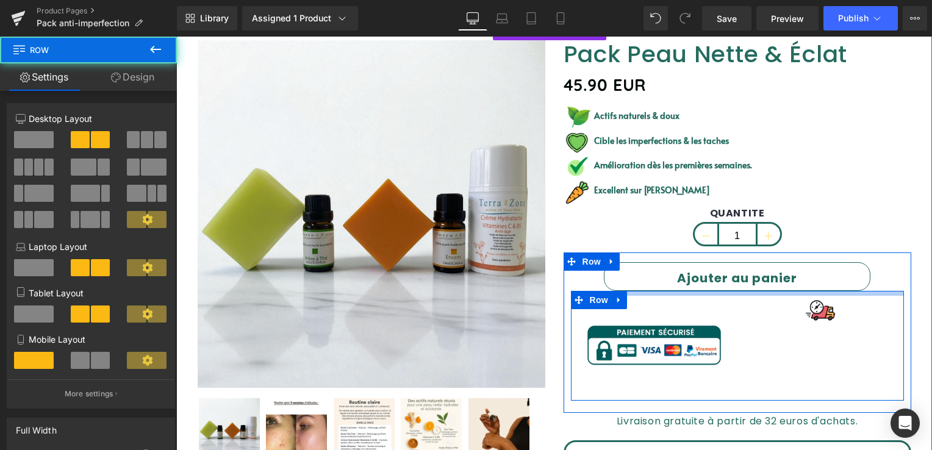
drag, startPoint x: 655, startPoint y: 290, endPoint x: 667, endPoint y: 243, distance: 49.3
click at [666, 249] on div "Pack Peau Nette & Éclat (P) Title 45.90 EUR (P) Price Image Actifs naturels & d…" at bounding box center [738, 335] width 348 height 590
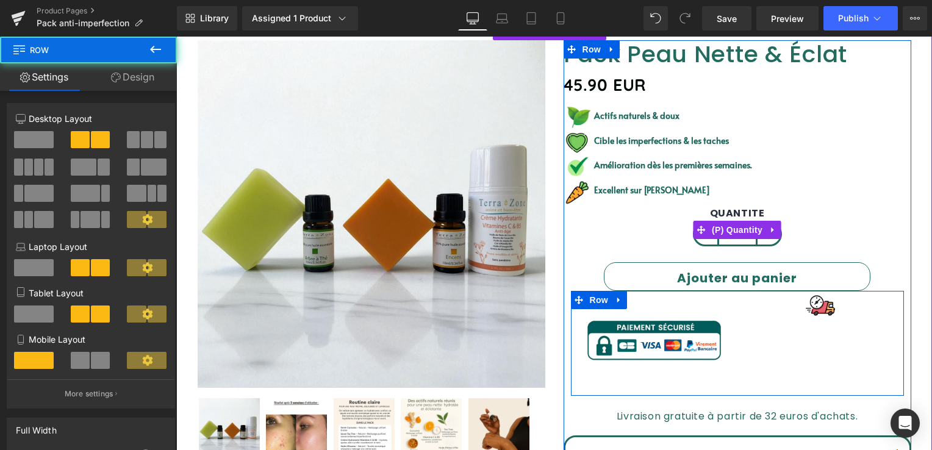
click at [667, 243] on div "QUANTITE 1" at bounding box center [738, 229] width 348 height 45
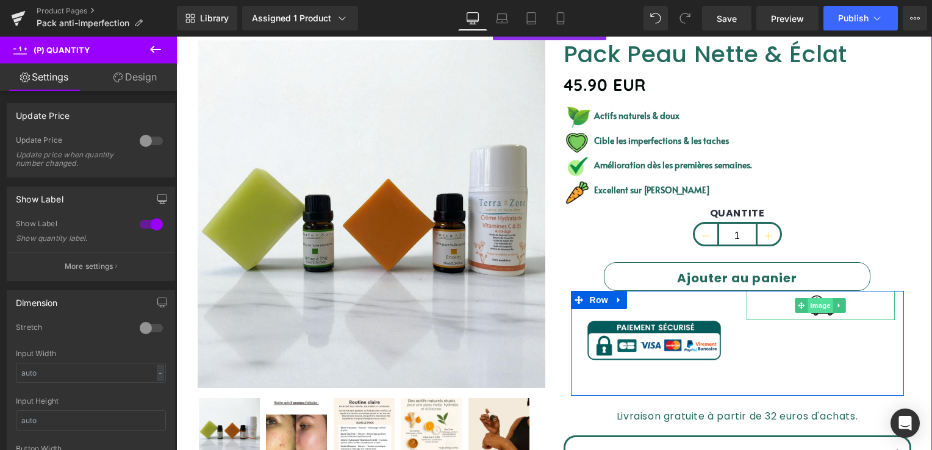
click at [810, 305] on span "Image" at bounding box center [821, 305] width 26 height 15
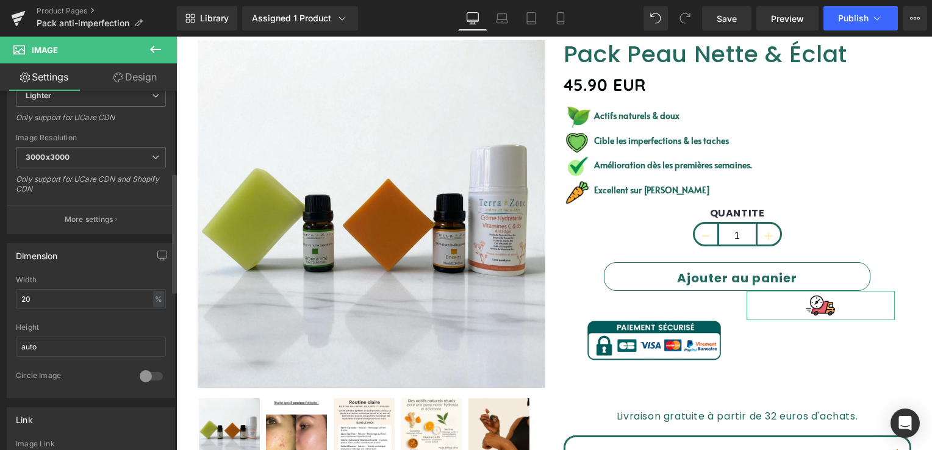
scroll to position [244, 0]
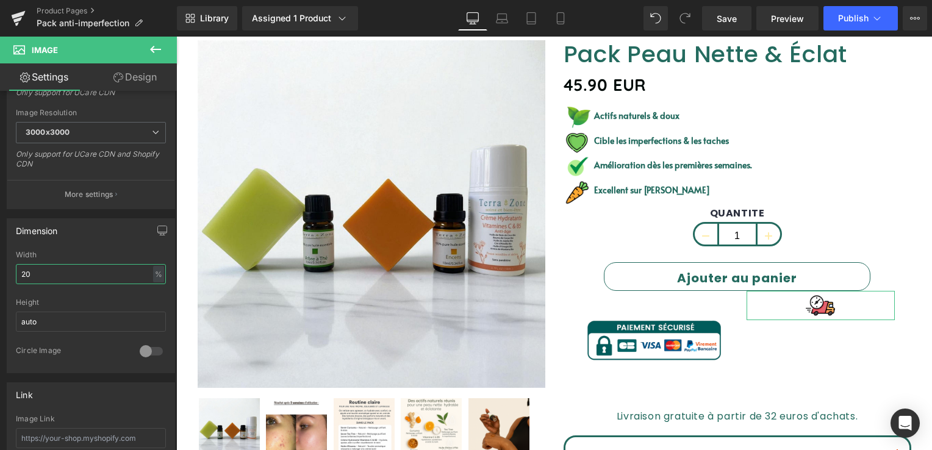
drag, startPoint x: 52, startPoint y: 274, endPoint x: -2, endPoint y: 272, distance: 54.9
click at [0, 272] on html "Image You are previewing how the will restyle your page. You can not edit Eleme…" at bounding box center [466, 225] width 932 height 450
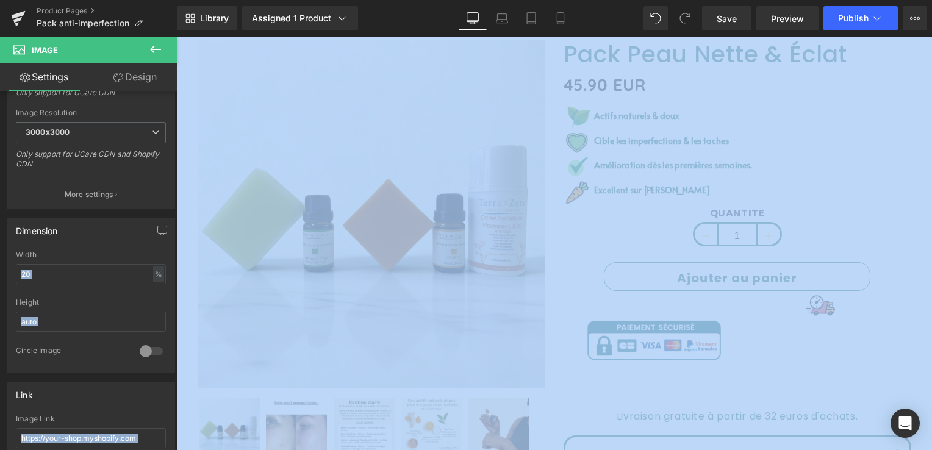
click at [0, 271] on html "Image You are previewing how the will restyle your page. You can not edit Eleme…" at bounding box center [466, 225] width 932 height 450
drag, startPoint x: -1, startPoint y: 271, endPoint x: 95, endPoint y: 270, distance: 96.4
click at [95, 270] on input "20" at bounding box center [91, 274] width 150 height 20
click at [113, 275] on input "20" at bounding box center [91, 274] width 150 height 20
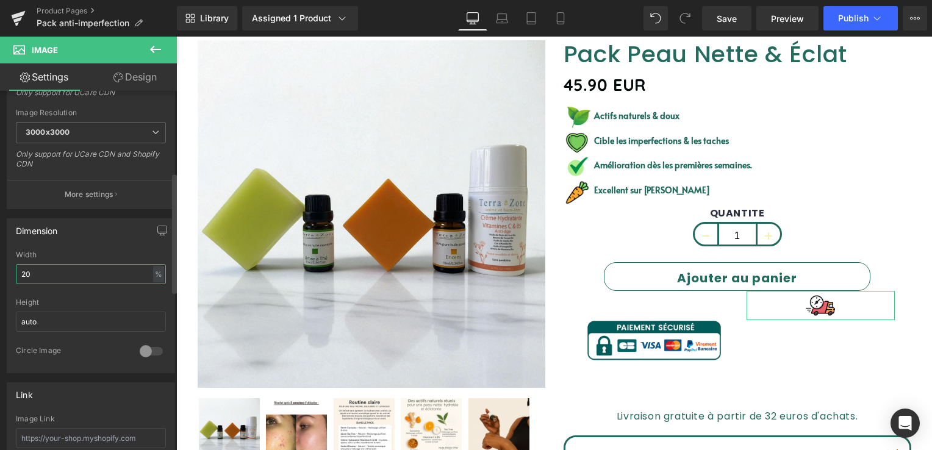
type input "2"
type input "50"
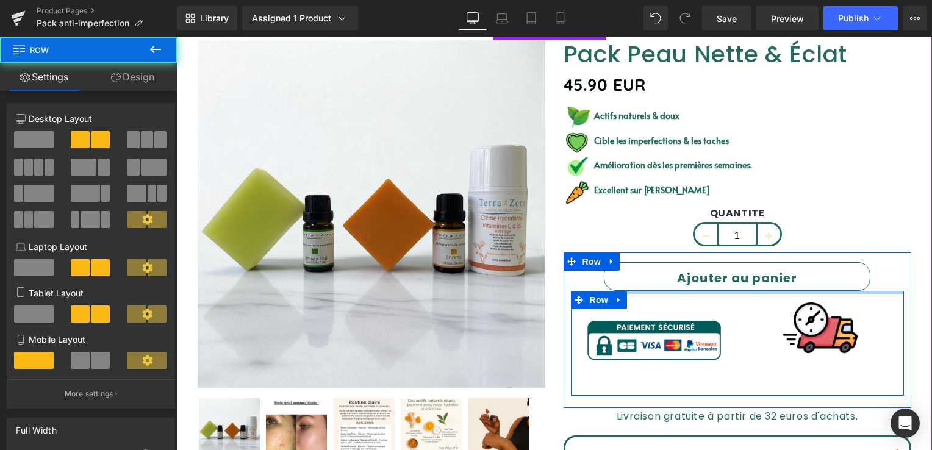
drag, startPoint x: 857, startPoint y: 291, endPoint x: 856, endPoint y: 279, distance: 12.3
click at [857, 279] on div "Ajouter au panier (P) Cart Button Image Image Row" at bounding box center [738, 329] width 348 height 134
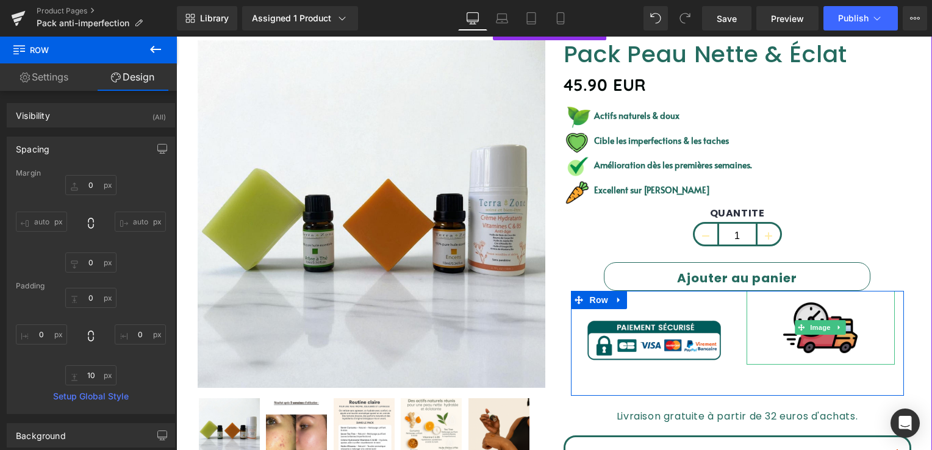
click at [785, 313] on img at bounding box center [820, 328] width 74 height 74
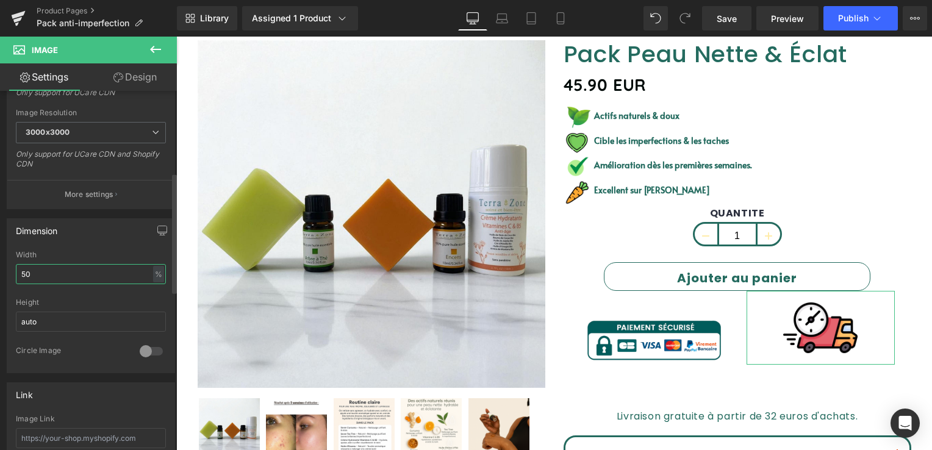
click at [35, 279] on input "50" at bounding box center [91, 274] width 150 height 20
type input "55"
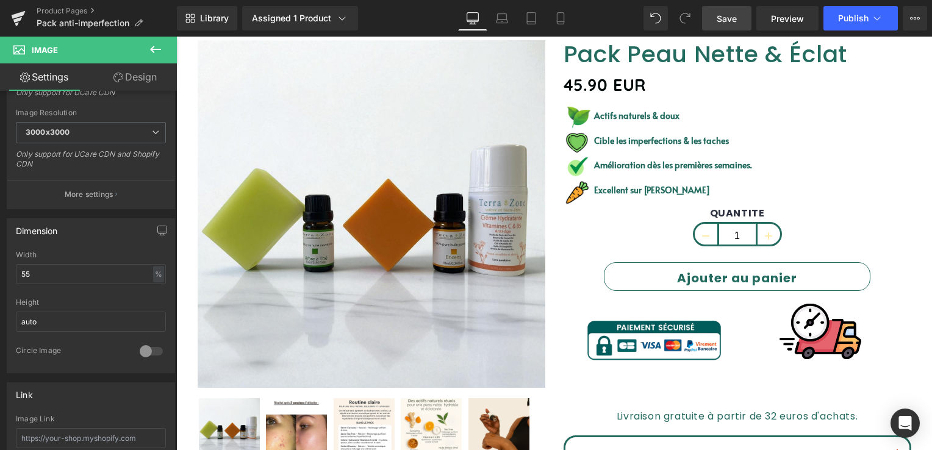
click at [720, 14] on span "Save" at bounding box center [727, 18] width 20 height 13
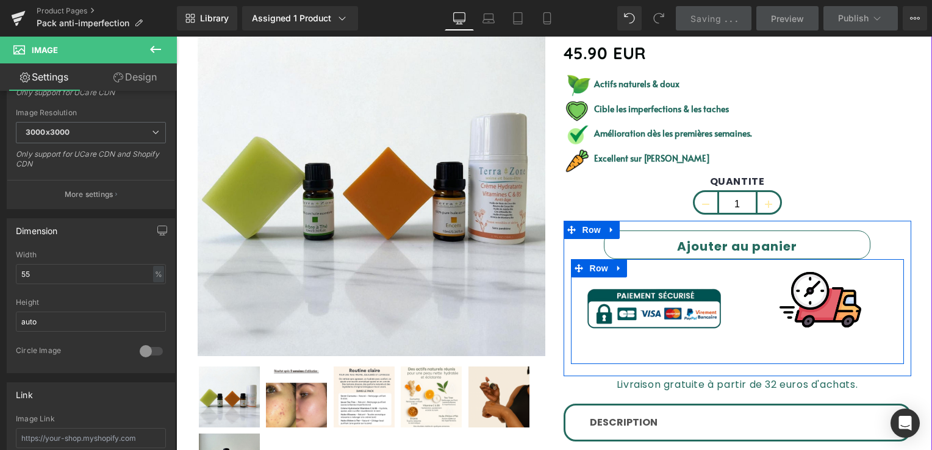
scroll to position [174, 0]
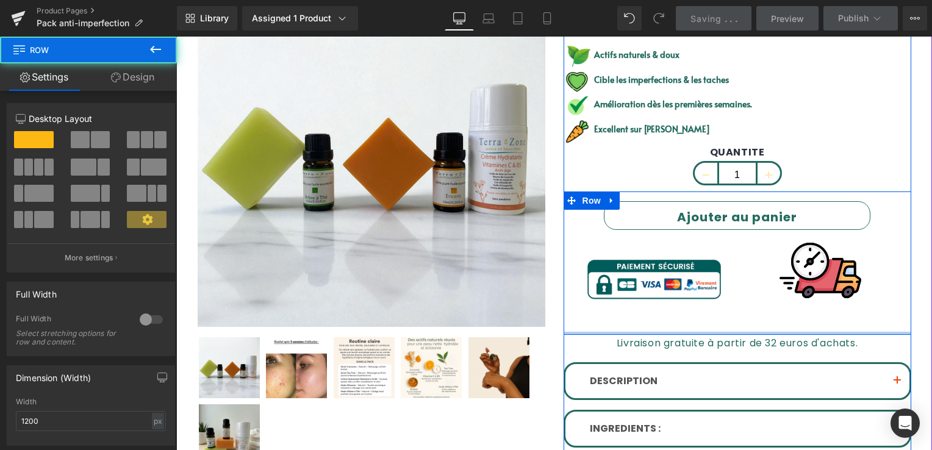
drag, startPoint x: 645, startPoint y: 343, endPoint x: 672, endPoint y: 260, distance: 87.0
click at [662, 280] on div "Ajouter au panier (P) Cart Button Image Image Row Row" at bounding box center [738, 263] width 348 height 143
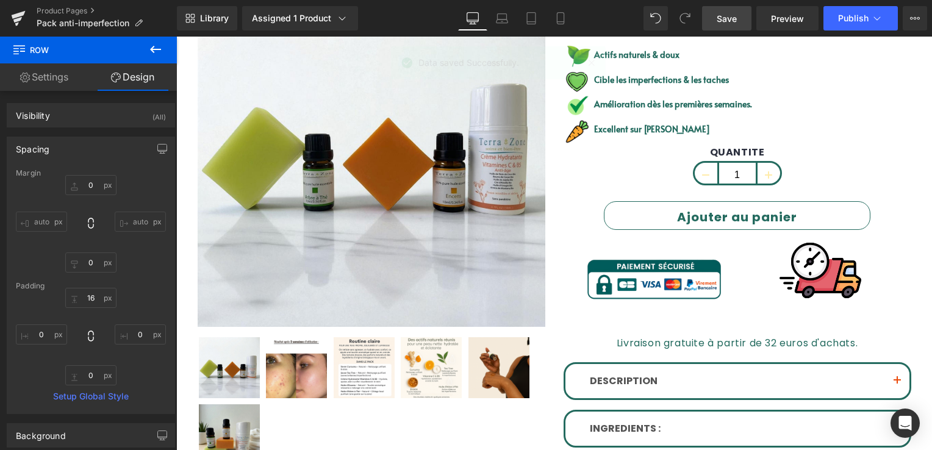
click at [726, 20] on span "Save" at bounding box center [727, 18] width 20 height 13
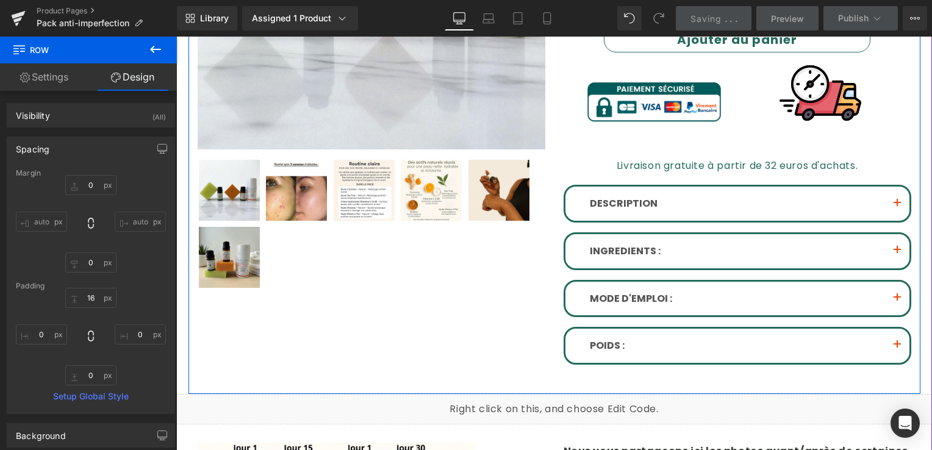
scroll to position [357, 0]
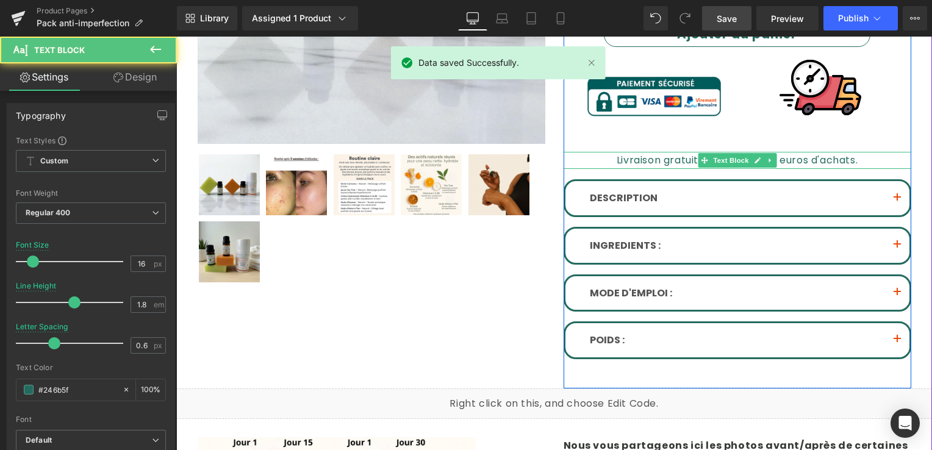
click at [622, 159] on font "Livraison gratuite à partir de 32 euros d'achats." at bounding box center [737, 160] width 241 height 14
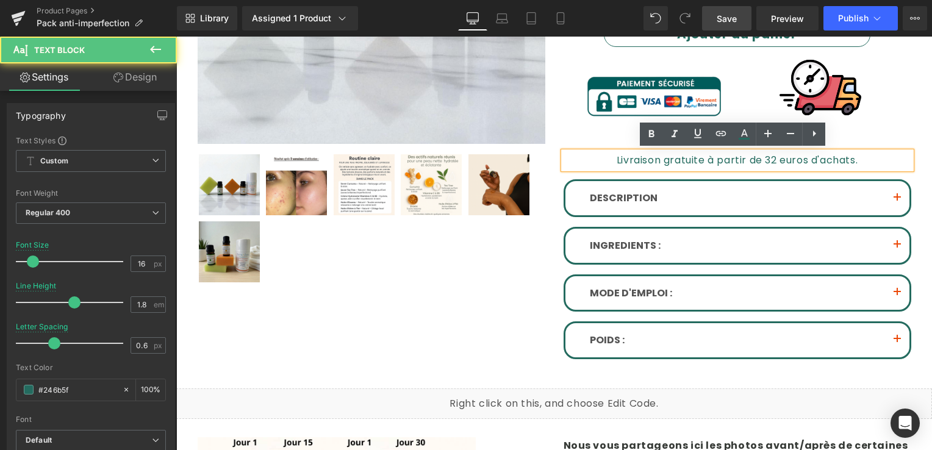
click at [622, 159] on font "Livraison gratuite à partir de 32 euros d'achats." at bounding box center [737, 160] width 241 height 14
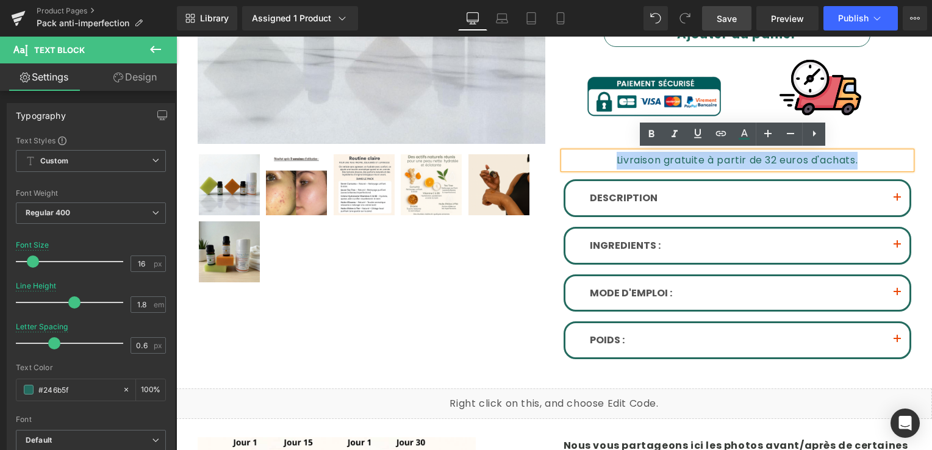
drag, startPoint x: 622, startPoint y: 159, endPoint x: 850, endPoint y: 155, distance: 227.6
click at [850, 155] on p "Livraison gratuite à partir de 32 euros d'achats." at bounding box center [738, 161] width 348 height 18
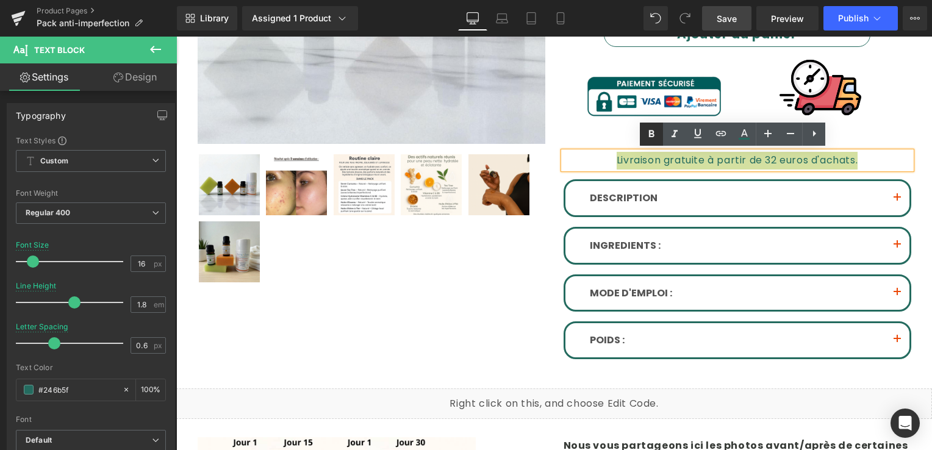
click at [653, 129] on icon at bounding box center [651, 134] width 15 height 15
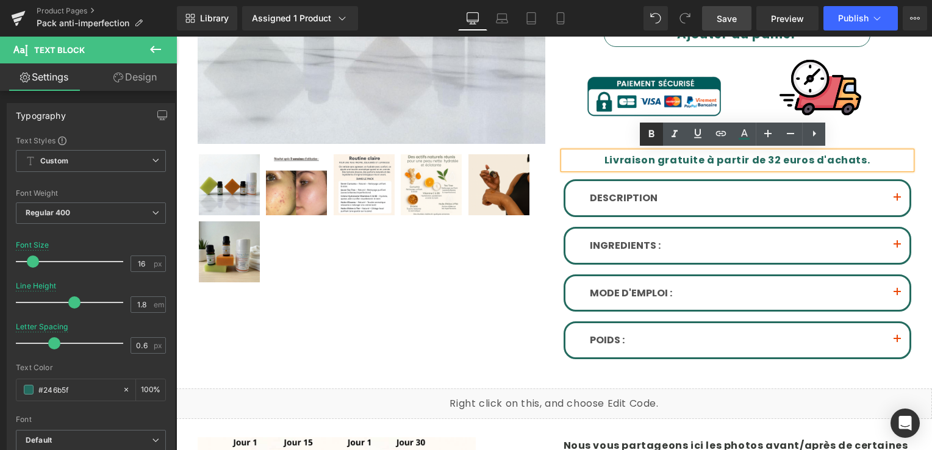
click at [653, 129] on icon at bounding box center [651, 134] width 15 height 15
click at [473, 275] on div at bounding box center [372, 220] width 348 height 134
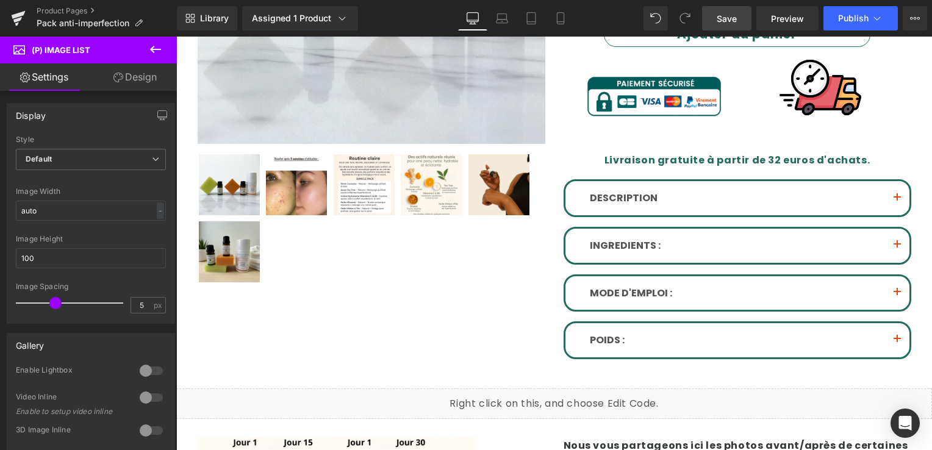
click at [720, 18] on span "Save" at bounding box center [727, 18] width 20 height 13
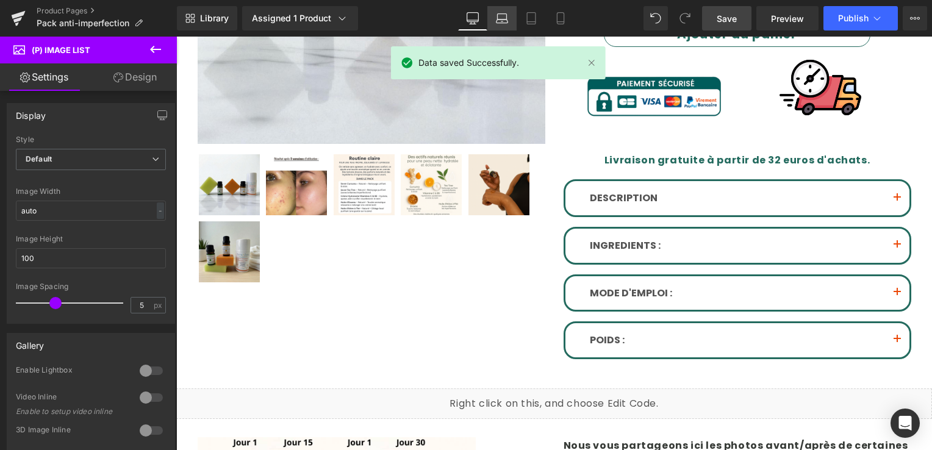
click at [500, 10] on link "Laptop" at bounding box center [501, 18] width 29 height 24
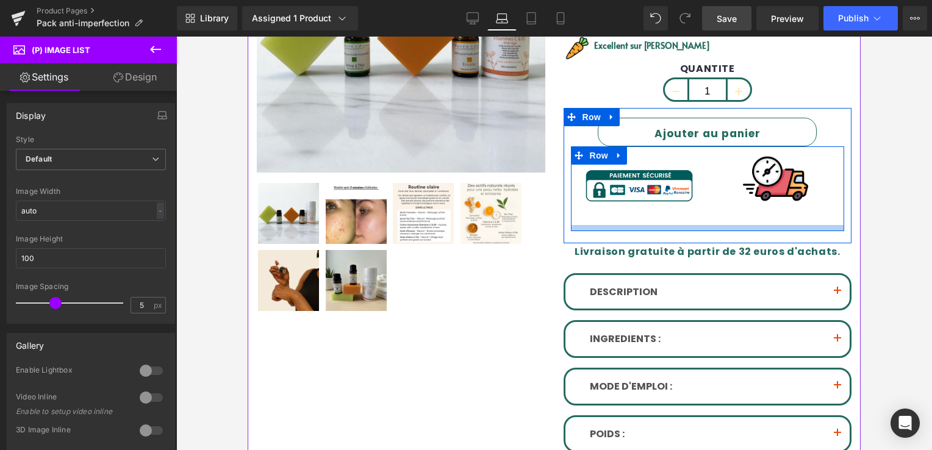
click at [653, 226] on div at bounding box center [708, 228] width 274 height 6
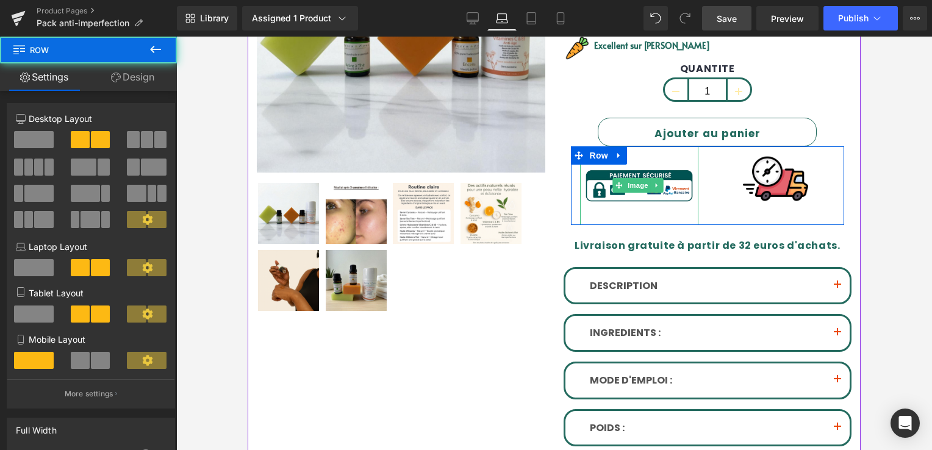
drag, startPoint x: 653, startPoint y: 226, endPoint x: 657, endPoint y: 201, distance: 25.4
click at [656, 204] on div "Image Image Row" at bounding box center [708, 185] width 274 height 79
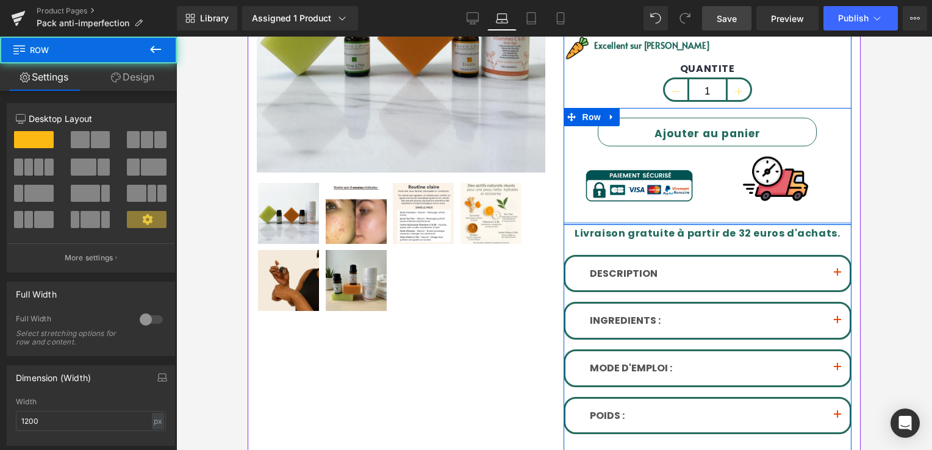
drag, startPoint x: 640, startPoint y: 231, endPoint x: 647, endPoint y: 172, distance: 59.6
click at [644, 207] on div "Ajouter au panier (P) Cart Button Image Image Row Row" at bounding box center [708, 167] width 289 height 118
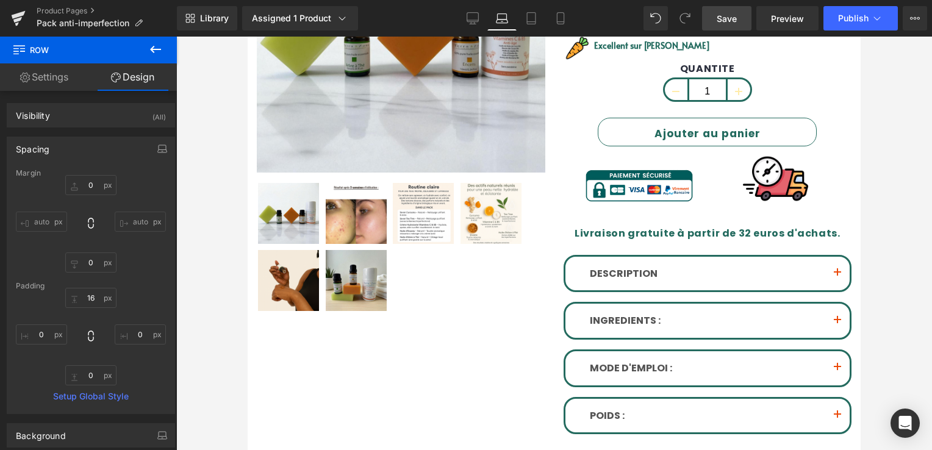
click at [722, 17] on span "Save" at bounding box center [727, 18] width 20 height 13
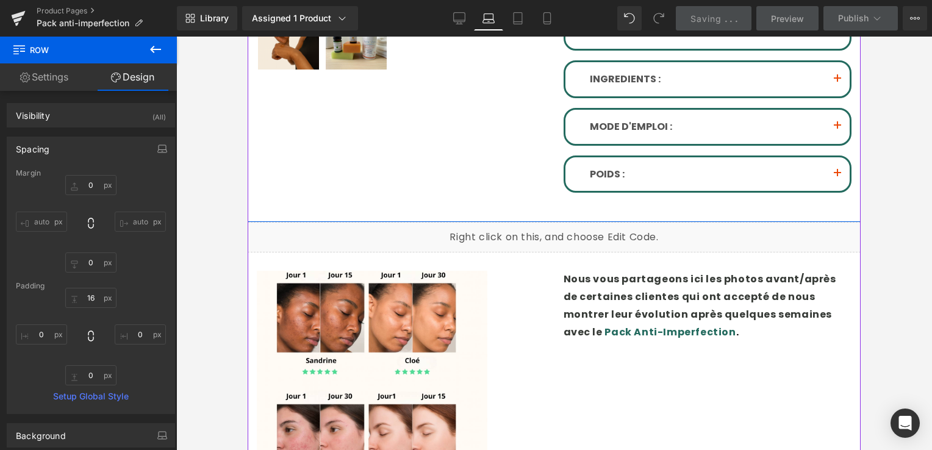
scroll to position [505, 0]
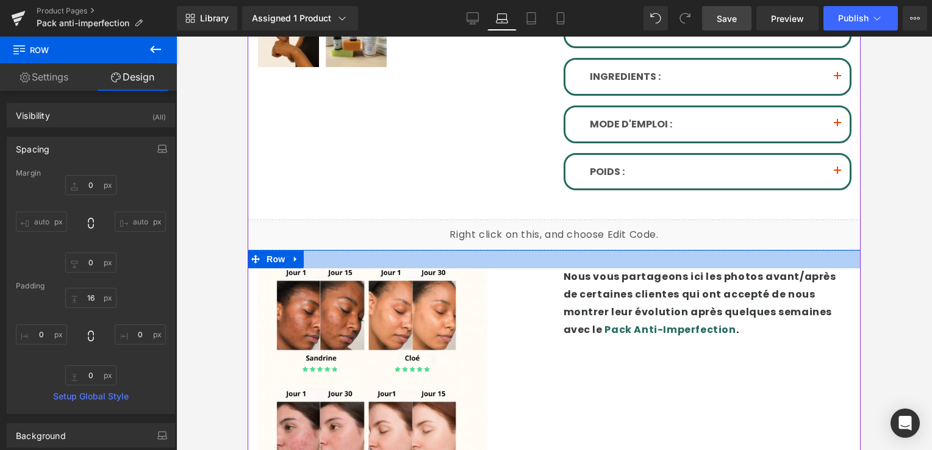
click at [495, 250] on div at bounding box center [554, 259] width 613 height 18
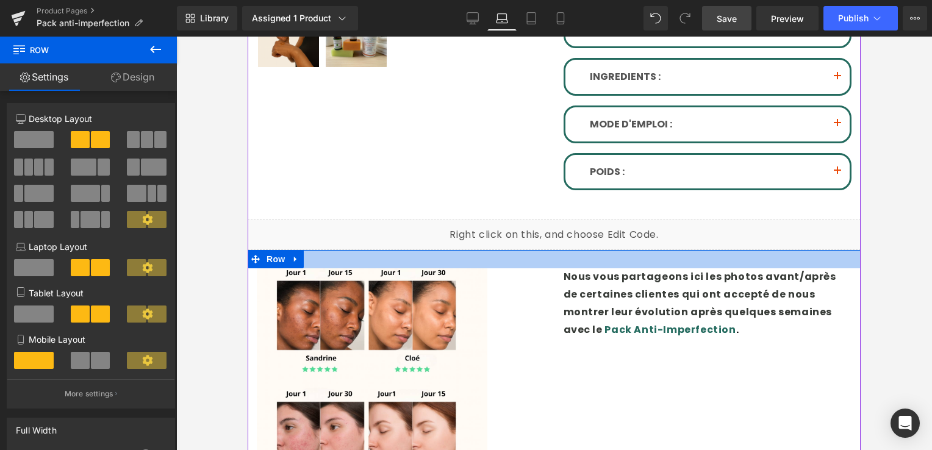
click at [495, 250] on div at bounding box center [554, 259] width 613 height 18
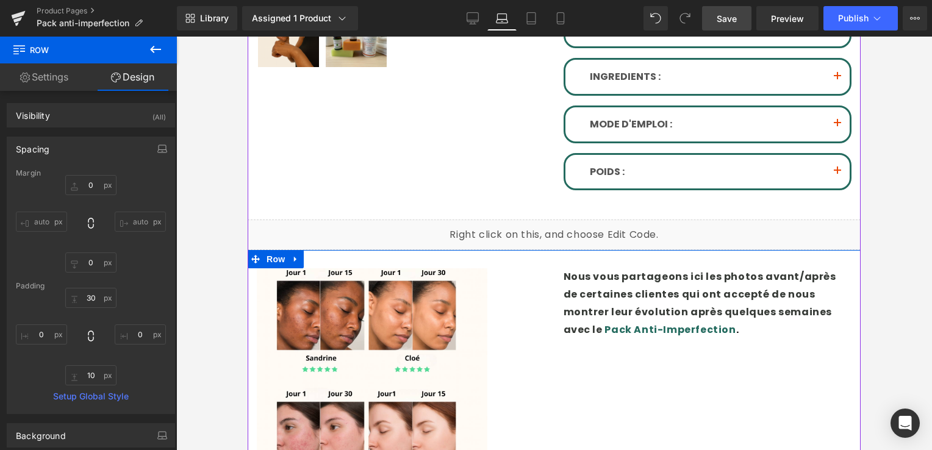
click at [489, 251] on div at bounding box center [554, 259] width 613 height 18
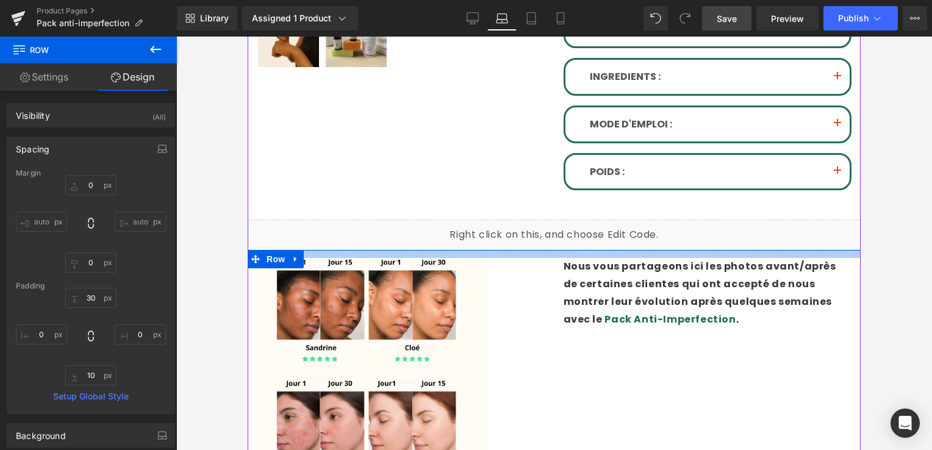
drag, startPoint x: 489, startPoint y: 251, endPoint x: 491, endPoint y: 240, distance: 10.7
click at [491, 240] on div "Sale Off (P) Image" at bounding box center [554, 82] width 613 height 883
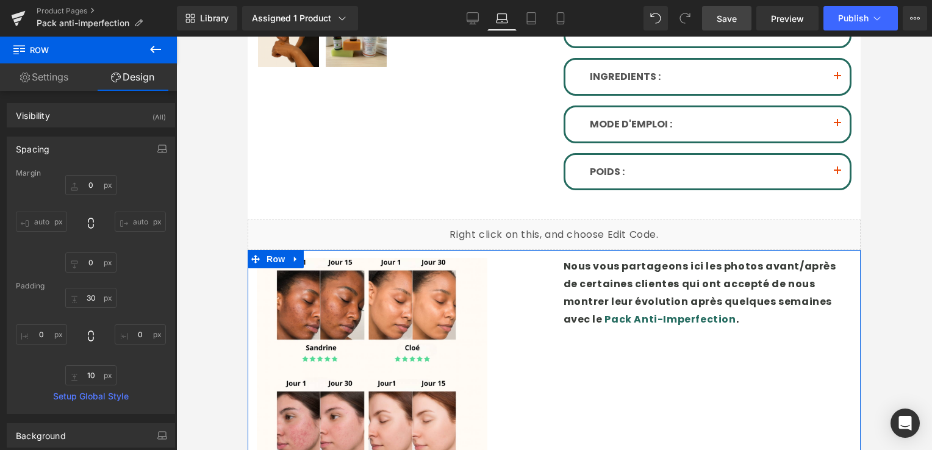
click at [719, 21] on span "Save" at bounding box center [727, 18] width 20 height 13
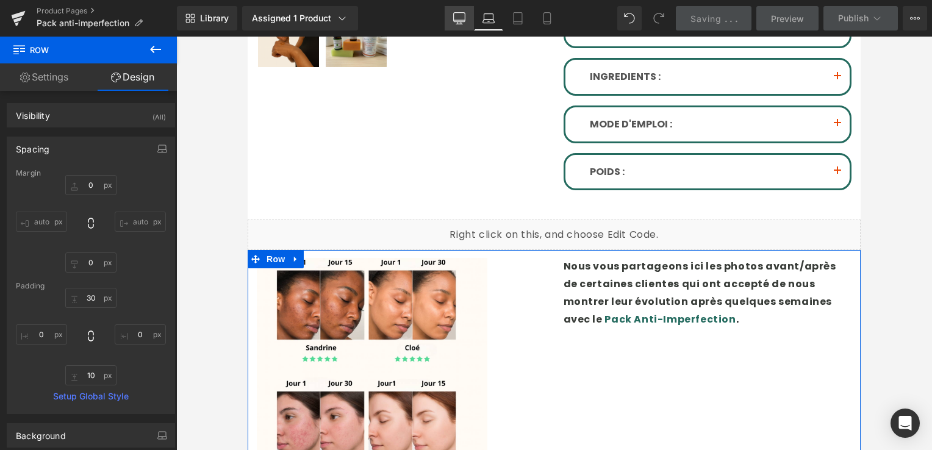
click at [465, 18] on icon at bounding box center [459, 18] width 12 height 12
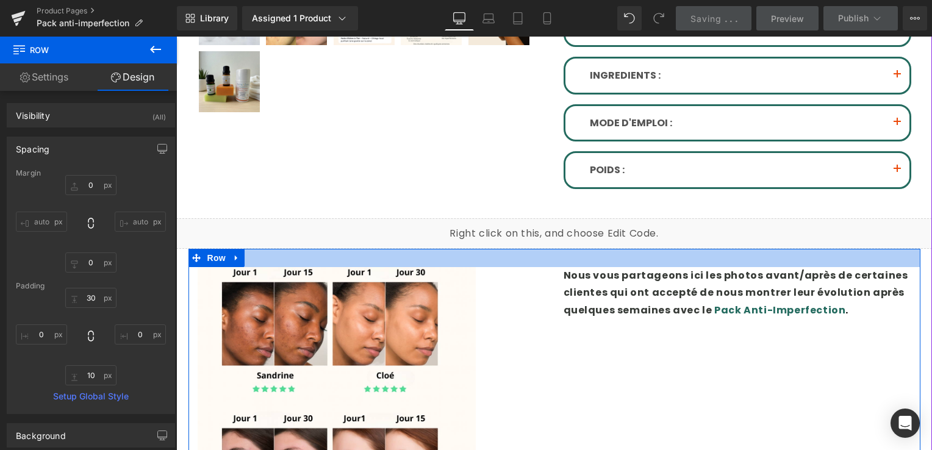
click at [415, 251] on div at bounding box center [555, 258] width 732 height 18
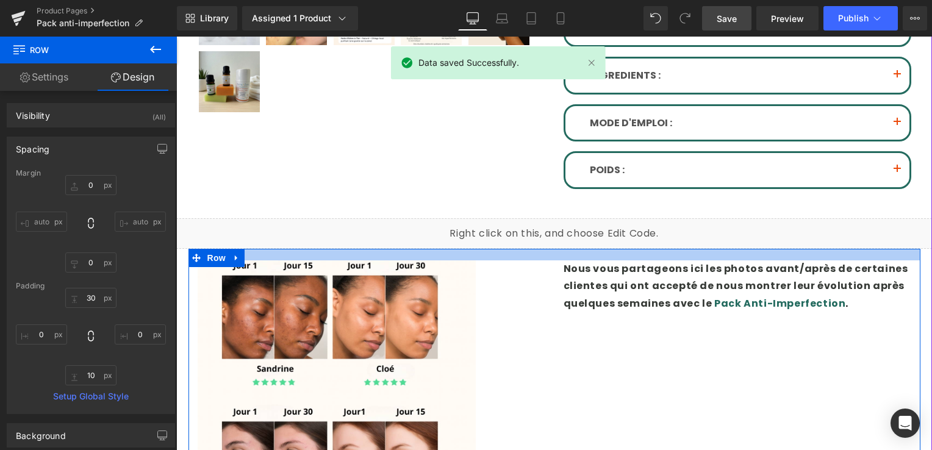
click at [415, 249] on div at bounding box center [555, 255] width 732 height 12
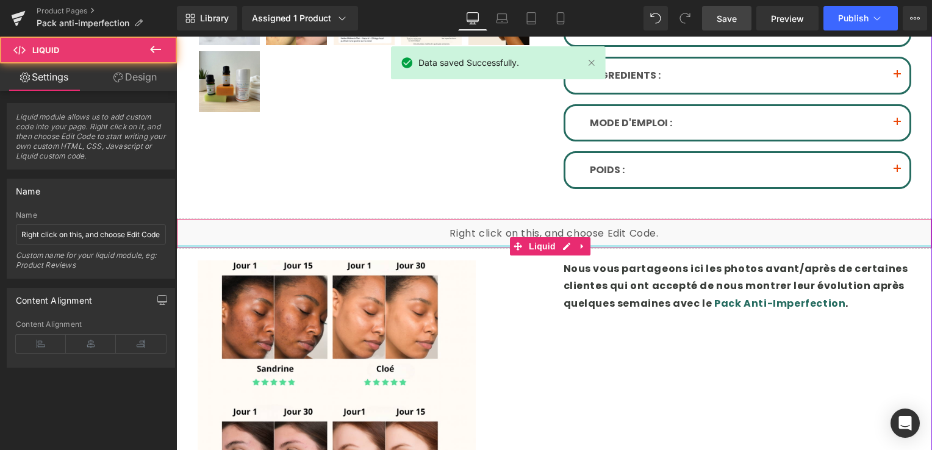
click at [417, 240] on div "Liquid" at bounding box center [554, 233] width 756 height 31
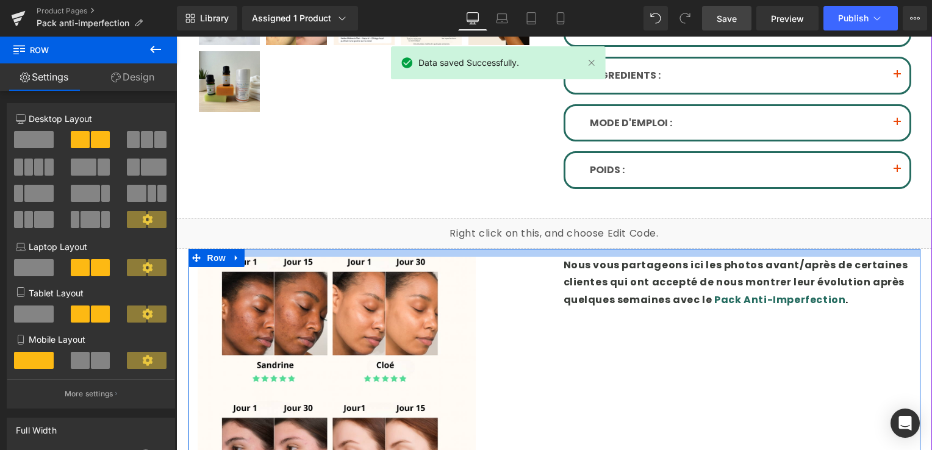
click at [415, 249] on div at bounding box center [555, 253] width 732 height 8
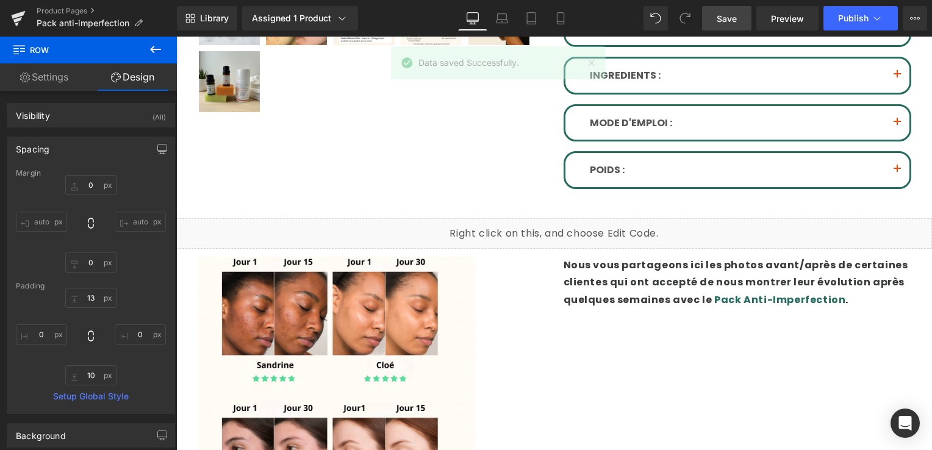
click at [705, 23] on link "Save" at bounding box center [726, 18] width 49 height 24
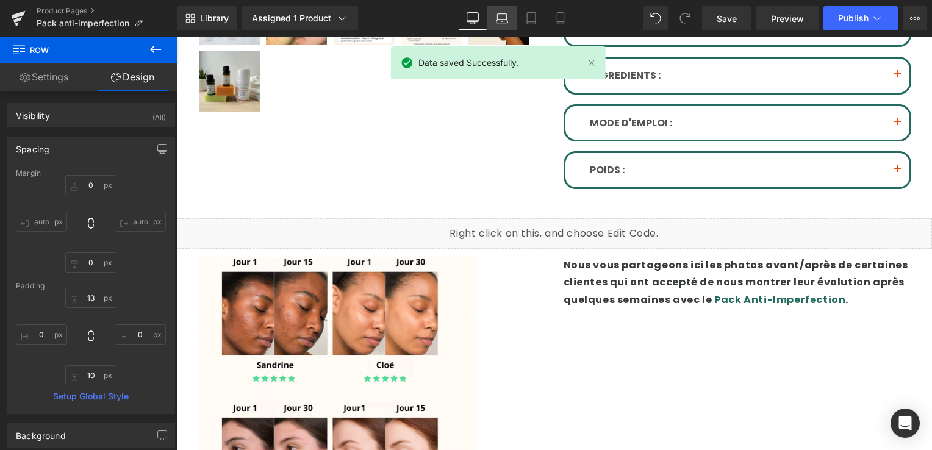
click at [503, 27] on link "Laptop" at bounding box center [501, 18] width 29 height 24
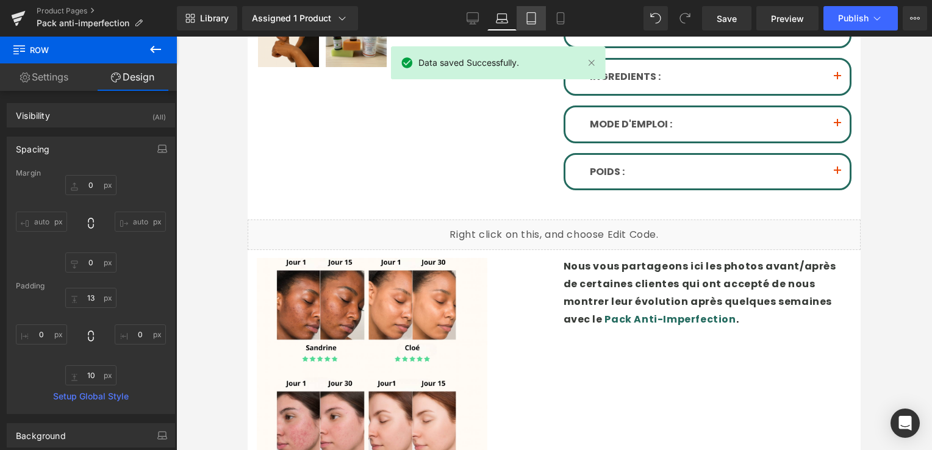
click at [528, 23] on icon at bounding box center [531, 18] width 12 height 12
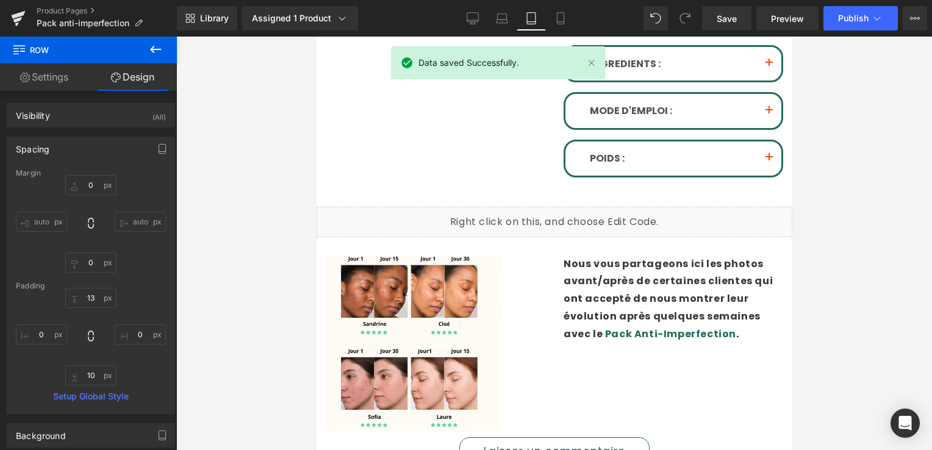
scroll to position [483, 0]
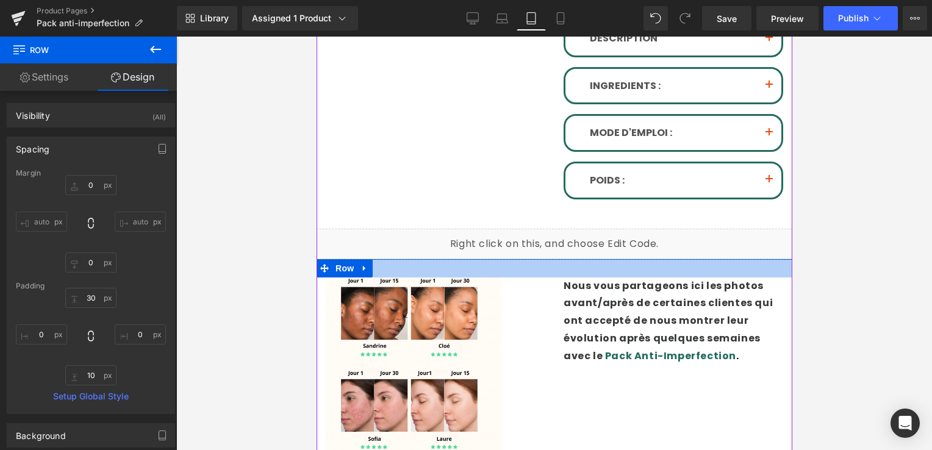
click at [475, 259] on div at bounding box center [554, 268] width 476 height 18
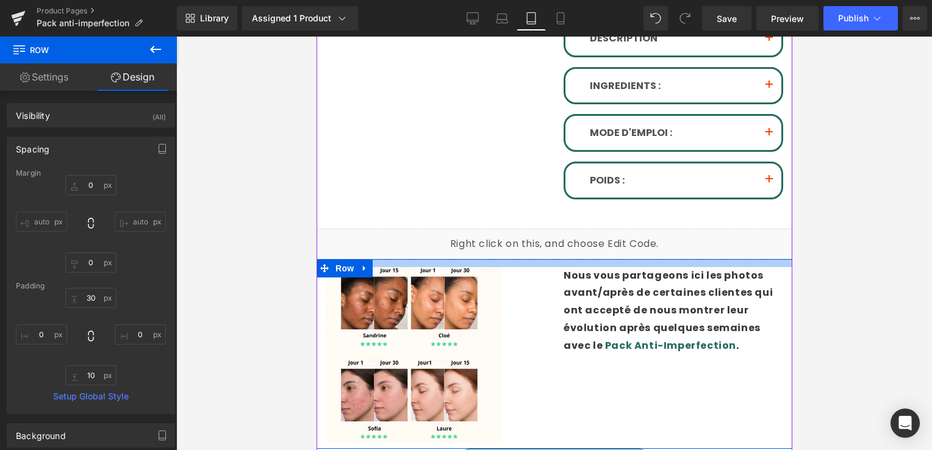
drag, startPoint x: 475, startPoint y: 254, endPoint x: 472, endPoint y: 244, distance: 10.8
click at [472, 259] on div at bounding box center [554, 263] width 476 height 8
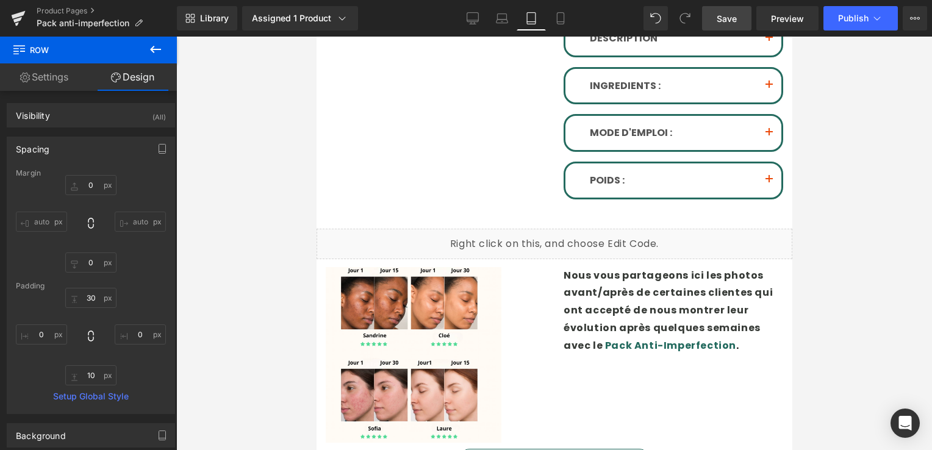
click at [715, 22] on link "Save" at bounding box center [726, 18] width 49 height 24
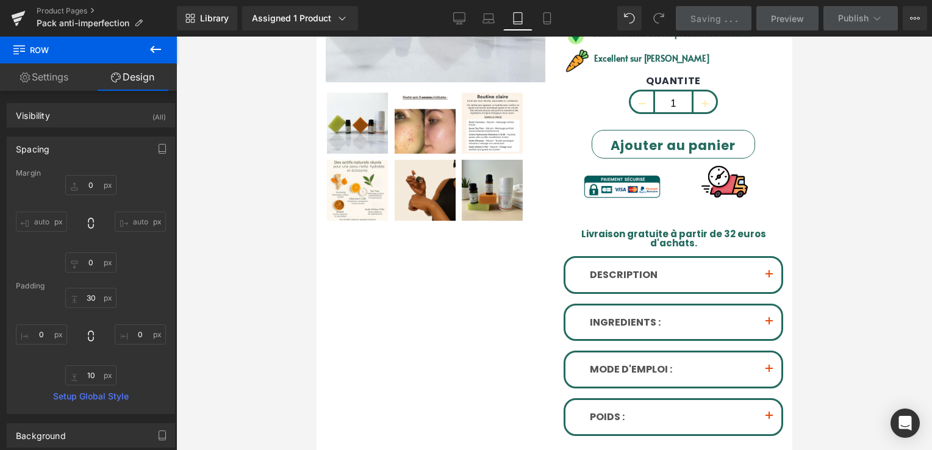
scroll to position [239, 0]
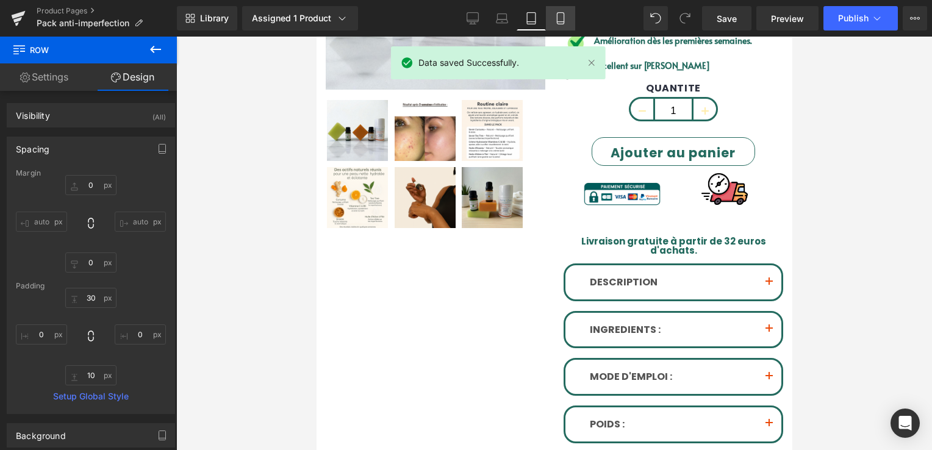
click at [567, 20] on link "Mobile" at bounding box center [560, 18] width 29 height 24
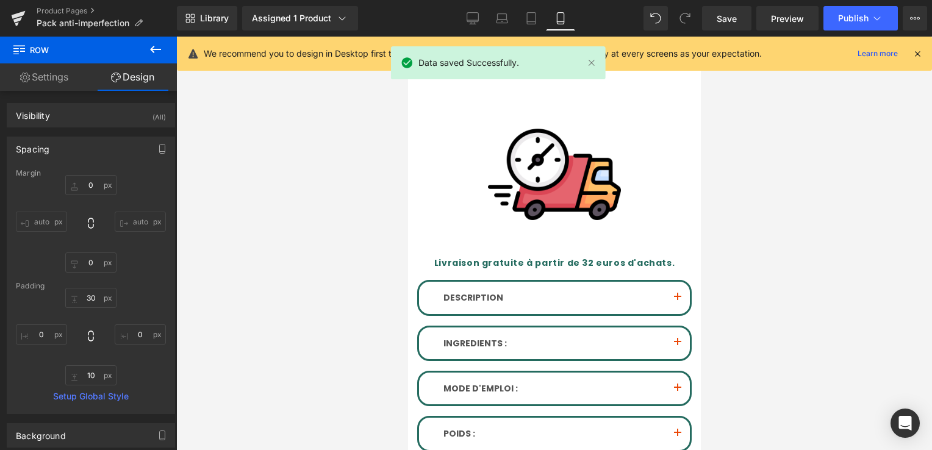
click at [920, 57] on icon at bounding box center [917, 53] width 11 height 11
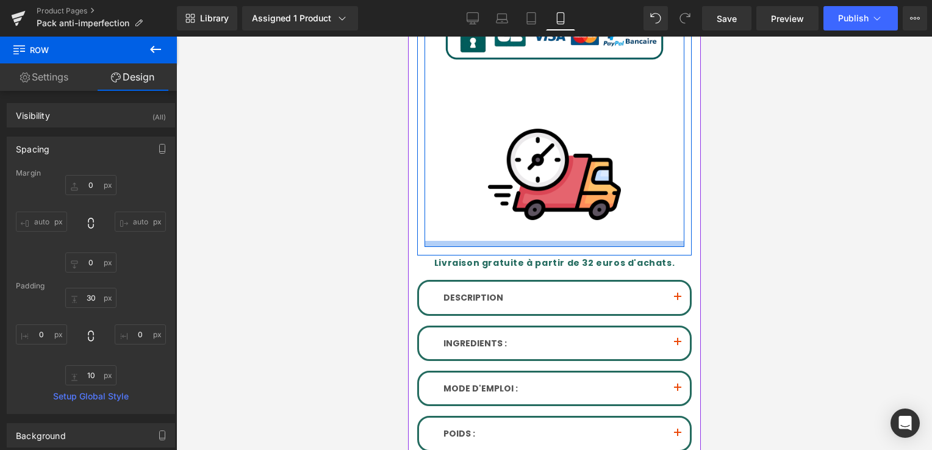
click at [506, 241] on div at bounding box center [554, 244] width 260 height 6
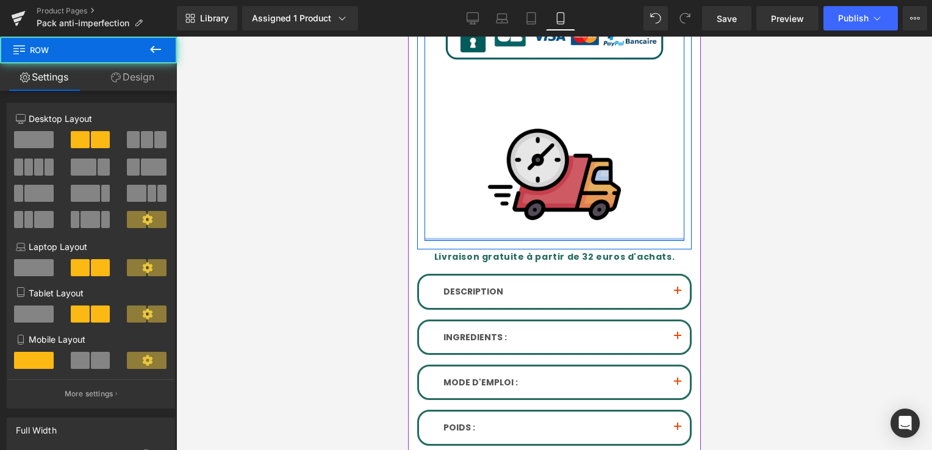
drag, startPoint x: 506, startPoint y: 221, endPoint x: 515, endPoint y: 199, distance: 23.2
click at [515, 199] on div "Image Image Row" at bounding box center [554, 94] width 260 height 294
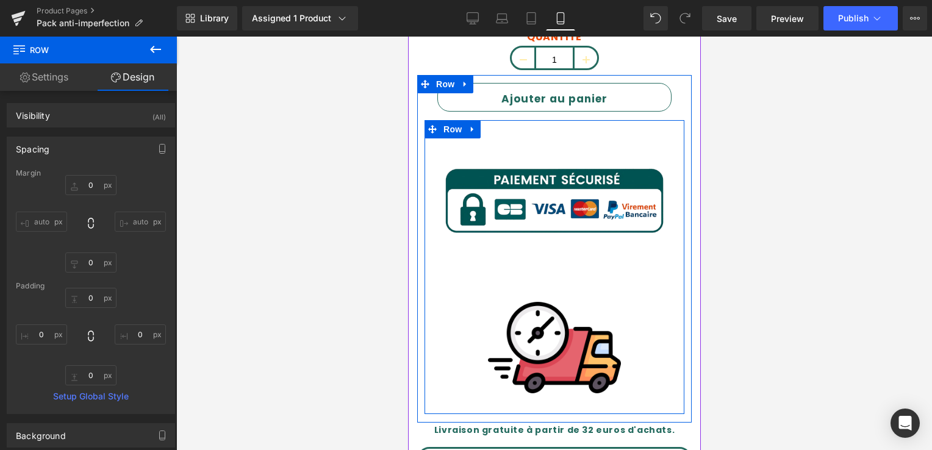
scroll to position [686, 0]
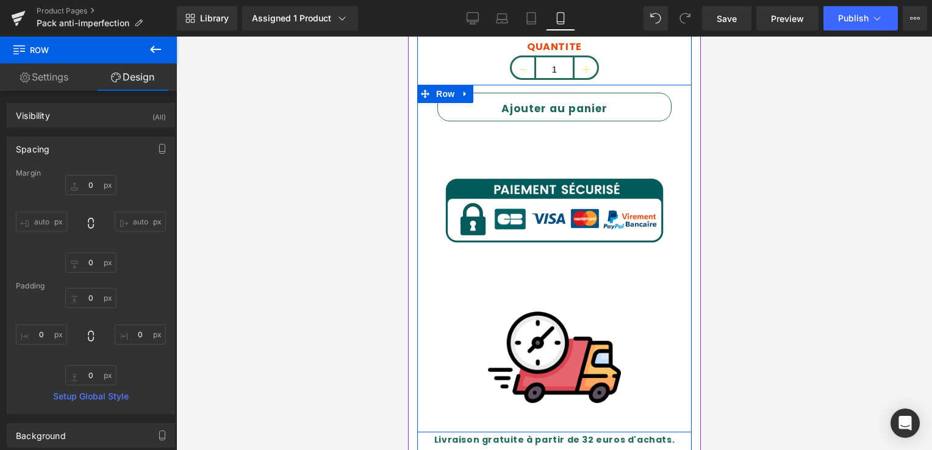
drag, startPoint x: 511, startPoint y: 123, endPoint x: 520, endPoint y: 110, distance: 15.7
click at [520, 111] on div "Ajouter au panier (P) Cart Button Image Image Row" at bounding box center [554, 258] width 275 height 331
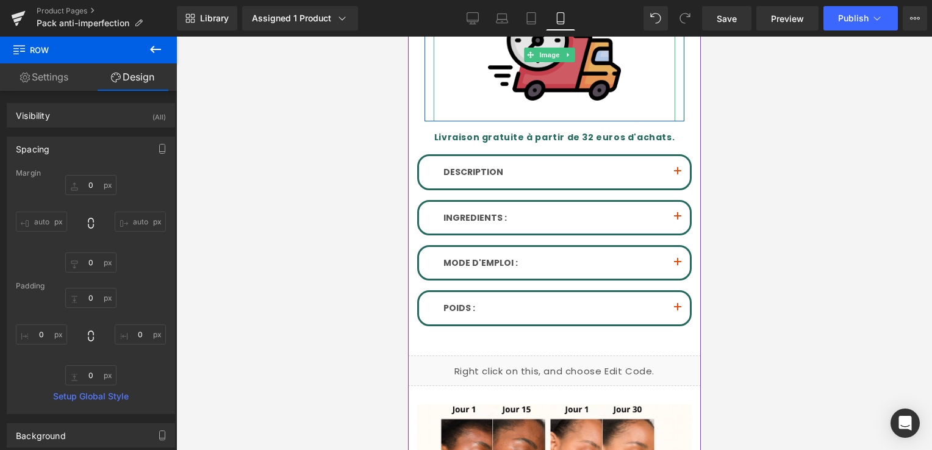
scroll to position [991, 0]
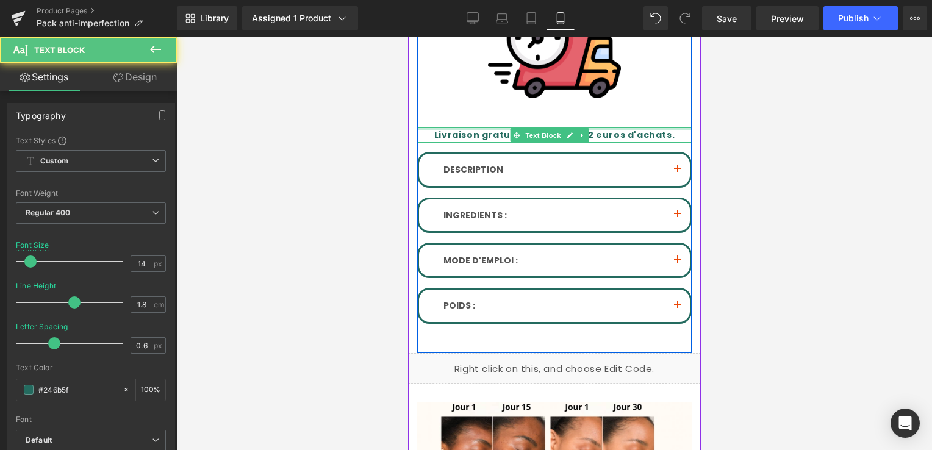
click at [503, 128] on div at bounding box center [554, 129] width 275 height 3
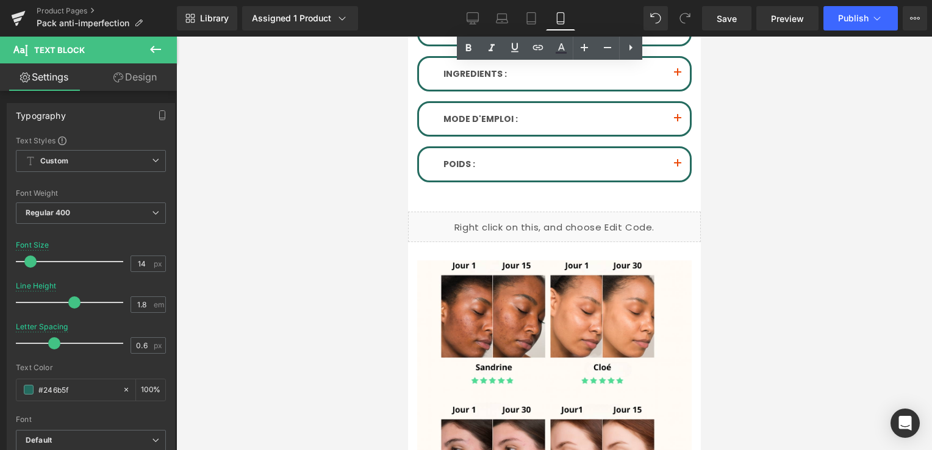
scroll to position [1113, 0]
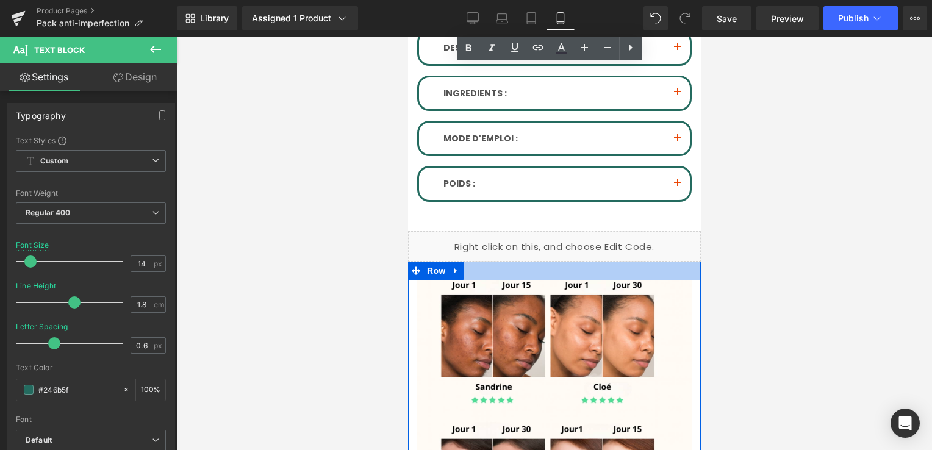
click at [512, 262] on div at bounding box center [554, 271] width 293 height 18
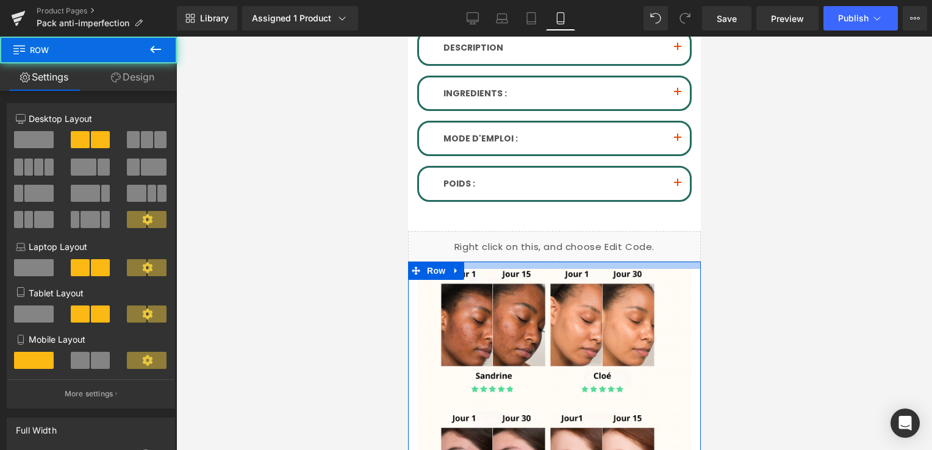
drag, startPoint x: 512, startPoint y: 245, endPoint x: 513, endPoint y: 234, distance: 11.0
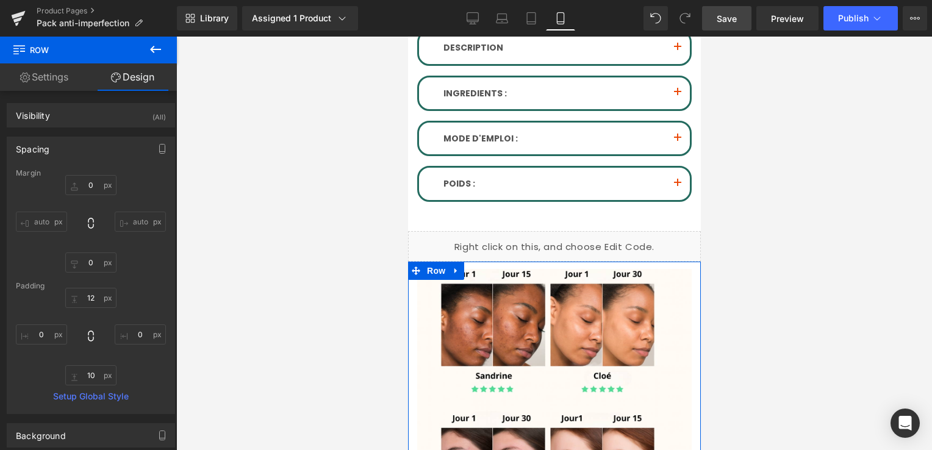
click at [725, 26] on link "Save" at bounding box center [726, 18] width 49 height 24
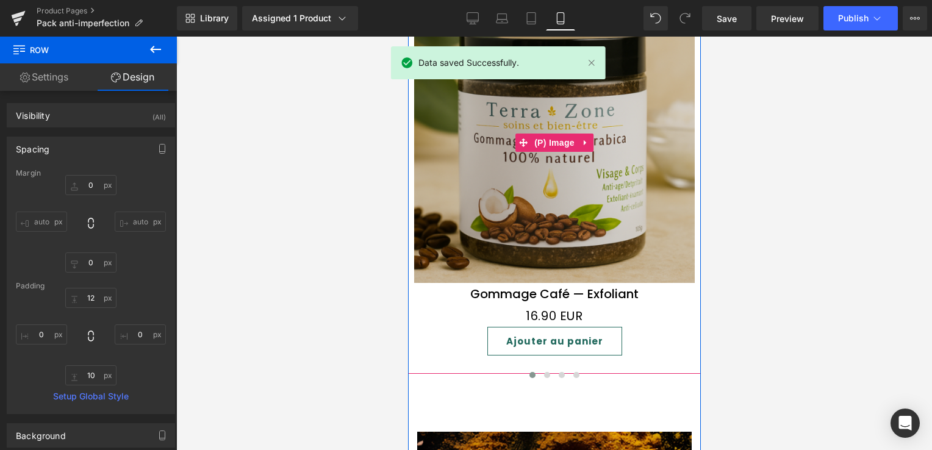
scroll to position [2028, 0]
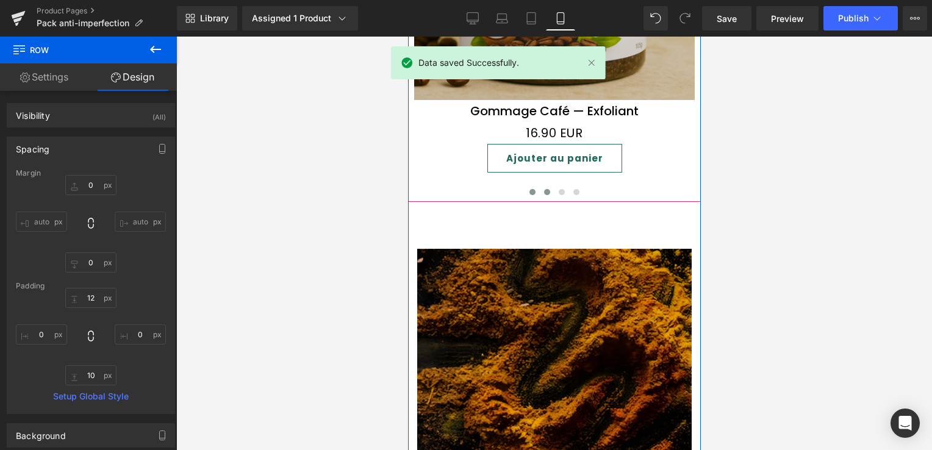
click at [544, 189] on span at bounding box center [547, 192] width 6 height 6
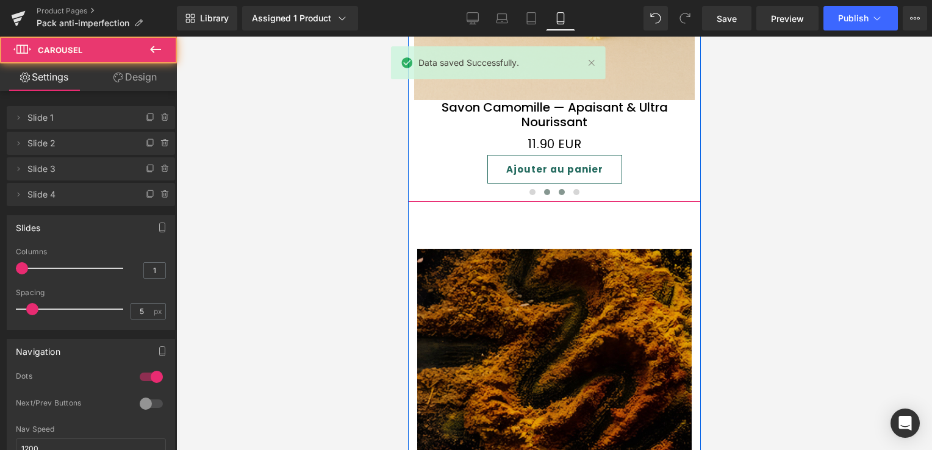
click at [558, 189] on span at bounding box center [561, 192] width 6 height 6
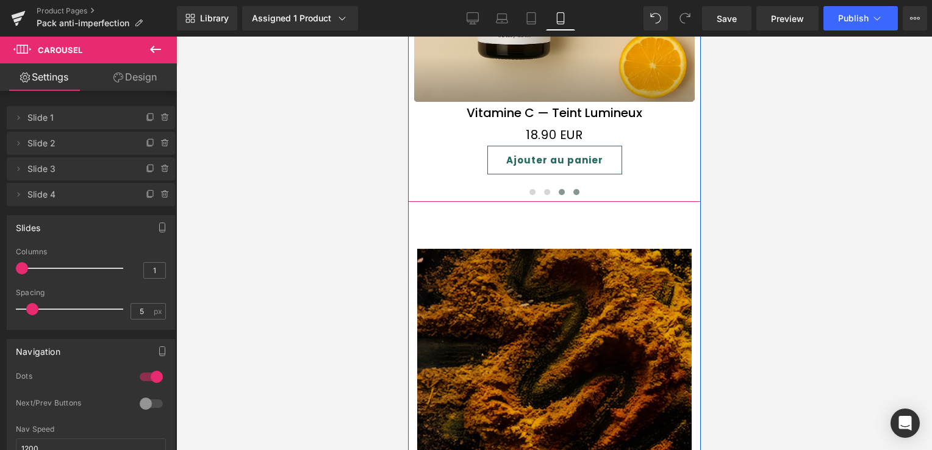
click at [569, 186] on button at bounding box center [576, 192] width 15 height 12
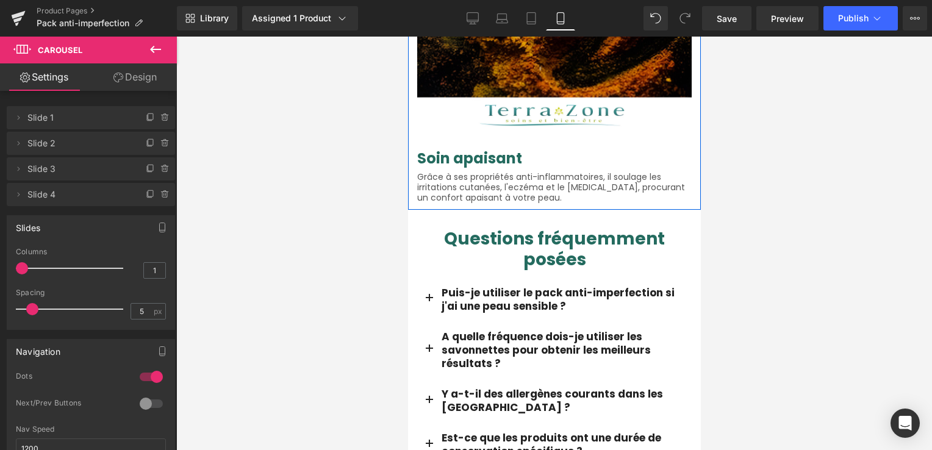
scroll to position [2516, 0]
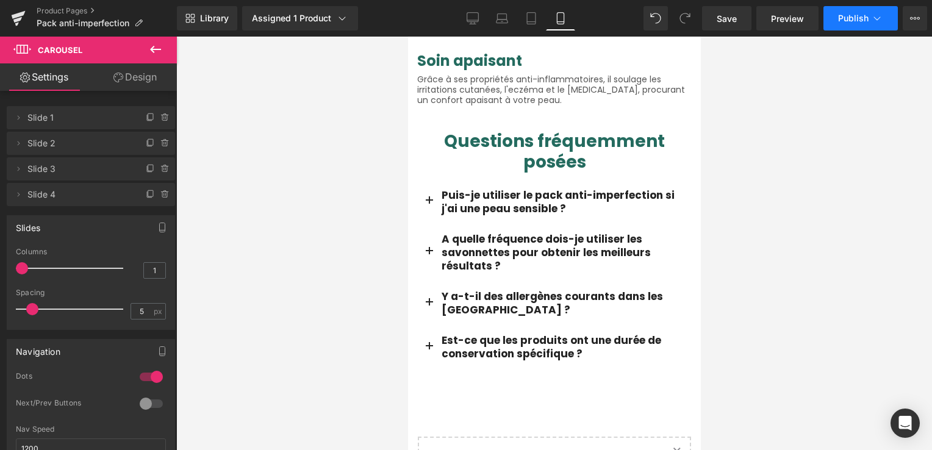
click at [881, 29] on button "Publish" at bounding box center [861, 18] width 74 height 24
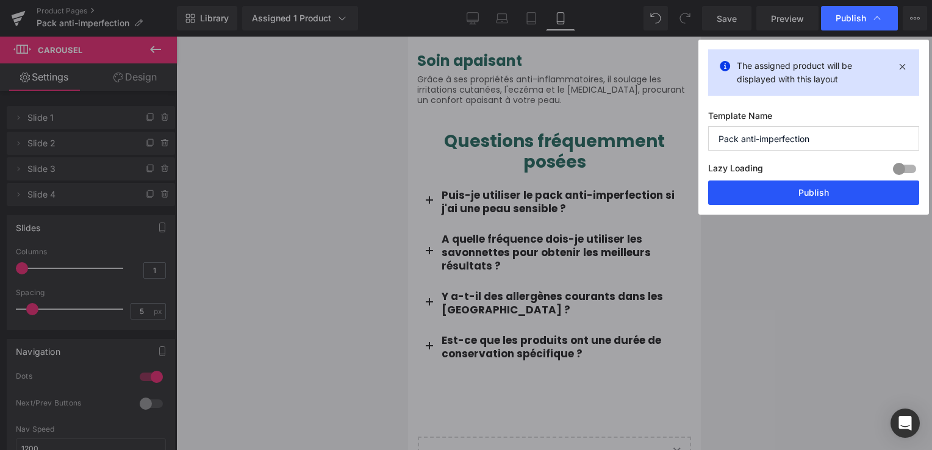
click at [810, 185] on button "Publish" at bounding box center [813, 193] width 211 height 24
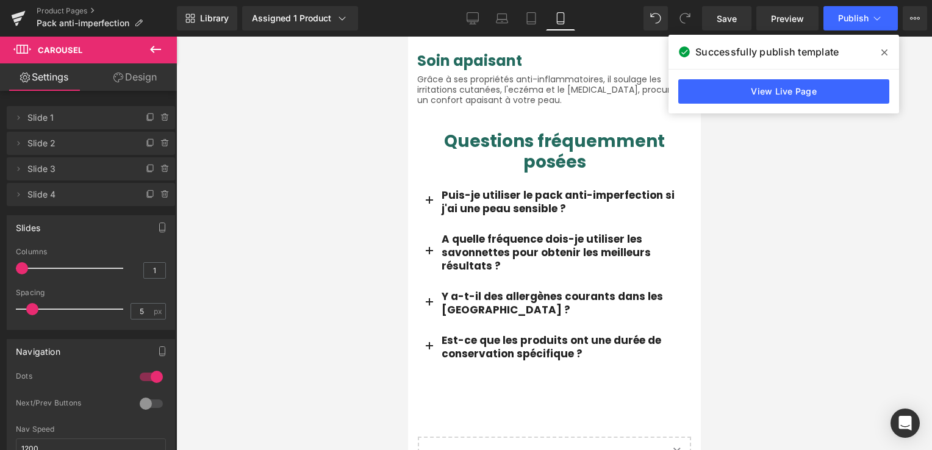
click at [889, 52] on span at bounding box center [885, 53] width 20 height 20
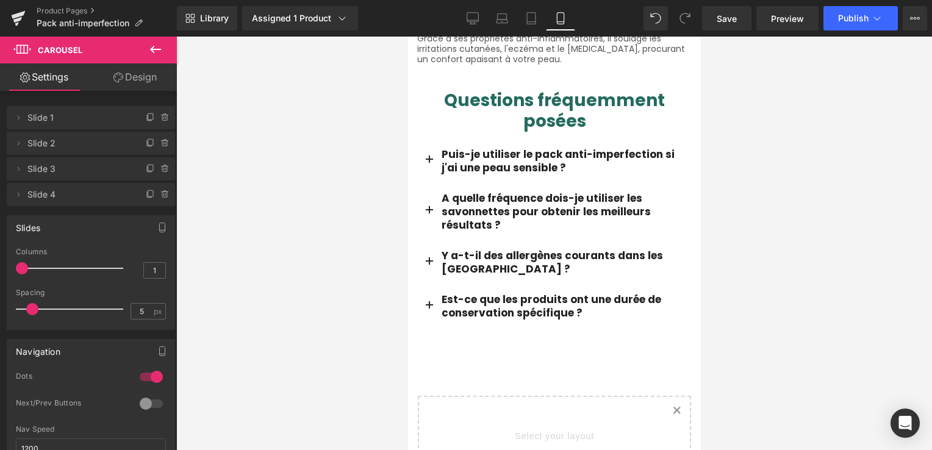
scroll to position [2577, 0]
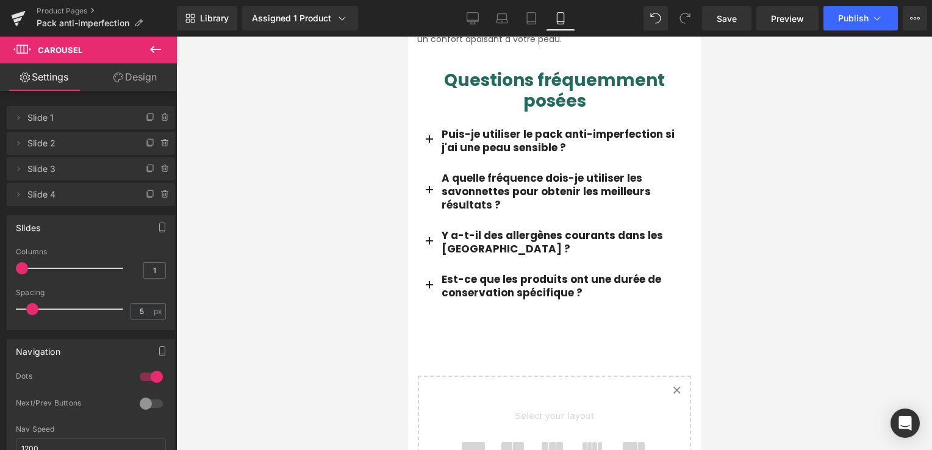
click at [674, 377] on link "Created with Sketch." at bounding box center [676, 390] width 27 height 27
